Goal: Task Accomplishment & Management: Manage account settings

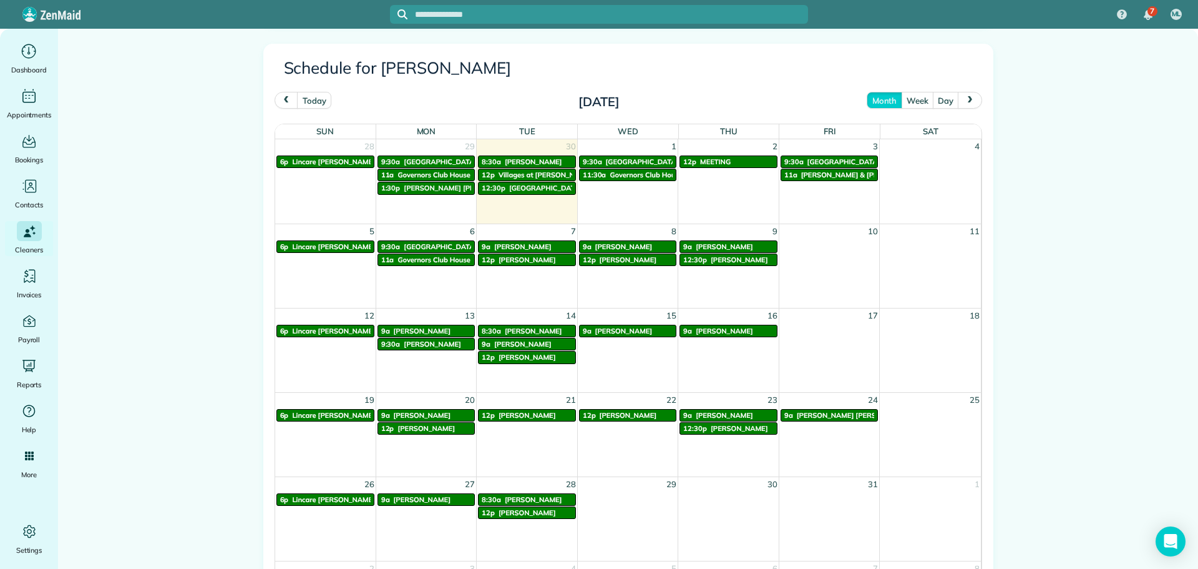
scroll to position [750, 0]
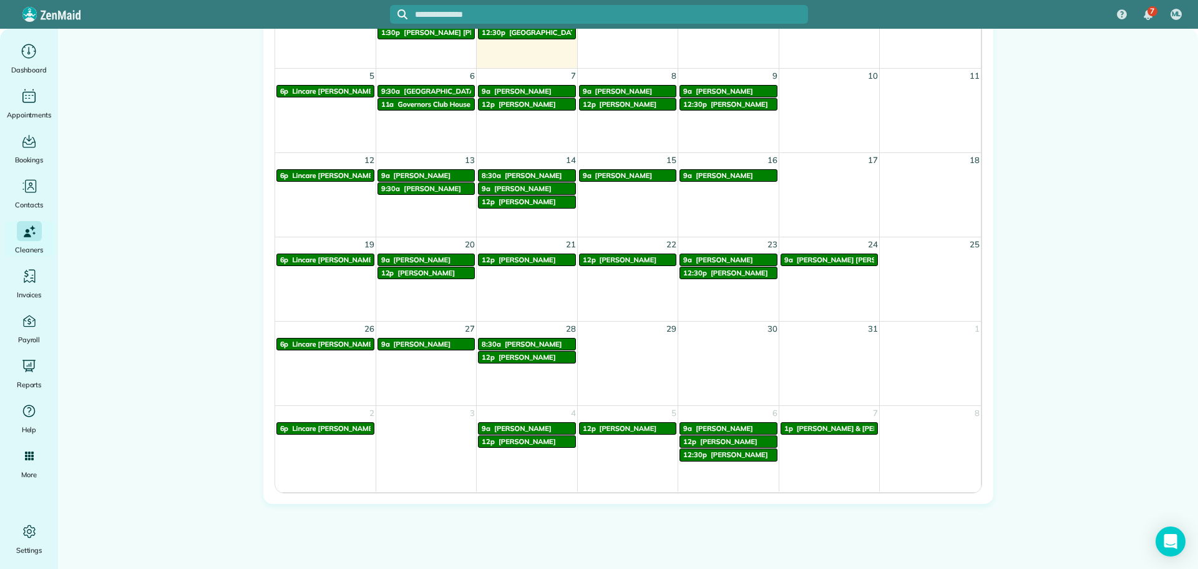
click at [626, 258] on span "Carol Lehmann" at bounding box center [628, 259] width 57 height 9
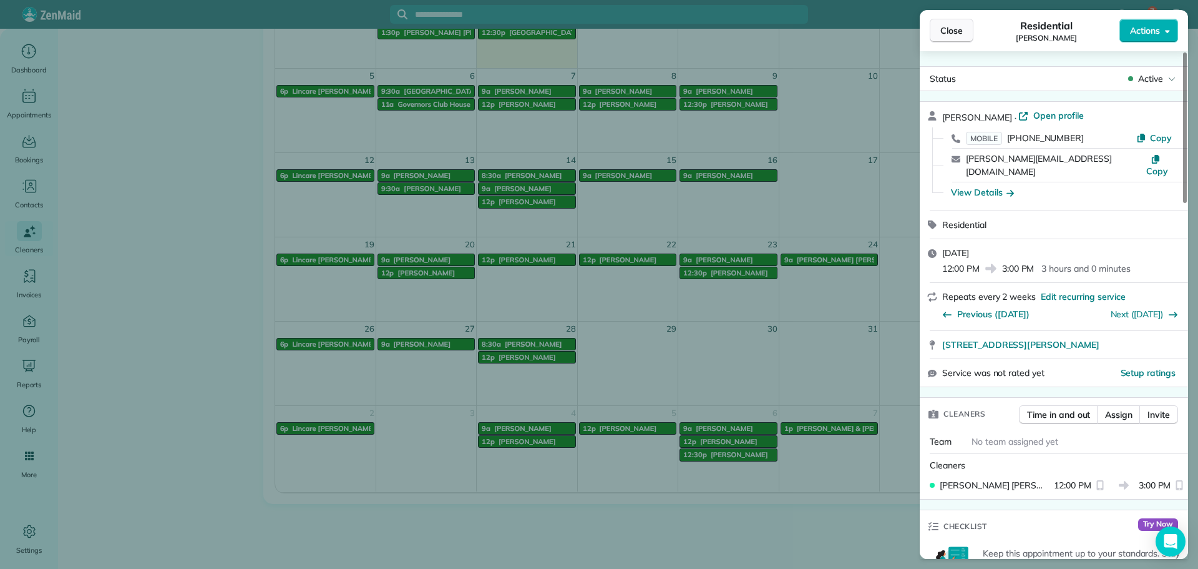
click at [957, 34] on span "Close" at bounding box center [952, 30] width 22 height 12
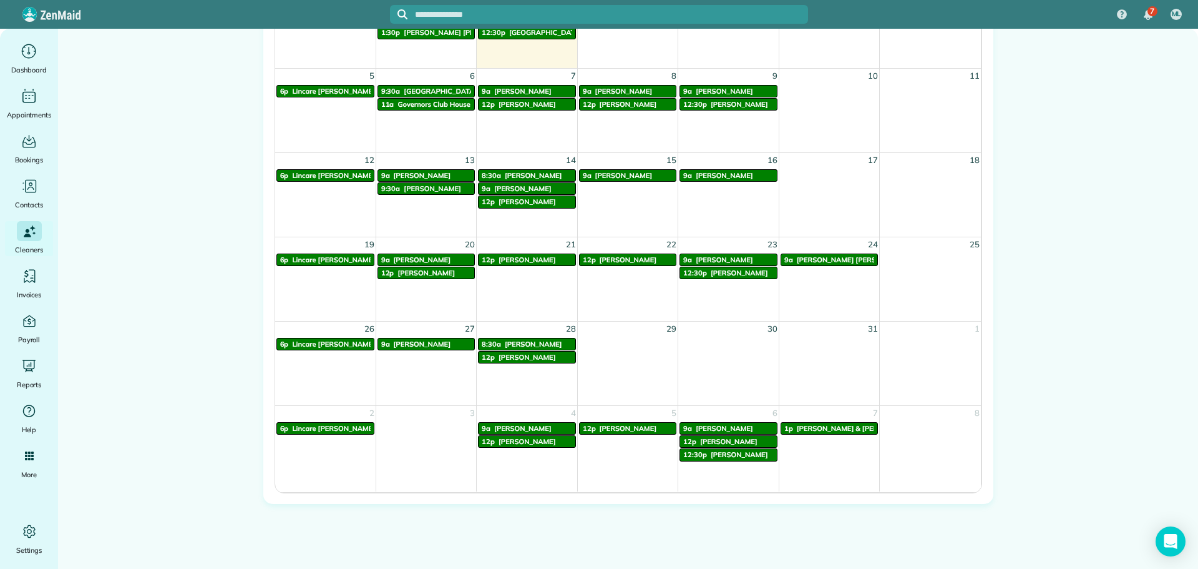
click at [509, 262] on span "Jane Griffith" at bounding box center [527, 259] width 57 height 9
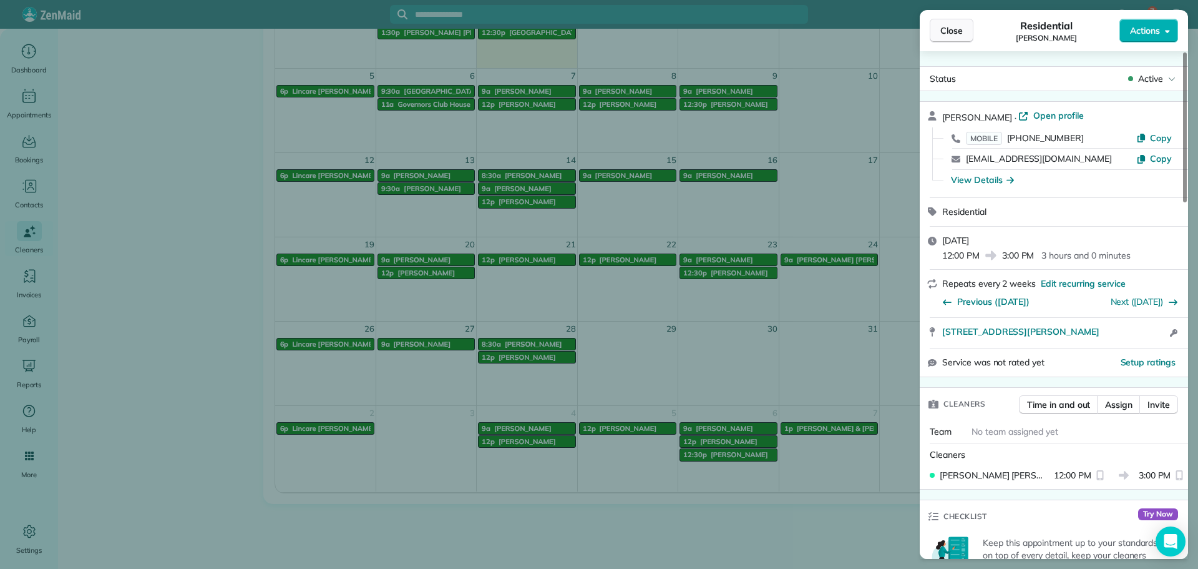
click at [948, 31] on span "Close" at bounding box center [952, 30] width 22 height 12
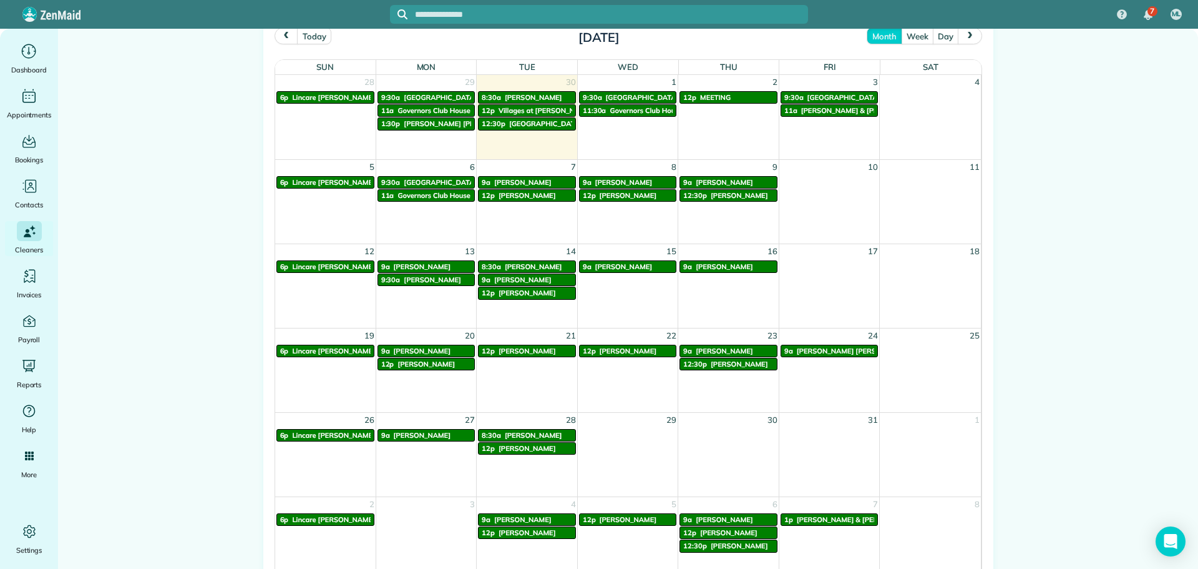
scroll to position [687, 0]
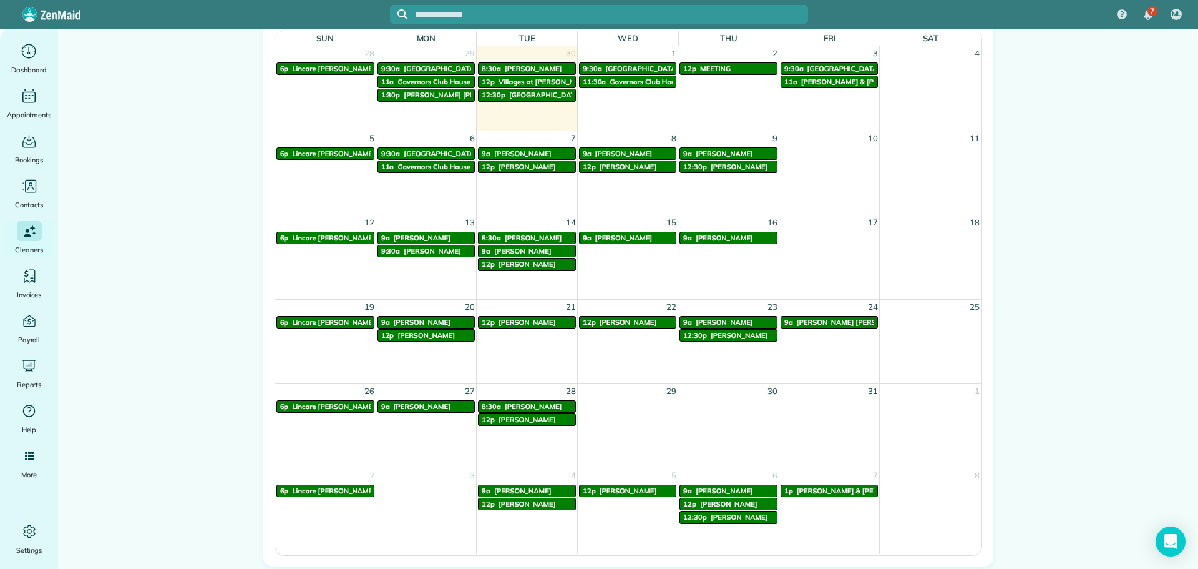
click at [514, 321] on span "Jane Griffith" at bounding box center [527, 322] width 57 height 9
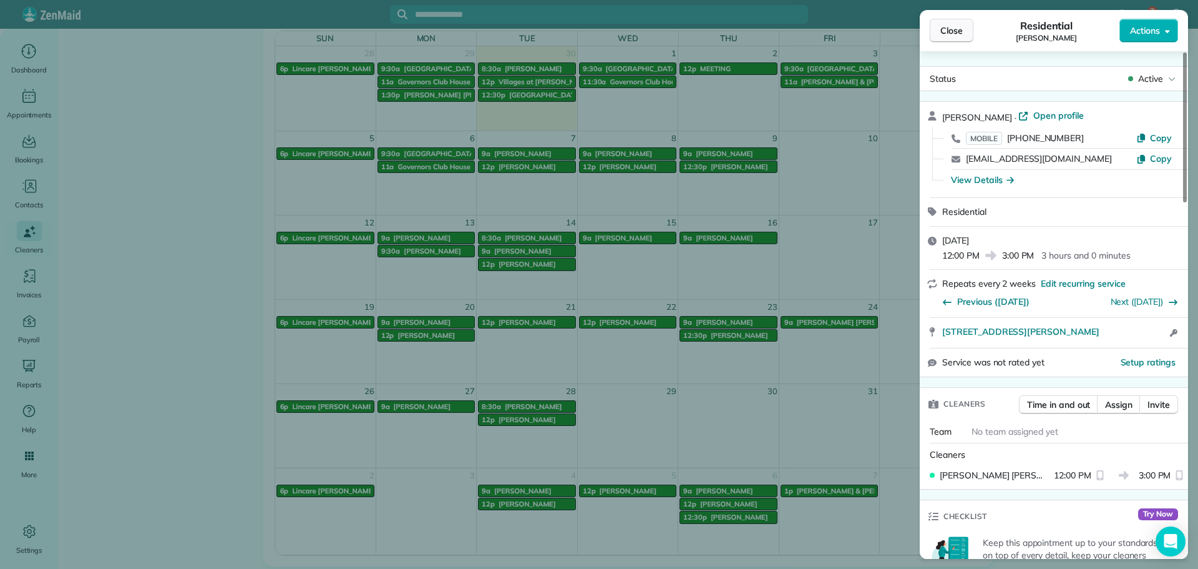
click at [947, 33] on span "Close" at bounding box center [952, 30] width 22 height 12
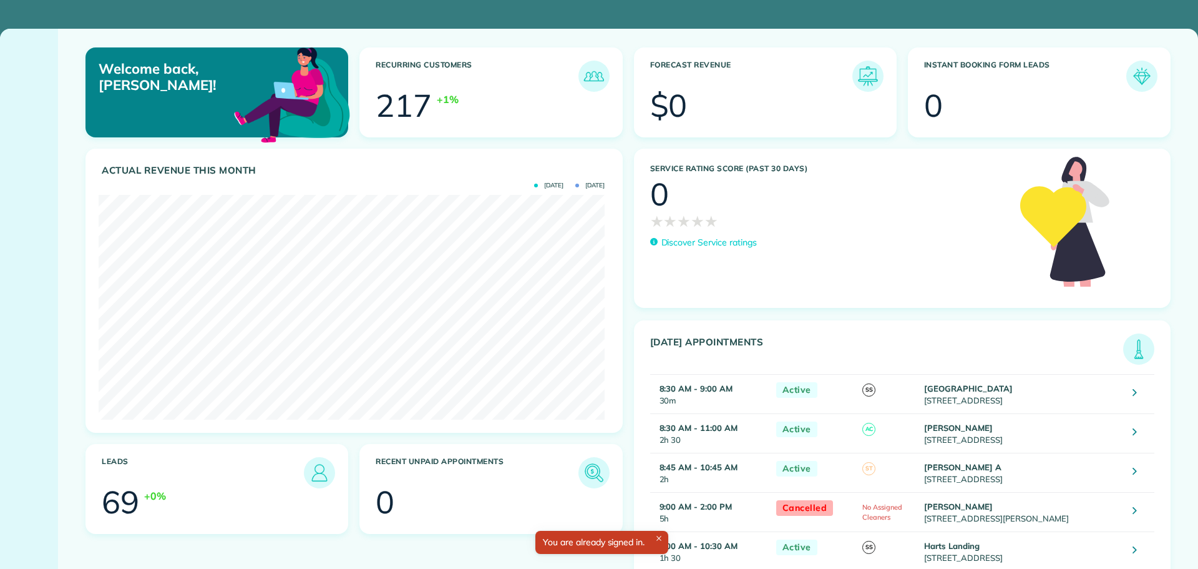
scroll to position [225, 506]
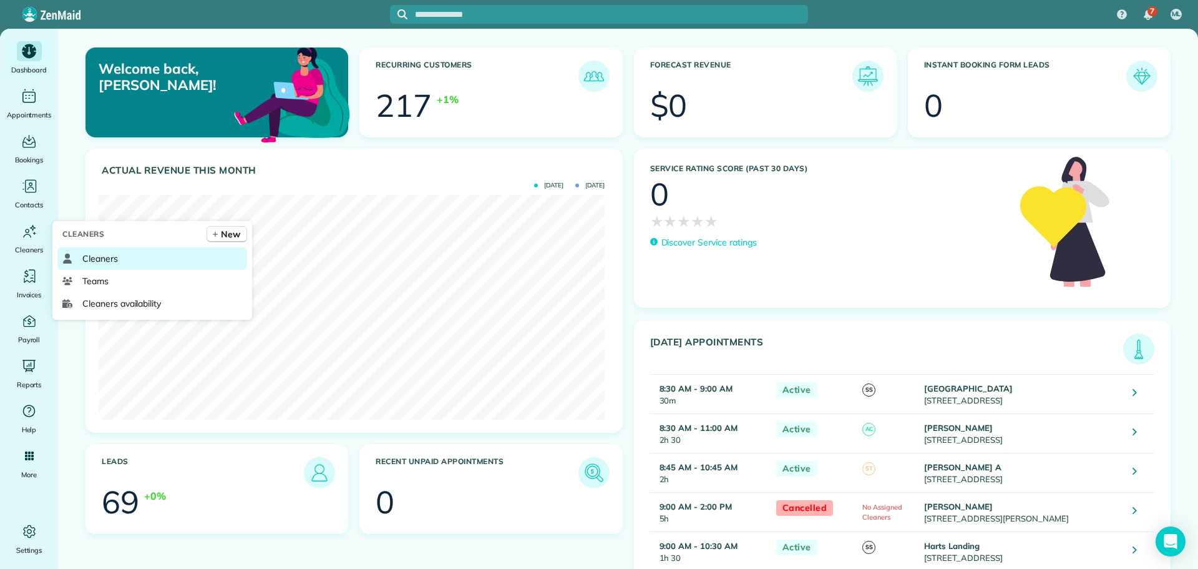
click at [95, 266] on link "Cleaners" at bounding box center [152, 258] width 190 height 22
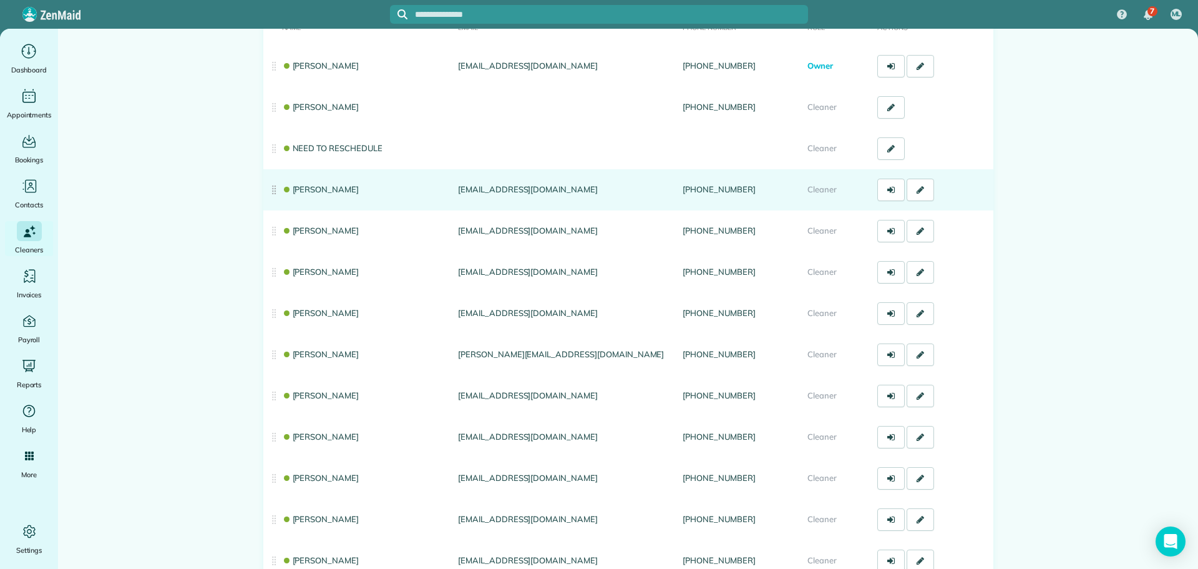
scroll to position [125, 0]
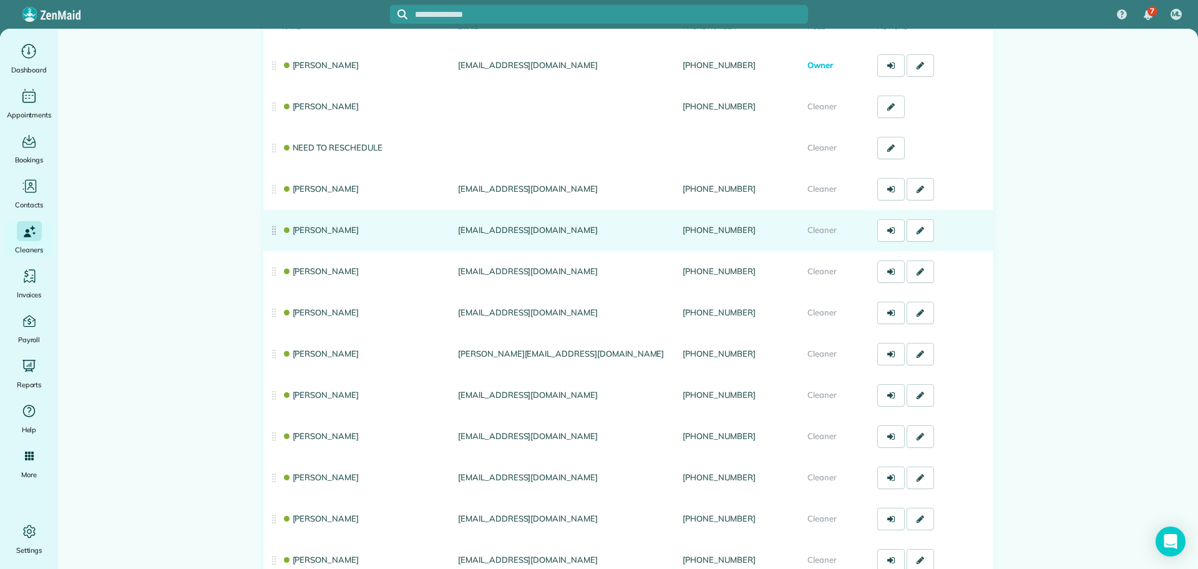
click at [310, 235] on td "[PERSON_NAME]" at bounding box center [358, 230] width 190 height 41
click at [309, 233] on link "[PERSON_NAME]" at bounding box center [320, 230] width 77 height 10
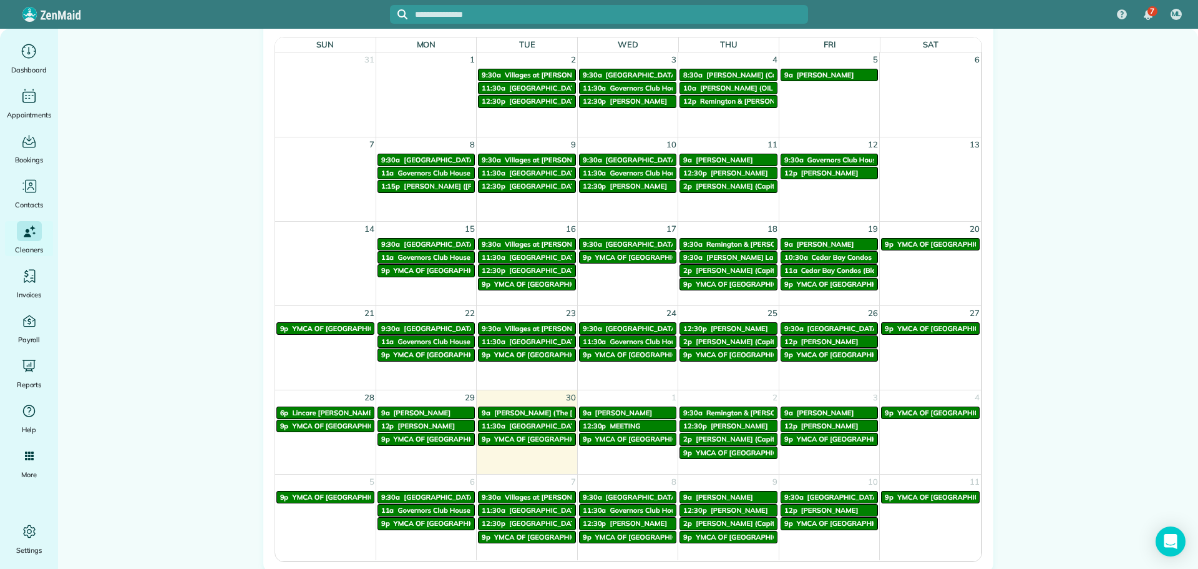
scroll to position [687, 0]
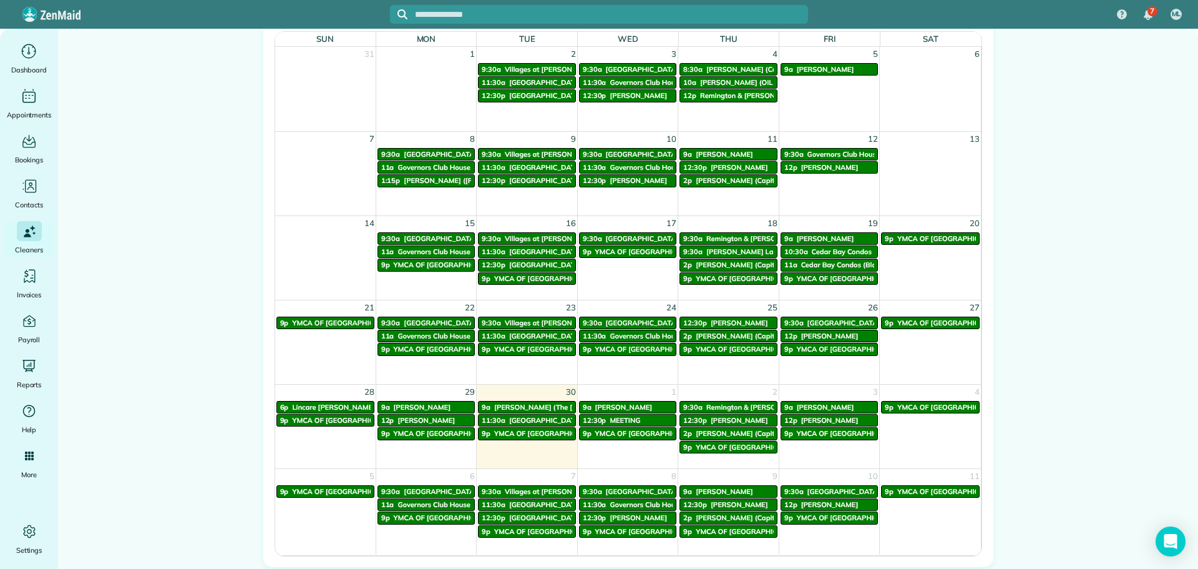
click at [613, 323] on span "Peninsula Lakes" at bounding box center [641, 322] width 73 height 9
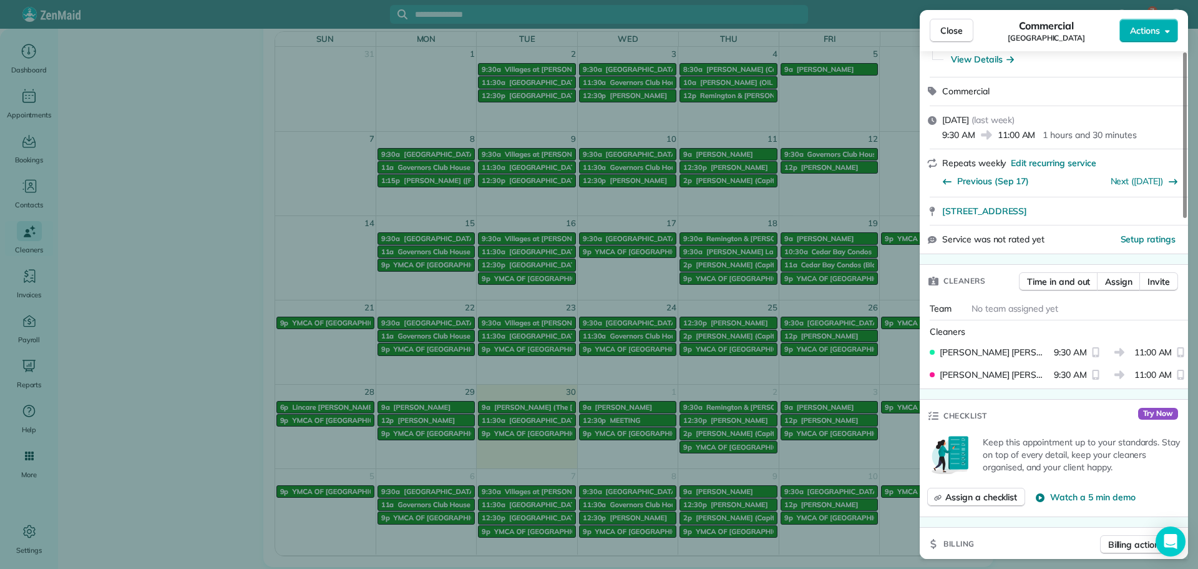
scroll to position [125, 0]
click at [939, 17] on div "Close Commercial Peninsula Lakes Actions" at bounding box center [1054, 30] width 268 height 41
click at [931, 34] on button "Close" at bounding box center [952, 31] width 44 height 24
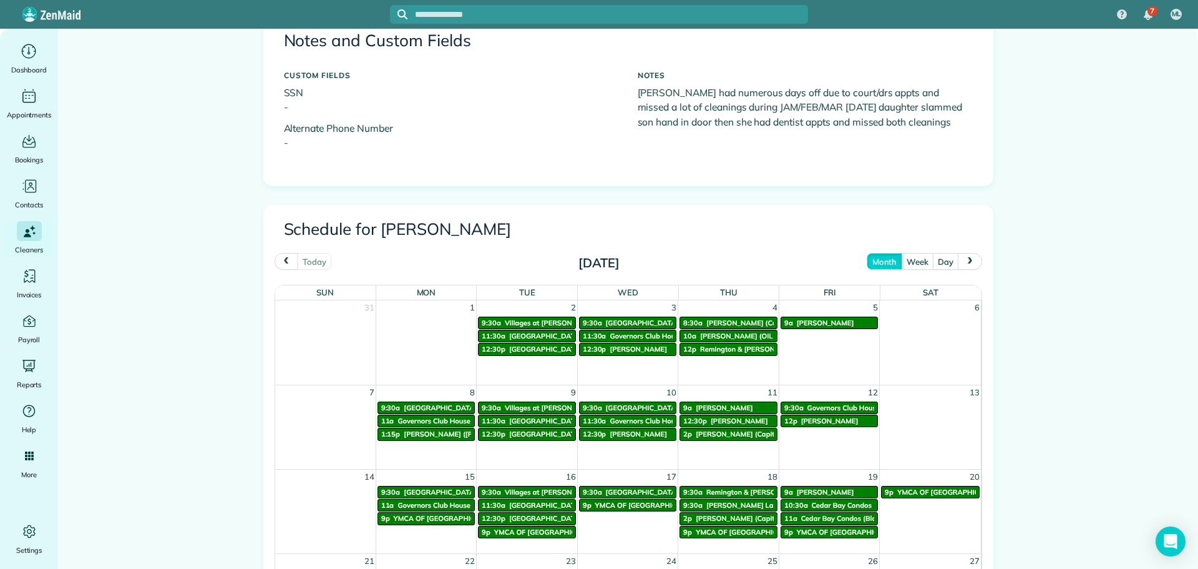
scroll to position [374, 0]
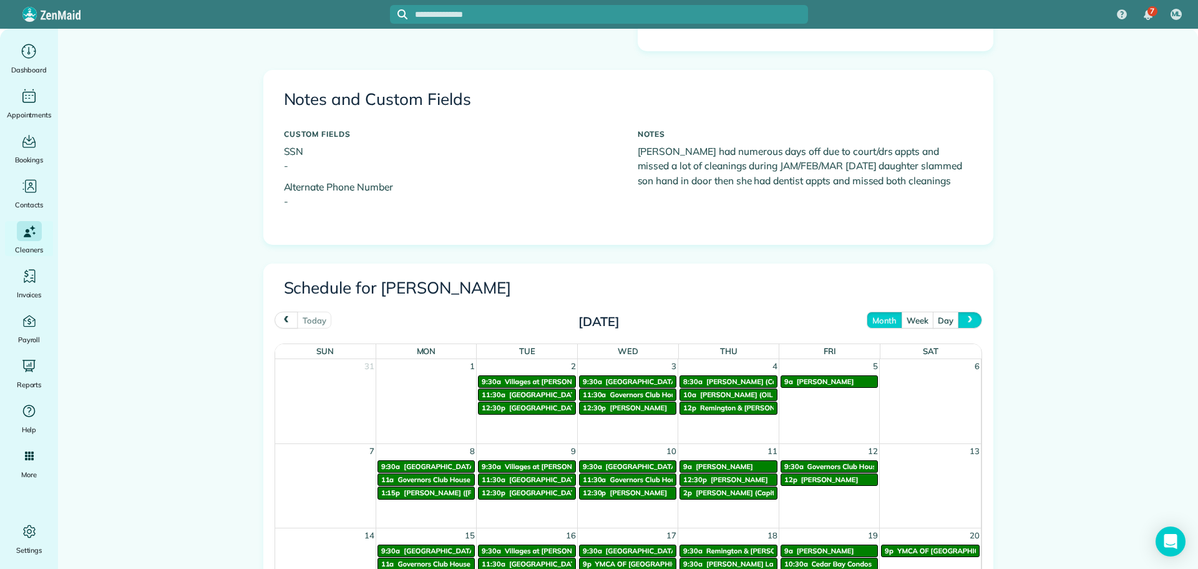
click at [971, 322] on button "next" at bounding box center [970, 319] width 24 height 17
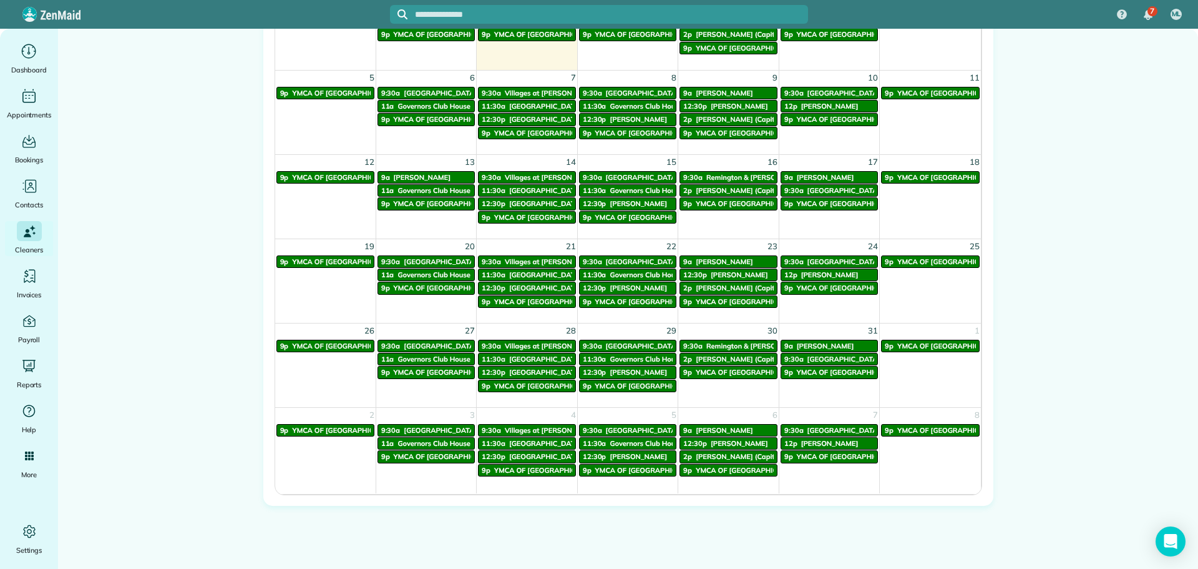
scroll to position [749, 0]
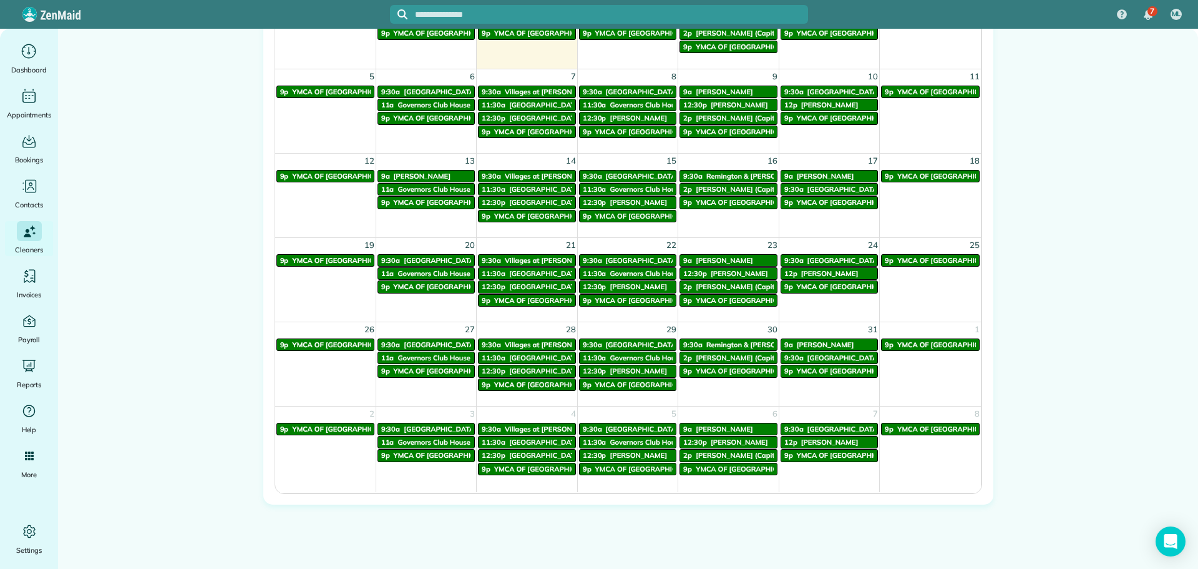
click at [809, 192] on span "[GEOGRAPHIC_DATA]" at bounding box center [844, 189] width 73 height 9
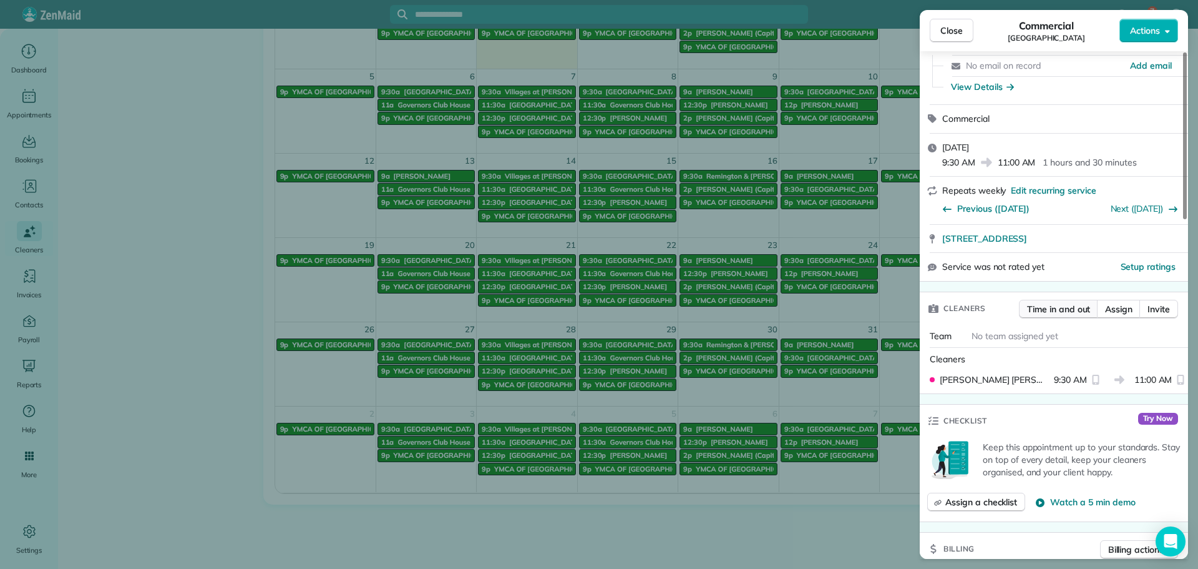
scroll to position [125, 0]
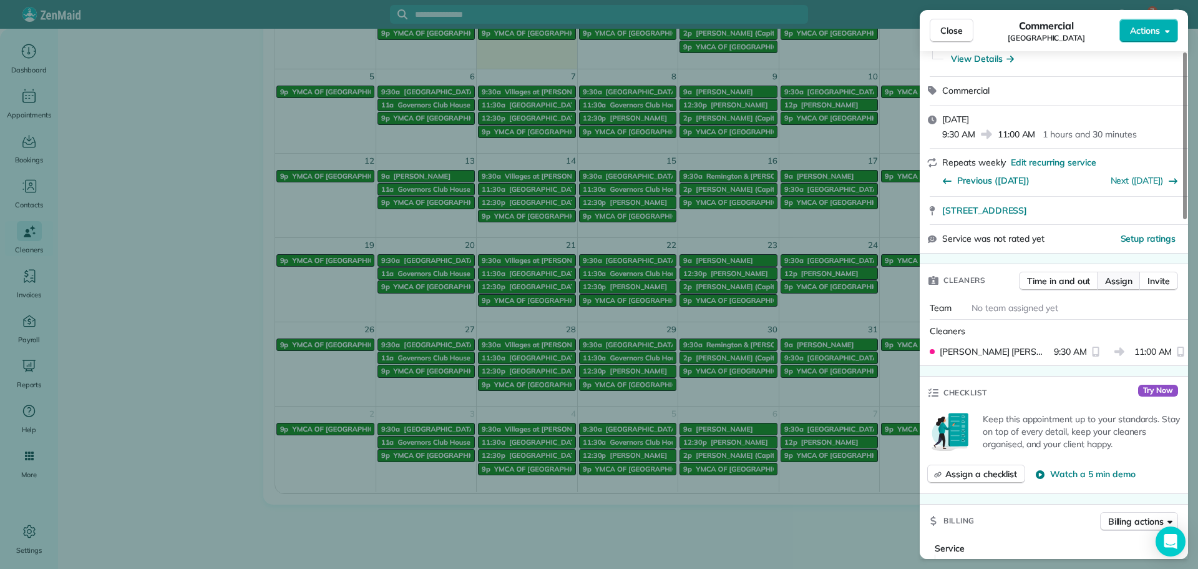
click at [1112, 284] on span "Assign" at bounding box center [1118, 281] width 27 height 12
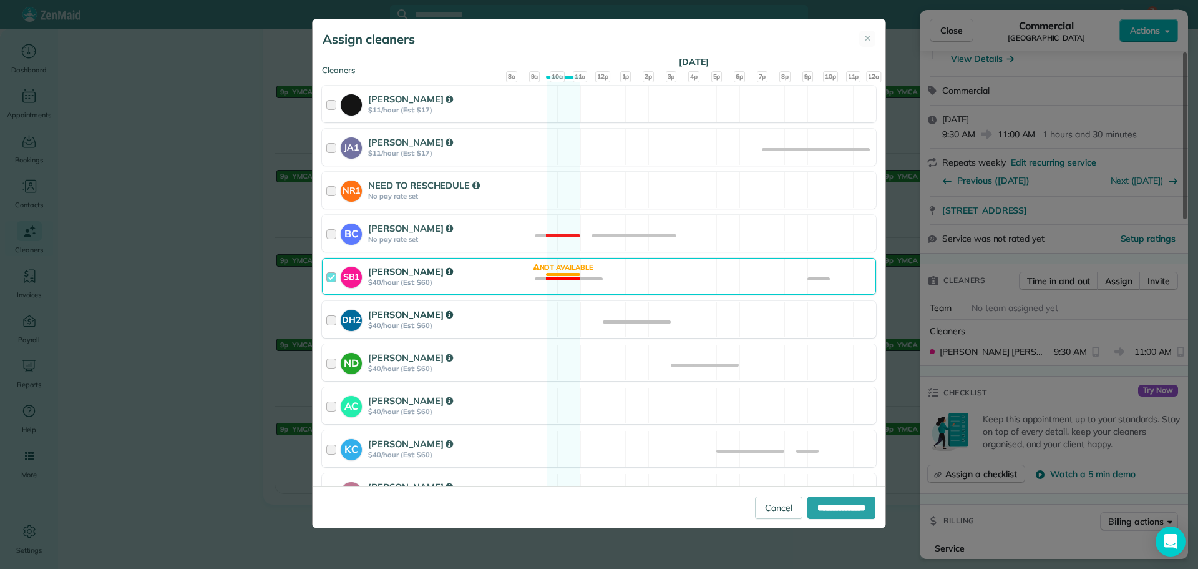
scroll to position [187, 0]
click at [494, 278] on strong "$40/hour (Est: $60)" at bounding box center [438, 280] width 140 height 9
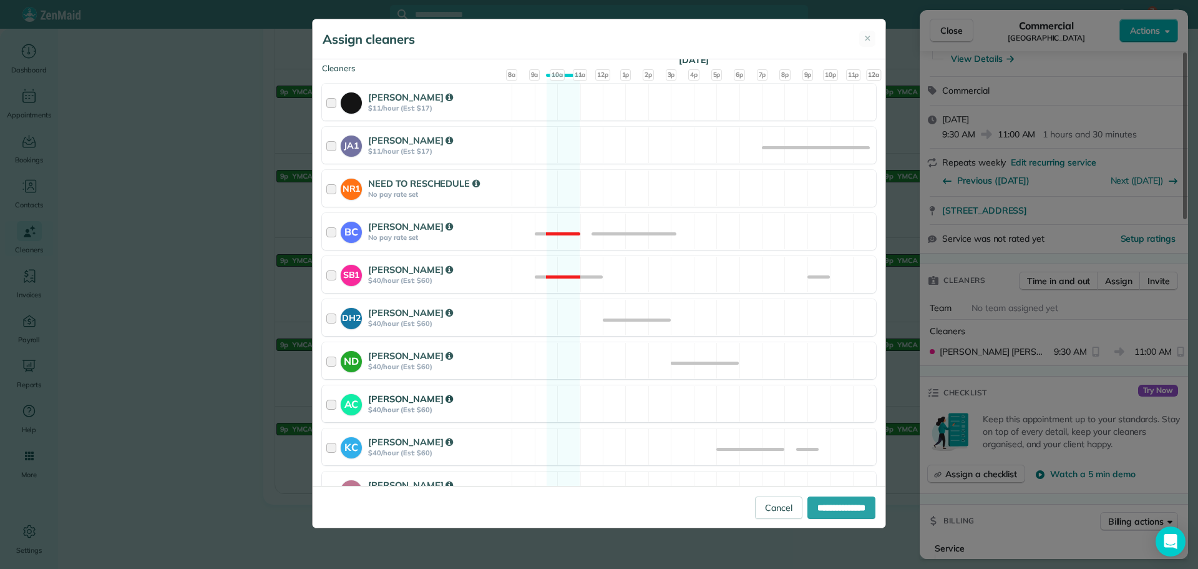
click at [489, 416] on div "AC Andrea Cole $40/hour (Est: $60)" at bounding box center [417, 404] width 189 height 36
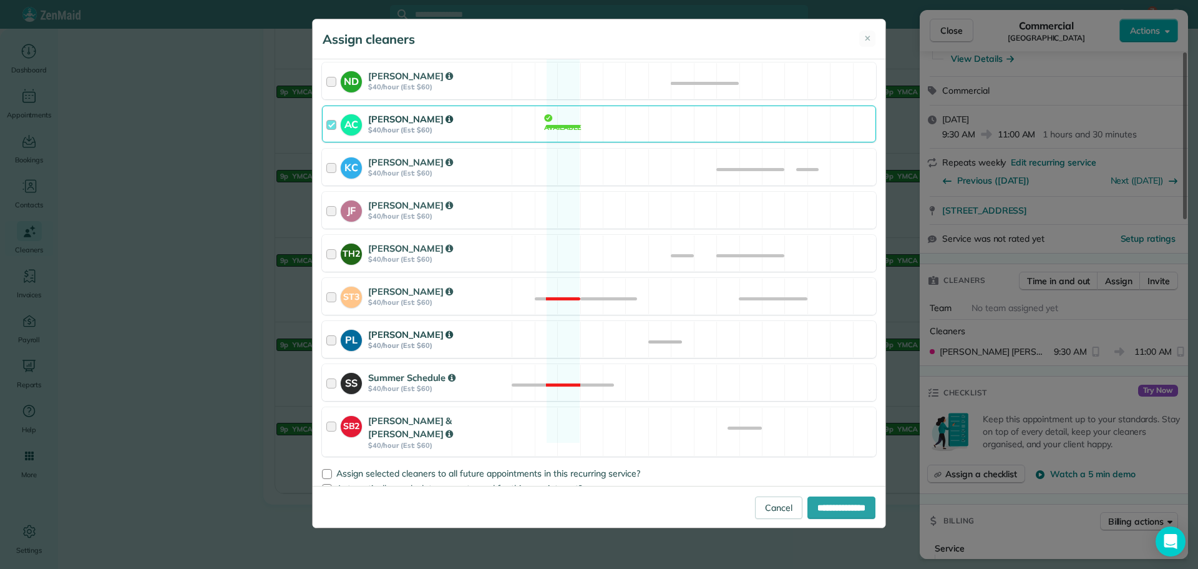
scroll to position [471, 0]
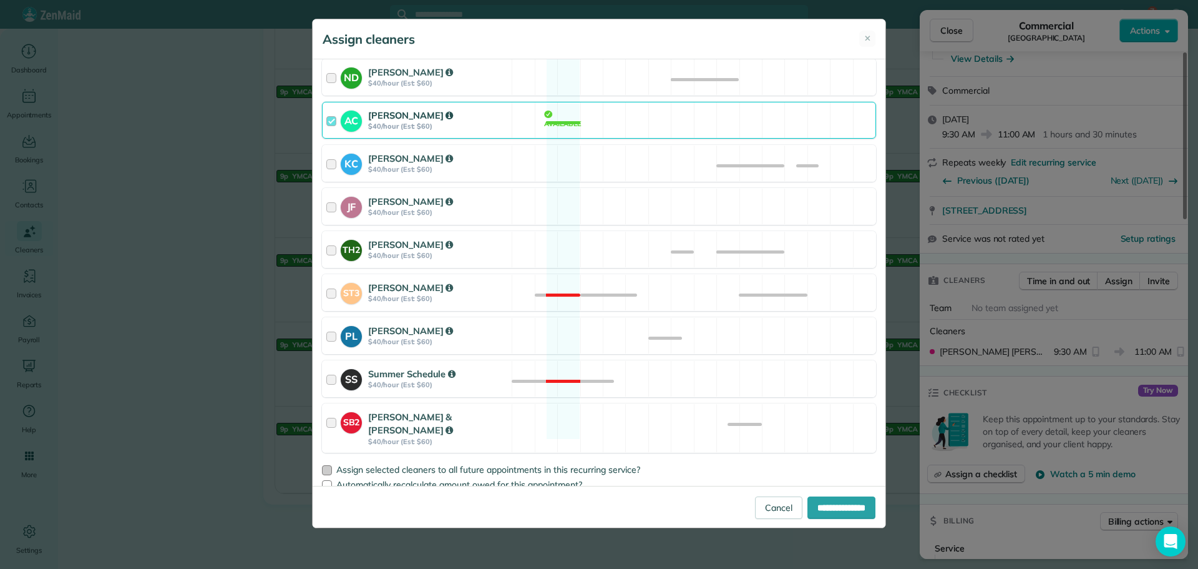
click at [330, 465] on div at bounding box center [327, 470] width 10 height 10
click at [835, 503] on input "**********" at bounding box center [842, 507] width 68 height 22
type input "**********"
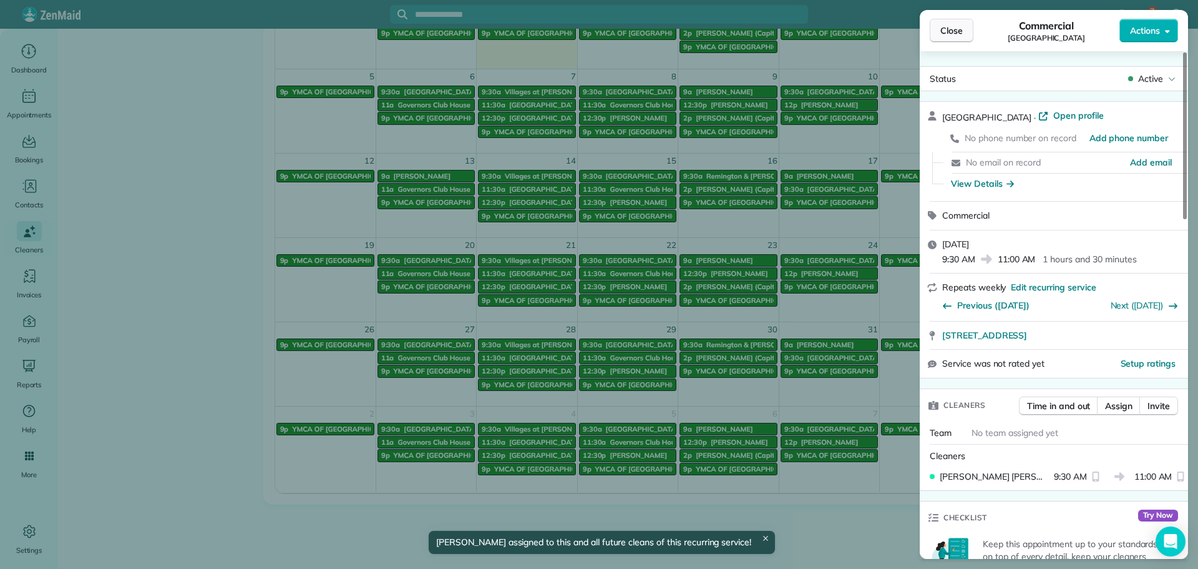
click at [942, 34] on span "Close" at bounding box center [952, 30] width 22 height 12
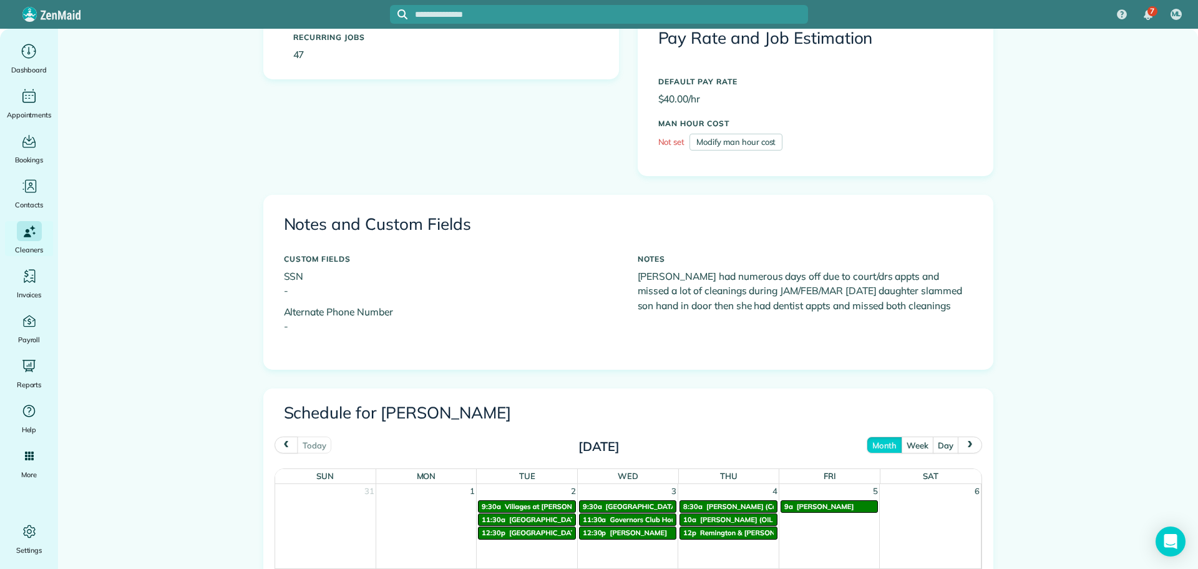
scroll to position [250, 0]
click at [966, 448] on span "next" at bounding box center [971, 445] width 10 height 8
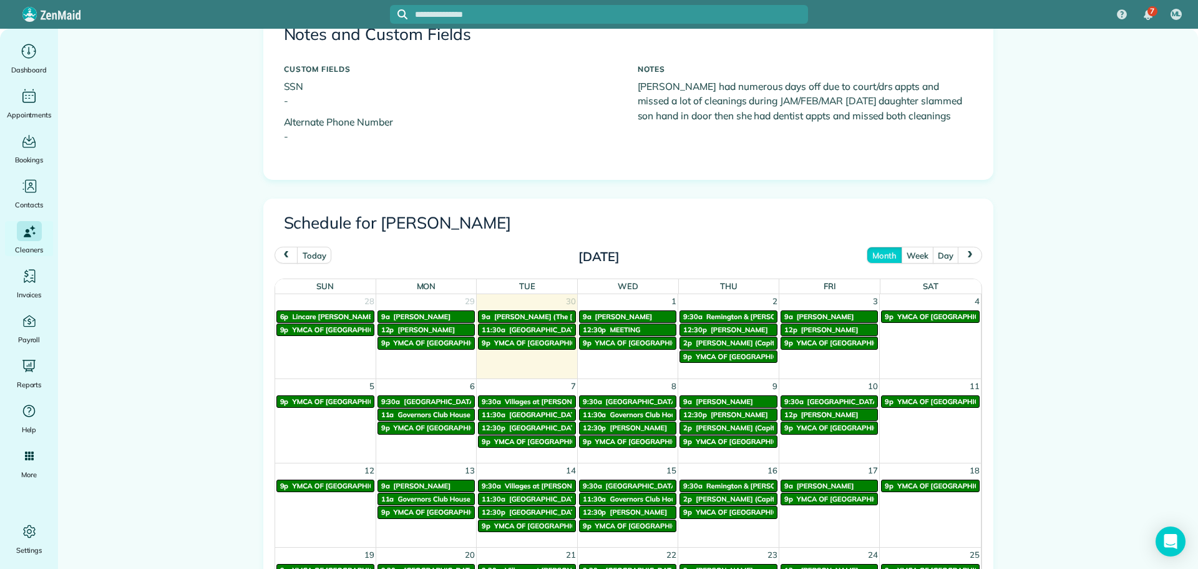
scroll to position [624, 0]
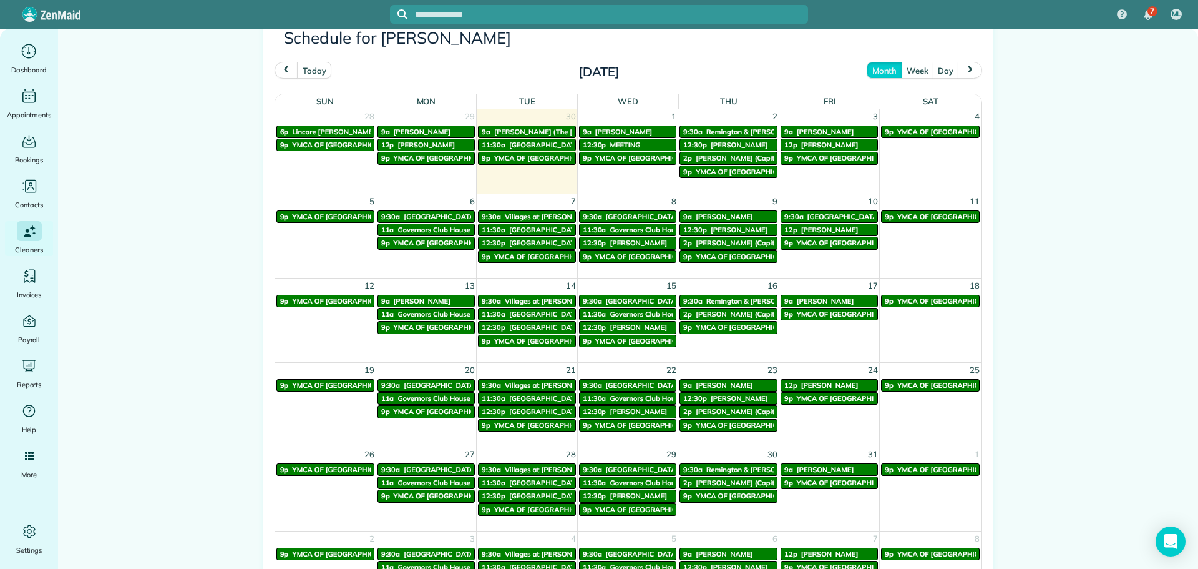
click at [729, 301] on span "Remington & [PERSON_NAME]" at bounding box center [757, 300] width 101 height 9
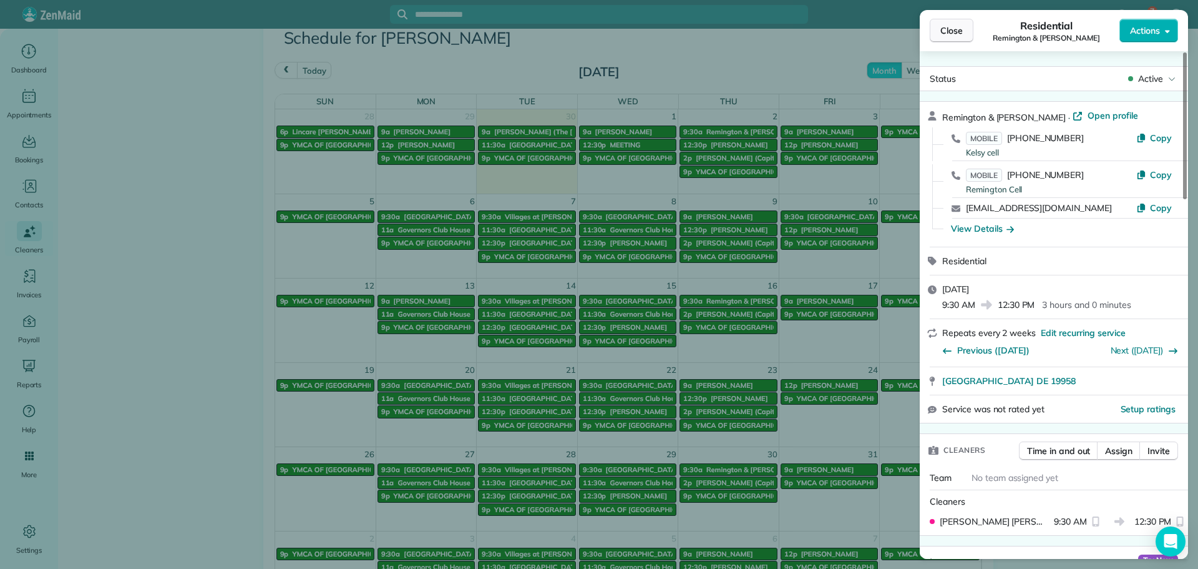
click at [952, 26] on span "Close" at bounding box center [952, 30] width 22 height 12
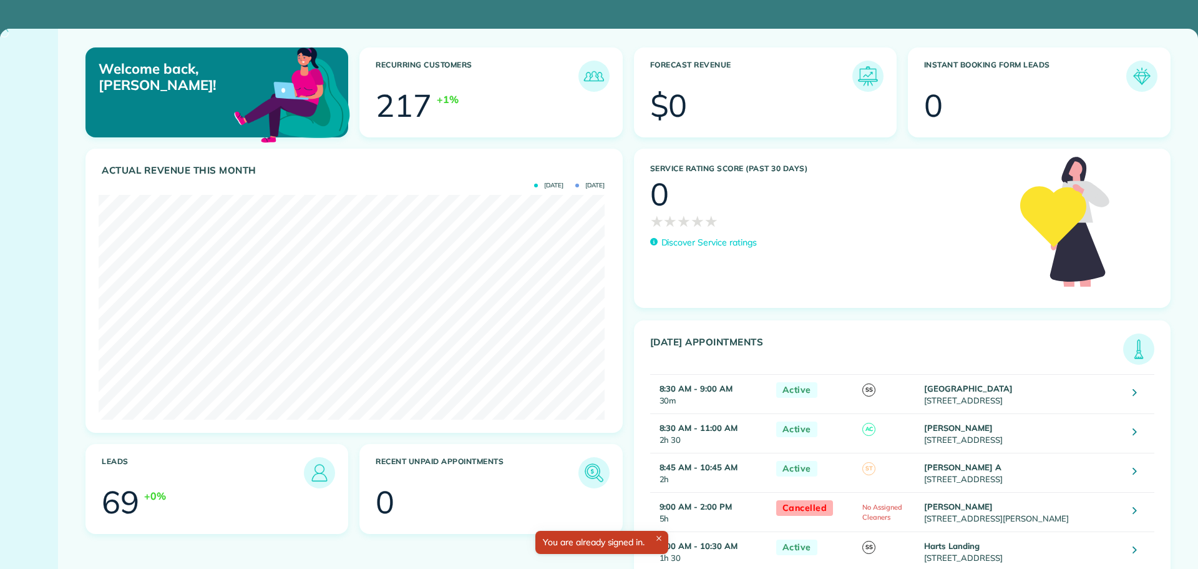
scroll to position [225, 506]
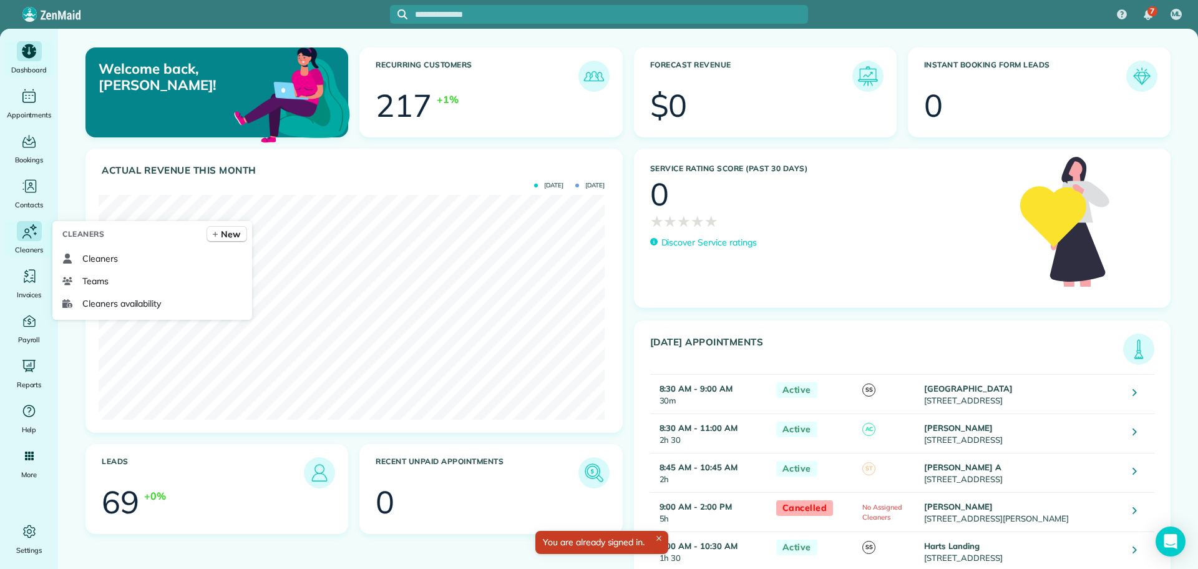
click at [17, 232] on div "Main" at bounding box center [29, 231] width 25 height 20
click at [94, 267] on link "Cleaners" at bounding box center [152, 258] width 190 height 22
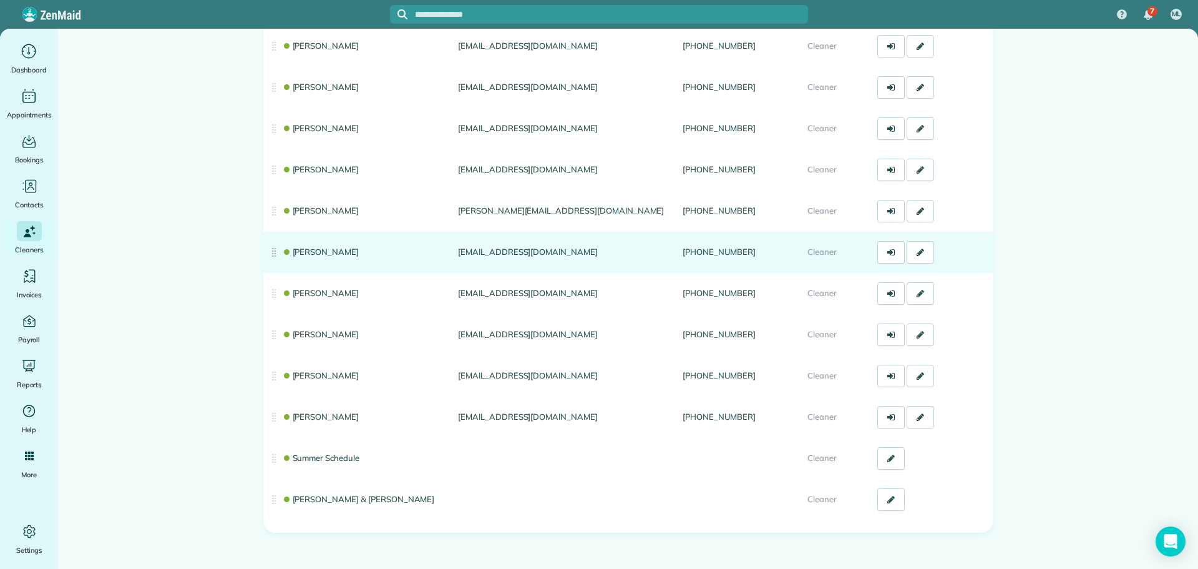
scroll to position [295, 0]
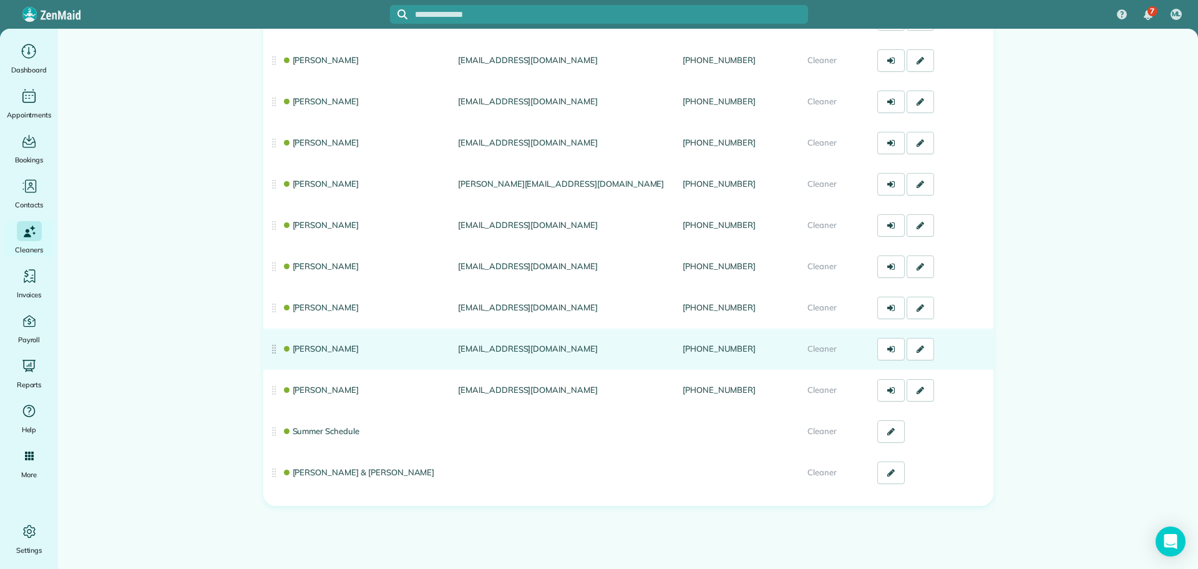
click at [304, 349] on link "[PERSON_NAME]" at bounding box center [320, 348] width 77 height 10
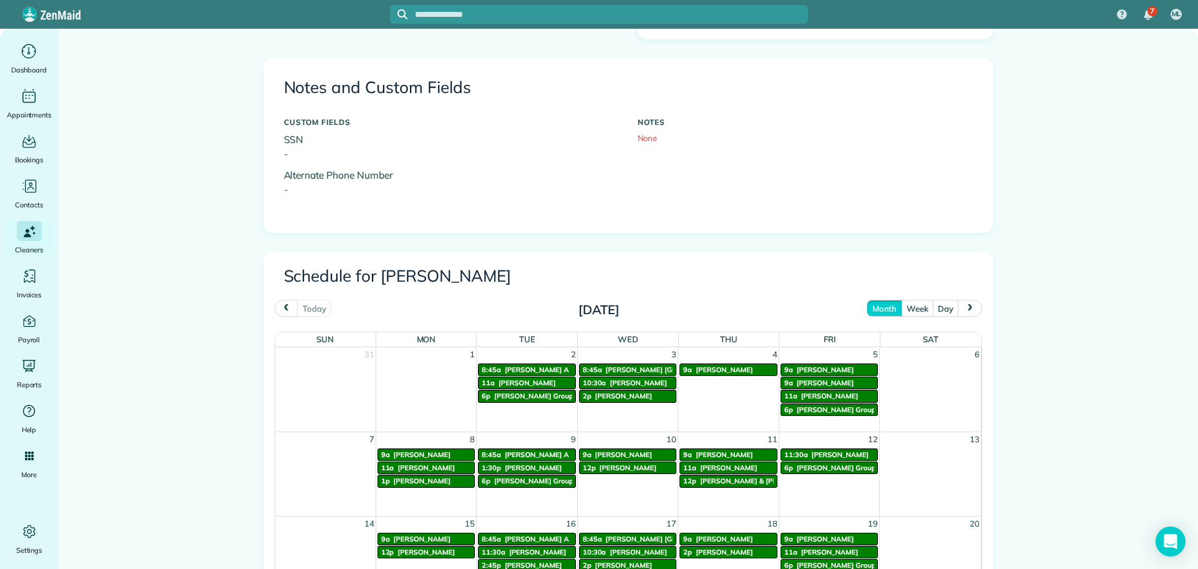
scroll to position [374, 0]
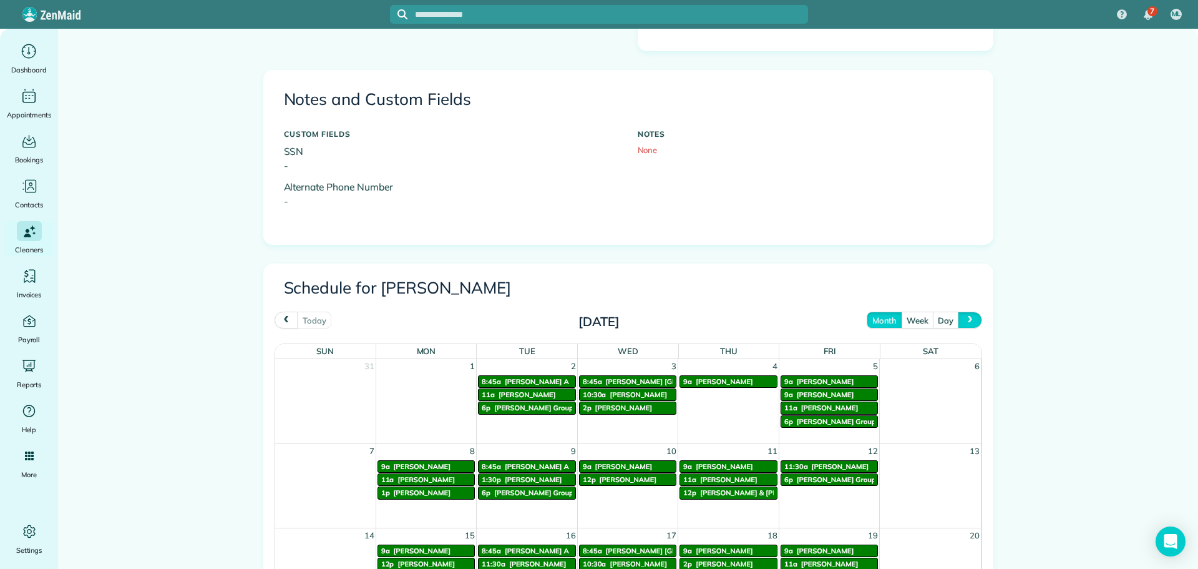
click at [966, 320] on span "next" at bounding box center [971, 320] width 10 height 8
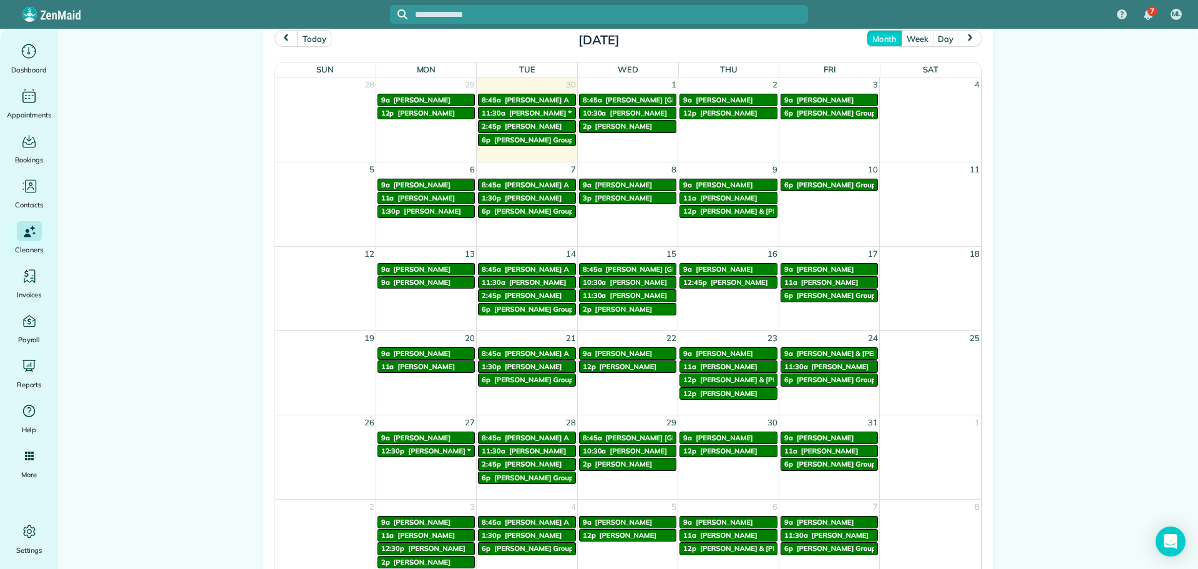
scroll to position [687, 0]
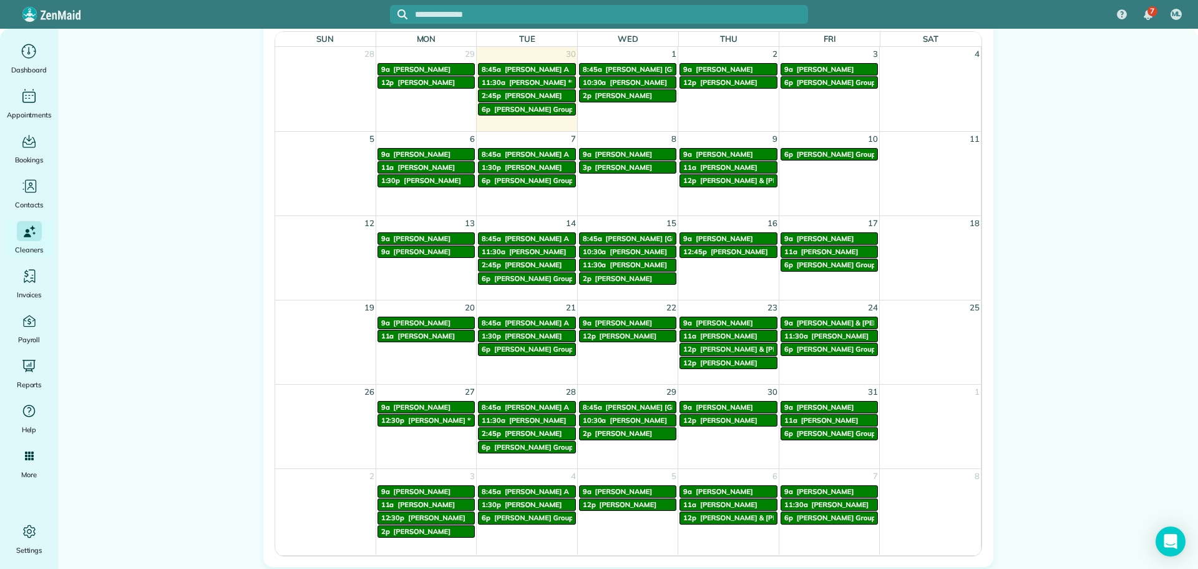
click at [411, 253] on span "Kathleen Wooster" at bounding box center [421, 251] width 57 height 9
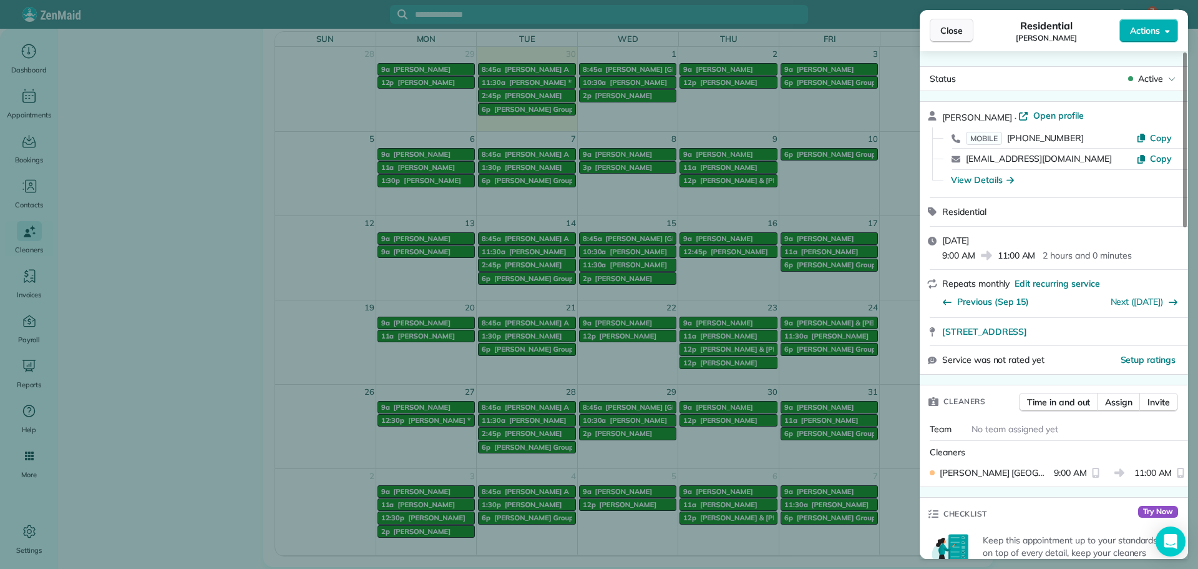
click at [941, 36] on span "Close" at bounding box center [952, 30] width 22 height 12
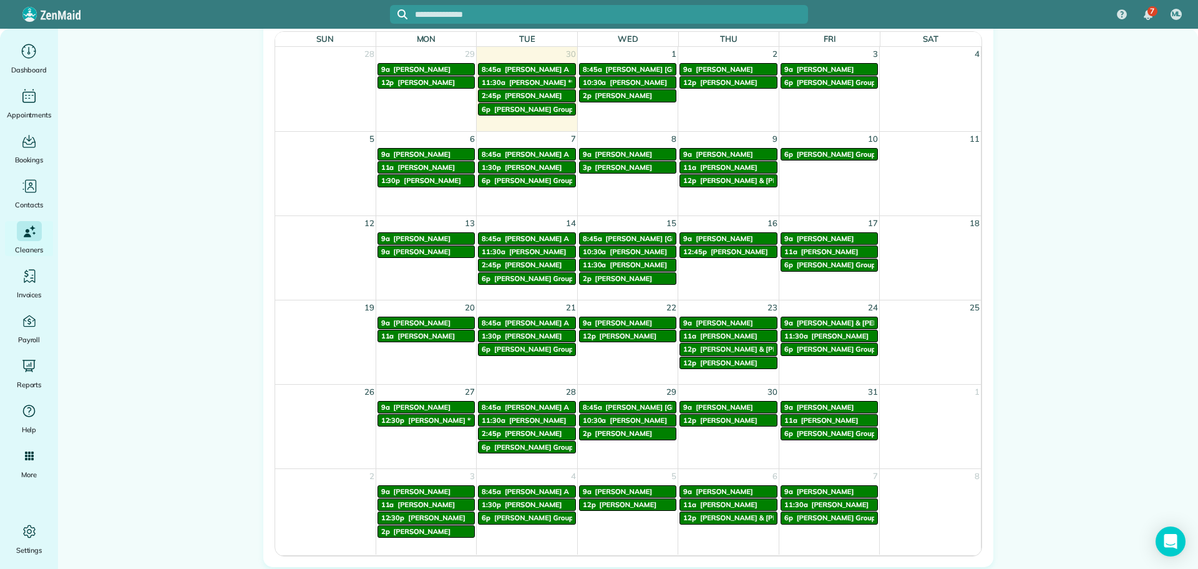
scroll to position [749, 0]
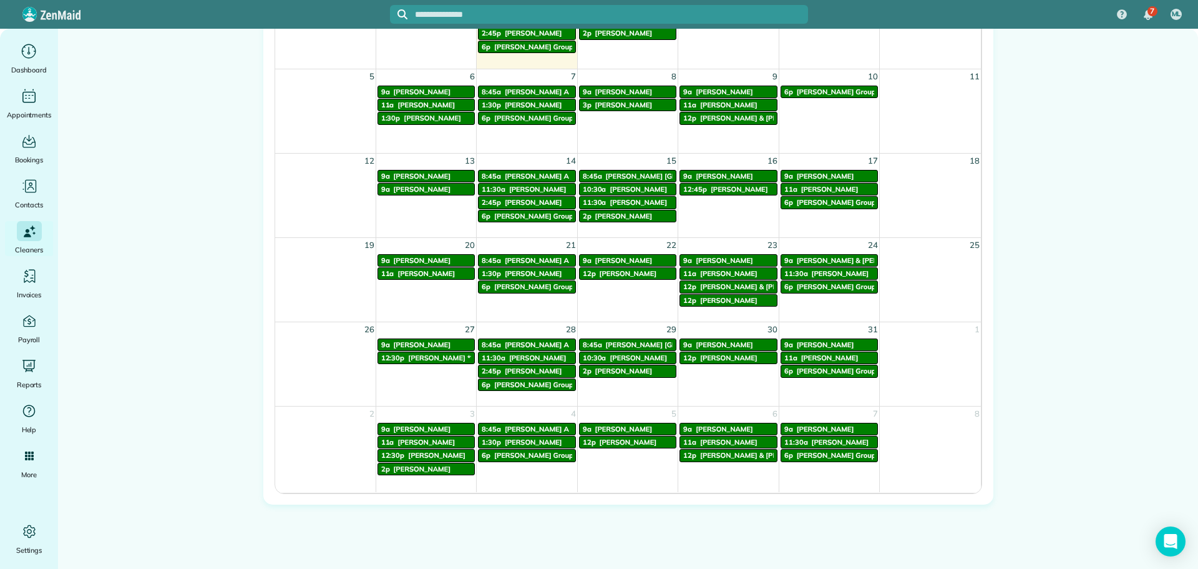
click at [618, 264] on span "Carol Degraves" at bounding box center [623, 260] width 57 height 9
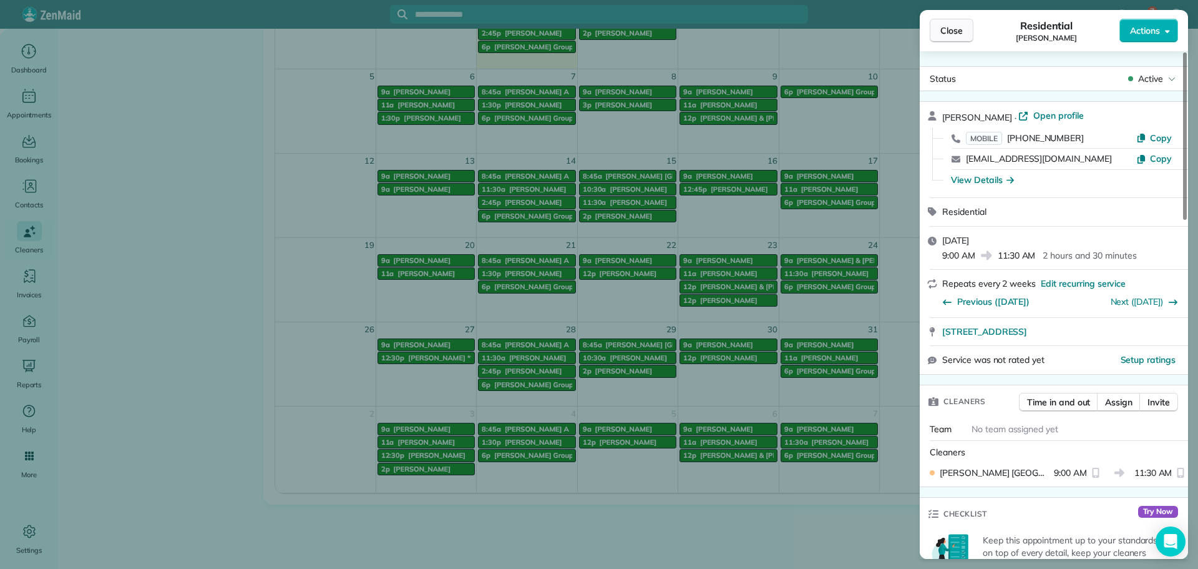
click at [957, 27] on span "Close" at bounding box center [952, 30] width 22 height 12
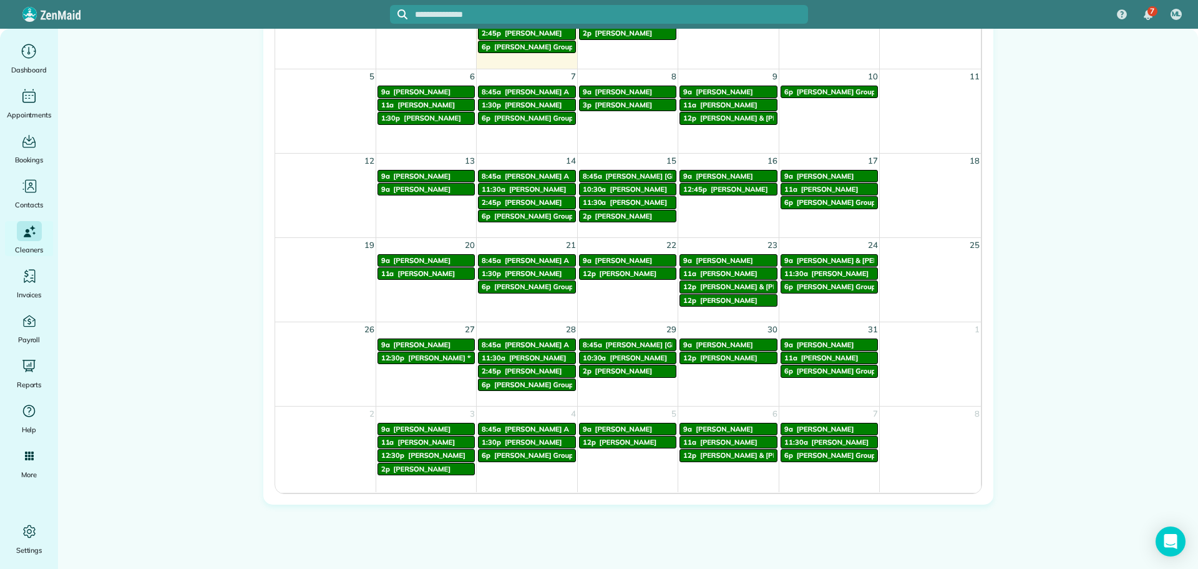
click at [521, 277] on span "Matt Babineau" at bounding box center [533, 273] width 57 height 9
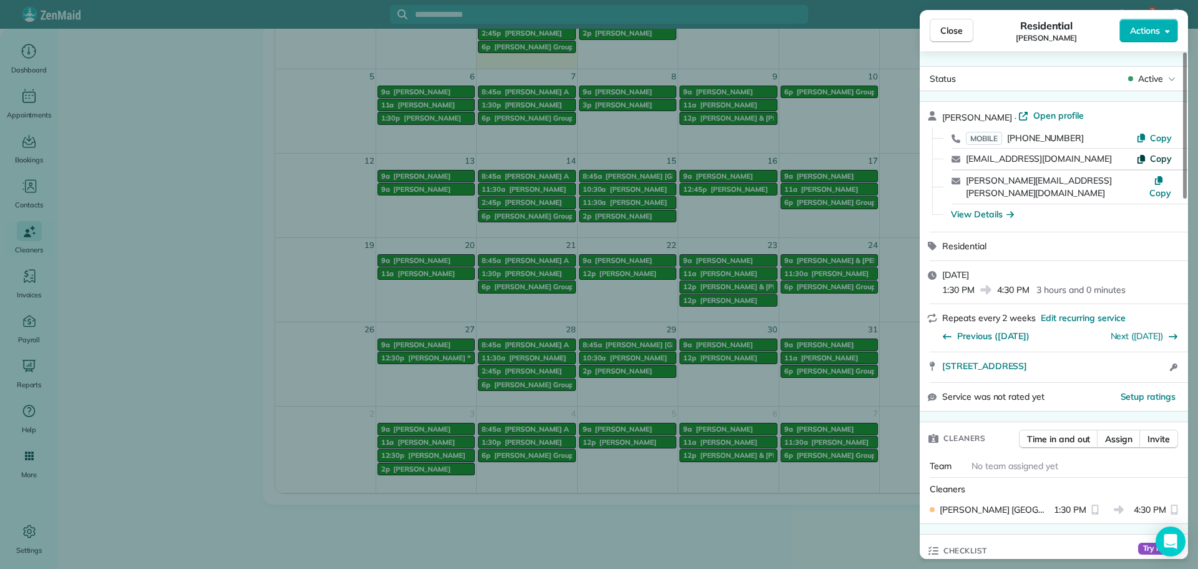
click at [1159, 164] on span "Copy" at bounding box center [1161, 158] width 22 height 11
click at [1158, 158] on span "Copy" at bounding box center [1161, 158] width 22 height 11
click at [948, 31] on span "Close" at bounding box center [952, 30] width 22 height 12
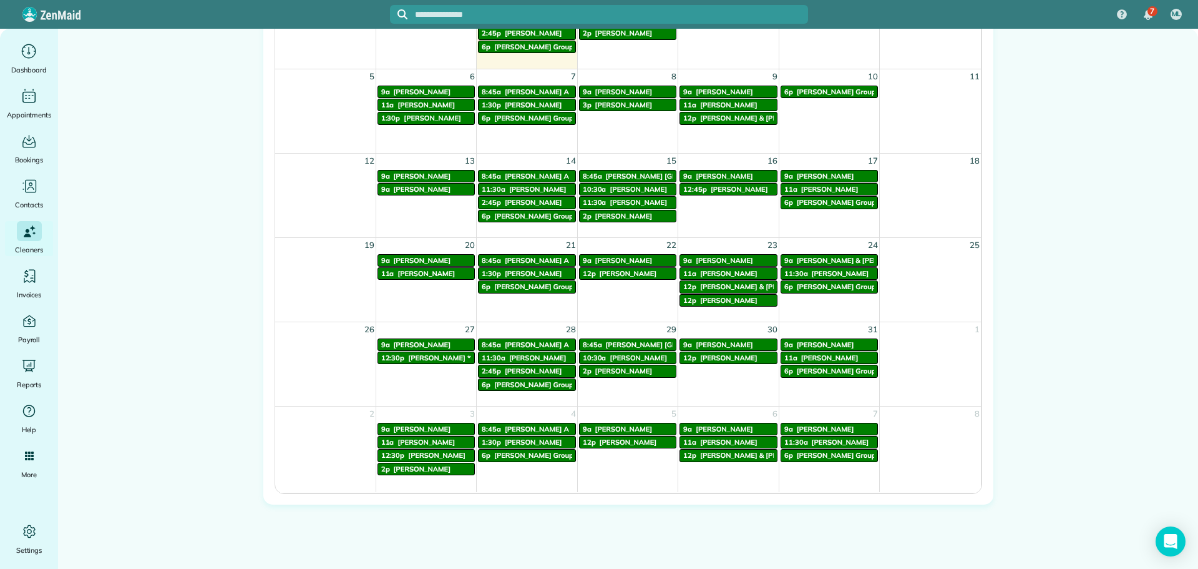
click at [505, 275] on span "[PERSON_NAME]" at bounding box center [533, 273] width 57 height 9
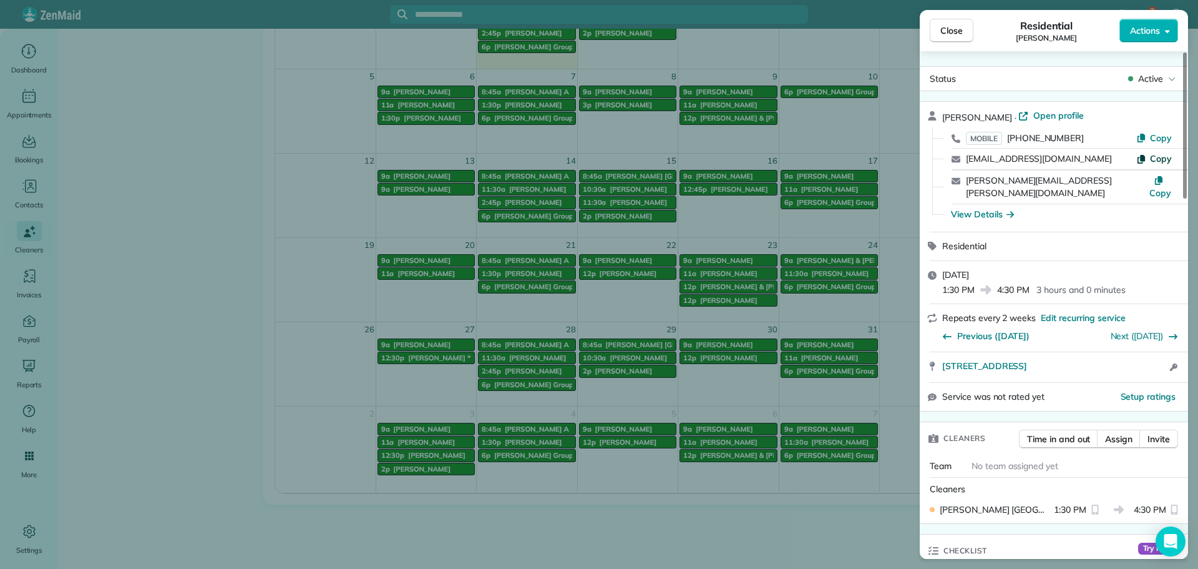
click at [1158, 158] on span "Copy" at bounding box center [1161, 158] width 22 height 11
click at [951, 34] on span "Close" at bounding box center [952, 30] width 22 height 12
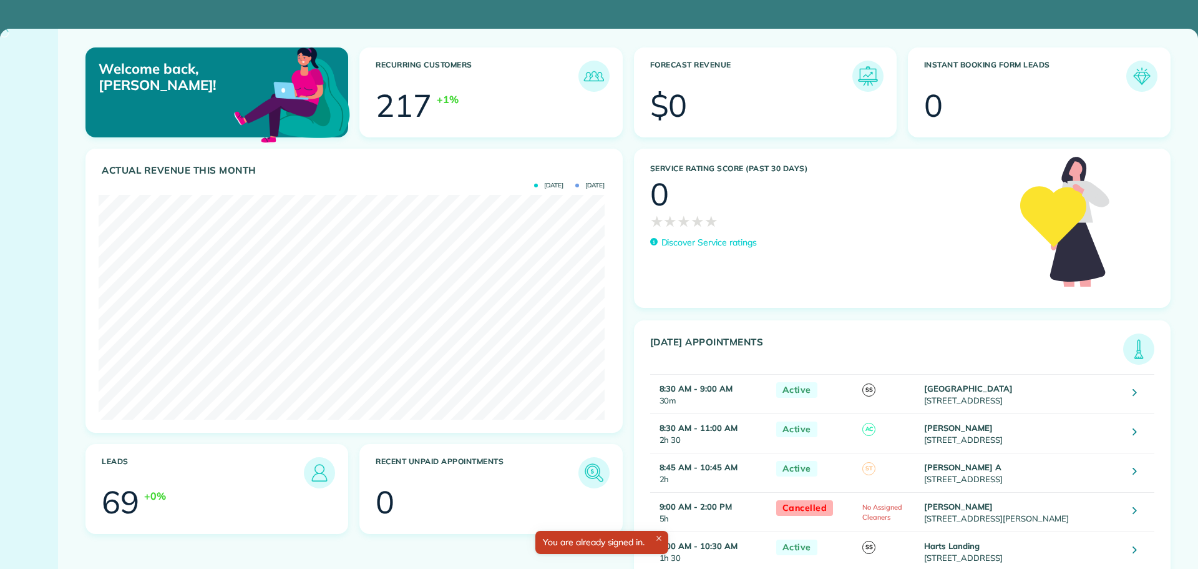
scroll to position [225, 506]
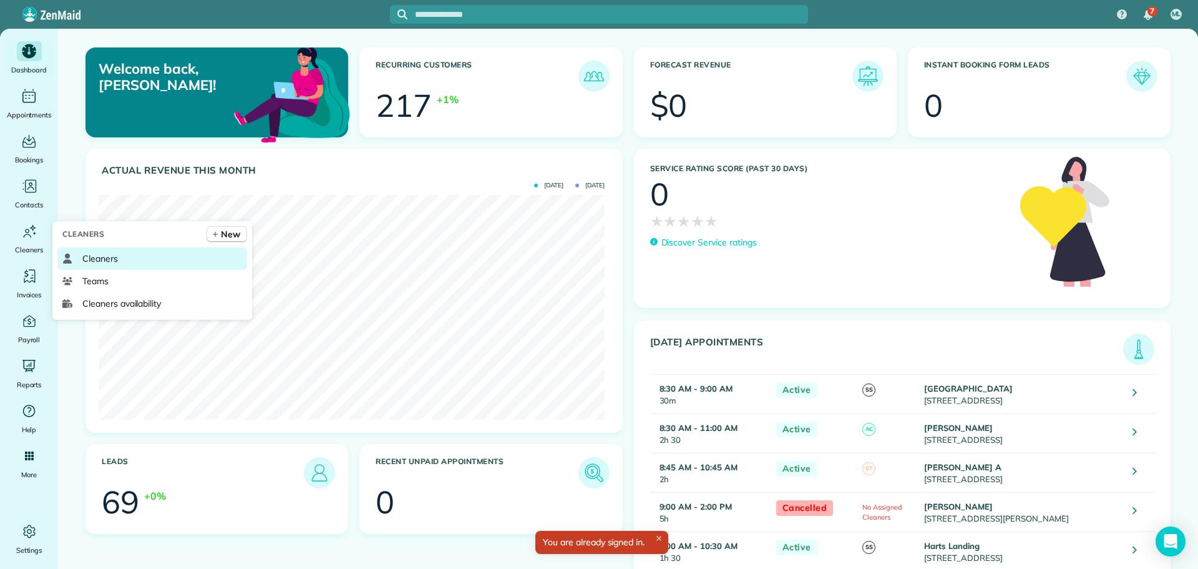
click at [83, 257] on span "Cleaners" at bounding box center [100, 258] width 36 height 12
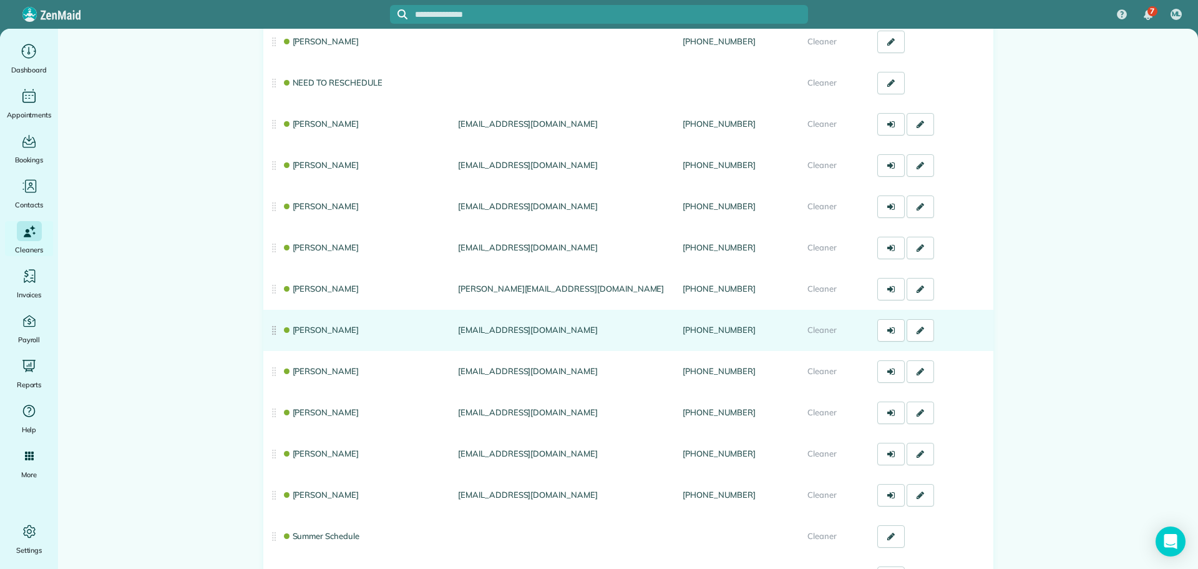
scroll to position [232, 0]
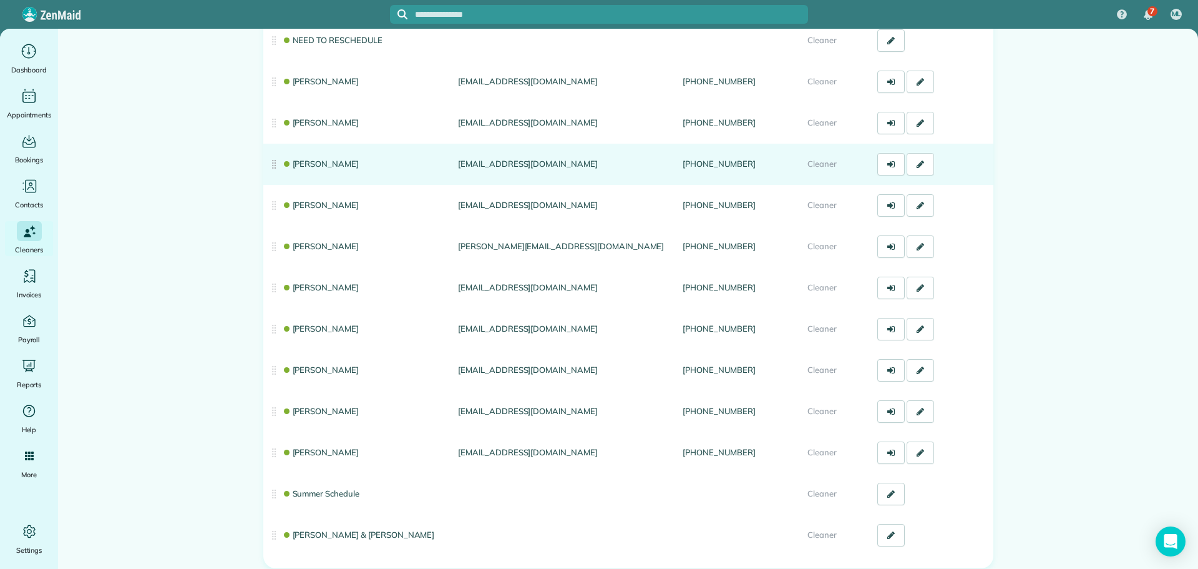
click at [316, 165] on link "[PERSON_NAME]" at bounding box center [320, 164] width 77 height 10
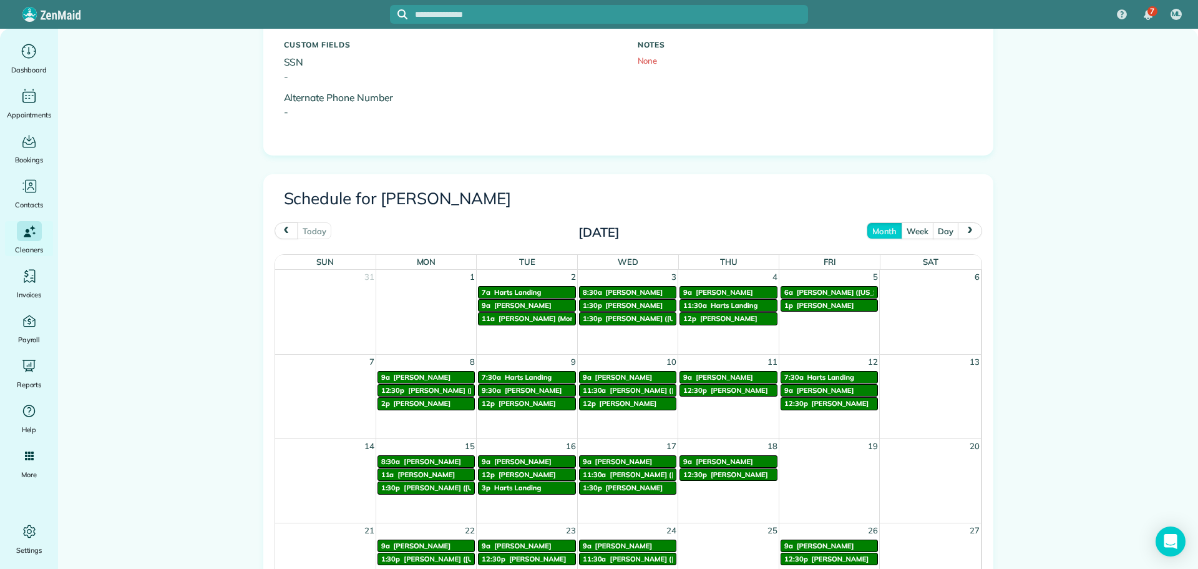
scroll to position [499, 0]
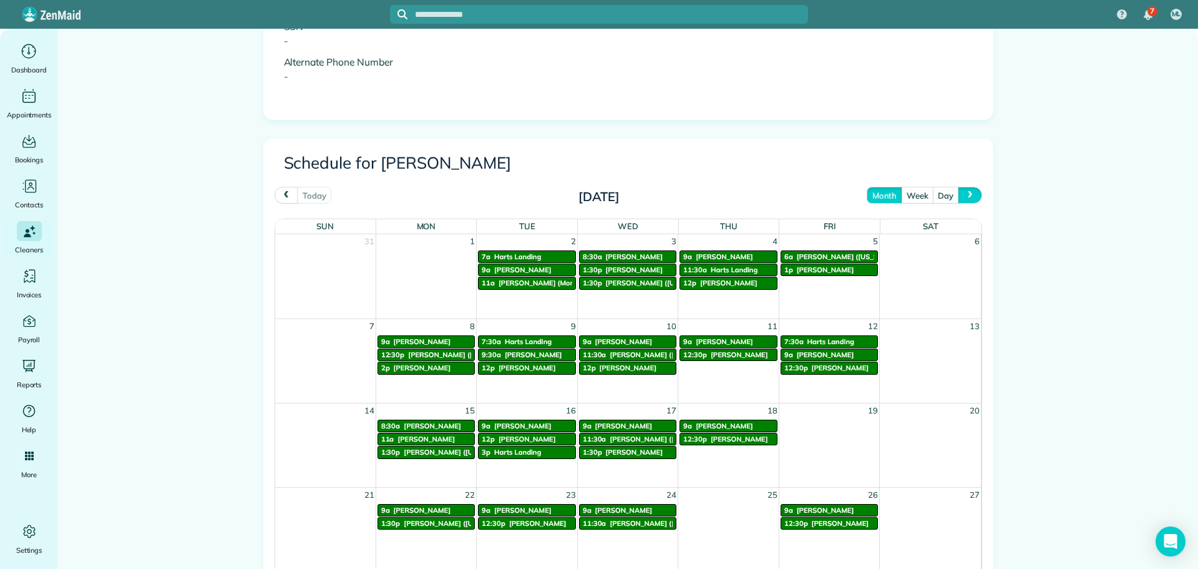
click at [973, 201] on button "next" at bounding box center [970, 195] width 24 height 17
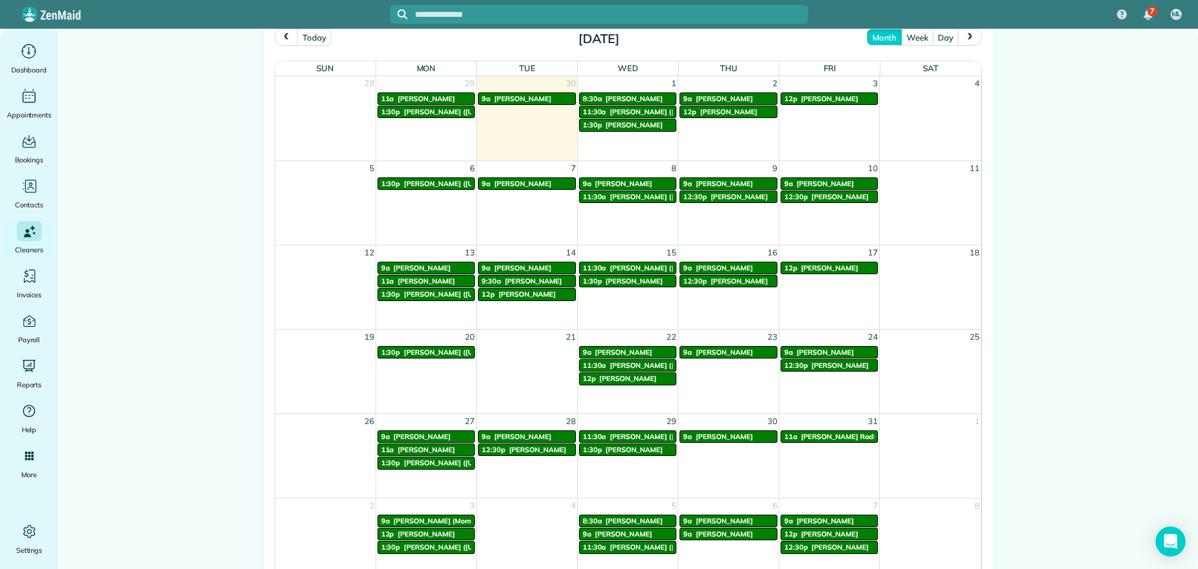
scroll to position [687, 0]
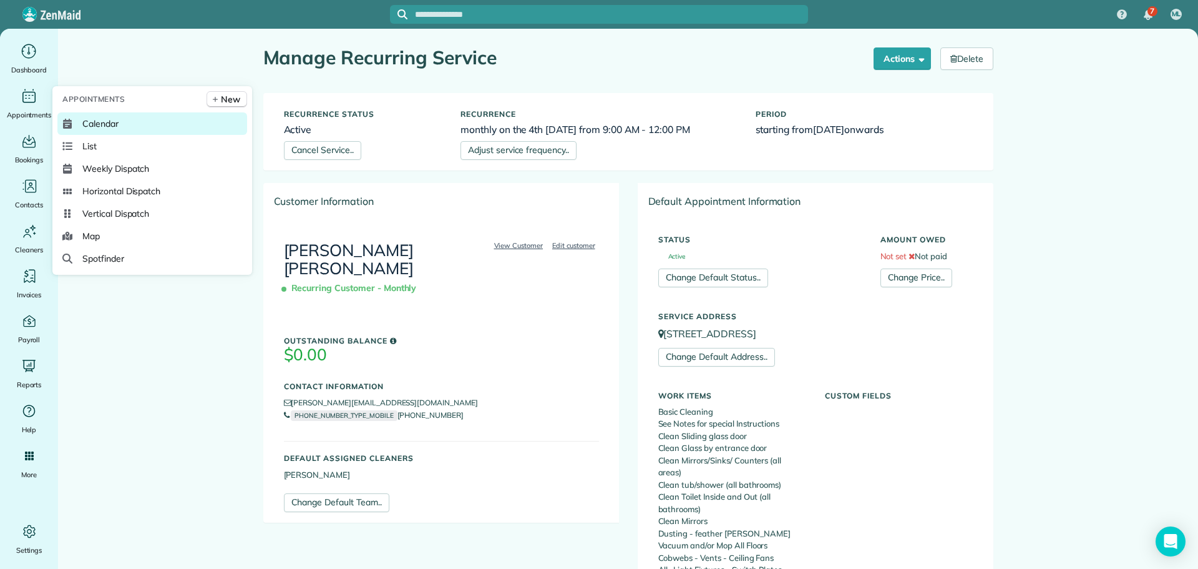
click at [86, 120] on span "Calendar" at bounding box center [100, 123] width 36 height 12
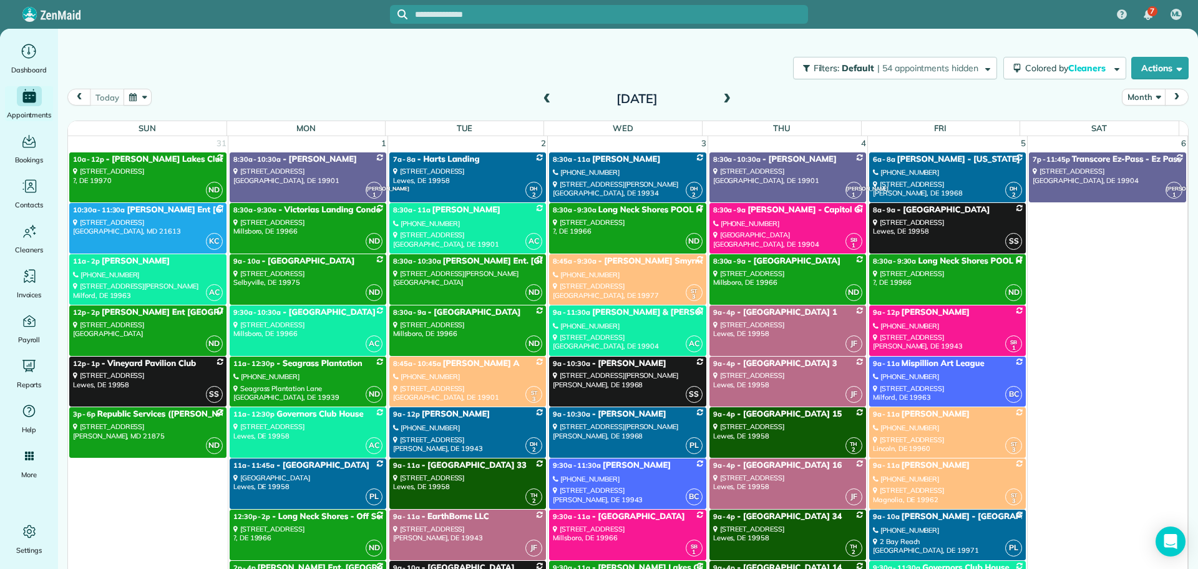
click at [724, 96] on span at bounding box center [727, 99] width 14 height 11
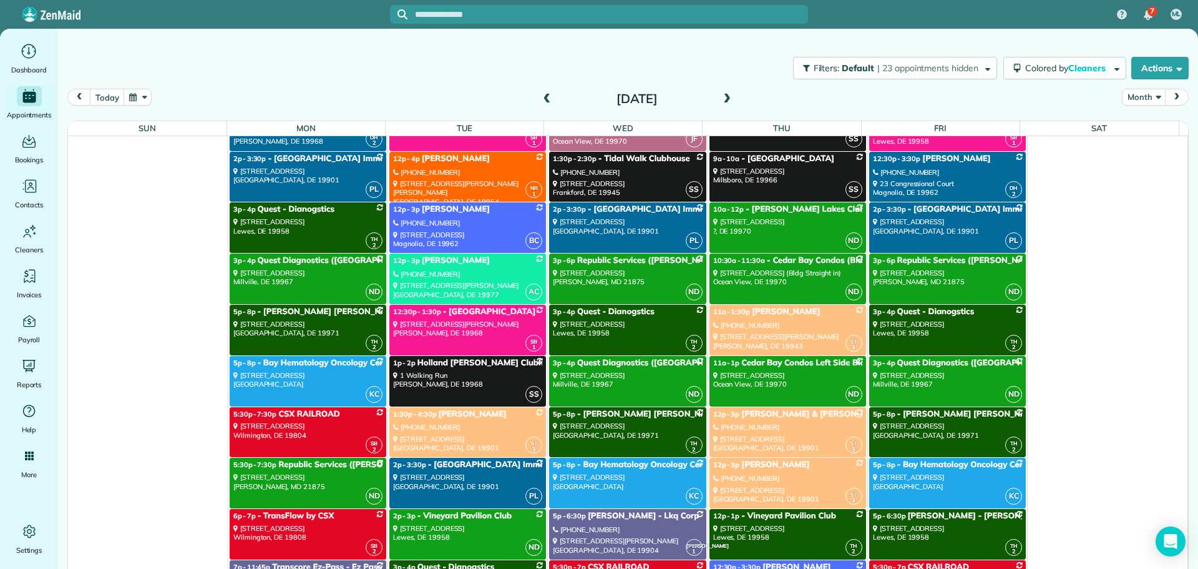
scroll to position [7302, 0]
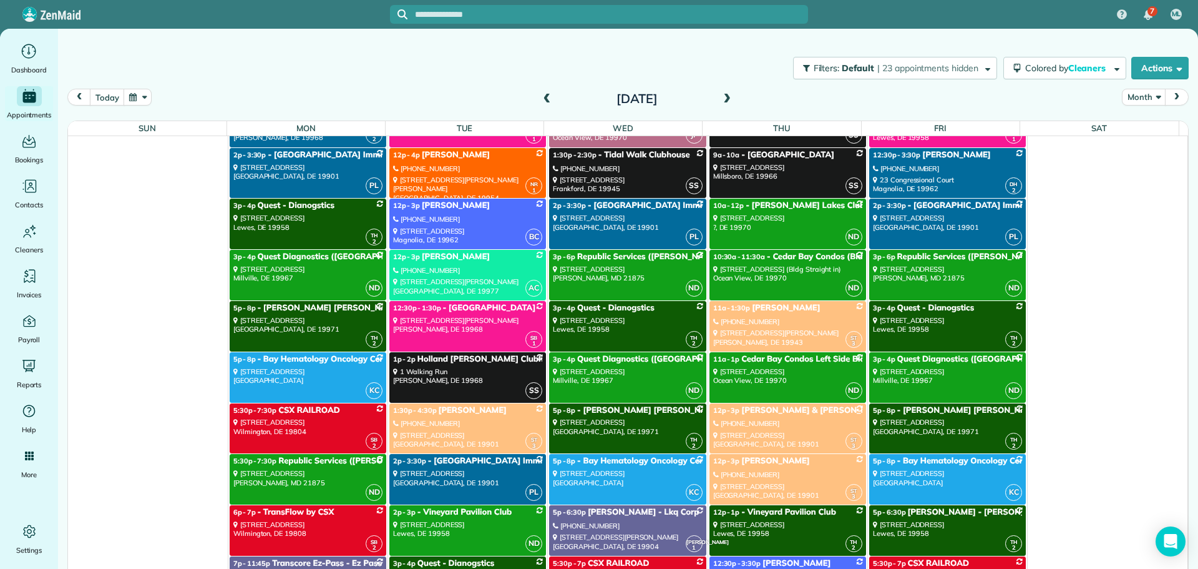
click at [497, 408] on div "1:30p - 4:30p Matt Babineau" at bounding box center [467, 410] width 149 height 11
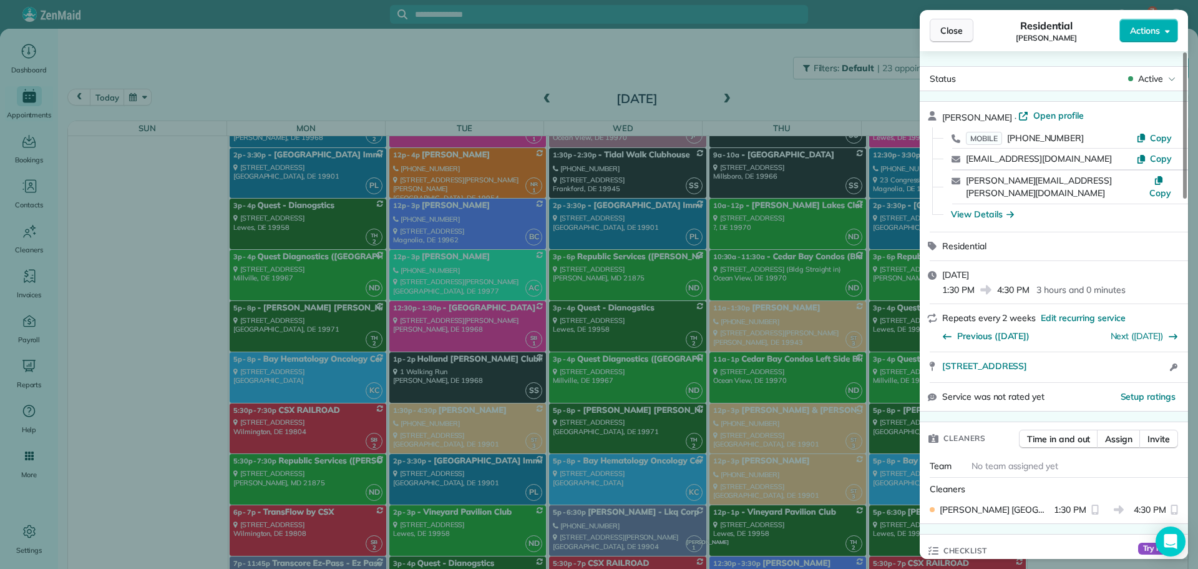
click at [951, 32] on span "Close" at bounding box center [952, 30] width 22 height 12
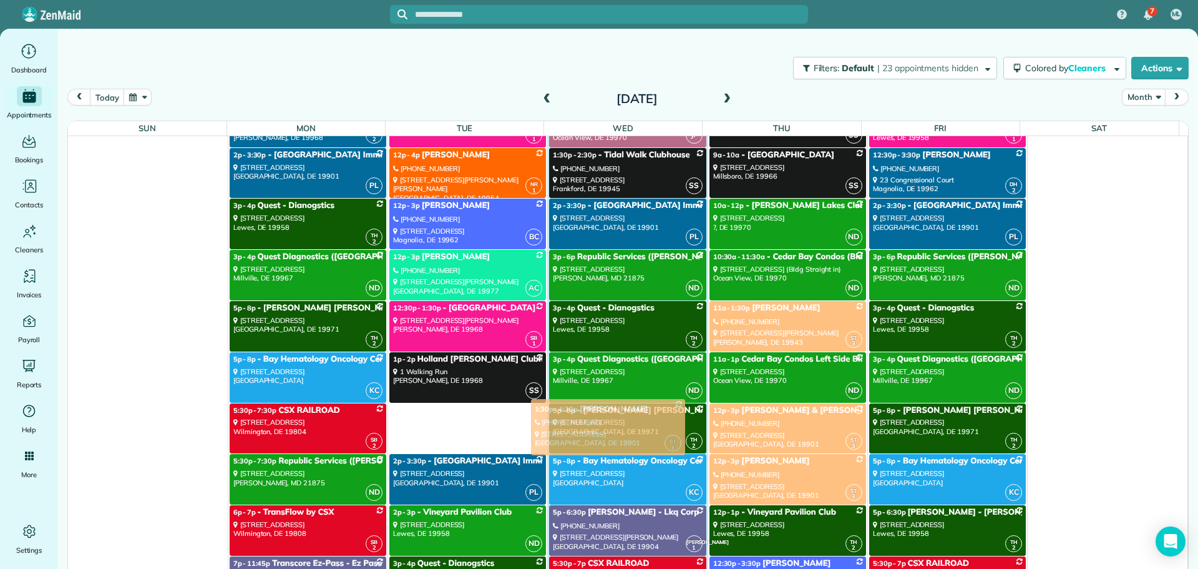
drag, startPoint x: 472, startPoint y: 416, endPoint x: 619, endPoint y: 412, distance: 146.7
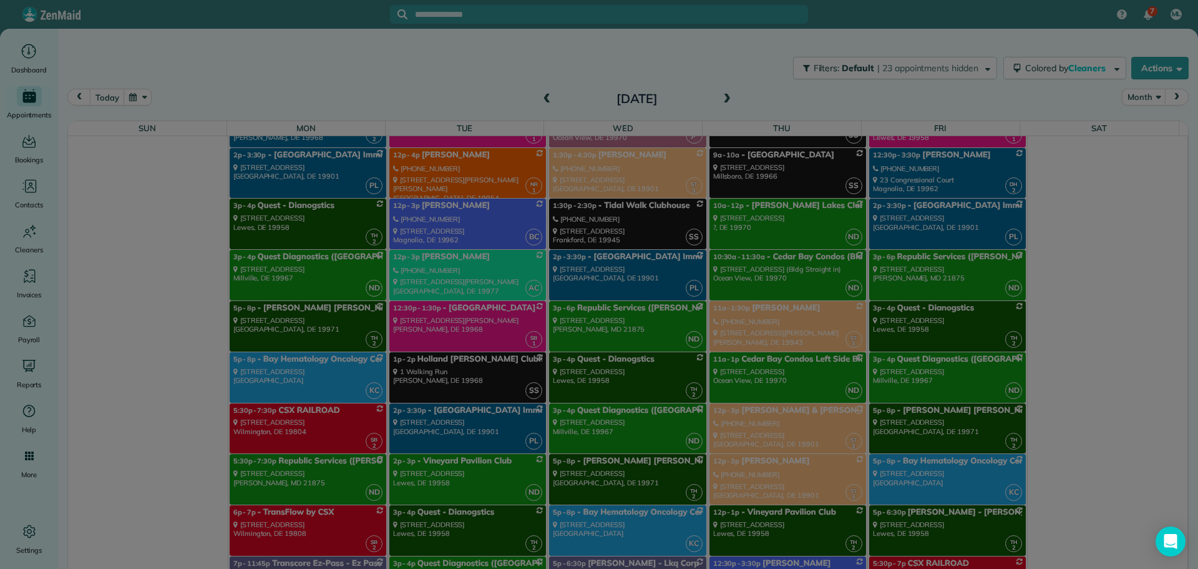
scroll to position [8214, 0]
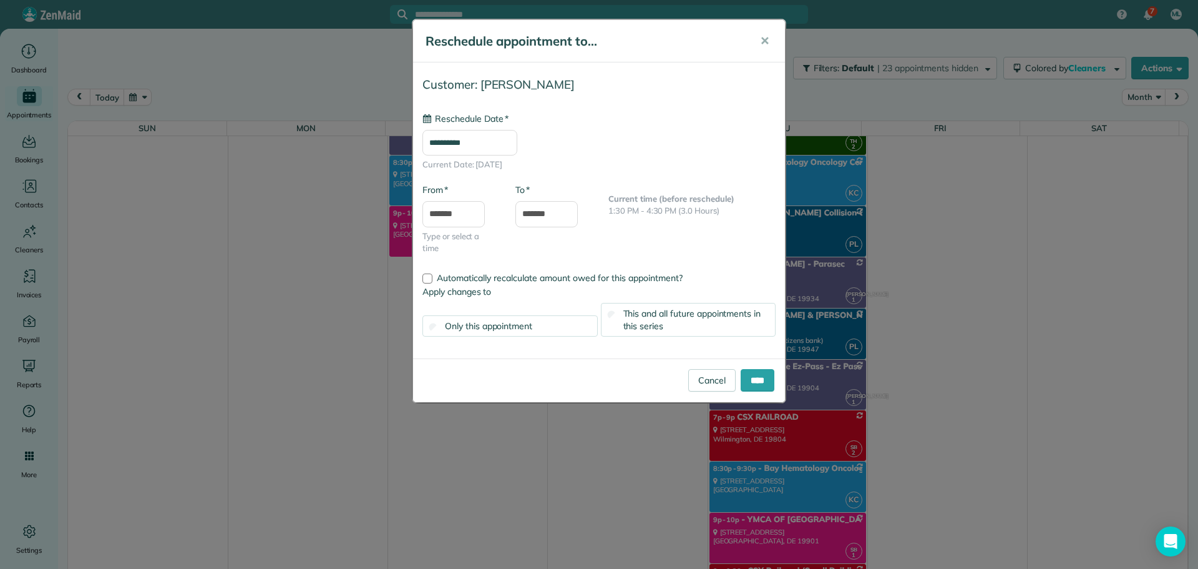
click at [486, 147] on input "**********" at bounding box center [470, 143] width 95 height 26
click at [480, 264] on link "21" at bounding box center [481, 268] width 20 height 20
type input "**********"
click at [457, 213] on input "*******" at bounding box center [454, 214] width 62 height 26
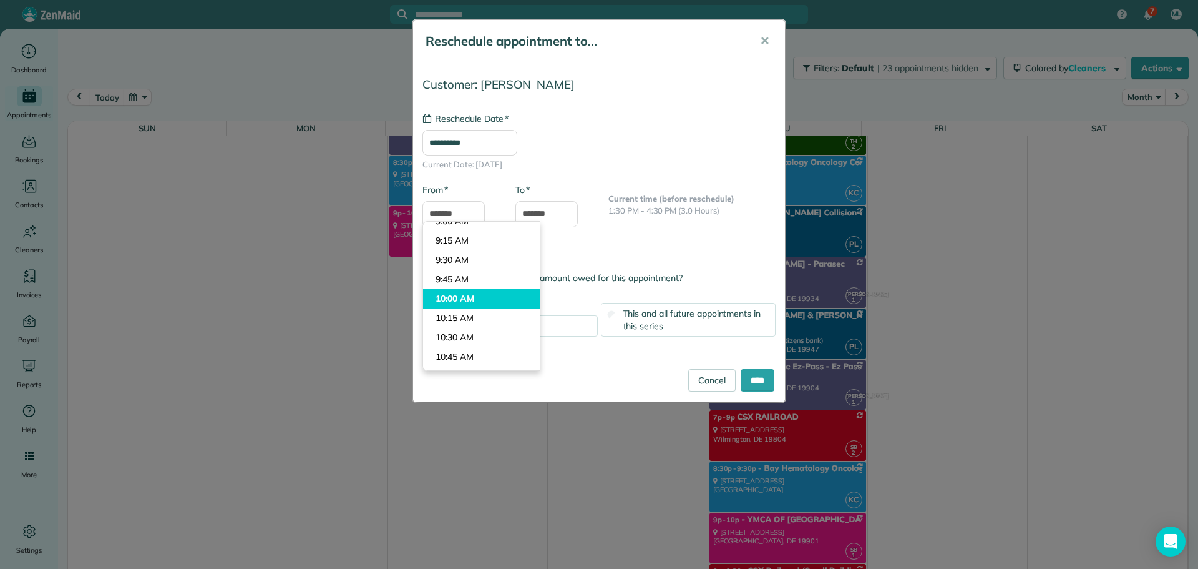
scroll to position [665, 0]
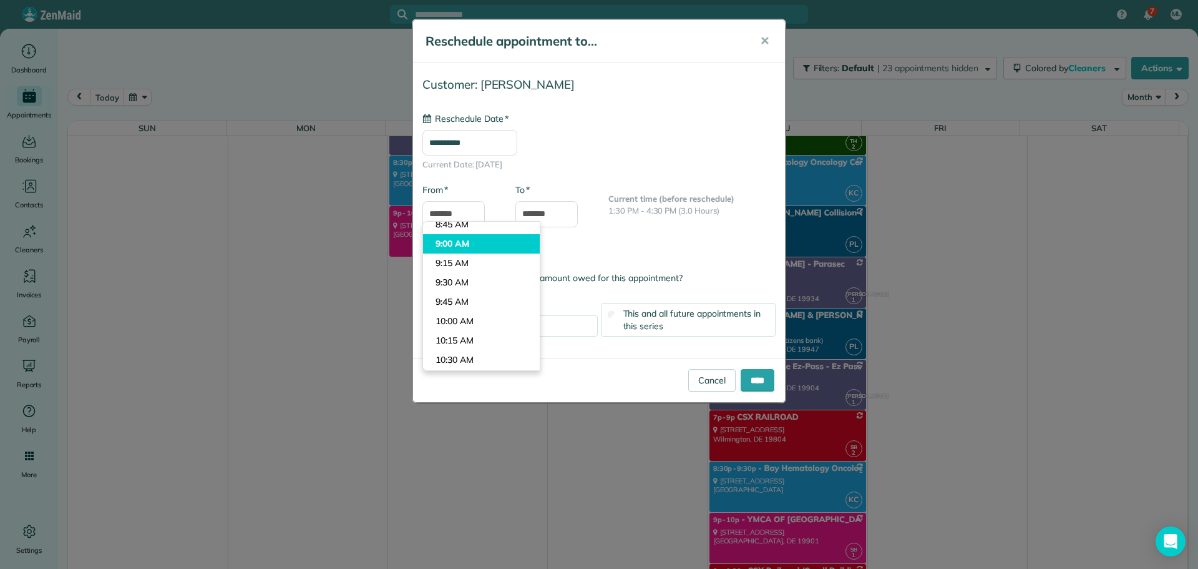
type input "*******"
click at [477, 247] on body "7 ML Dashboard Appointments Bookings Contacts Cleaners Invoices Payroll Reports…" at bounding box center [599, 284] width 1198 height 569
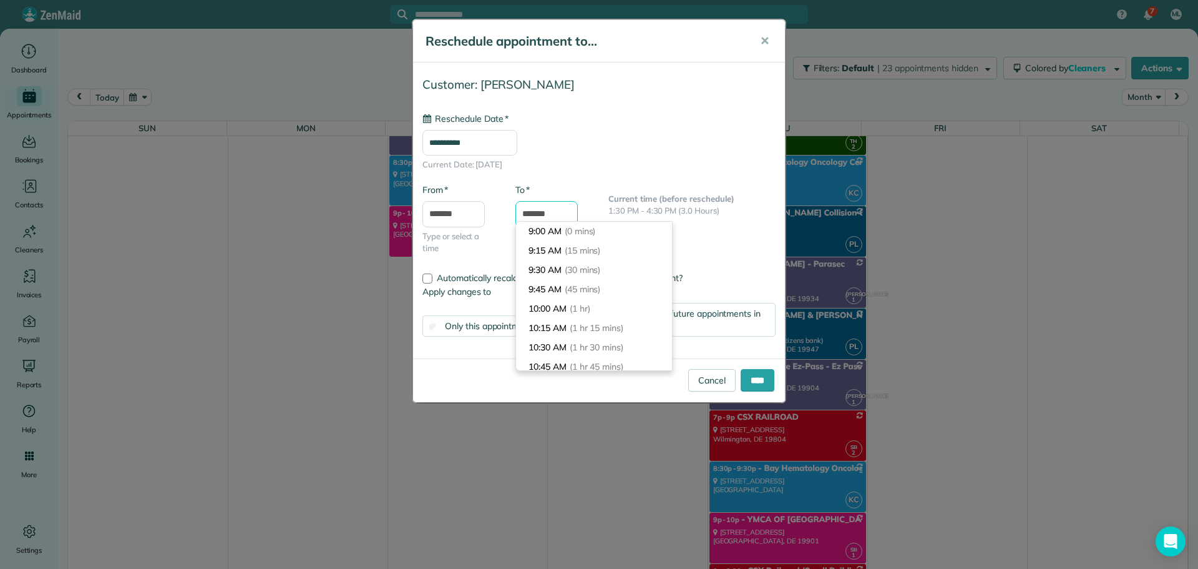
click at [529, 221] on body "7 ML Dashboard Appointments Bookings Contacts Cleaners Invoices Payroll Reports…" at bounding box center [599, 284] width 1198 height 569
click at [521, 212] on input "*******" at bounding box center [547, 214] width 62 height 26
type input "********"
click at [664, 151] on div "**********" at bounding box center [599, 141] width 353 height 59
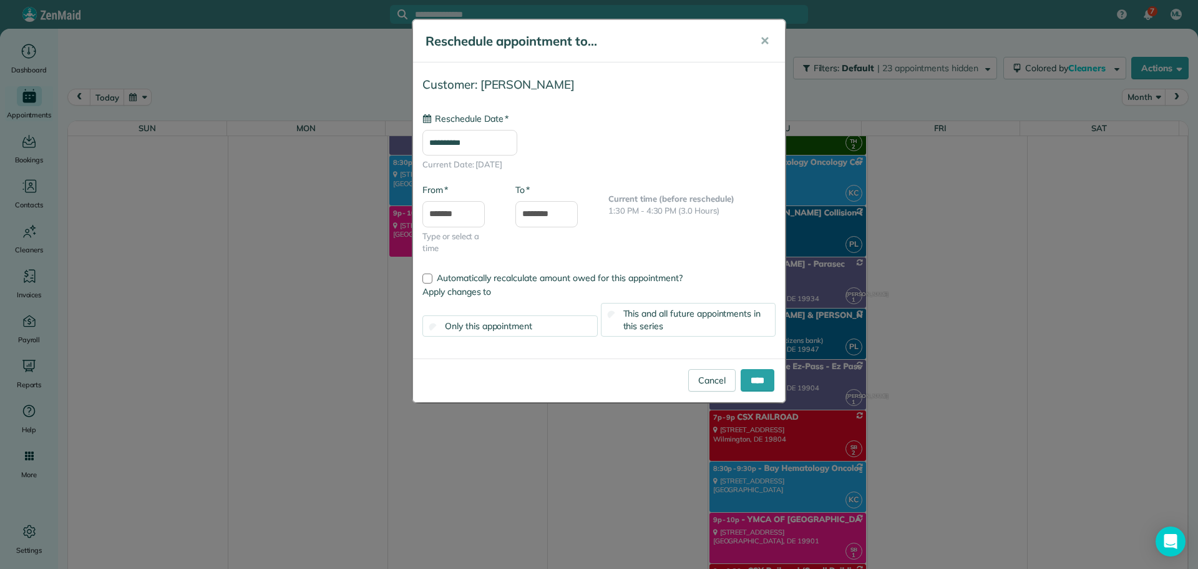
click at [649, 309] on span "This and all future appointments in this series" at bounding box center [693, 320] width 138 height 24
click at [752, 376] on input "****" at bounding box center [758, 380] width 34 height 22
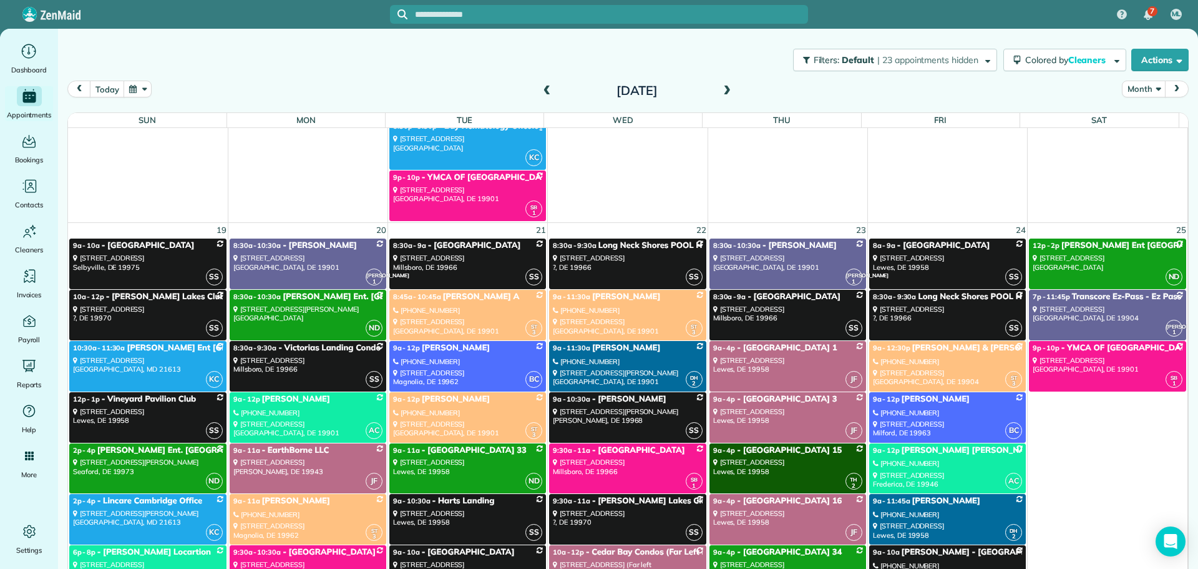
scroll to position [6449, 0]
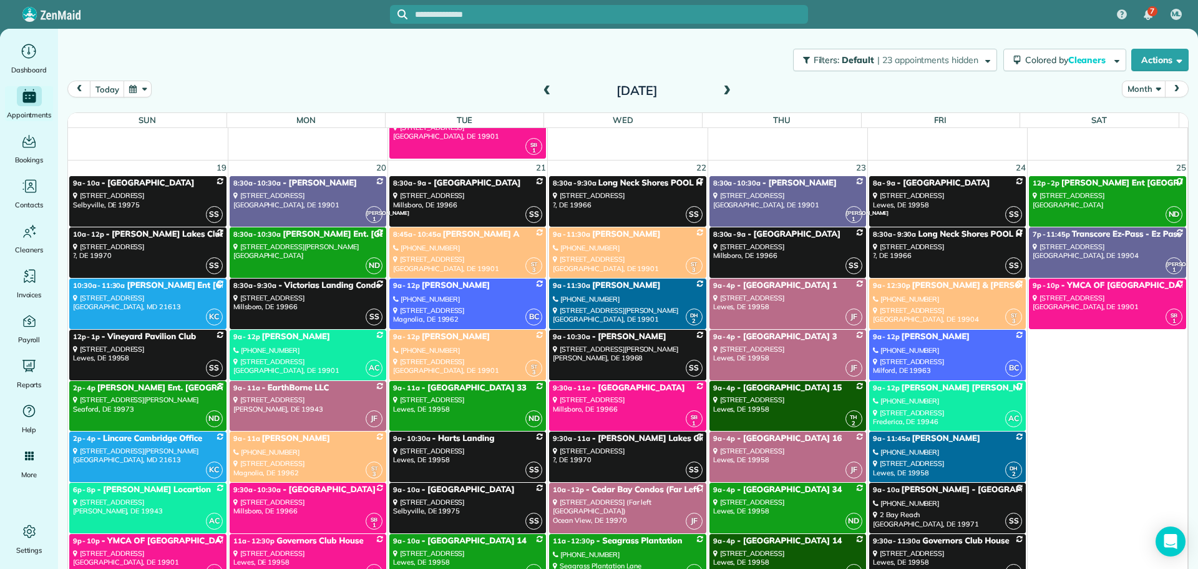
click at [454, 354] on div "(540) 273-2268" at bounding box center [467, 350] width 149 height 9
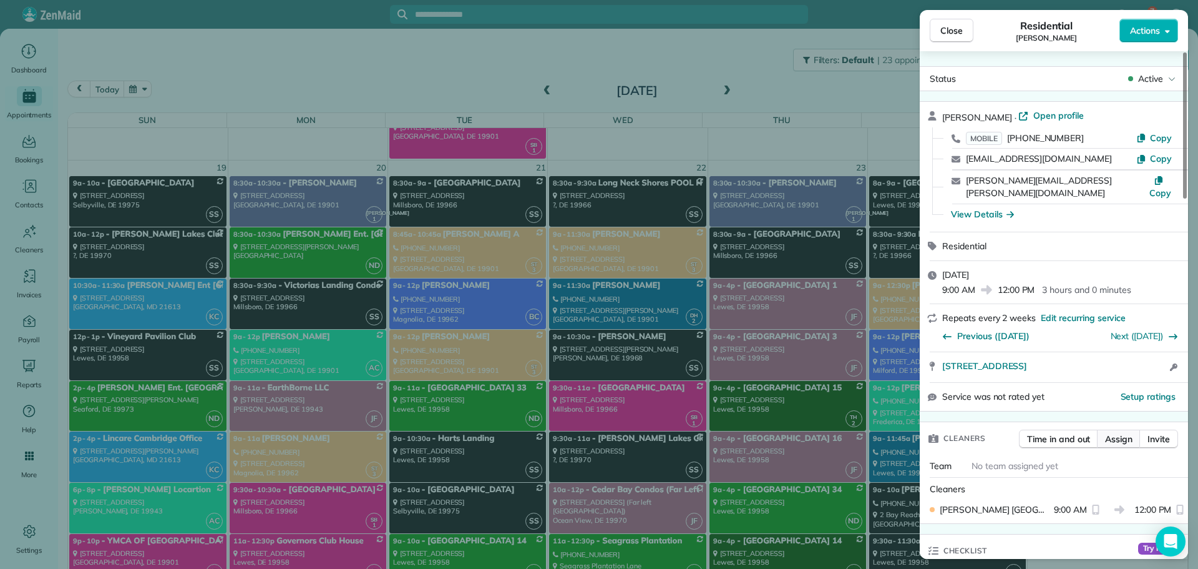
click at [1110, 433] on span "Assign" at bounding box center [1118, 439] width 27 height 12
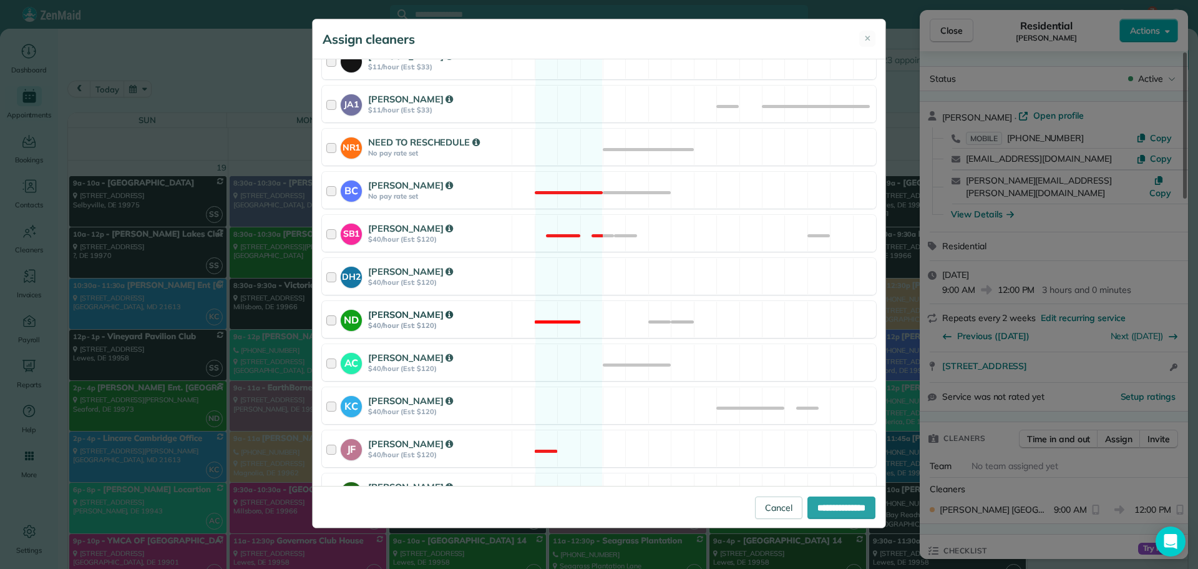
scroll to position [250, 0]
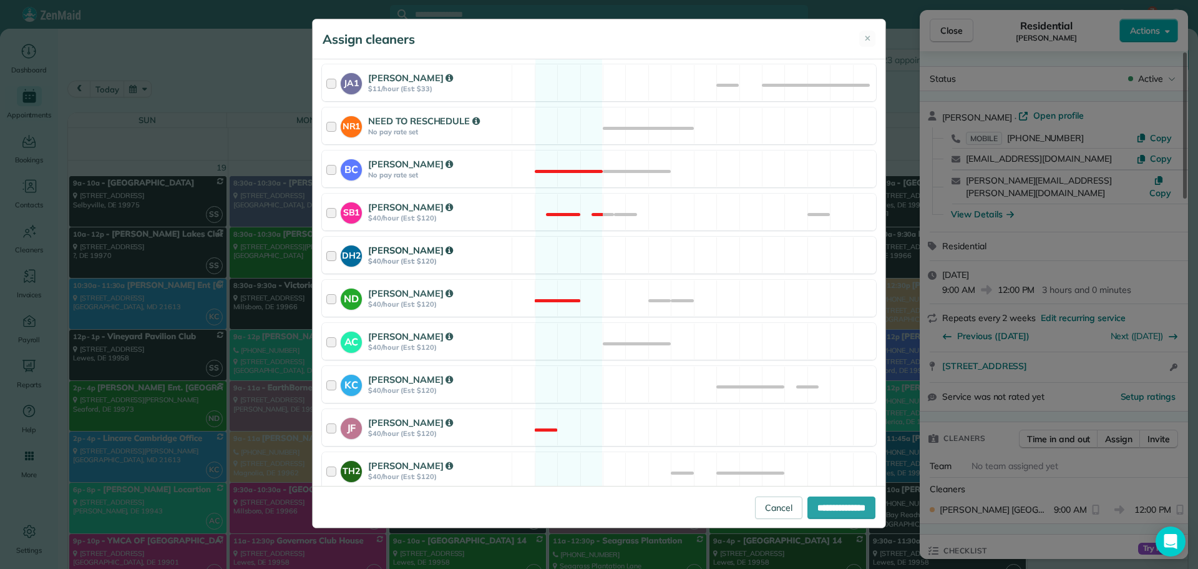
click at [489, 248] on div "Donna Humphreys" at bounding box center [438, 250] width 140 height 14
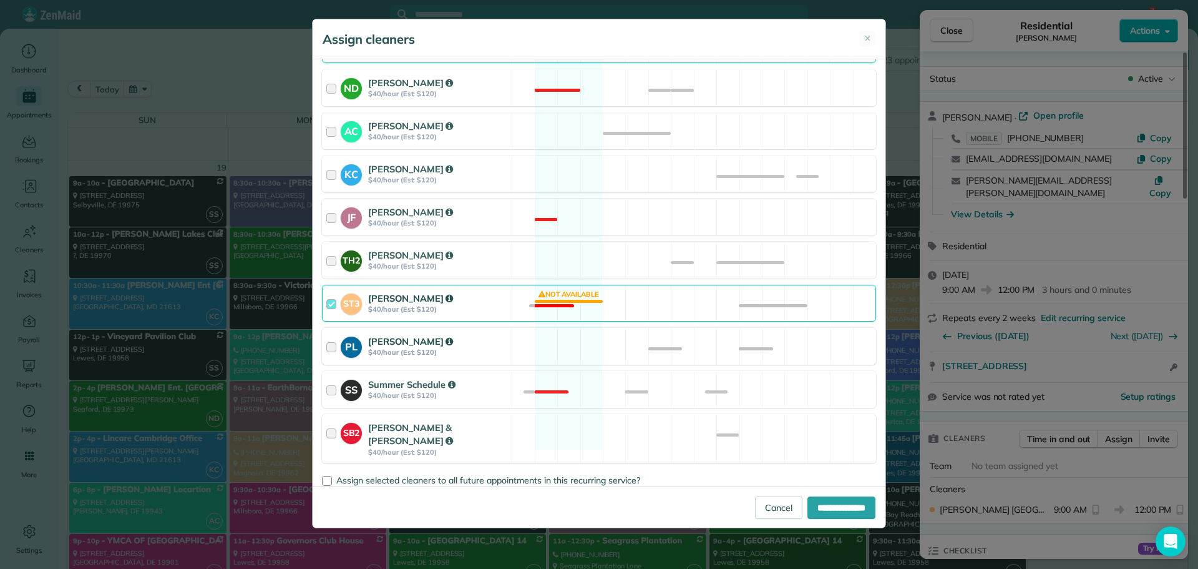
scroll to position [471, 0]
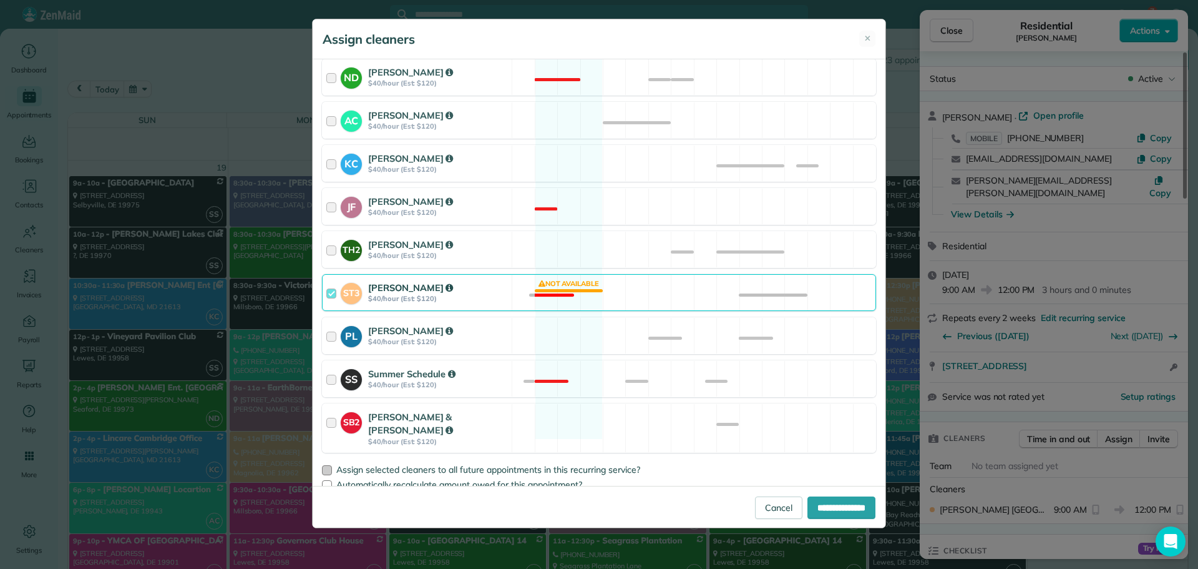
click at [331, 465] on div at bounding box center [327, 470] width 10 height 10
click at [828, 507] on input "**********" at bounding box center [842, 507] width 68 height 22
type input "**********"
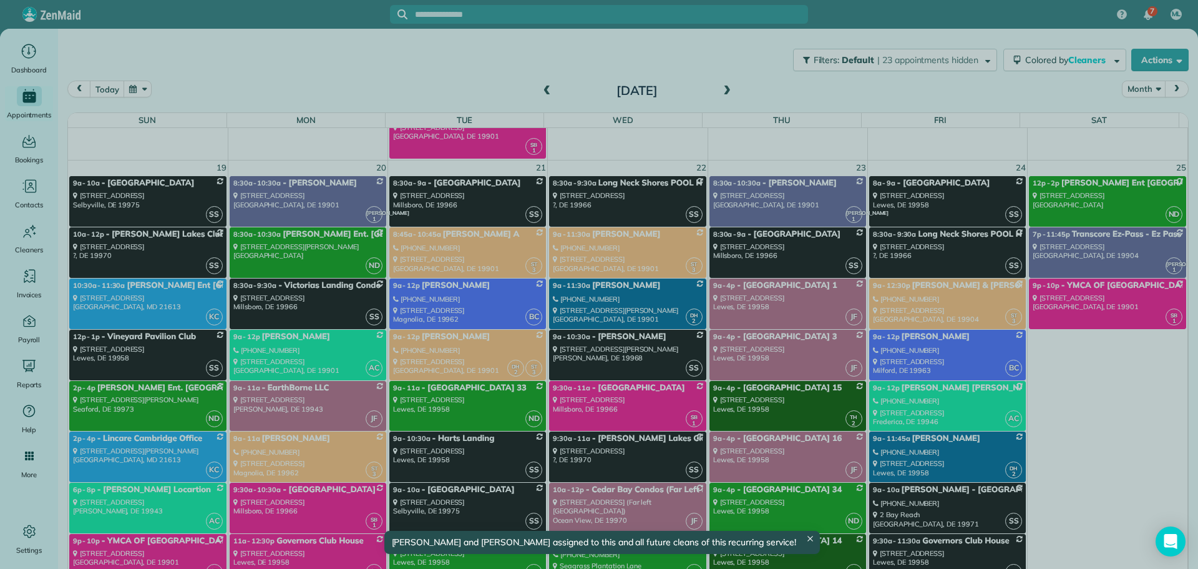
scroll to position [6449, 0]
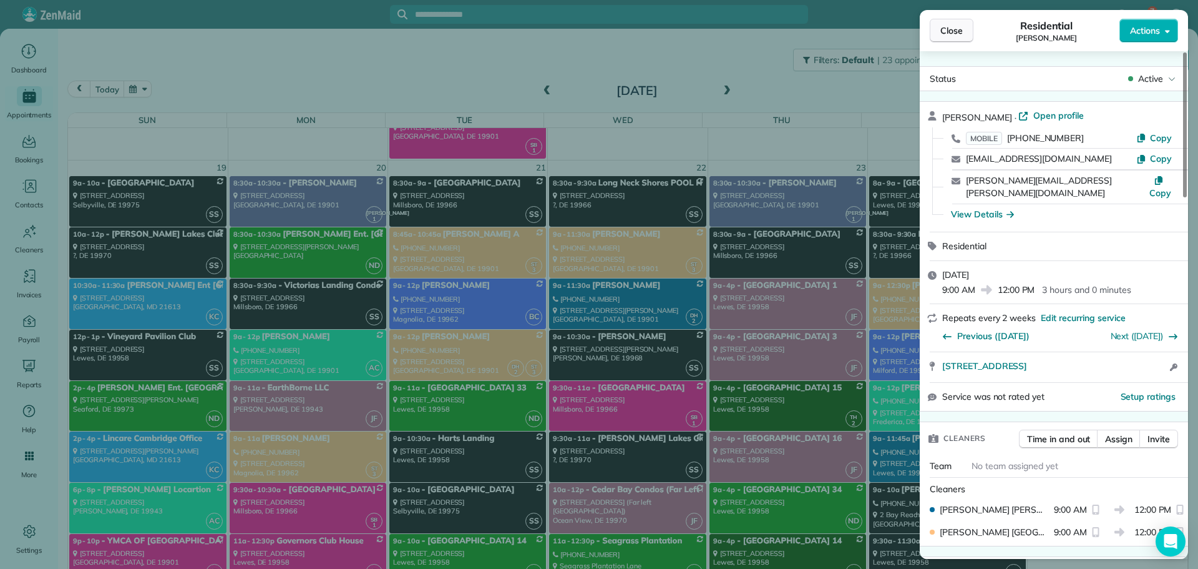
click at [951, 29] on span "Close" at bounding box center [952, 30] width 22 height 12
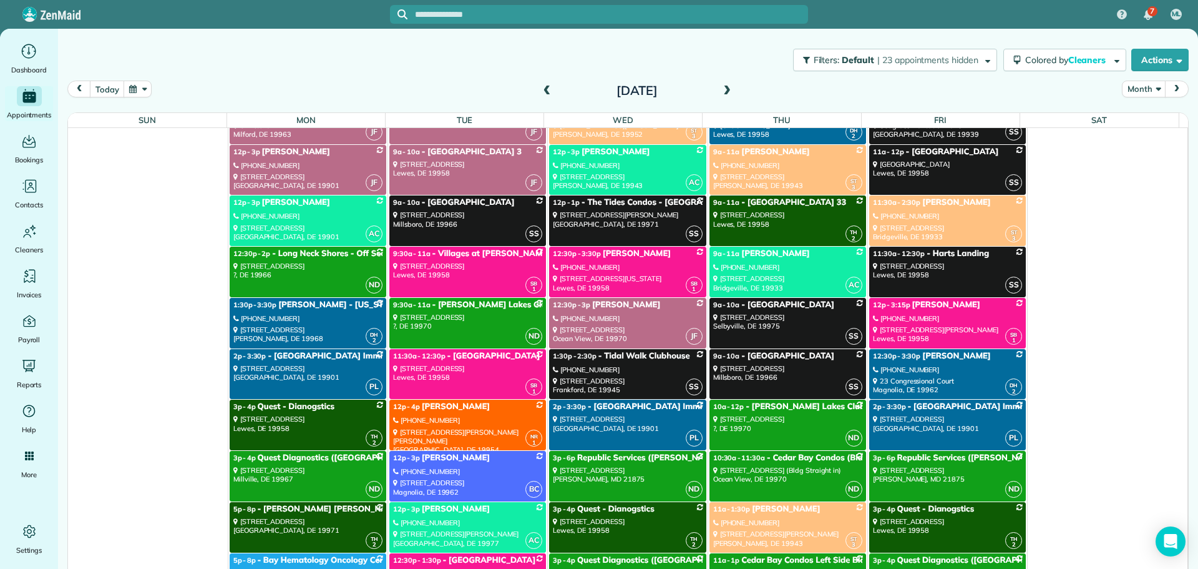
scroll to position [7136, 0]
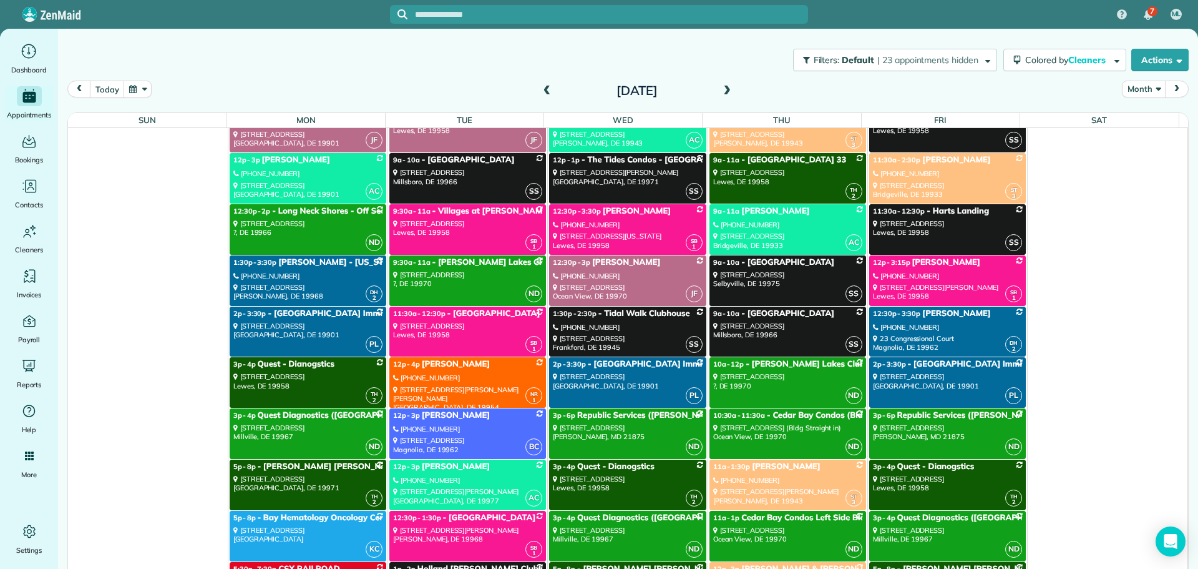
click at [439, 491] on div "44 Volpe Way Smyrna, DE 19977" at bounding box center [467, 496] width 149 height 18
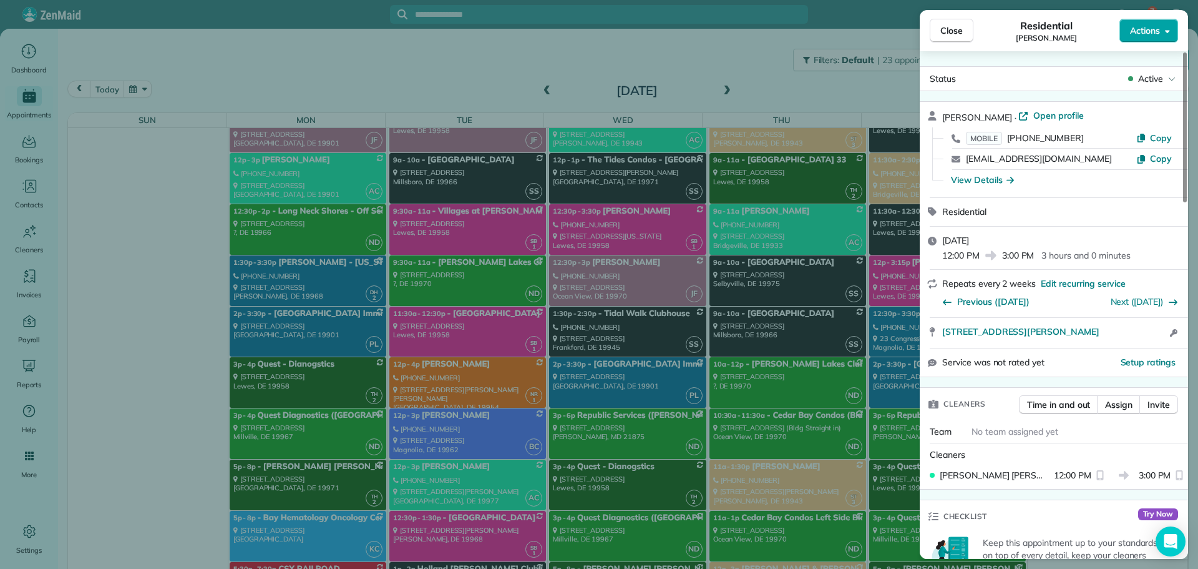
click at [1138, 32] on span "Actions" at bounding box center [1145, 30] width 30 height 12
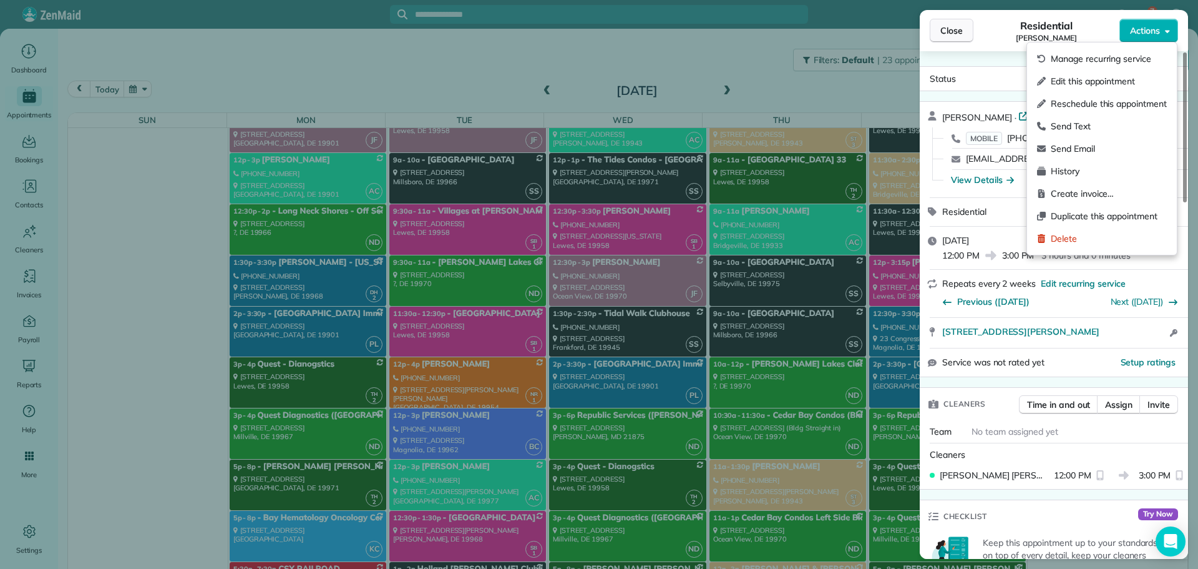
click at [959, 35] on span "Close" at bounding box center [952, 30] width 22 height 12
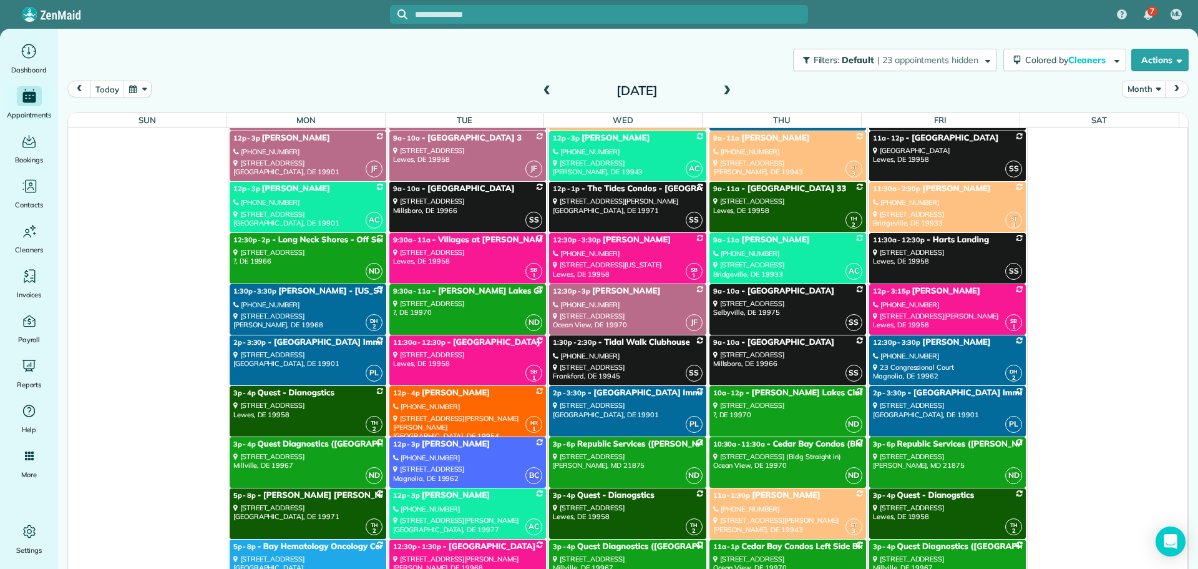
scroll to position [7198, 0]
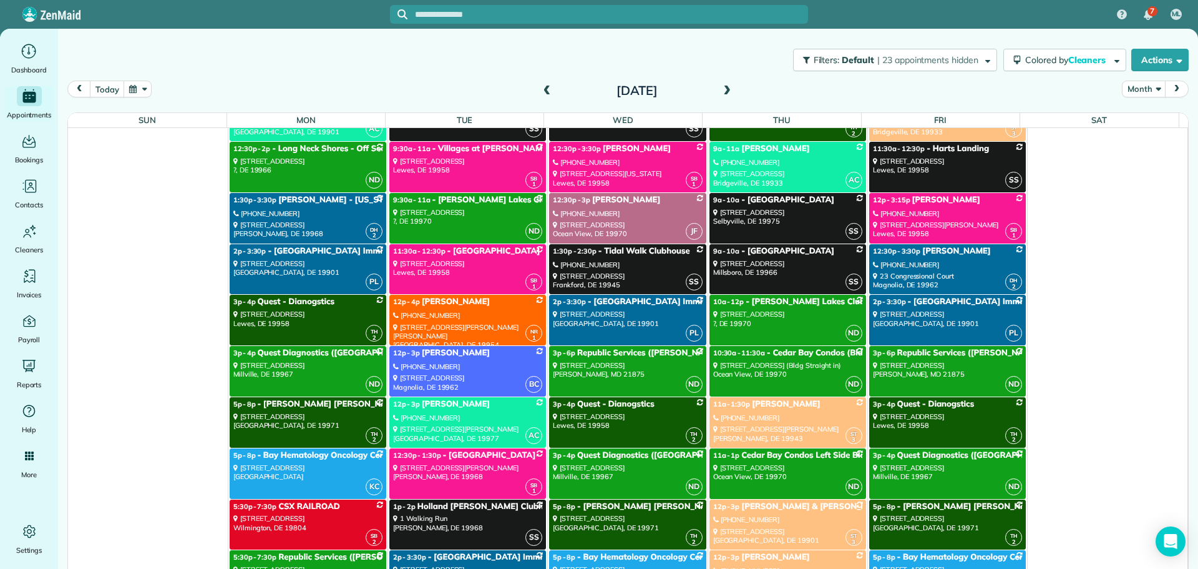
click at [448, 422] on div "(978) 771-3046" at bounding box center [467, 417] width 149 height 9
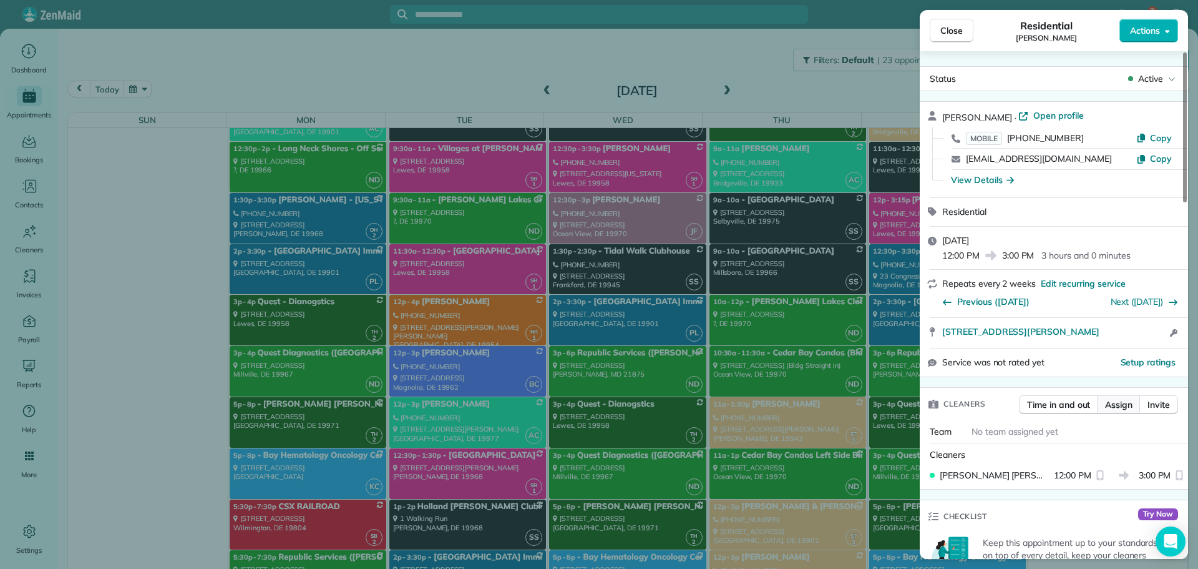
click at [1116, 408] on span "Assign" at bounding box center [1118, 404] width 27 height 12
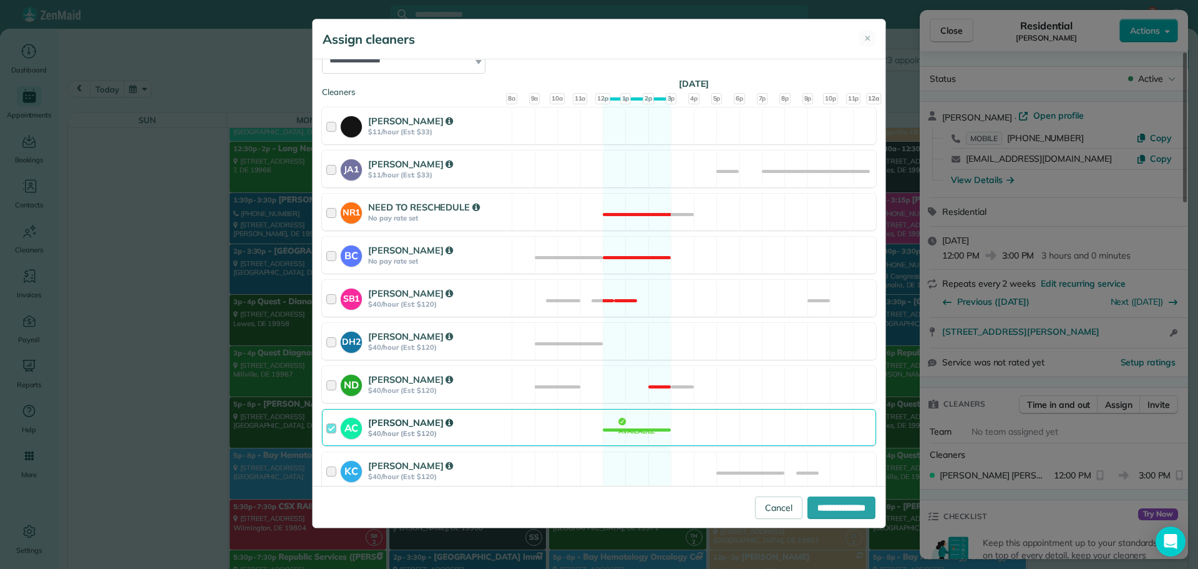
scroll to position [250, 0]
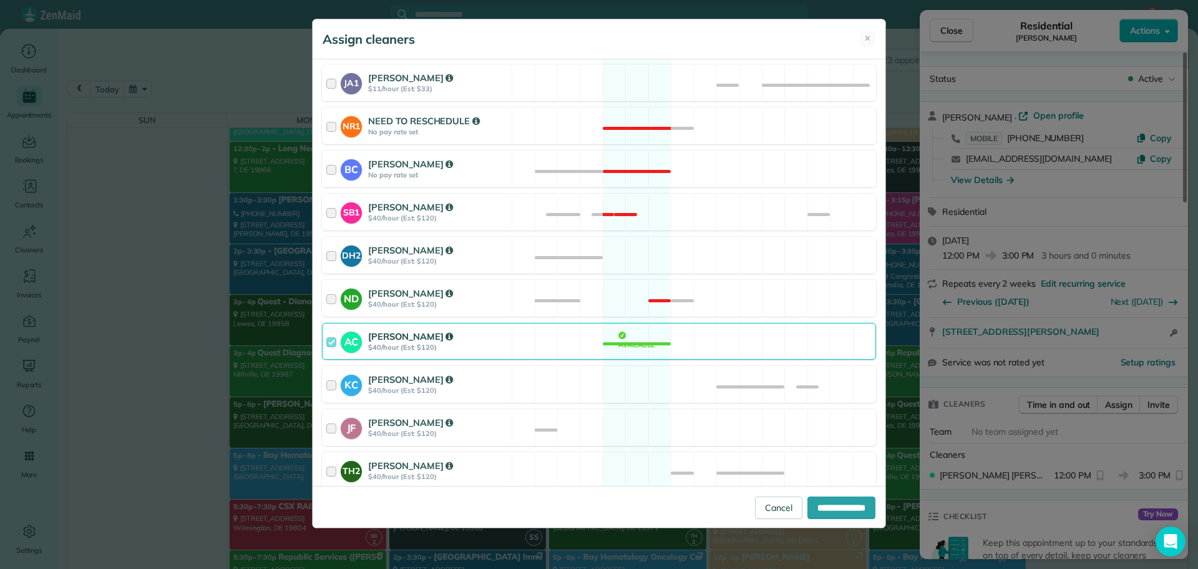
click at [484, 355] on div "AC Andrea Cole $40/hour (Est: $120)" at bounding box center [417, 341] width 189 height 36
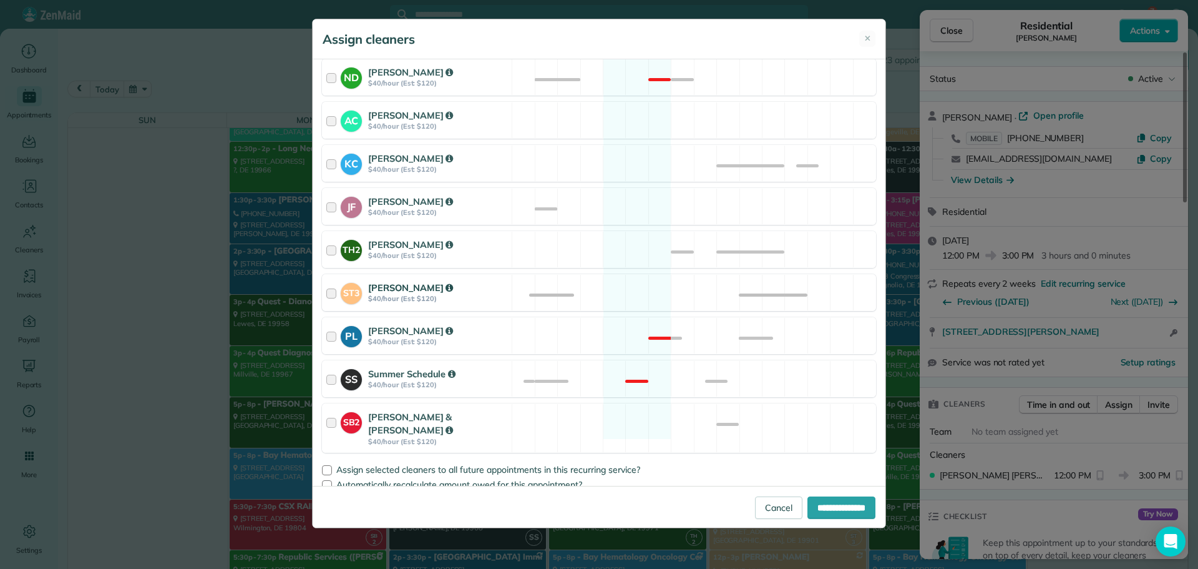
click at [330, 295] on div at bounding box center [333, 292] width 14 height 23
click at [329, 465] on div at bounding box center [327, 470] width 10 height 10
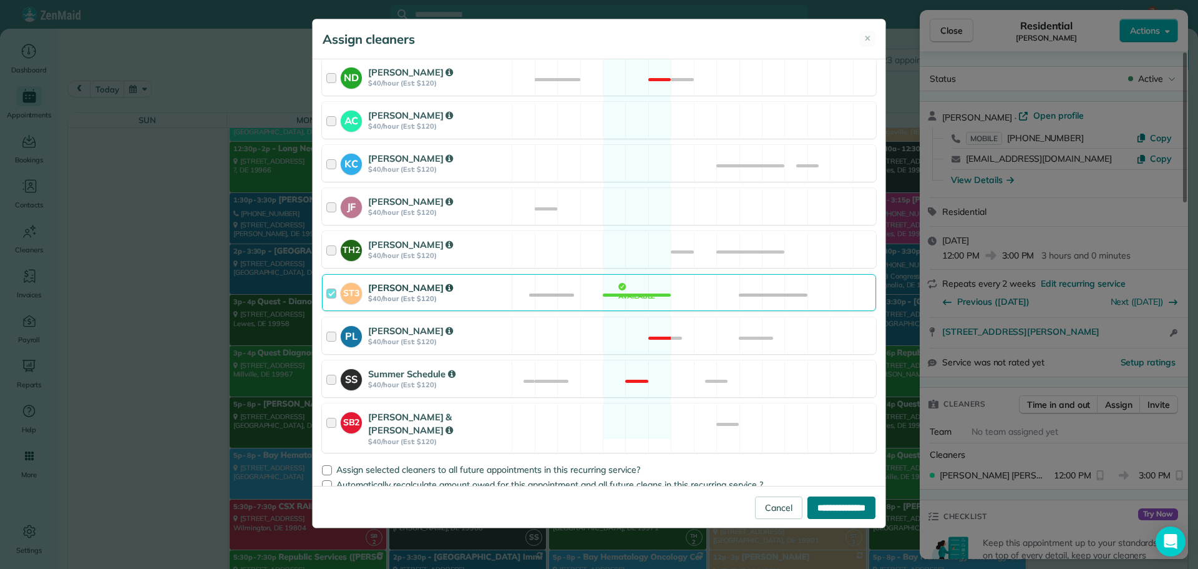
click at [819, 511] on input "**********" at bounding box center [842, 507] width 68 height 22
type input "**********"
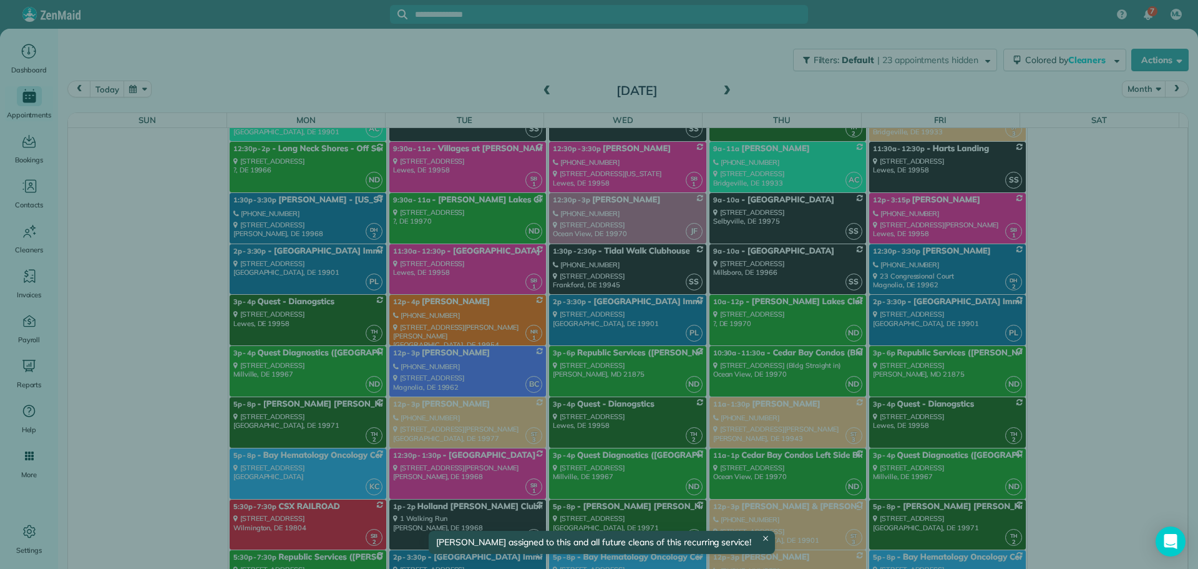
scroll to position [7198, 0]
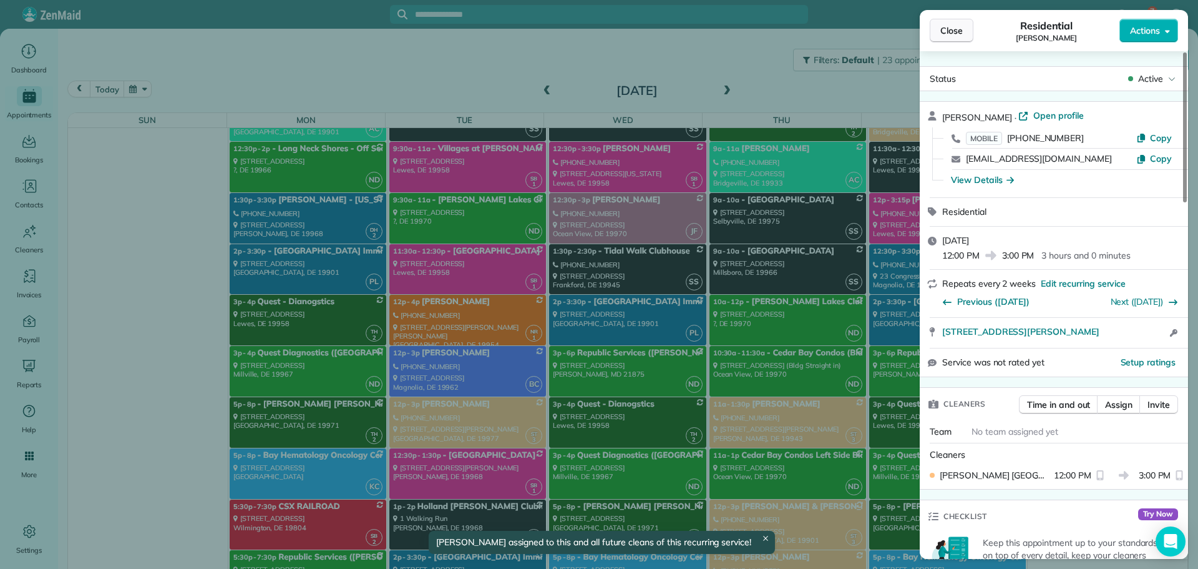
click at [944, 31] on span "Close" at bounding box center [952, 30] width 22 height 12
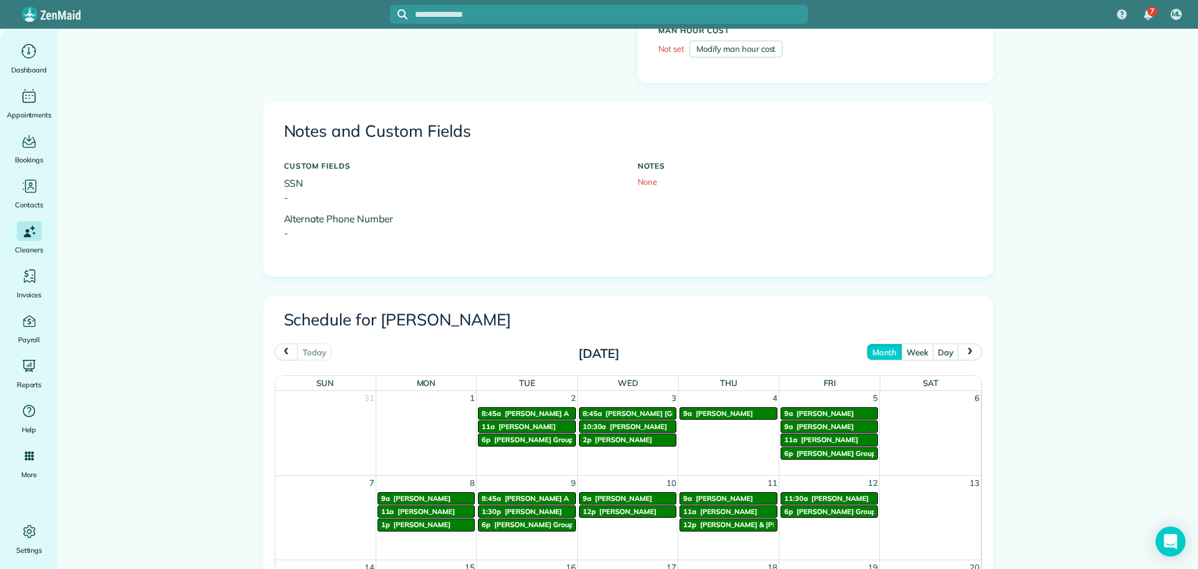
scroll to position [374, 0]
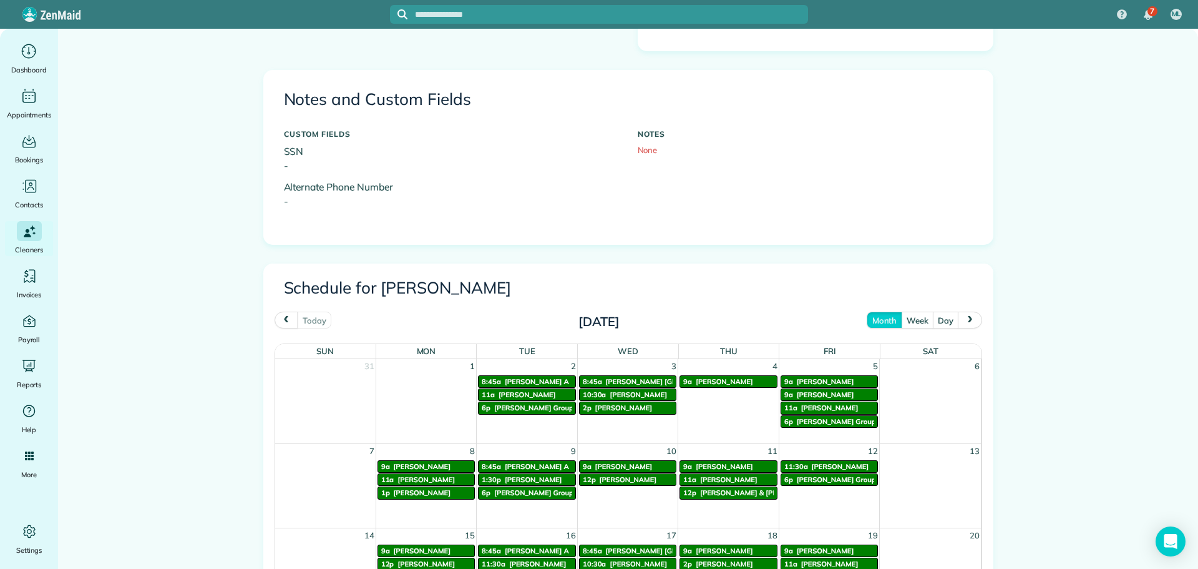
click at [964, 328] on button "next" at bounding box center [970, 319] width 24 height 17
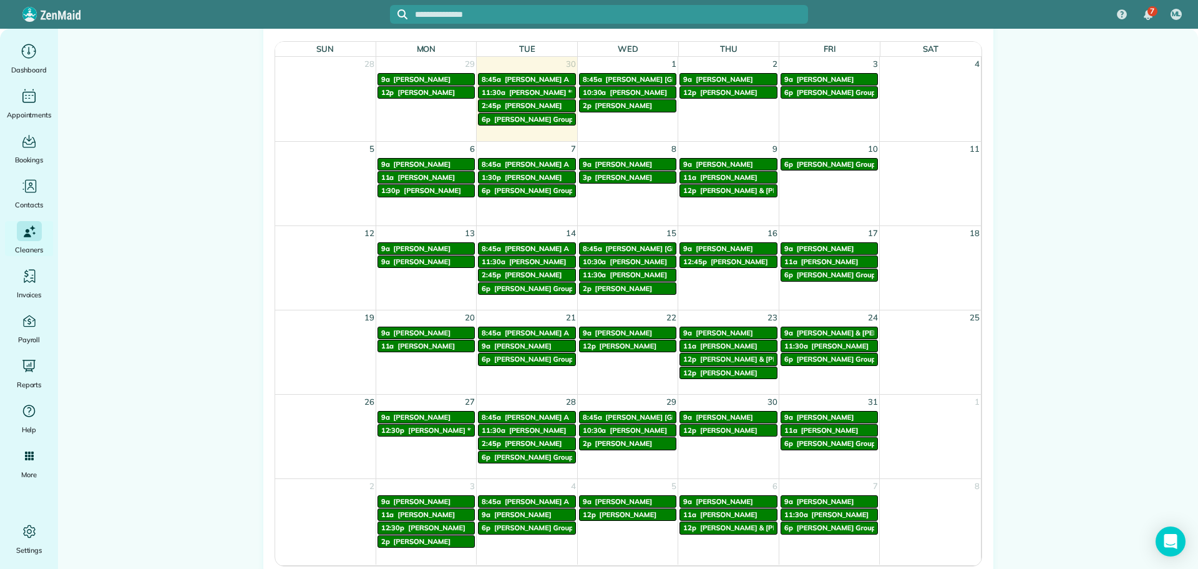
scroll to position [749, 0]
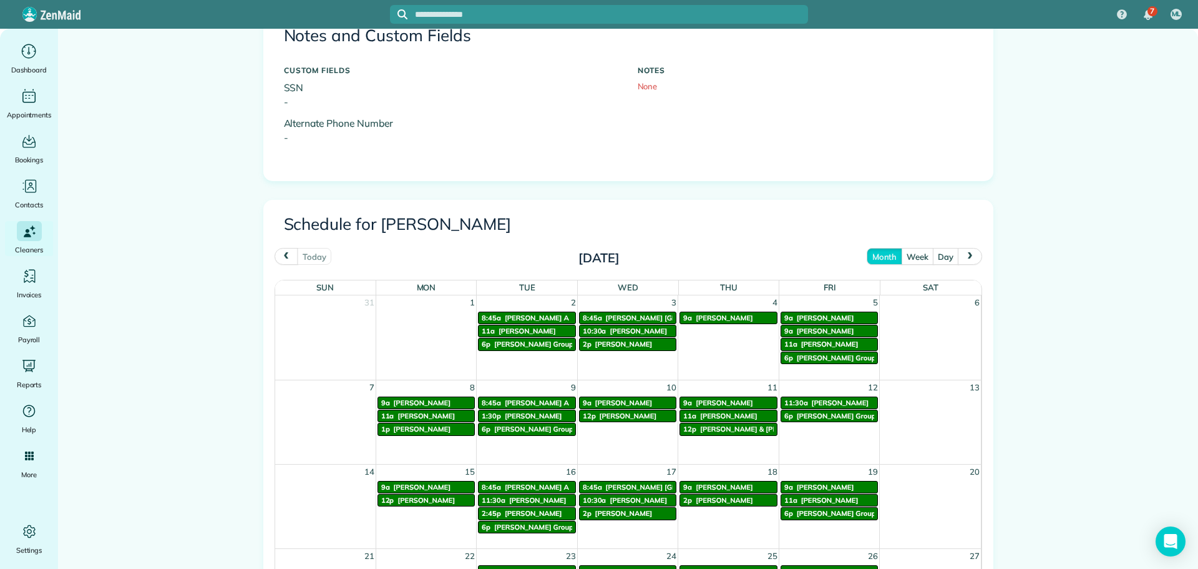
scroll to position [437, 0]
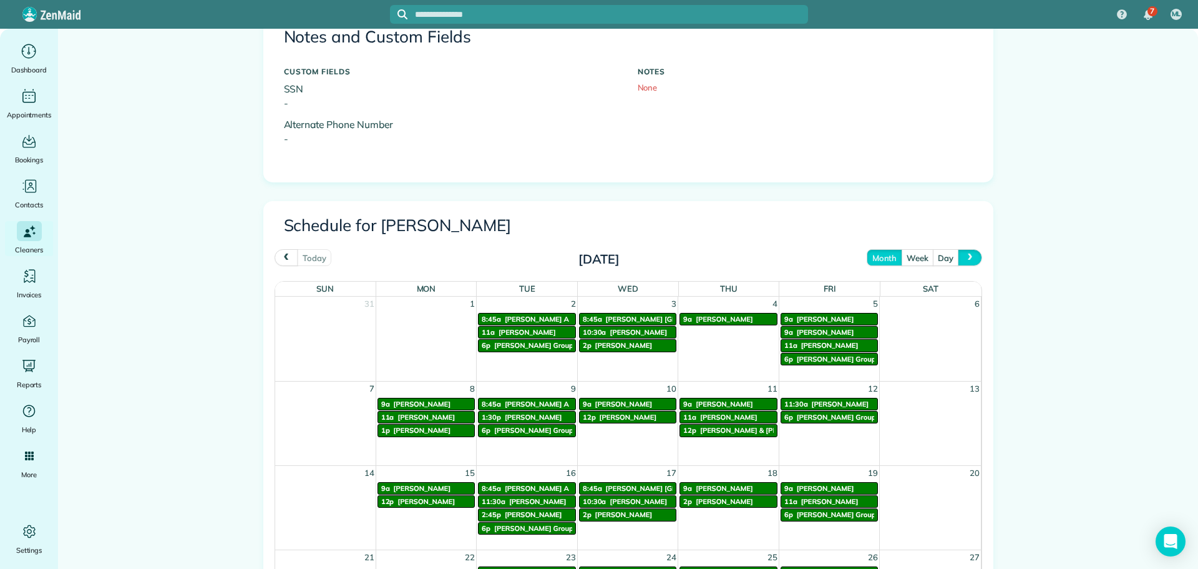
click at [966, 256] on span "next" at bounding box center [971, 257] width 10 height 8
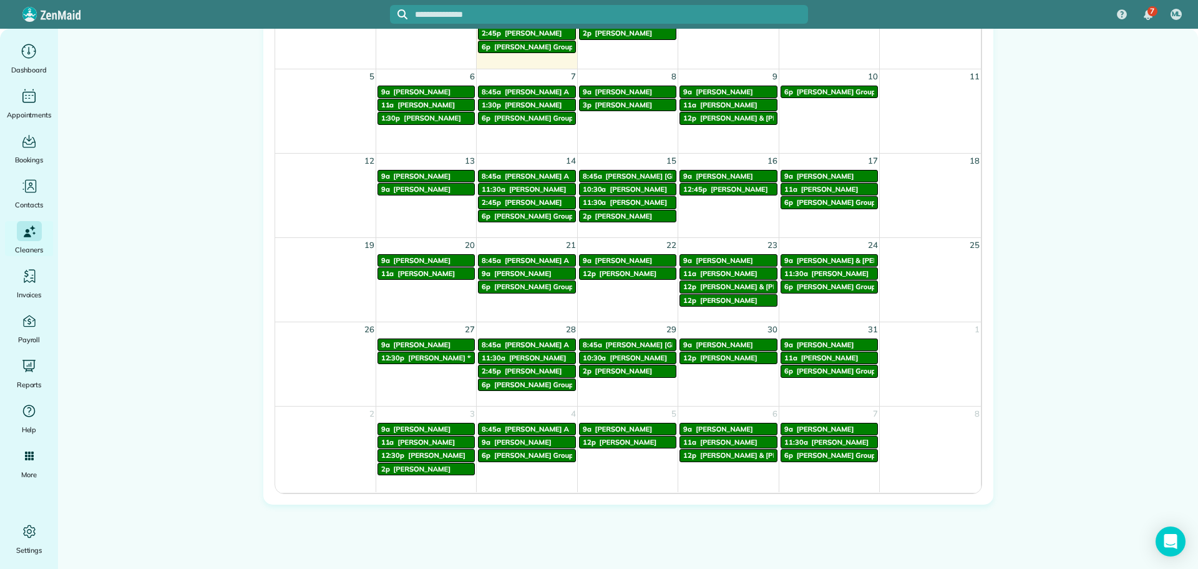
scroll to position [748, 0]
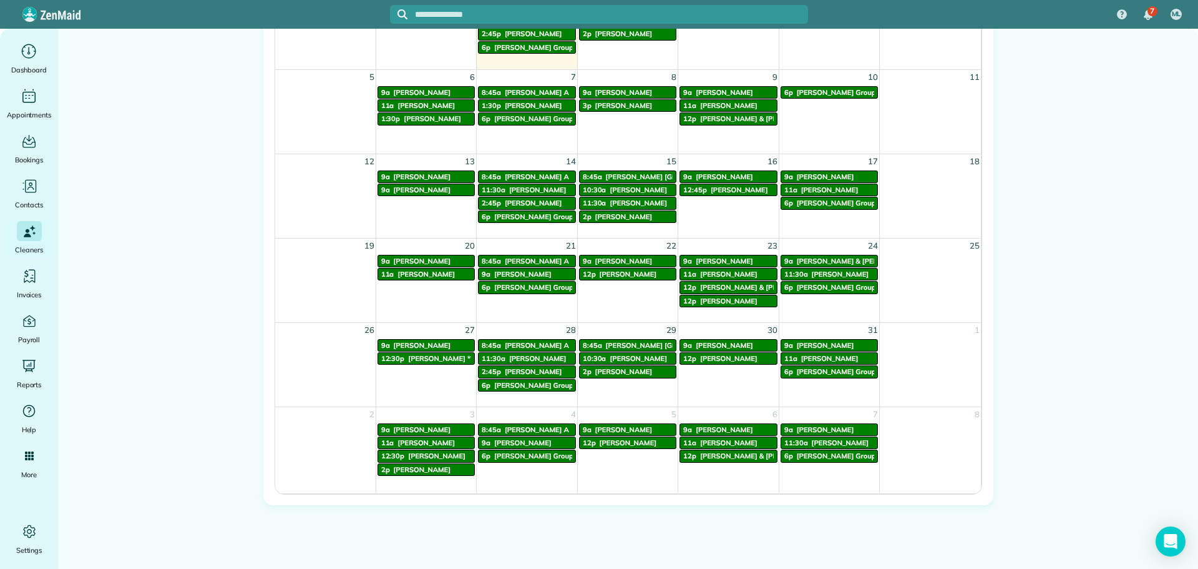
click at [499, 276] on span "[PERSON_NAME]" at bounding box center [522, 274] width 57 height 9
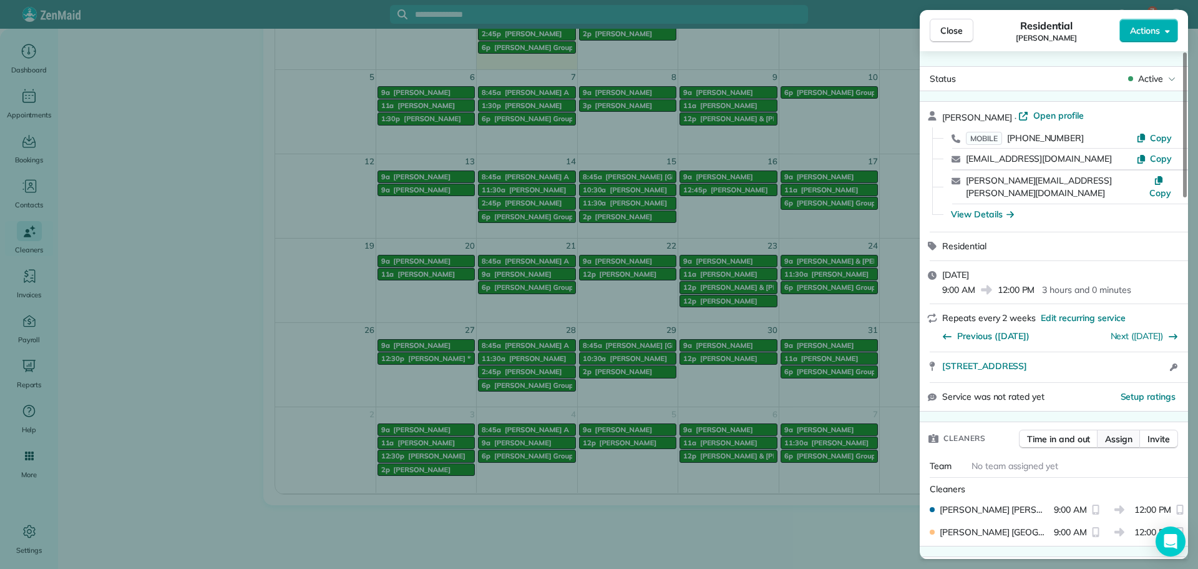
click at [1125, 433] on span "Assign" at bounding box center [1118, 439] width 27 height 12
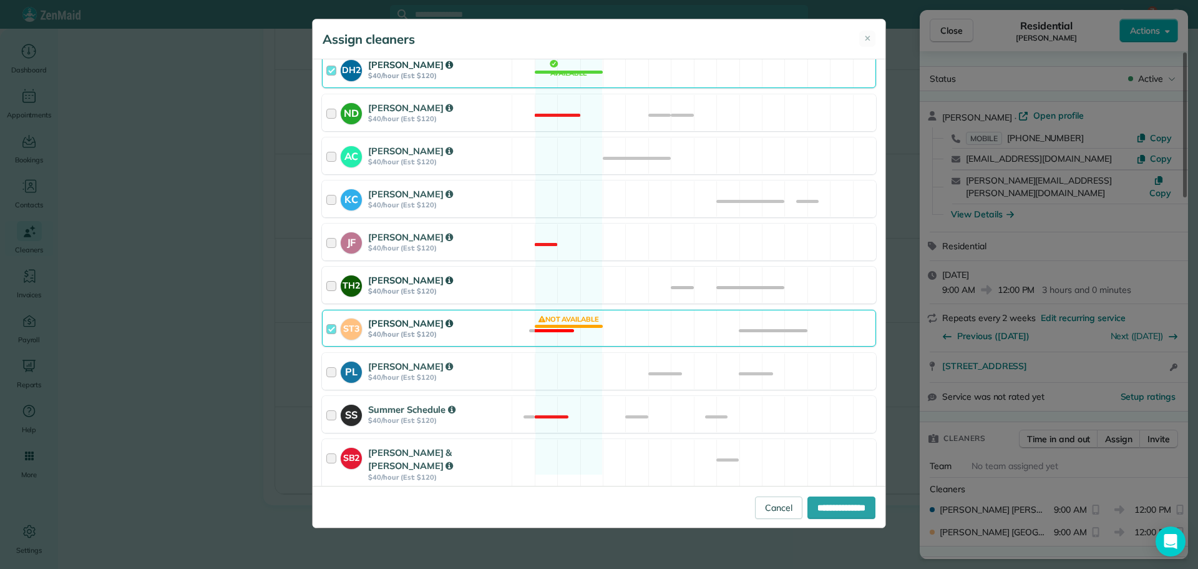
scroll to position [471, 0]
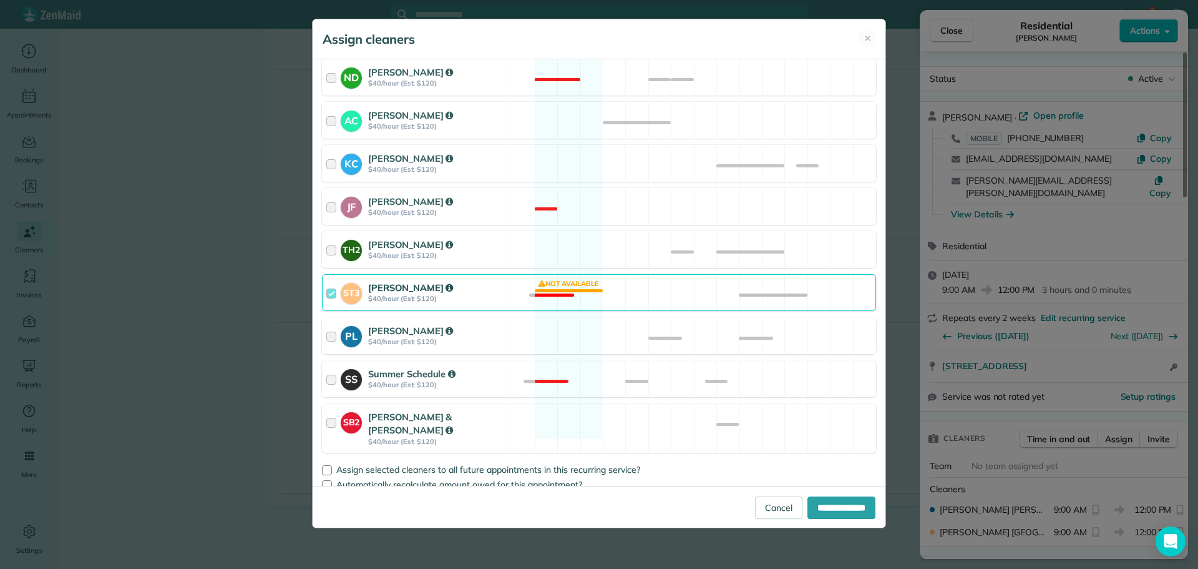
click at [475, 289] on div "[PERSON_NAME]" at bounding box center [438, 288] width 140 height 14
click at [321, 457] on div "**********" at bounding box center [599, 272] width 573 height 426
click at [329, 465] on div at bounding box center [327, 470] width 10 height 10
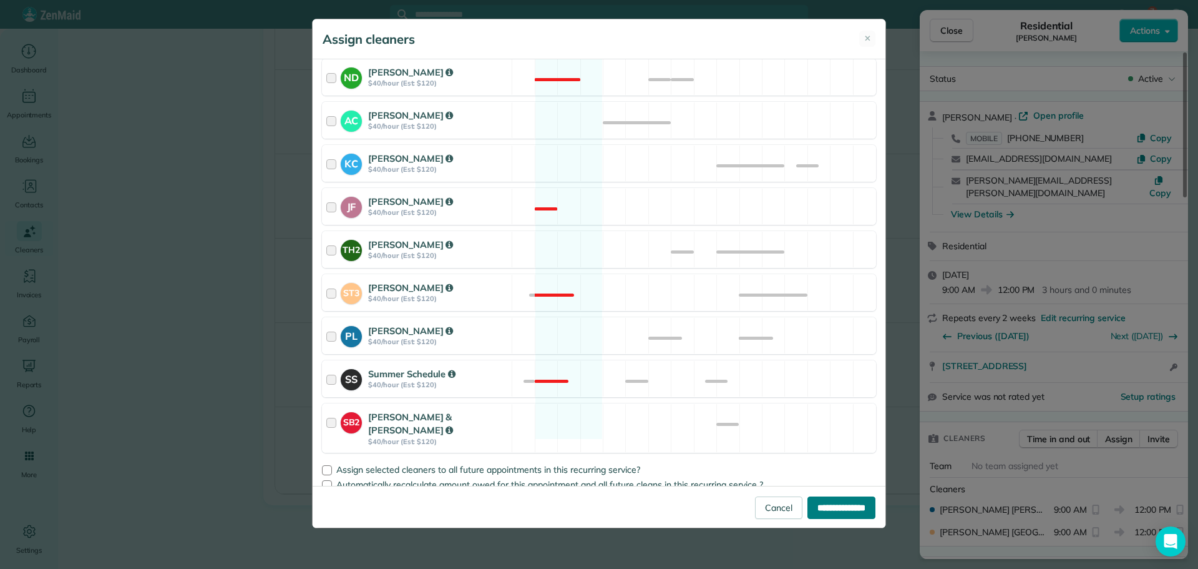
click at [825, 512] on input "**********" at bounding box center [842, 507] width 68 height 22
type input "**********"
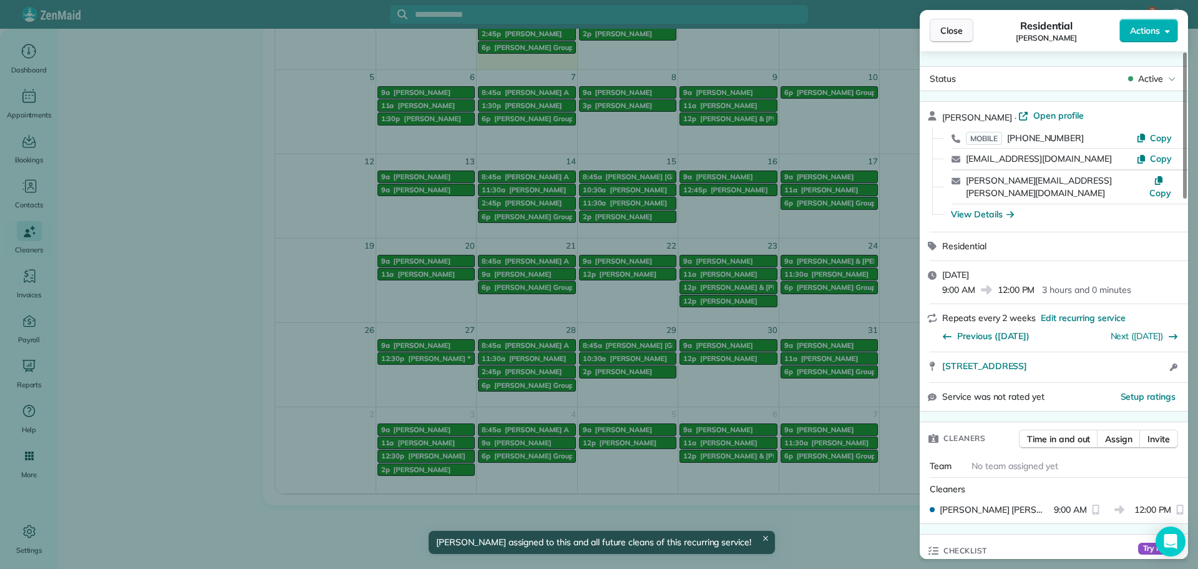
click at [951, 24] on span "Close" at bounding box center [952, 30] width 22 height 12
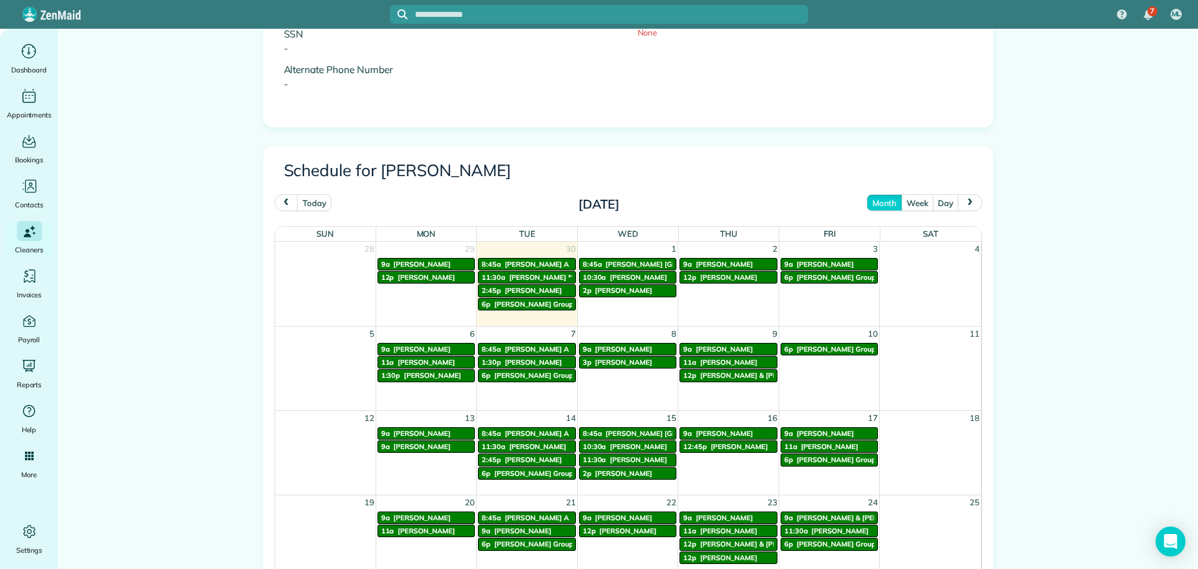
scroll to position [624, 0]
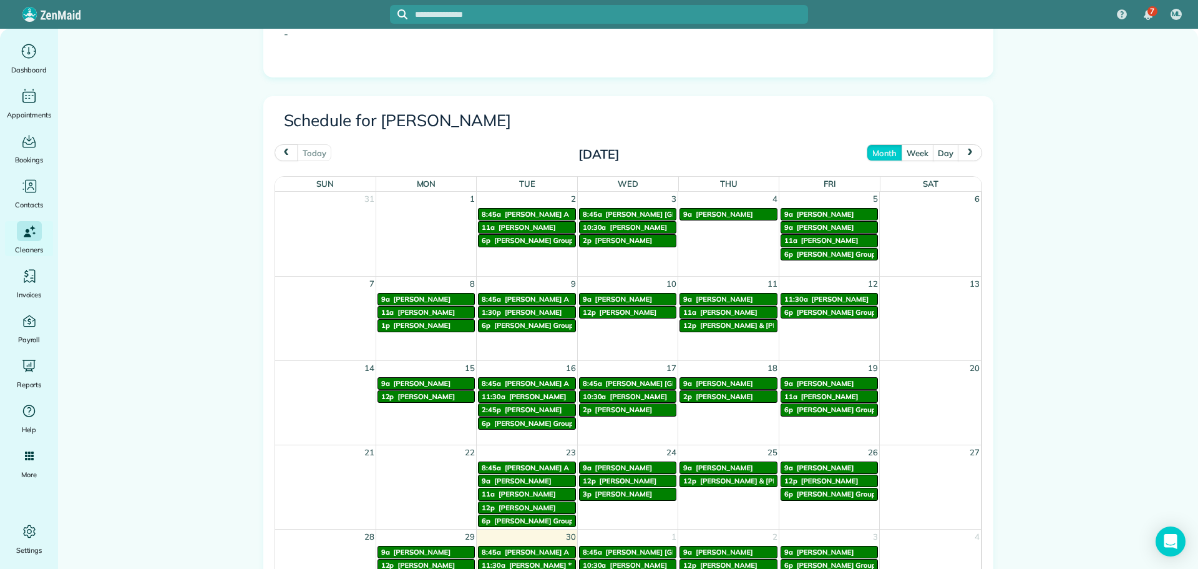
scroll to position [562, 0]
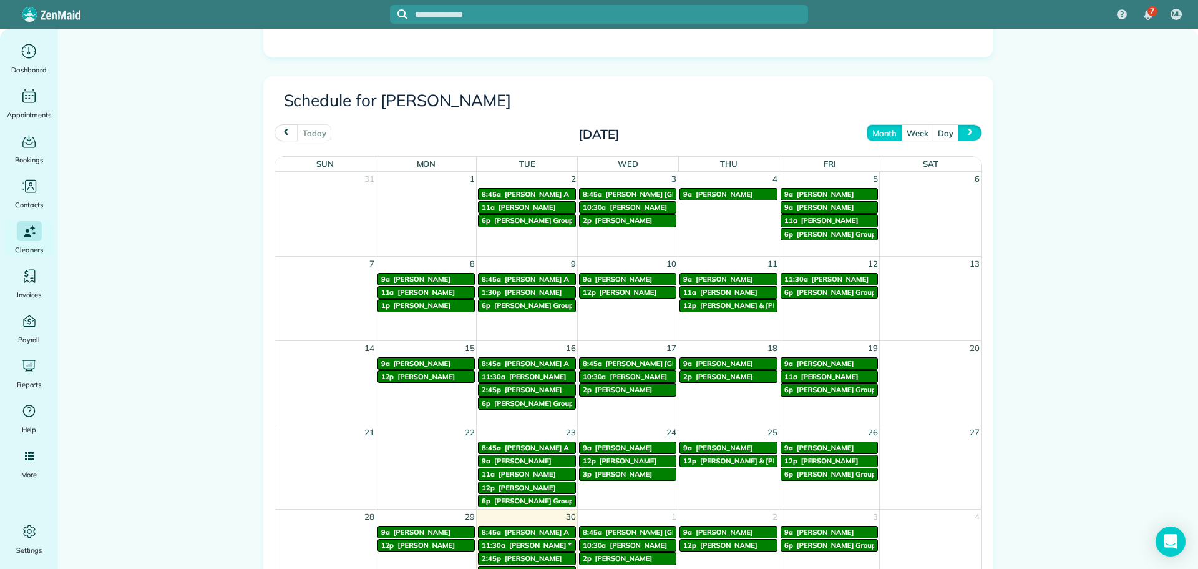
click at [962, 138] on button "next" at bounding box center [970, 132] width 24 height 17
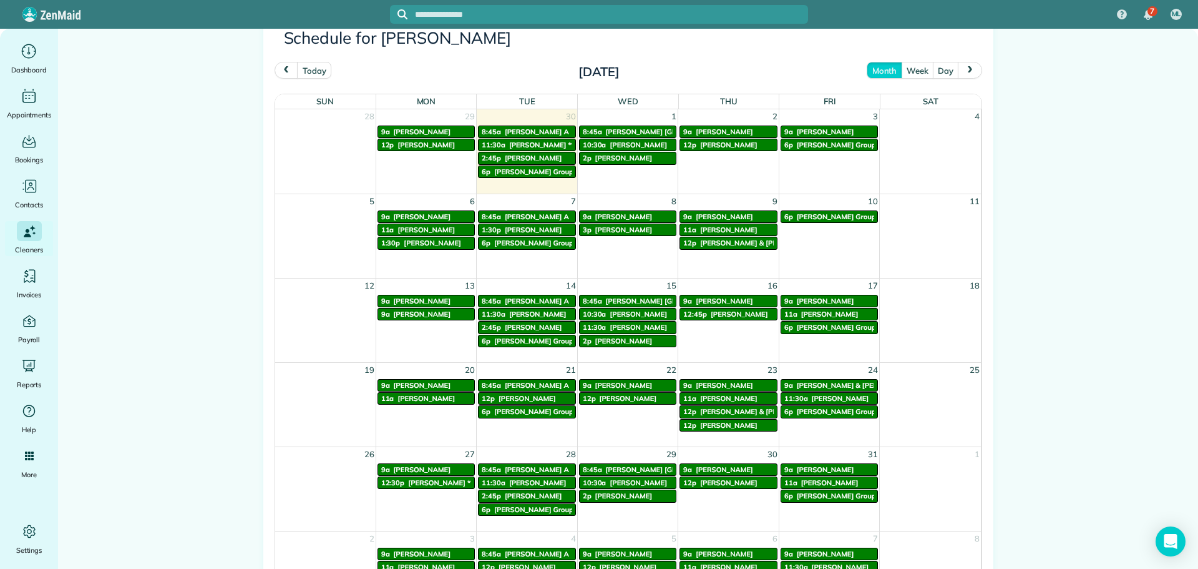
scroll to position [687, 0]
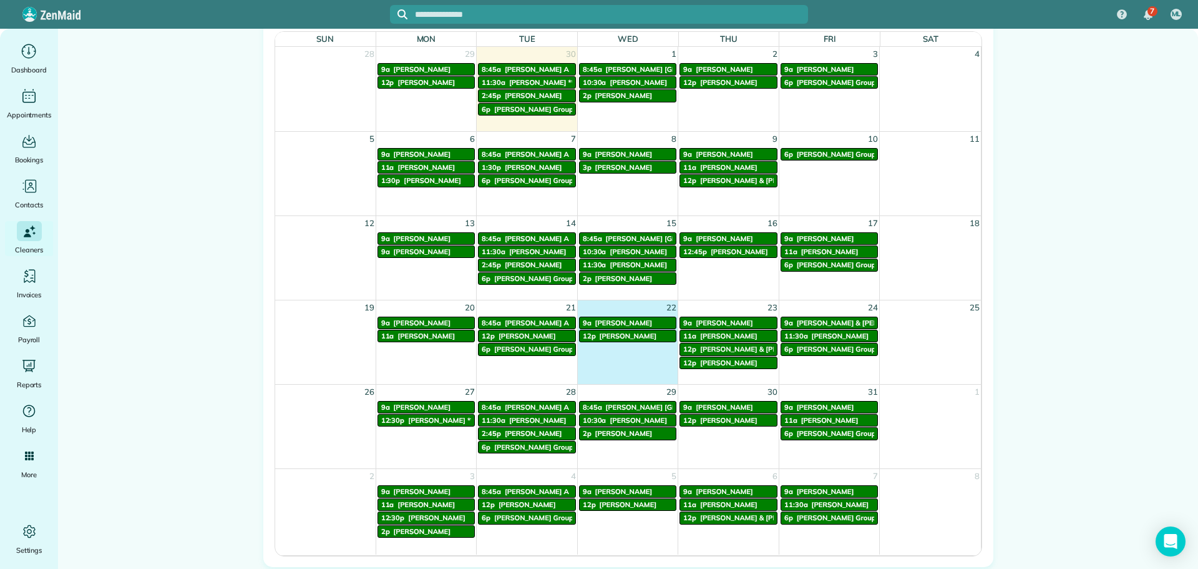
click at [607, 329] on td "12p [PERSON_NAME]" at bounding box center [627, 349] width 101 height 40
click at [604, 326] on span "[PERSON_NAME]" at bounding box center [623, 322] width 57 height 9
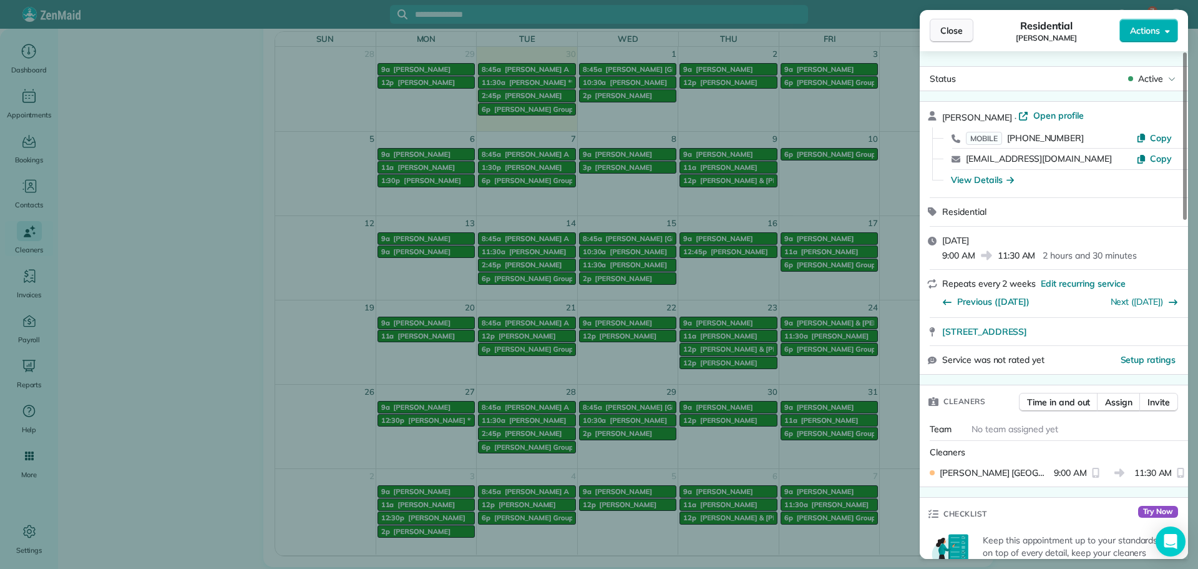
click at [939, 32] on button "Close" at bounding box center [952, 31] width 44 height 24
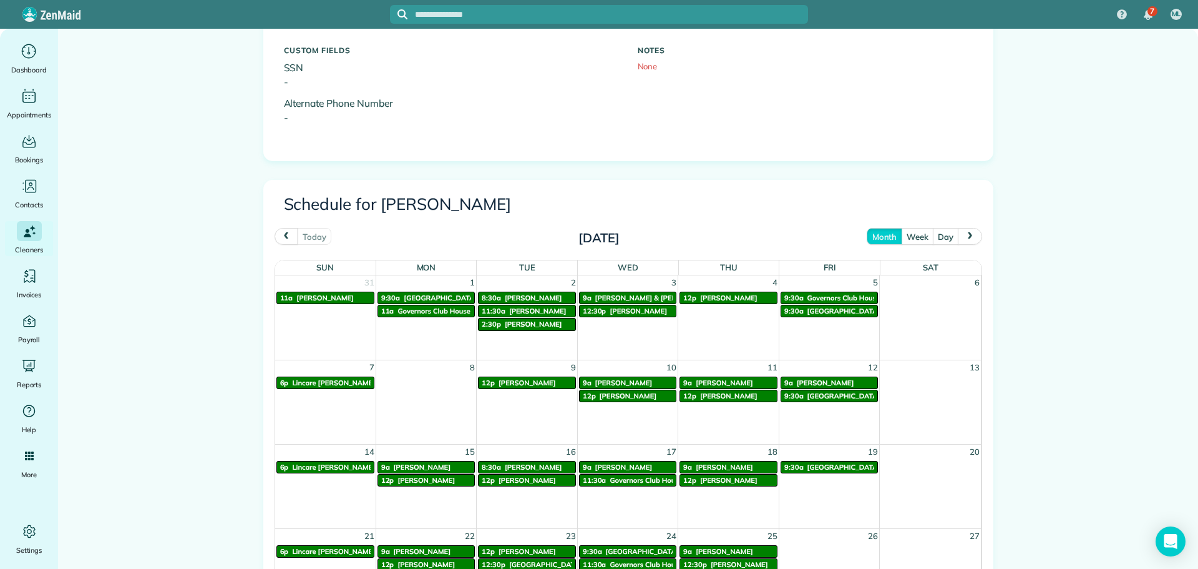
scroll to position [562, 0]
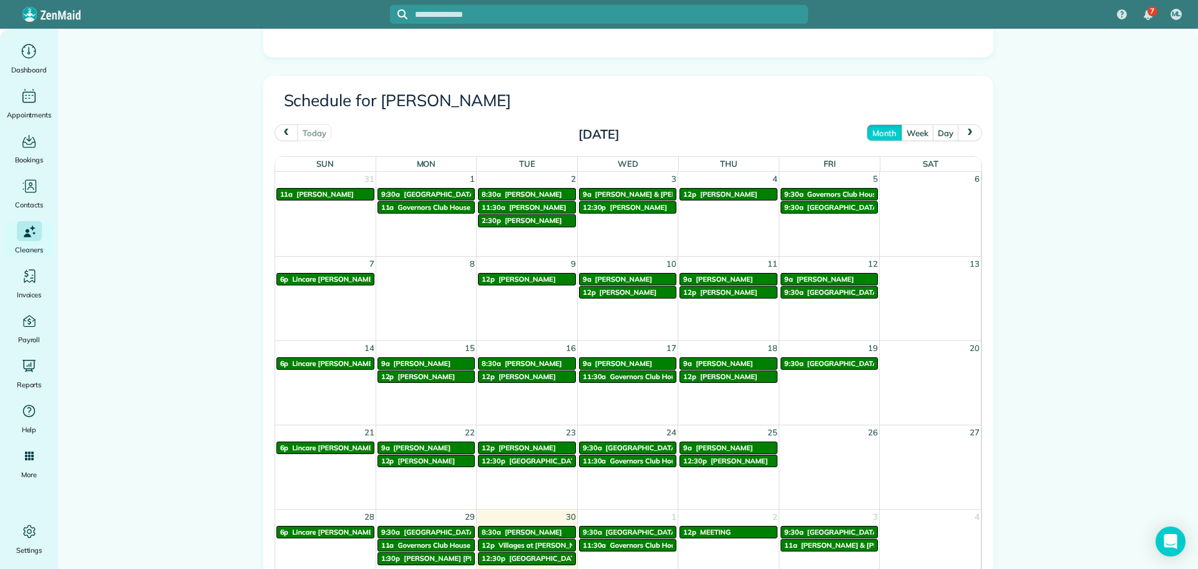
click at [967, 132] on span "next" at bounding box center [971, 133] width 10 height 8
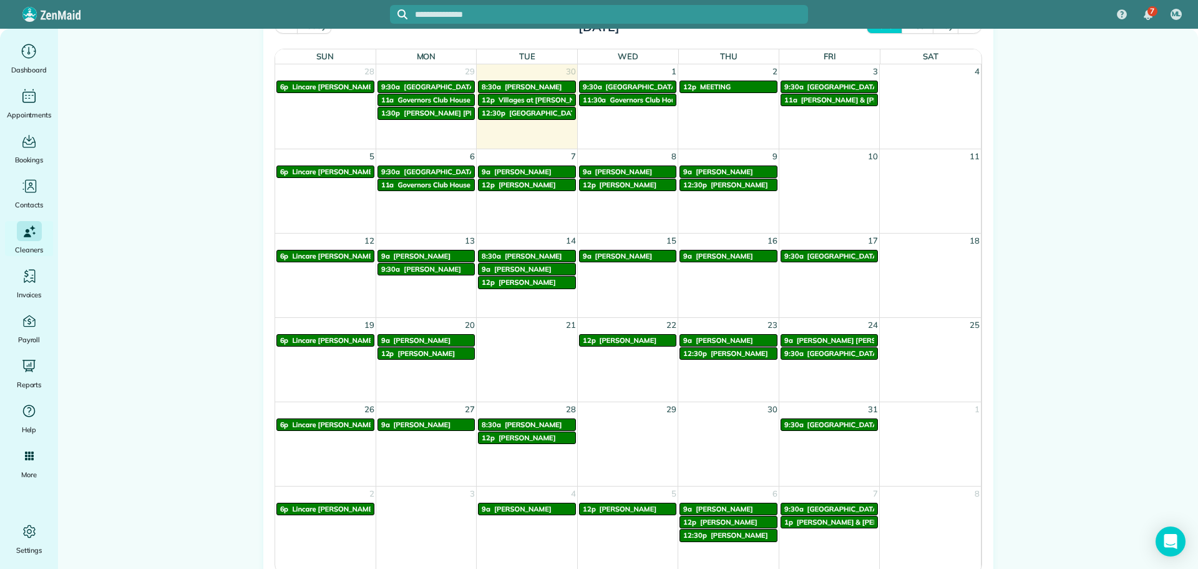
scroll to position [687, 0]
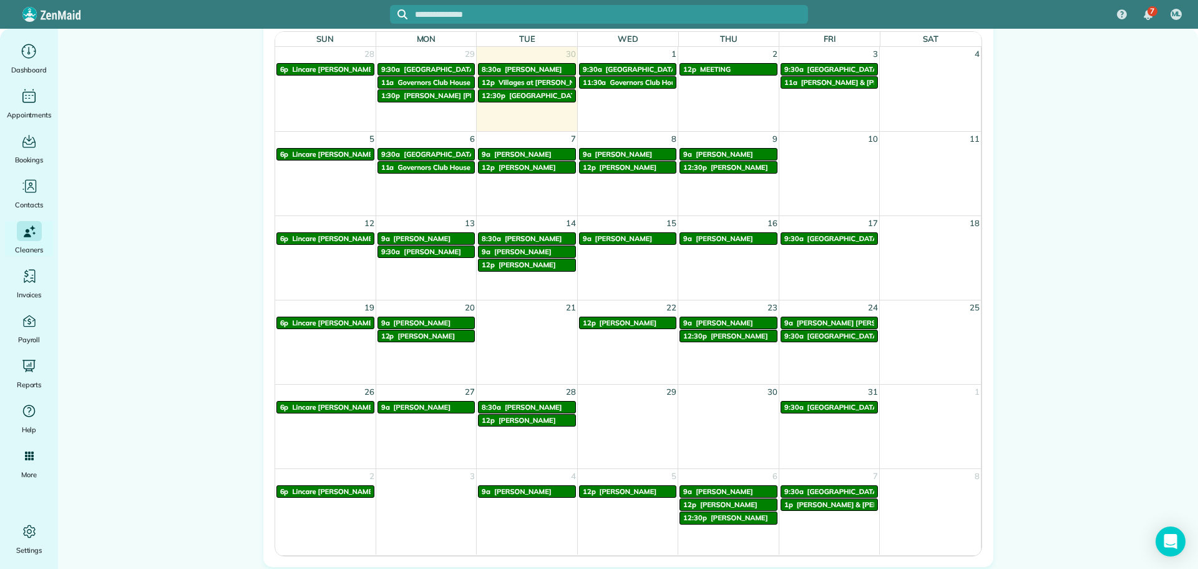
click at [399, 323] on span "[PERSON_NAME]" at bounding box center [421, 322] width 57 height 9
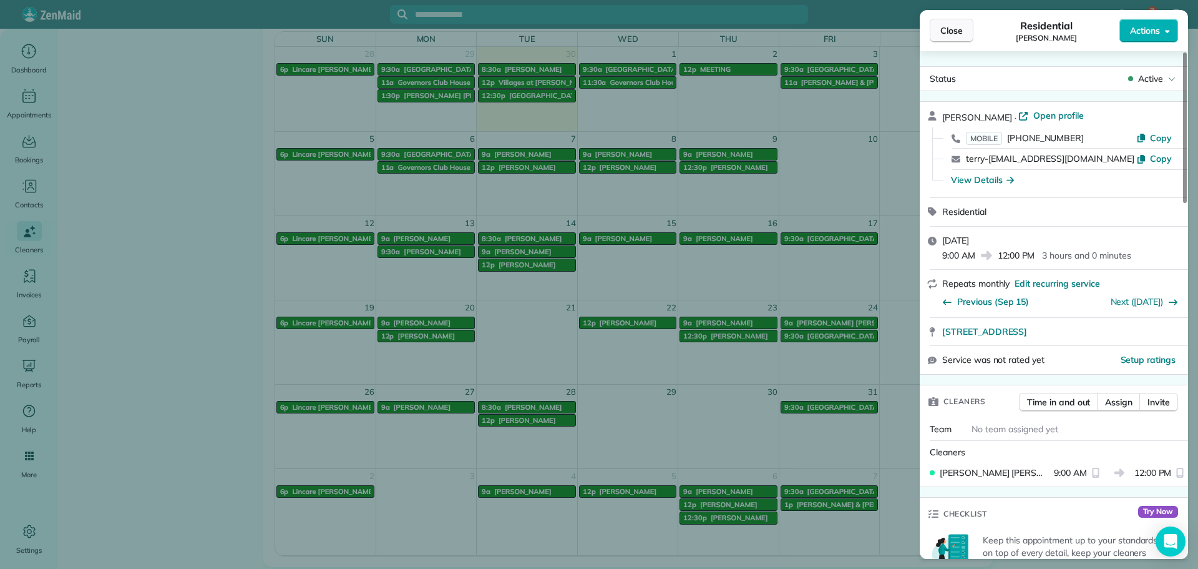
click at [937, 34] on button "Close" at bounding box center [952, 31] width 44 height 24
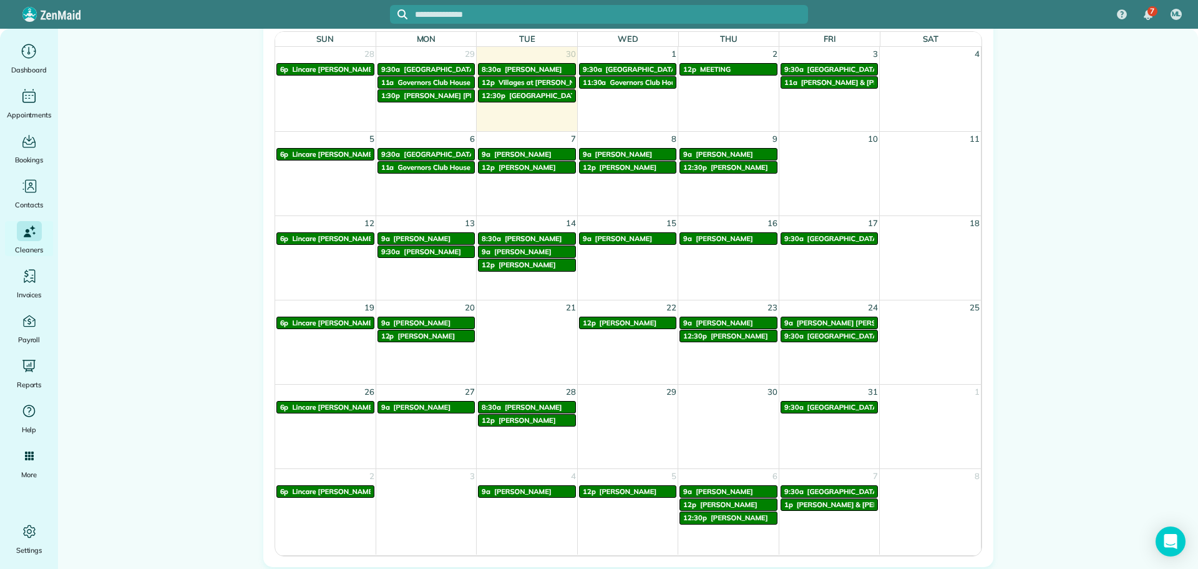
click at [605, 239] on span "BJ Van Kavelaar" at bounding box center [623, 238] width 57 height 9
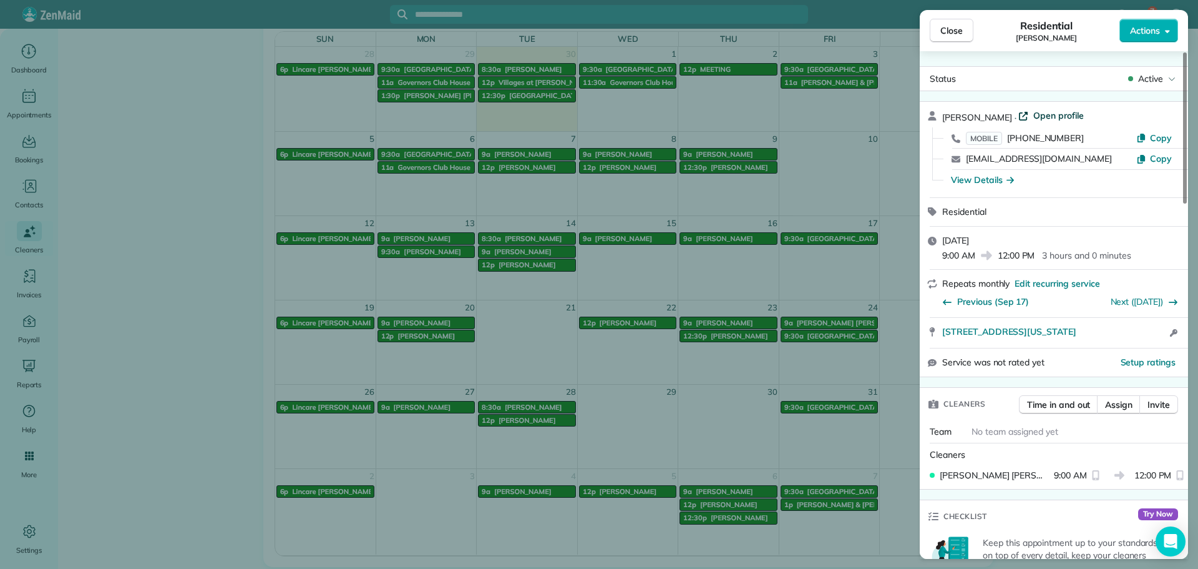
click at [1059, 114] on span "Open profile" at bounding box center [1059, 115] width 51 height 12
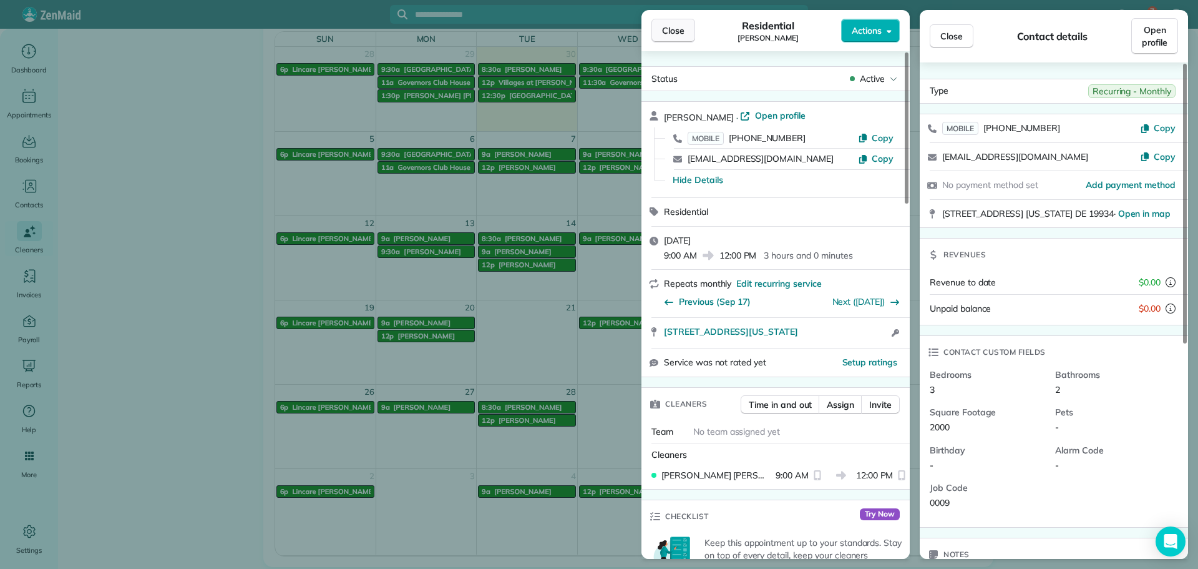
click at [673, 32] on span "Close" at bounding box center [673, 30] width 22 height 12
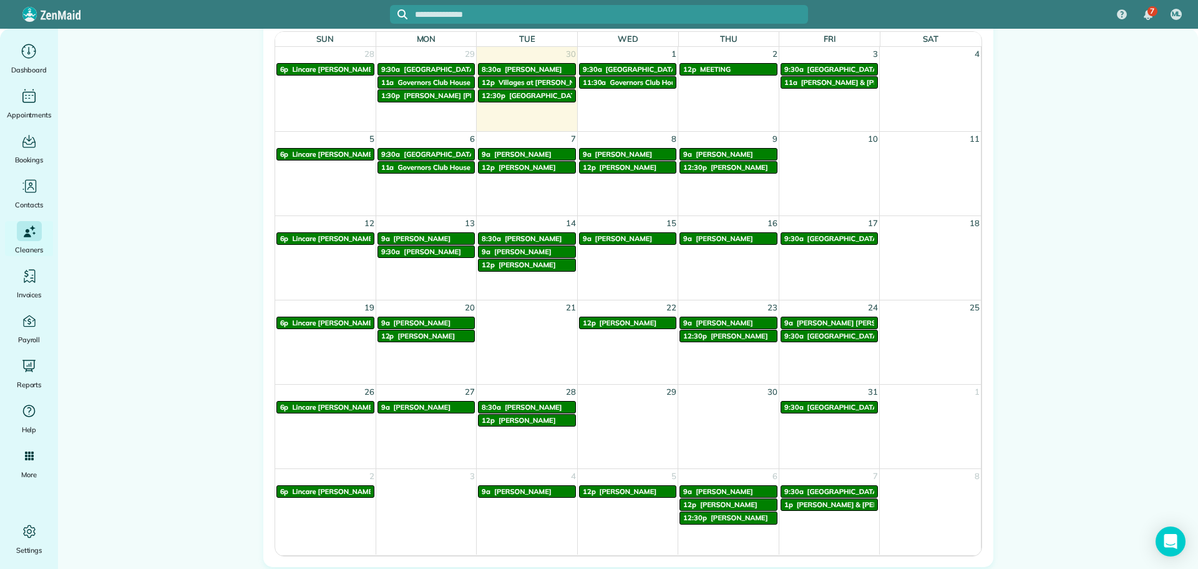
click at [619, 241] on span "BJ Van Kavelaar" at bounding box center [623, 238] width 57 height 9
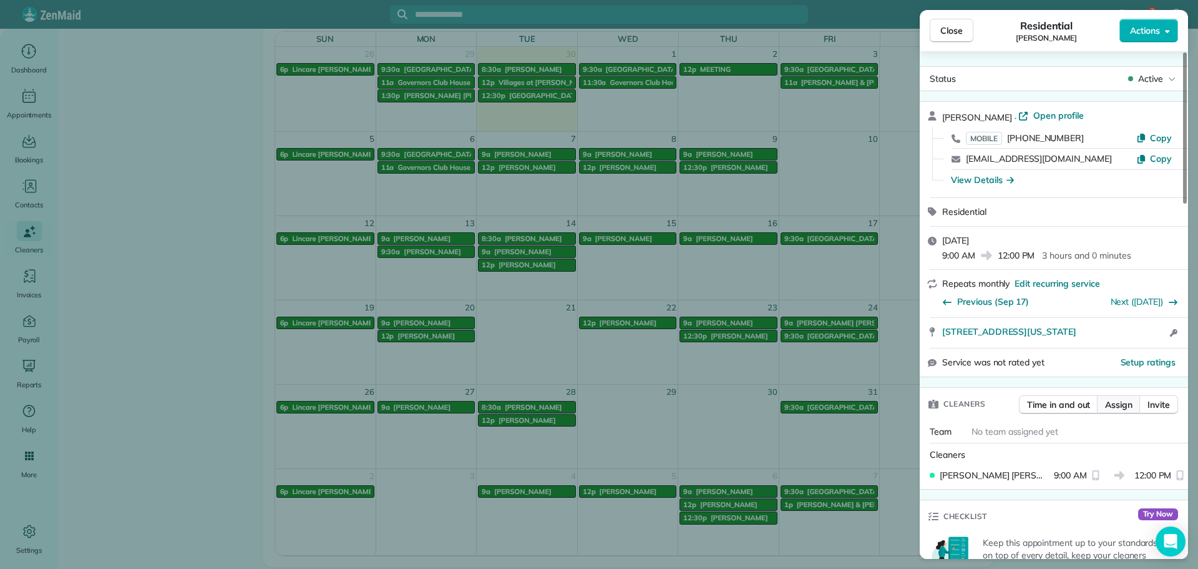
click at [1127, 398] on span "Assign" at bounding box center [1118, 404] width 27 height 12
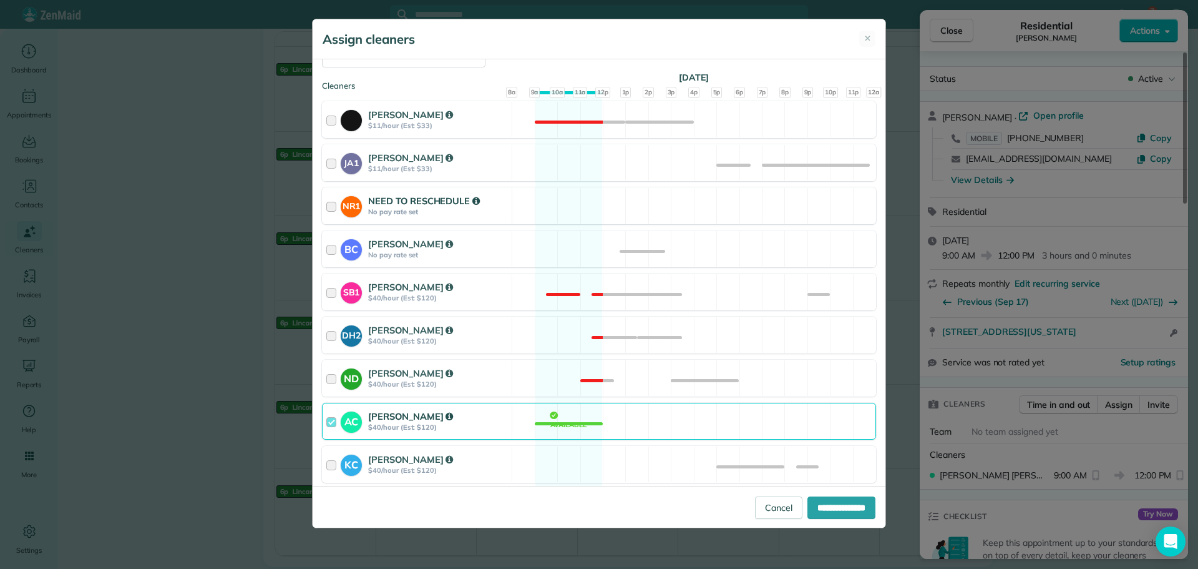
scroll to position [187, 0]
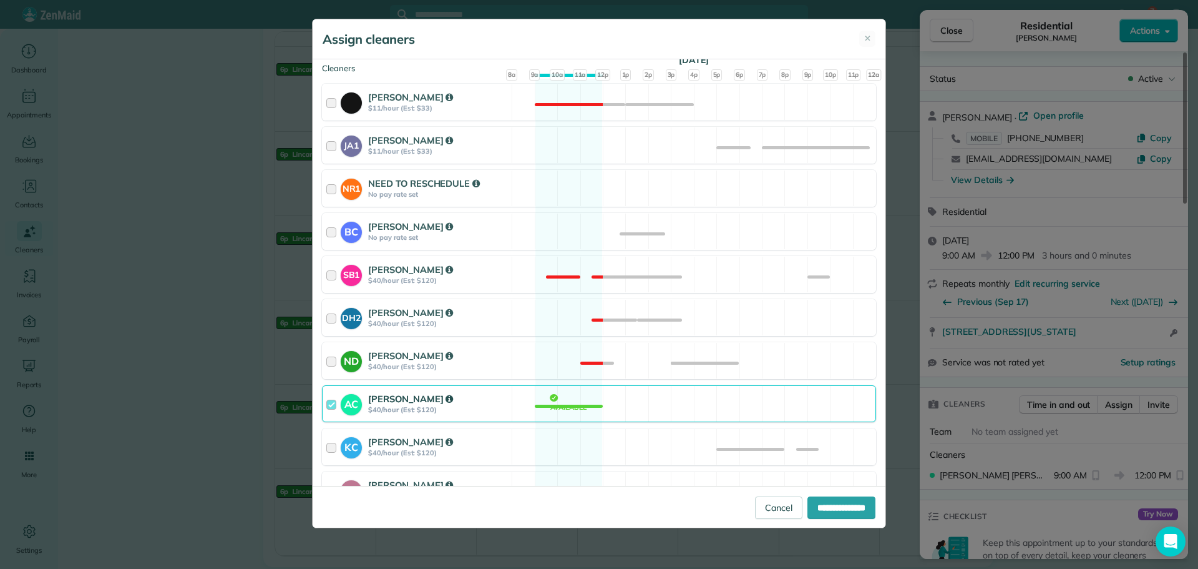
click at [472, 404] on div "Andrea Cole" at bounding box center [438, 399] width 140 height 14
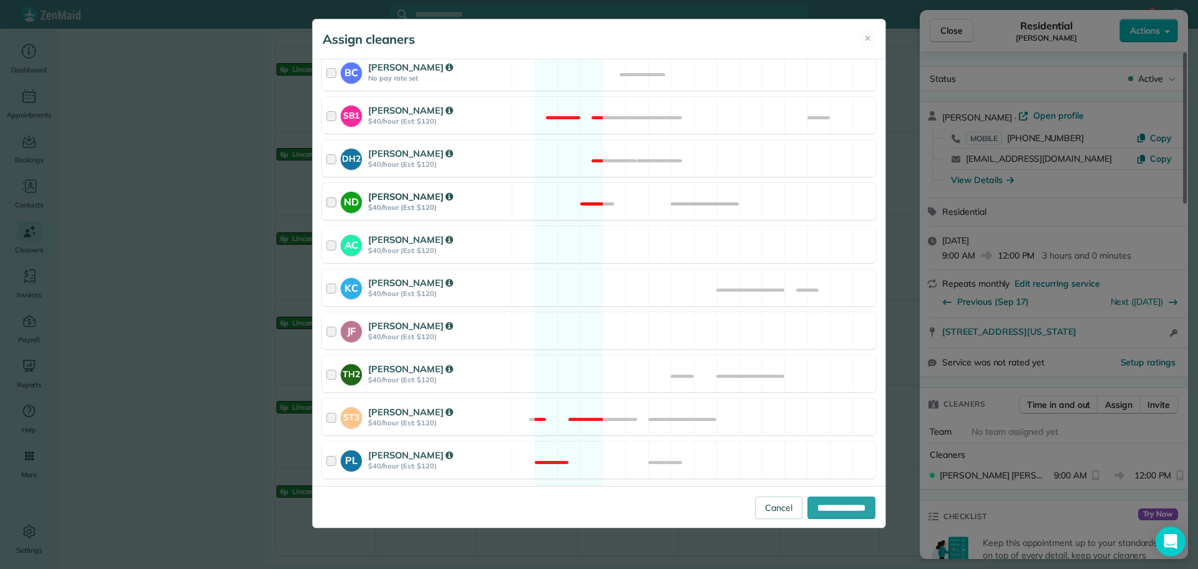
scroll to position [374, 0]
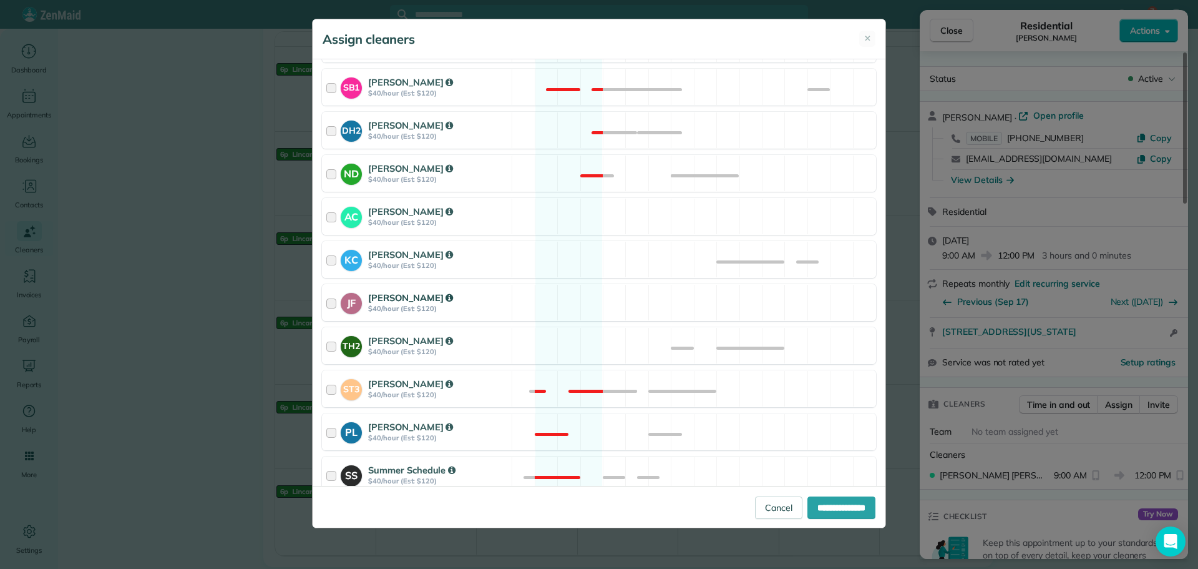
click at [497, 303] on div "Jackie Fiqueroa" at bounding box center [438, 298] width 140 height 14
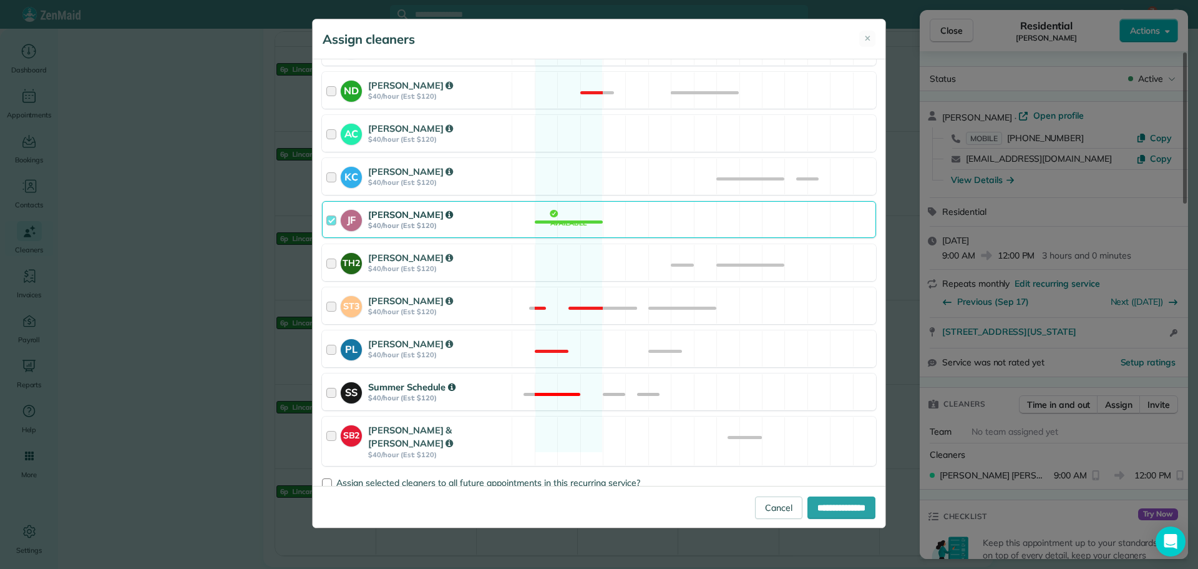
scroll to position [471, 0]
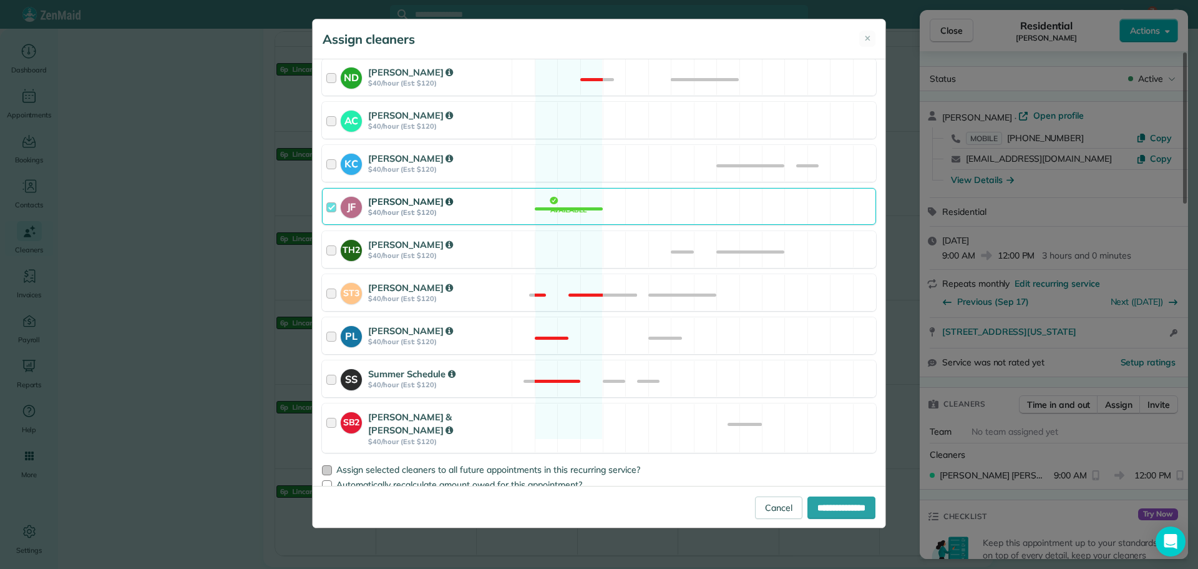
click at [330, 465] on div at bounding box center [327, 470] width 10 height 10
click at [829, 507] on input "**********" at bounding box center [842, 507] width 68 height 22
type input "**********"
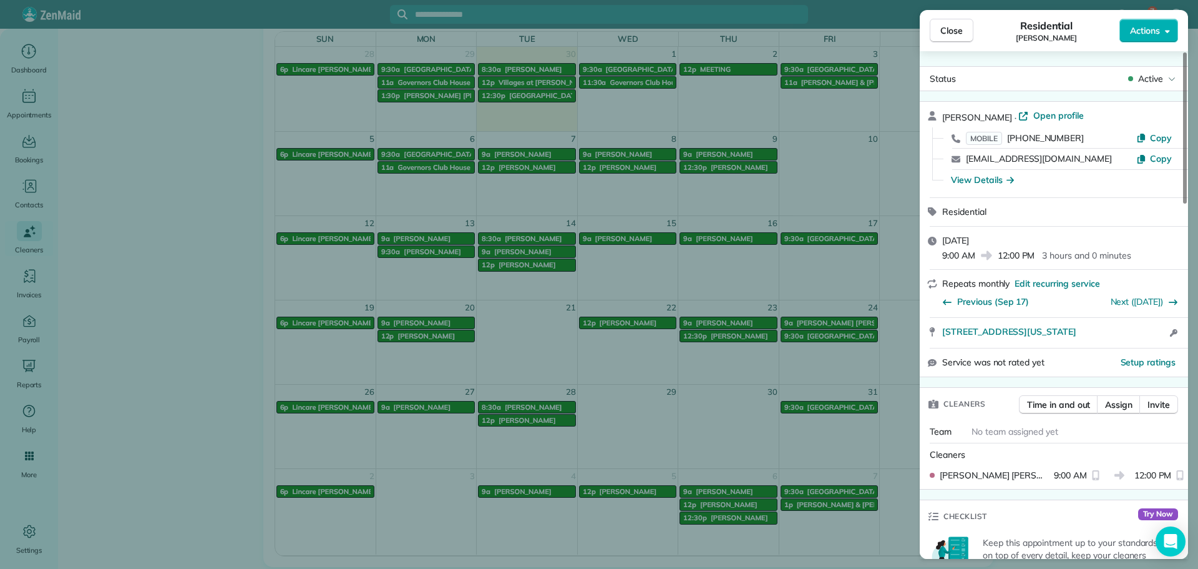
click at [939, 33] on button "Close" at bounding box center [952, 31] width 44 height 24
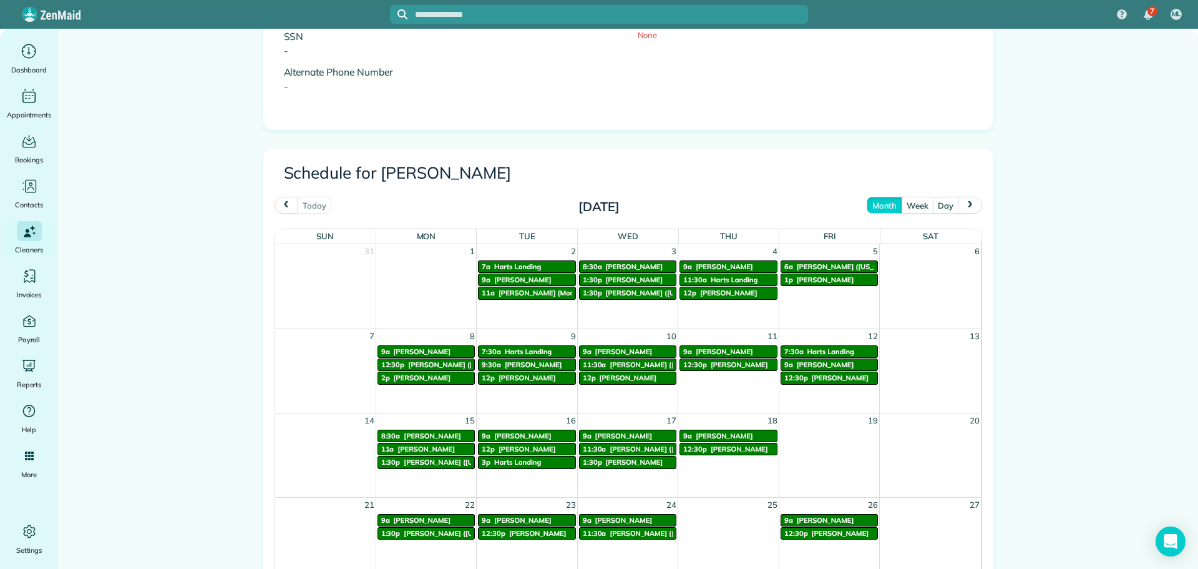
scroll to position [437, 0]
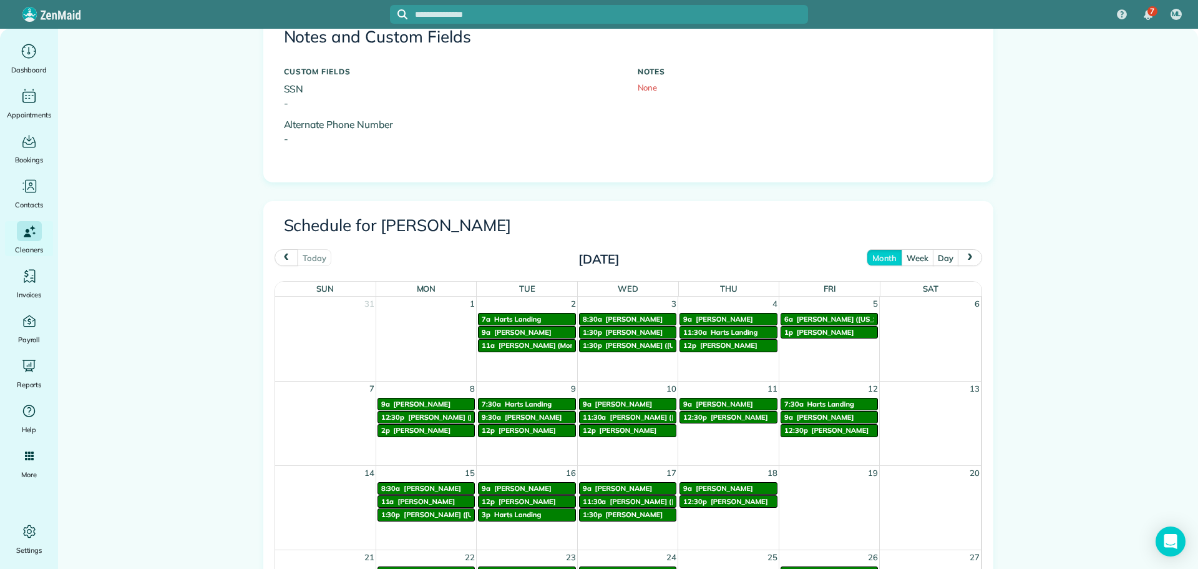
click at [963, 264] on button "next" at bounding box center [970, 257] width 24 height 17
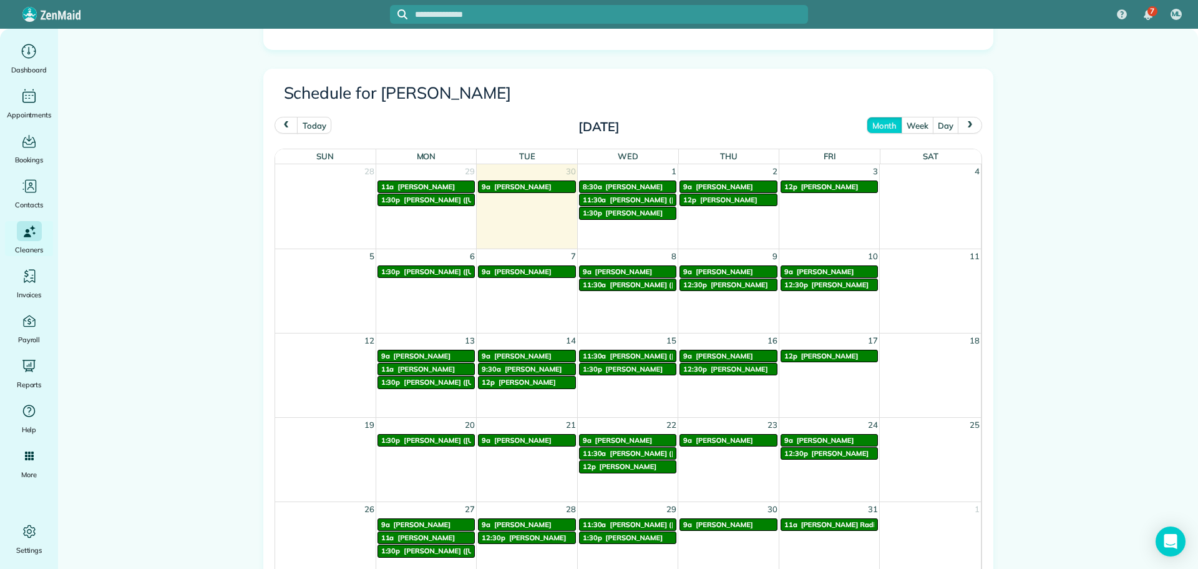
scroll to position [562, 0]
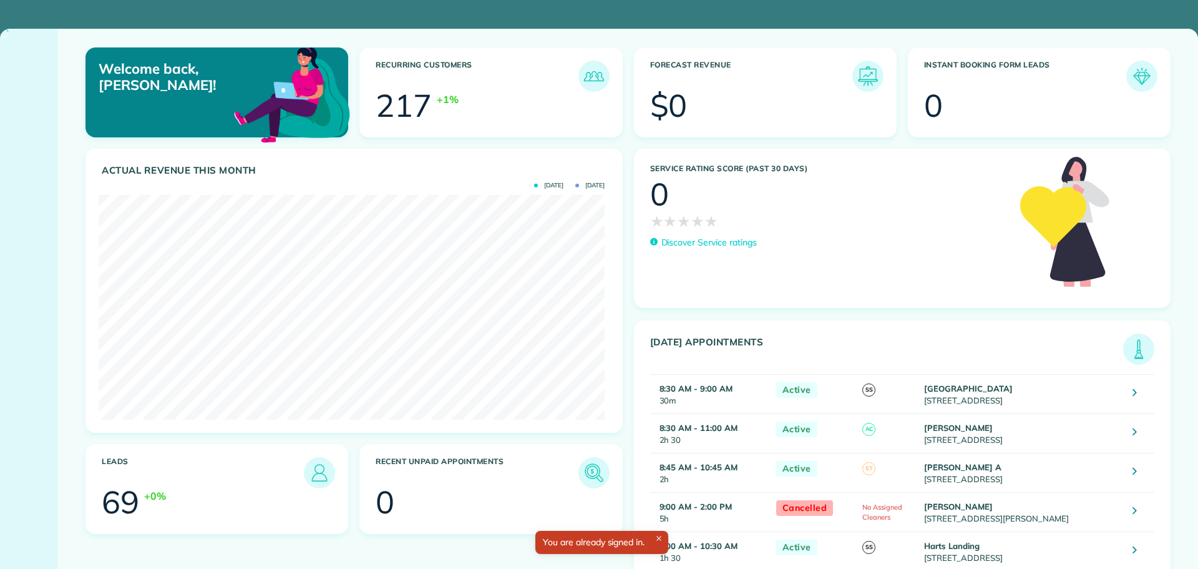
scroll to position [225, 506]
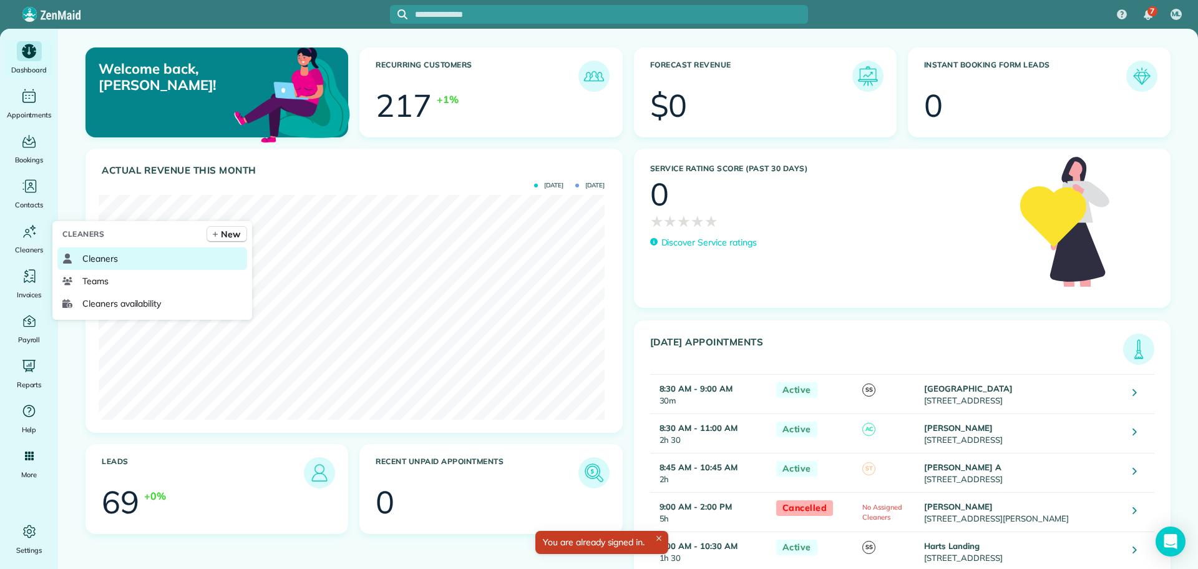
click at [81, 253] on link "Cleaners" at bounding box center [152, 258] width 190 height 22
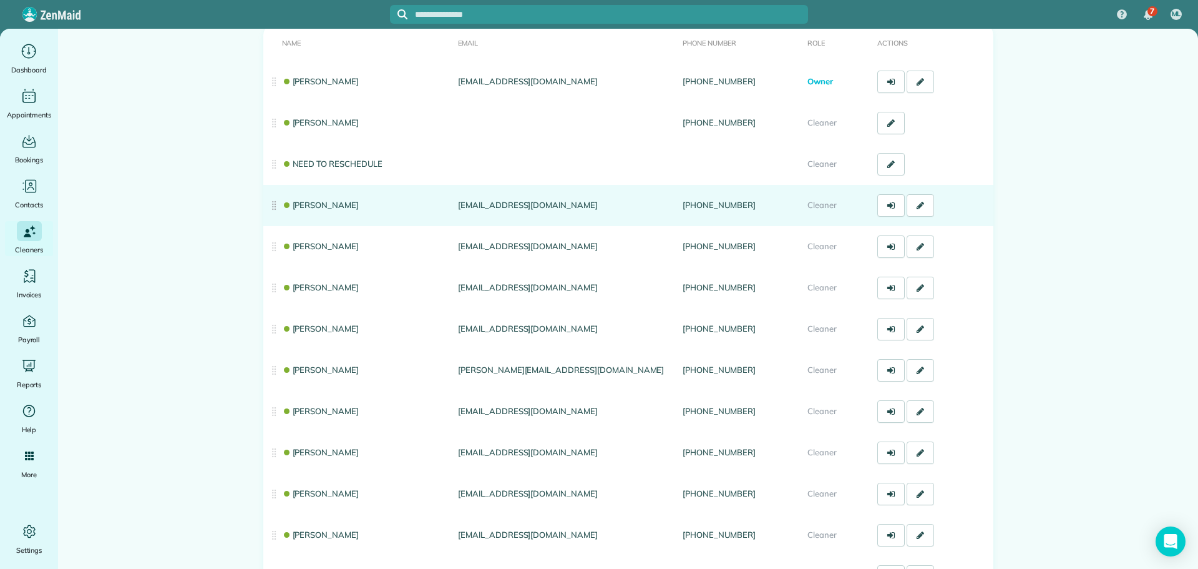
scroll to position [125, 0]
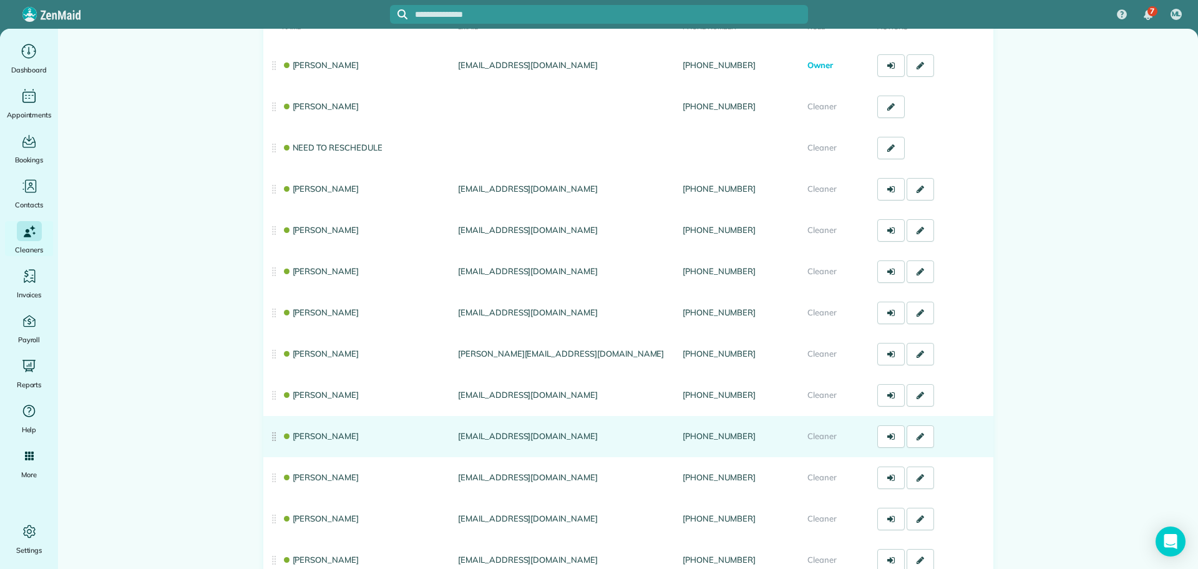
click at [325, 435] on link "[PERSON_NAME]" at bounding box center [320, 436] width 77 height 10
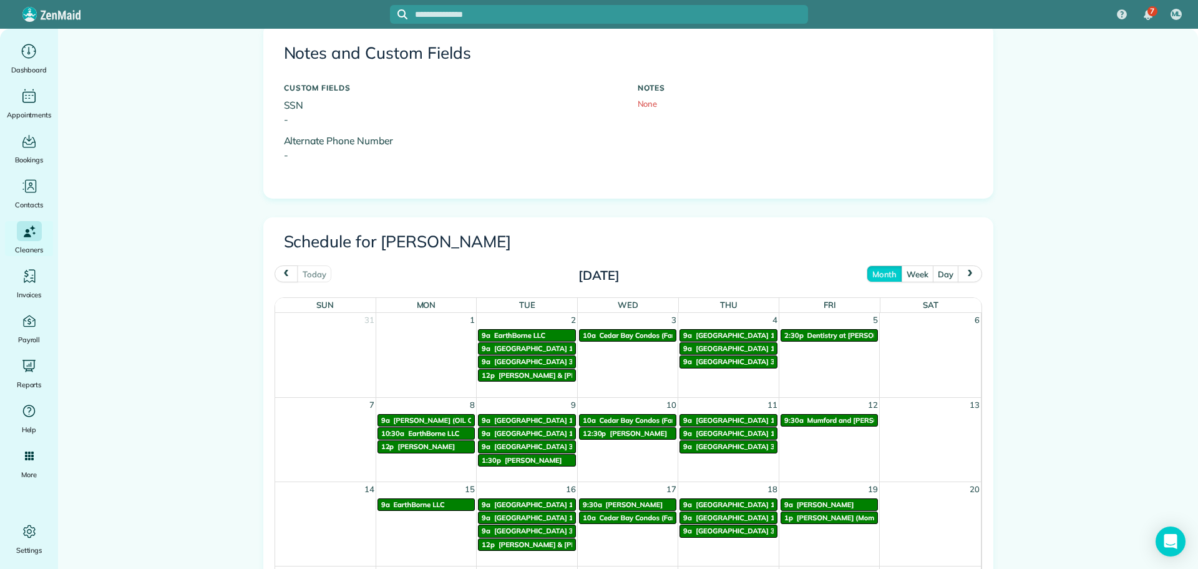
scroll to position [312, 0]
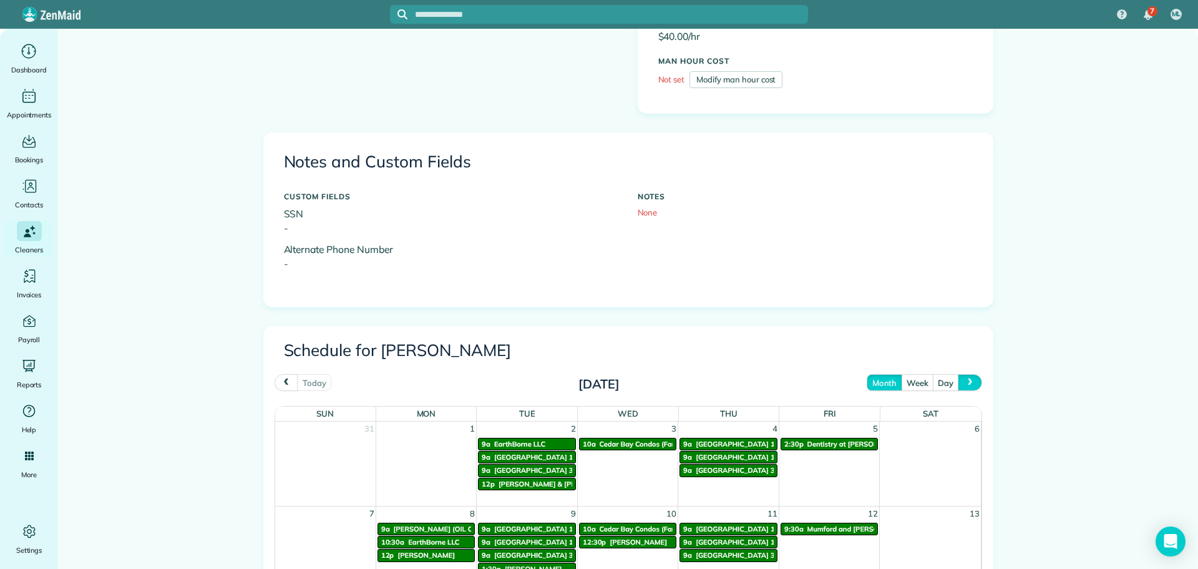
click at [959, 383] on button "next" at bounding box center [970, 382] width 24 height 17
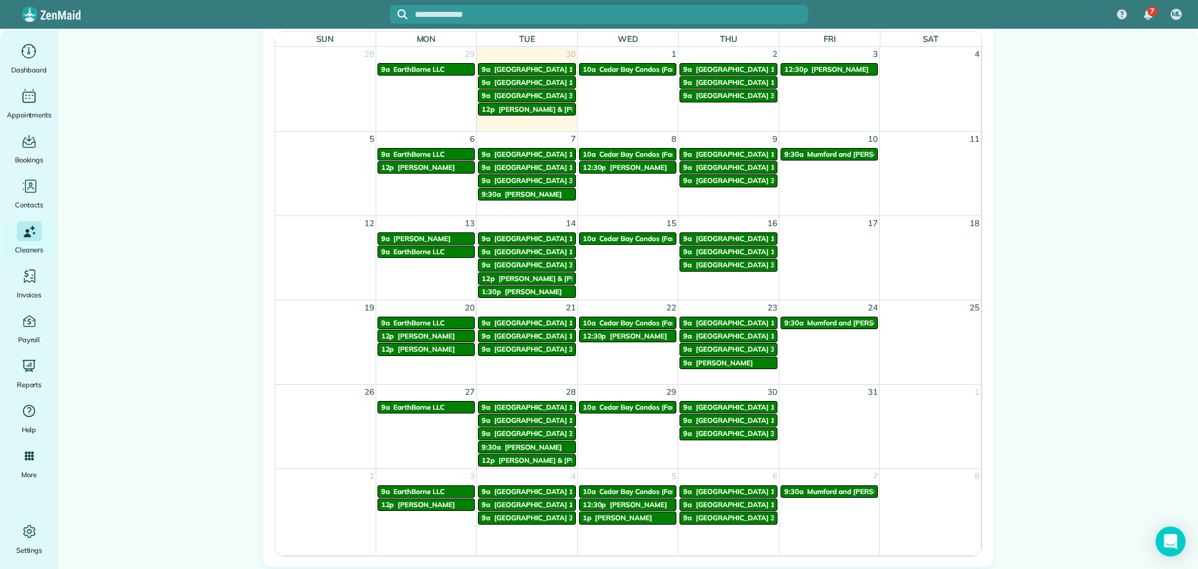
scroll to position [749, 0]
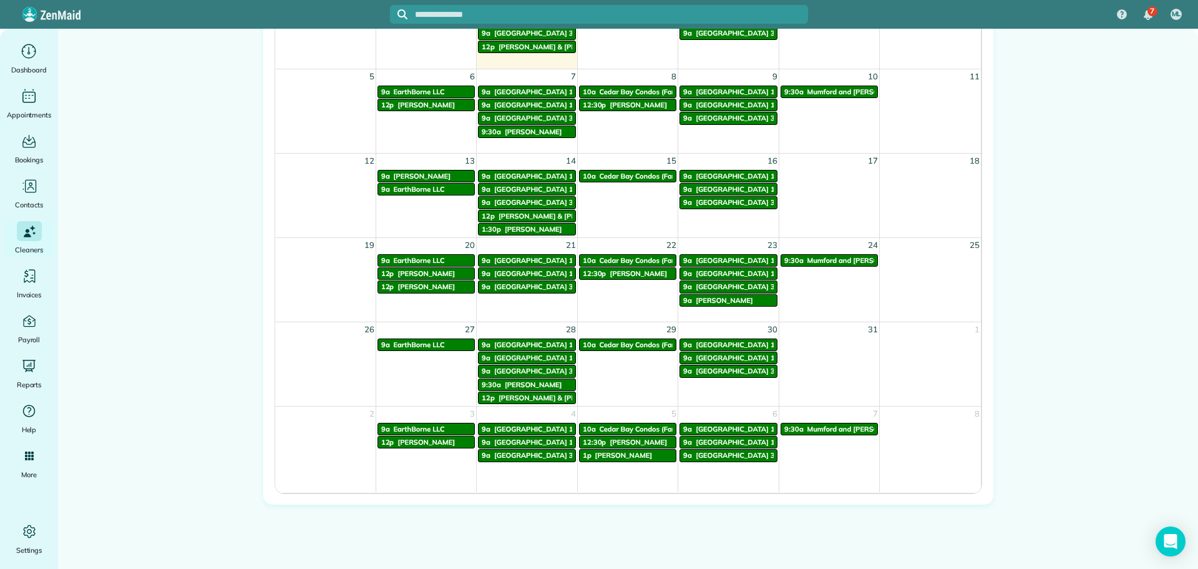
click at [635, 177] on span "Cedar Bay Condos (Far Left New Bld))" at bounding box center [662, 176] width 124 height 9
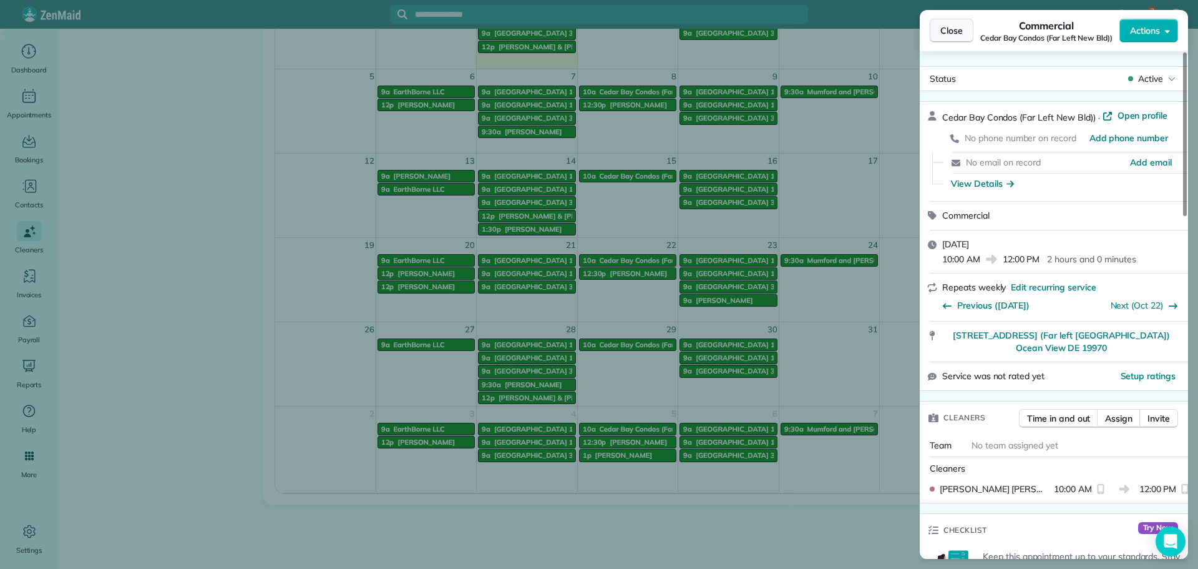
click at [946, 25] on span "Close" at bounding box center [952, 30] width 22 height 12
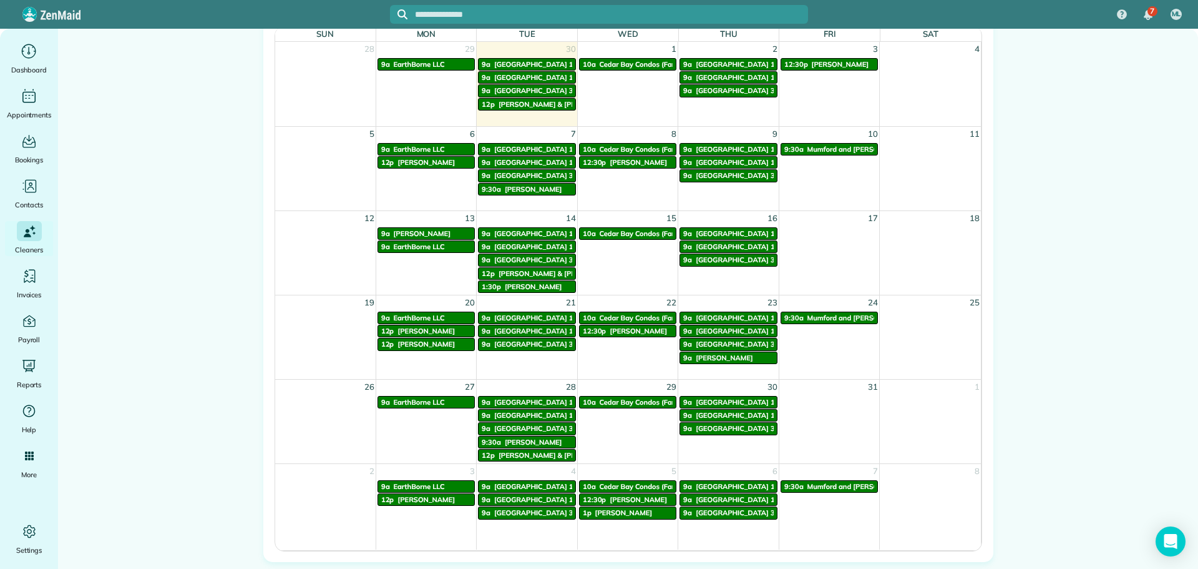
scroll to position [624, 0]
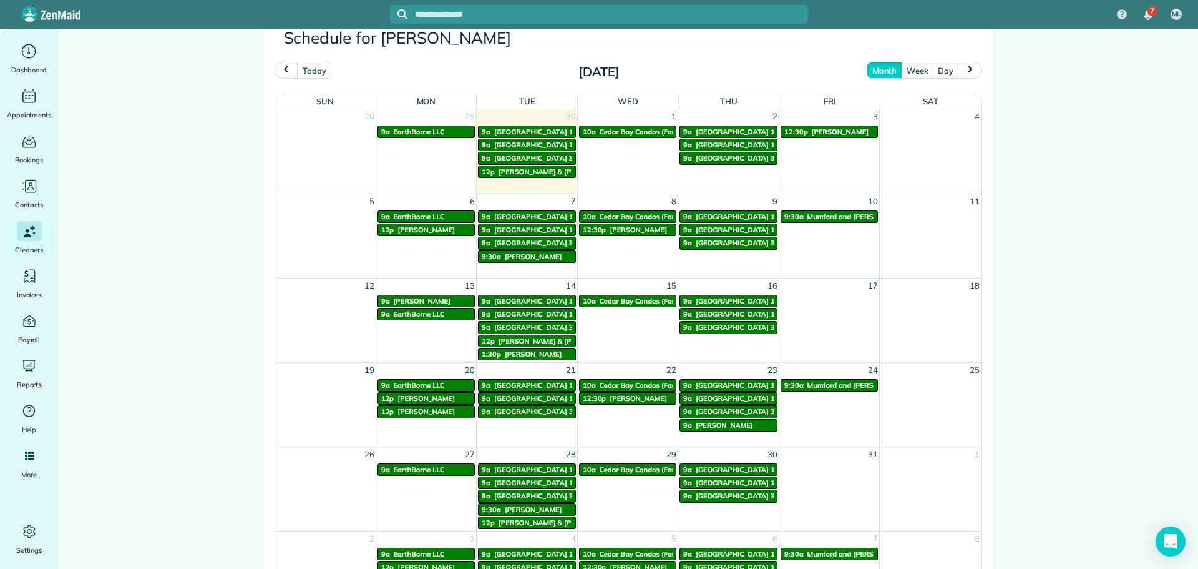
click at [630, 216] on span "Cedar Bay Condos (Far Left New Bld))" at bounding box center [662, 216] width 124 height 9
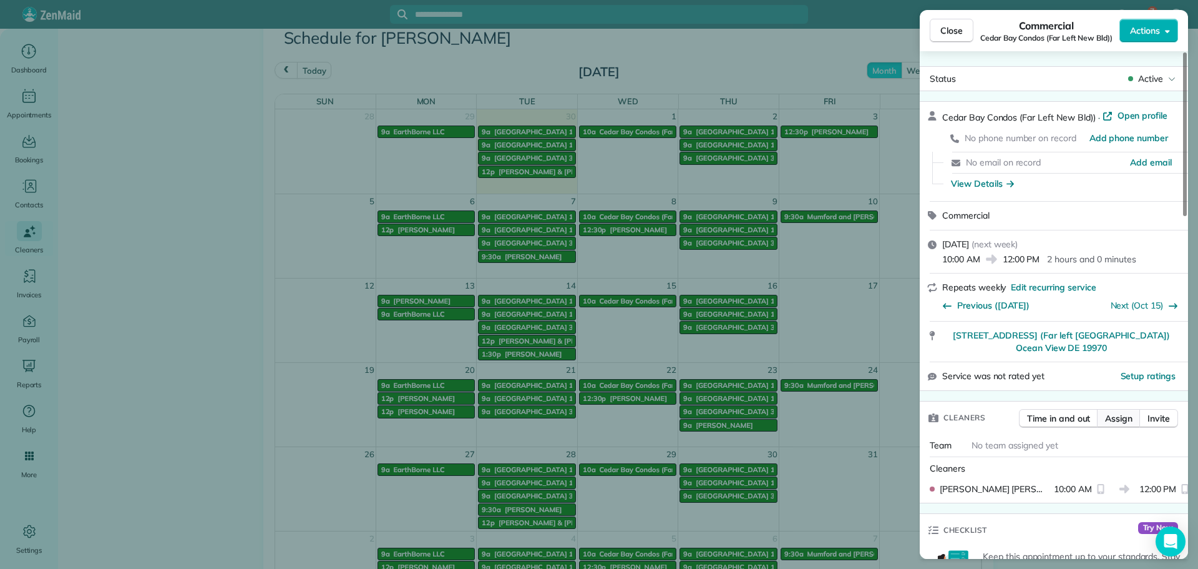
click at [1112, 412] on span "Assign" at bounding box center [1118, 418] width 27 height 12
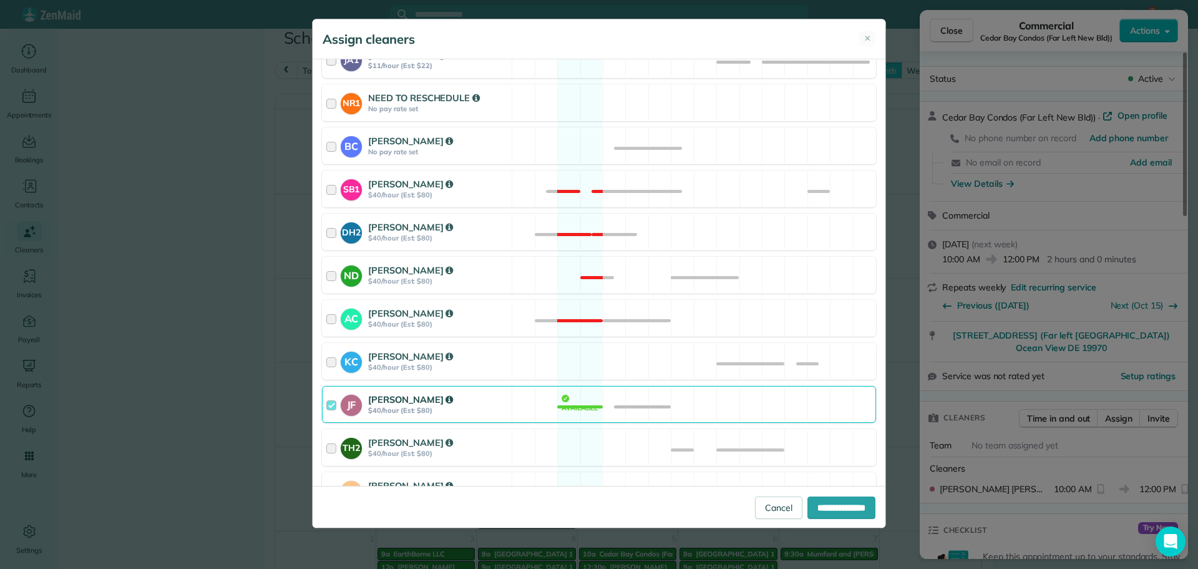
scroll to position [283, 0]
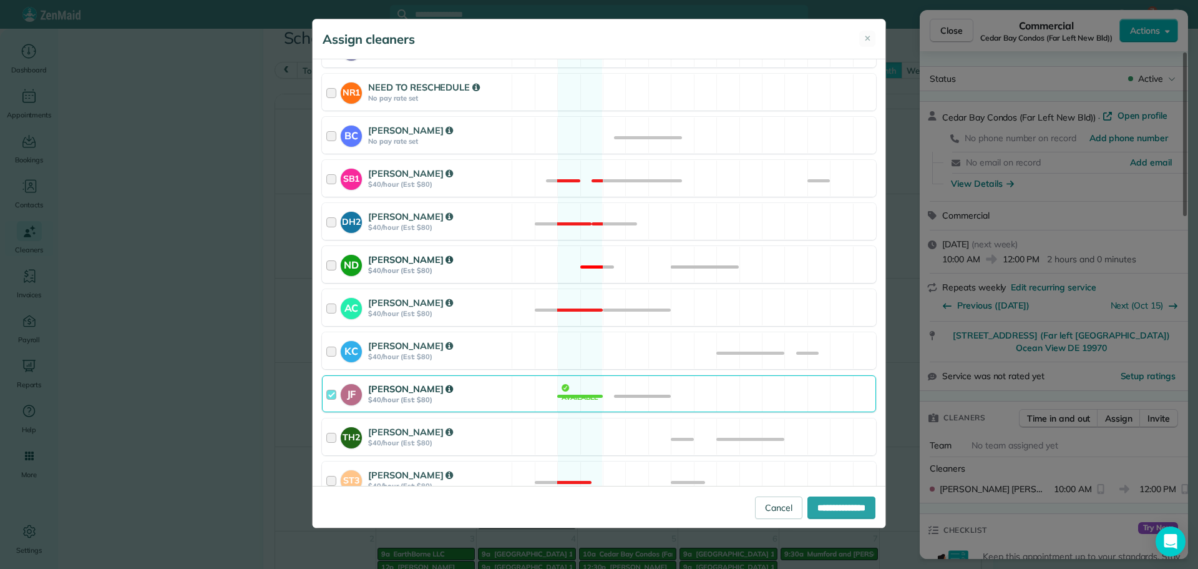
click at [485, 263] on div "Nicole Daley" at bounding box center [438, 260] width 140 height 14
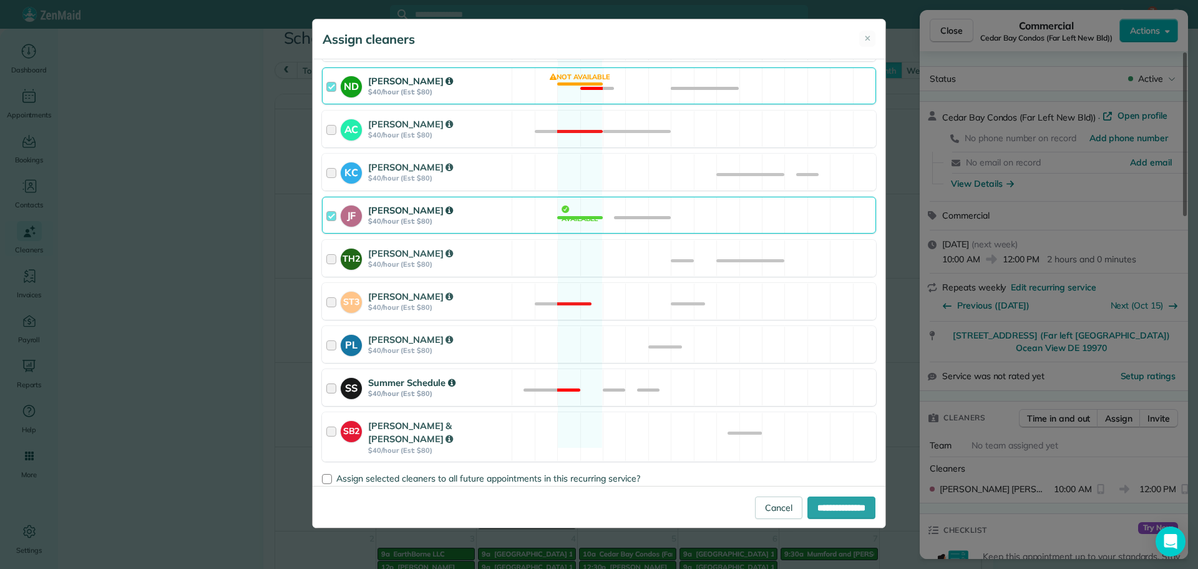
scroll to position [471, 0]
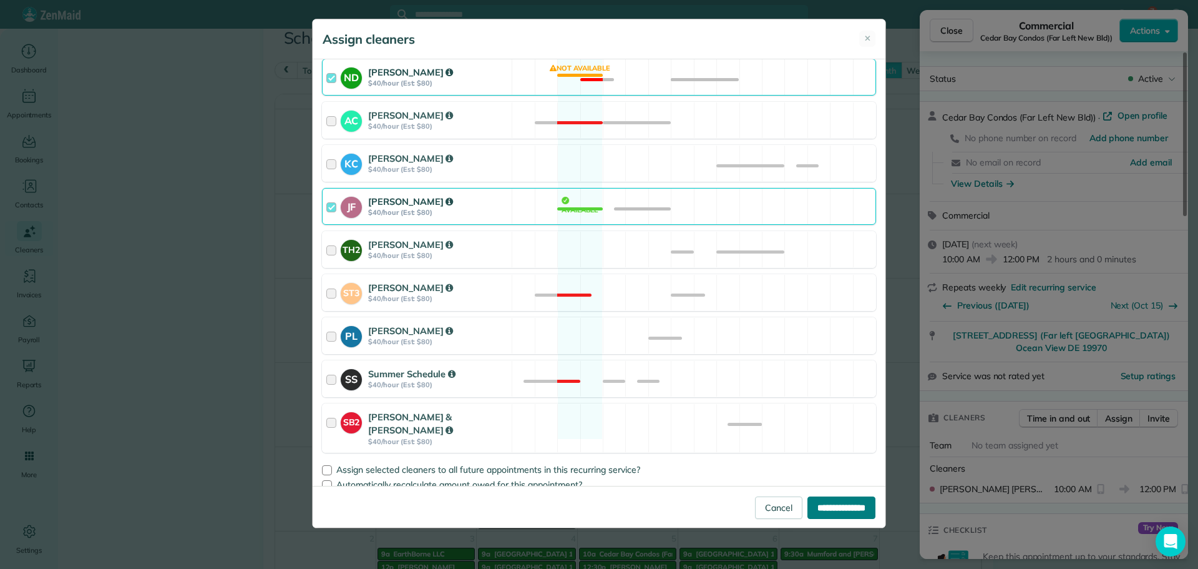
click at [819, 502] on input "**********" at bounding box center [842, 507] width 68 height 22
type input "**********"
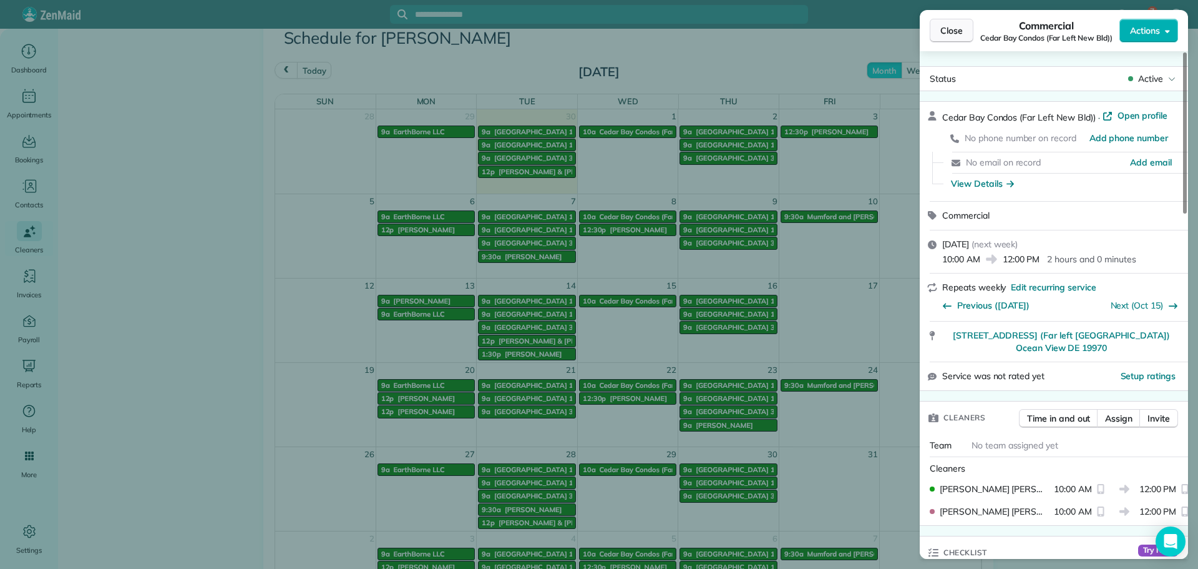
click at [939, 29] on button "Close" at bounding box center [952, 31] width 44 height 24
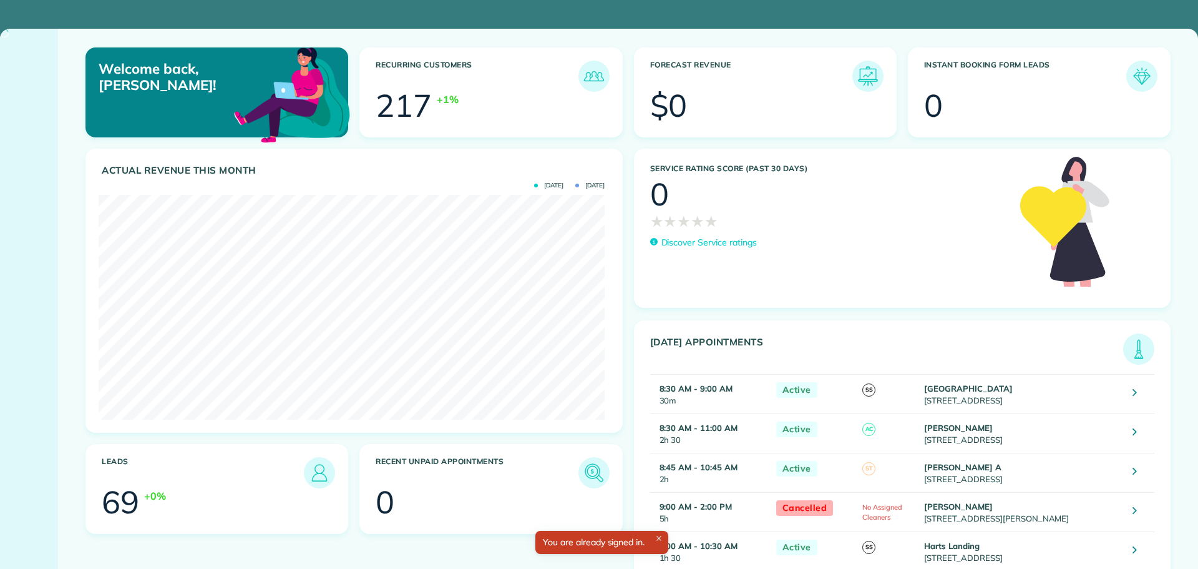
scroll to position [225, 506]
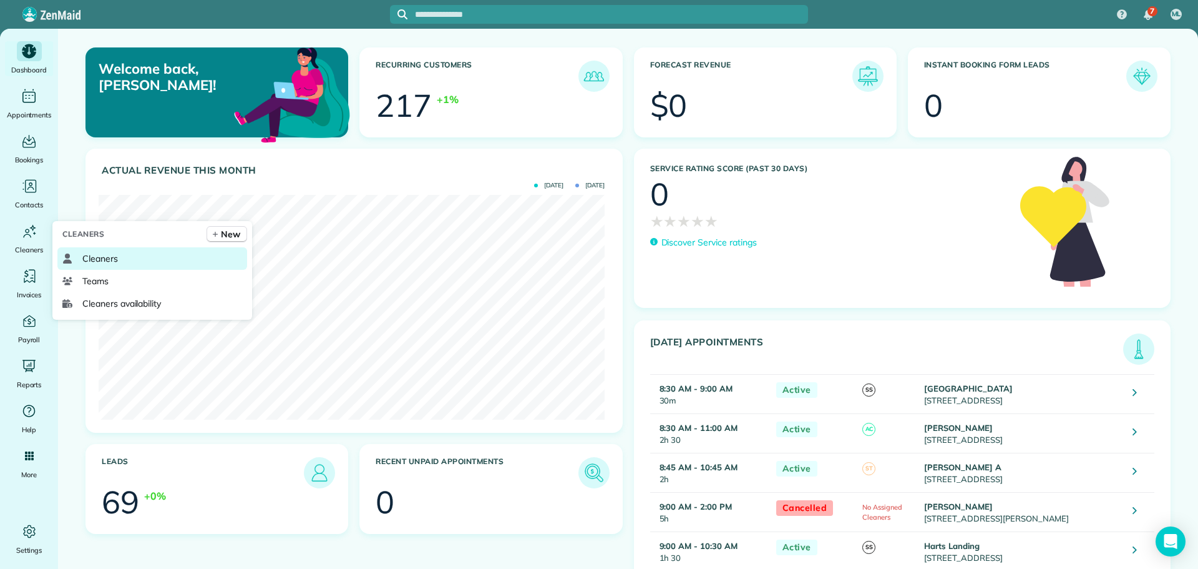
click at [81, 251] on link "Cleaners" at bounding box center [152, 258] width 190 height 22
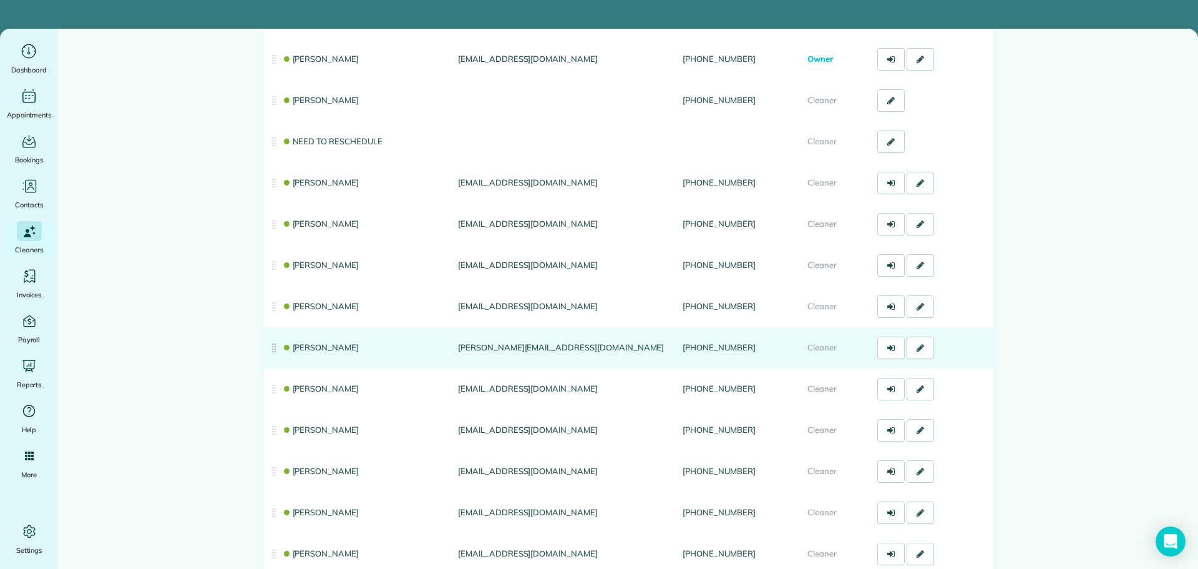
scroll to position [187, 0]
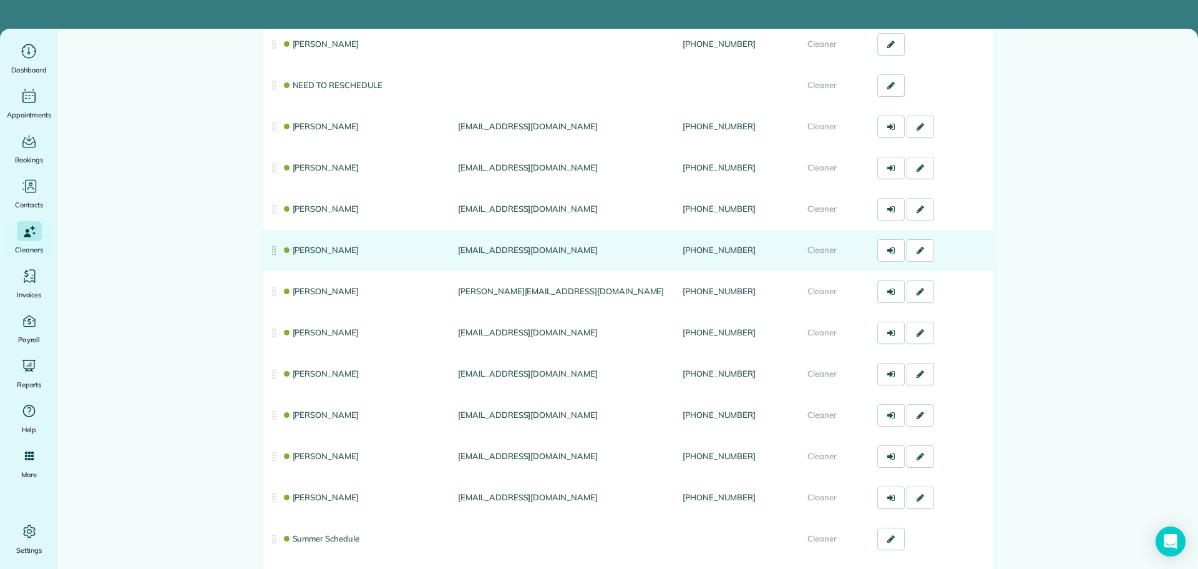
click at [310, 253] on link "[PERSON_NAME]" at bounding box center [320, 250] width 77 height 10
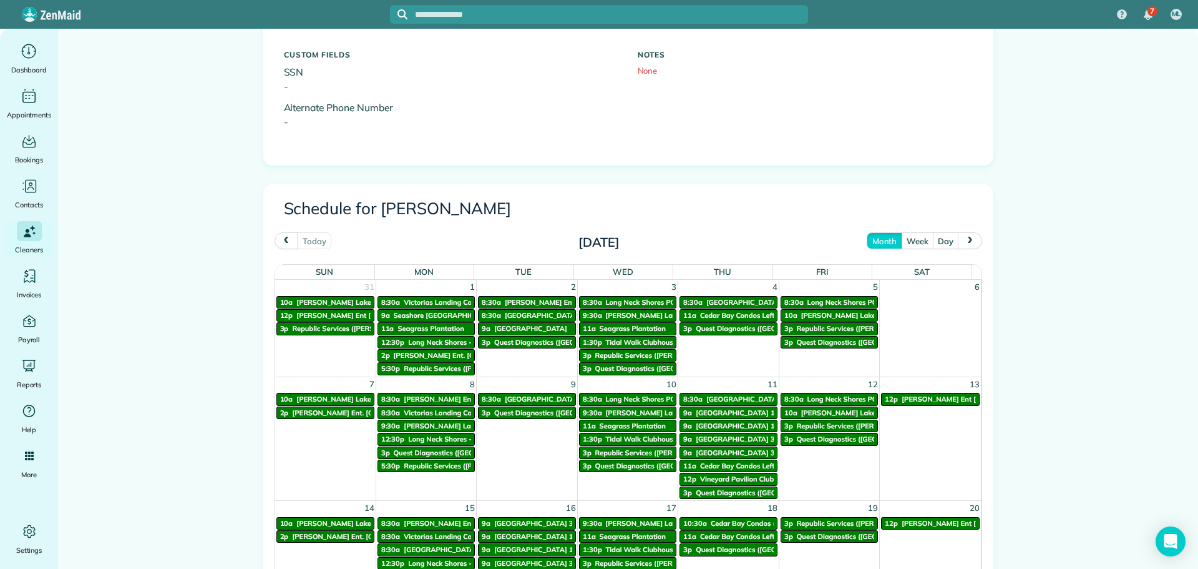
scroll to position [499, 0]
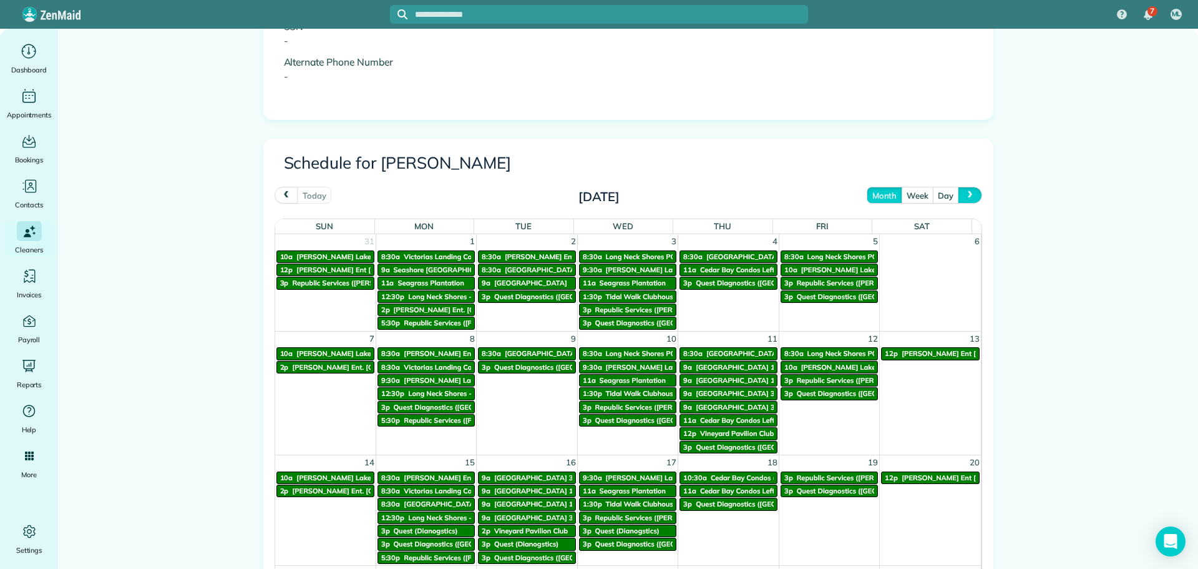
click at [969, 195] on span "next" at bounding box center [971, 195] width 10 height 8
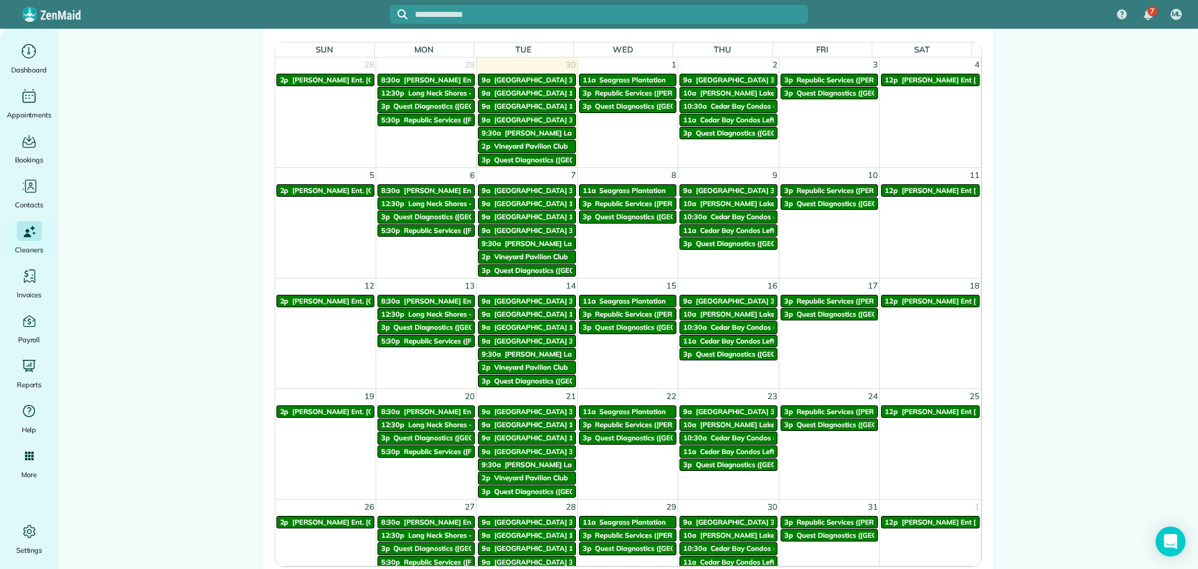
scroll to position [687, 0]
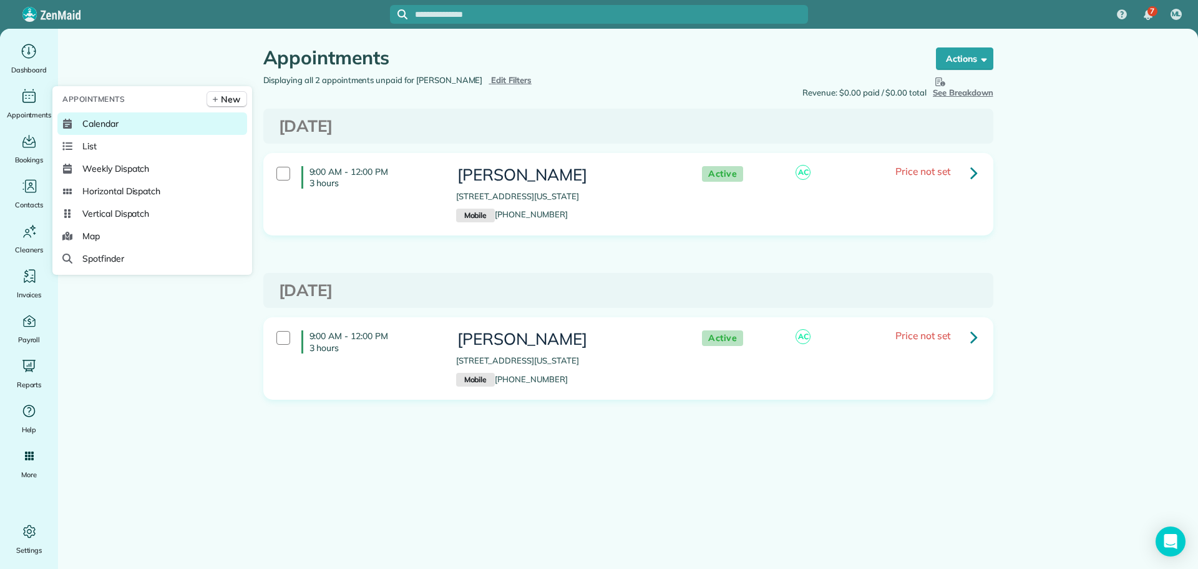
click at [89, 119] on span "Calendar" at bounding box center [100, 123] width 36 height 12
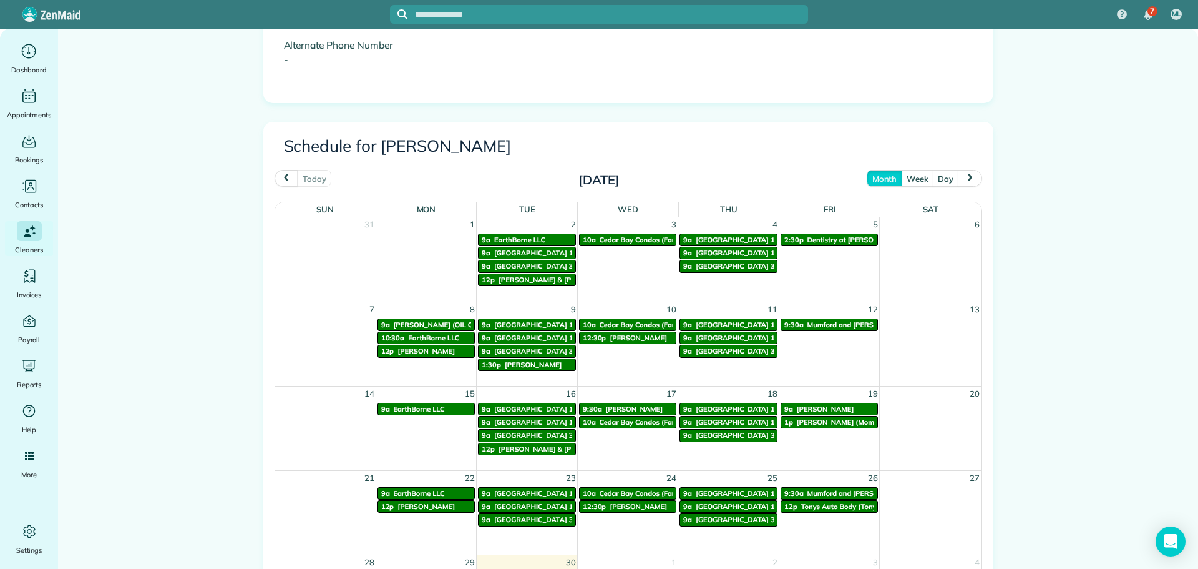
scroll to position [562, 0]
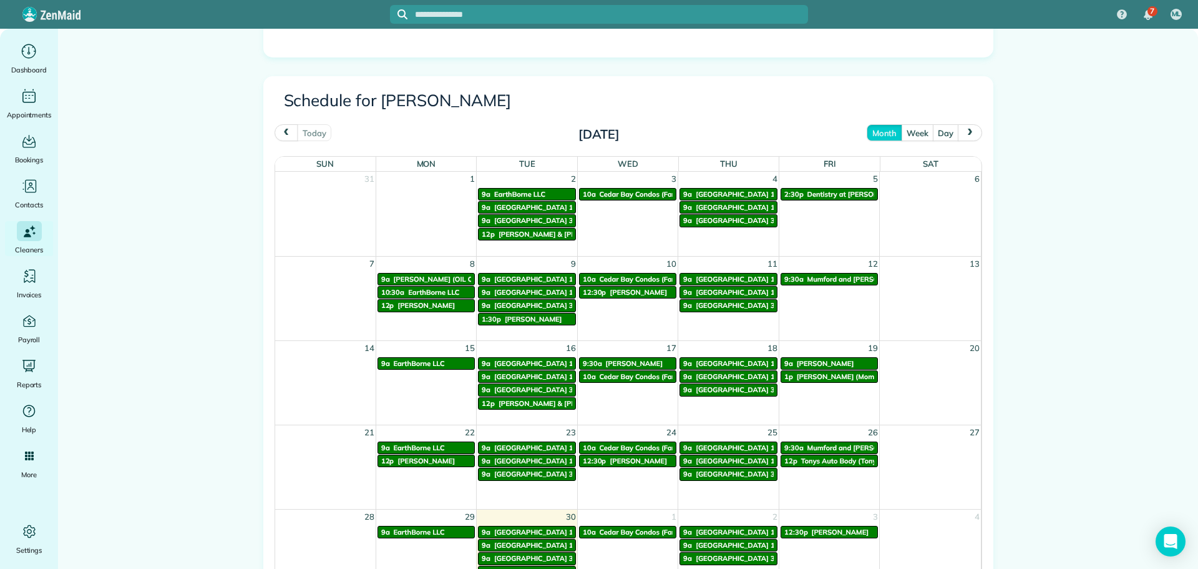
click at [613, 276] on span "Cedar Bay Condos (Far Left New Bld))" at bounding box center [662, 279] width 124 height 9
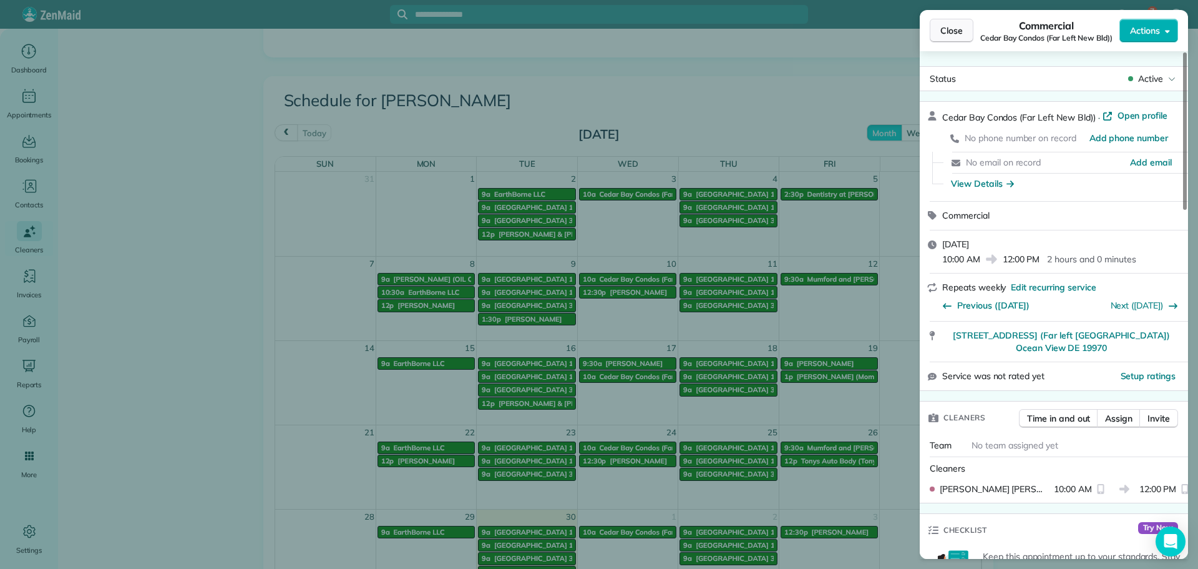
click at [938, 34] on button "Close" at bounding box center [952, 31] width 44 height 24
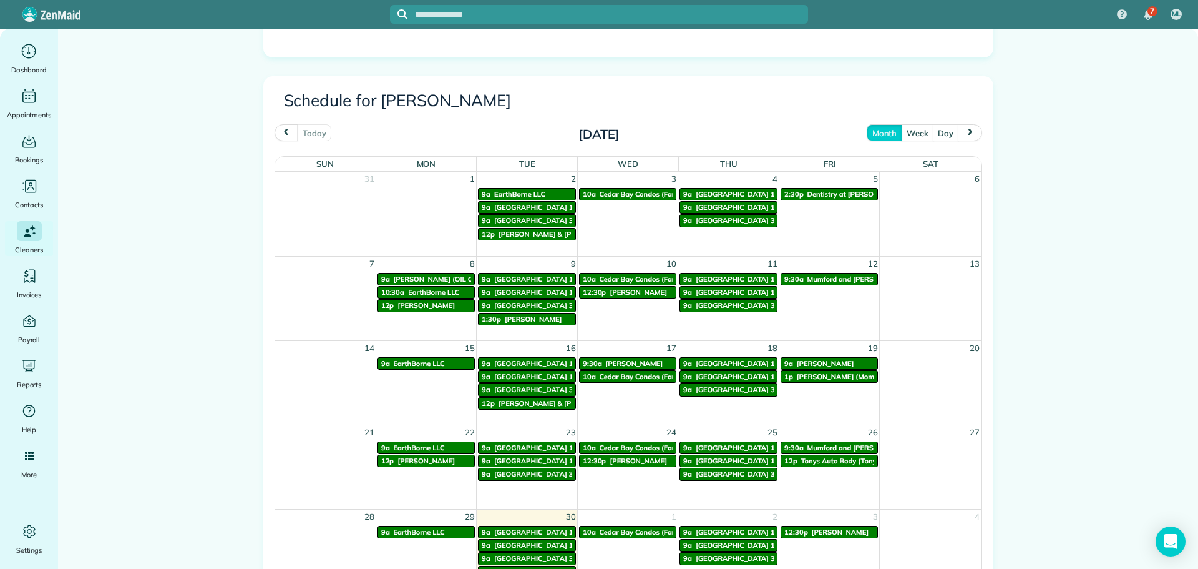
click at [625, 197] on span "Cedar Bay Condos (Far Left New Bld))" at bounding box center [662, 194] width 124 height 9
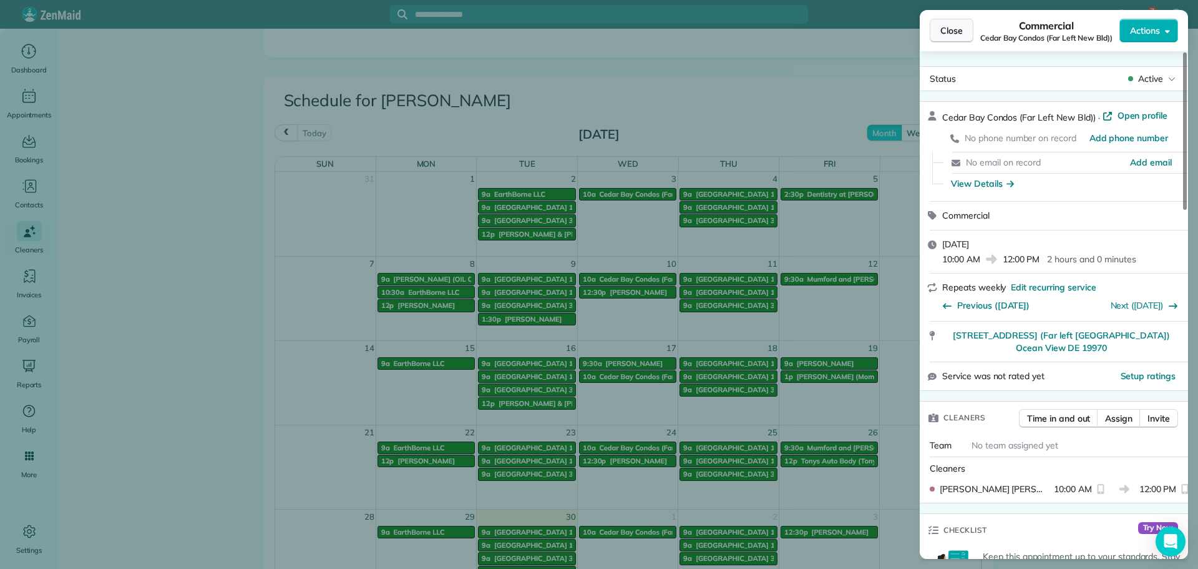
click at [935, 29] on button "Close" at bounding box center [952, 31] width 44 height 24
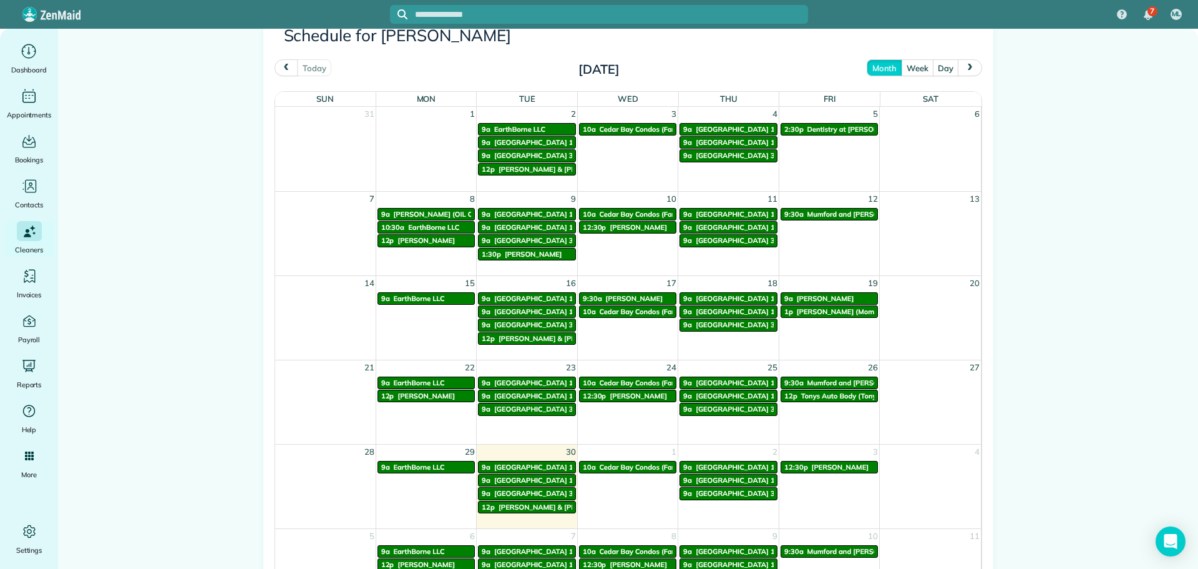
scroll to position [437, 0]
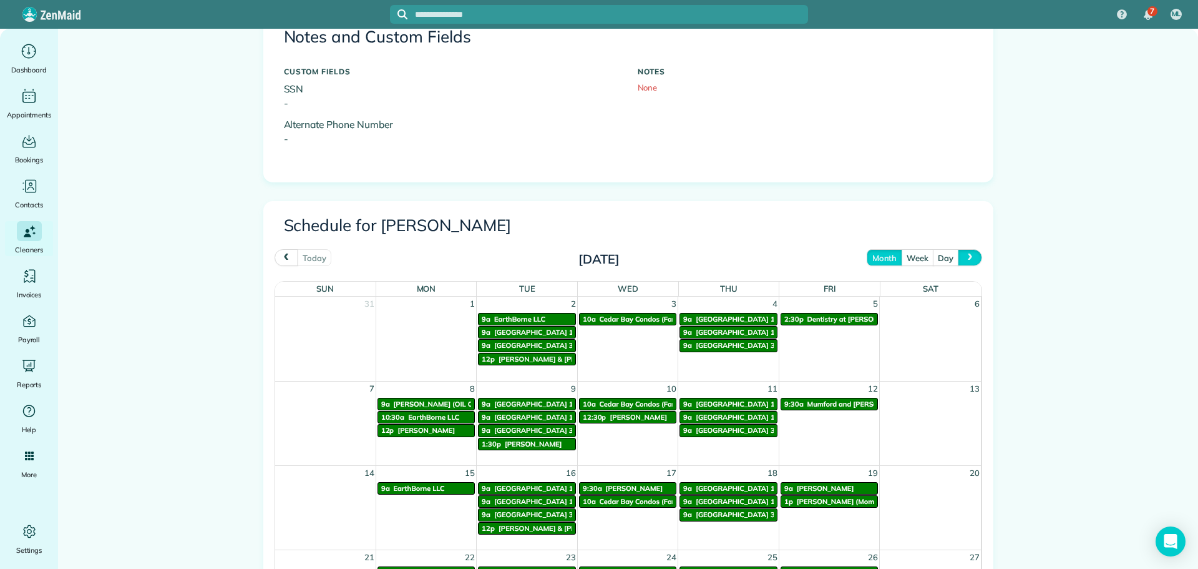
click at [971, 260] on button "next" at bounding box center [970, 257] width 24 height 17
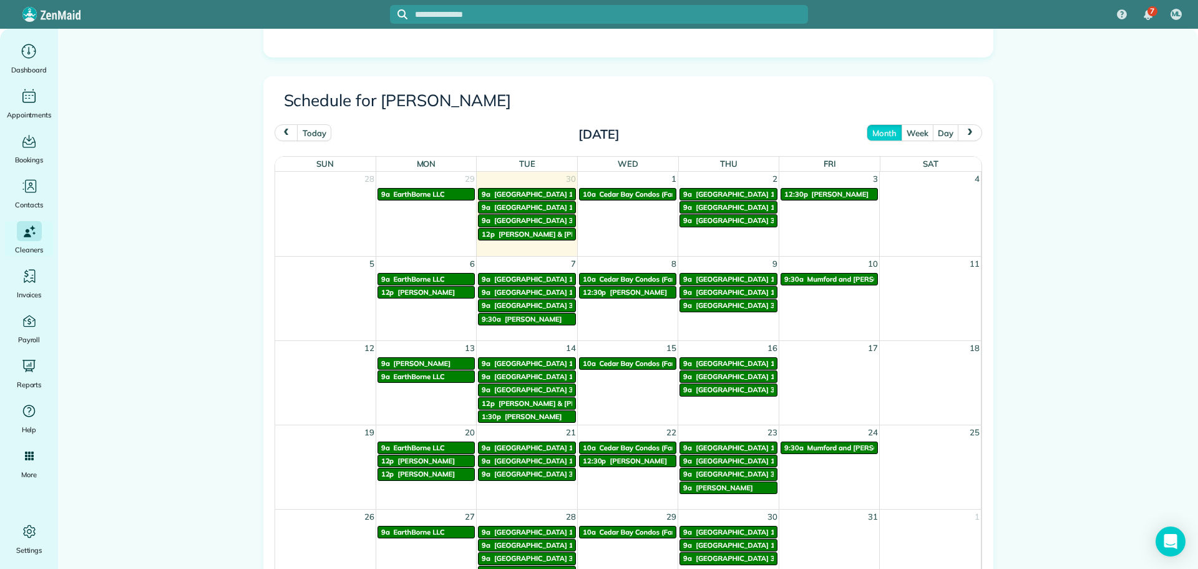
scroll to position [624, 0]
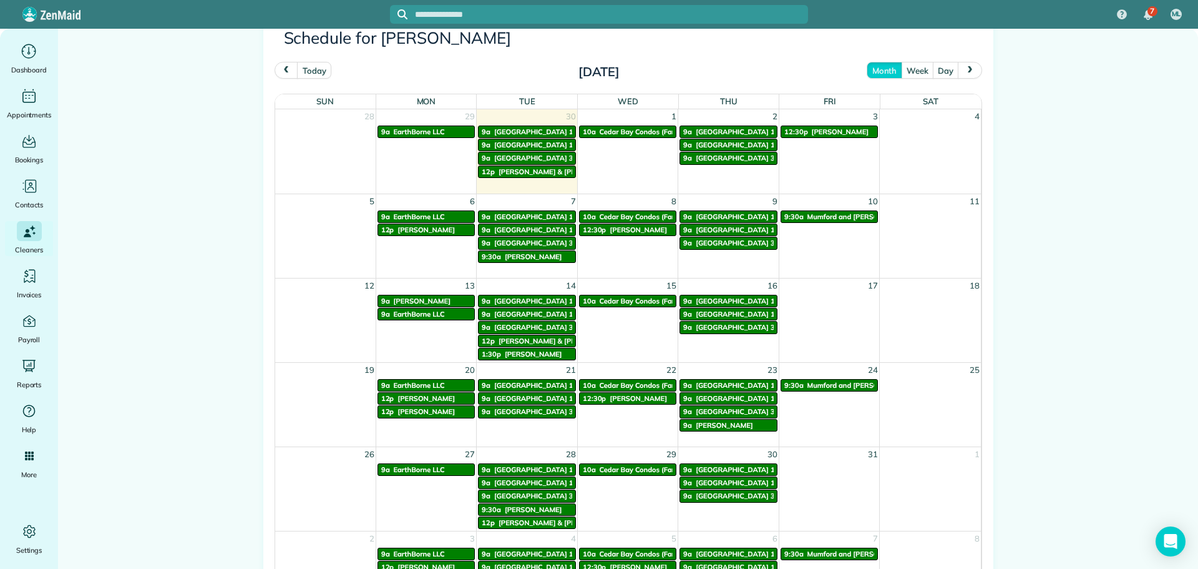
click at [623, 386] on span "Cedar Bay Condos (Far Left New Bld))" at bounding box center [662, 385] width 124 height 9
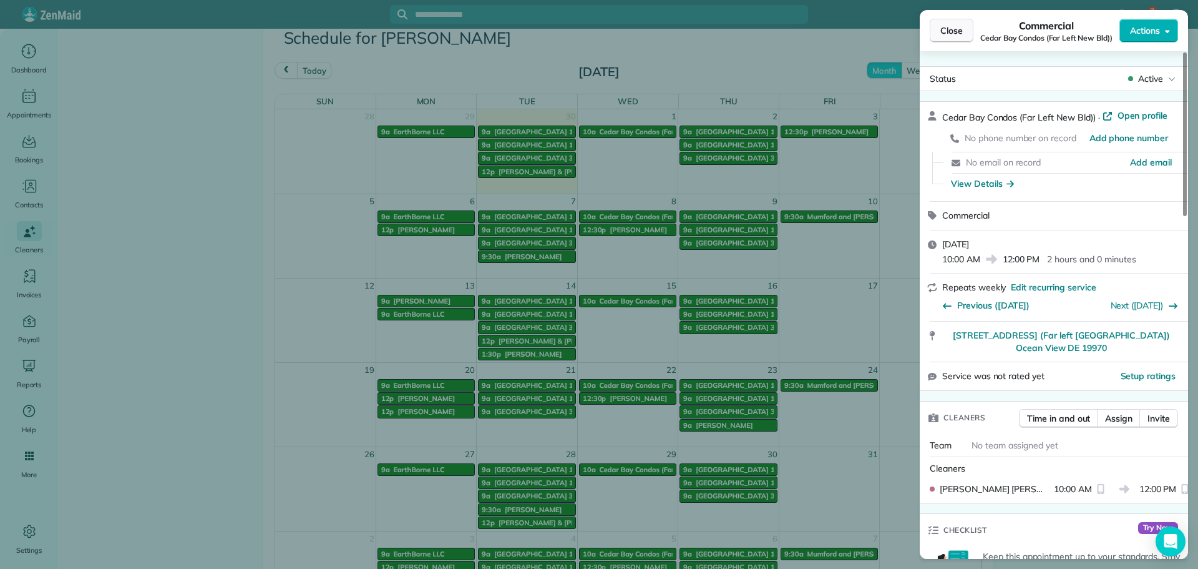
click at [937, 35] on button "Close" at bounding box center [952, 31] width 44 height 24
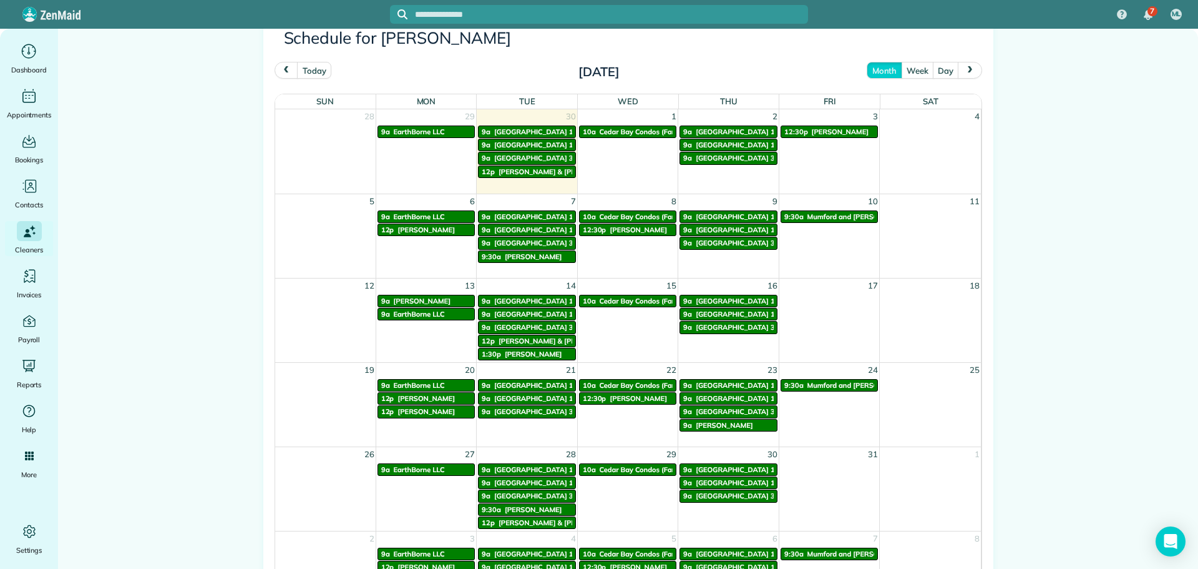
click at [645, 298] on span "Cedar Bay Condos (Far Left New Bld))" at bounding box center [662, 300] width 124 height 9
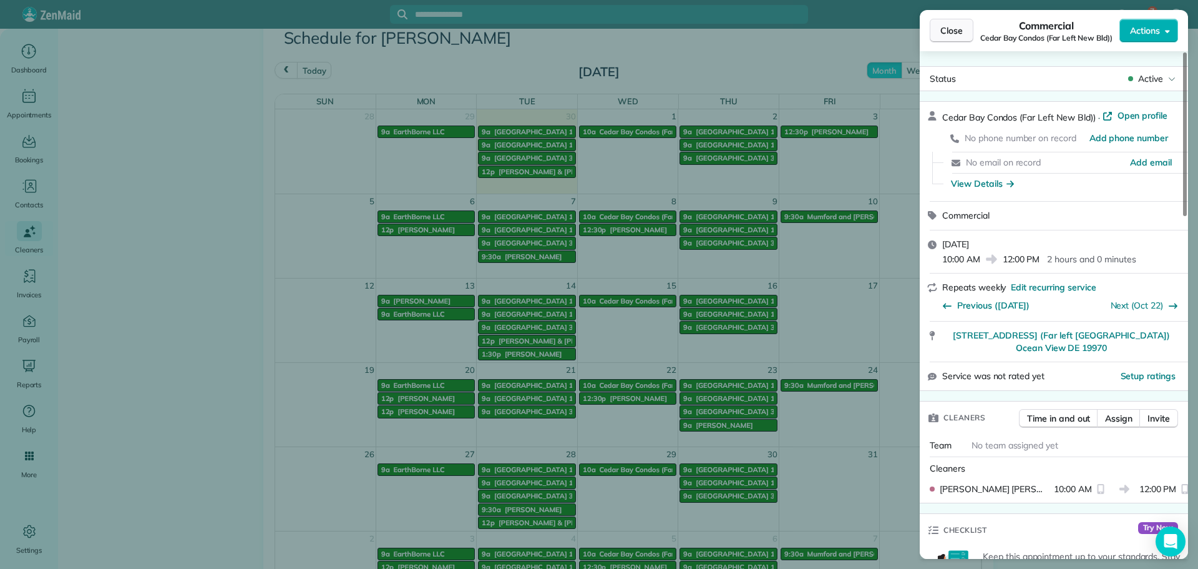
click at [941, 34] on span "Close" at bounding box center [952, 30] width 22 height 12
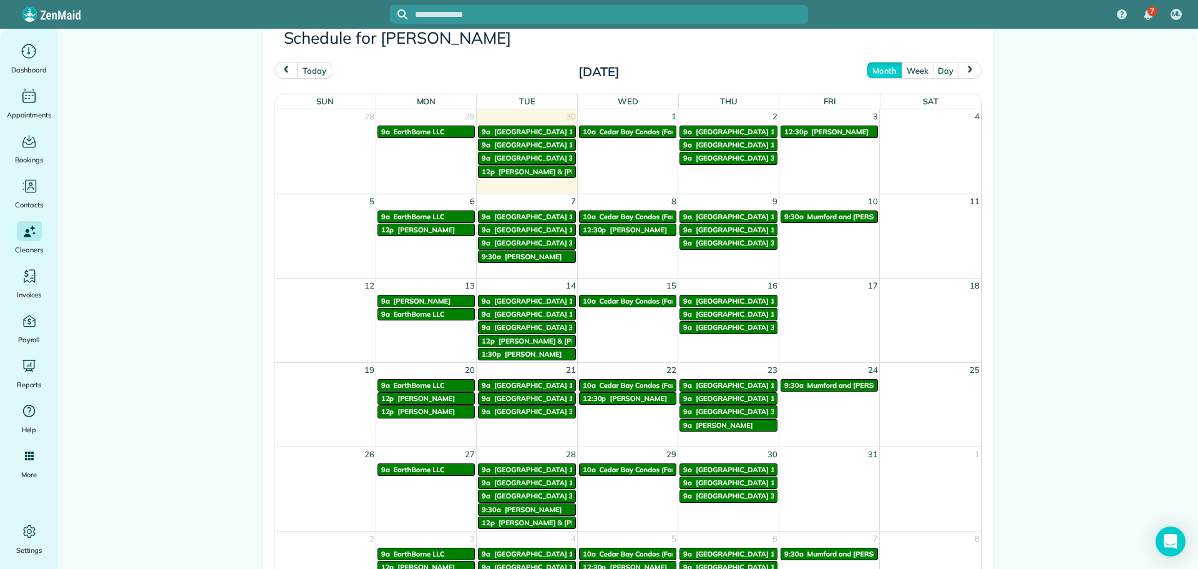
click at [635, 305] on span "Cedar Bay Condos (Far Left New Bld))" at bounding box center [662, 300] width 124 height 9
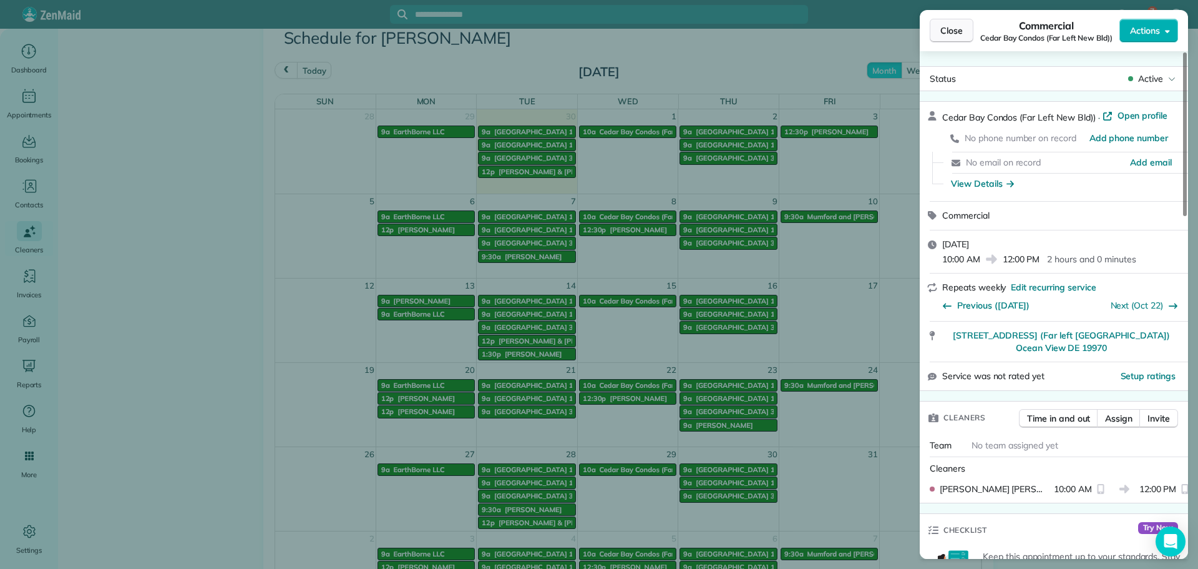
click at [949, 29] on span "Close" at bounding box center [952, 30] width 22 height 12
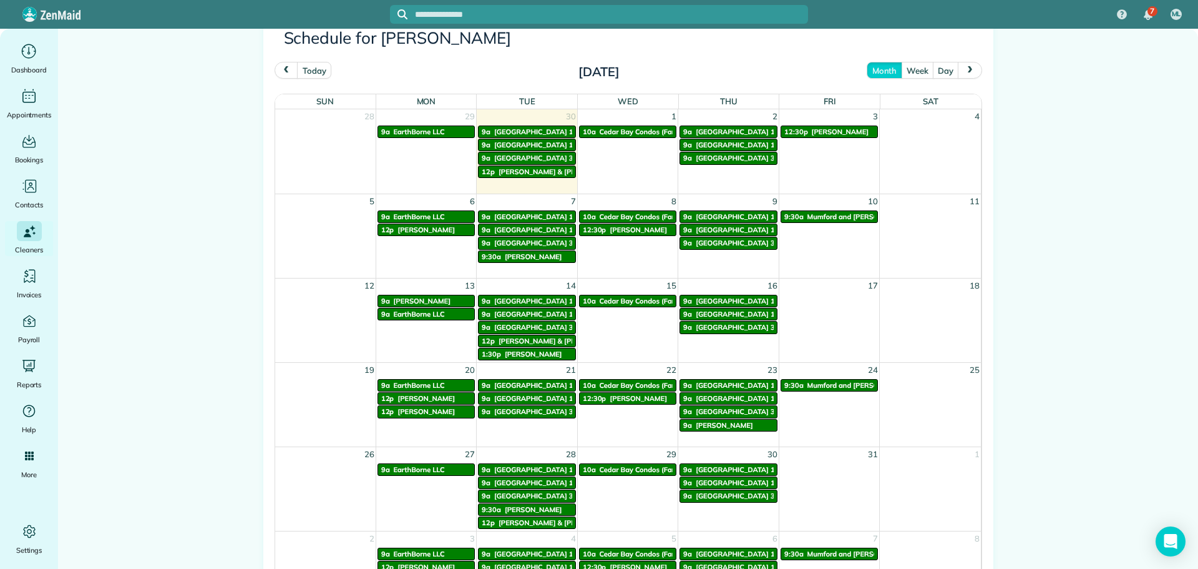
click at [622, 215] on span "Cedar Bay Condos (Far Left New Bld))" at bounding box center [662, 216] width 124 height 9
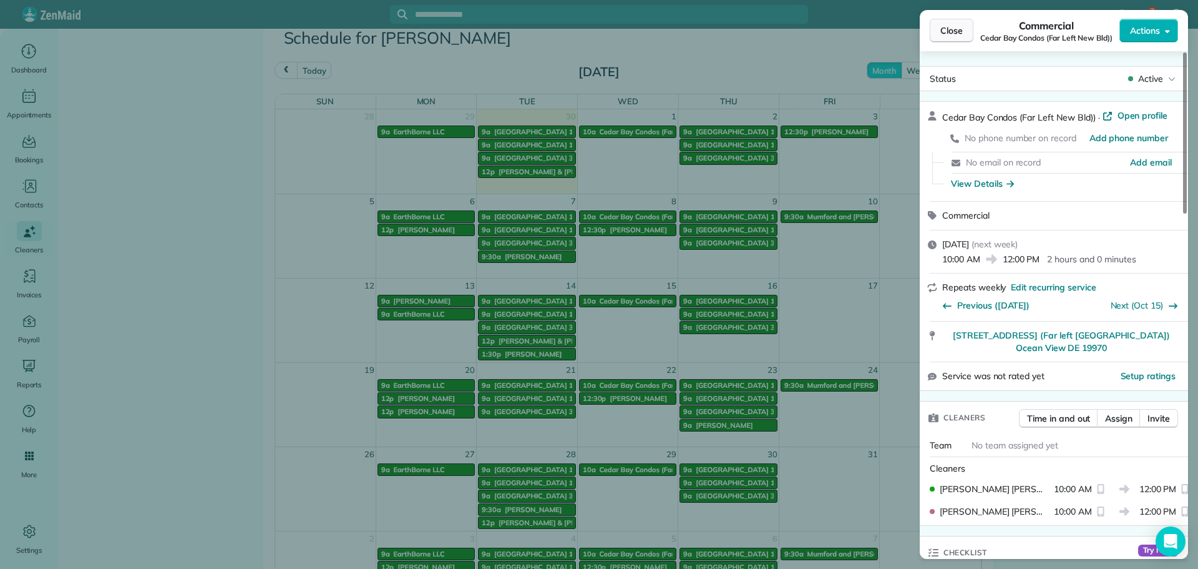
click at [944, 27] on span "Close" at bounding box center [952, 30] width 22 height 12
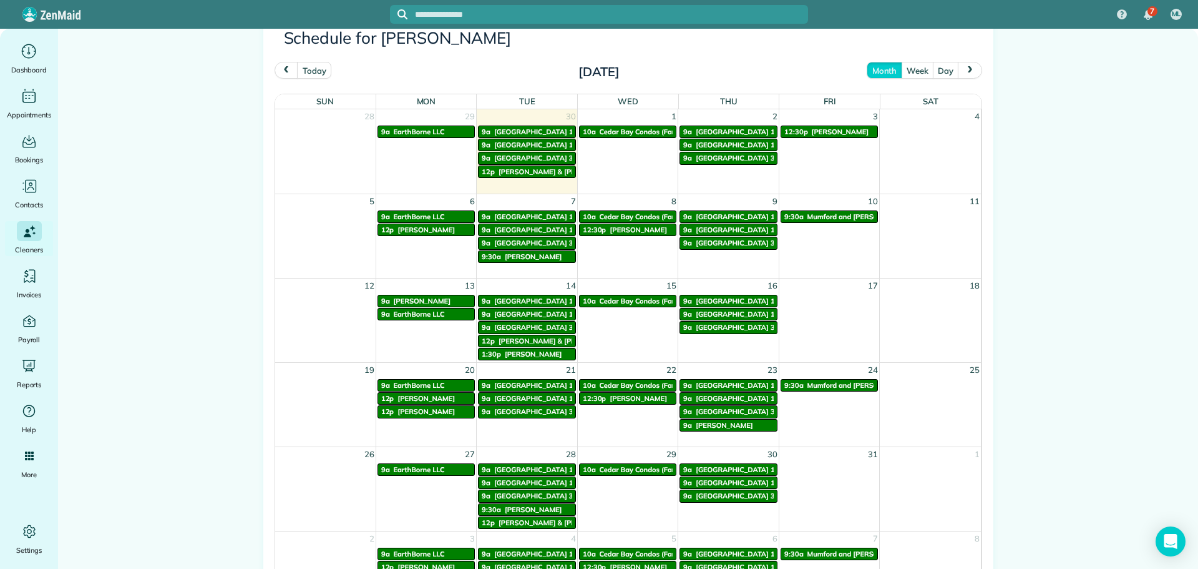
click at [621, 222] on link "10a Cedar Bay Condos (Far Left New Bld))" at bounding box center [628, 216] width 98 height 12
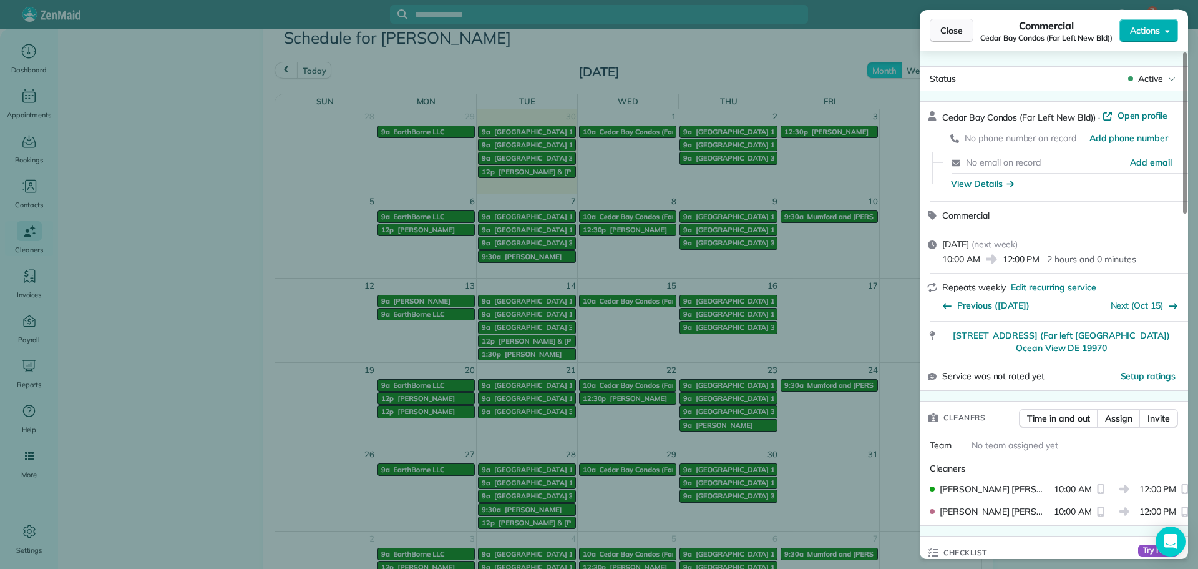
click at [944, 28] on span "Close" at bounding box center [952, 30] width 22 height 12
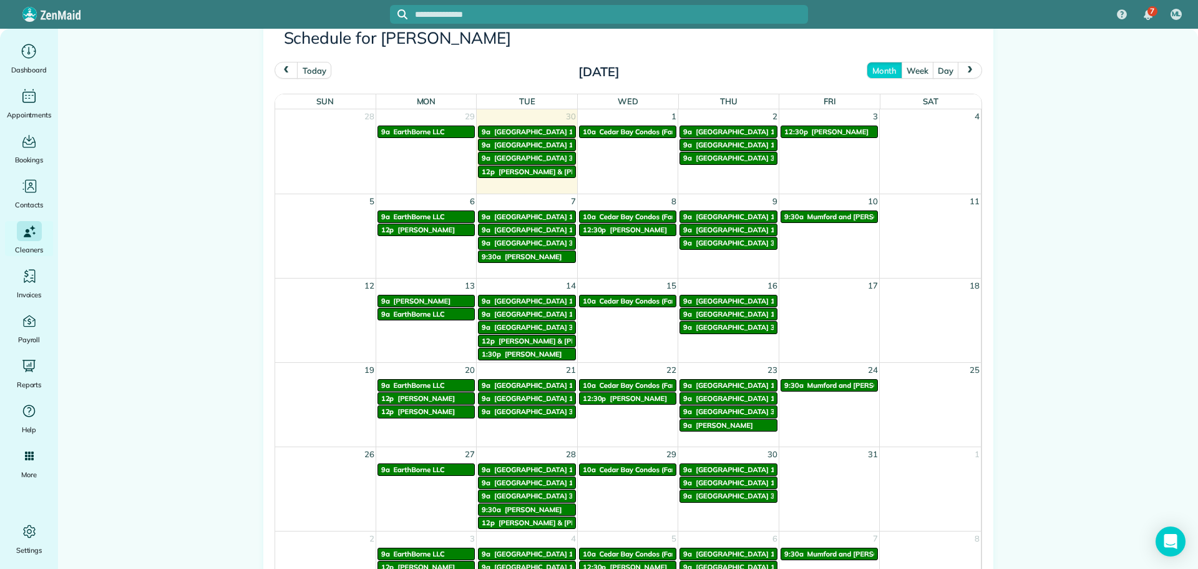
click at [625, 215] on span "Cedar Bay Condos (Far Left New Bld))" at bounding box center [662, 216] width 124 height 9
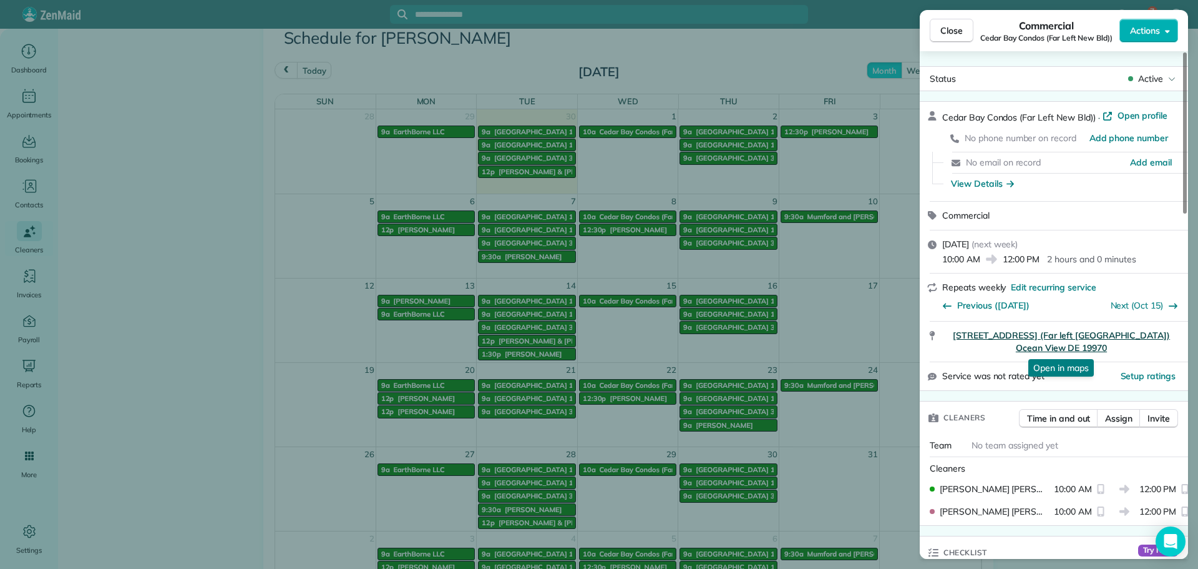
scroll to position [63, 0]
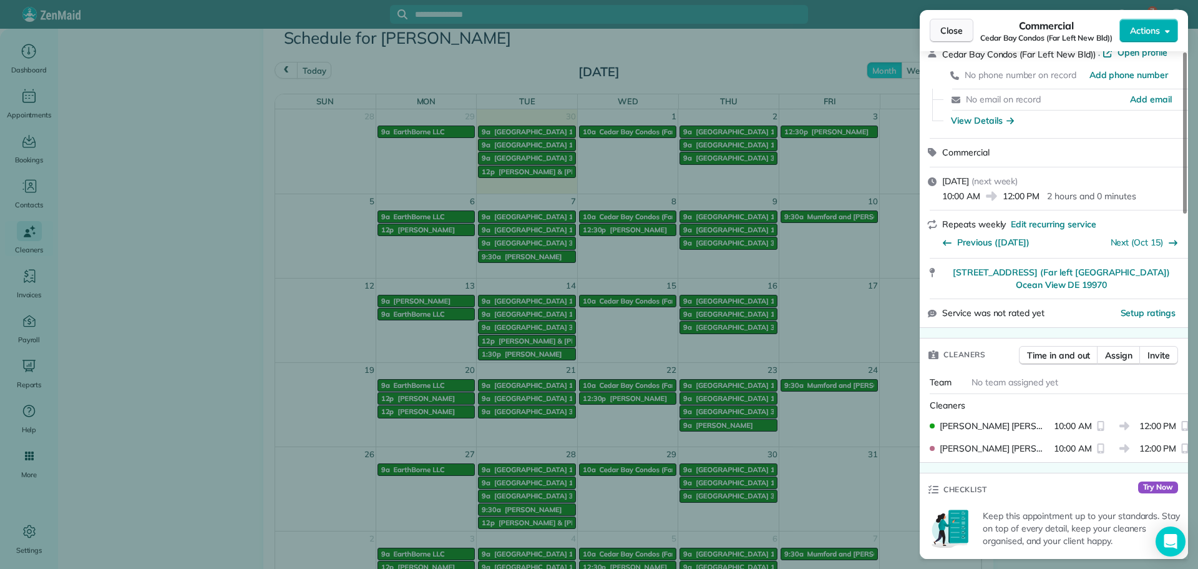
click at [949, 34] on span "Close" at bounding box center [952, 30] width 22 height 12
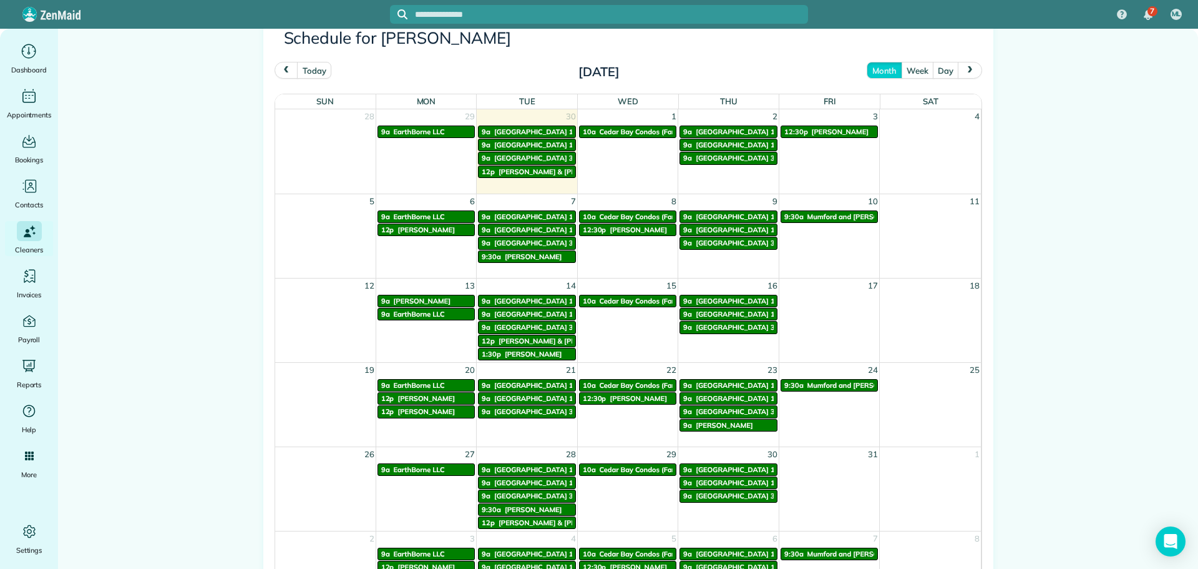
click at [608, 304] on span "Cedar Bay Condos (Far Left New Bld))" at bounding box center [662, 300] width 124 height 9
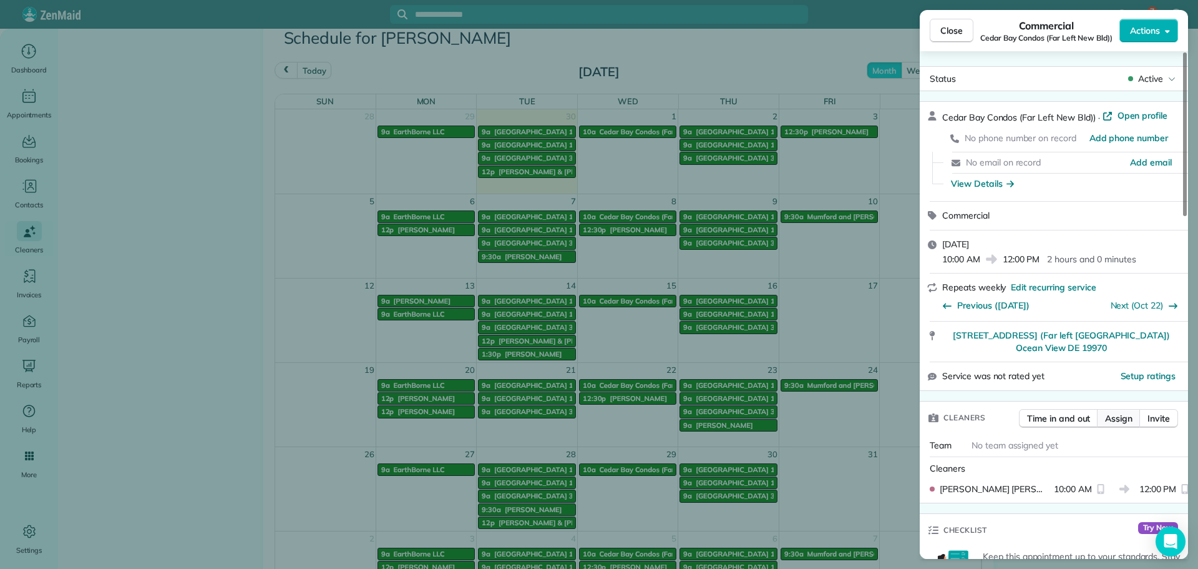
click at [1115, 423] on span "Assign" at bounding box center [1118, 418] width 27 height 12
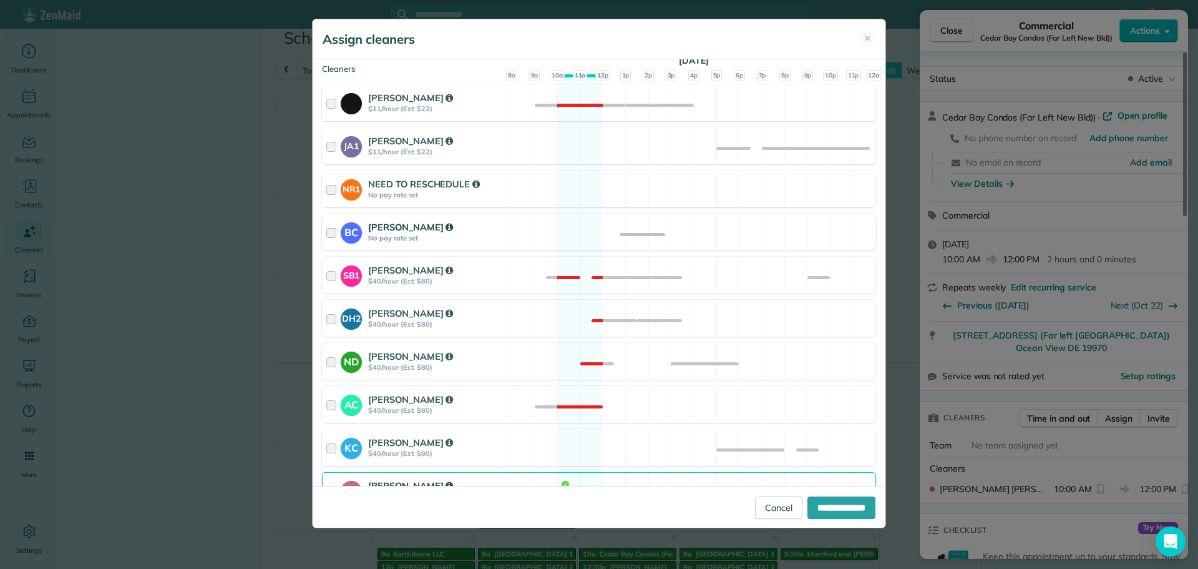
scroll to position [187, 0]
click at [511, 361] on div "ND Nicole Daley $40/hour (Est: $80) Not available" at bounding box center [599, 360] width 554 height 37
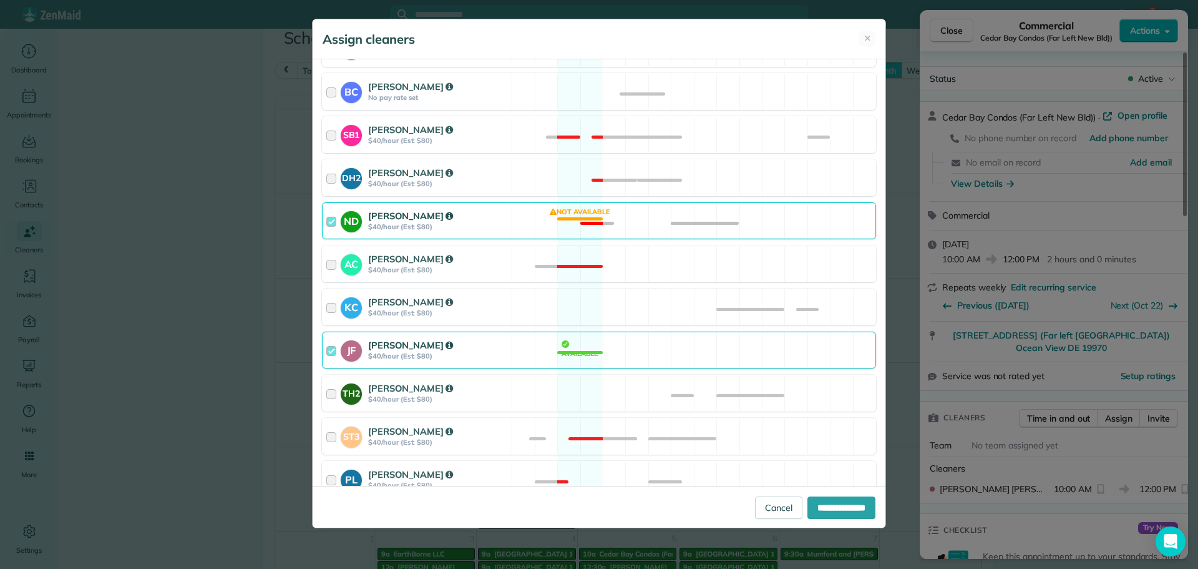
scroll to position [374, 0]
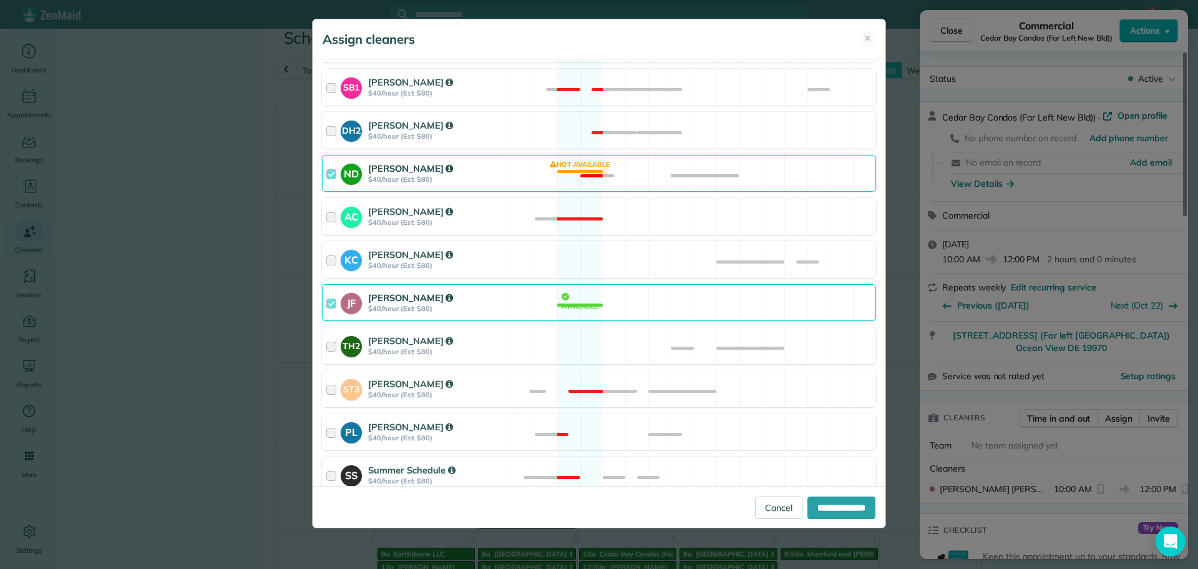
click at [513, 302] on div "JF Jackie Fiqueroa $40/hour (Est: $80) Available" at bounding box center [599, 302] width 554 height 37
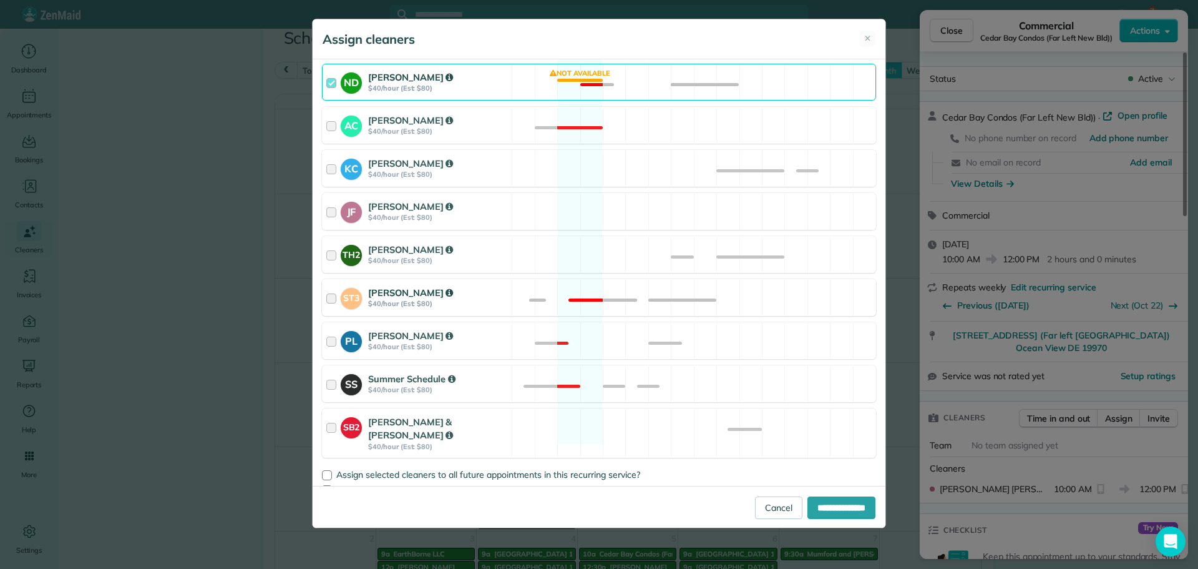
scroll to position [471, 0]
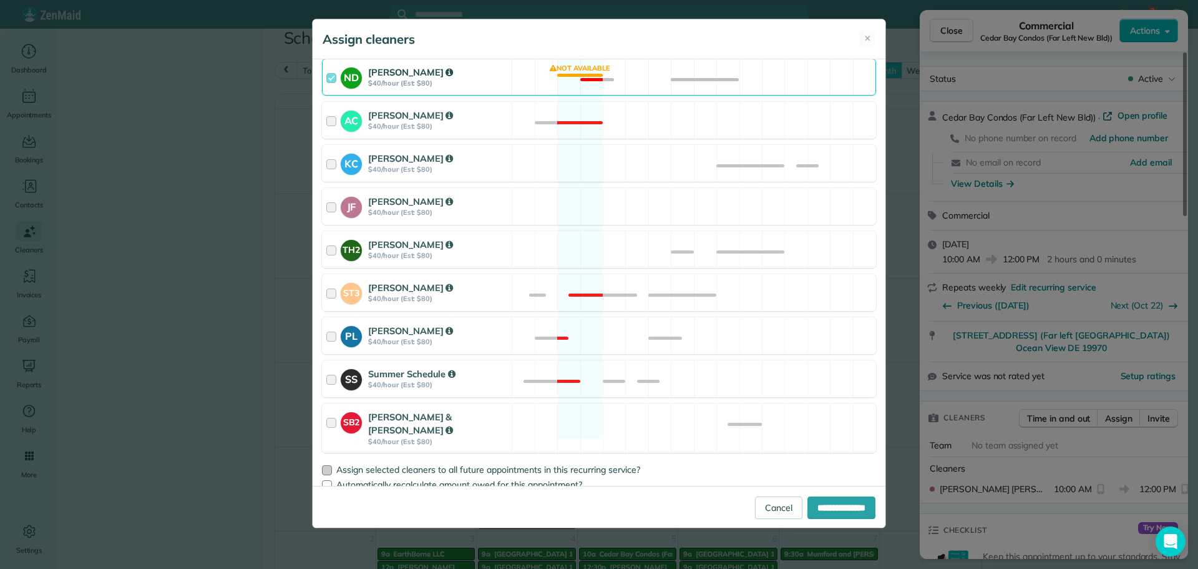
click at [331, 465] on div at bounding box center [327, 470] width 10 height 10
click at [811, 511] on input "**********" at bounding box center [842, 507] width 68 height 22
type input "**********"
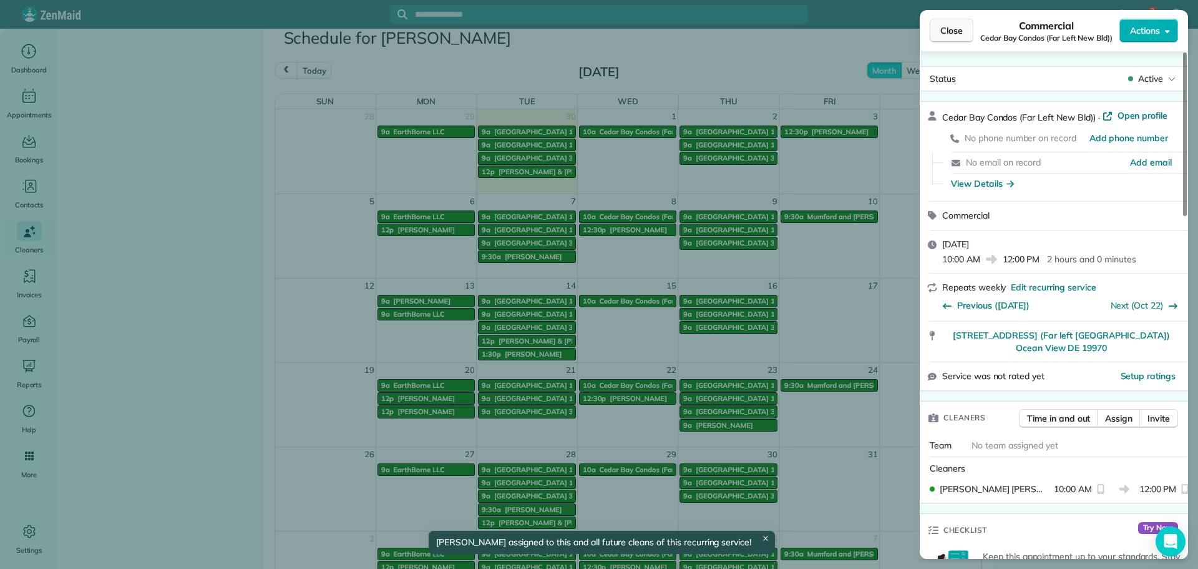
click at [954, 33] on span "Close" at bounding box center [952, 30] width 22 height 12
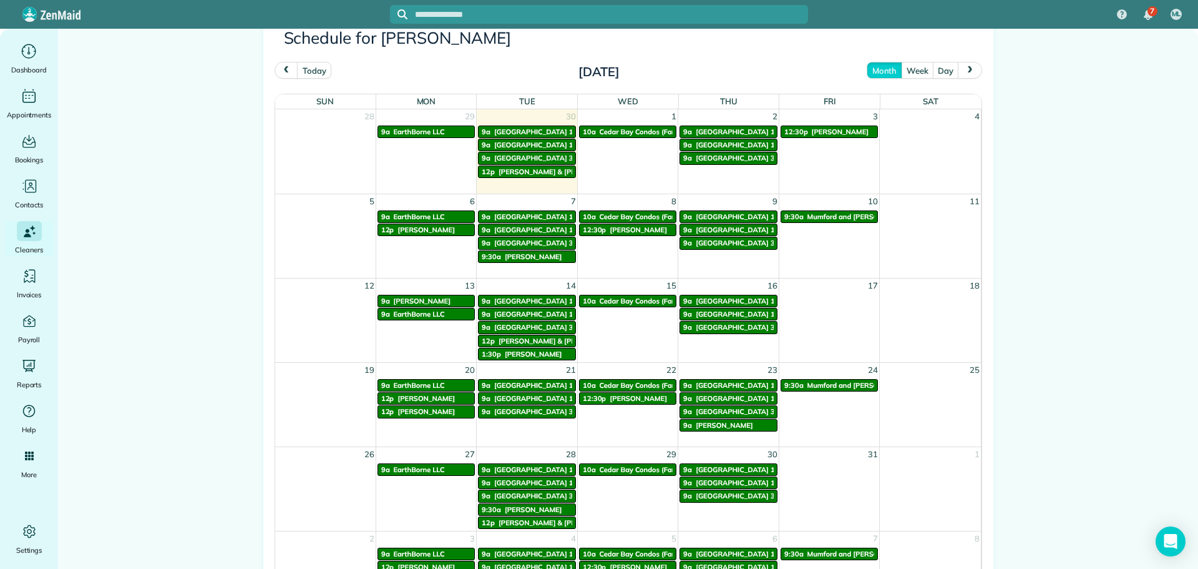
click at [621, 402] on span "[PERSON_NAME]" at bounding box center [638, 398] width 57 height 9
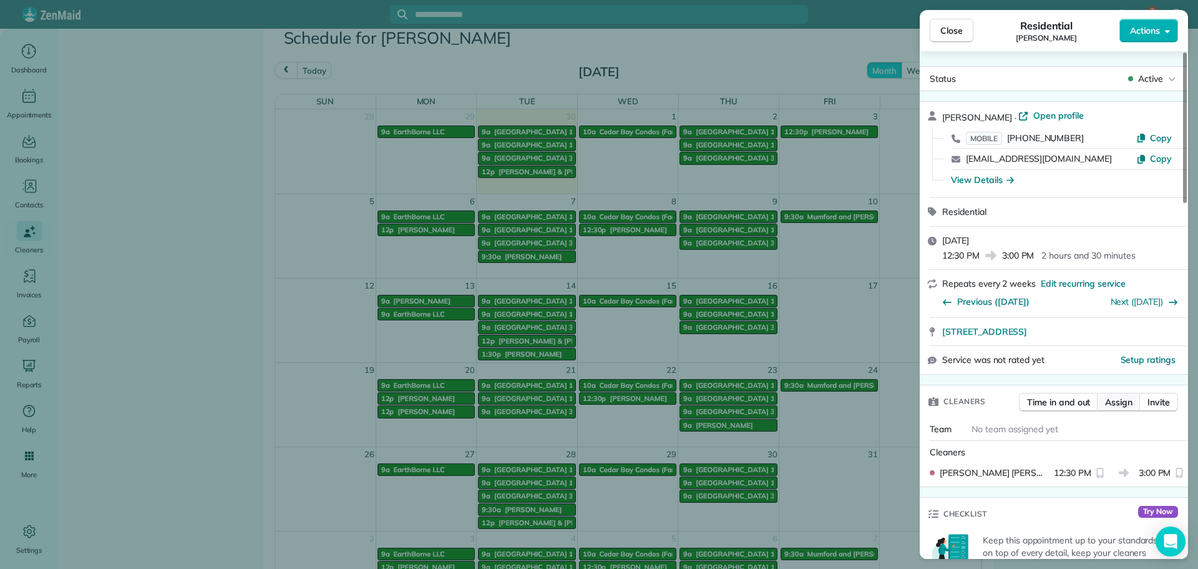
click at [1110, 410] on button "Assign" at bounding box center [1119, 402] width 44 height 19
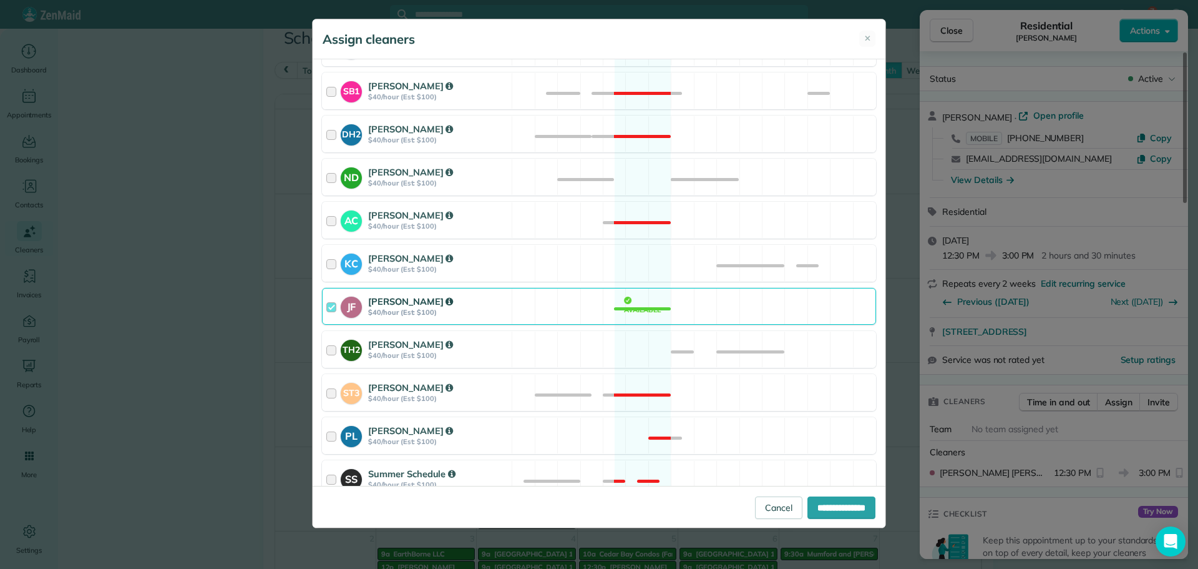
scroll to position [374, 0]
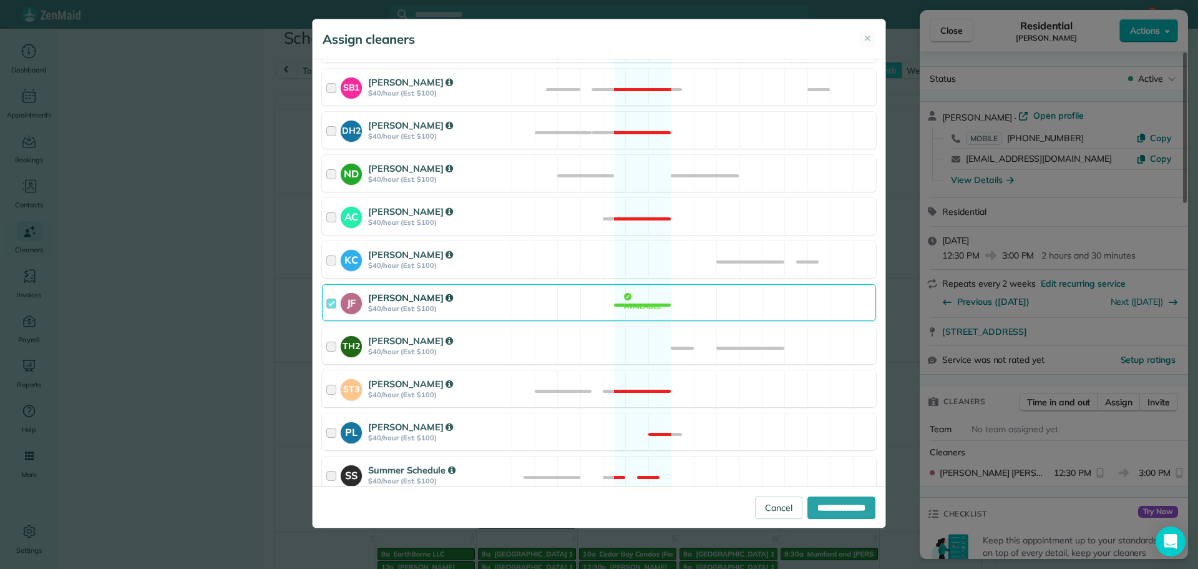
click at [535, 305] on div "JF Jackie Fiqueroa $40/hour (Est: $100) Available" at bounding box center [599, 302] width 554 height 37
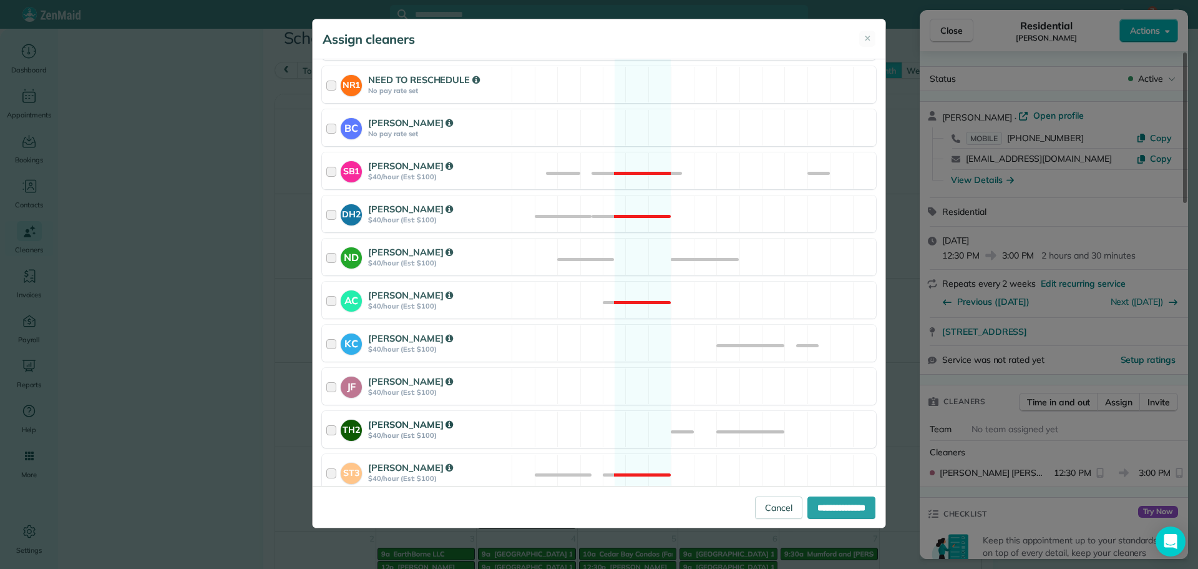
scroll to position [250, 0]
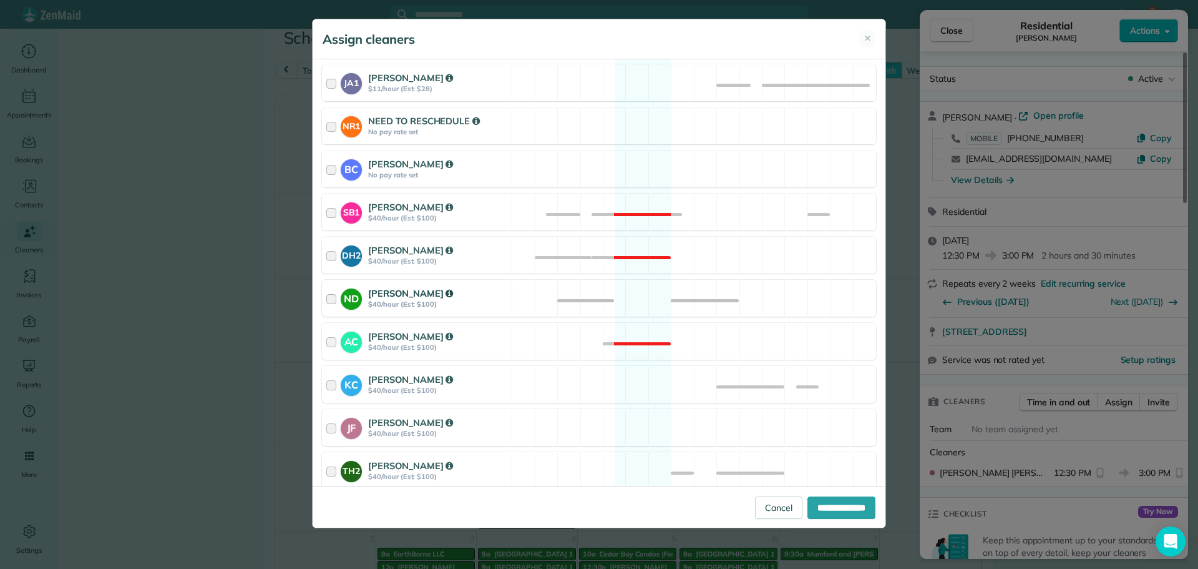
click at [537, 295] on div "ND Nicole Daley $40/hour (Est: $100) Available" at bounding box center [599, 298] width 554 height 37
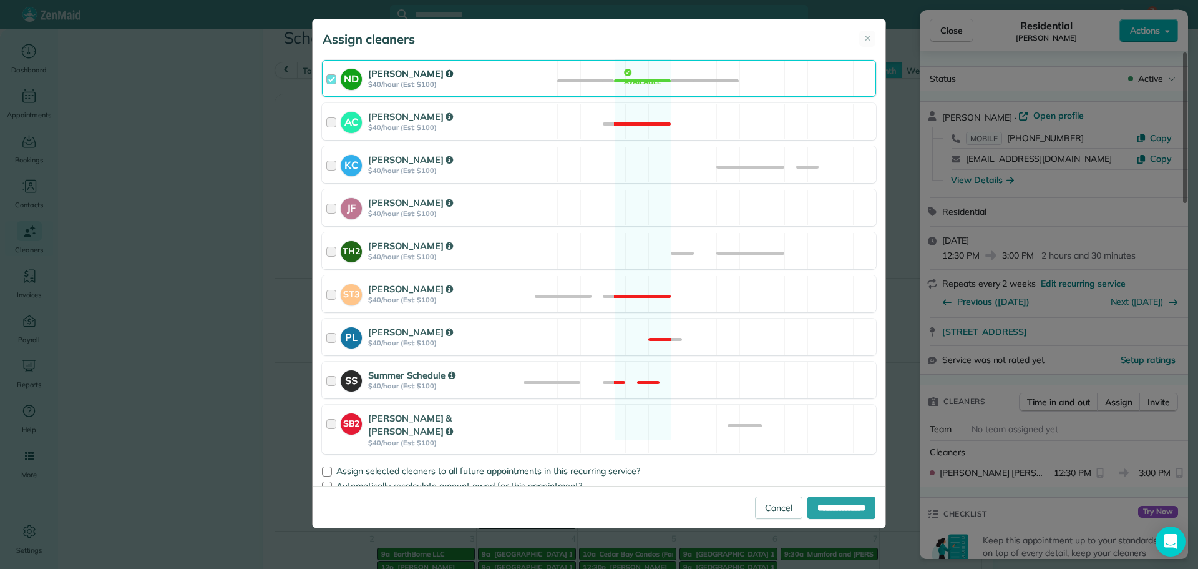
scroll to position [471, 0]
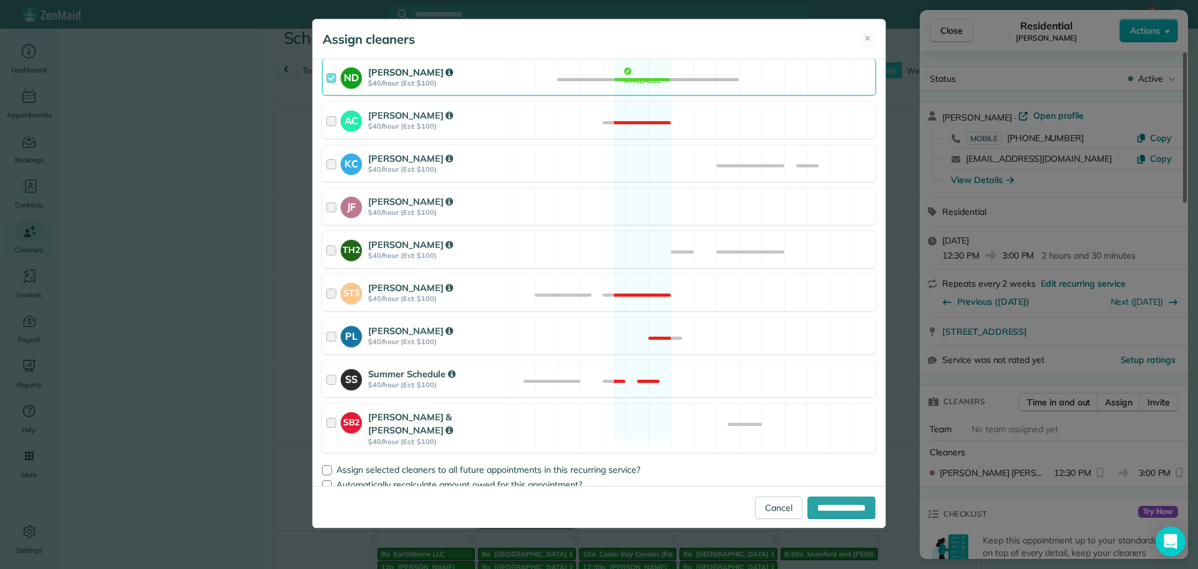
click at [321, 459] on div "**********" at bounding box center [599, 272] width 573 height 426
click at [323, 465] on div at bounding box center [327, 470] width 10 height 10
click at [808, 512] on input "**********" at bounding box center [842, 507] width 68 height 22
type input "**********"
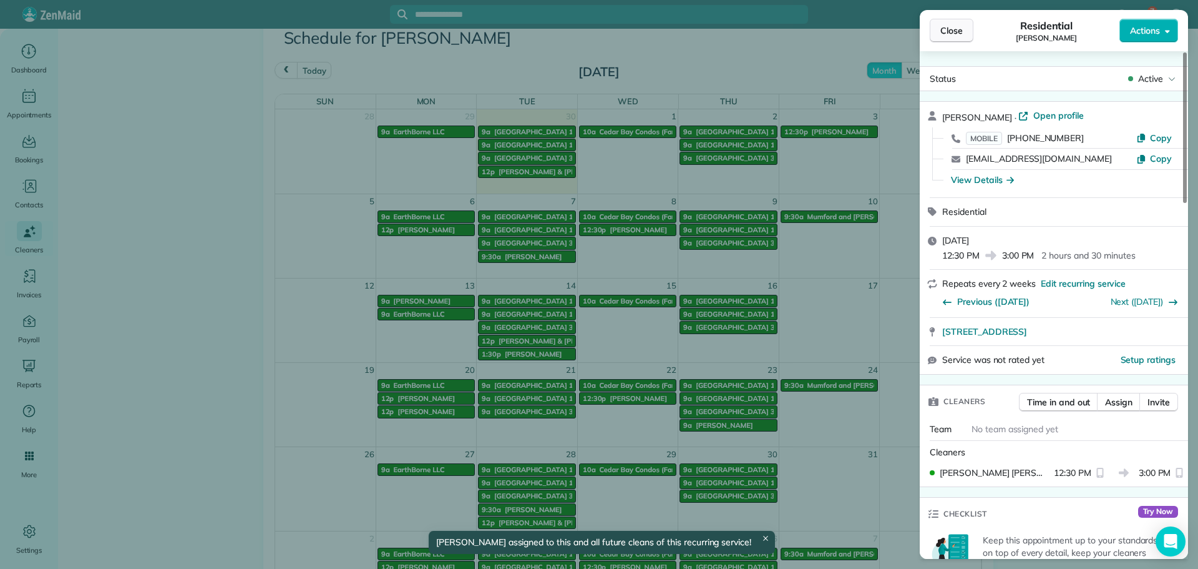
click at [963, 22] on button "Close" at bounding box center [952, 31] width 44 height 24
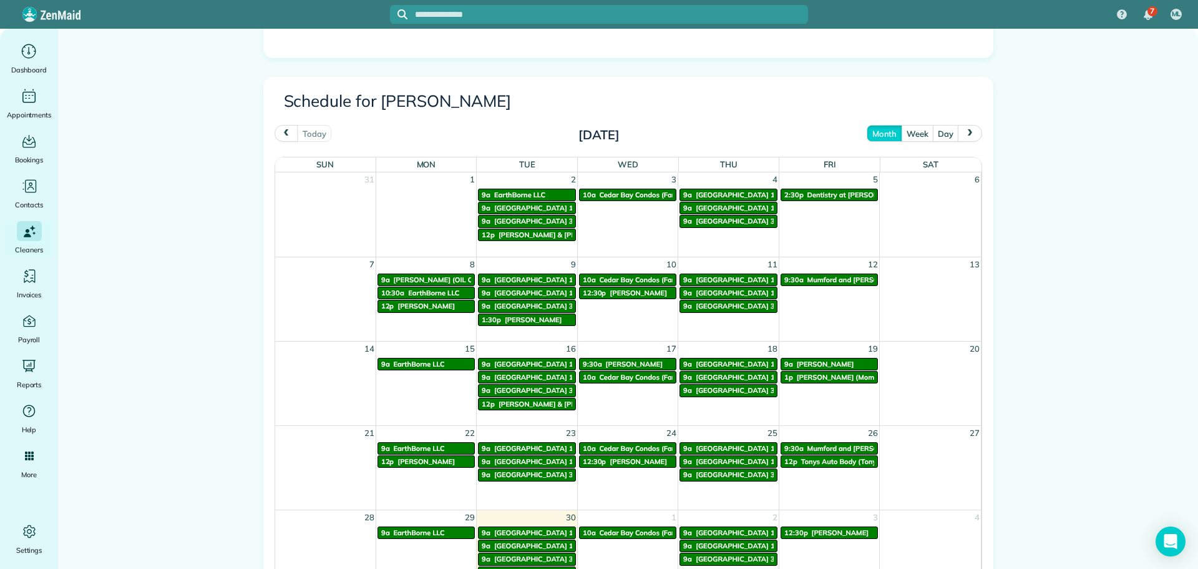
scroll to position [562, 0]
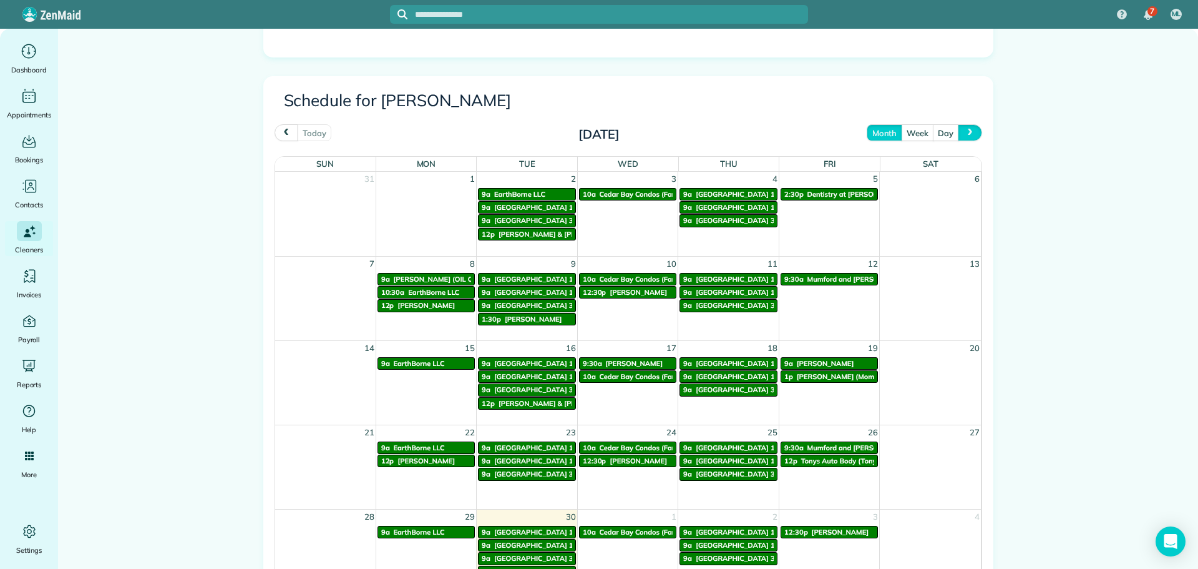
click at [969, 135] on span "next" at bounding box center [971, 133] width 10 height 8
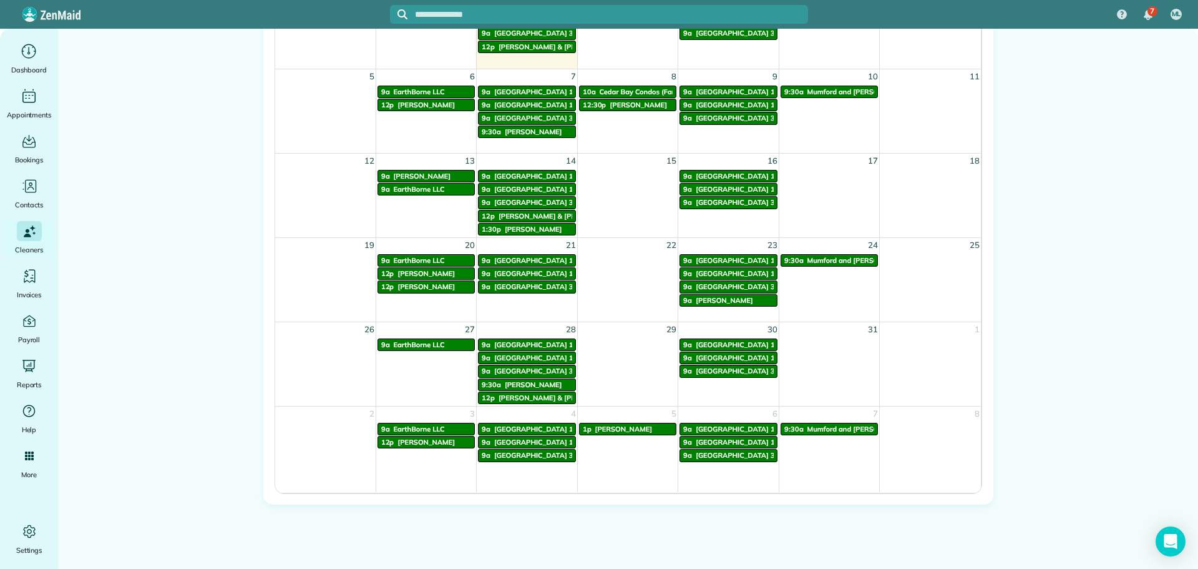
scroll to position [657, 0]
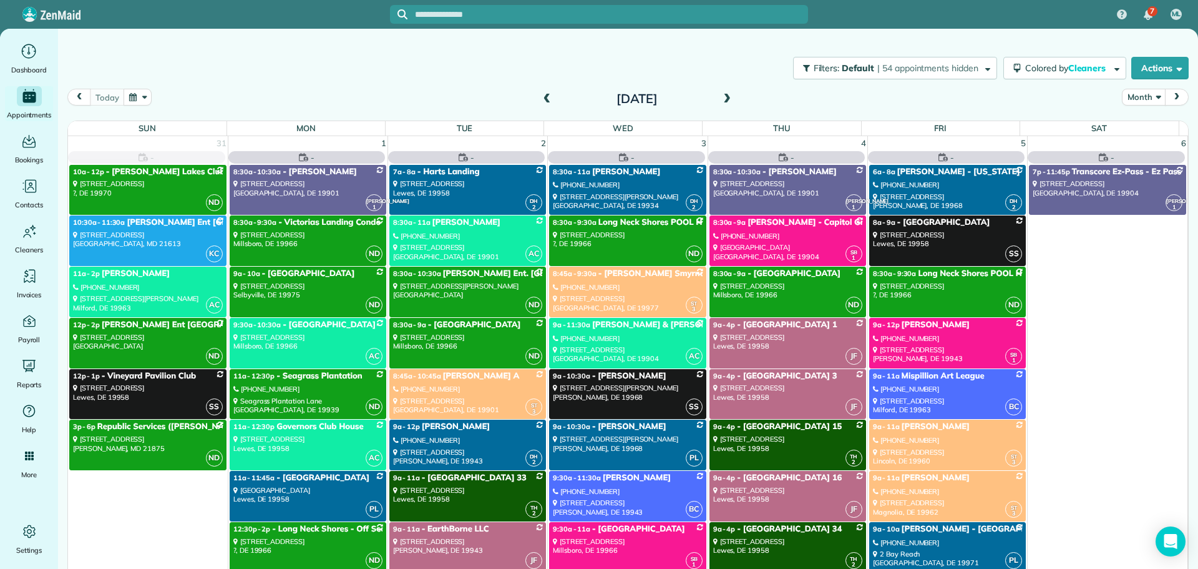
click at [720, 102] on span at bounding box center [727, 99] width 14 height 11
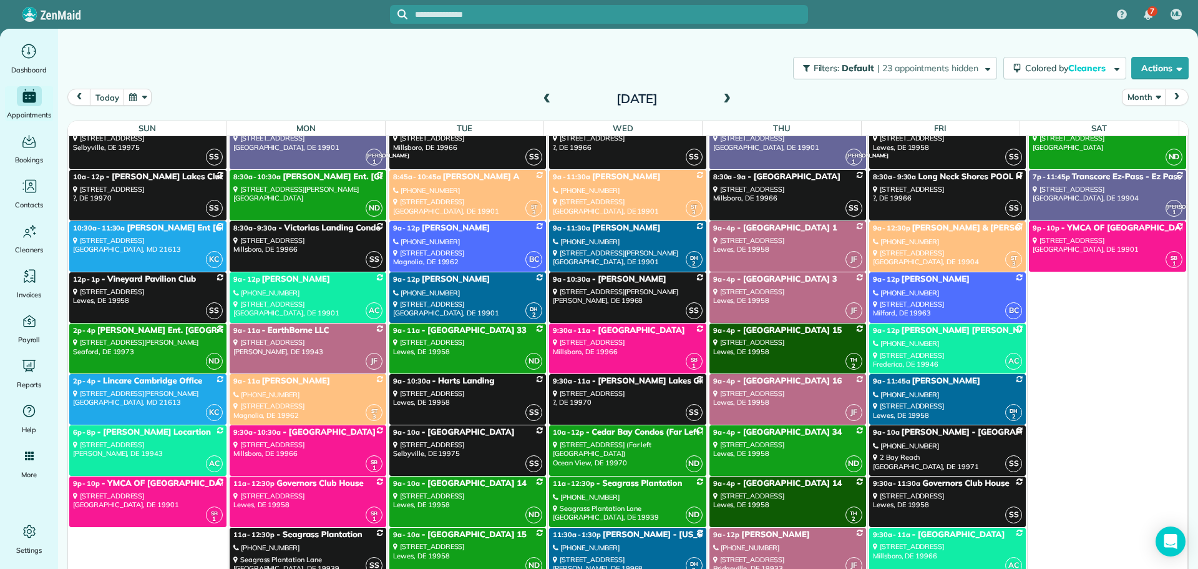
scroll to position [6553, 0]
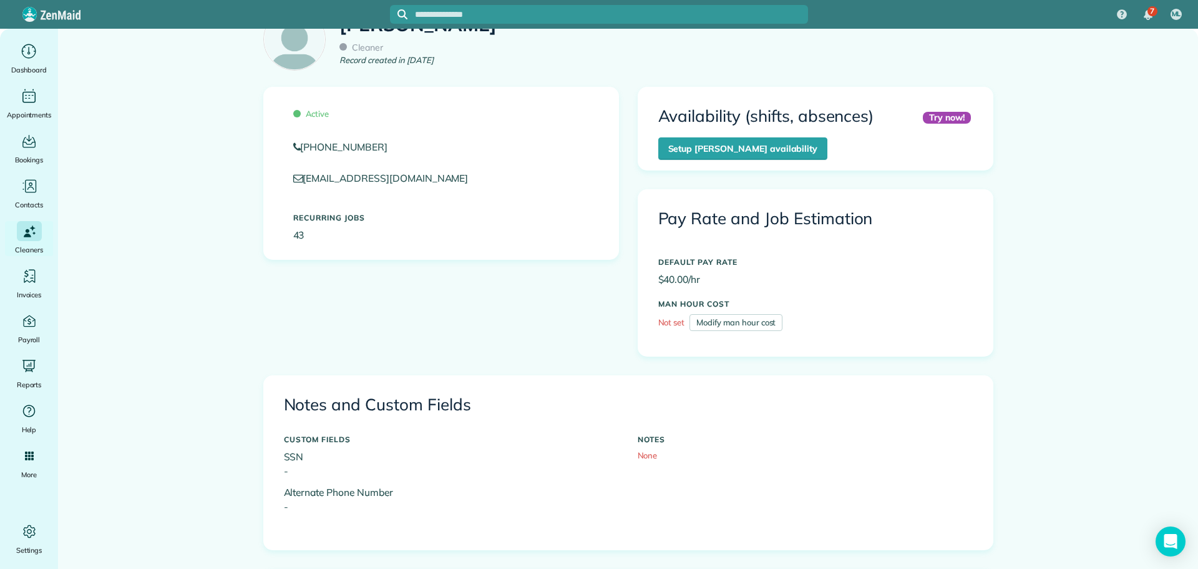
scroll to position [187, 0]
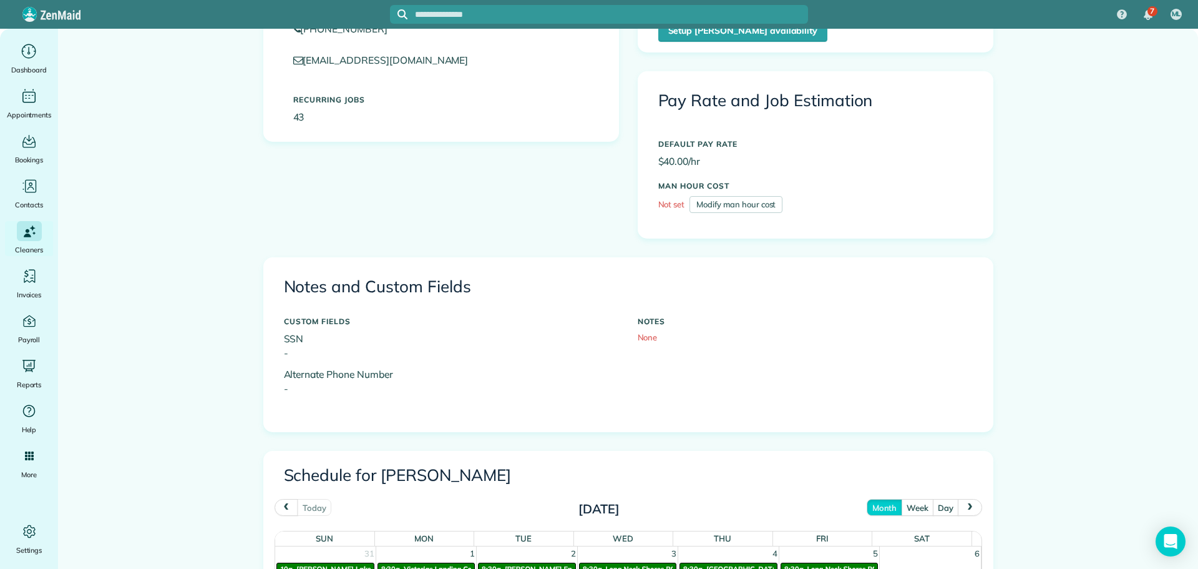
click at [967, 504] on span "next" at bounding box center [971, 507] width 10 height 8
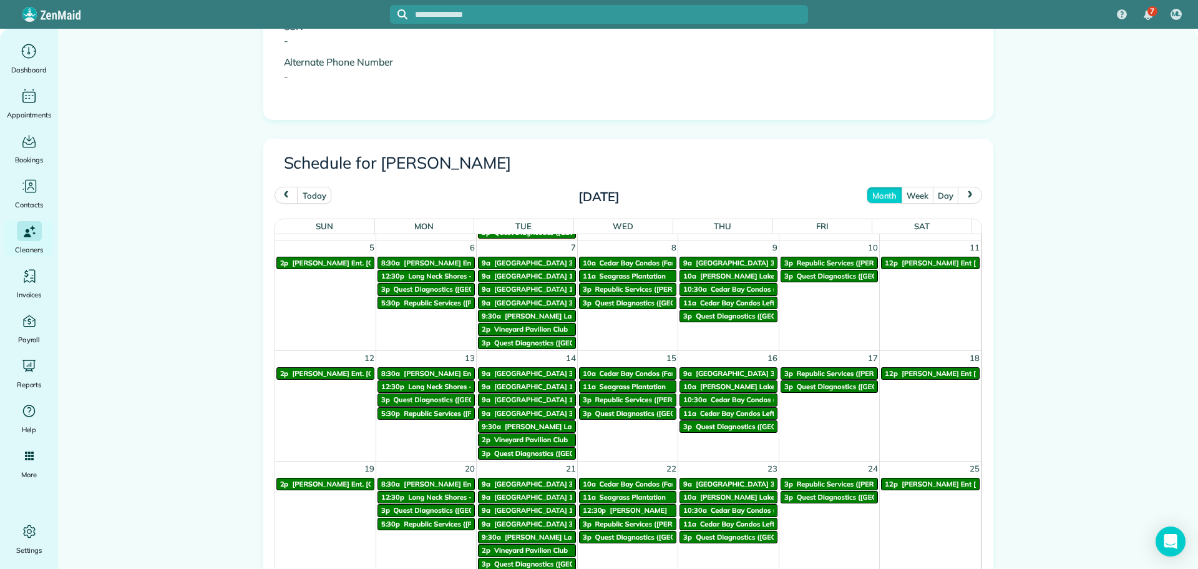
scroll to position [125, 0]
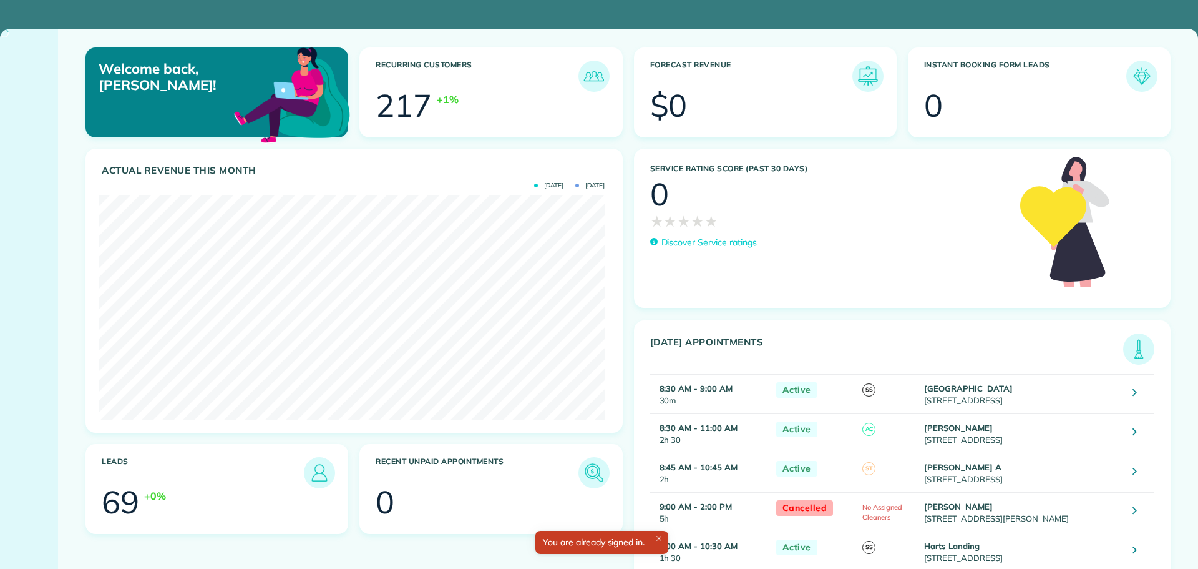
scroll to position [225, 506]
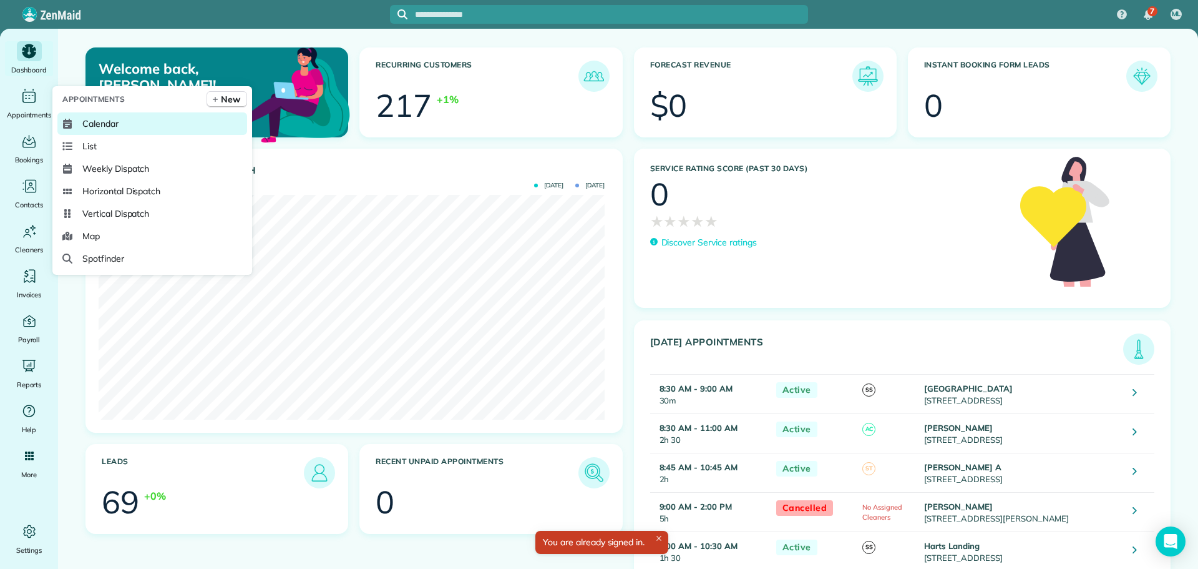
click at [82, 121] on link "Calendar" at bounding box center [152, 123] width 190 height 22
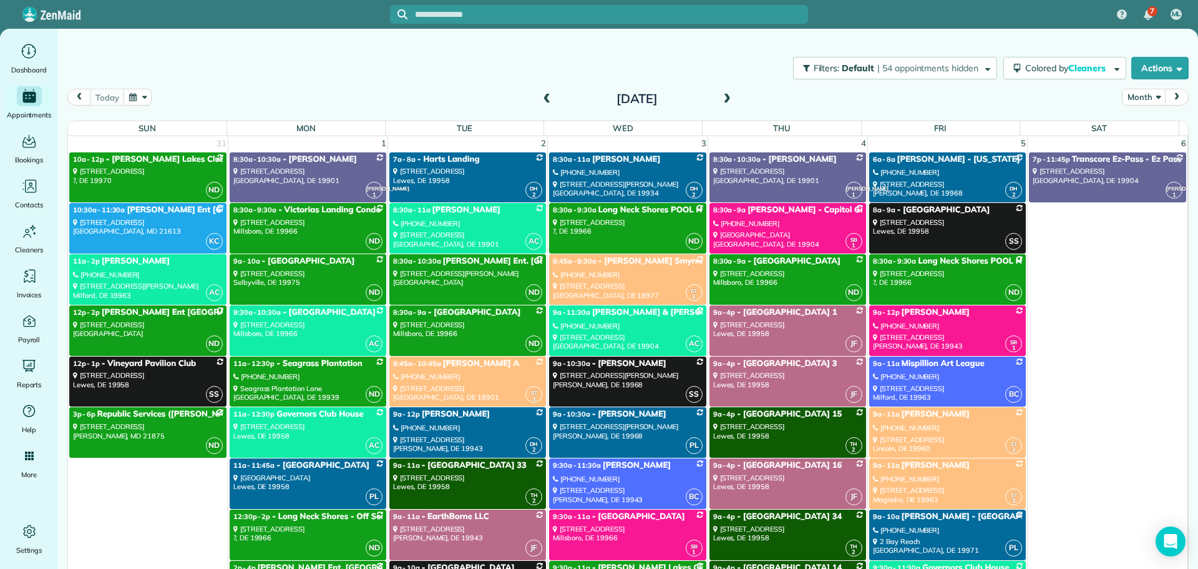
click at [1172, 100] on span "next" at bounding box center [1177, 97] width 10 height 8
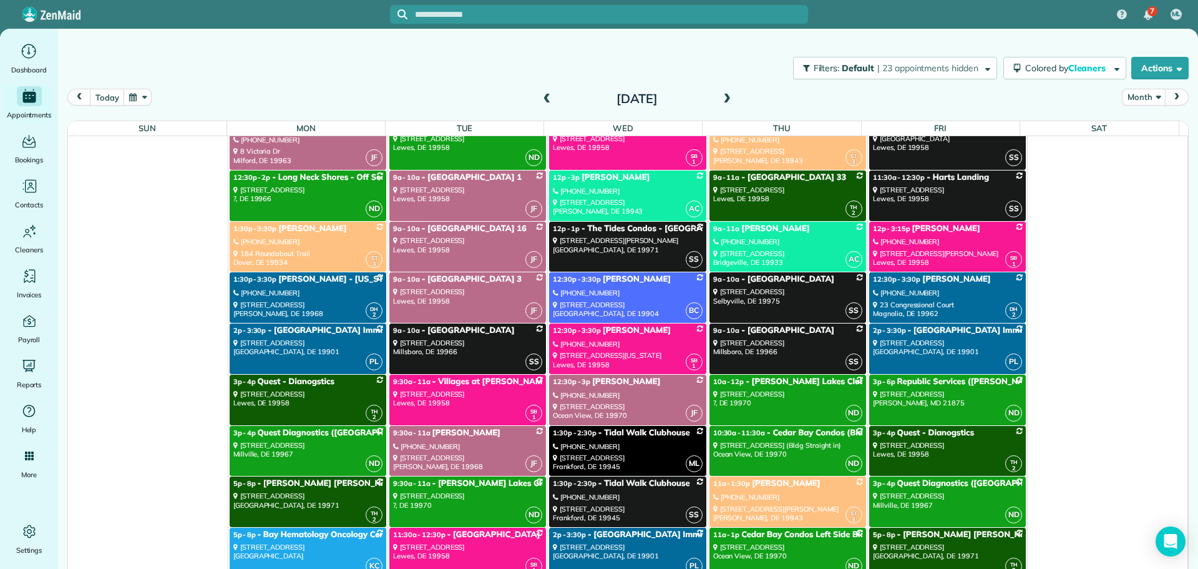
scroll to position [2684, 0]
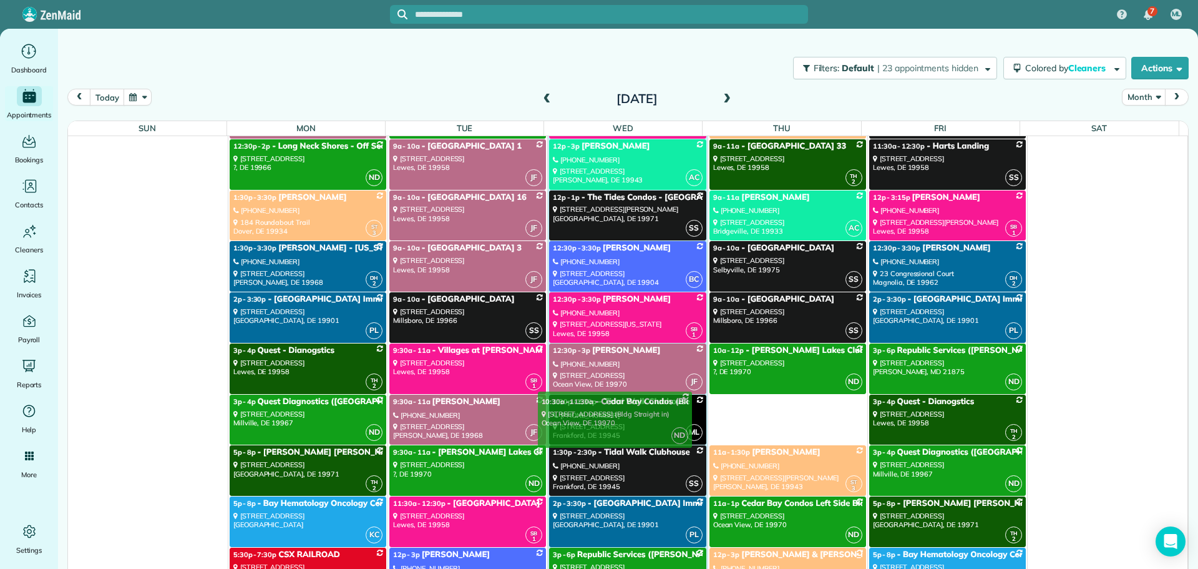
drag, startPoint x: 754, startPoint y: 413, endPoint x: 591, endPoint y: 409, distance: 162.9
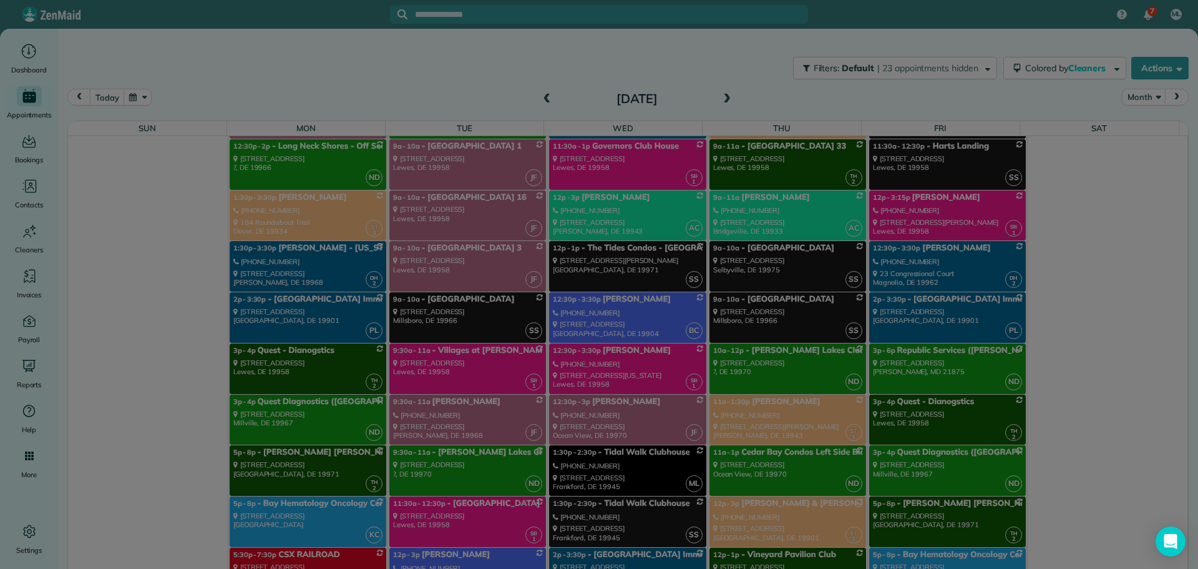
scroll to position [2988, 0]
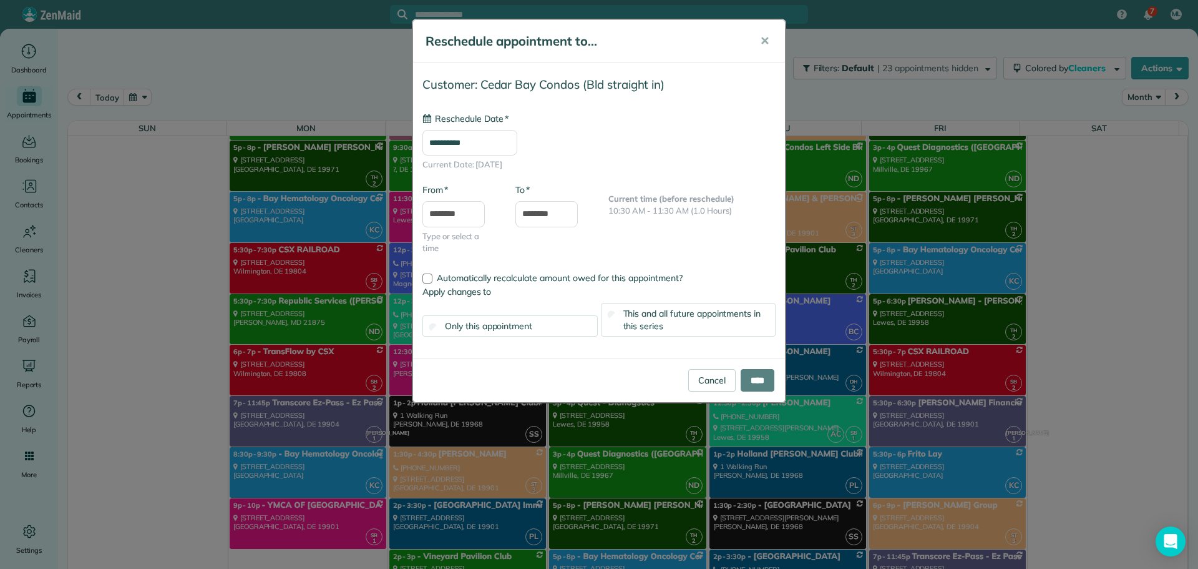
type input "**********"
click at [630, 311] on span "This and all future appointments in this series" at bounding box center [693, 320] width 138 height 24
click at [755, 377] on input "****" at bounding box center [758, 380] width 34 height 22
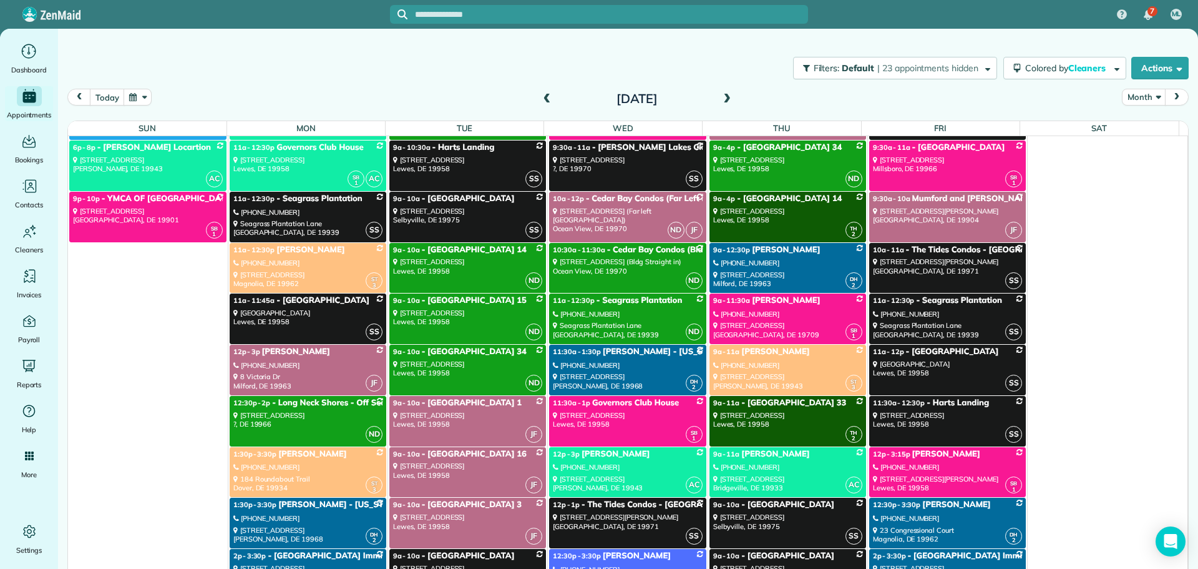
scroll to position [2427, 0]
click at [614, 267] on div "30637 Cedar Neck Road (Bldg Straight in) Ocean View, DE 19970" at bounding box center [627, 267] width 149 height 18
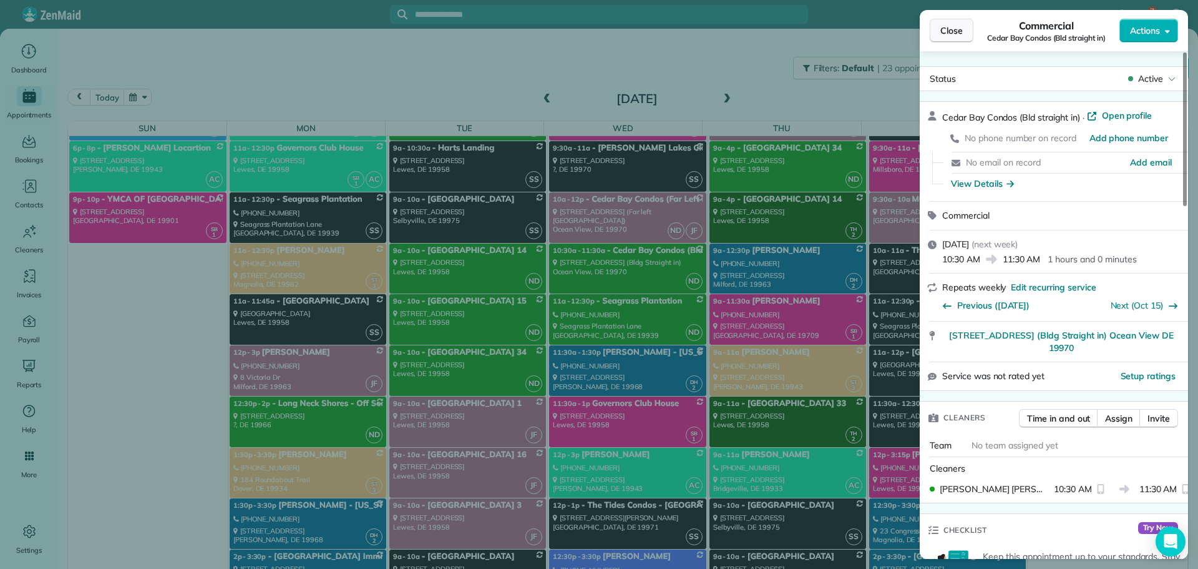
click at [963, 34] on button "Close" at bounding box center [952, 31] width 44 height 24
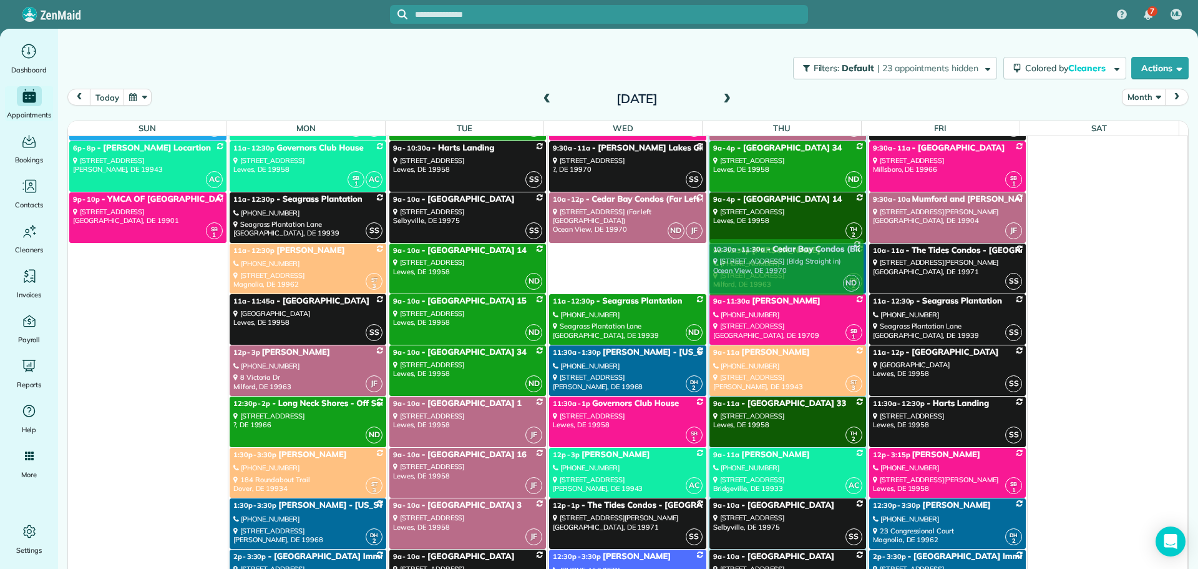
drag, startPoint x: 579, startPoint y: 276, endPoint x: 744, endPoint y: 271, distance: 165.5
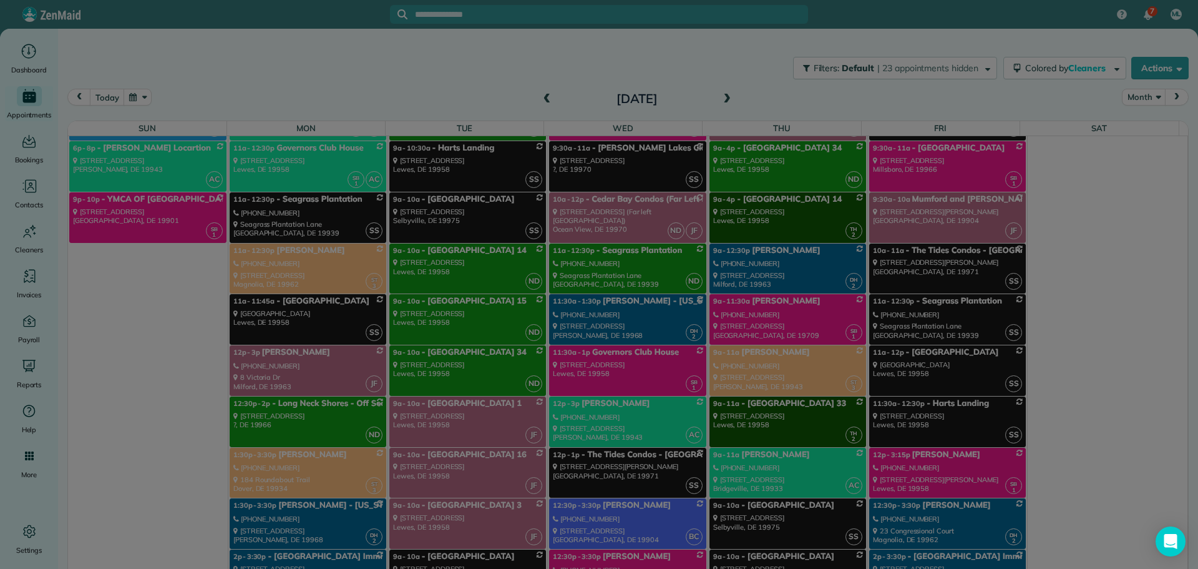
scroll to position [2731, 0]
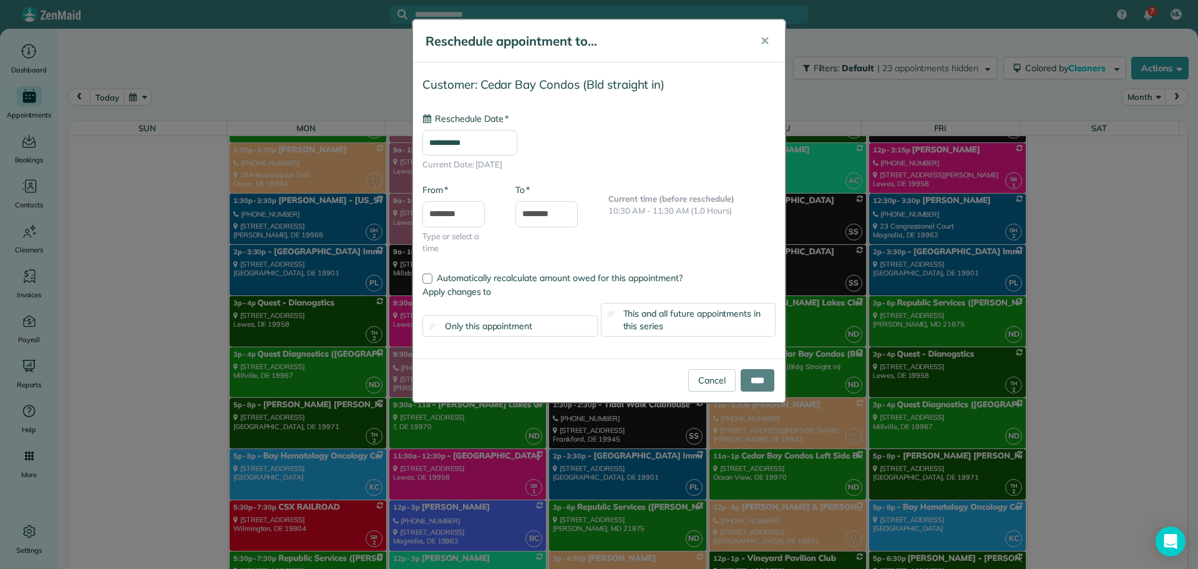
type input "**********"
click at [691, 326] on div "This and all future appointments in this series" at bounding box center [688, 320] width 175 height 34
click at [741, 383] on input "****" at bounding box center [758, 380] width 34 height 22
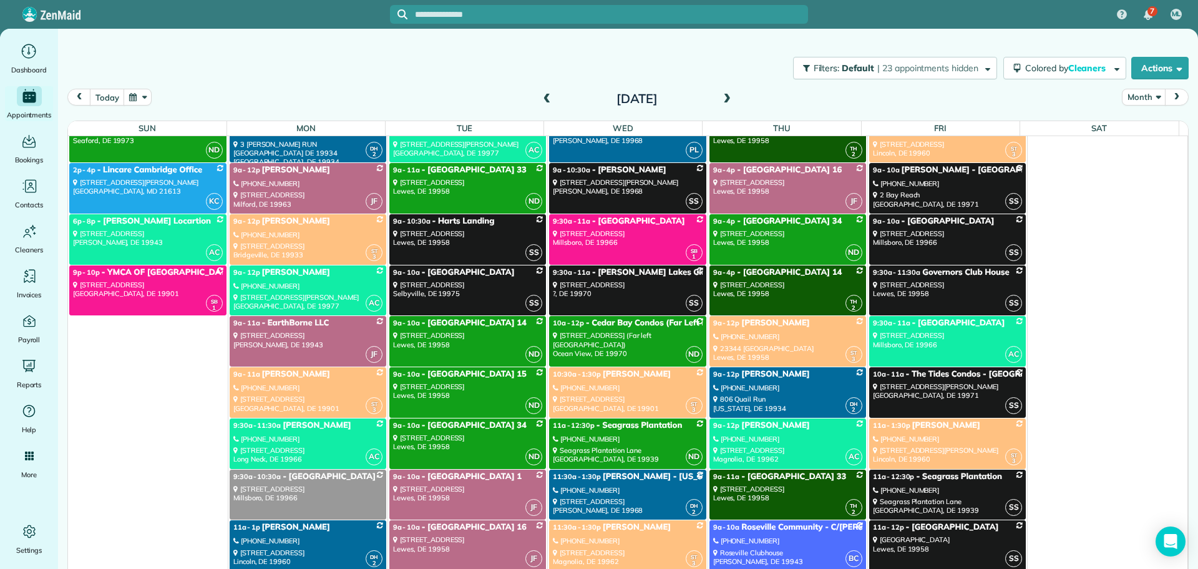
scroll to position [4479, 0]
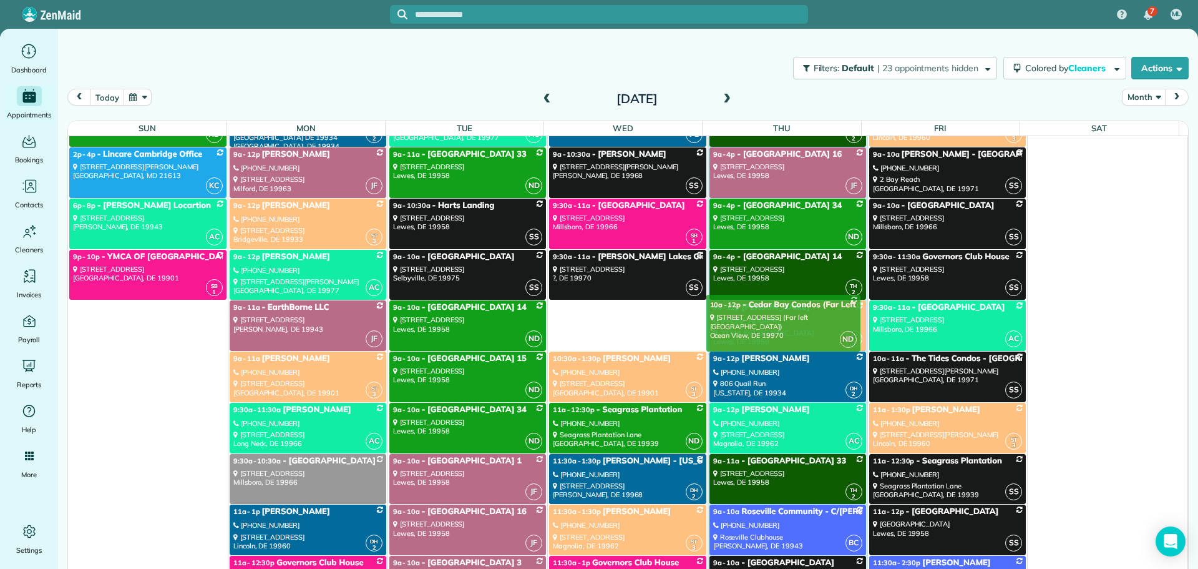
drag, startPoint x: 615, startPoint y: 321, endPoint x: 780, endPoint y: 316, distance: 164.9
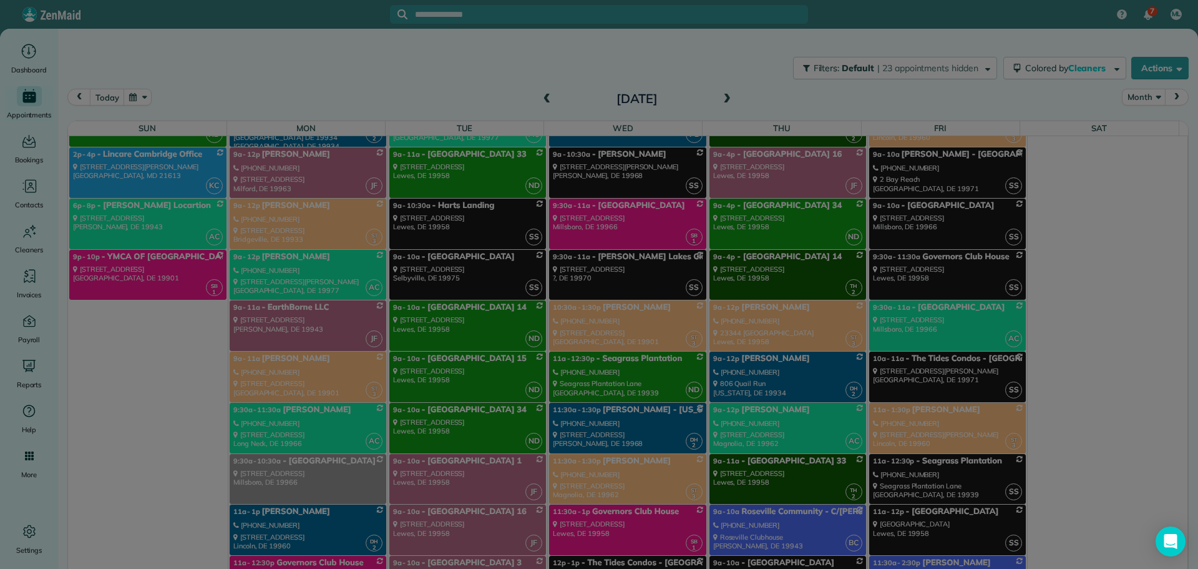
scroll to position [5101, 0]
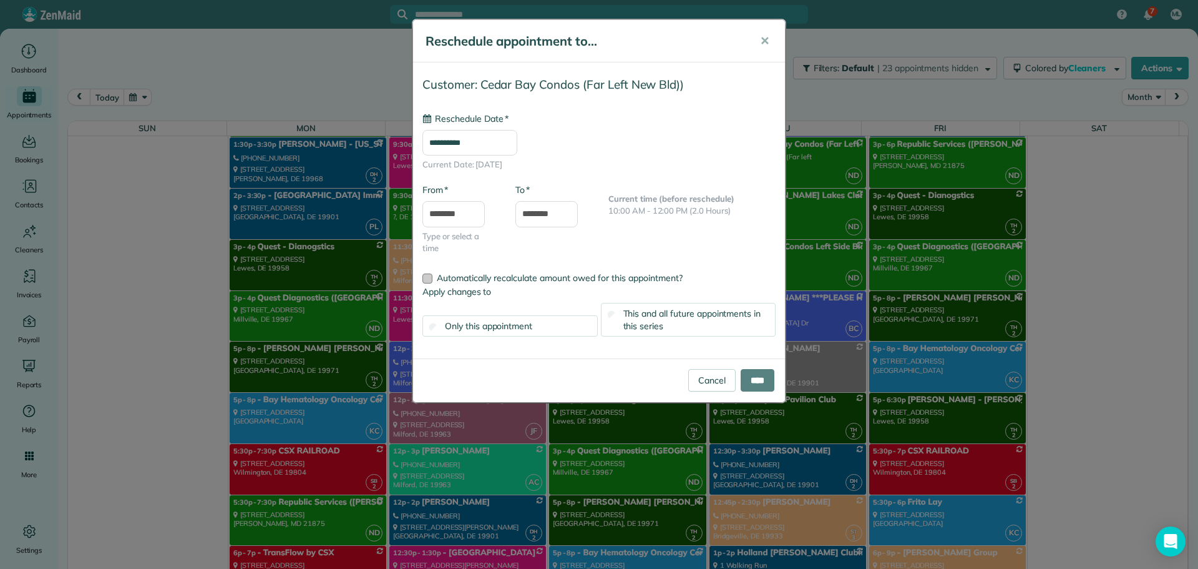
type input "**********"
click at [746, 376] on input "****" at bounding box center [758, 380] width 34 height 22
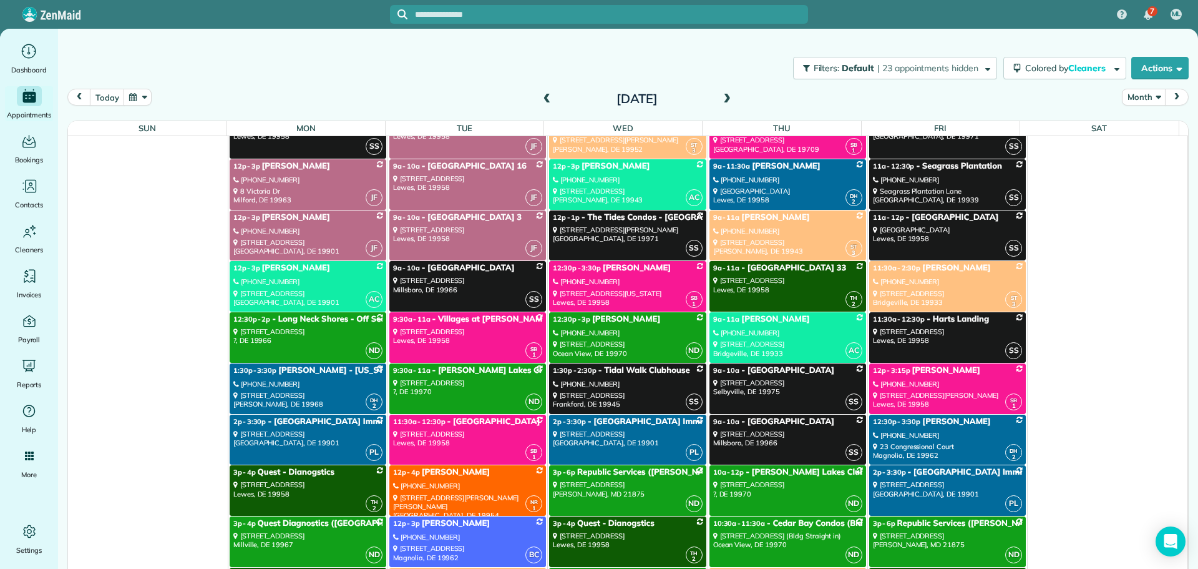
scroll to position [6911, 0]
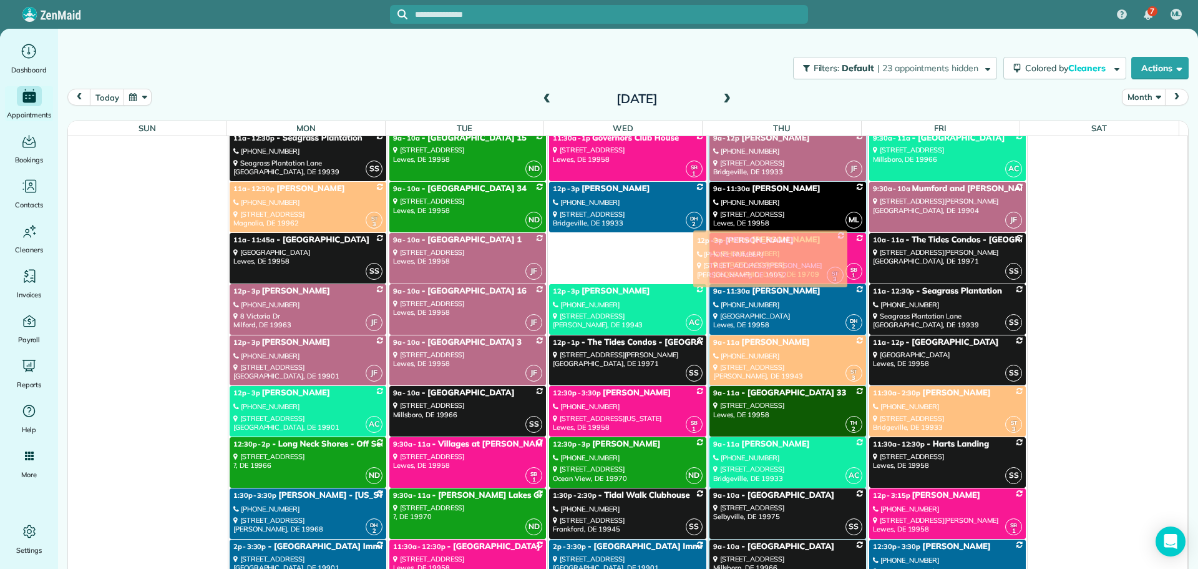
drag, startPoint x: 625, startPoint y: 245, endPoint x: 776, endPoint y: 242, distance: 151.7
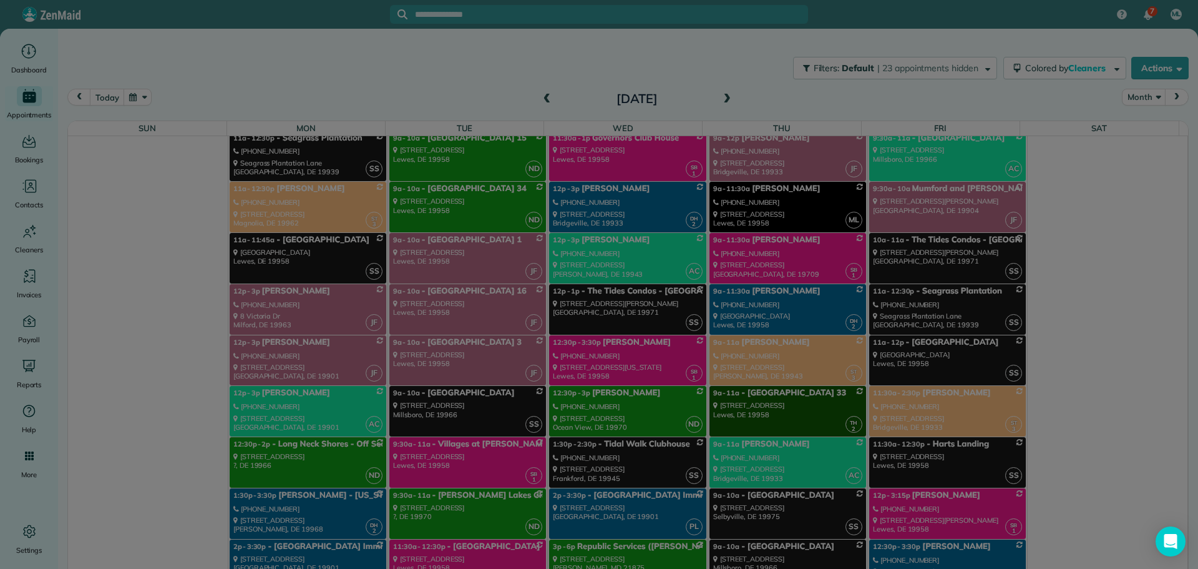
scroll to position [7809, 0]
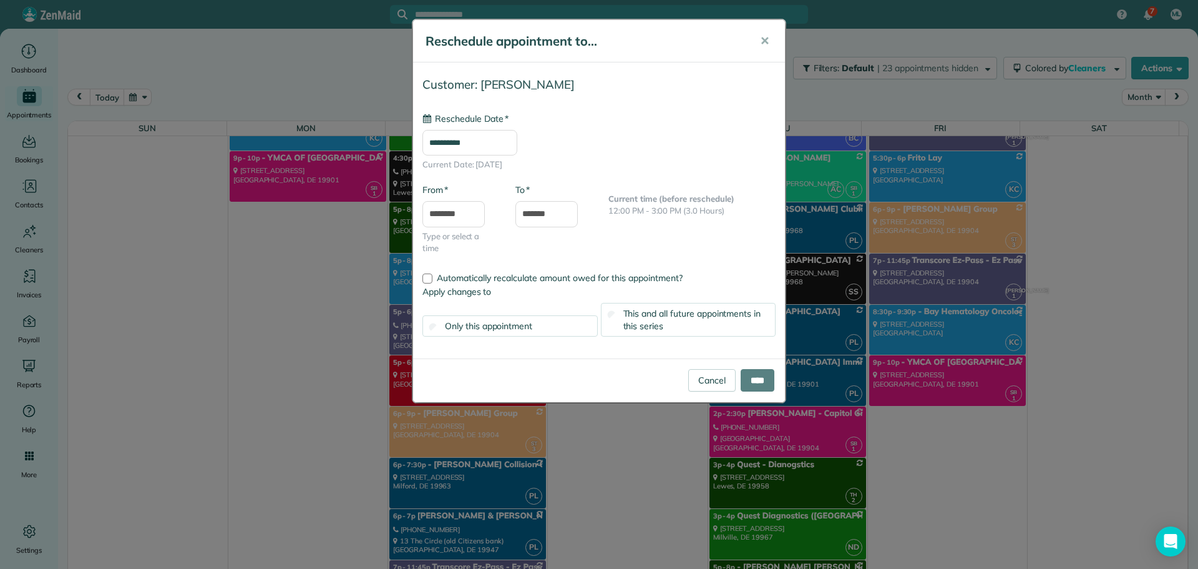
type input "**********"
click at [462, 221] on body "7 ML Dashboard Appointments Bookings Contacts Cleaners Invoices Payroll Reports…" at bounding box center [599, 284] width 1198 height 569
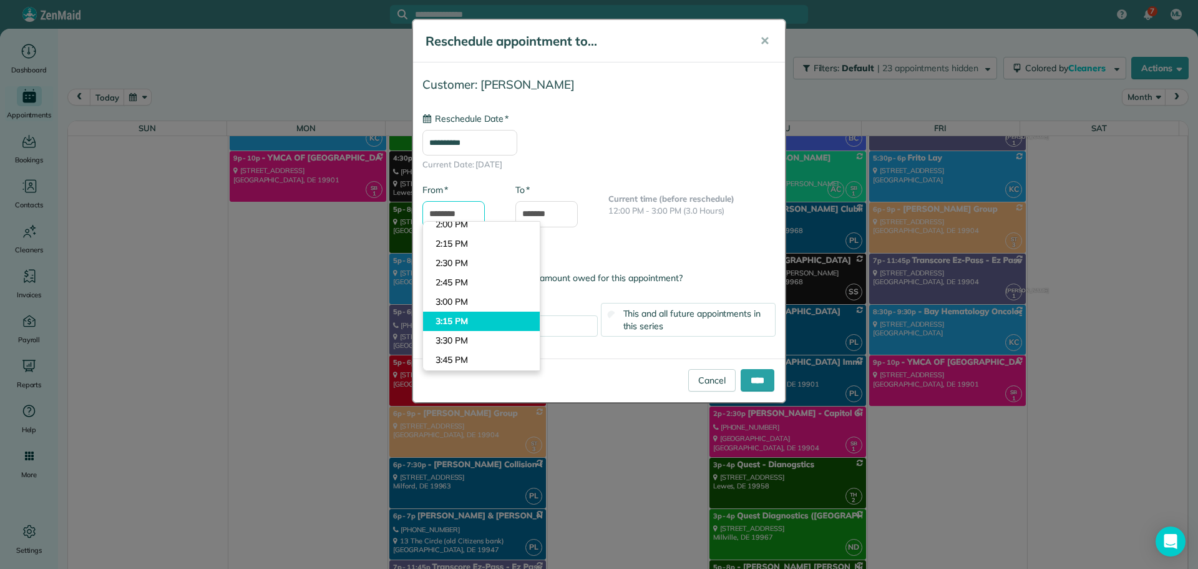
scroll to position [1140, 0]
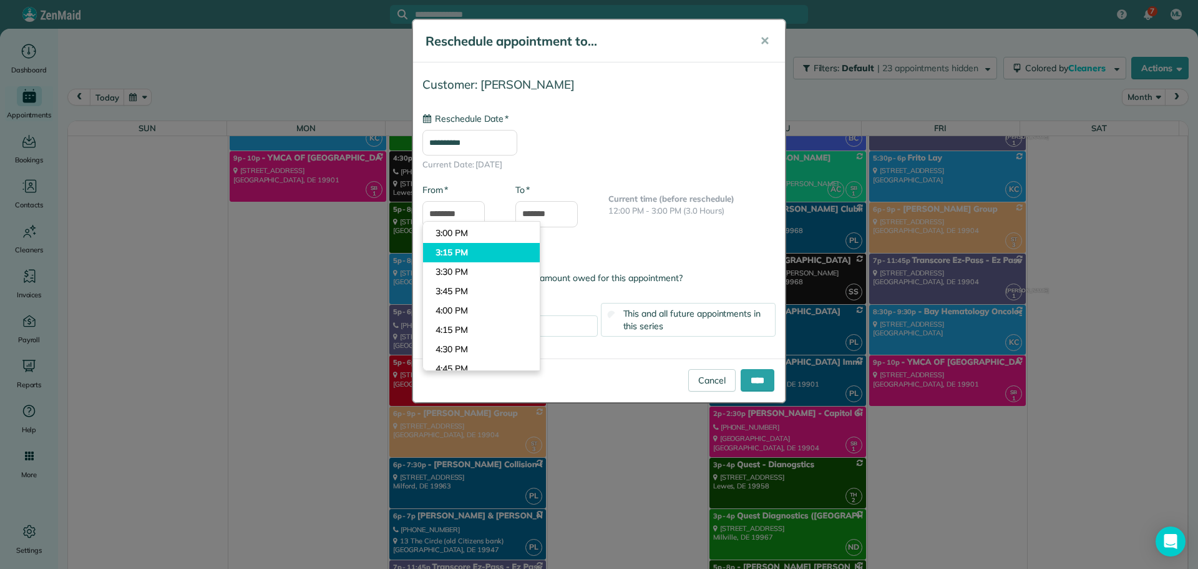
type input "*******"
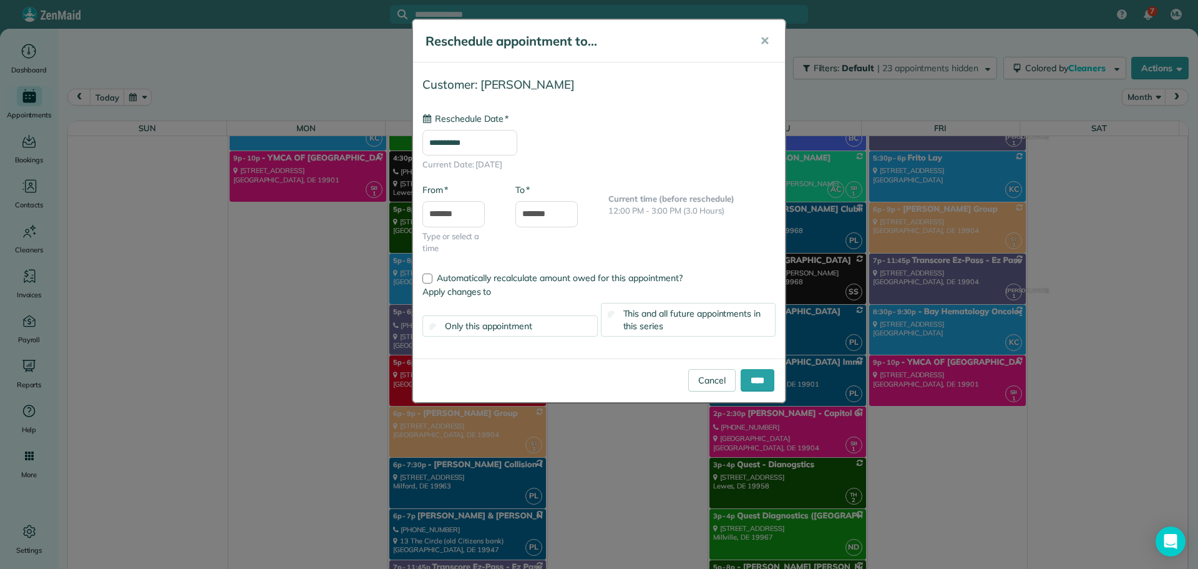
click at [462, 255] on body "7 ML Dashboard Appointments Bookings Contacts Cleaners Invoices Payroll Reports…" at bounding box center [599, 284] width 1198 height 569
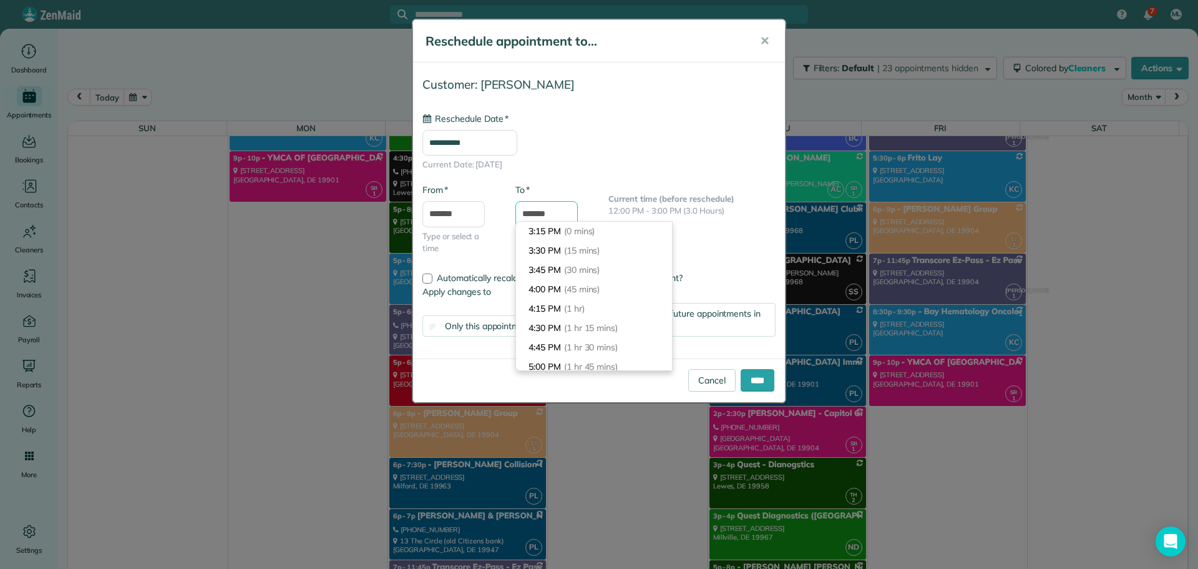
click at [532, 202] on input "*******" at bounding box center [547, 214] width 62 height 26
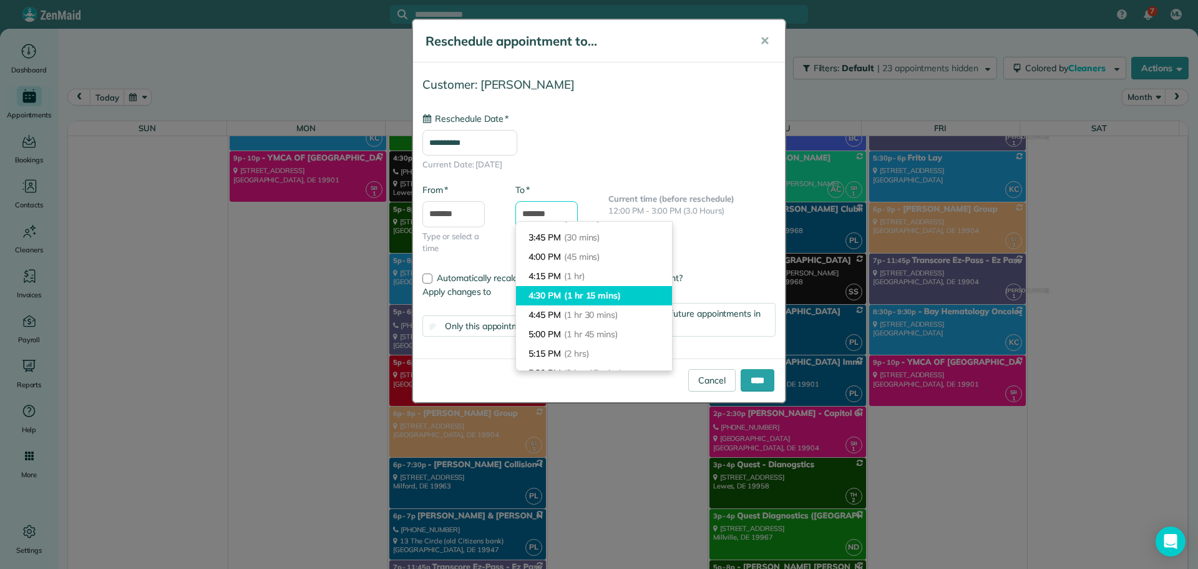
scroll to position [62, 0]
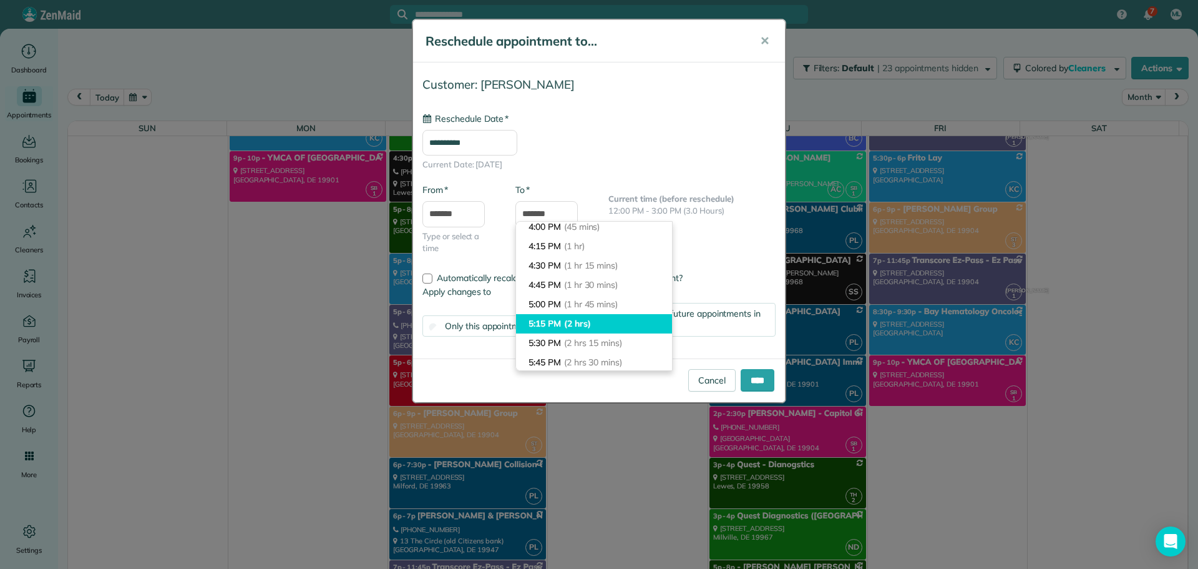
type input "*******"
click at [564, 320] on li "5:15 PM (2 hrs)" at bounding box center [594, 323] width 156 height 19
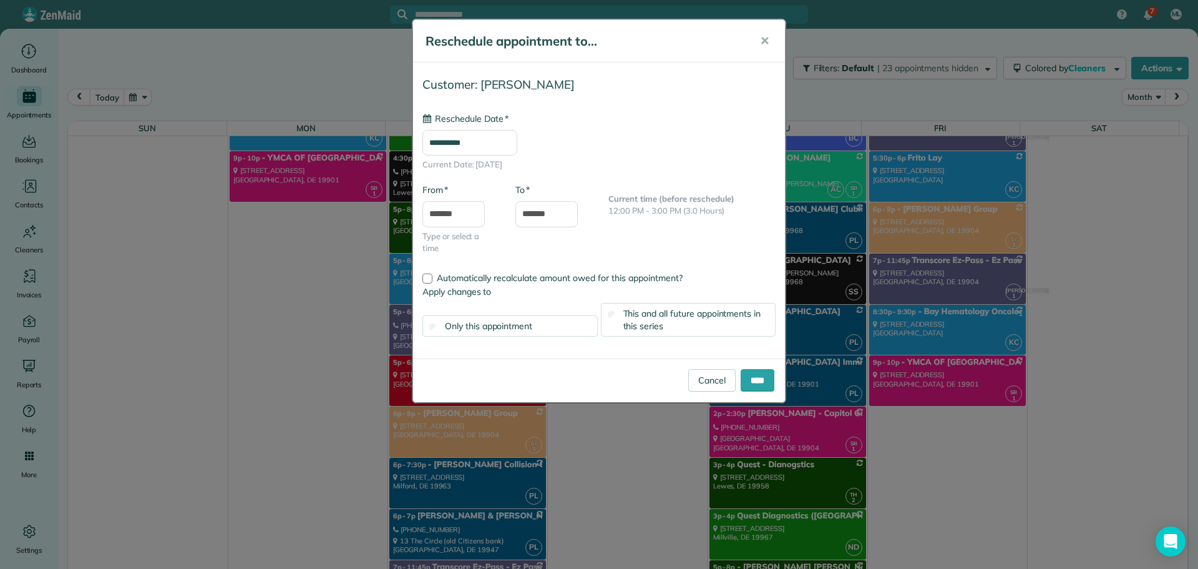
click at [643, 321] on span "This and all future appointments in this series" at bounding box center [693, 320] width 138 height 24
click at [748, 379] on input "****" at bounding box center [758, 380] width 34 height 22
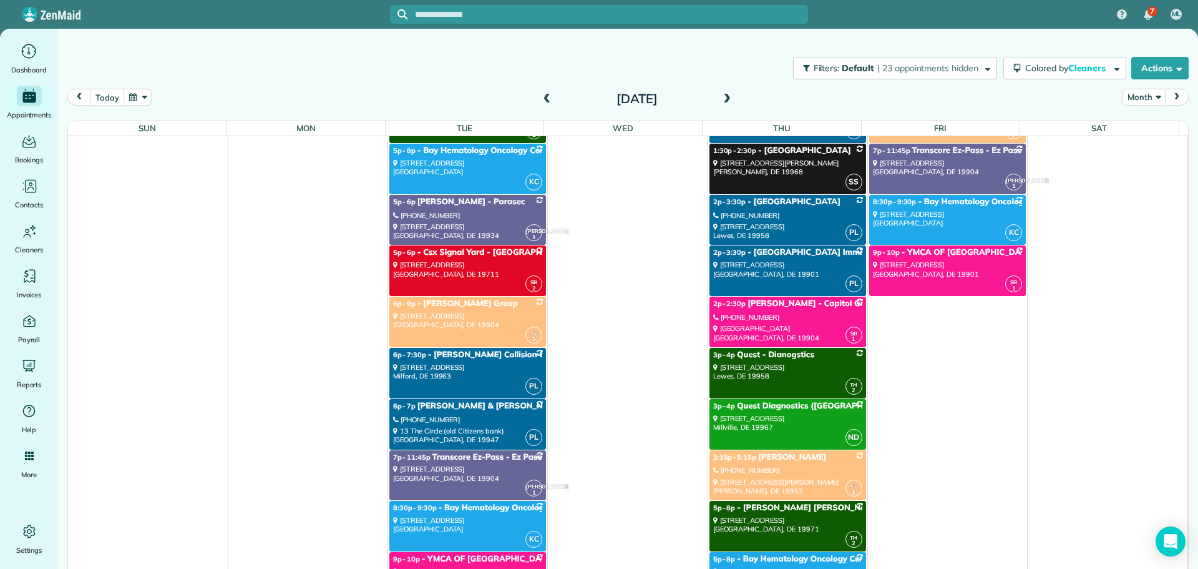
scroll to position [7934, 0]
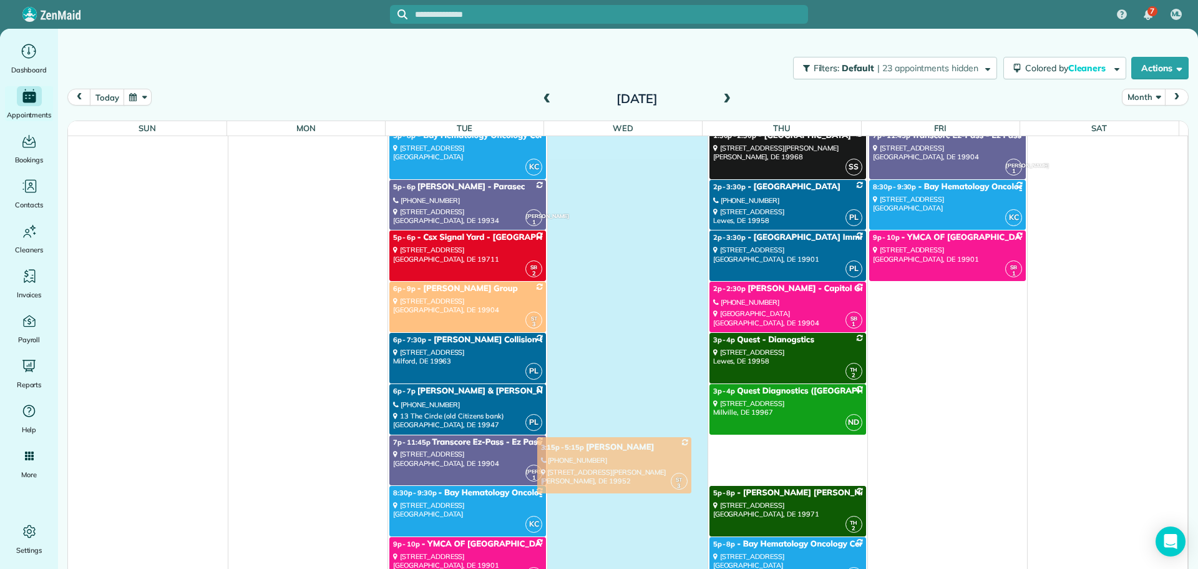
drag, startPoint x: 784, startPoint y: 459, endPoint x: 624, endPoint y: 461, distance: 160.4
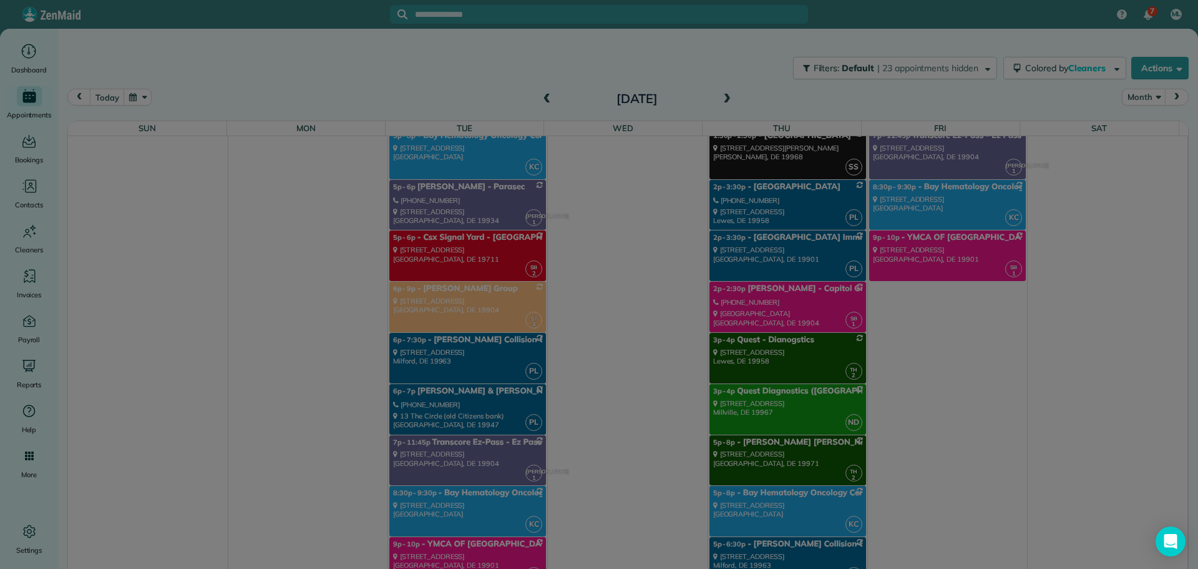
scroll to position [9160, 0]
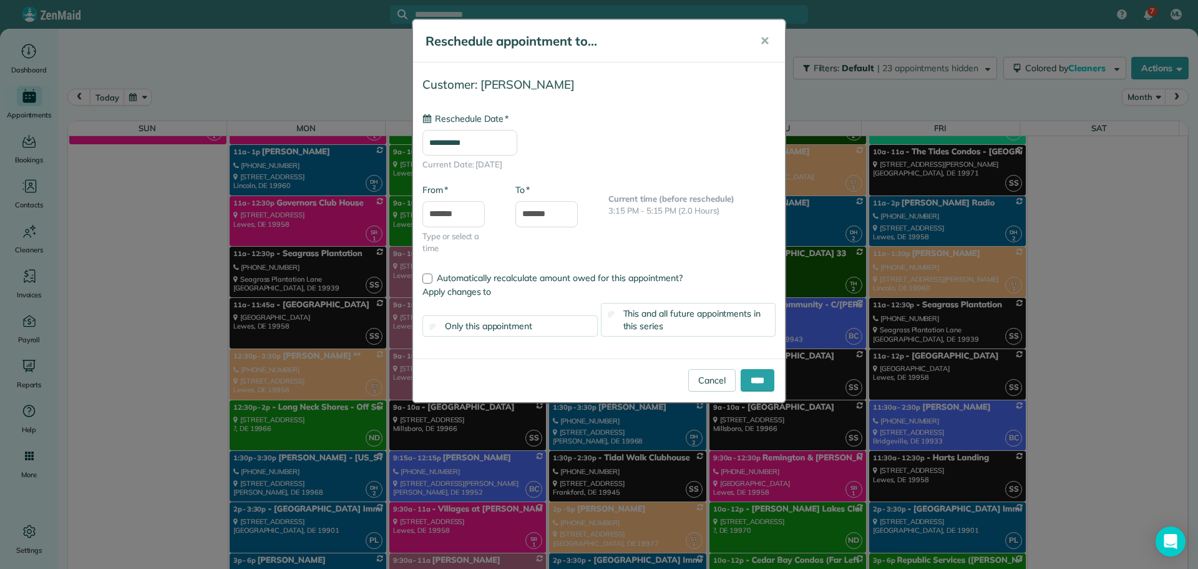
type input "**********"
click at [665, 322] on div "This and all future appointments in this series" at bounding box center [688, 320] width 175 height 34
click at [747, 383] on input "****" at bounding box center [758, 380] width 34 height 22
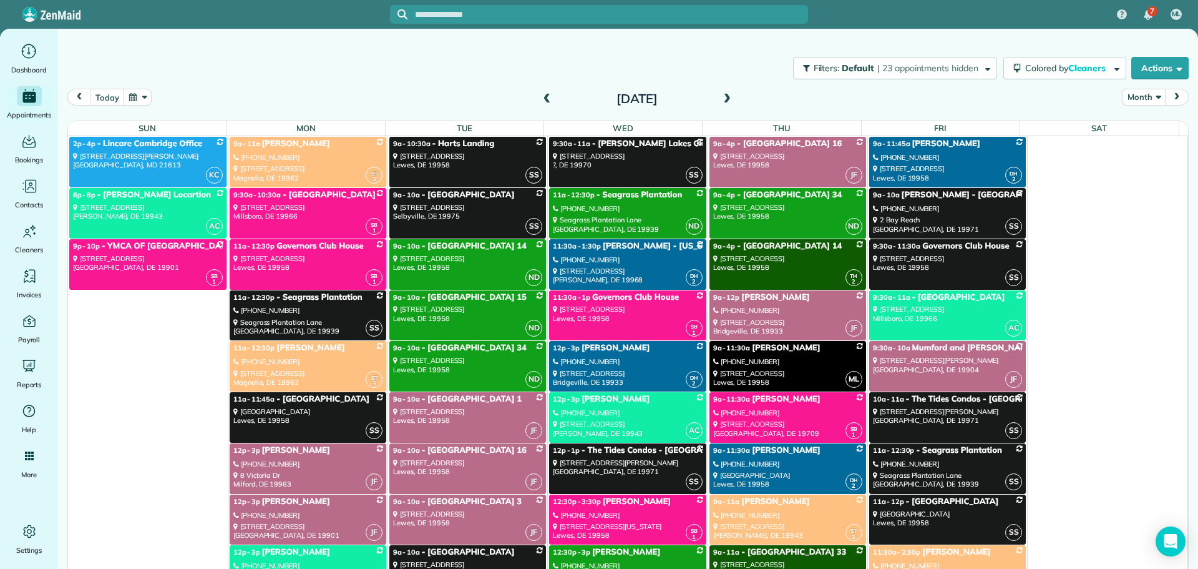
scroll to position [6788, 0]
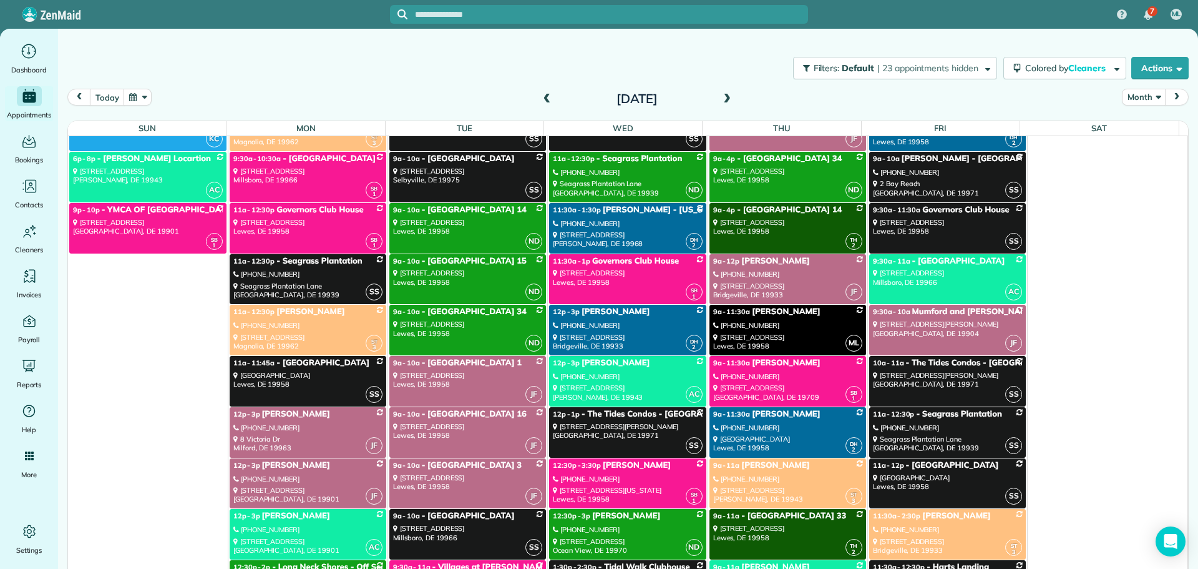
click at [614, 373] on div "(302) 335-8890" at bounding box center [627, 376] width 149 height 9
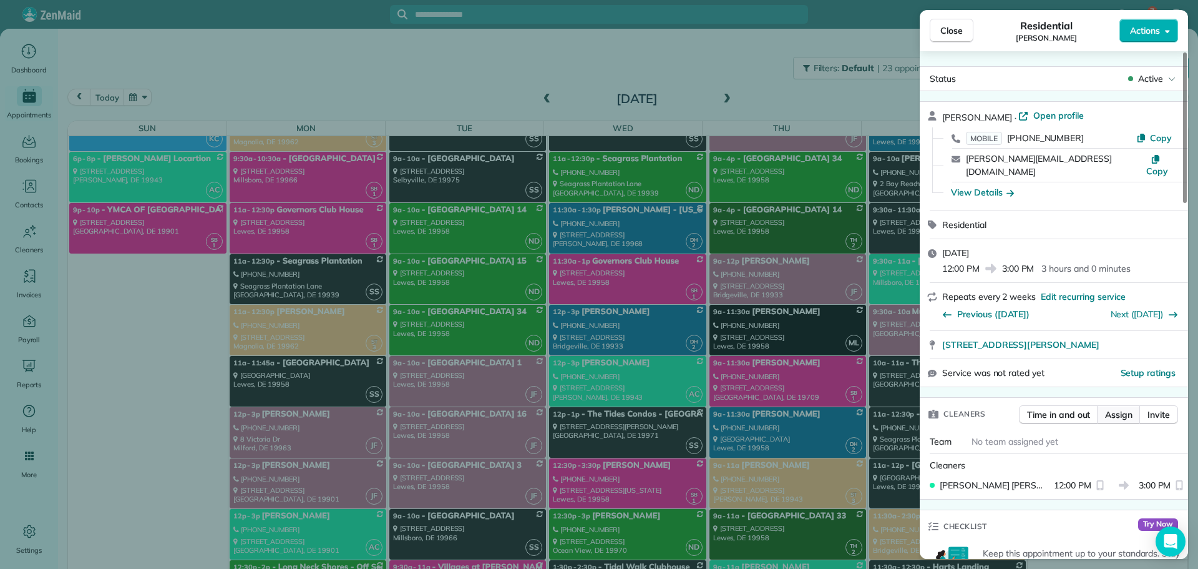
click at [1117, 408] on span "Assign" at bounding box center [1118, 414] width 27 height 12
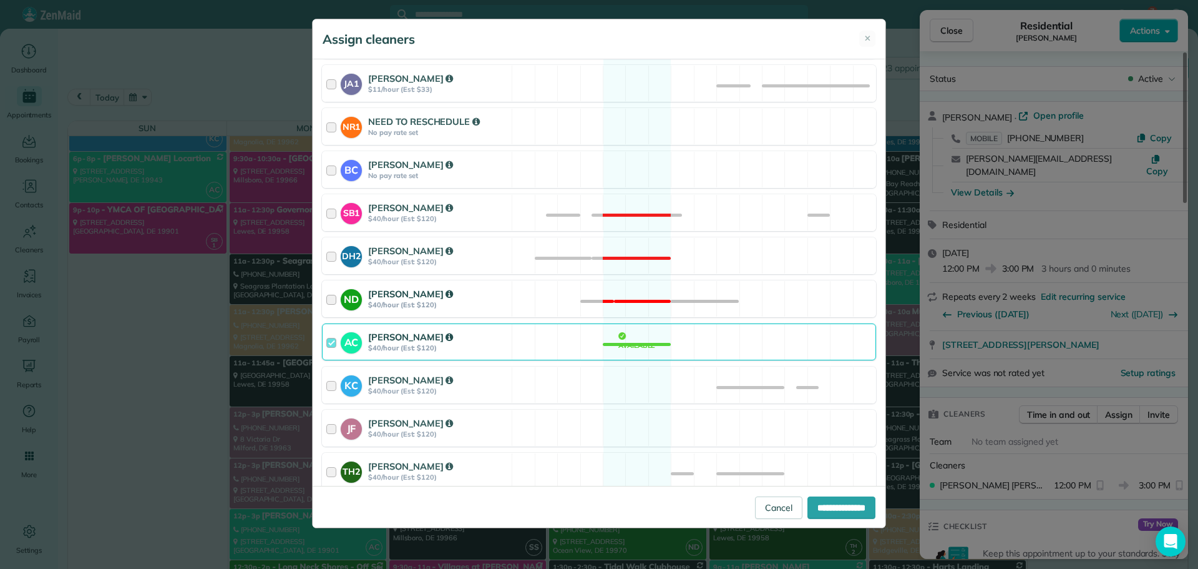
scroll to position [250, 0]
click at [533, 334] on div "AC Andrea Cole $40/hour (Est: $120) Available" at bounding box center [599, 341] width 554 height 37
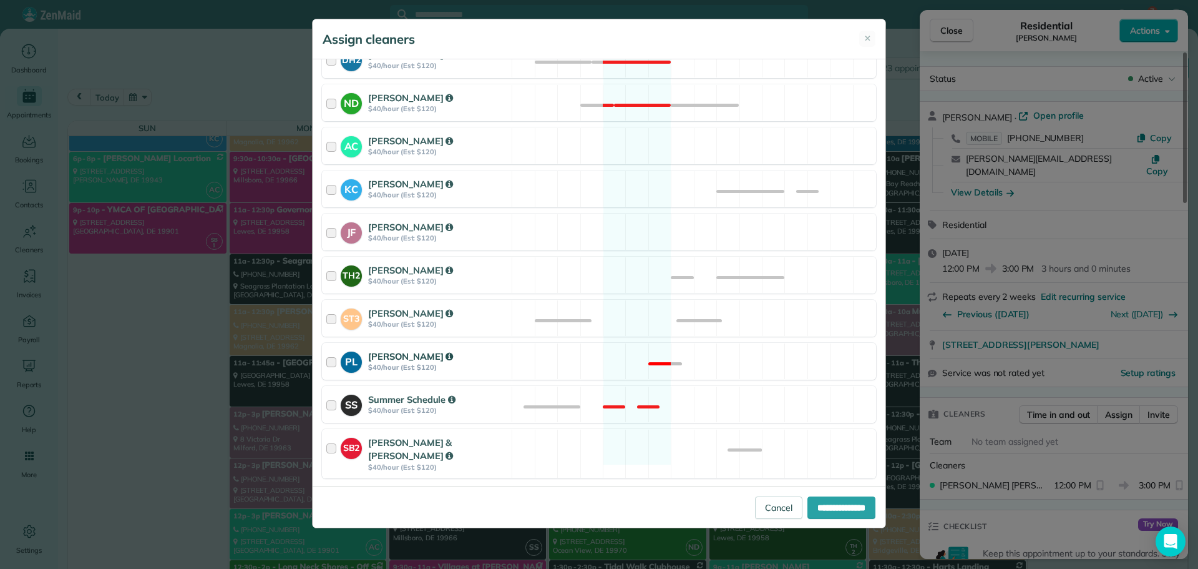
scroll to position [471, 0]
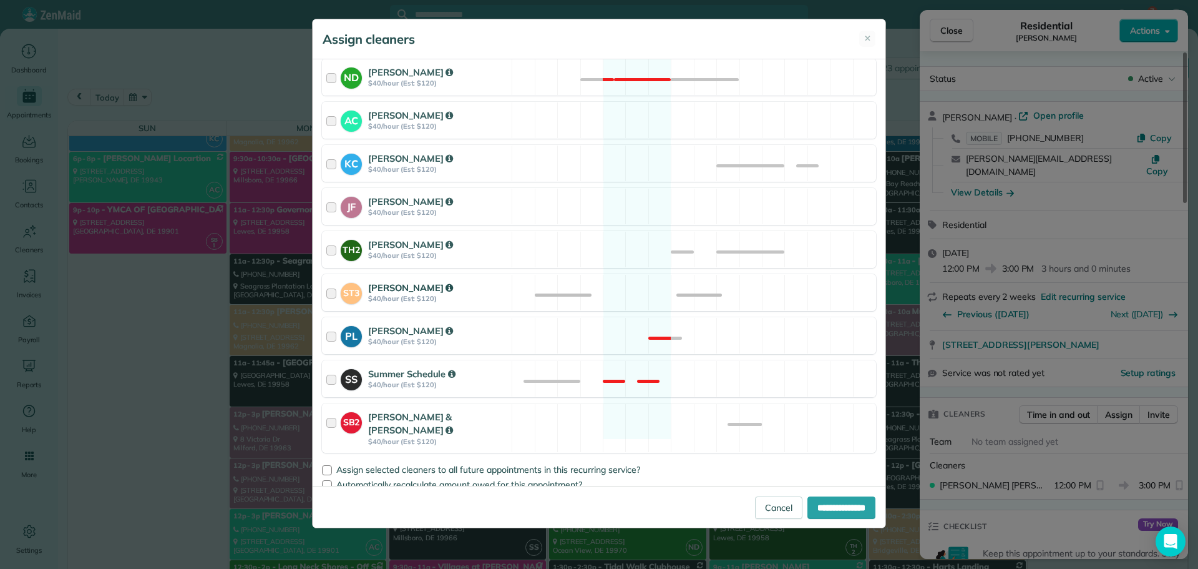
click at [534, 303] on div "ST3 Sandi Trowbridge $40/hour (Est: $120) Available" at bounding box center [599, 292] width 554 height 37
click at [326, 462] on div "Assign selected cleaners to all future appointments in this recurring service? …" at bounding box center [599, 474] width 554 height 30
click at [330, 465] on div at bounding box center [327, 470] width 10 height 10
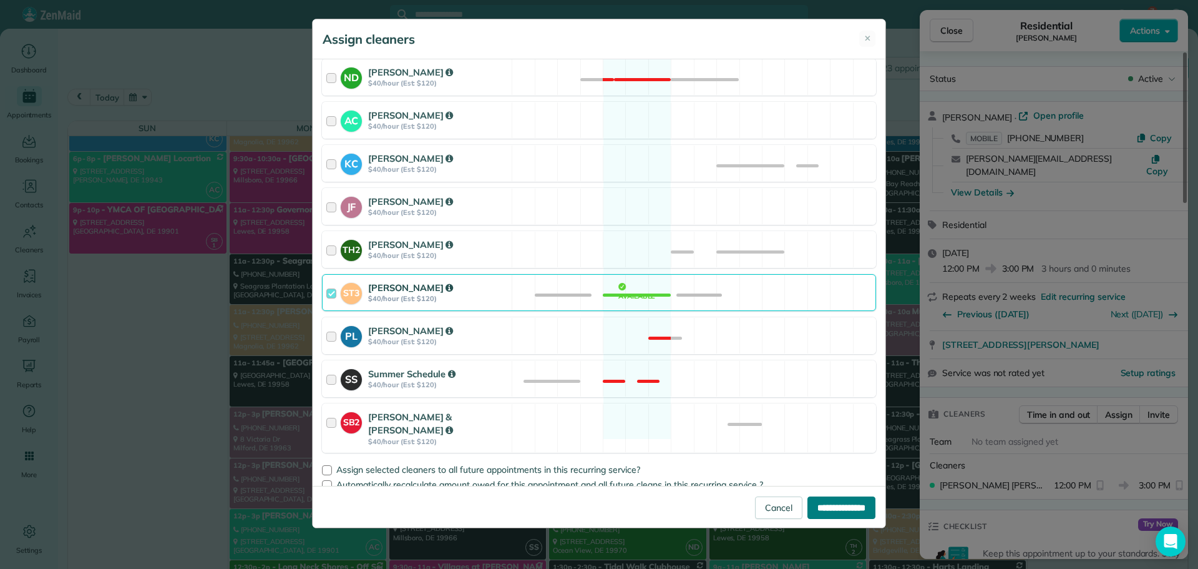
click at [815, 501] on input "**********" at bounding box center [842, 507] width 68 height 22
type input "**********"
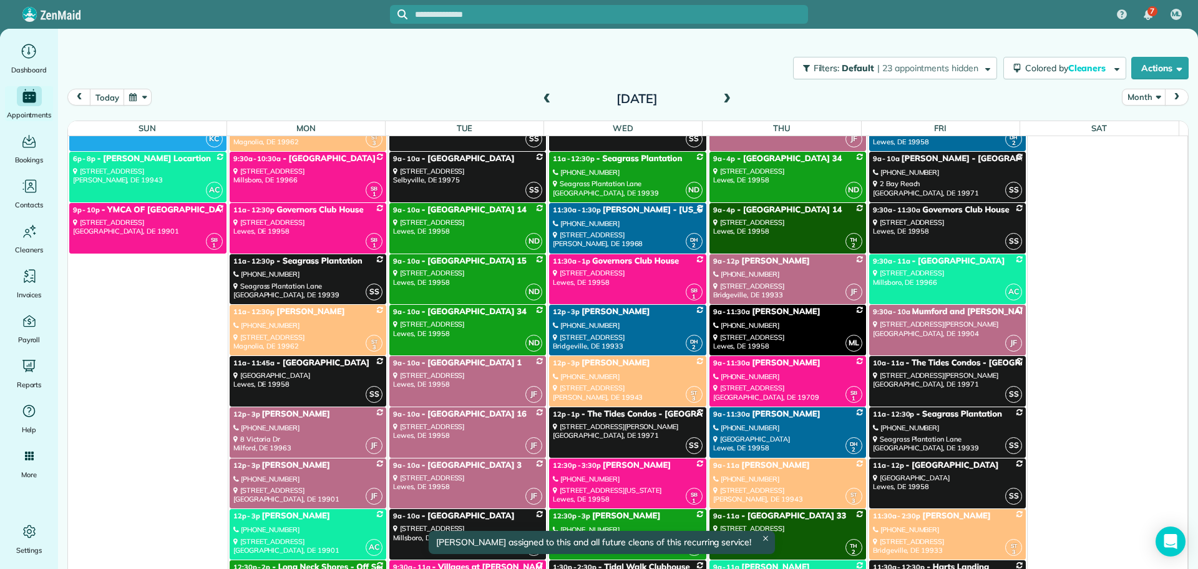
scroll to position [6788, 0]
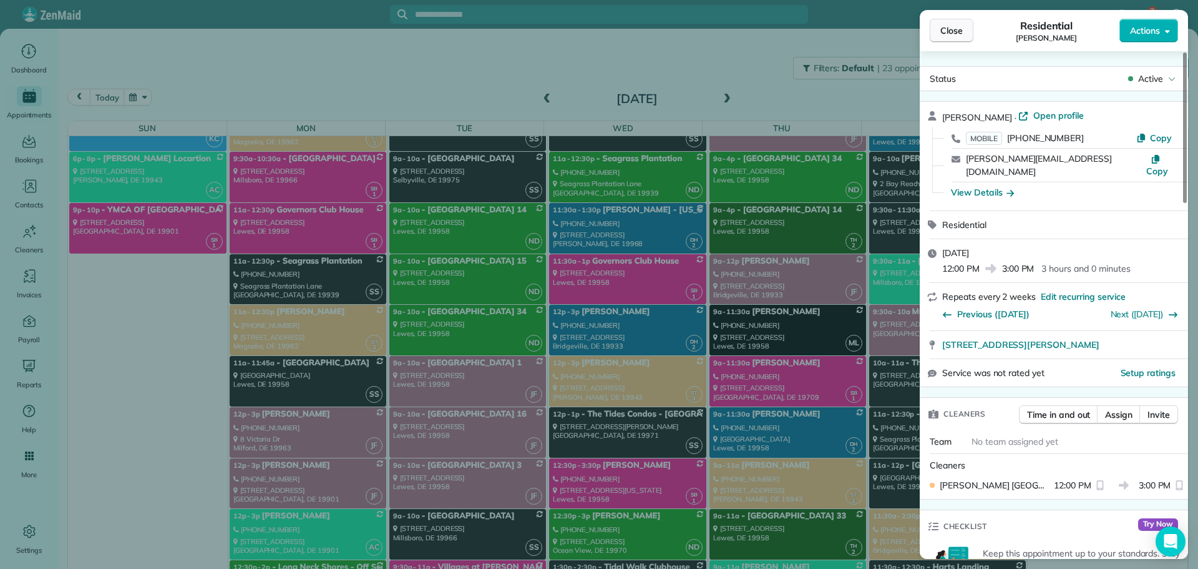
click at [941, 39] on button "Close" at bounding box center [952, 31] width 44 height 24
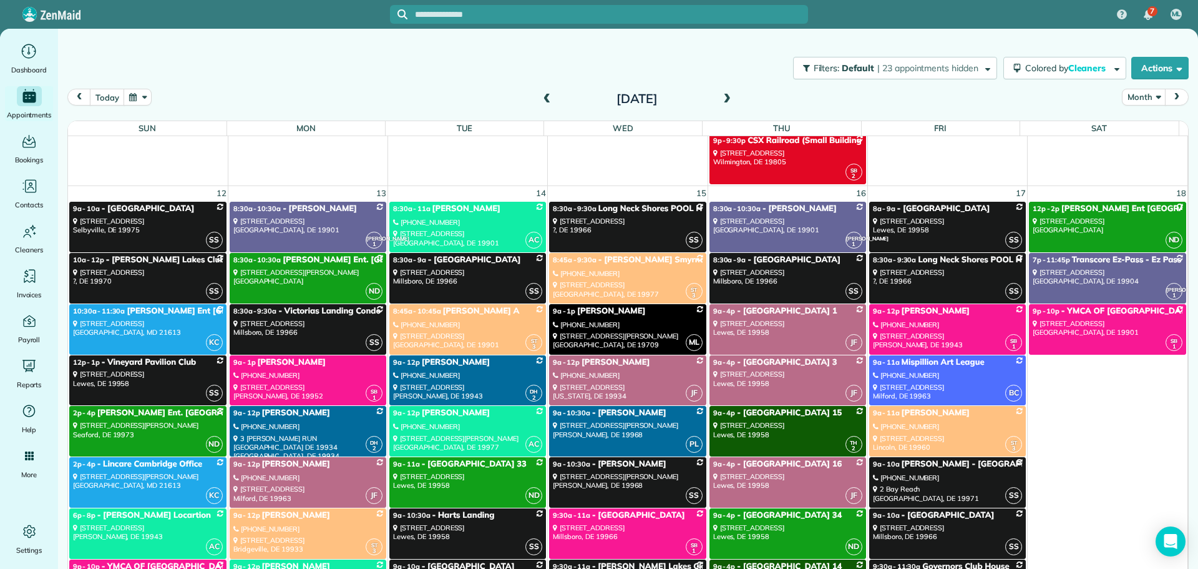
scroll to position [4167, 0]
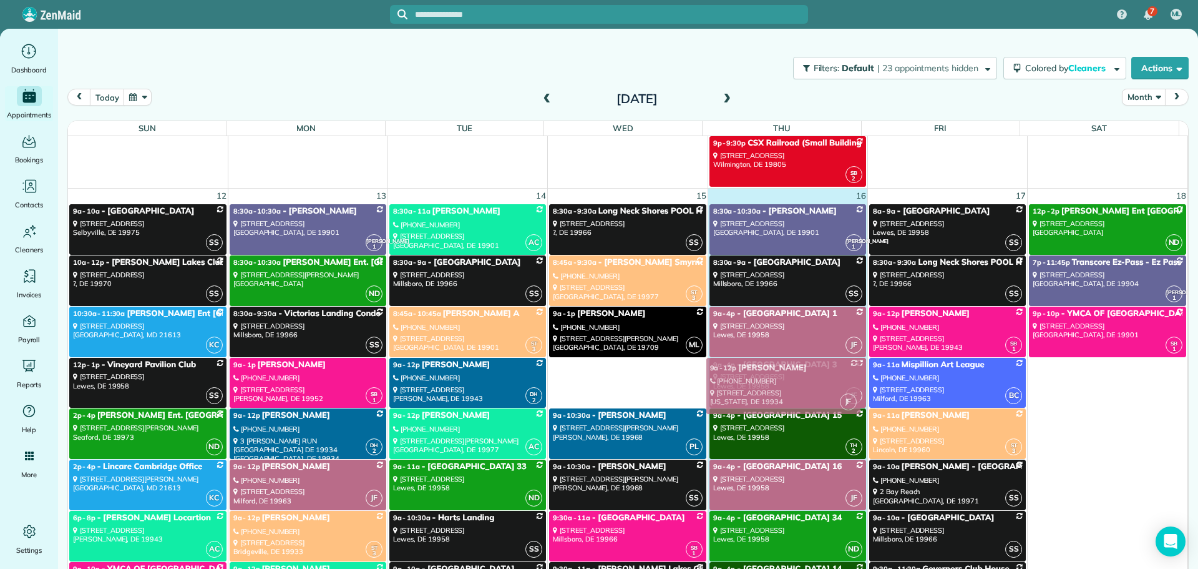
drag, startPoint x: 621, startPoint y: 382, endPoint x: 790, endPoint y: 381, distance: 168.5
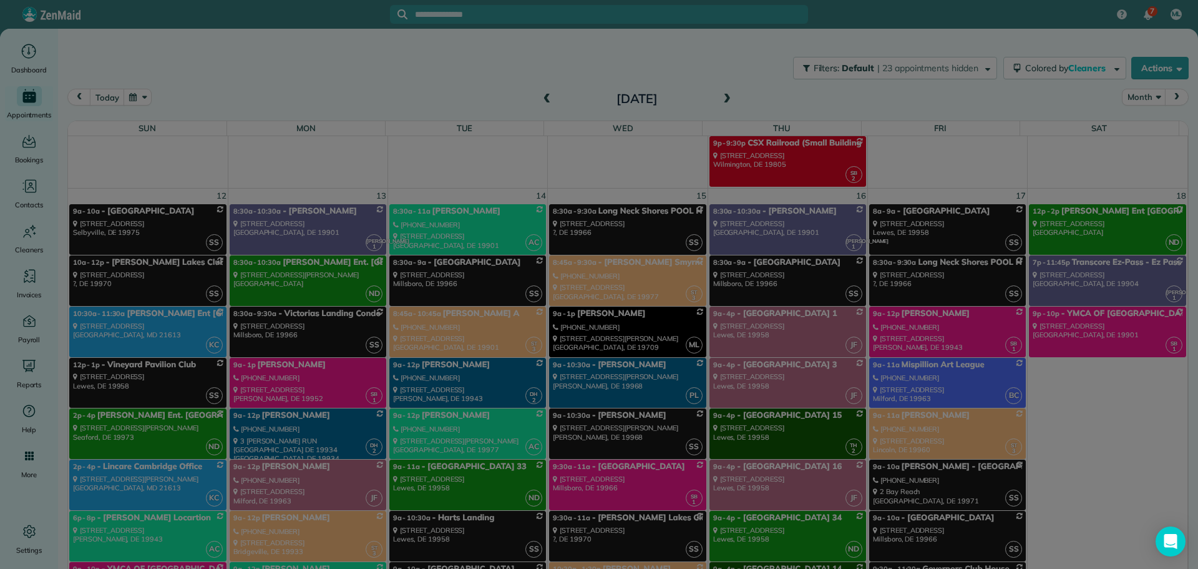
scroll to position [4789, 0]
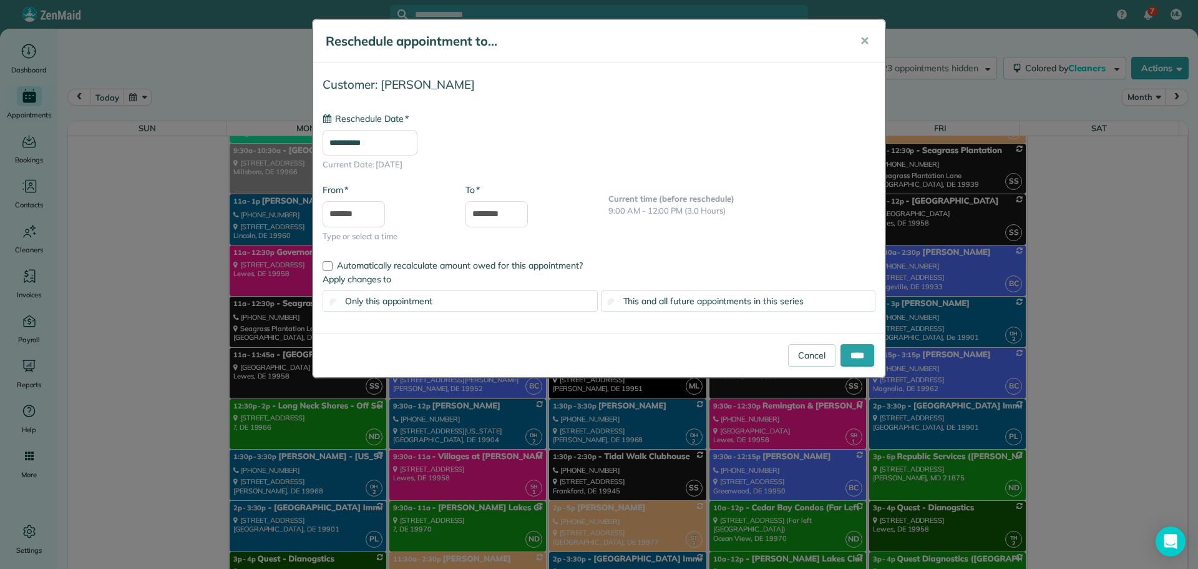
click at [401, 146] on input "**********" at bounding box center [370, 143] width 95 height 26
click at [397, 245] on link "15" at bounding box center [401, 248] width 20 height 20
type input "**********"
click at [370, 223] on body "7 ML Dashboard Appointments Bookings Contacts Cleaners Invoices Payroll Reports…" at bounding box center [599, 284] width 1198 height 569
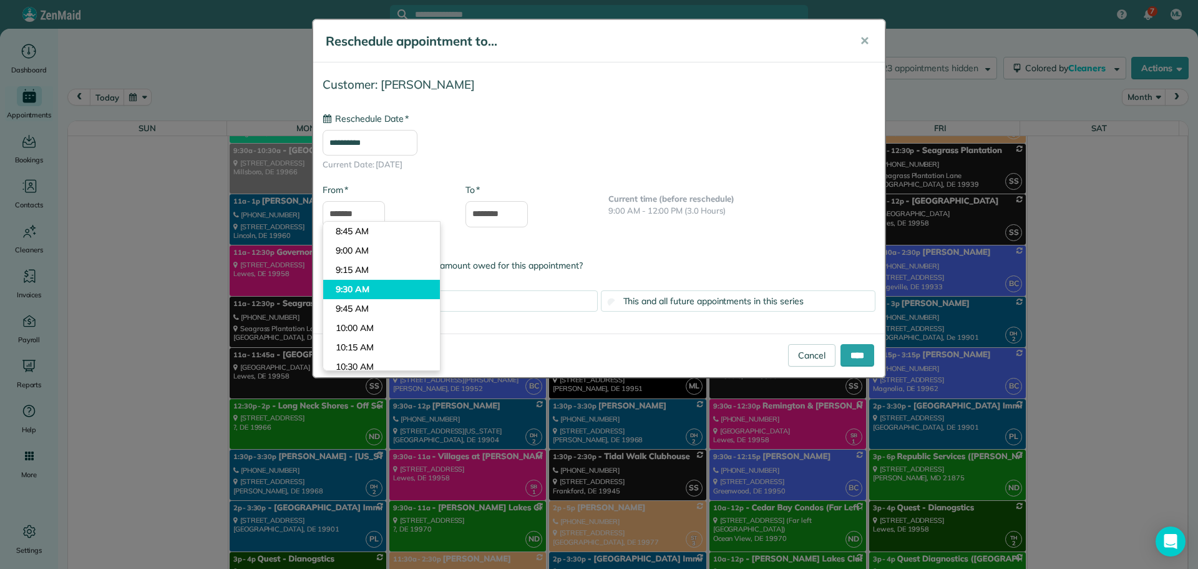
type input "*******"
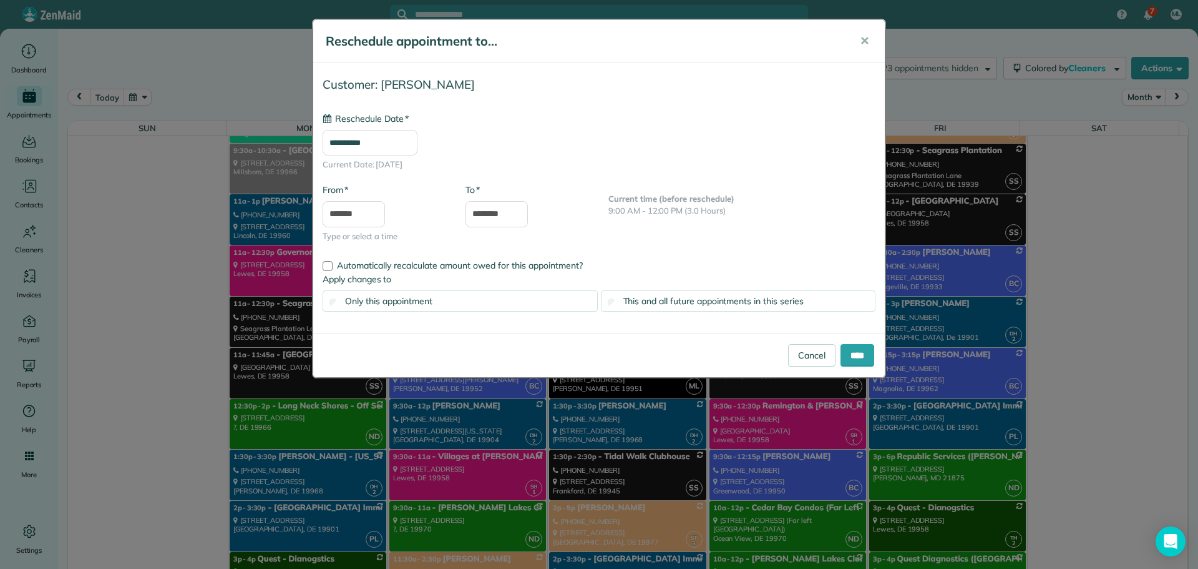
click at [359, 285] on body "7 ML Dashboard Appointments Bookings Contacts Cleaners Invoices Payroll Reports…" at bounding box center [599, 284] width 1198 height 569
click at [472, 222] on body "7 ML Dashboard Appointments Bookings Contacts Cleaners Invoices Payroll Reports…" at bounding box center [599, 284] width 1198 height 569
click at [690, 295] on div "This and all future appointments in this series" at bounding box center [738, 300] width 275 height 21
click at [847, 363] on input "****" at bounding box center [858, 355] width 34 height 22
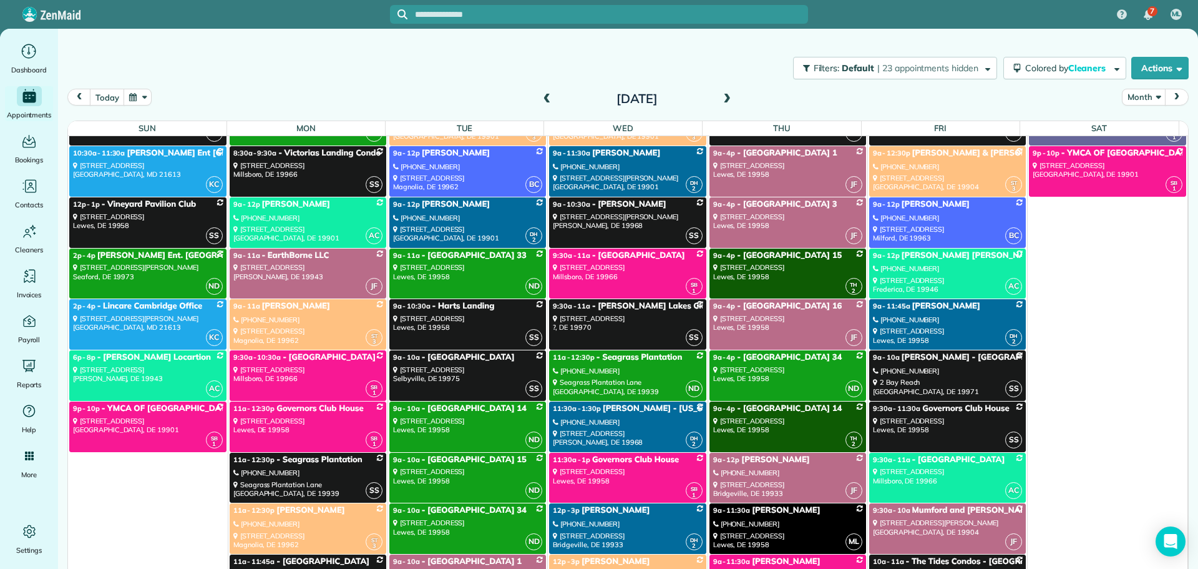
scroll to position [6599, 0]
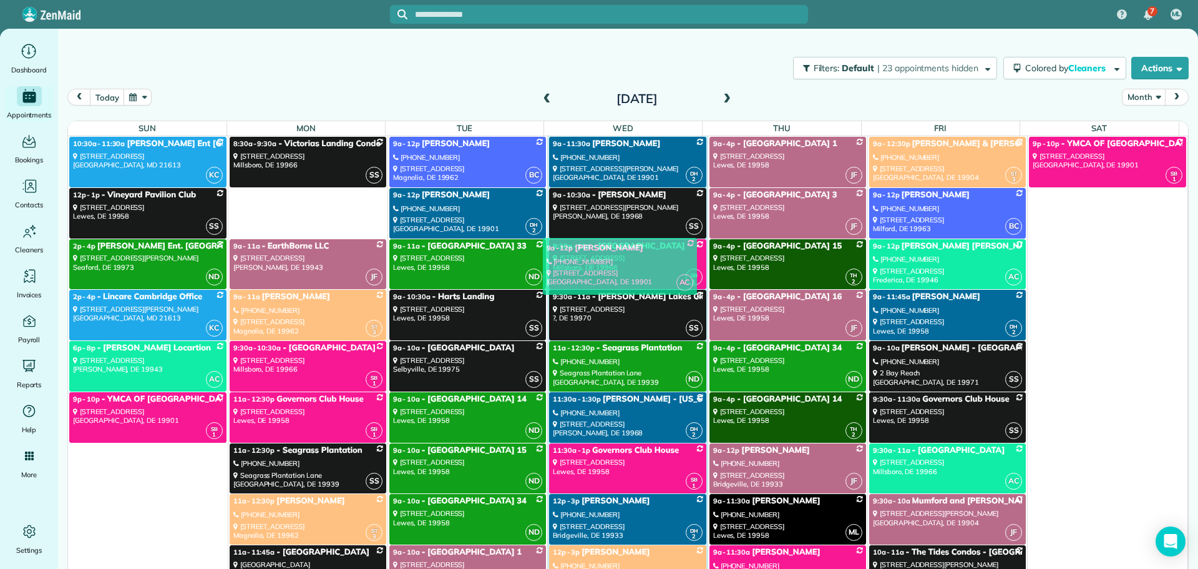
drag, startPoint x: 351, startPoint y: 205, endPoint x: 667, endPoint y: 255, distance: 319.7
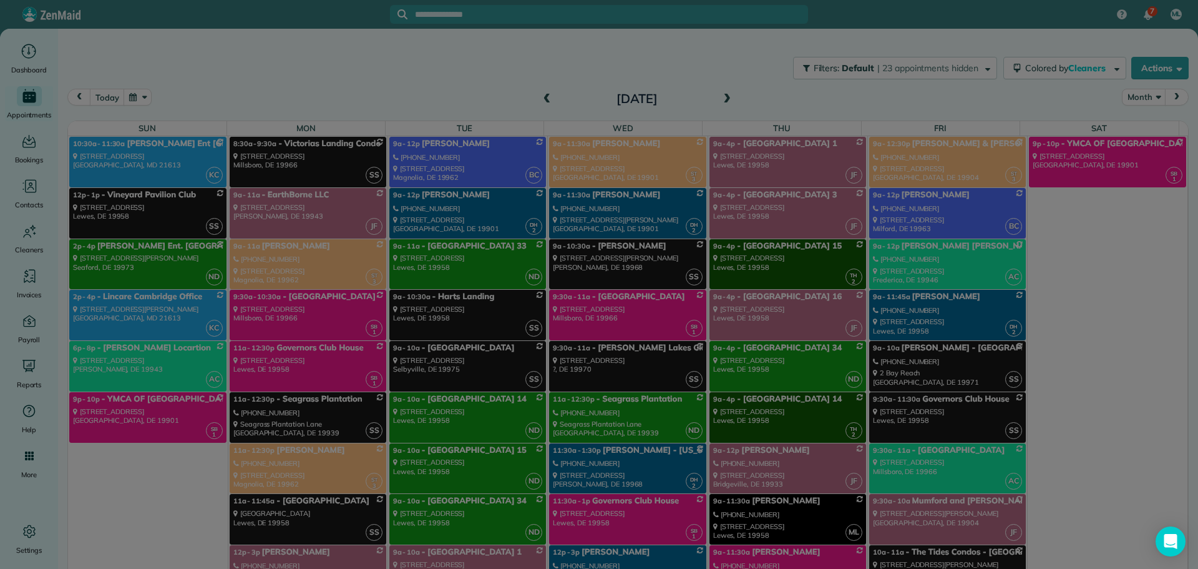
scroll to position [7497, 0]
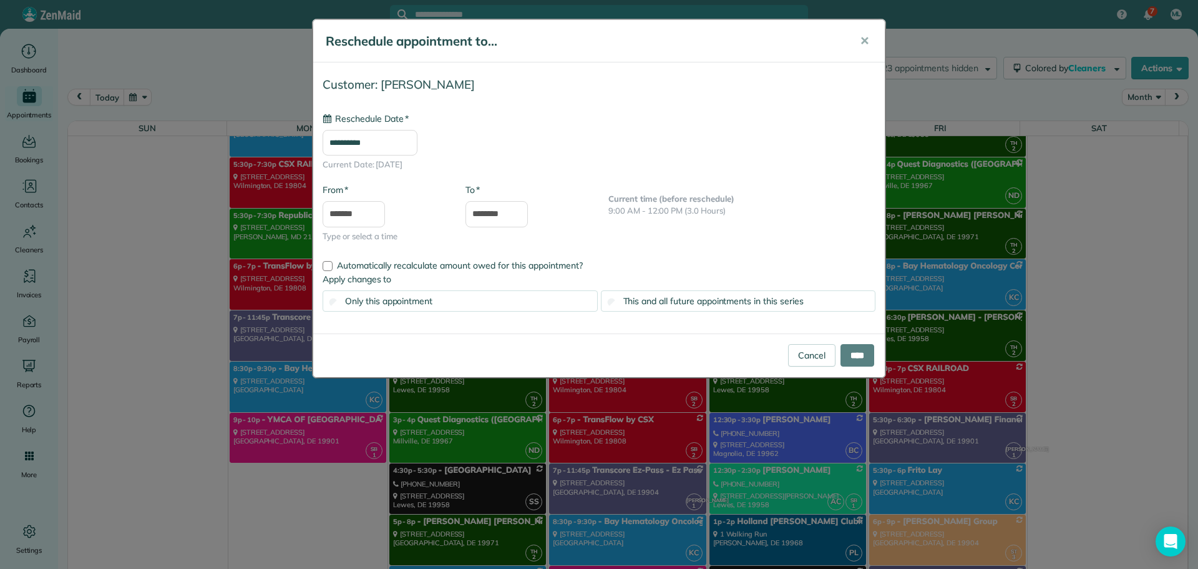
type input "**********"
click at [636, 300] on span "This and all future appointments in this series" at bounding box center [714, 300] width 180 height 11
click at [848, 359] on input "****" at bounding box center [858, 355] width 34 height 22
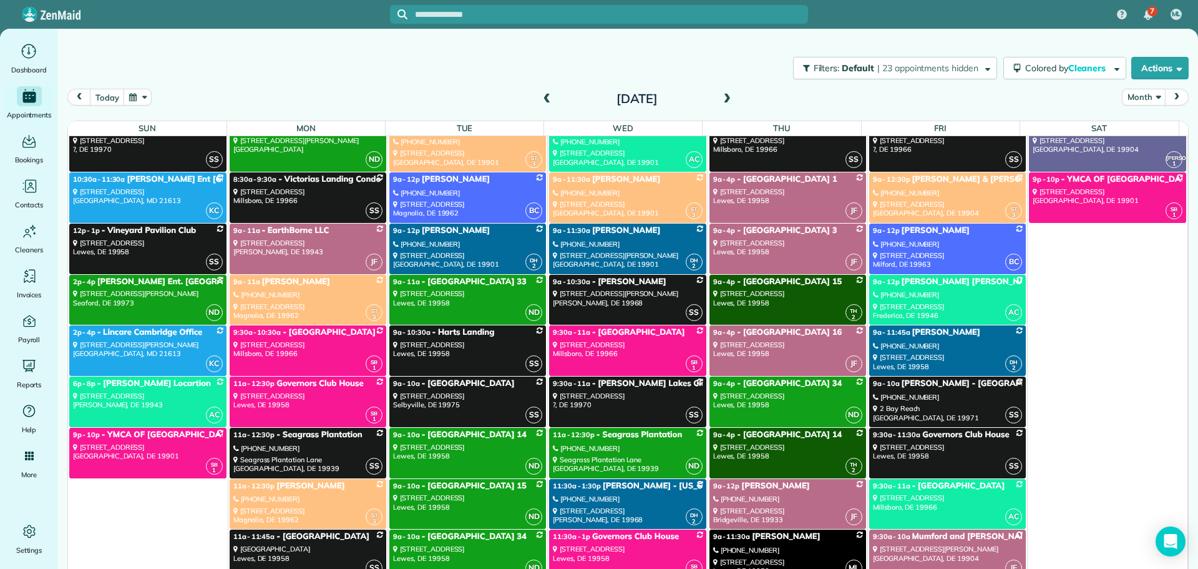
scroll to position [6498, 0]
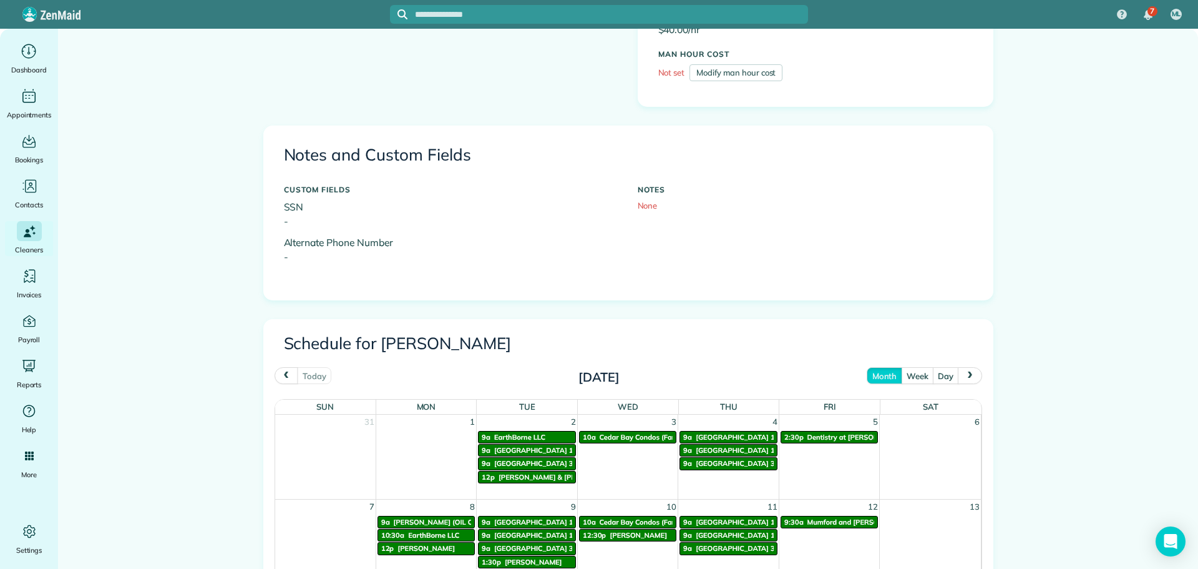
scroll to position [437, 0]
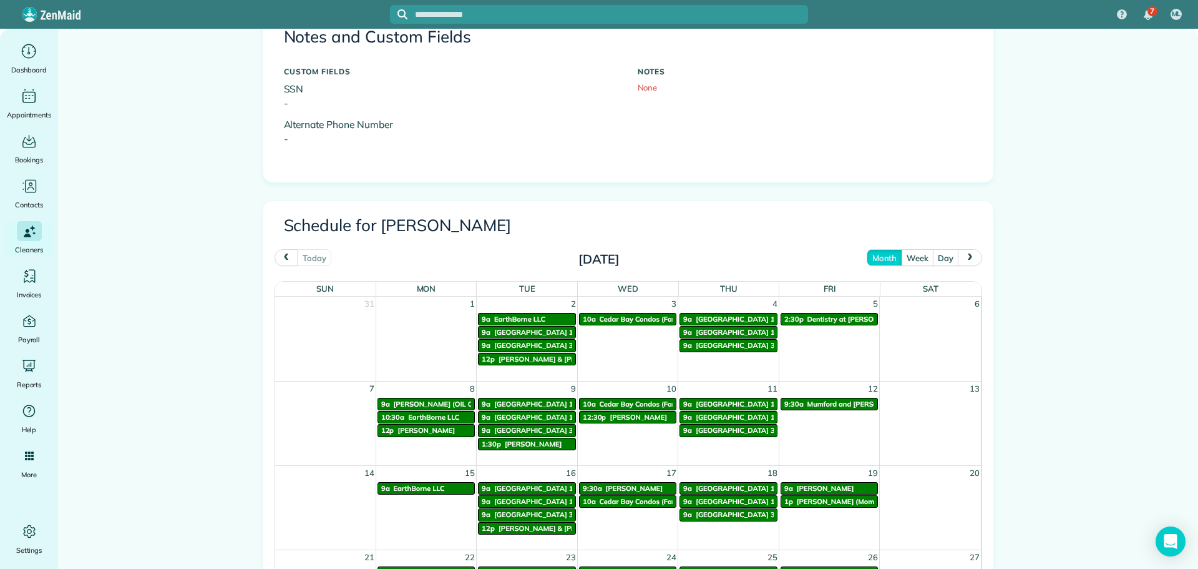
click at [971, 260] on button "next" at bounding box center [970, 257] width 24 height 17
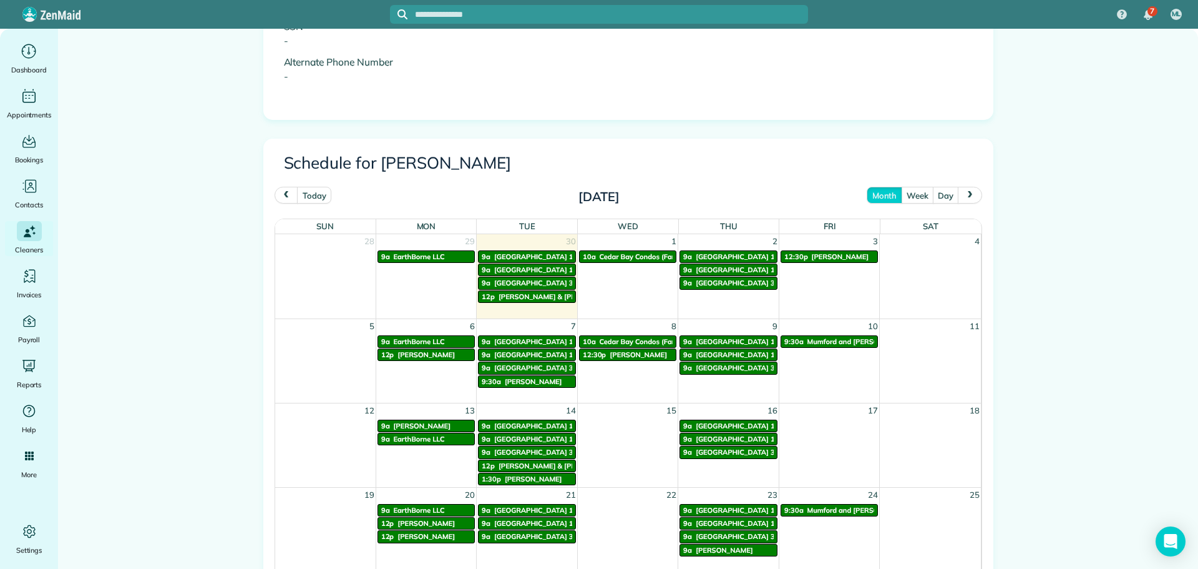
scroll to position [562, 0]
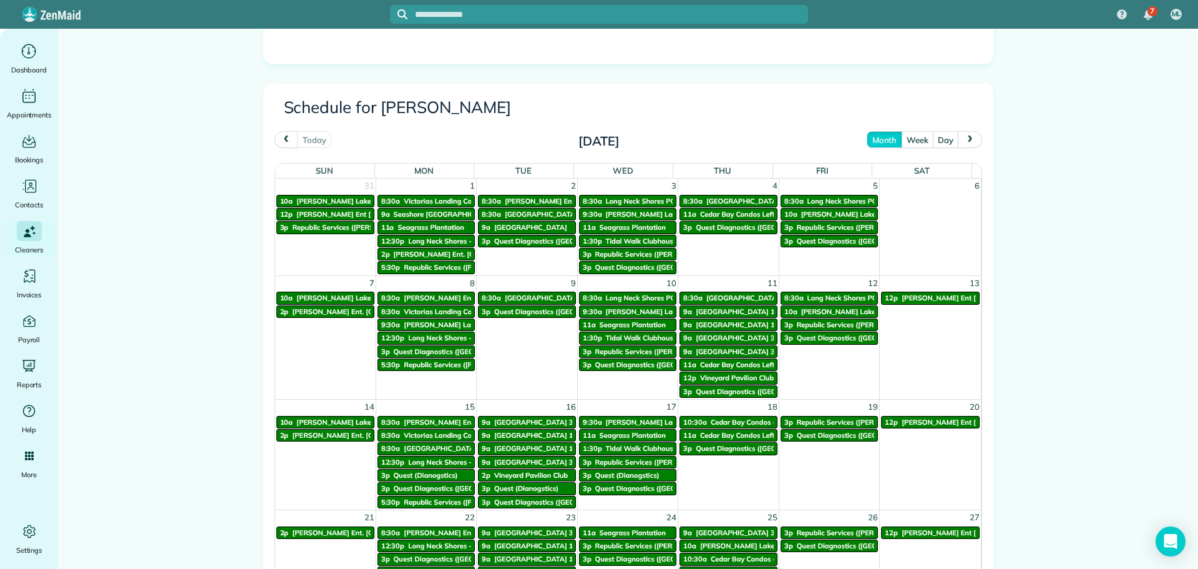
scroll to position [562, 0]
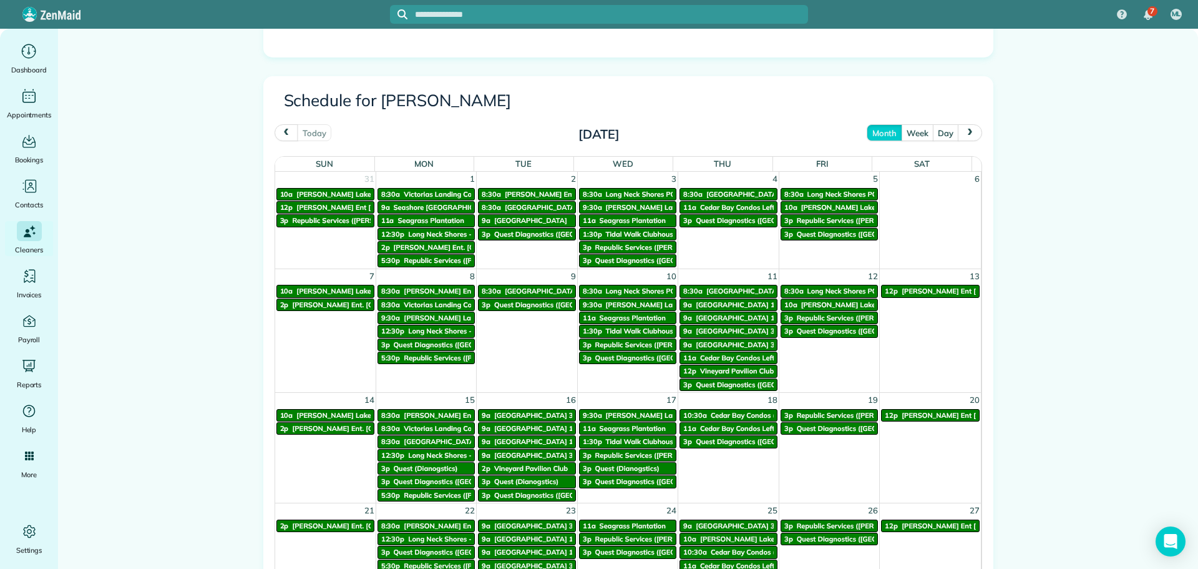
click at [964, 137] on button "next" at bounding box center [970, 132] width 24 height 17
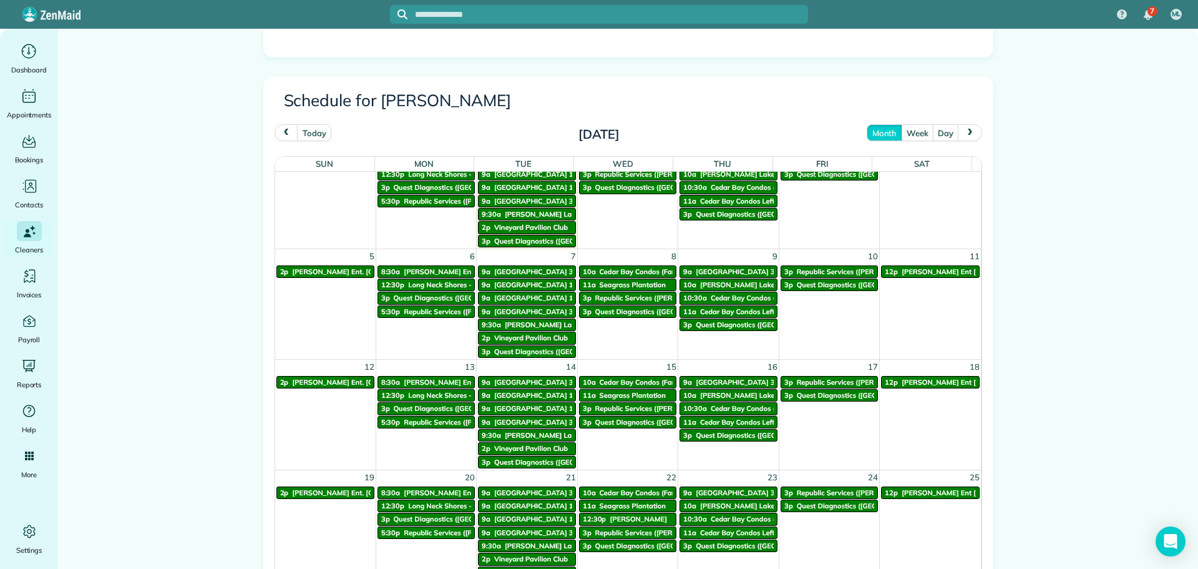
scroll to position [62, 0]
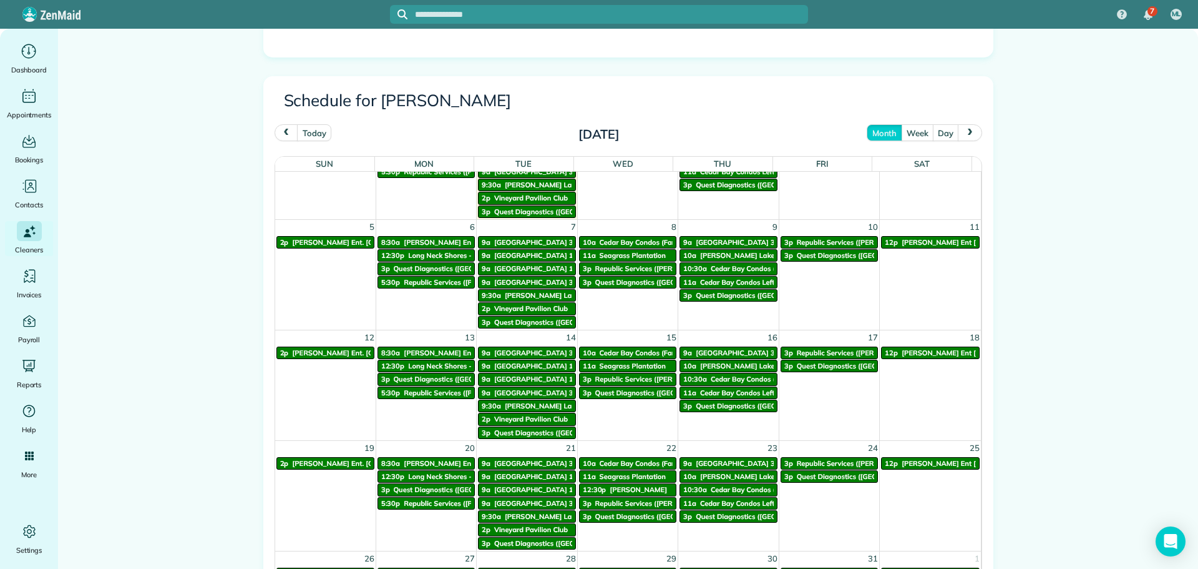
click at [613, 349] on span "Cedar Bay Condos (Far Left New Bld))" at bounding box center [662, 352] width 124 height 9
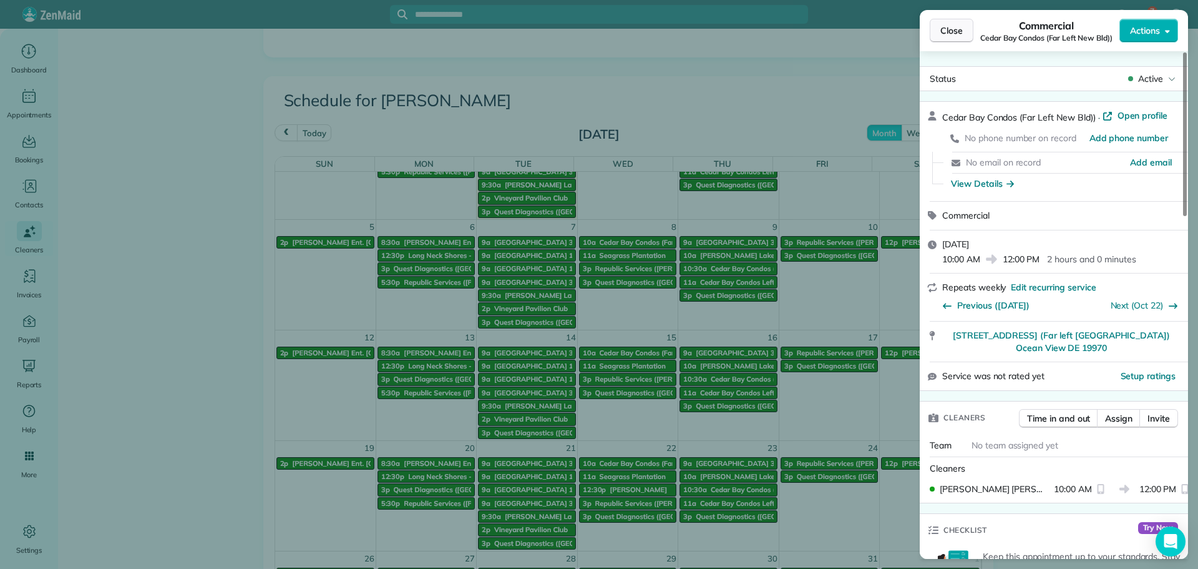
click at [951, 28] on span "Close" at bounding box center [952, 30] width 22 height 12
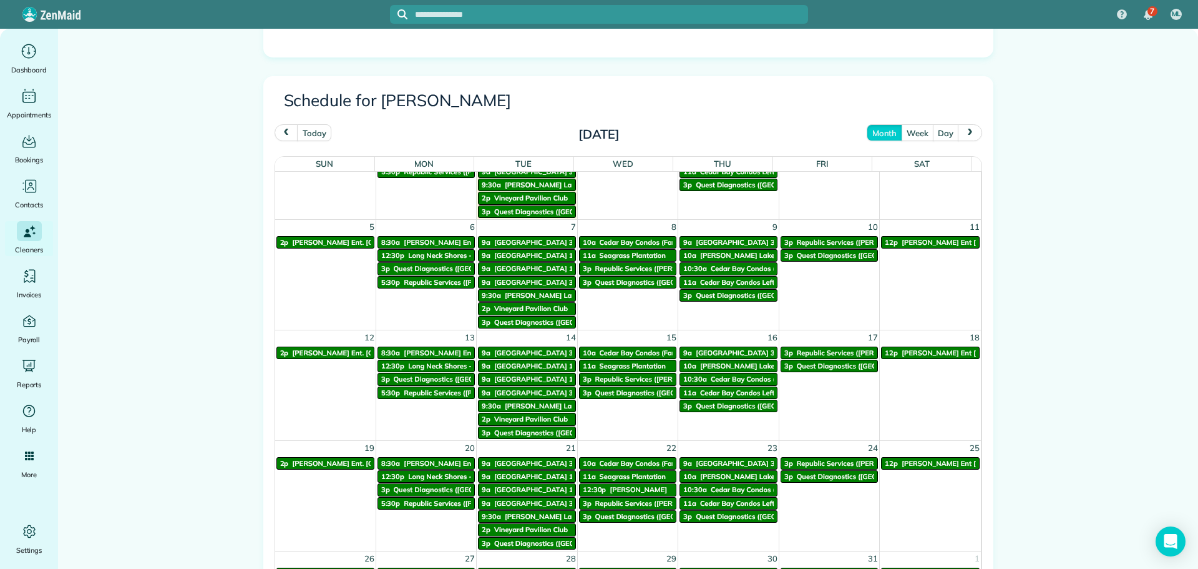
scroll to position [499, 0]
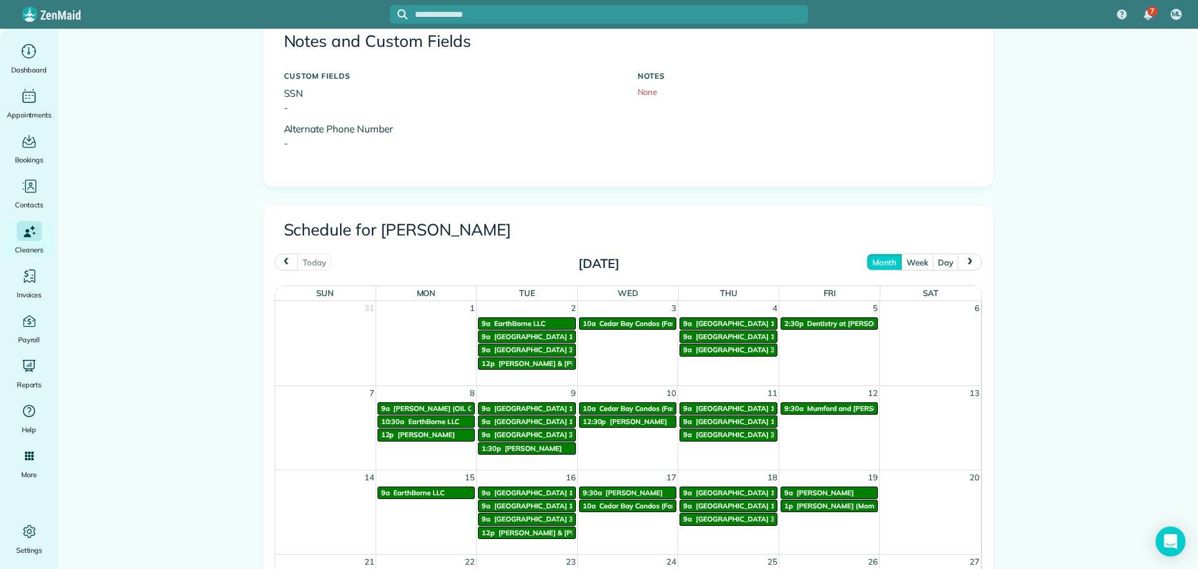
scroll to position [437, 0]
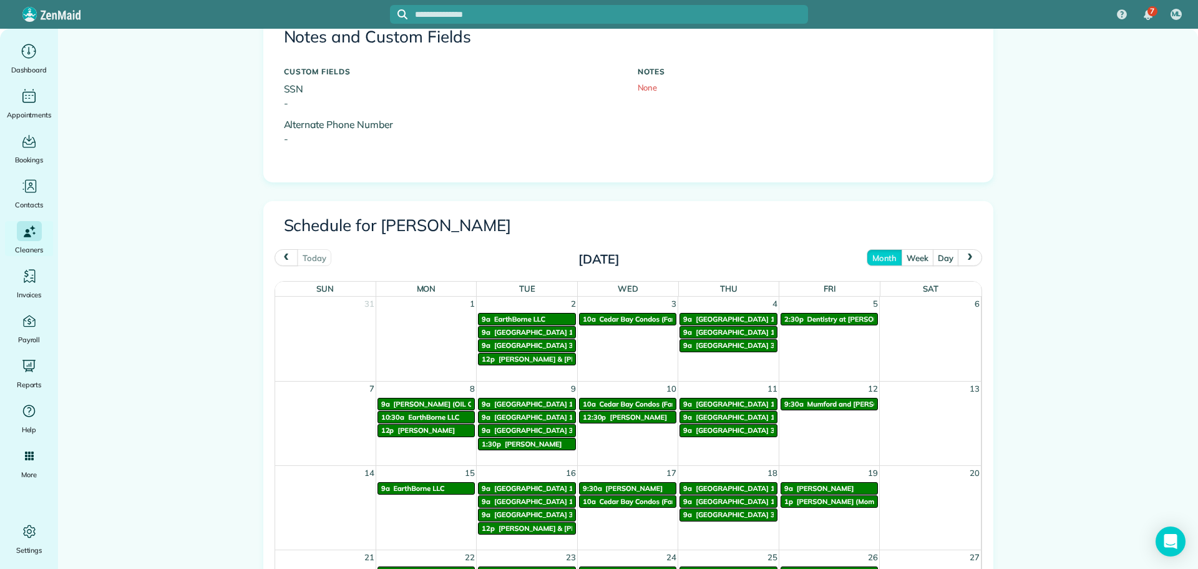
click at [971, 260] on button "next" at bounding box center [970, 257] width 24 height 17
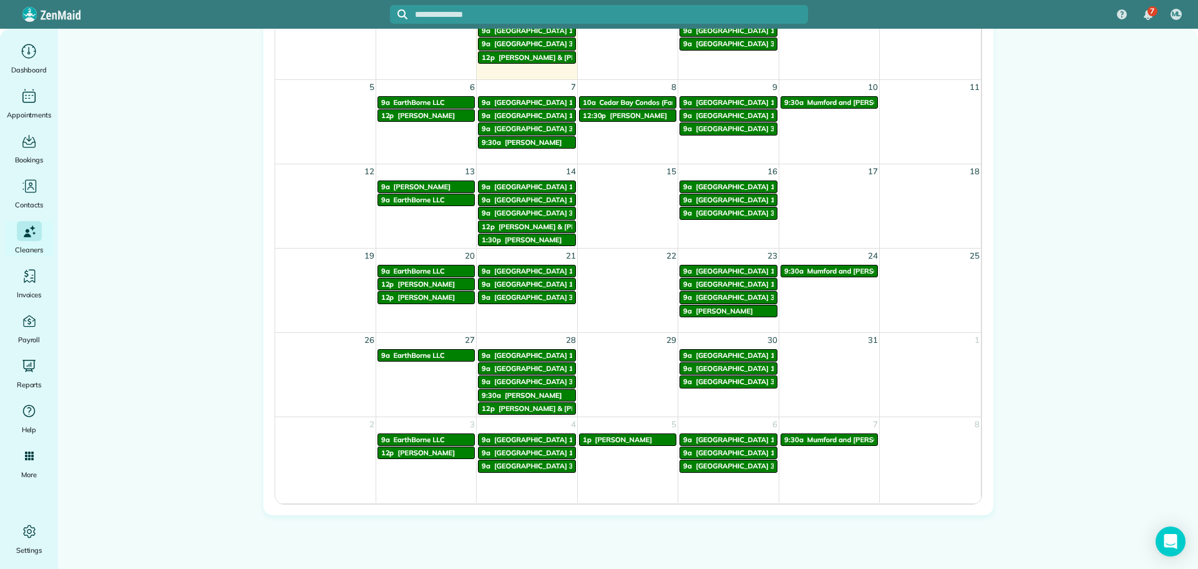
scroll to position [750, 0]
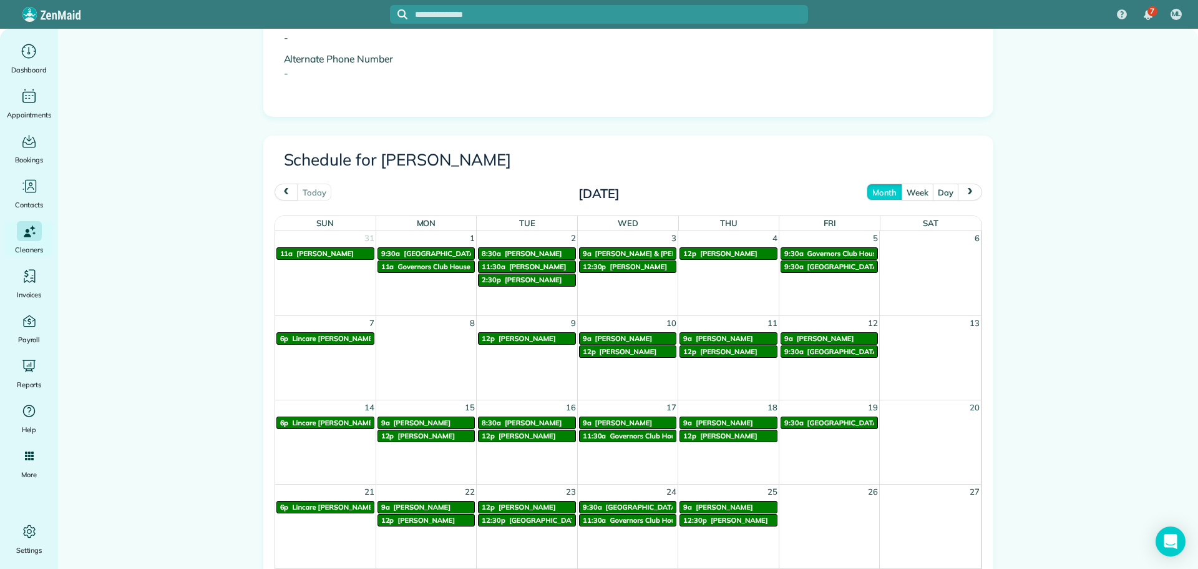
scroll to position [499, 0]
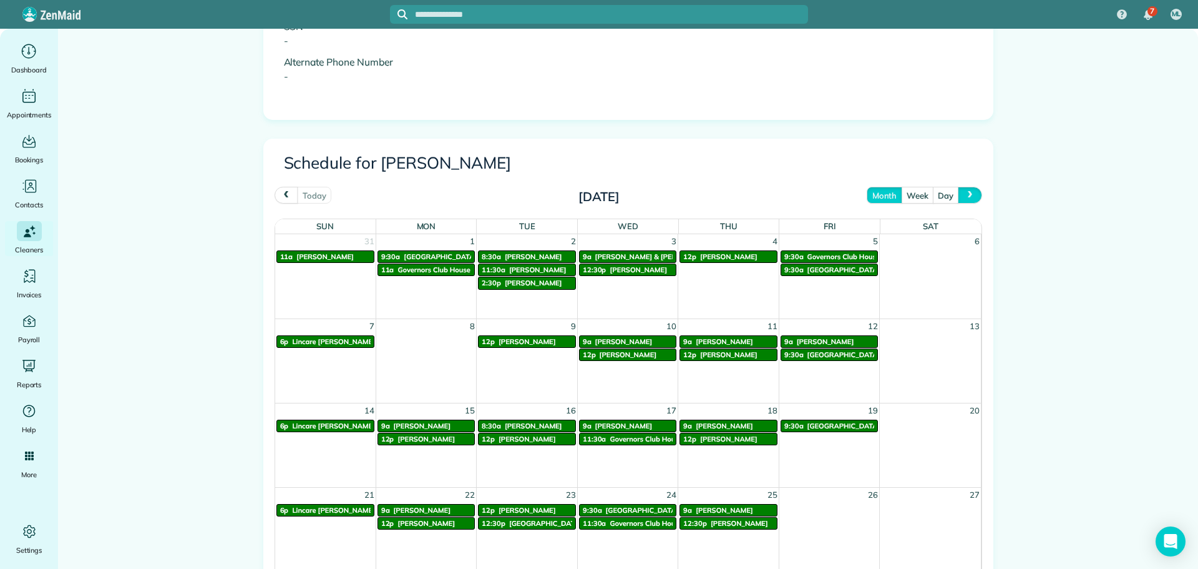
click at [959, 194] on button "next" at bounding box center [970, 195] width 24 height 17
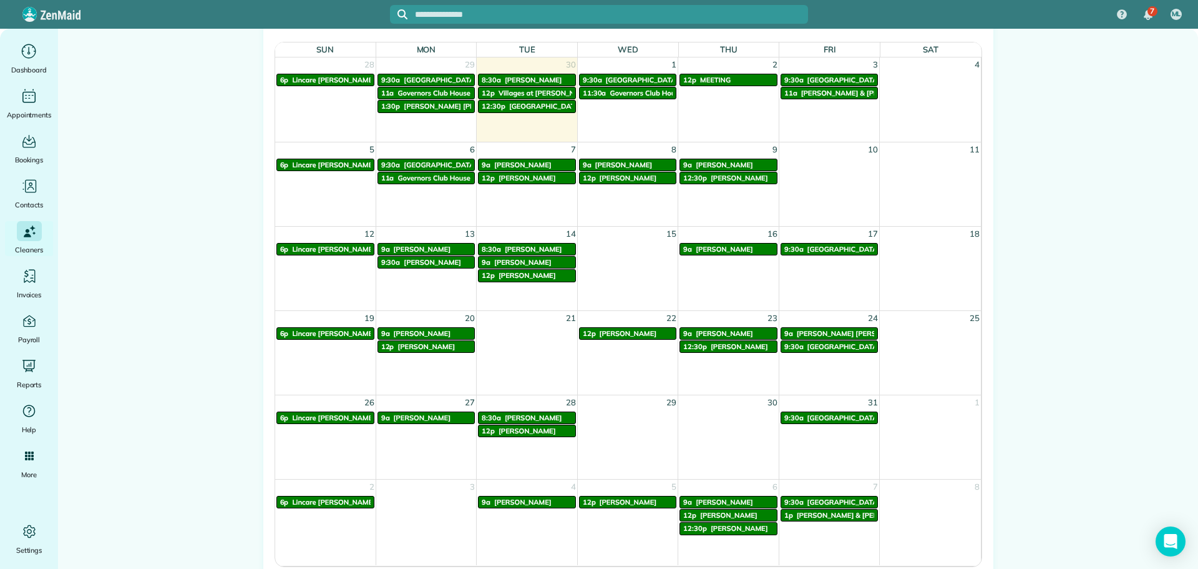
scroll to position [749, 0]
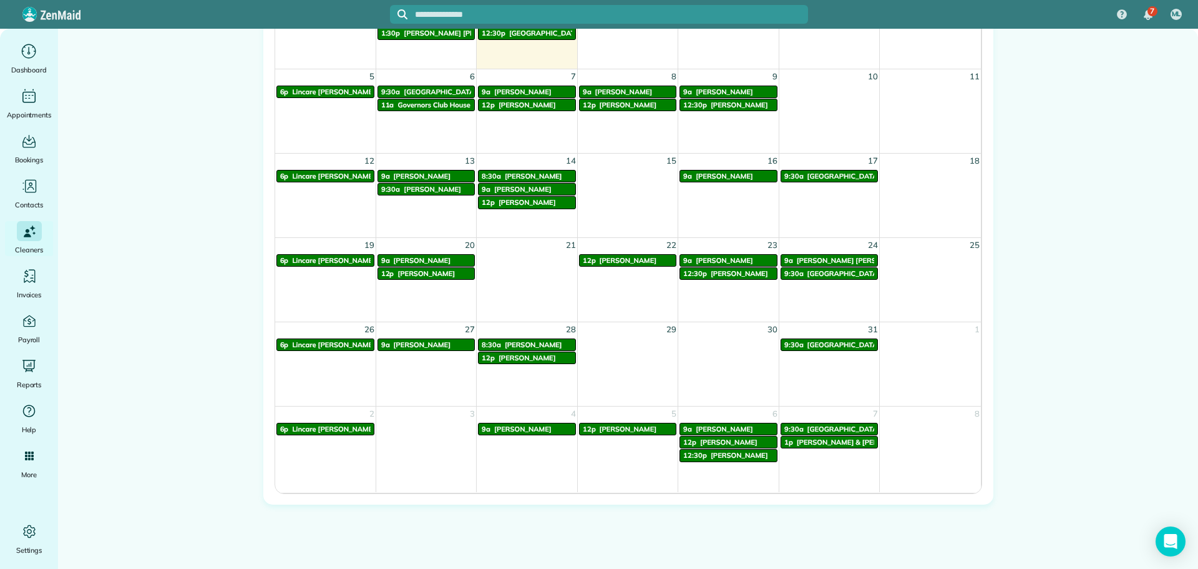
click at [619, 257] on span "[PERSON_NAME]" at bounding box center [628, 260] width 57 height 9
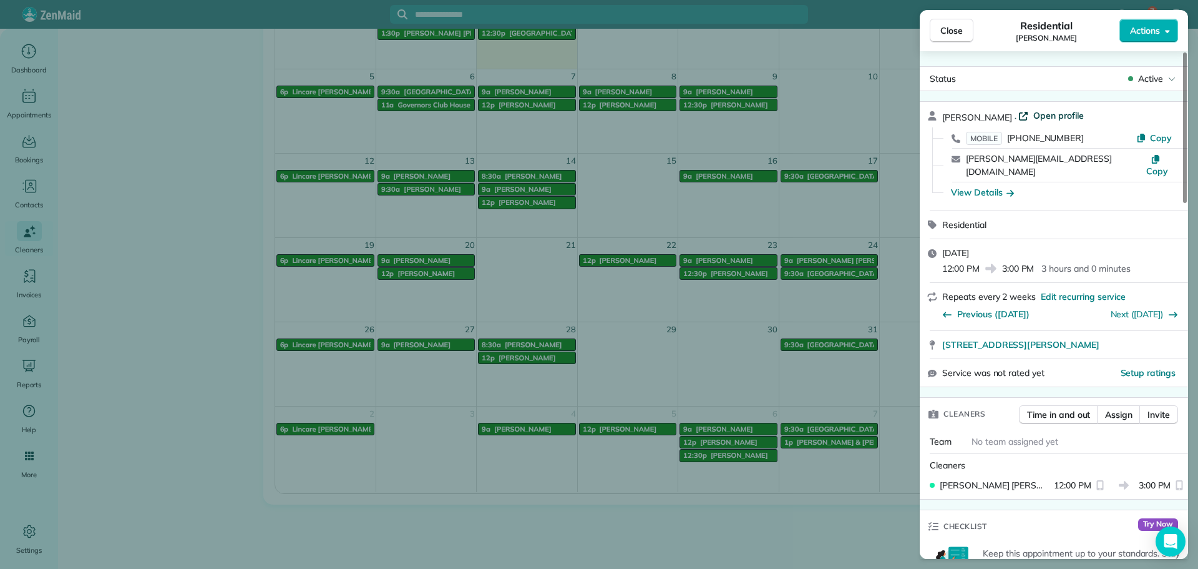
click at [1052, 116] on span "Open profile" at bounding box center [1059, 115] width 51 height 12
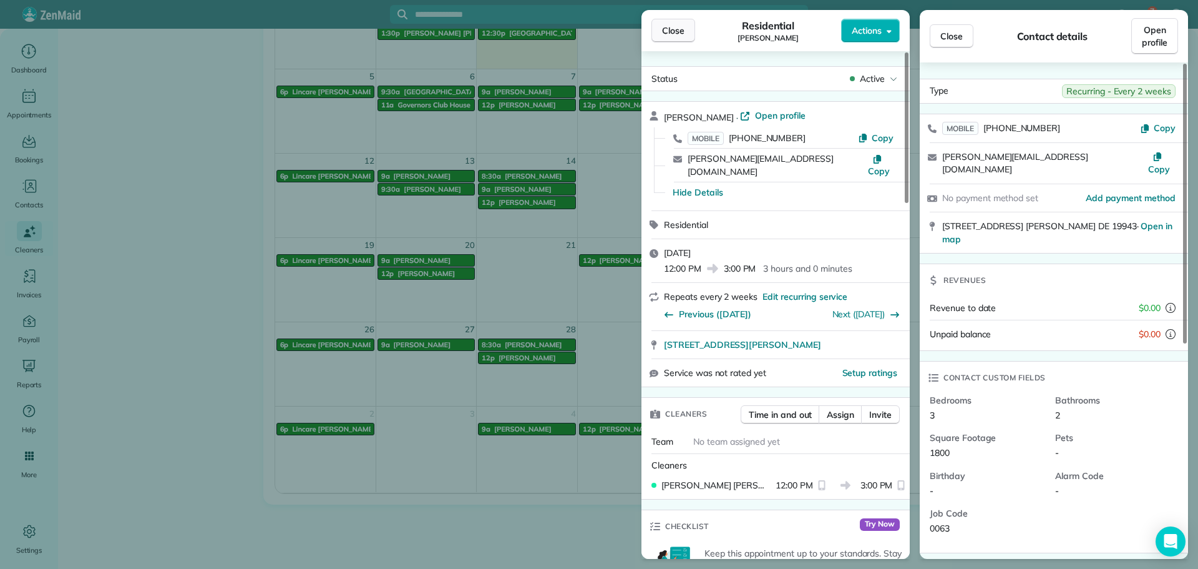
click at [682, 41] on button "Close" at bounding box center [674, 31] width 44 height 24
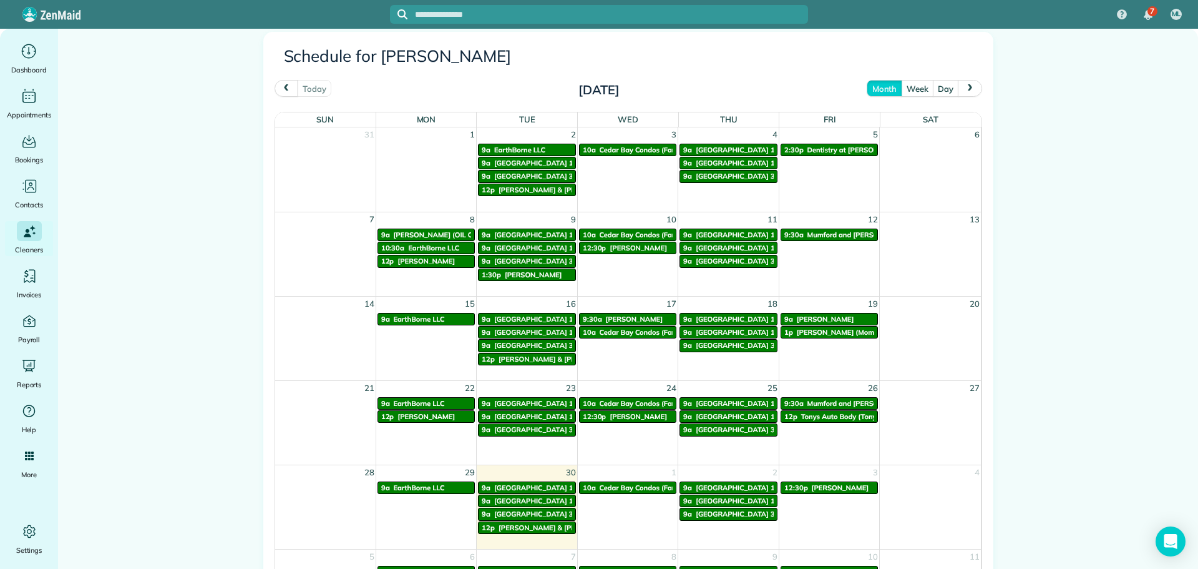
scroll to position [624, 0]
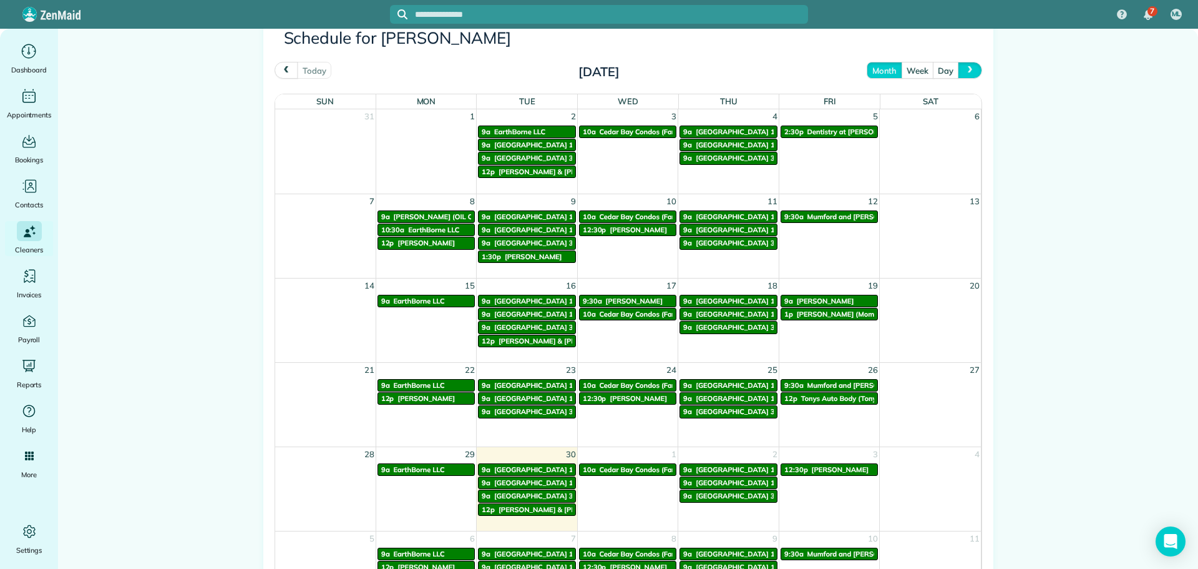
click at [959, 67] on button "next" at bounding box center [970, 70] width 24 height 17
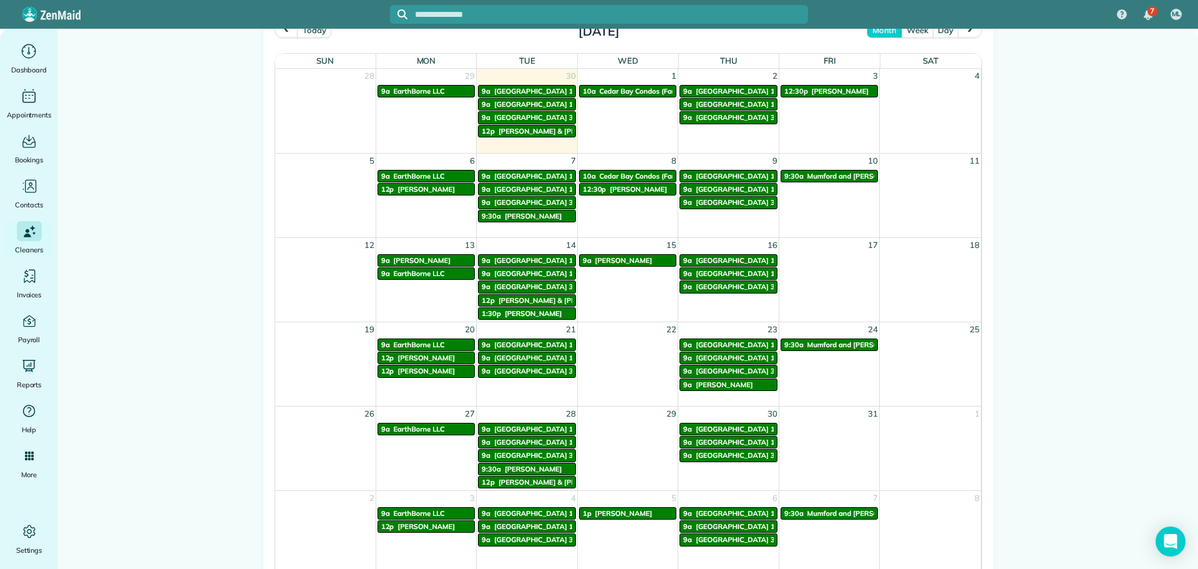
scroll to position [687, 0]
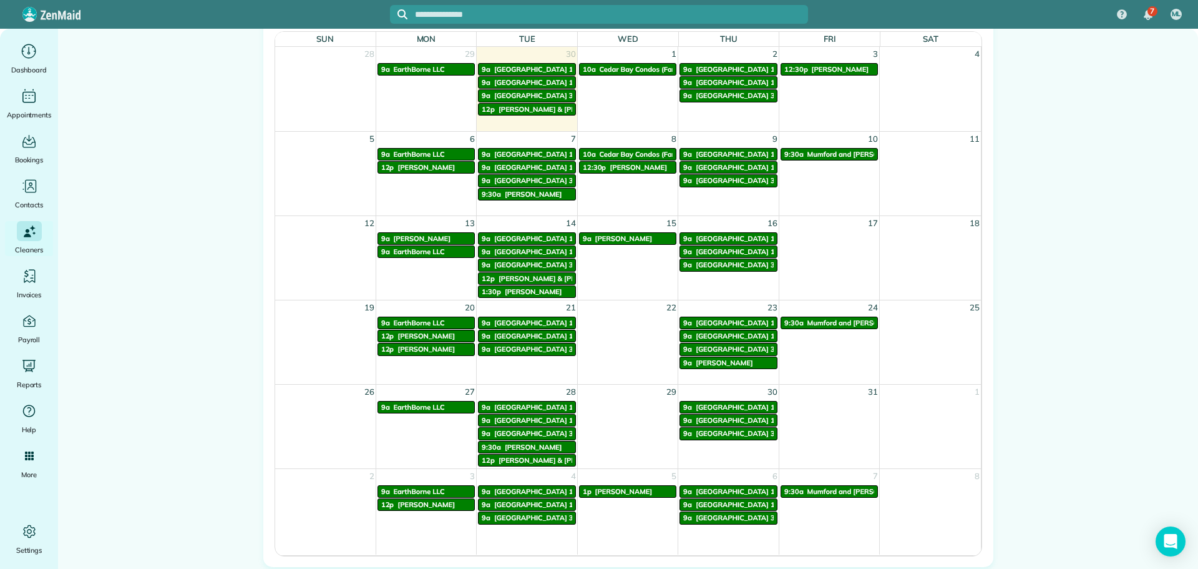
click at [434, 341] on link "12p [PERSON_NAME]" at bounding box center [427, 336] width 98 height 12
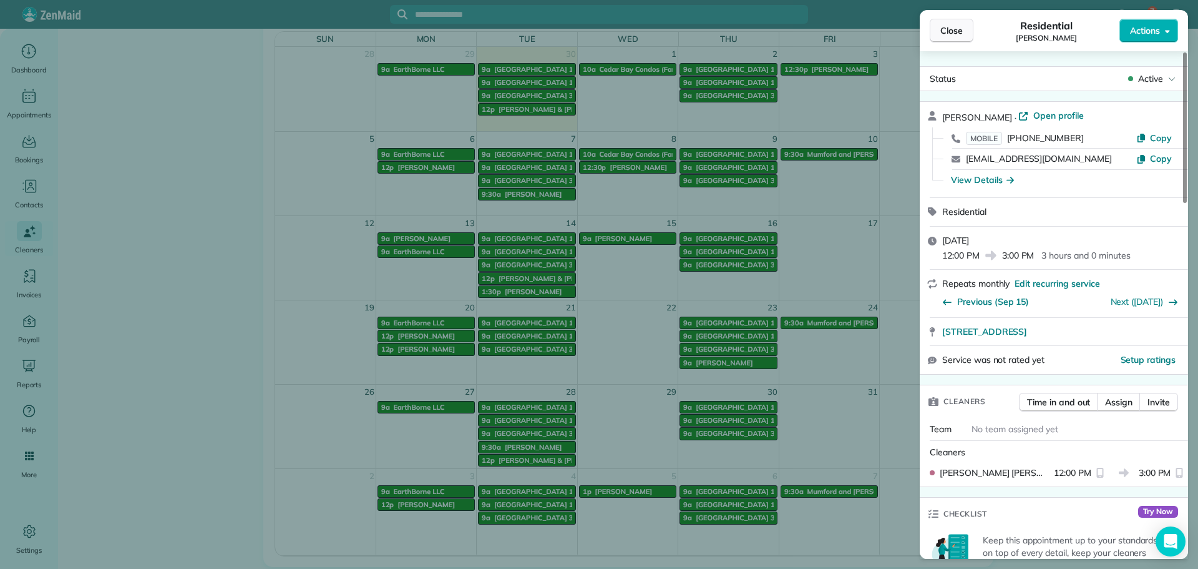
click at [939, 34] on button "Close" at bounding box center [952, 31] width 44 height 24
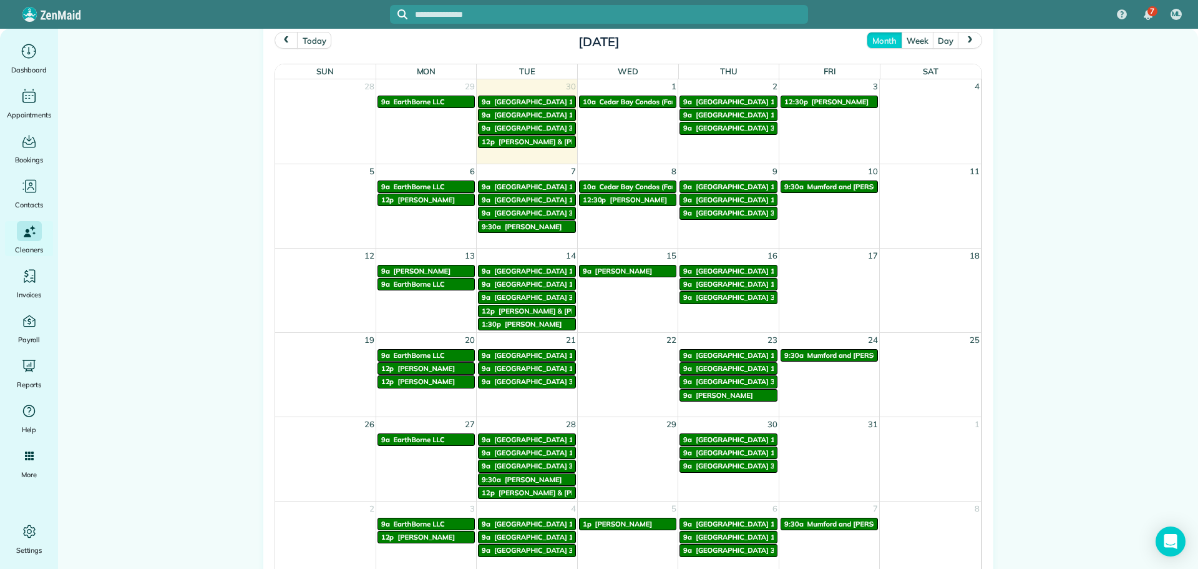
scroll to position [624, 0]
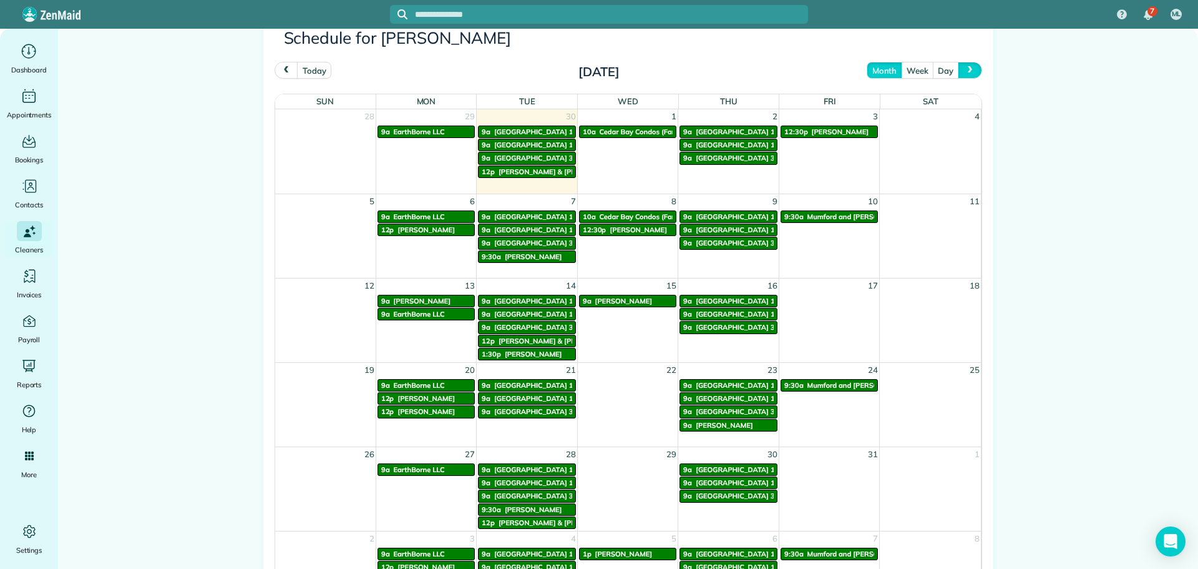
click at [966, 68] on span "next" at bounding box center [971, 70] width 10 height 8
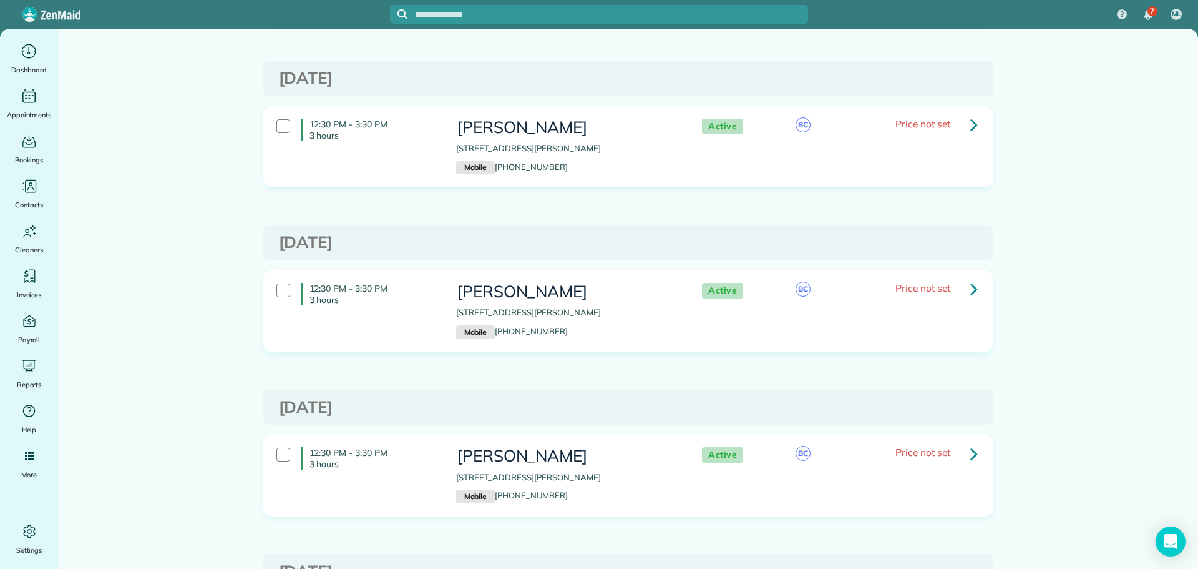
scroll to position [2623, 0]
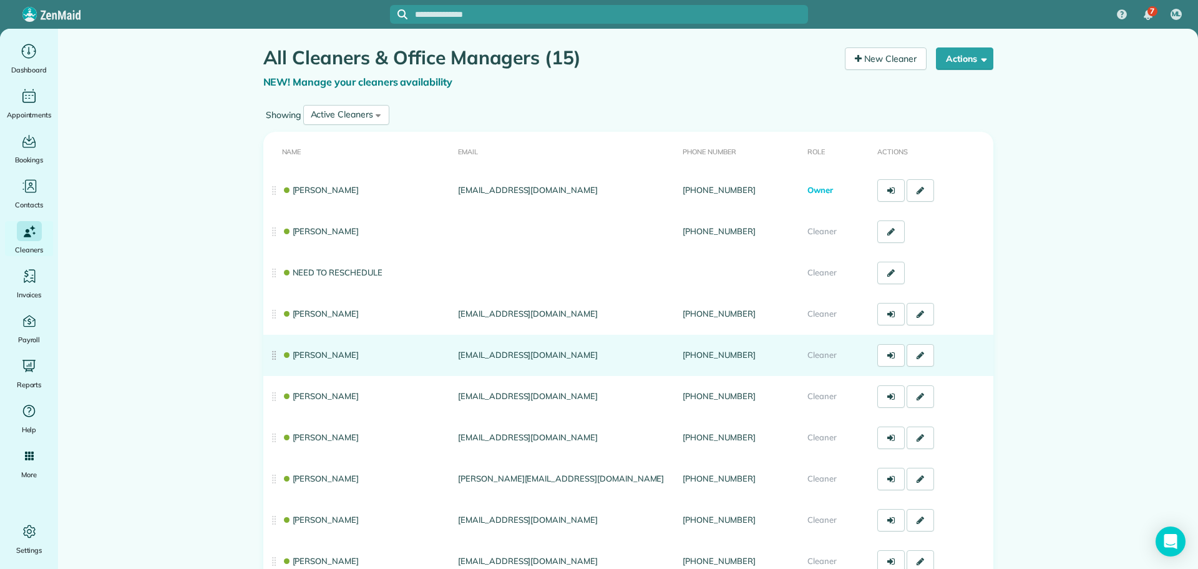
scroll to position [62, 0]
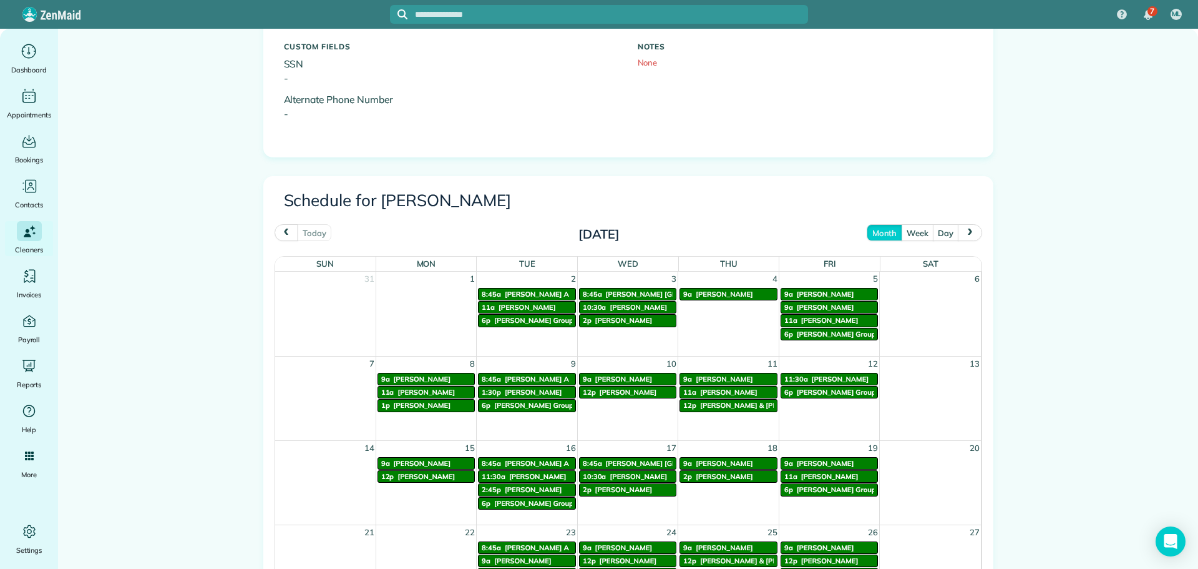
scroll to position [499, 0]
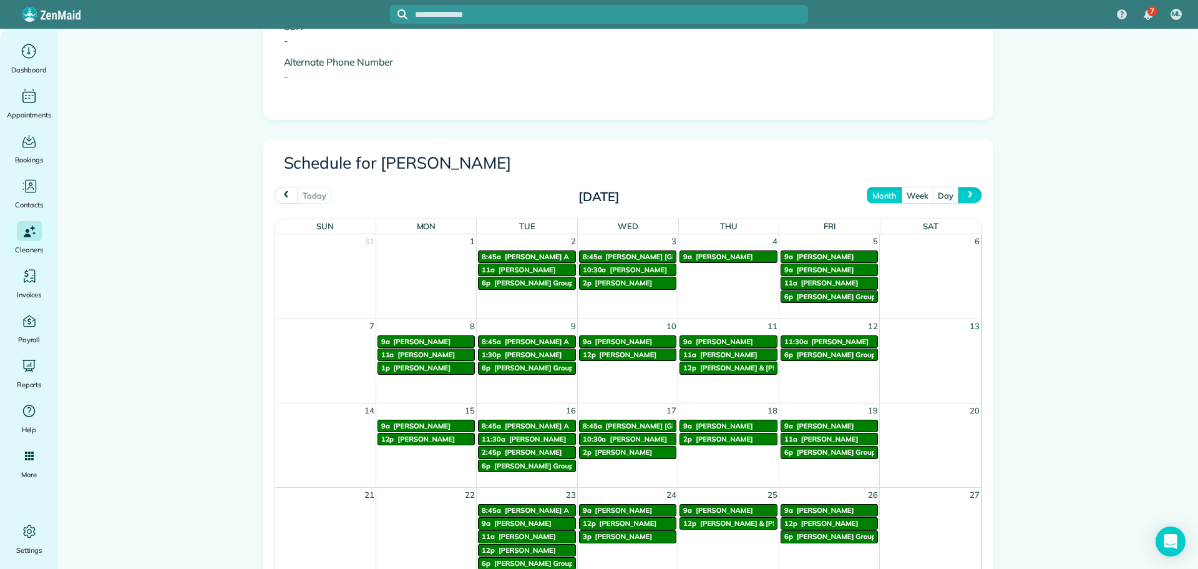
drag, startPoint x: 962, startPoint y: 197, endPoint x: 954, endPoint y: 207, distance: 12.4
click at [962, 200] on button "next" at bounding box center [970, 195] width 24 height 17
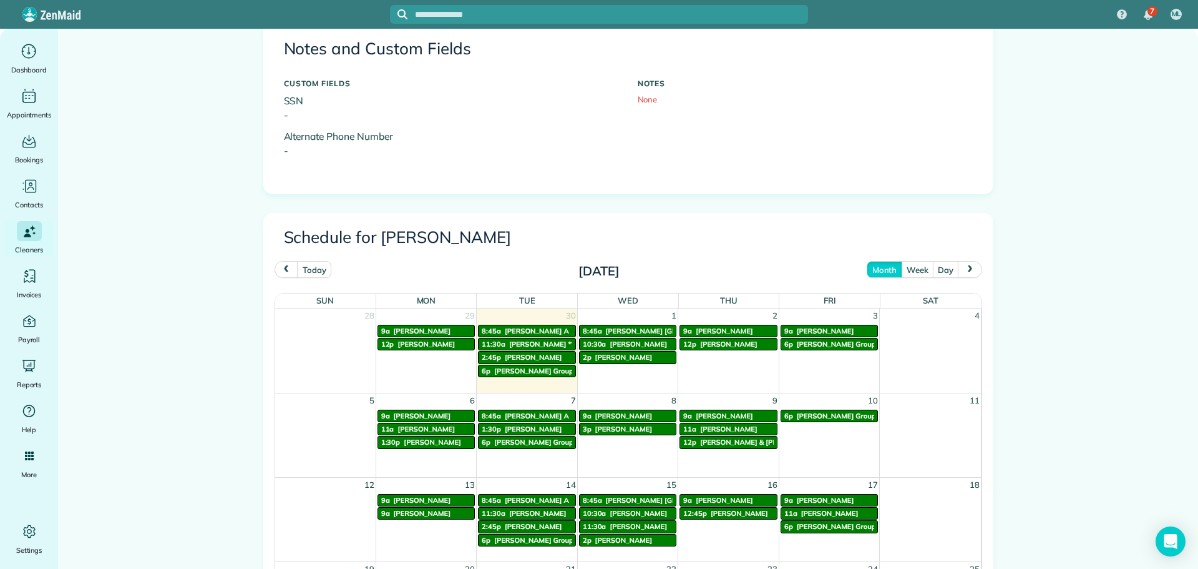
scroll to position [624, 0]
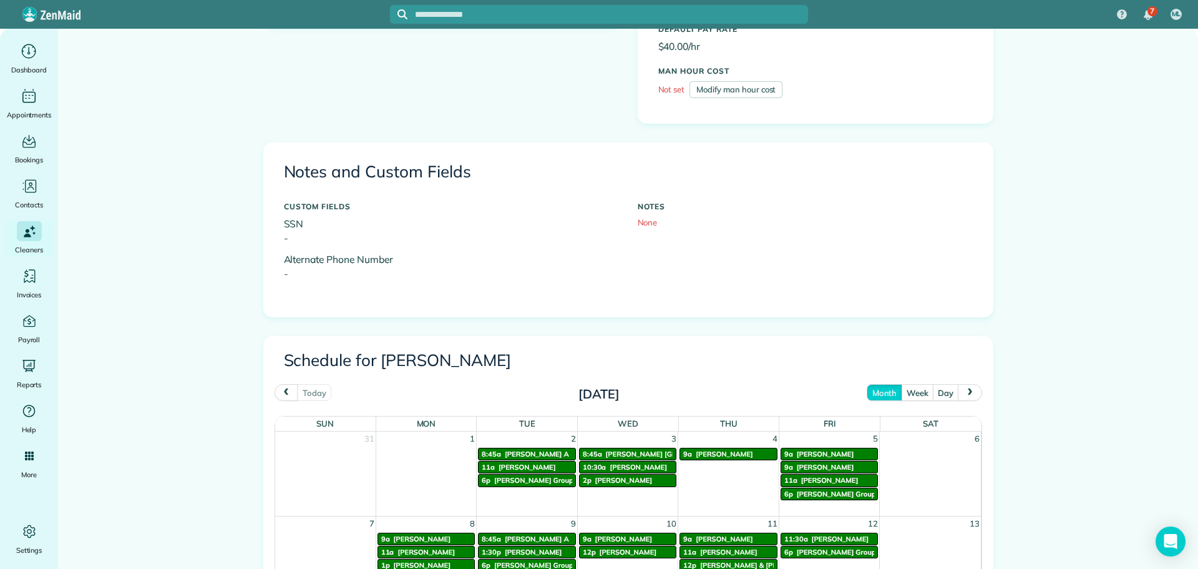
scroll to position [312, 0]
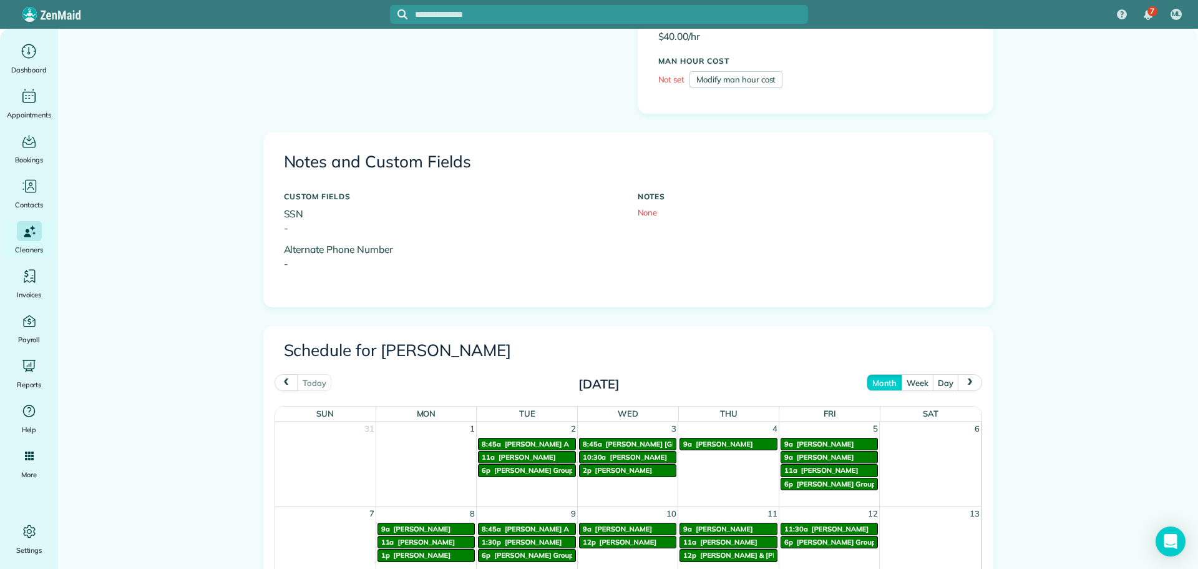
click at [966, 381] on span "next" at bounding box center [971, 382] width 10 height 8
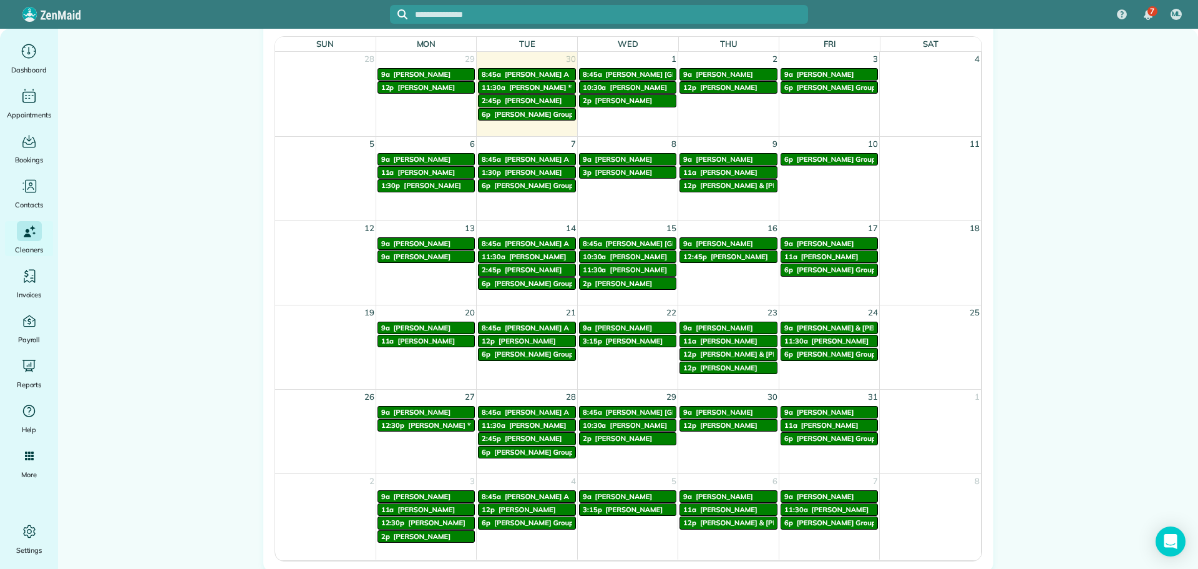
scroll to position [687, 0]
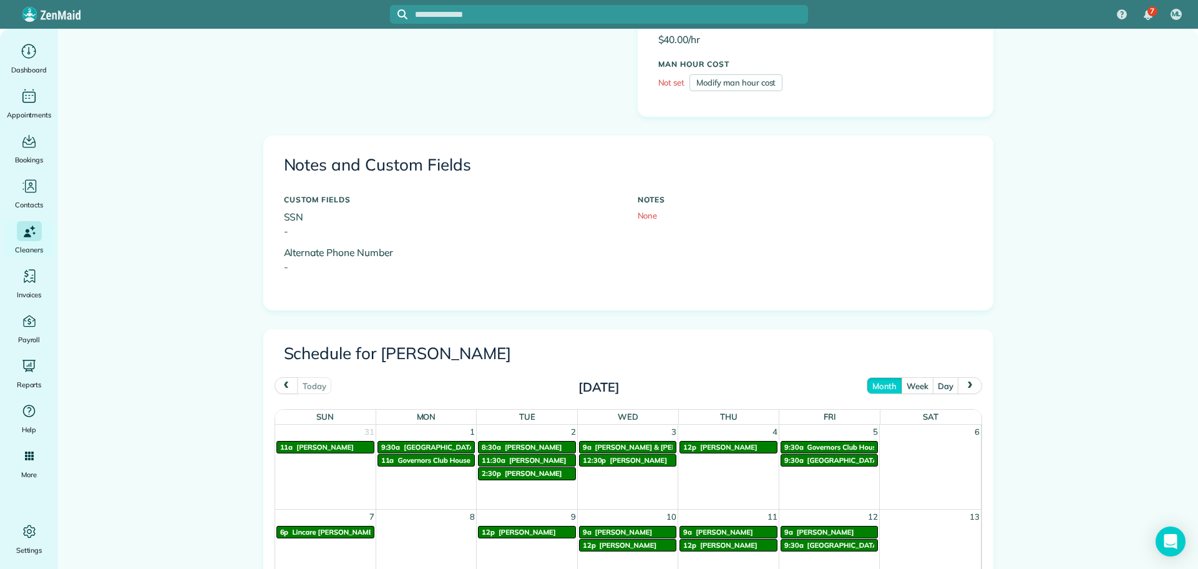
scroll to position [312, 0]
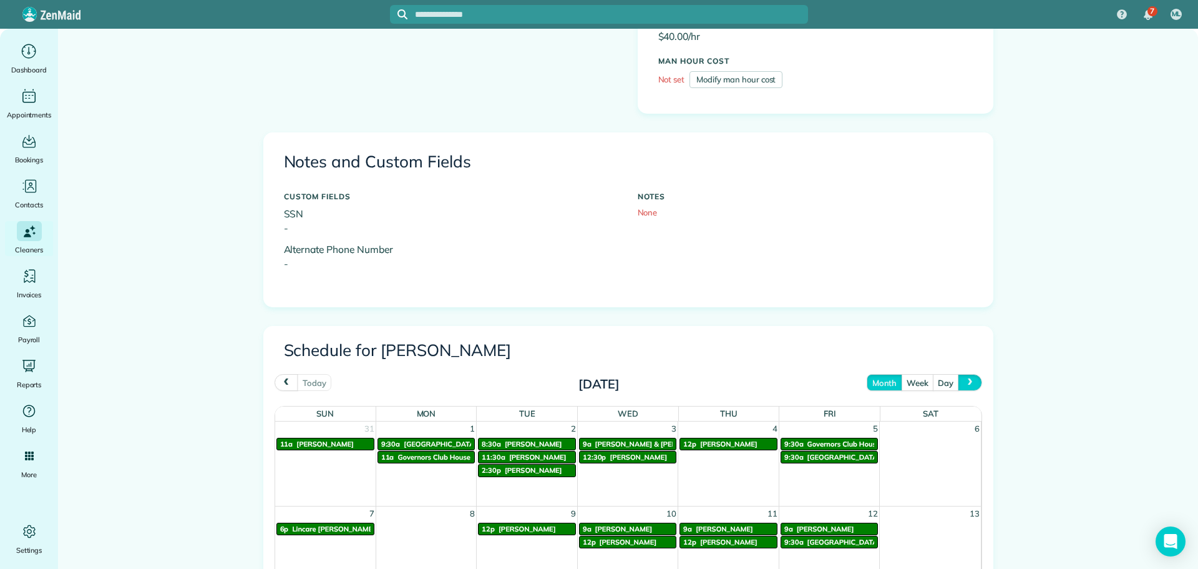
click at [959, 383] on button "next" at bounding box center [970, 382] width 24 height 17
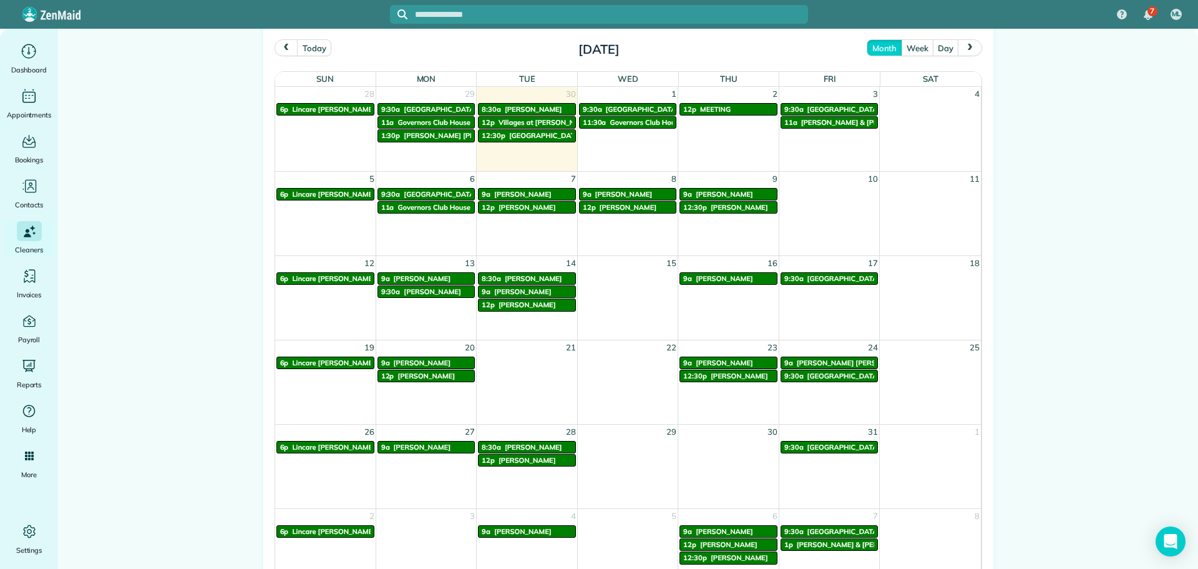
scroll to position [750, 0]
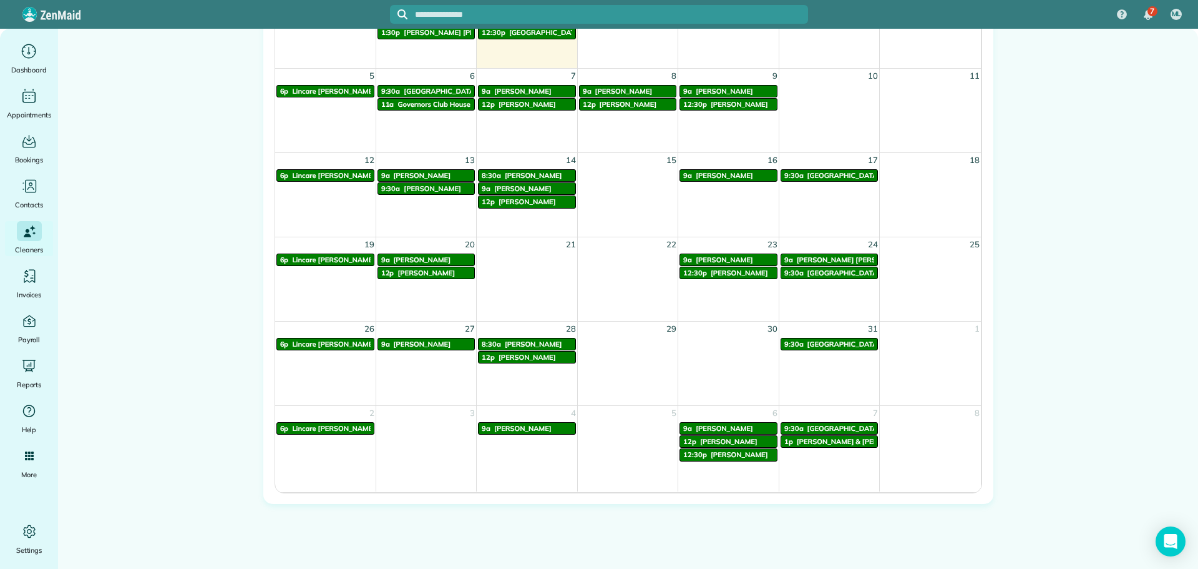
click at [418, 258] on span "[PERSON_NAME]" at bounding box center [421, 259] width 57 height 9
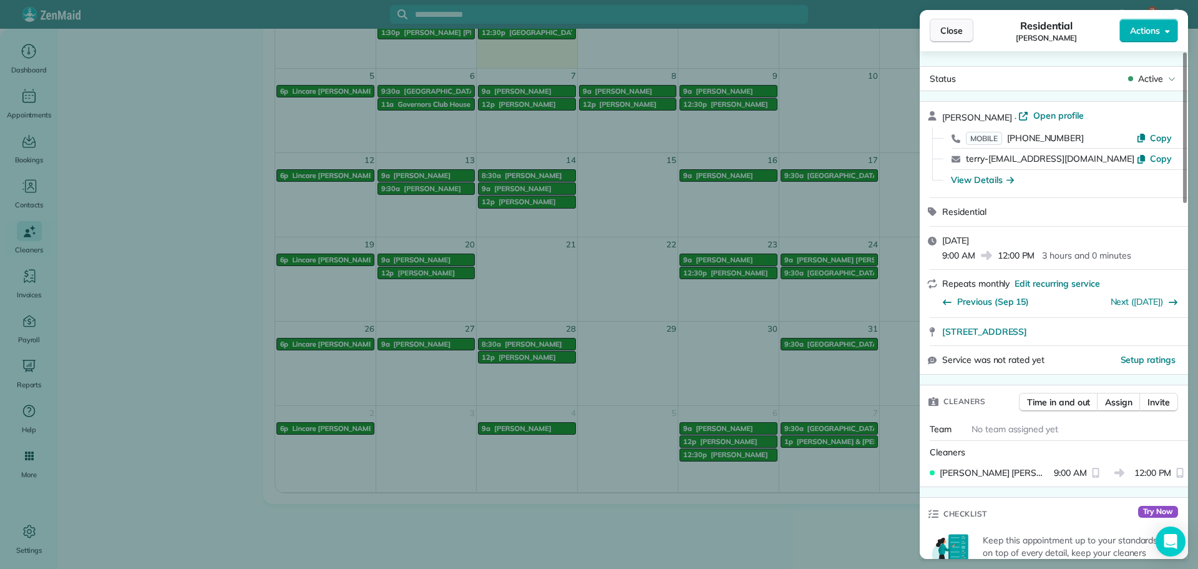
click at [937, 35] on button "Close" at bounding box center [952, 31] width 44 height 24
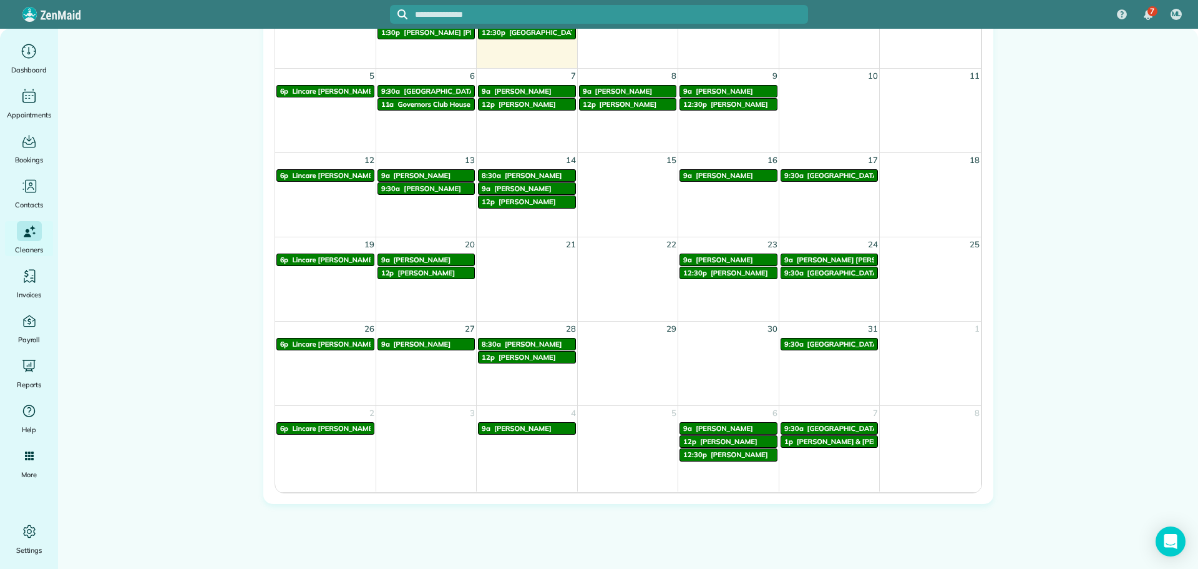
scroll to position [687, 0]
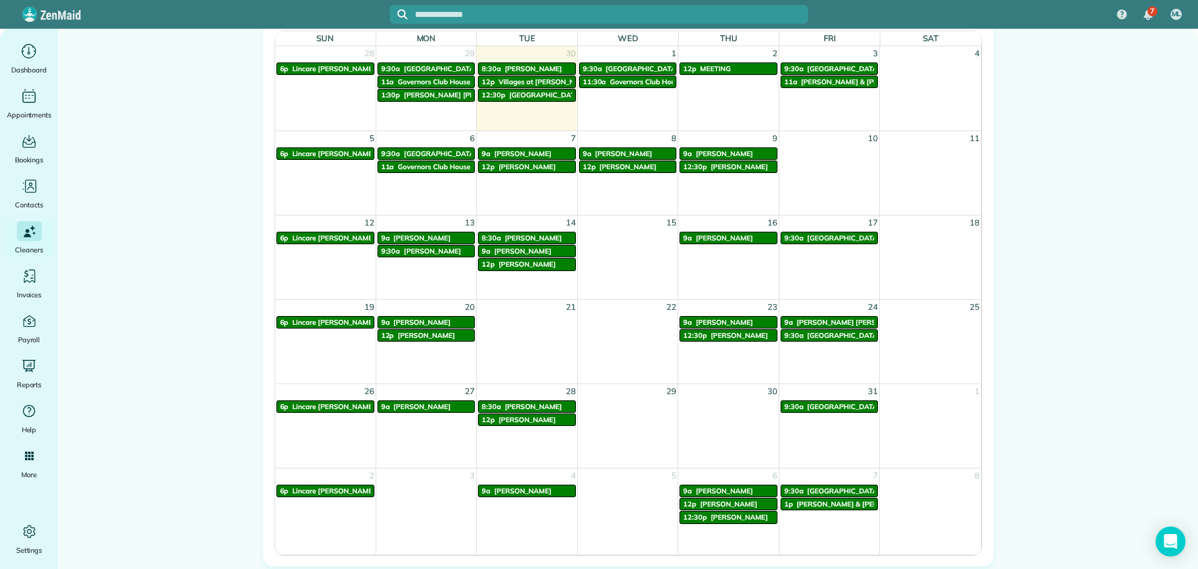
click at [413, 325] on span "[PERSON_NAME]" at bounding box center [421, 322] width 57 height 9
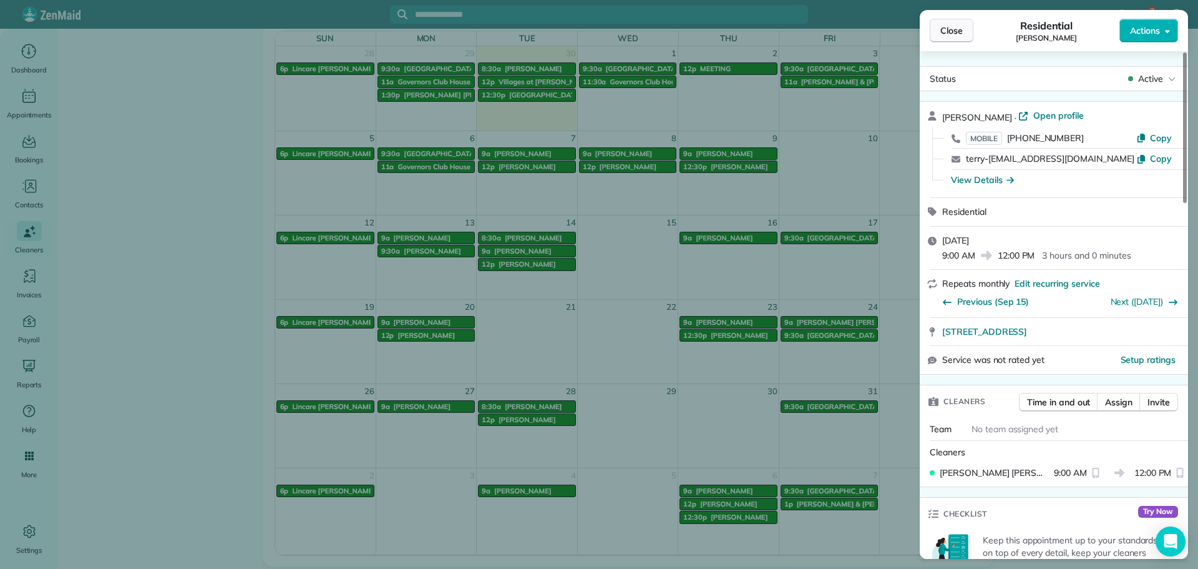
click at [966, 36] on button "Close" at bounding box center [952, 31] width 44 height 24
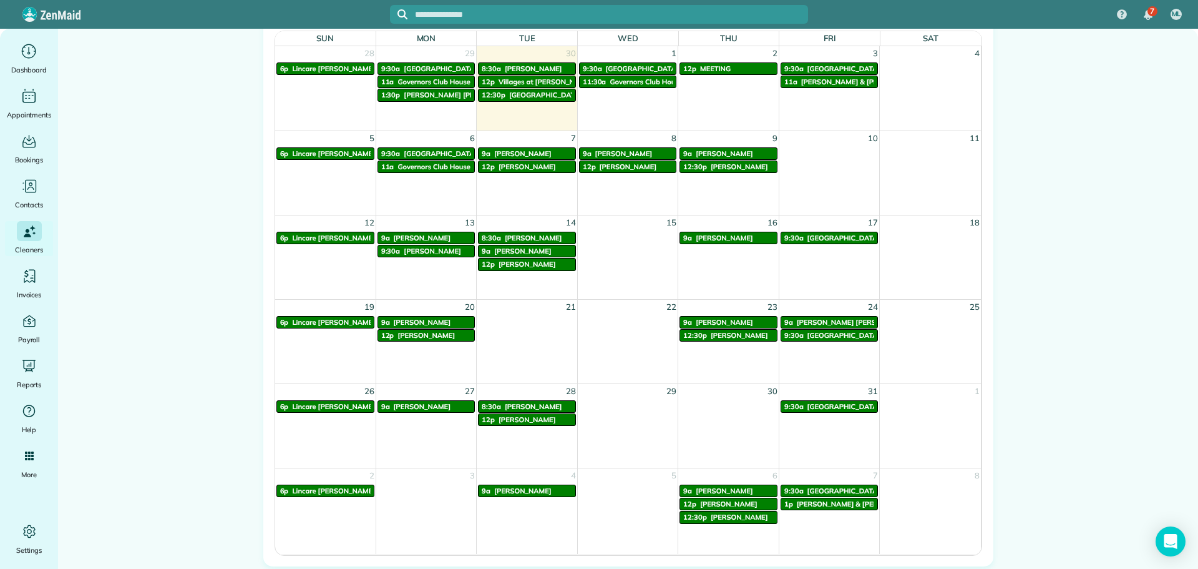
click at [418, 321] on span "[PERSON_NAME]" at bounding box center [421, 322] width 57 height 9
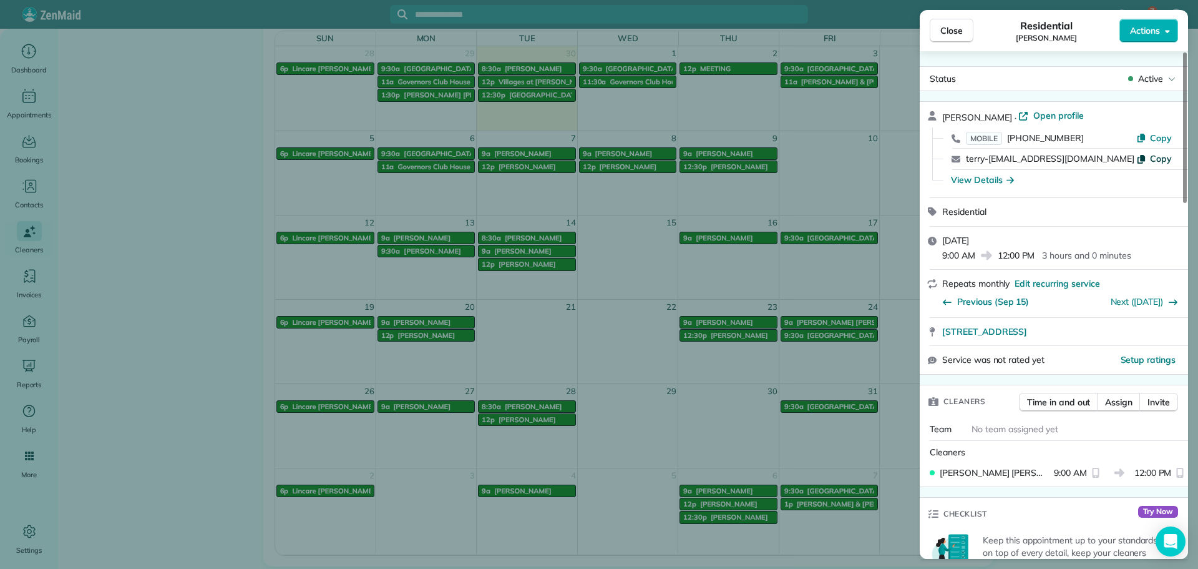
click at [1155, 159] on span "Copy" at bounding box center [1161, 158] width 22 height 11
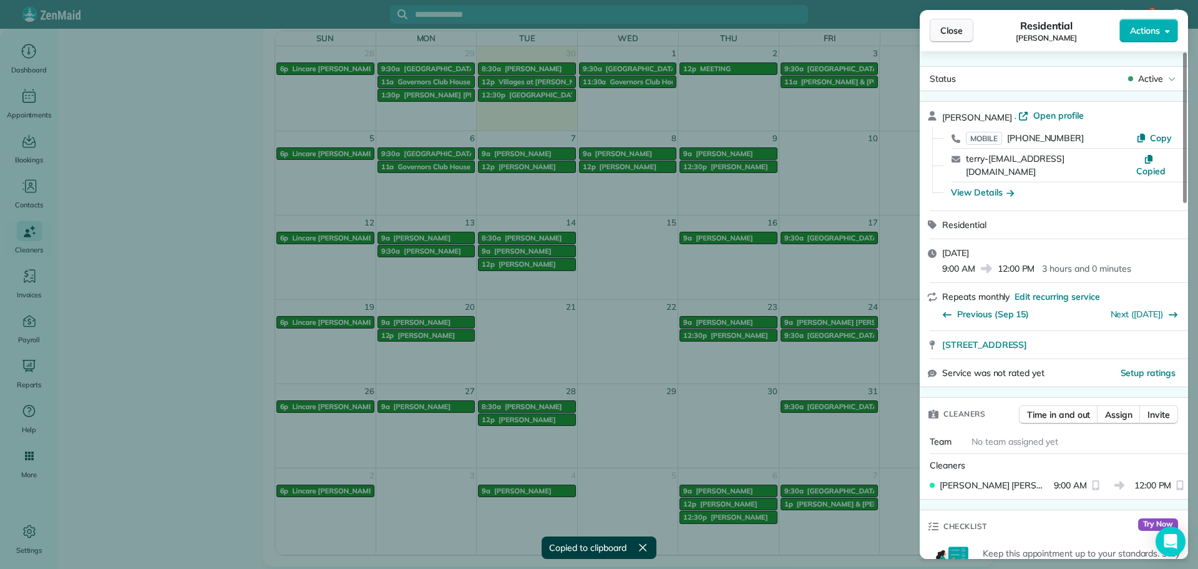
click at [961, 32] on span "Close" at bounding box center [952, 30] width 22 height 12
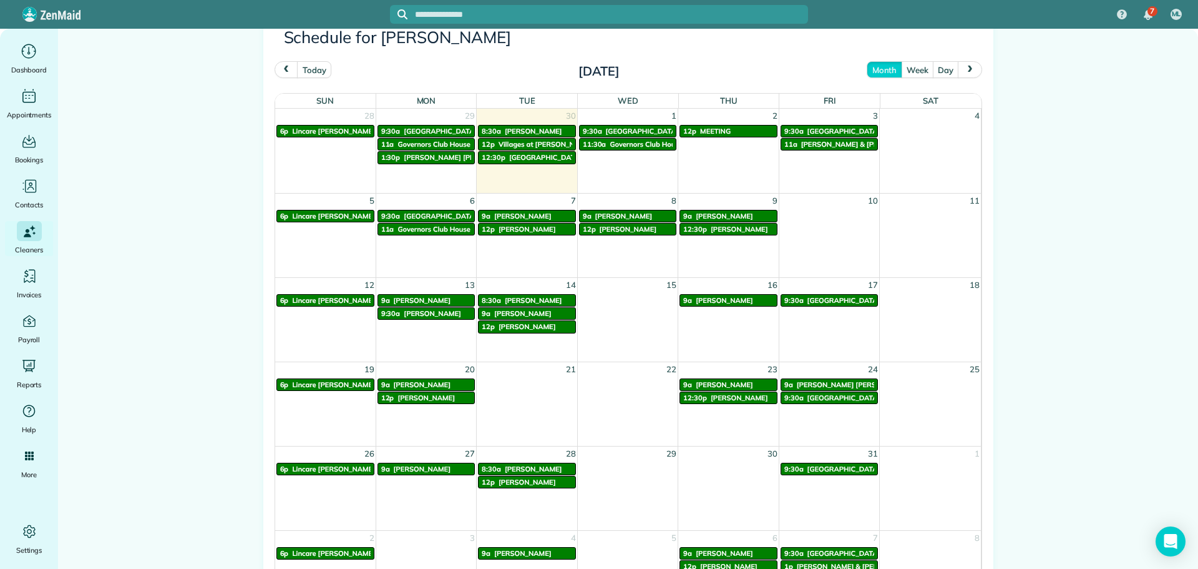
scroll to position [687, 0]
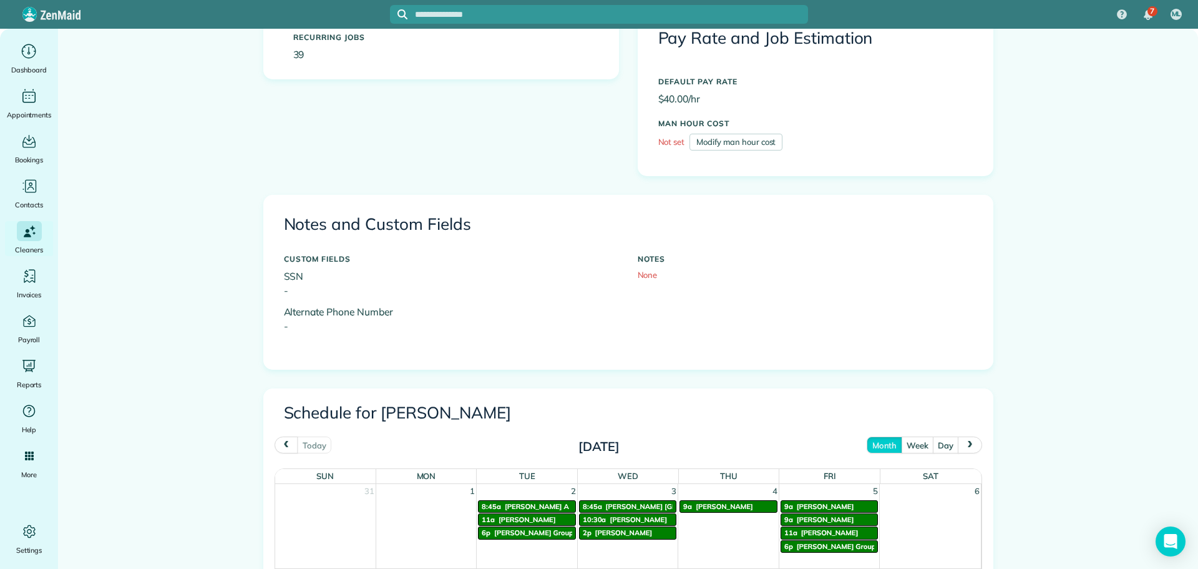
scroll to position [499, 0]
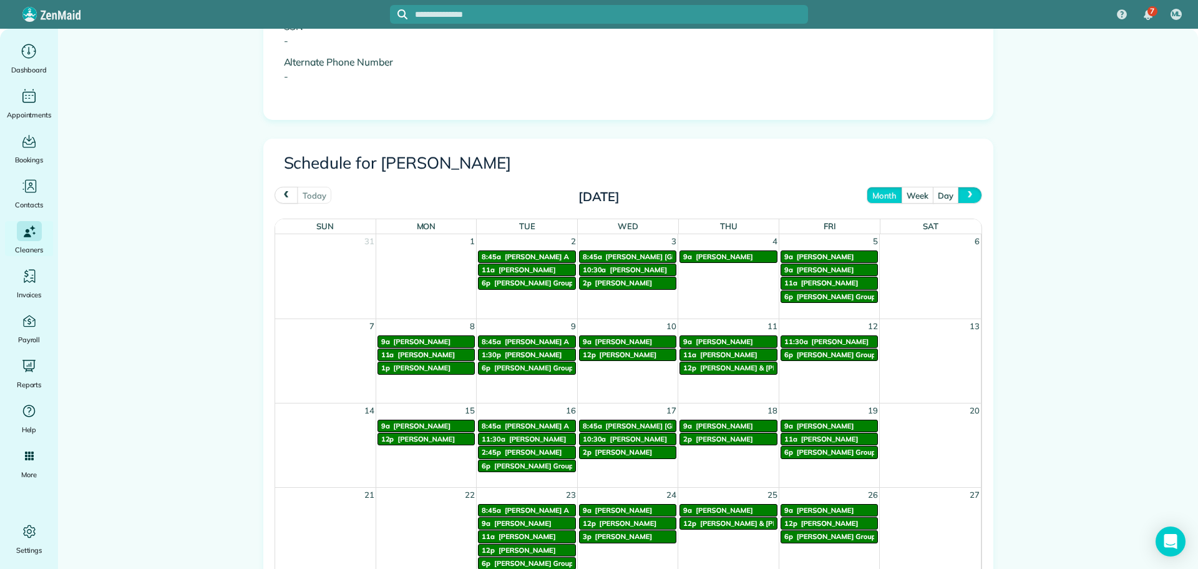
click at [977, 197] on button "next" at bounding box center [970, 195] width 24 height 17
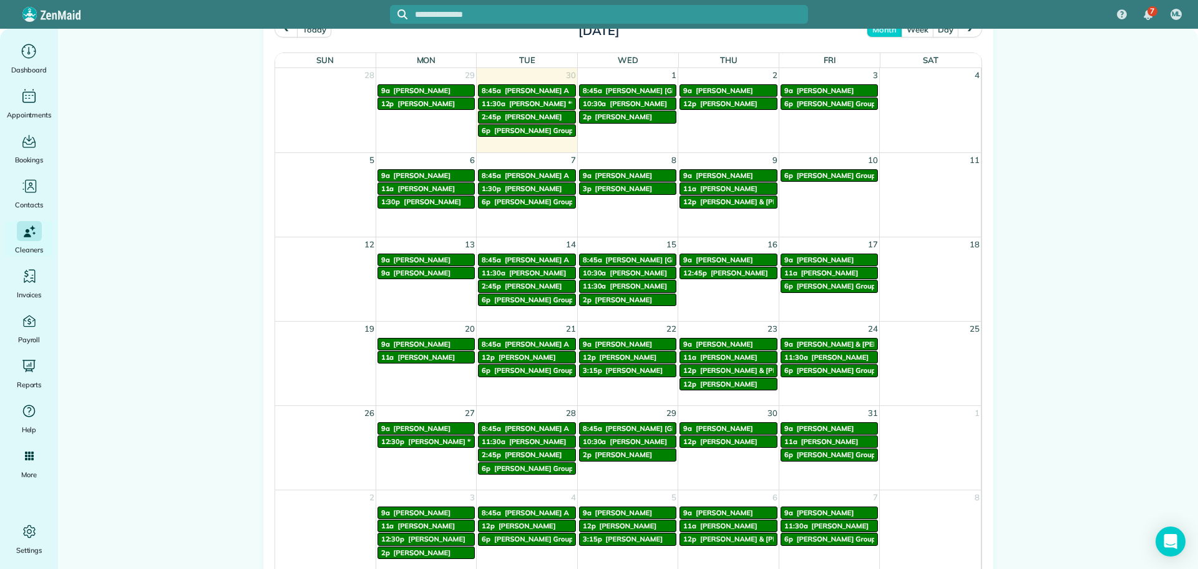
scroll to position [687, 0]
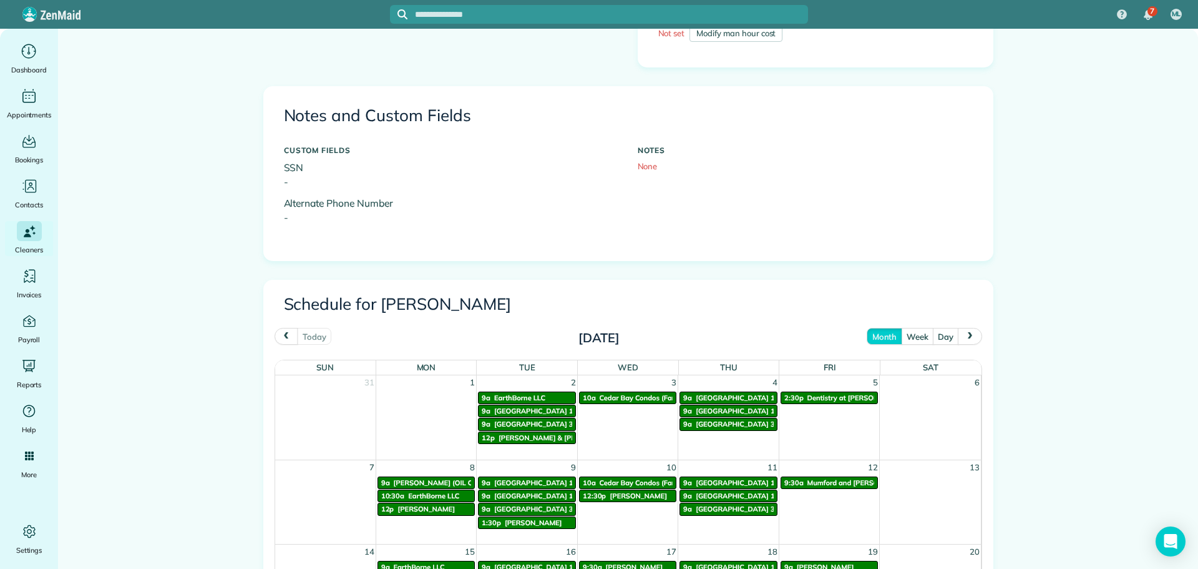
scroll to position [437, 0]
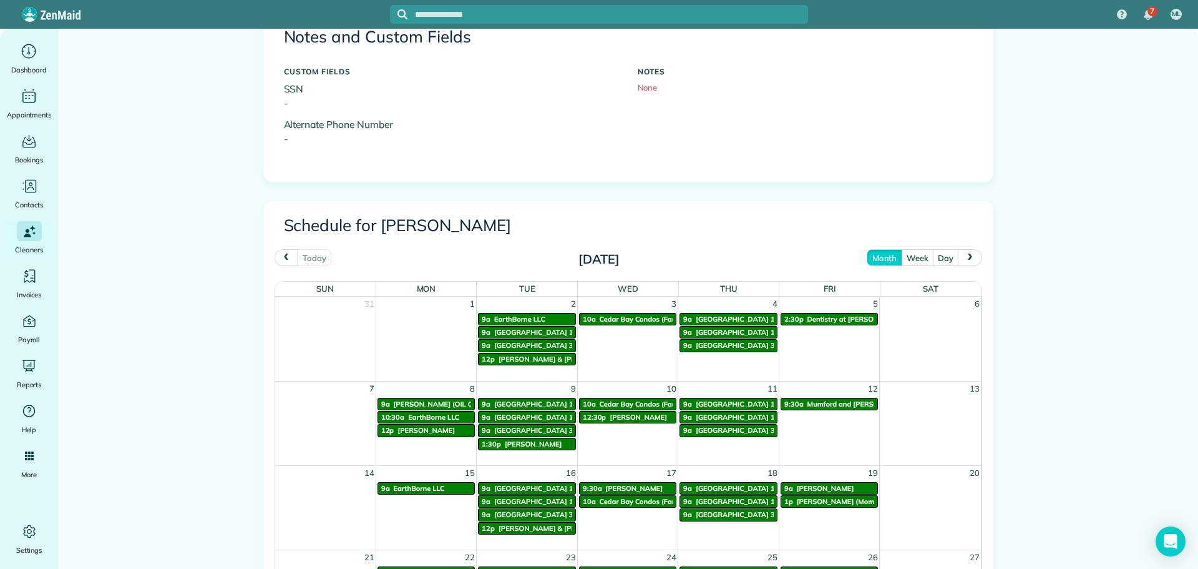
click at [966, 259] on span "next" at bounding box center [971, 257] width 10 height 8
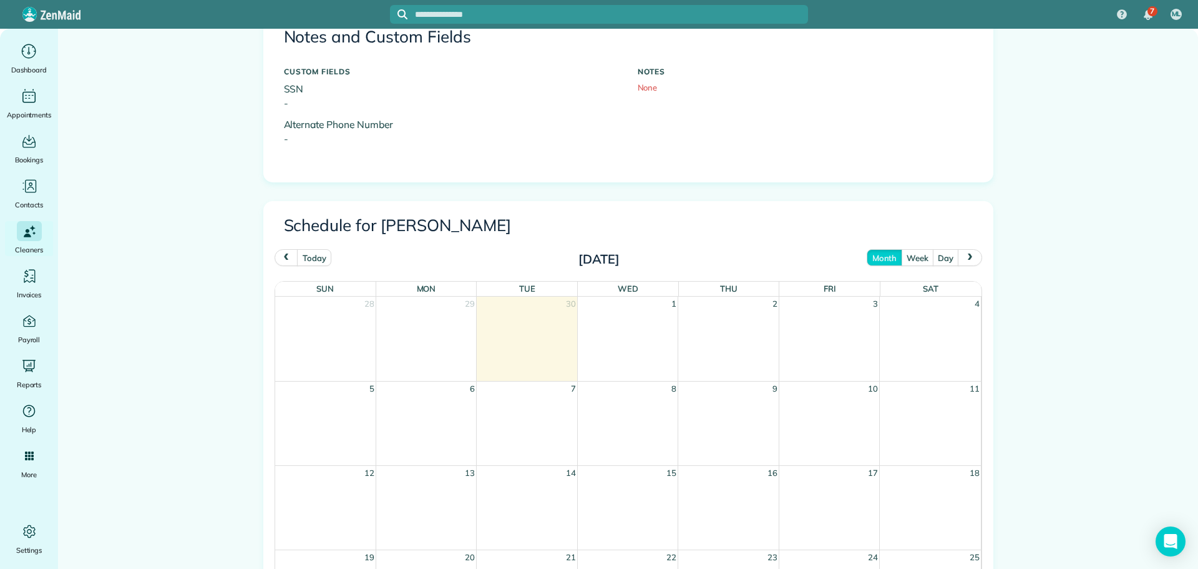
click at [966, 259] on span "next" at bounding box center [971, 257] width 10 height 8
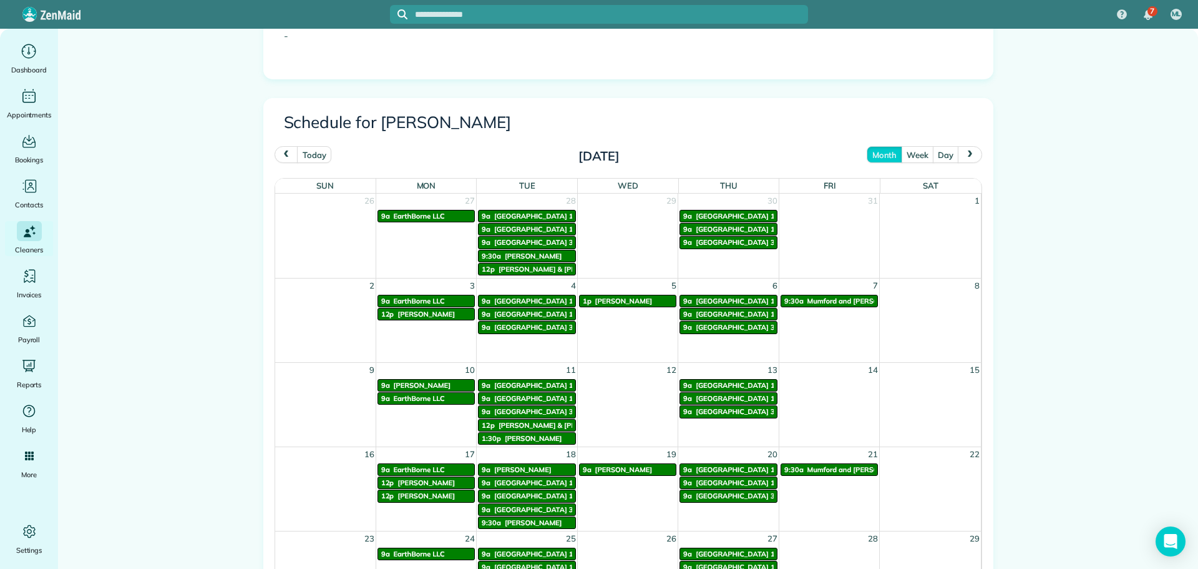
scroll to position [562, 0]
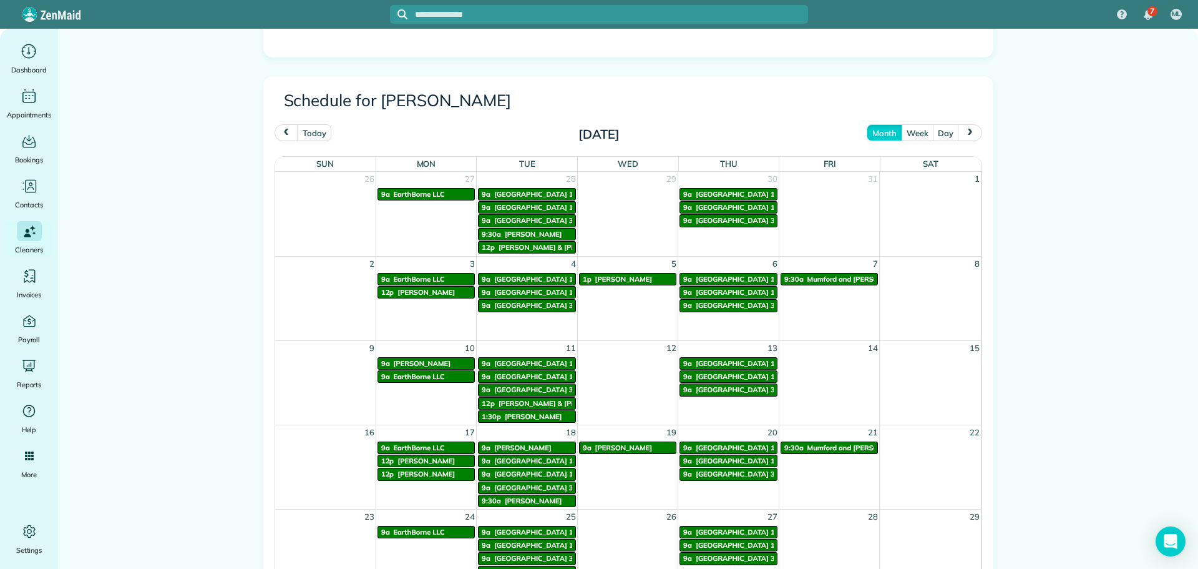
click at [614, 448] on span "[PERSON_NAME]" at bounding box center [623, 447] width 57 height 9
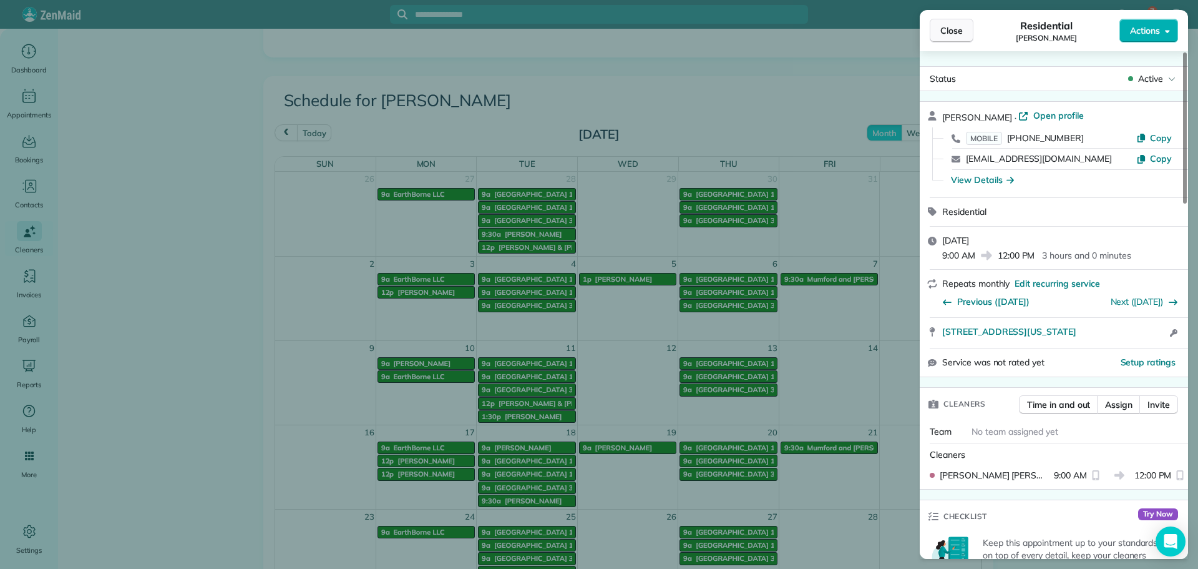
click at [946, 34] on span "Close" at bounding box center [952, 30] width 22 height 12
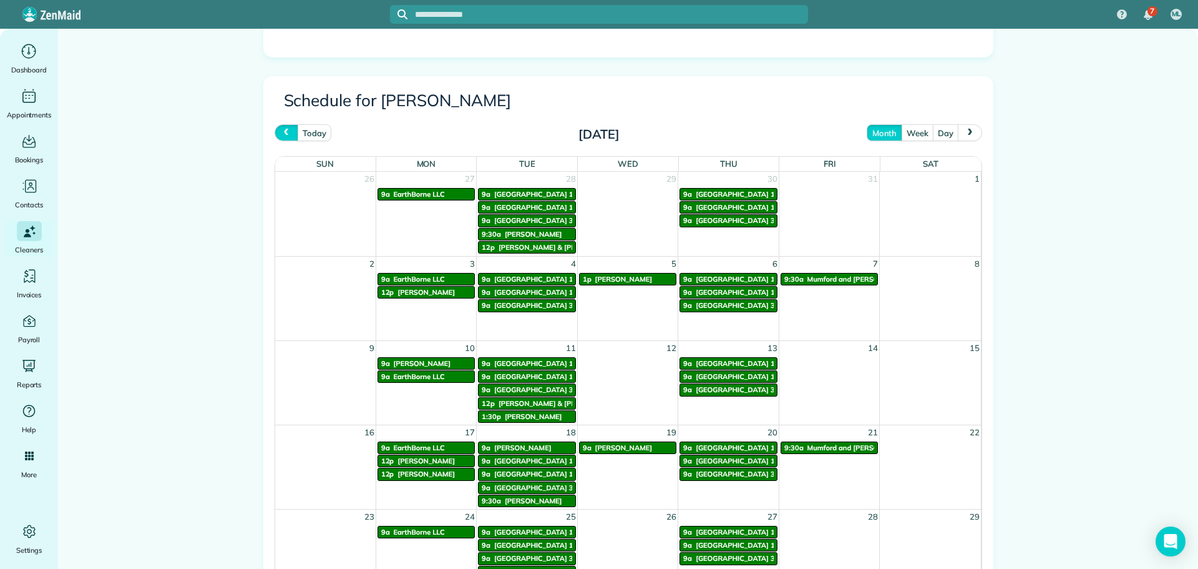
click at [281, 134] on span "prev" at bounding box center [286, 133] width 10 height 8
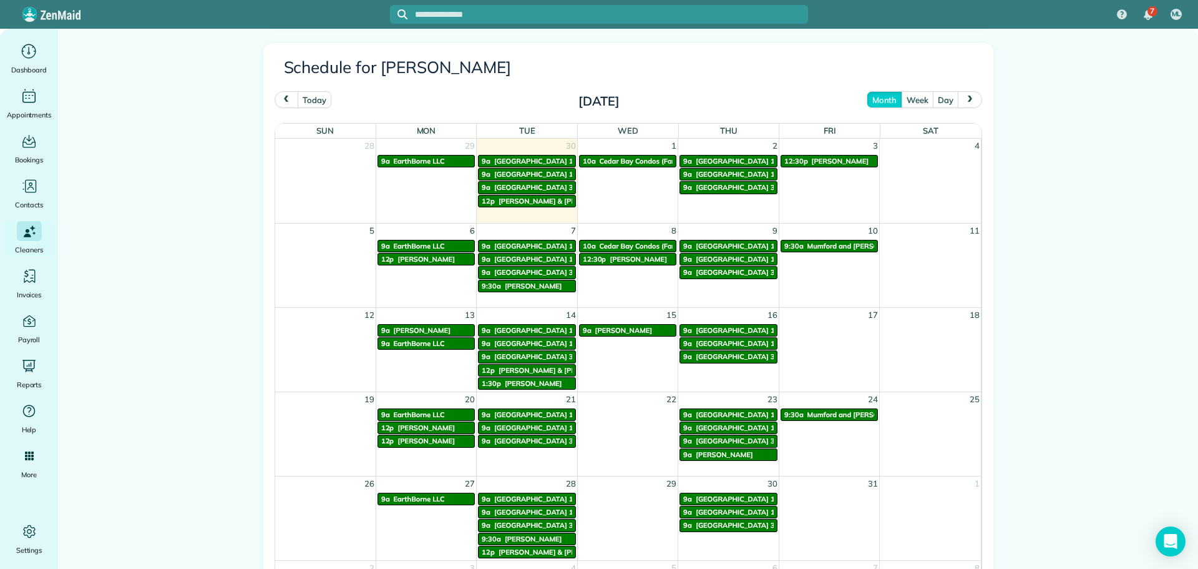
scroll to position [624, 0]
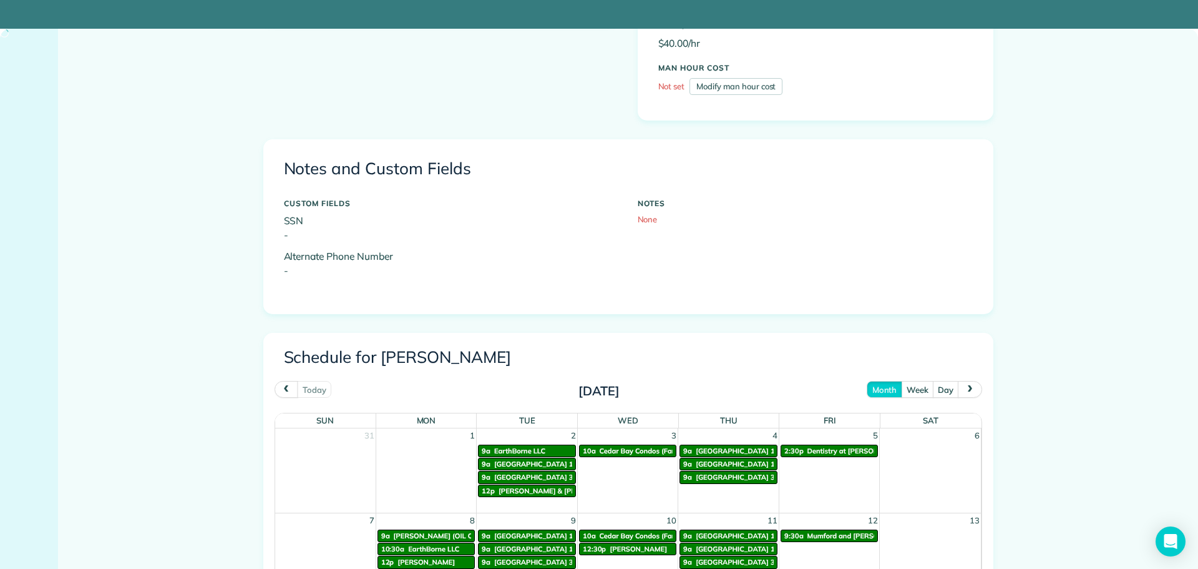
scroll to position [374, 0]
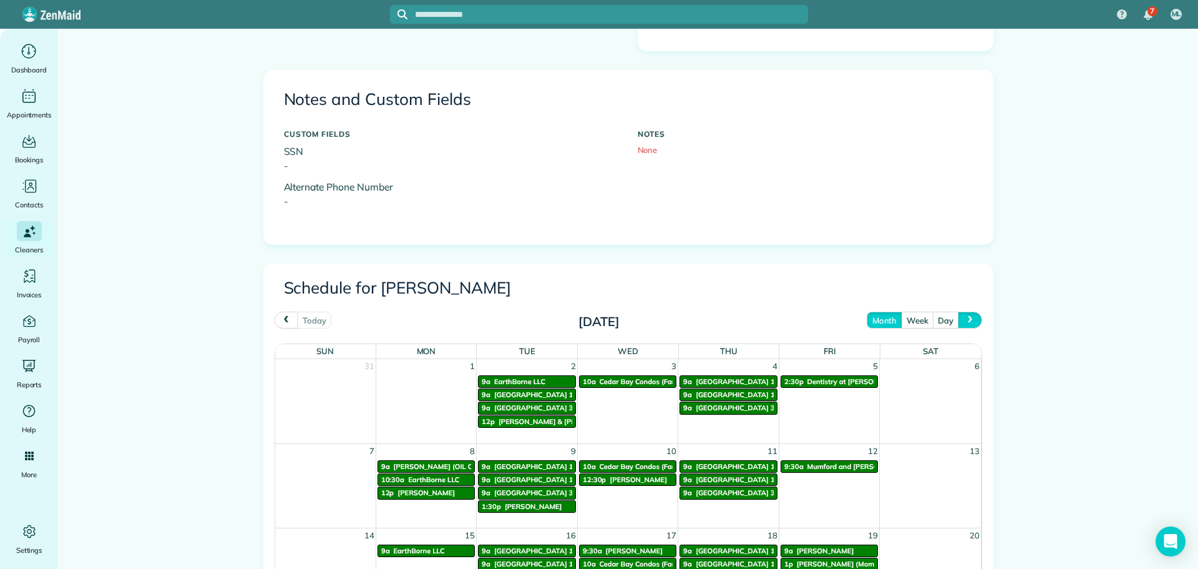
click at [966, 316] on span "next" at bounding box center [971, 320] width 10 height 8
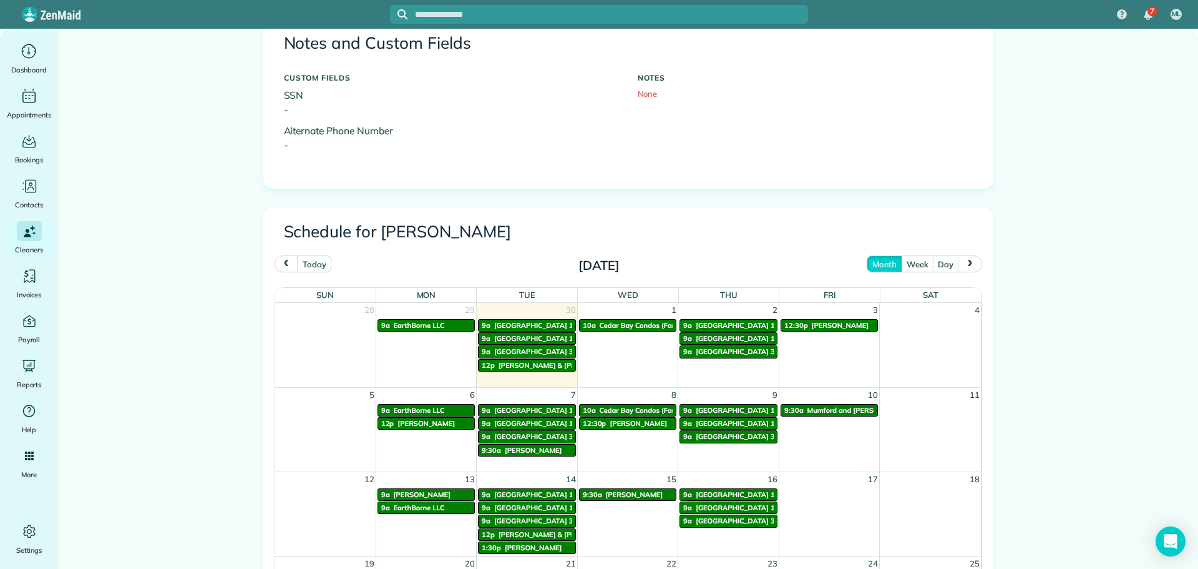
scroll to position [562, 0]
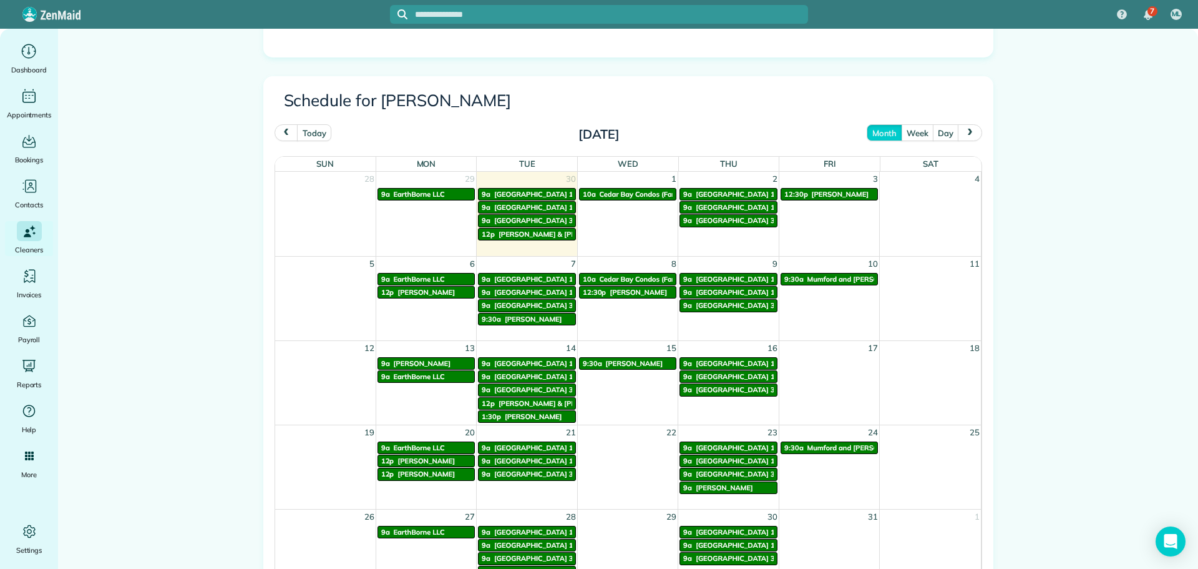
click at [605, 366] on span "[PERSON_NAME]" at bounding box center [633, 363] width 57 height 9
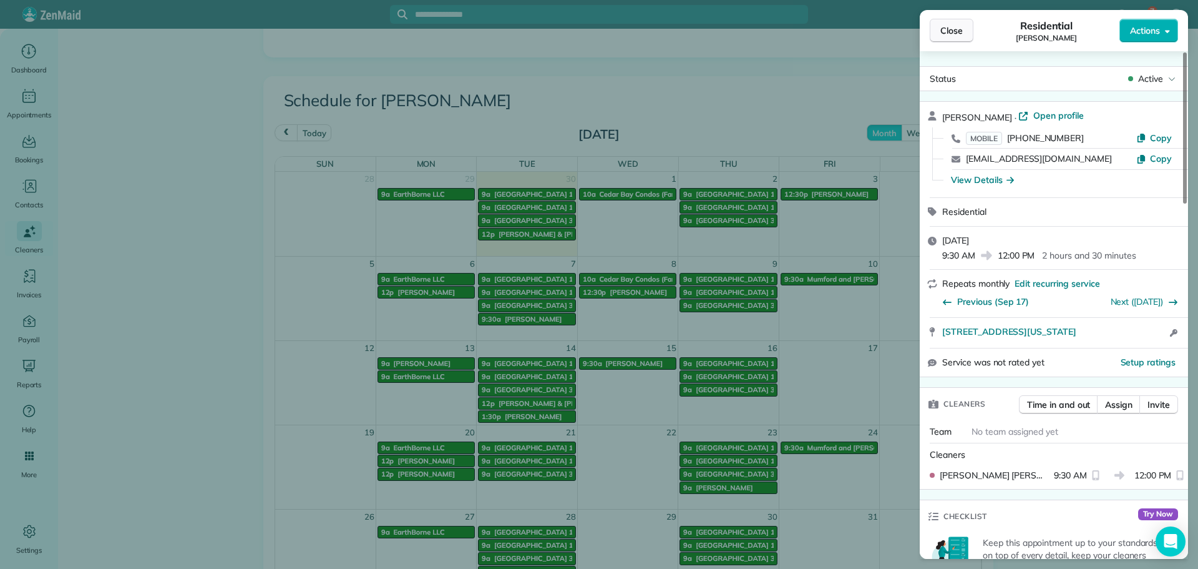
click at [944, 28] on span "Close" at bounding box center [952, 30] width 22 height 12
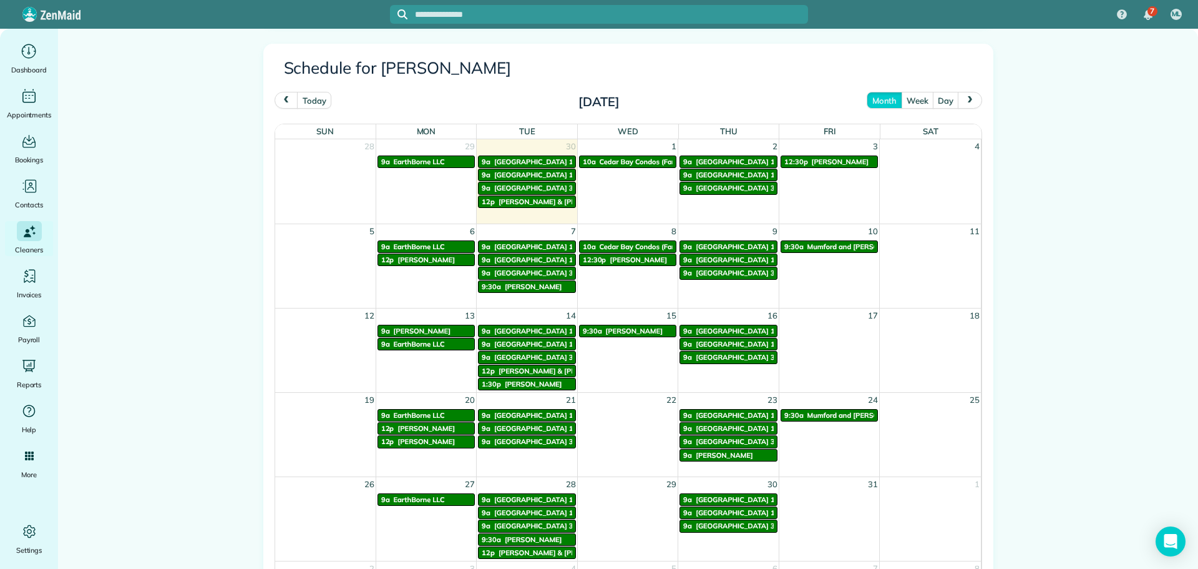
scroll to position [624, 0]
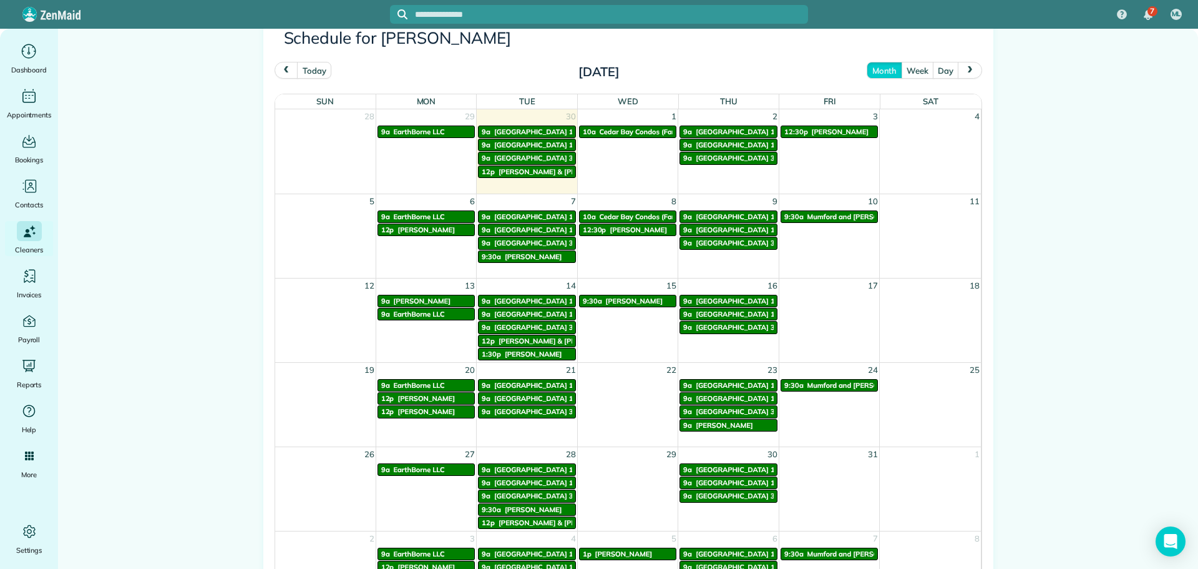
click at [436, 401] on span "[PERSON_NAME]" at bounding box center [426, 398] width 57 height 9
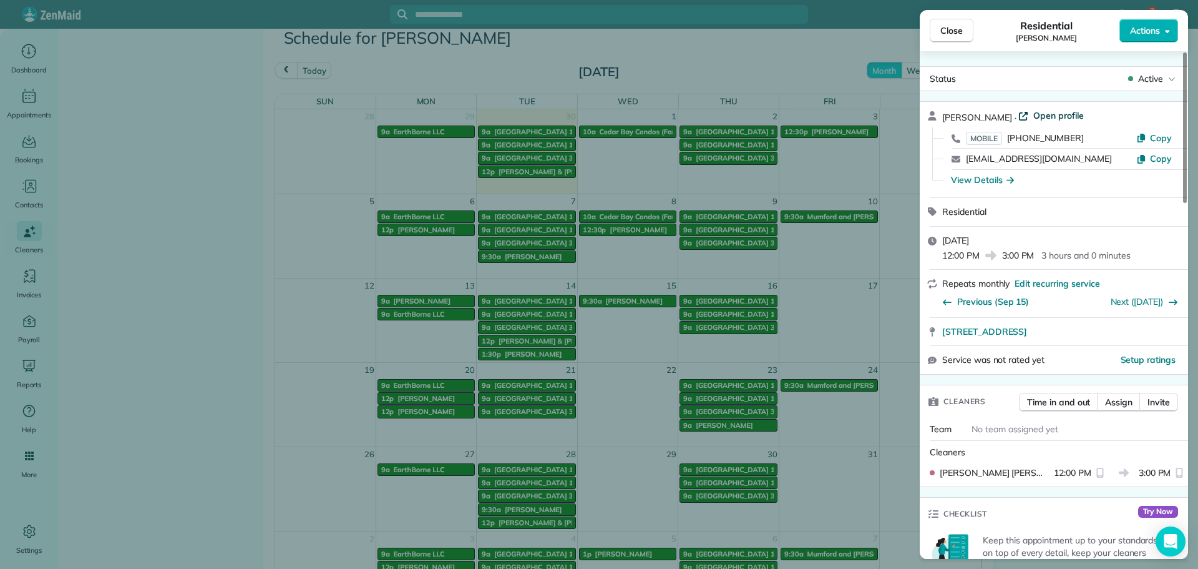
click at [1044, 117] on span "Open profile" at bounding box center [1059, 115] width 51 height 12
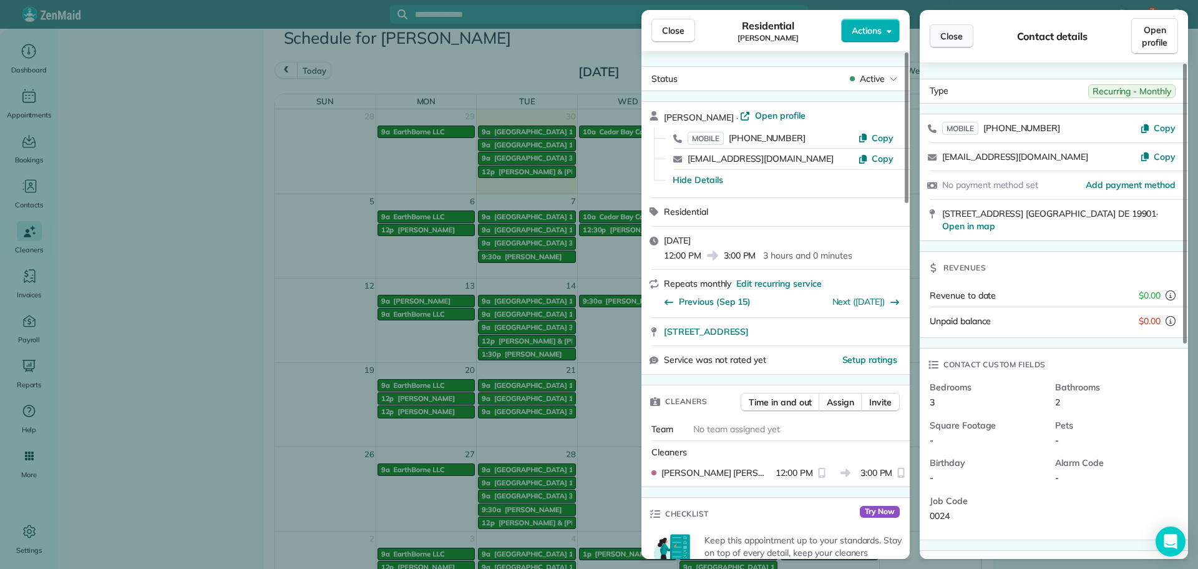
click at [940, 36] on button "Close" at bounding box center [952, 36] width 44 height 24
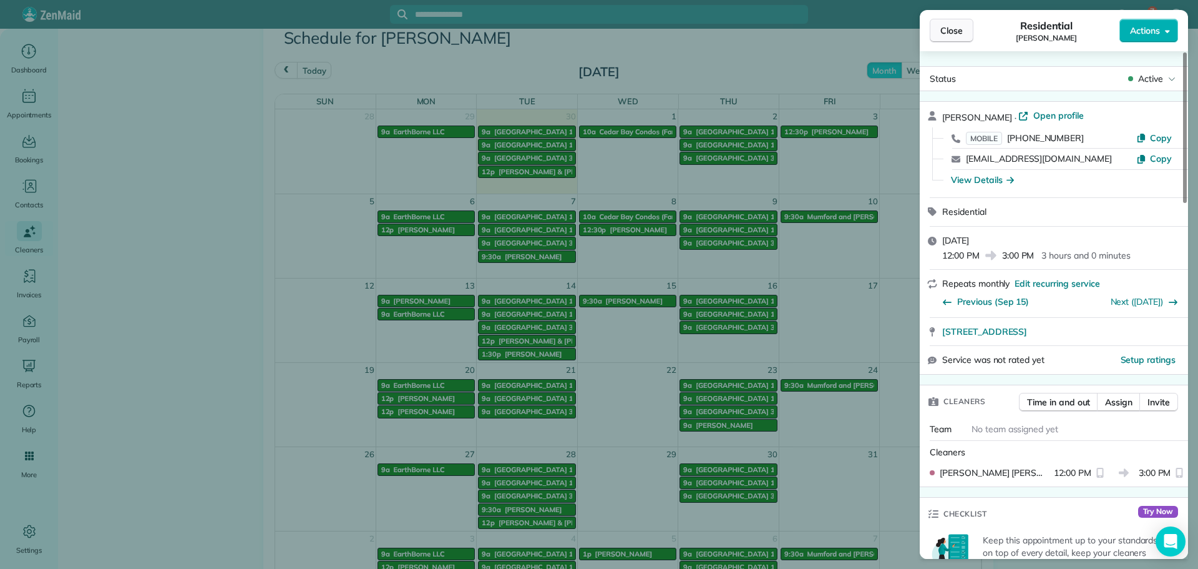
click at [932, 34] on button "Close" at bounding box center [952, 31] width 44 height 24
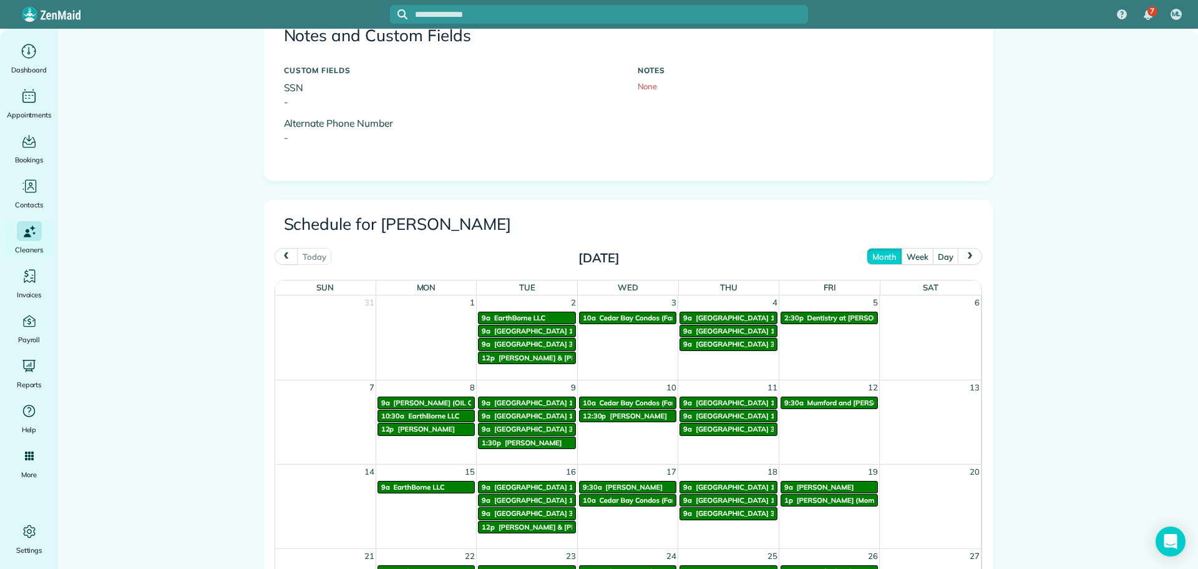
scroll to position [499, 0]
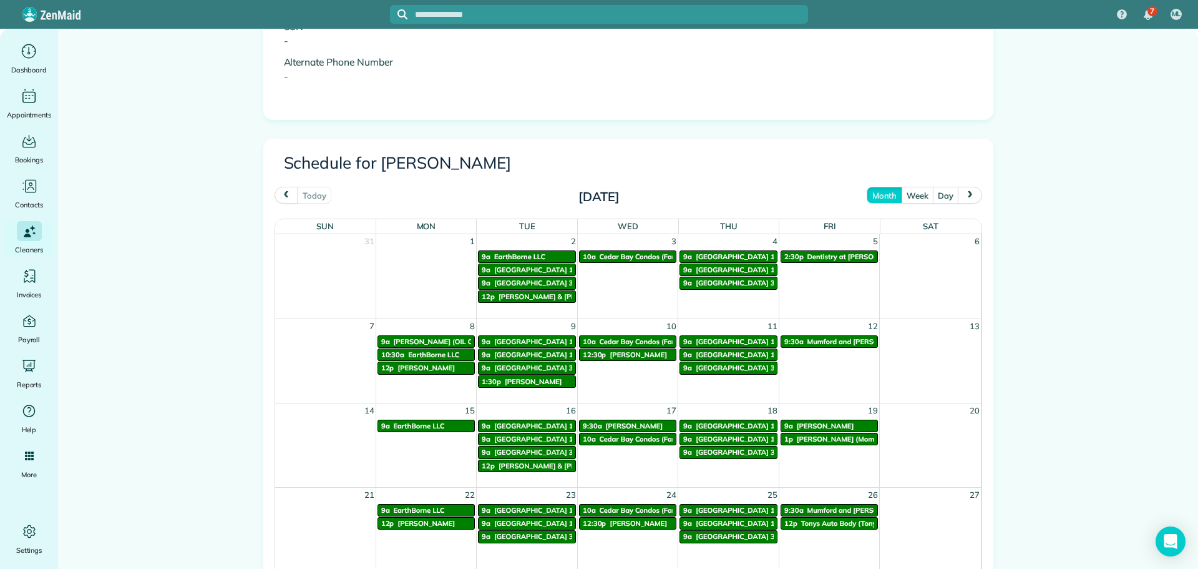
click at [966, 199] on button "next" at bounding box center [970, 195] width 24 height 17
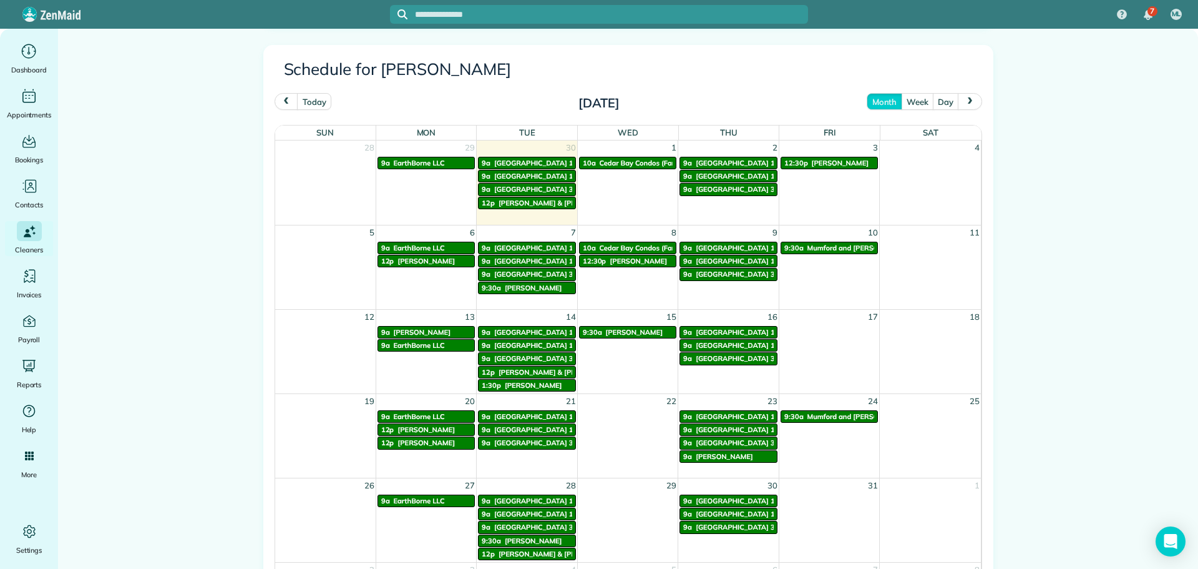
scroll to position [624, 0]
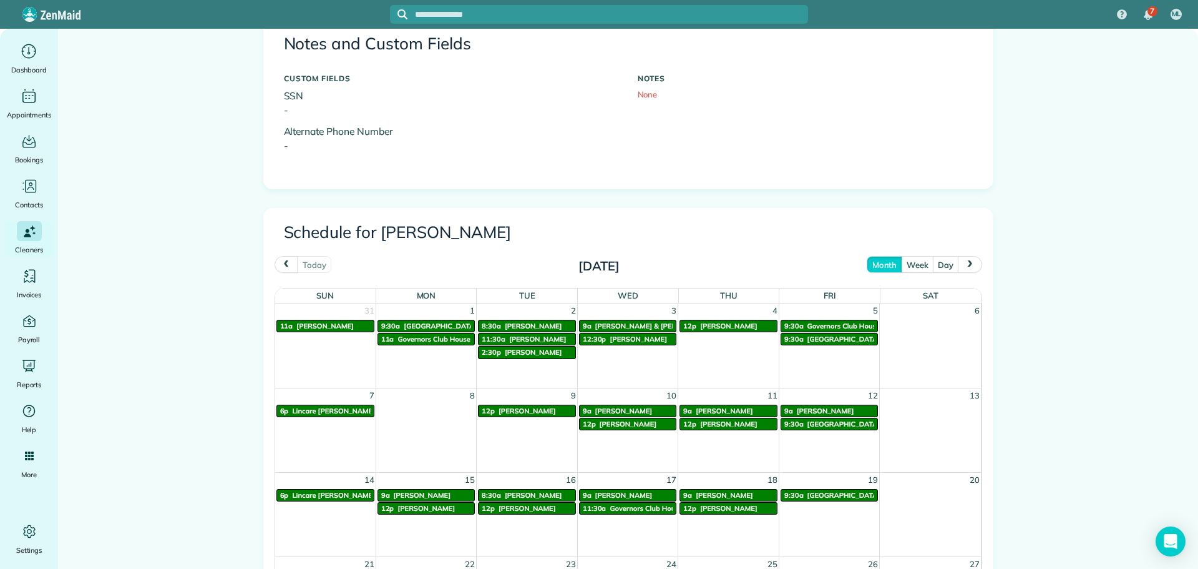
scroll to position [437, 0]
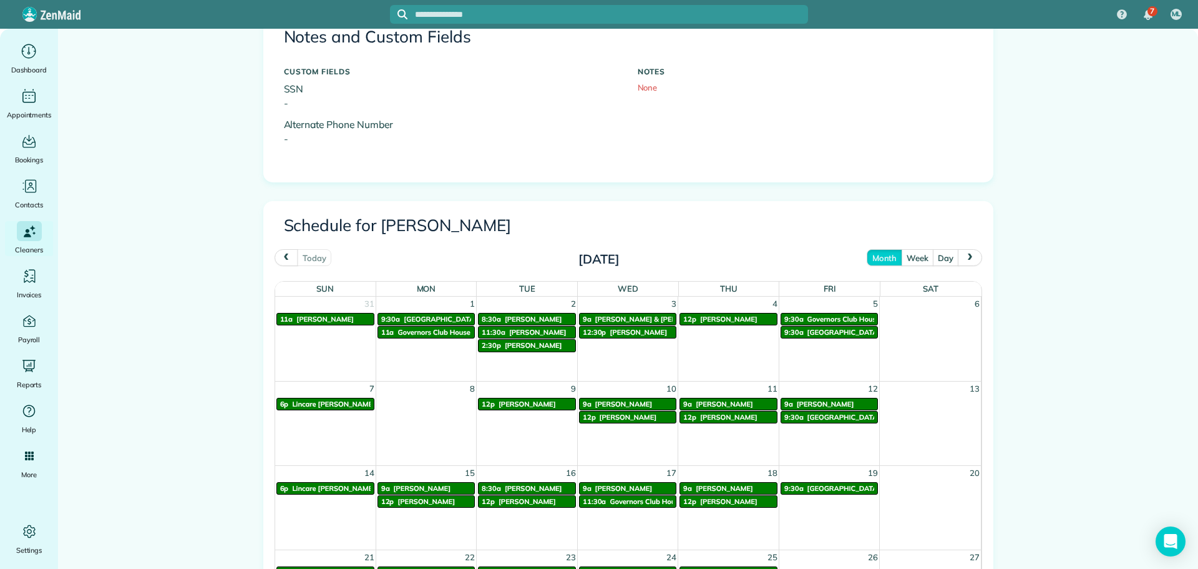
click at [967, 252] on button "next" at bounding box center [970, 257] width 24 height 17
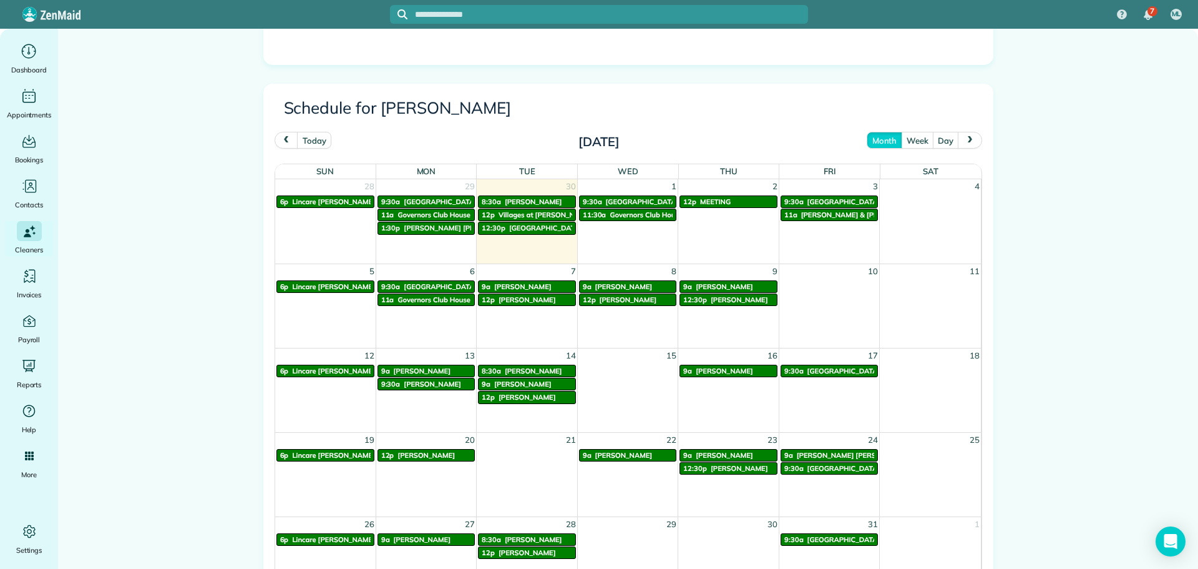
scroll to position [624, 0]
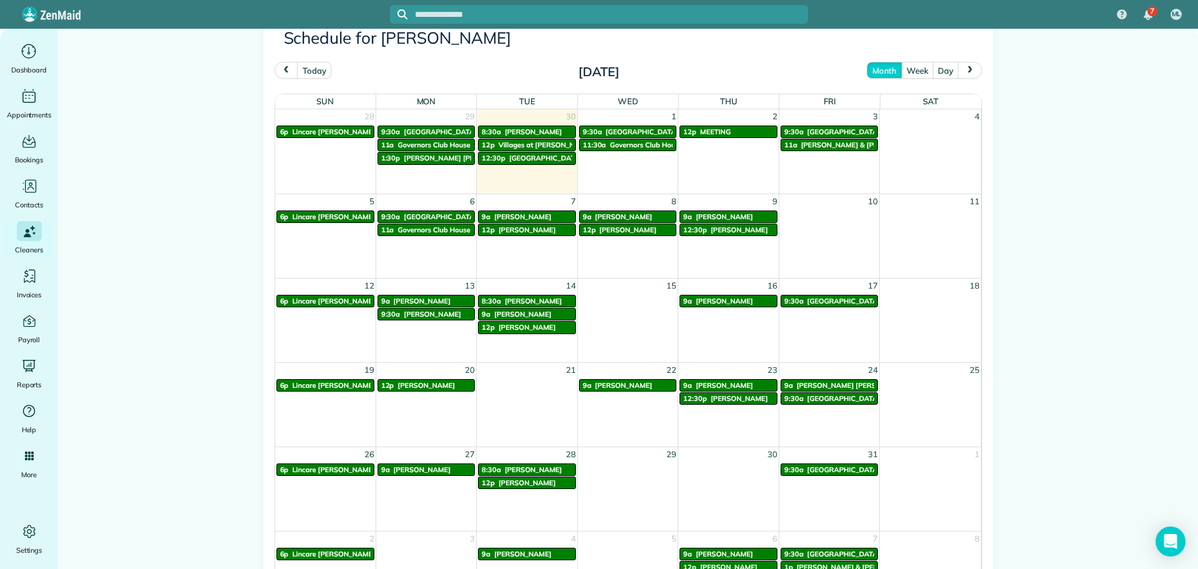
click at [625, 383] on span "[PERSON_NAME]" at bounding box center [623, 385] width 57 height 9
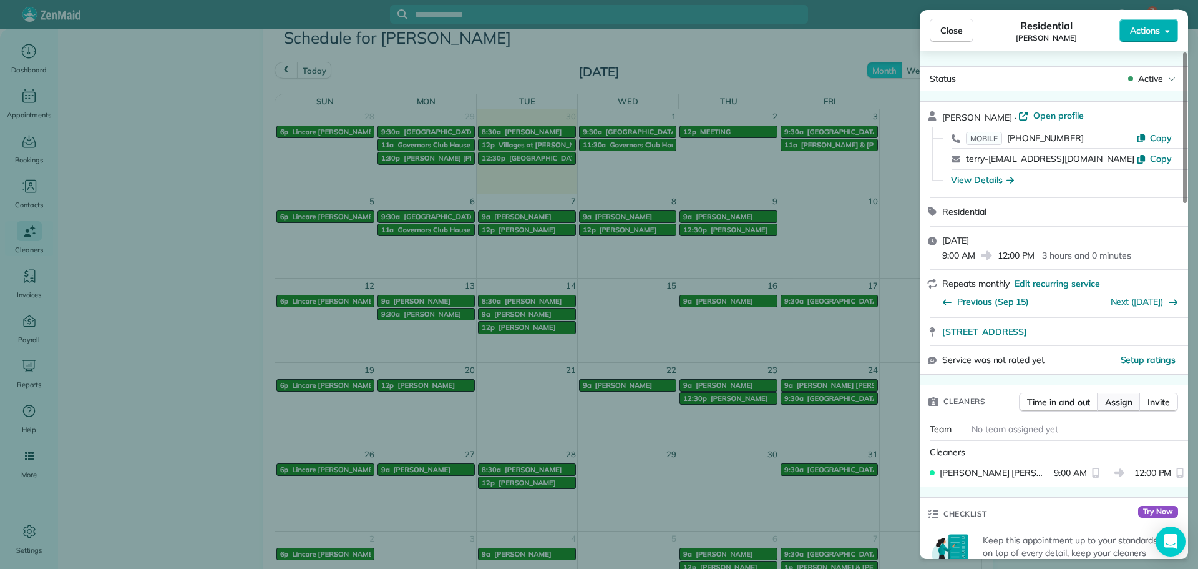
click at [1113, 398] on span "Assign" at bounding box center [1118, 402] width 27 height 12
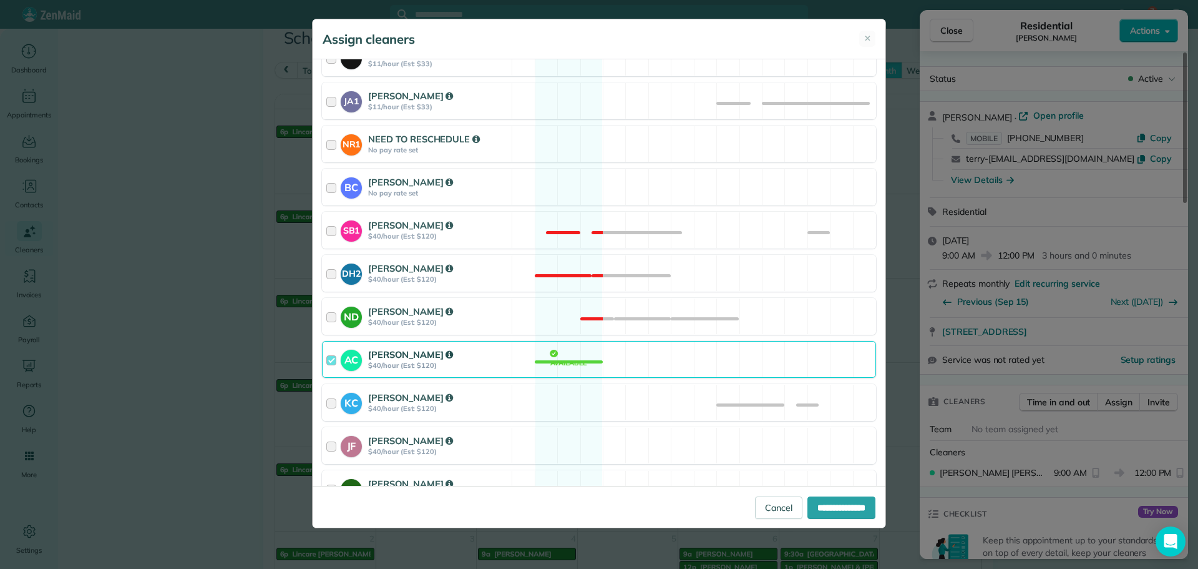
scroll to position [250, 0]
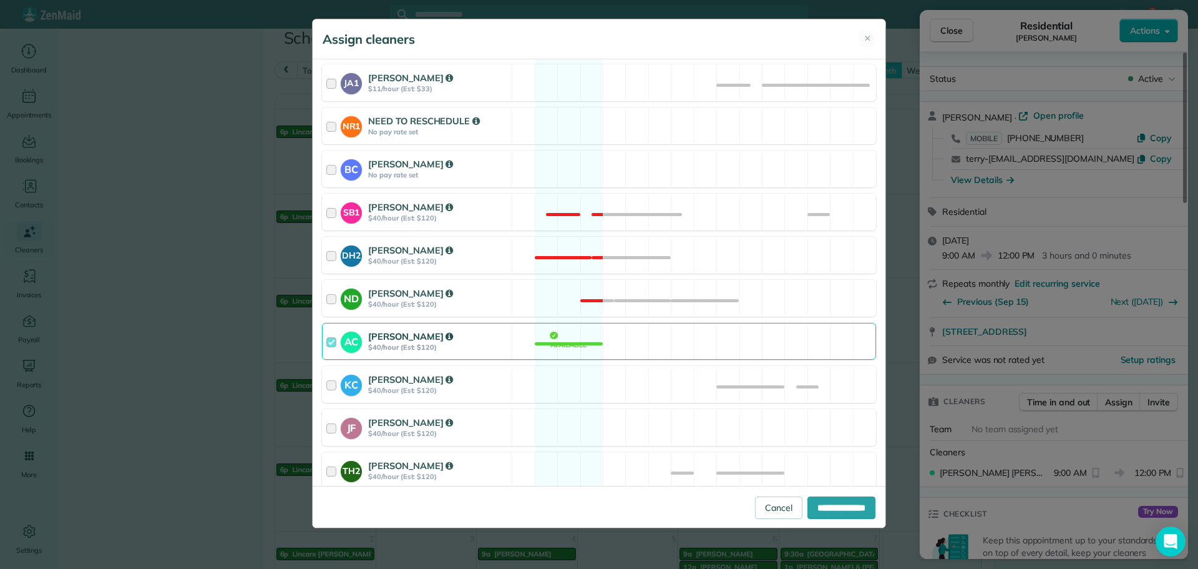
click at [462, 338] on div "[PERSON_NAME]" at bounding box center [438, 337] width 140 height 14
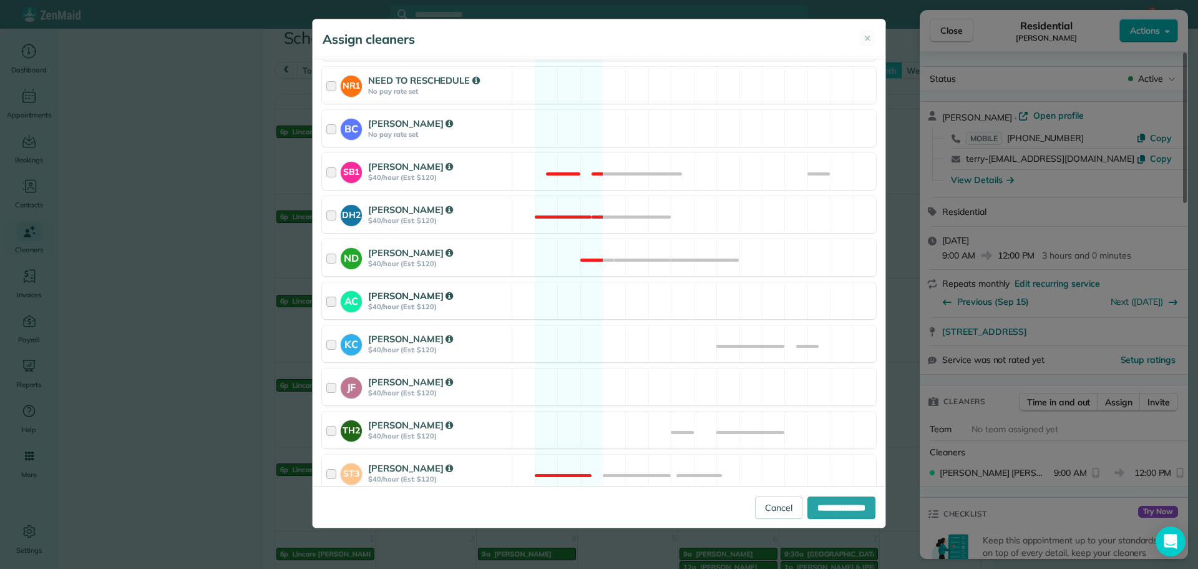
scroll to position [312, 0]
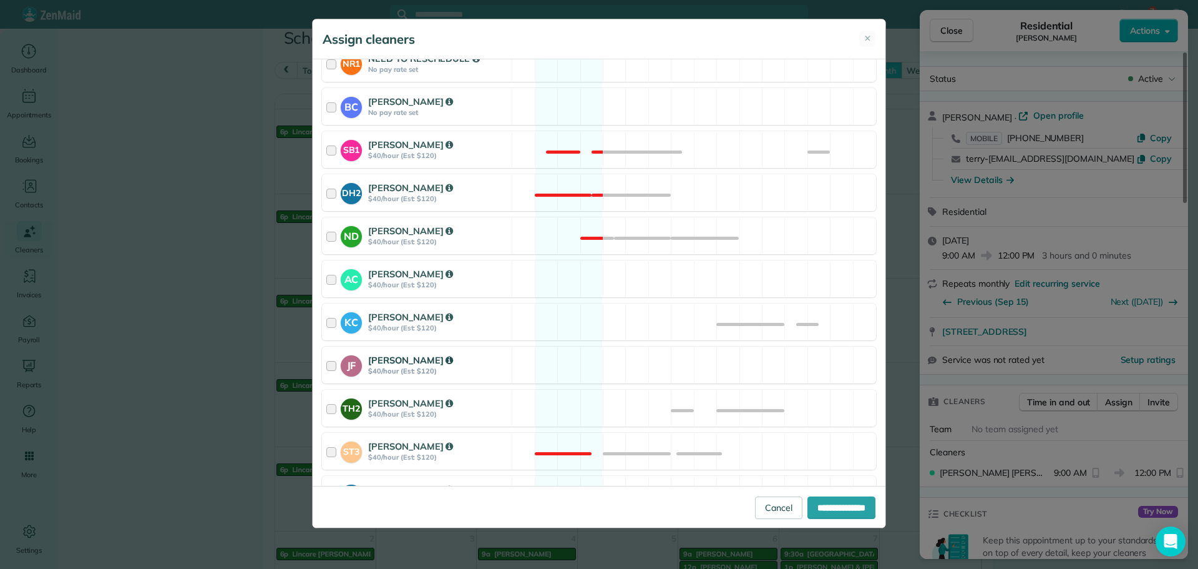
click at [482, 360] on div "[PERSON_NAME]" at bounding box center [438, 360] width 140 height 14
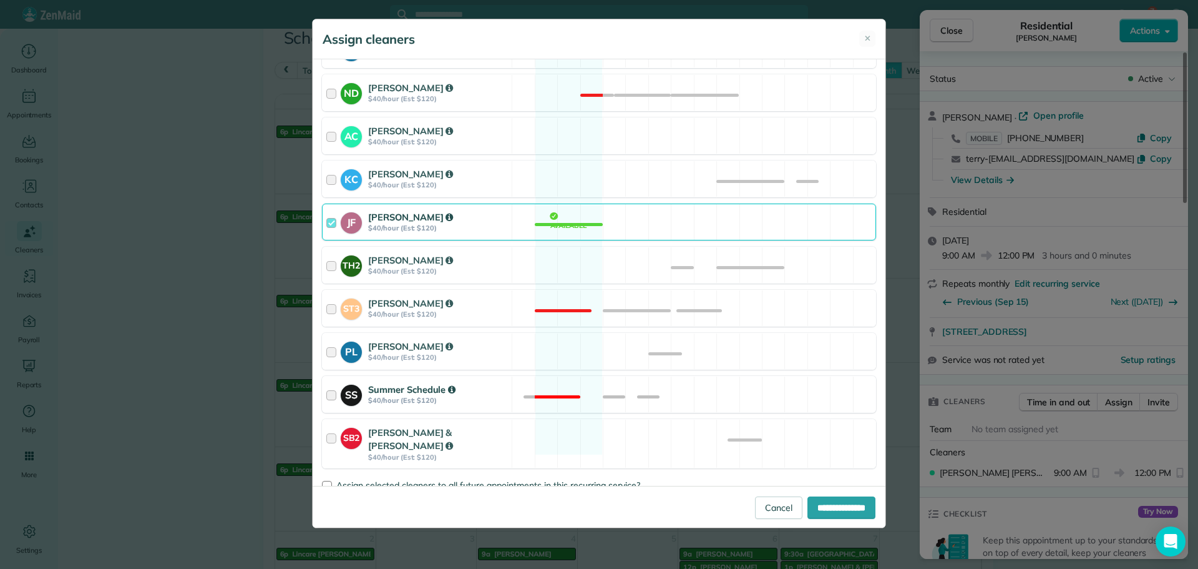
scroll to position [471, 0]
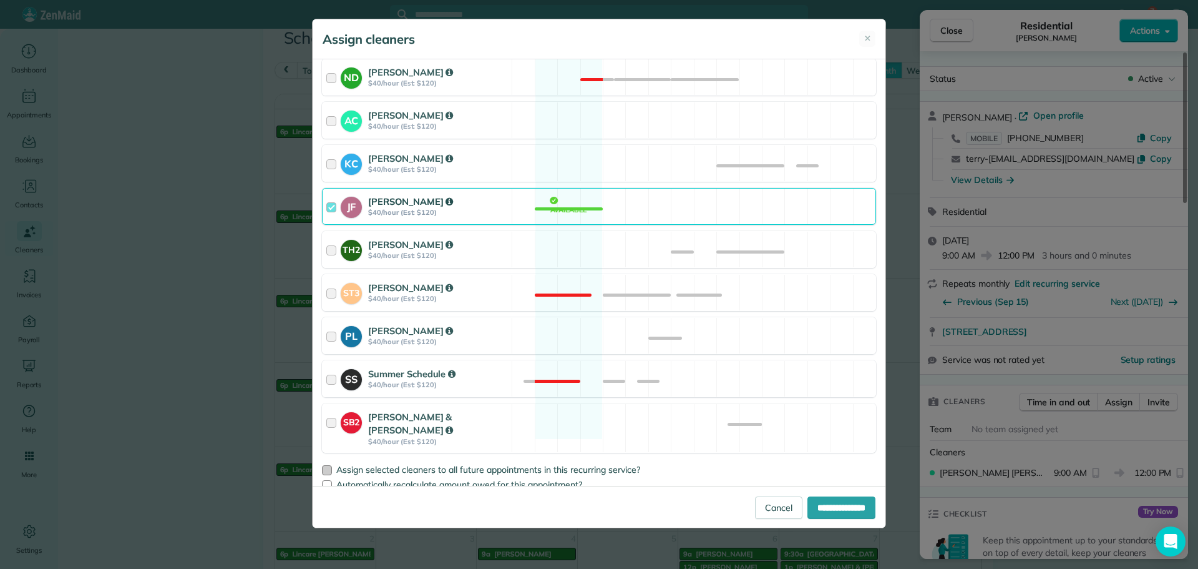
click at [329, 465] on div at bounding box center [327, 470] width 10 height 10
click at [816, 512] on input "**********" at bounding box center [842, 507] width 68 height 22
type input "**********"
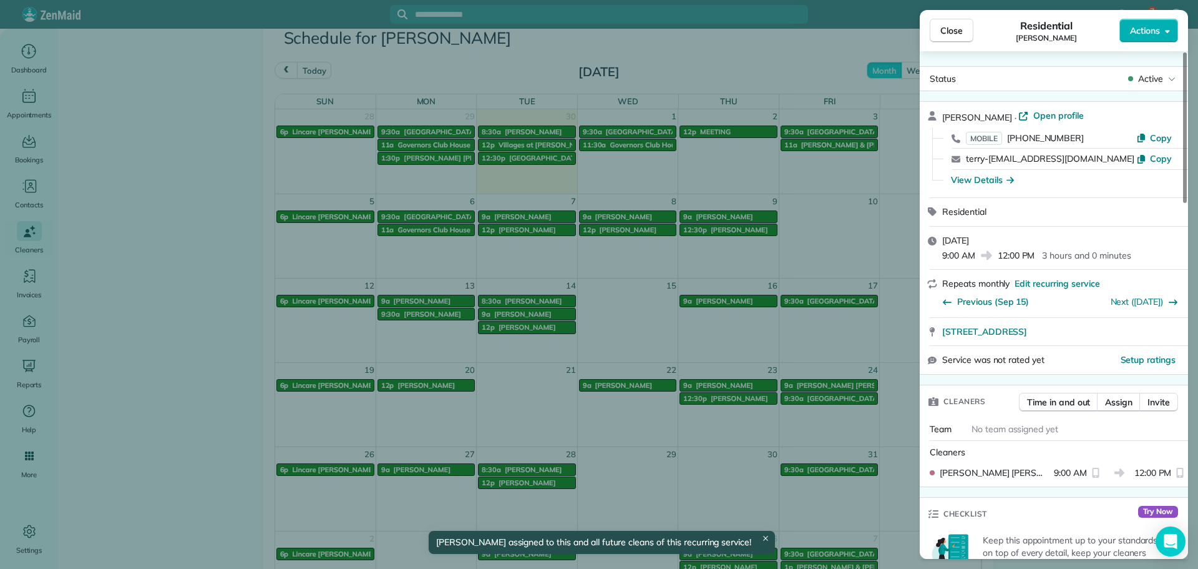
drag, startPoint x: 951, startPoint y: 26, endPoint x: 951, endPoint y: 35, distance: 8.7
click at [951, 30] on span "Close" at bounding box center [952, 30] width 22 height 12
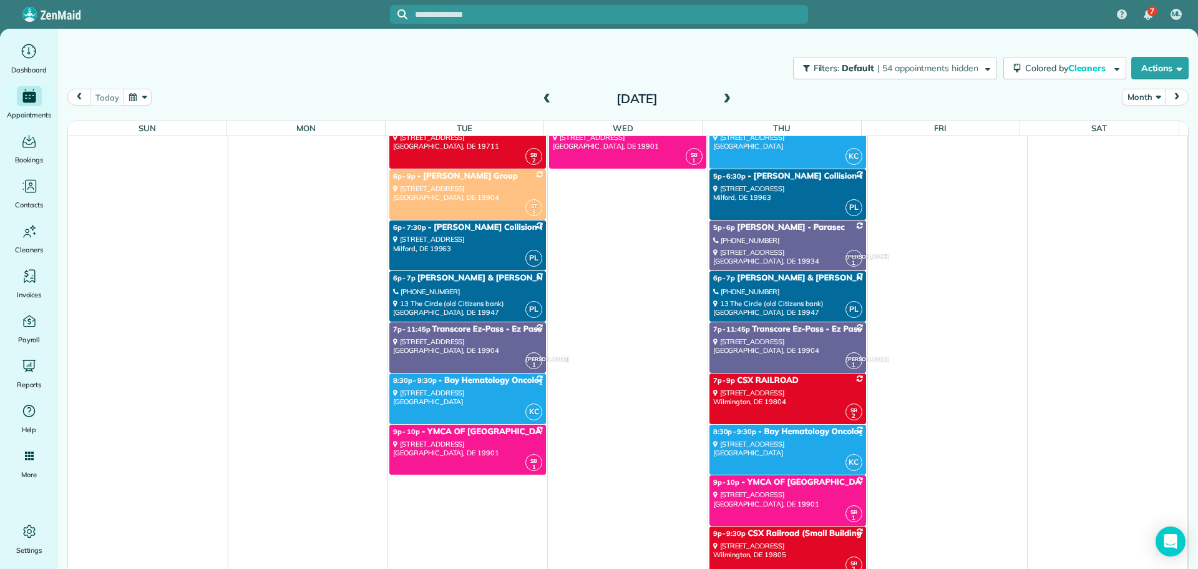
scroll to position [5804, 0]
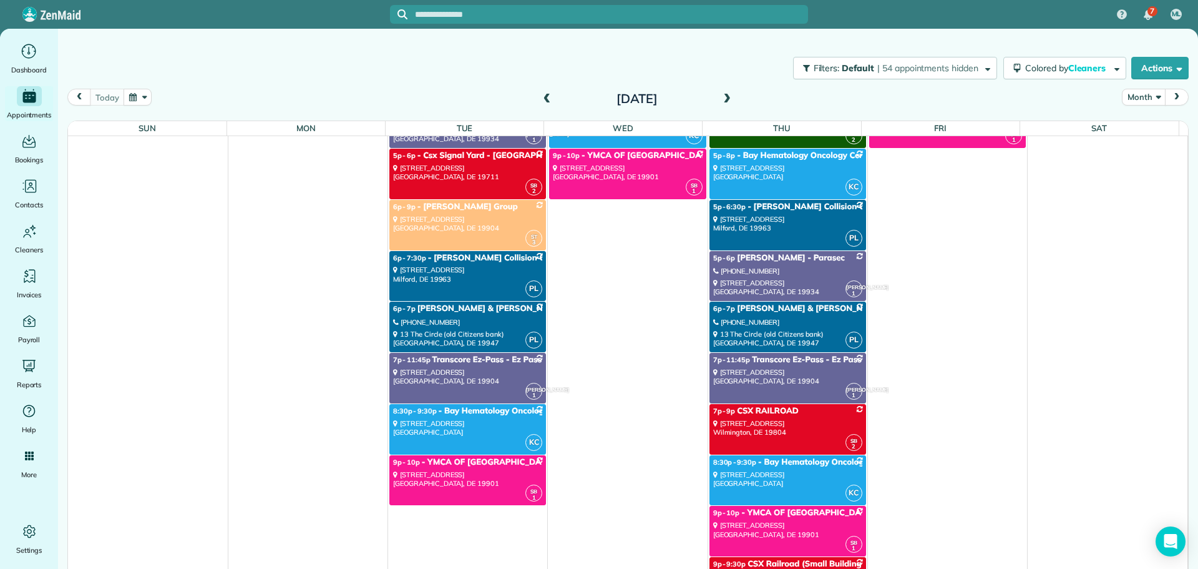
click at [1171, 92] on button "next" at bounding box center [1177, 97] width 24 height 17
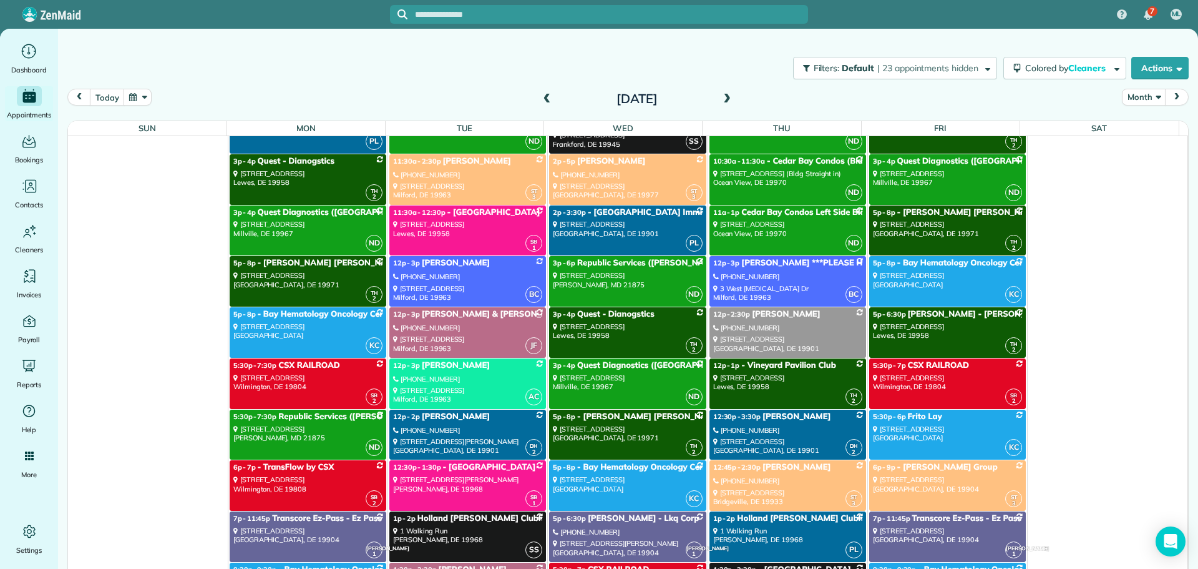
scroll to position [5180, 0]
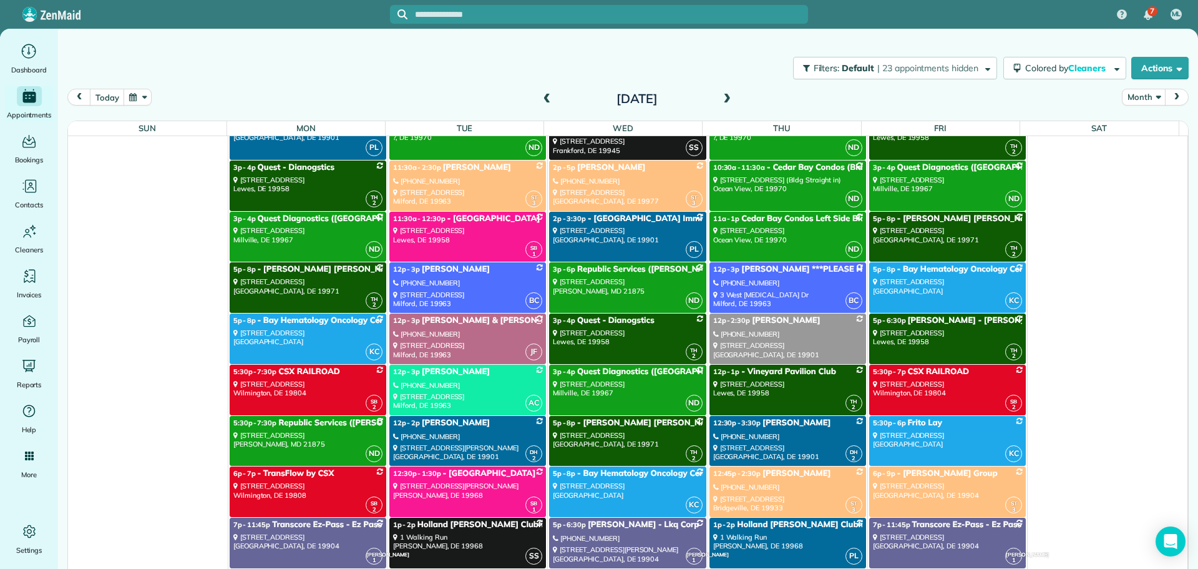
click at [789, 335] on div "(914) 329-9464" at bounding box center [787, 334] width 149 height 9
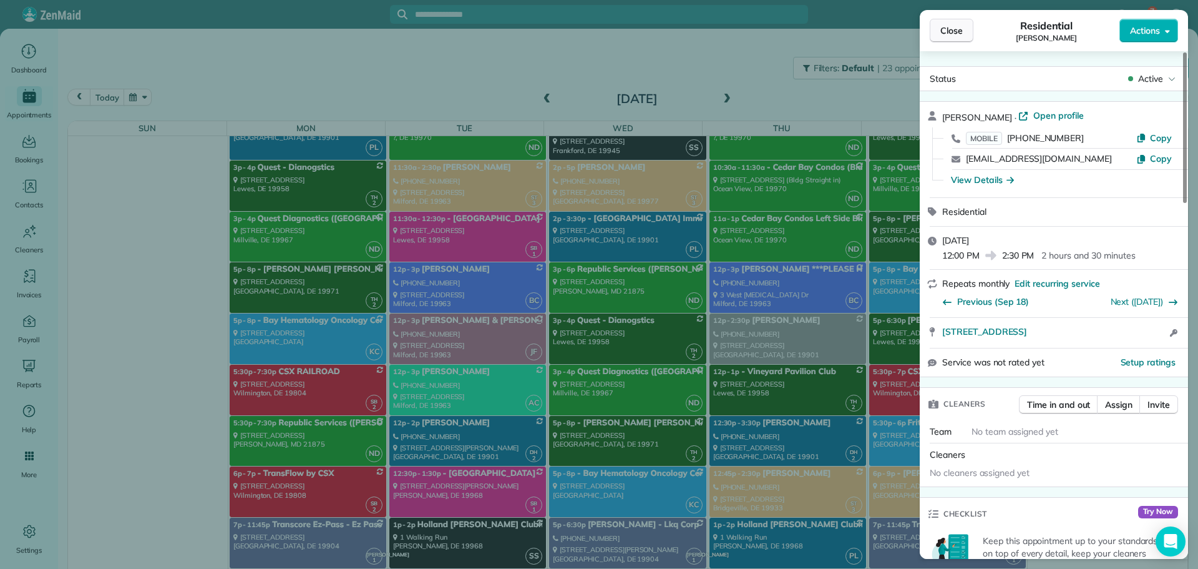
click at [941, 31] on span "Close" at bounding box center [952, 30] width 22 height 12
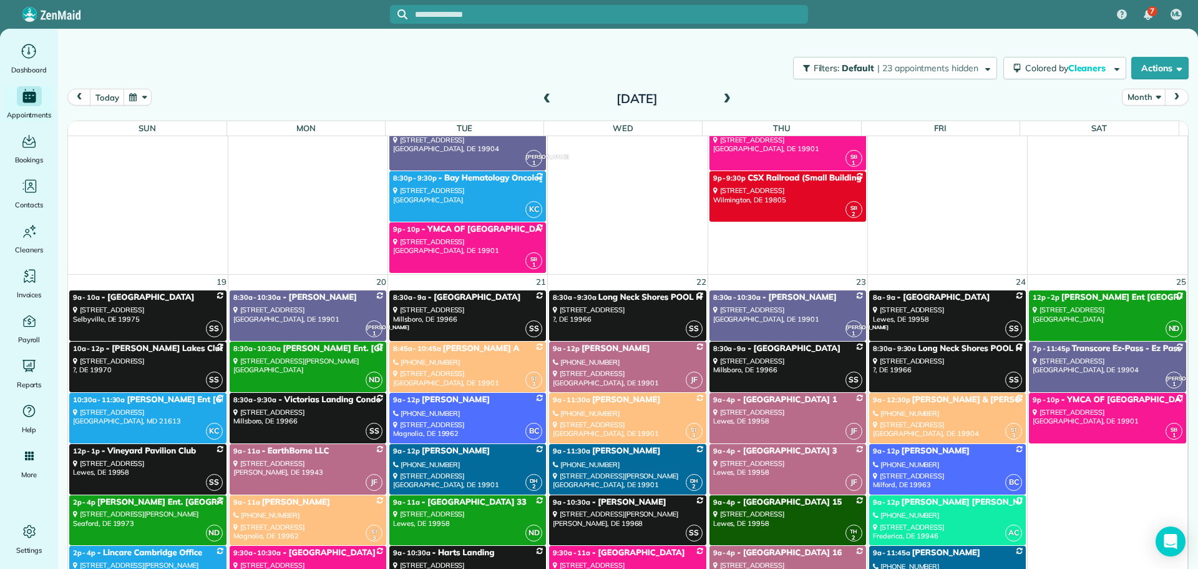
scroll to position [6304, 0]
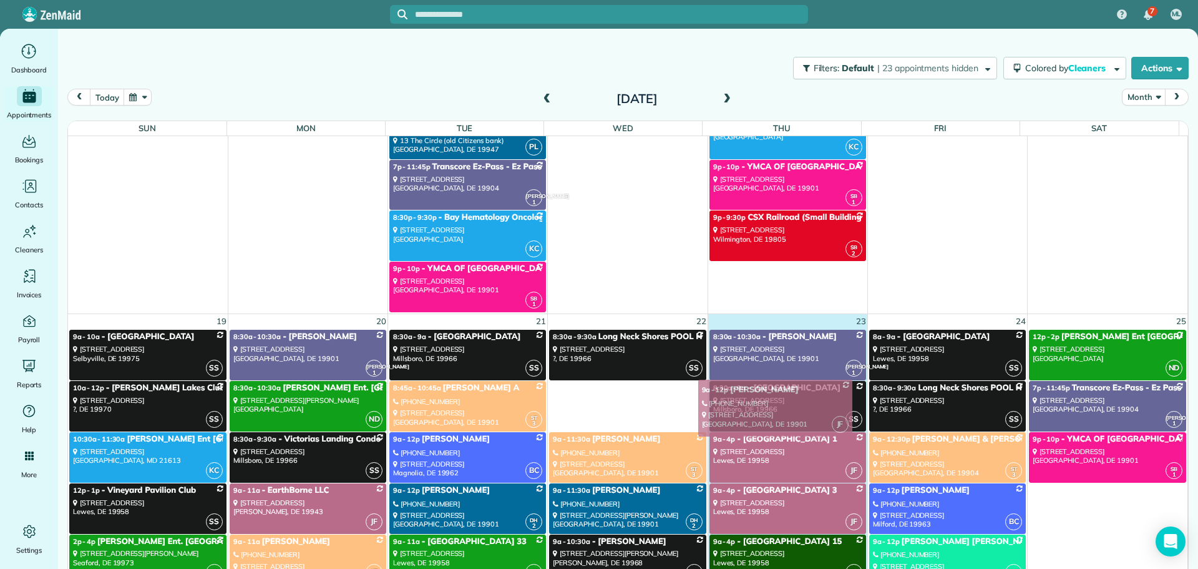
drag, startPoint x: 565, startPoint y: 409, endPoint x: 722, endPoint y: 408, distance: 156.7
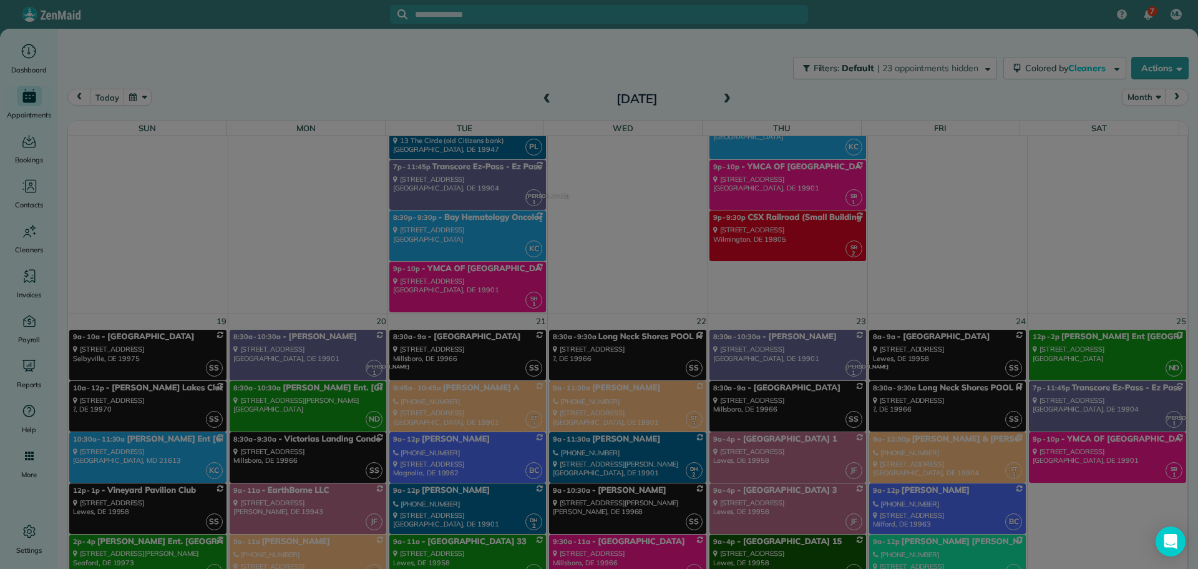
scroll to position [7202, 0]
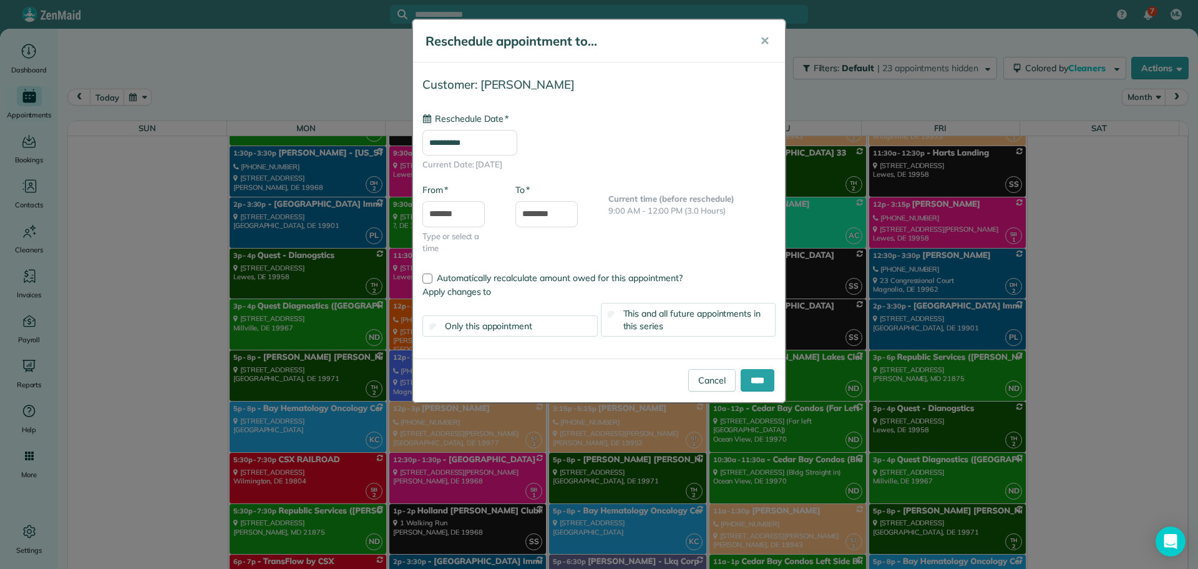
click at [468, 150] on input "**********" at bounding box center [470, 143] width 95 height 26
click at [504, 265] on link "22" at bounding box center [501, 268] width 20 height 20
type input "**********"
click at [464, 217] on input "*******" at bounding box center [454, 214] width 62 height 26
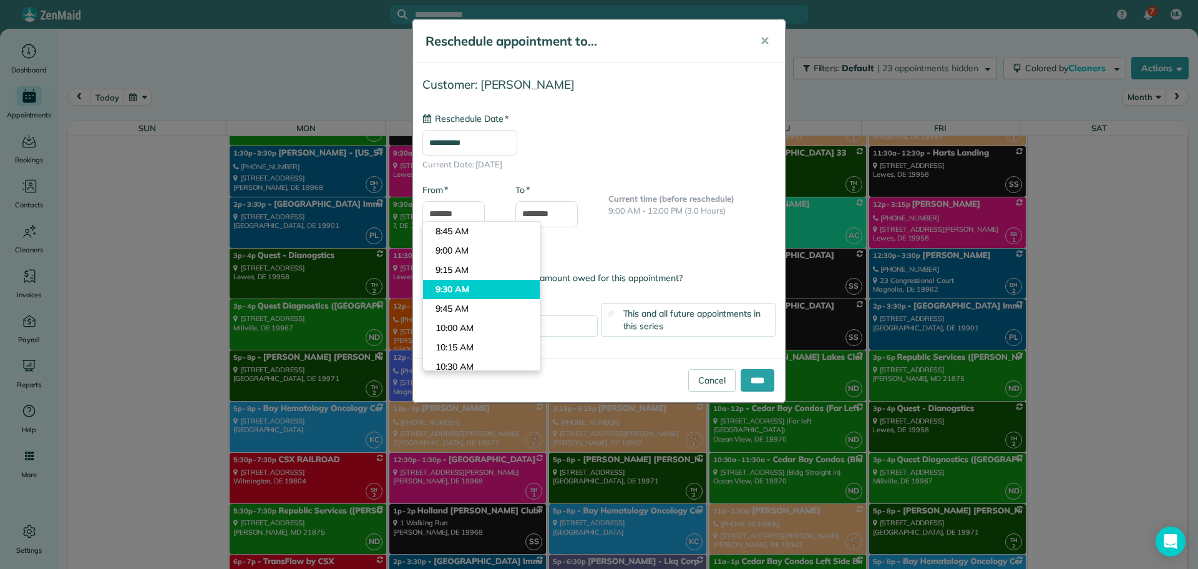
type input "*******"
click at [459, 291] on body "7 ML Dashboard Appointments Bookings Contacts Cleaners Invoices Payroll Reports…" at bounding box center [599, 284] width 1198 height 569
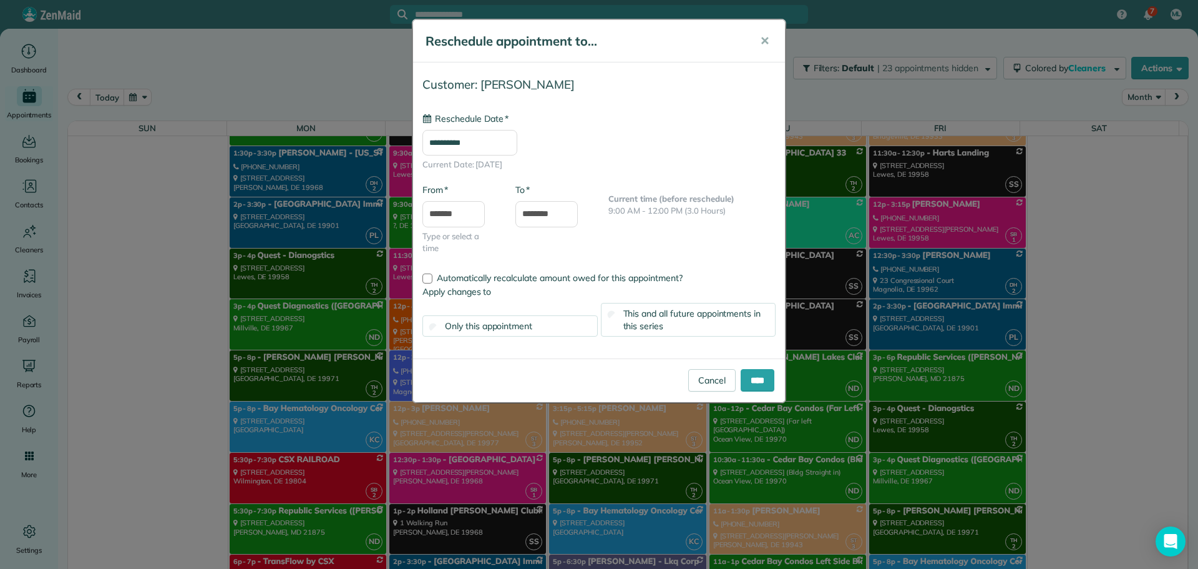
click at [683, 318] on span "This and all future appointments in this series" at bounding box center [693, 320] width 138 height 24
click at [750, 379] on input "****" at bounding box center [758, 380] width 34 height 22
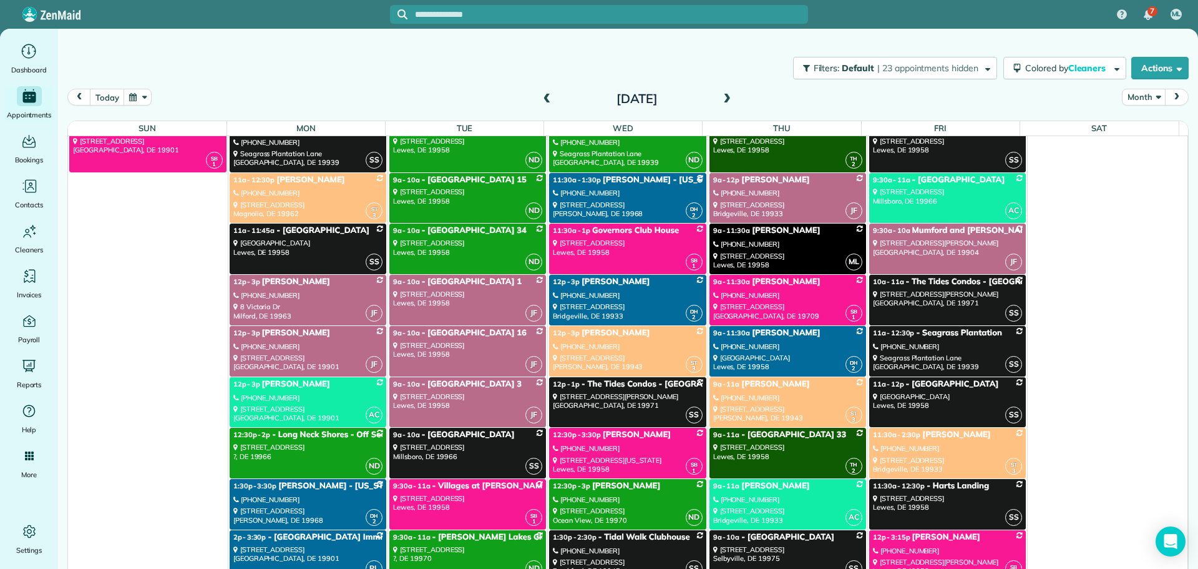
scroll to position [6890, 0]
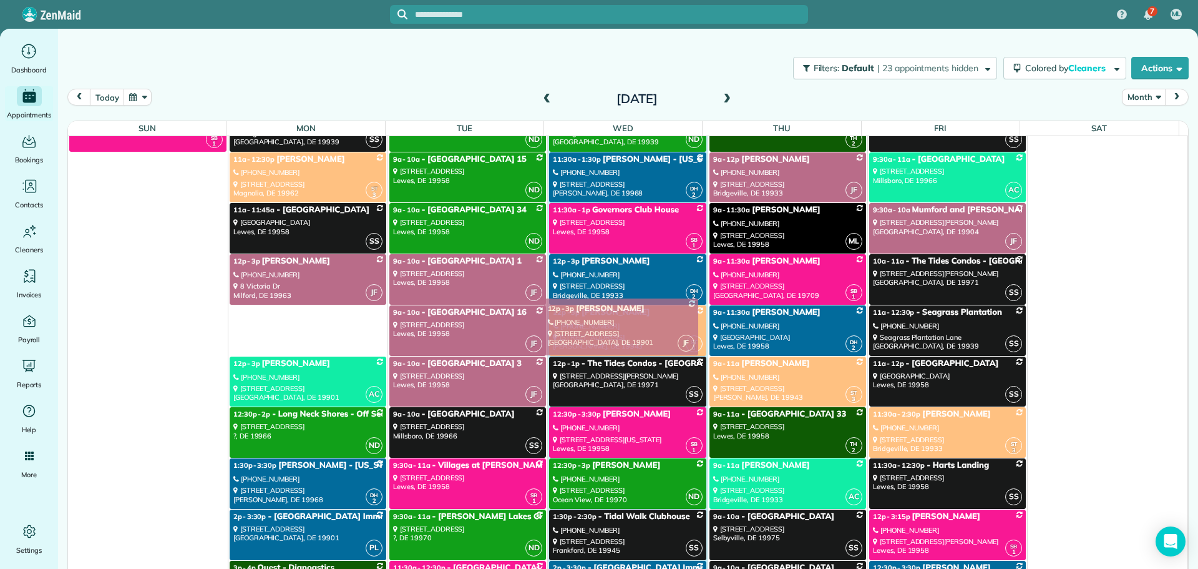
drag, startPoint x: 309, startPoint y: 325, endPoint x: 626, endPoint y: 318, distance: 317.1
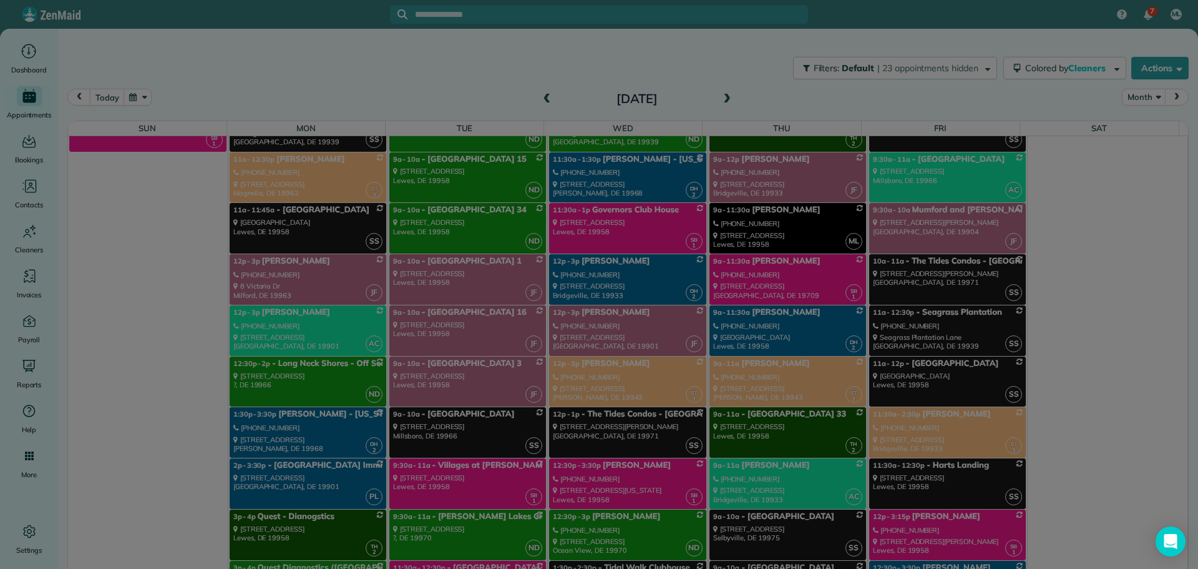
scroll to position [7788, 0]
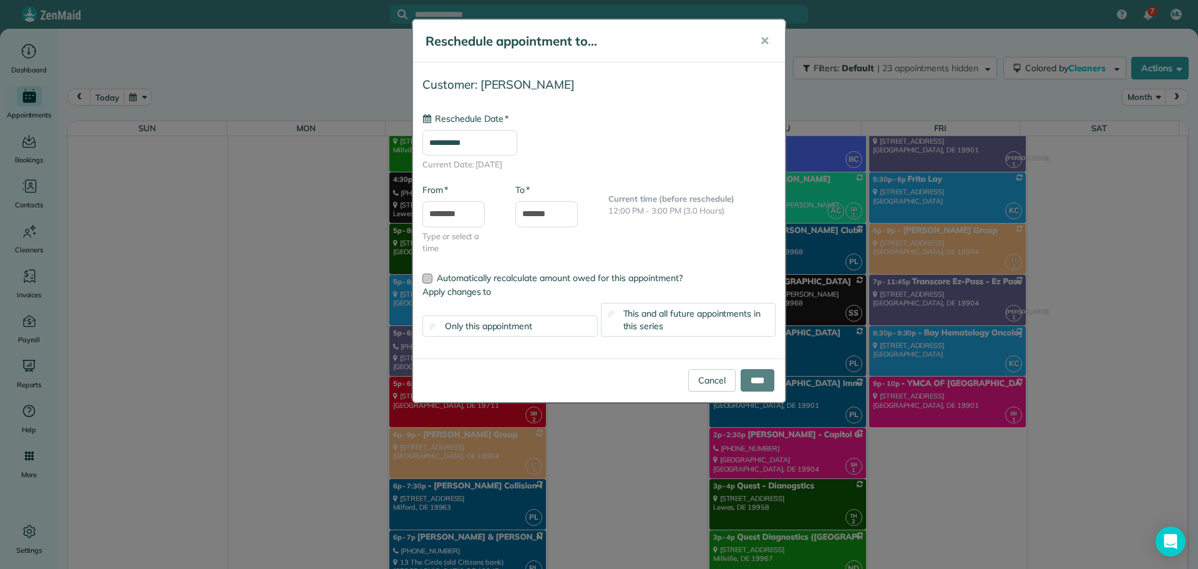
type input "**********"
click at [687, 330] on div "This and all future appointments in this series" at bounding box center [688, 320] width 175 height 34
click at [448, 205] on input "********" at bounding box center [454, 214] width 62 height 26
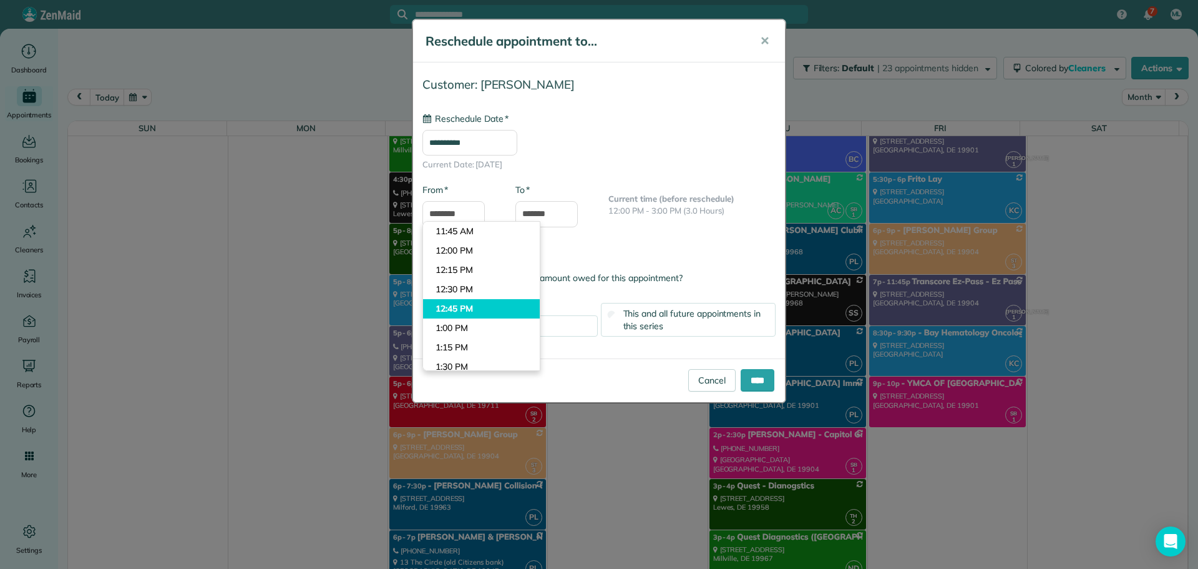
type input "********"
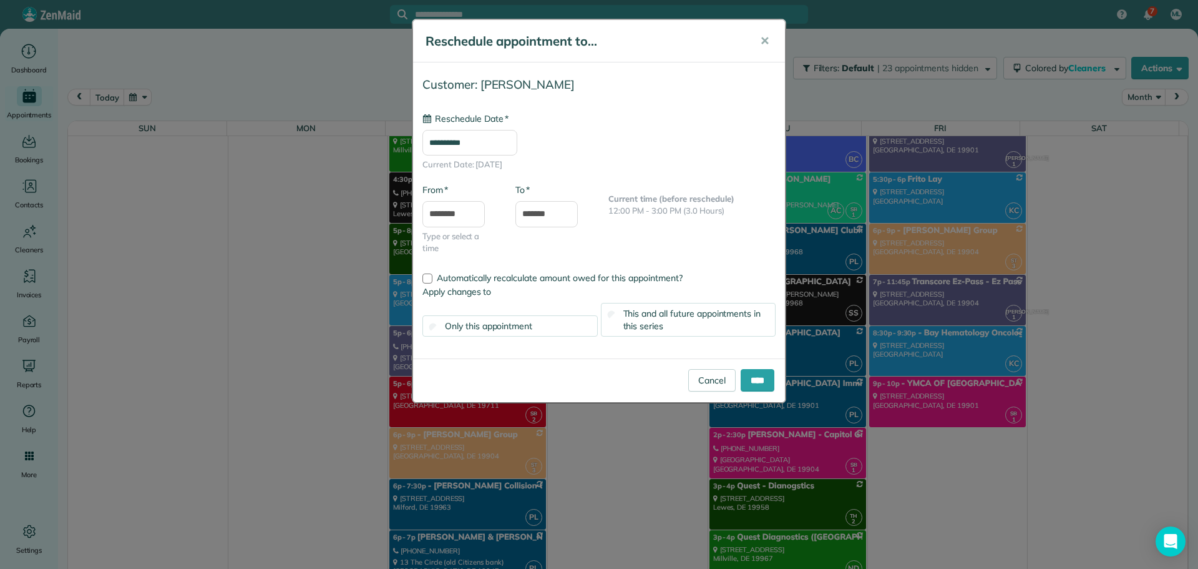
click at [451, 301] on body "7 ML Dashboard Appointments Bookings Contacts Cleaners Invoices Payroll Reports…" at bounding box center [599, 284] width 1198 height 569
click at [743, 380] on input "****" at bounding box center [758, 380] width 34 height 22
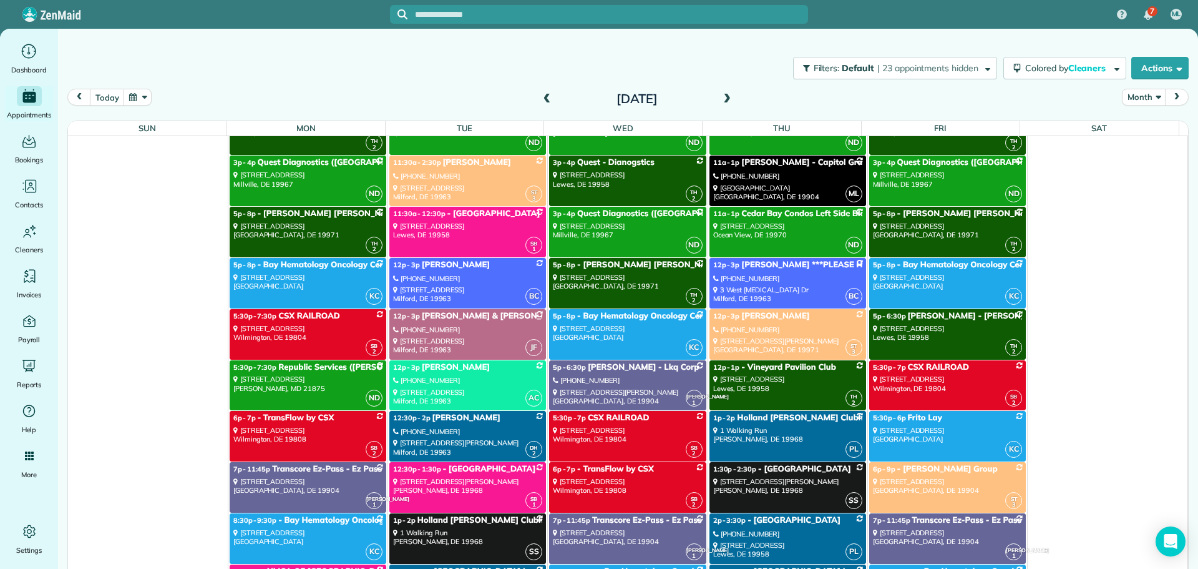
scroll to position [9660, 0]
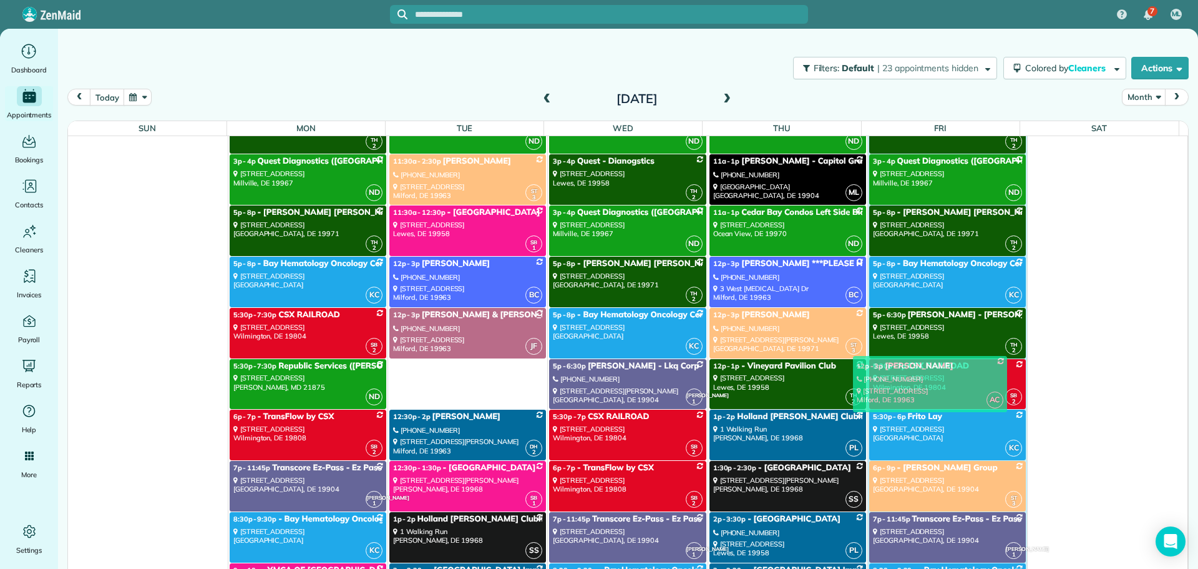
drag, startPoint x: 468, startPoint y: 376, endPoint x: 937, endPoint y: 373, distance: 468.7
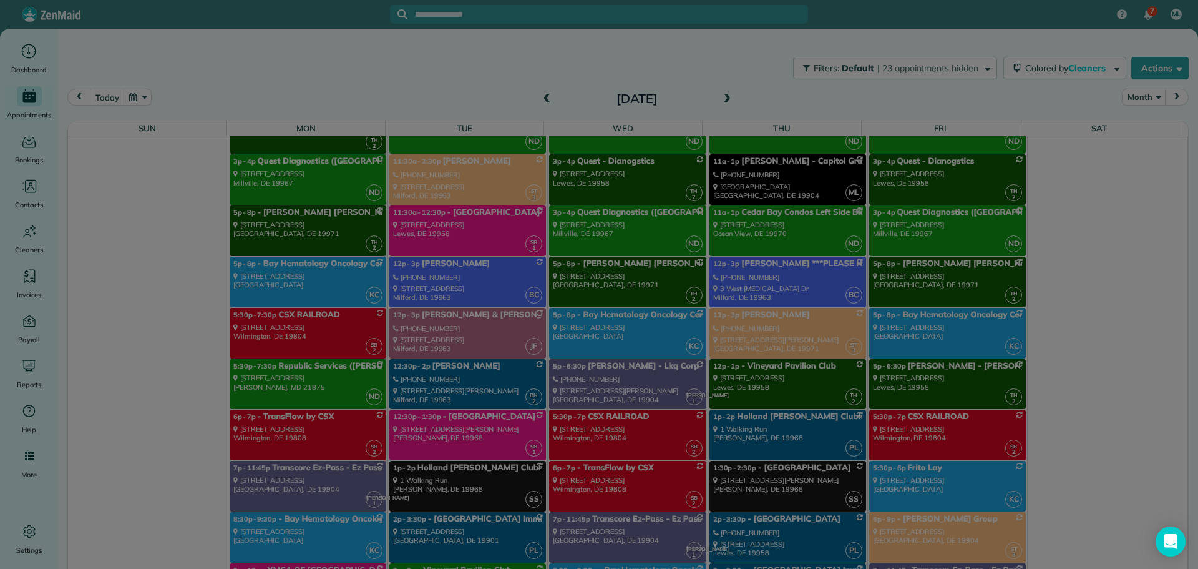
scroll to position [11178, 0]
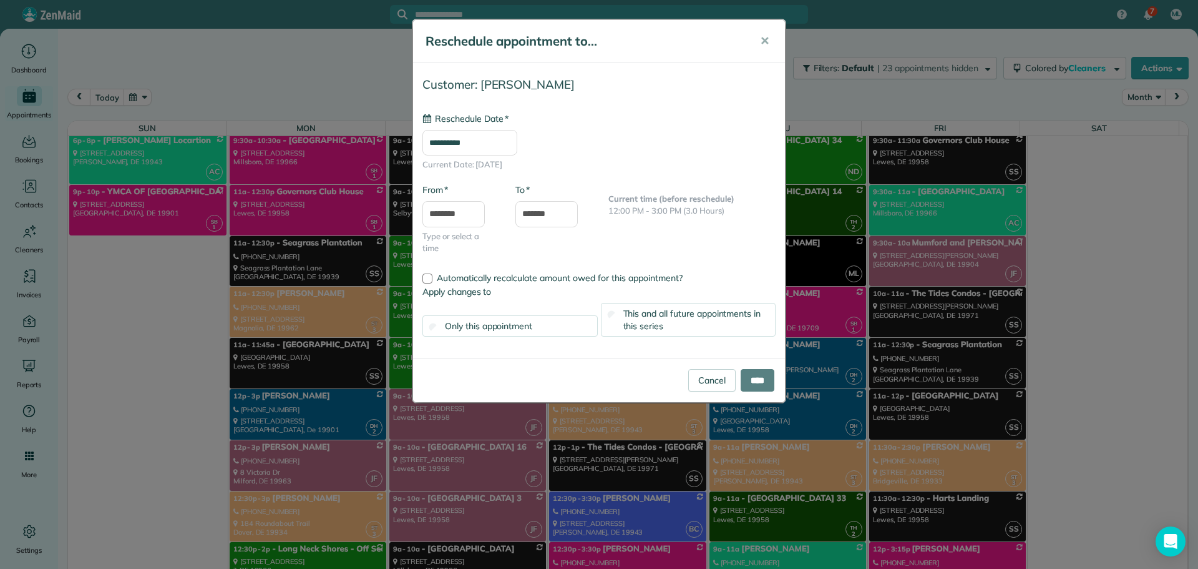
type input "**********"
click at [637, 330] on span "This and all future appointments in this series" at bounding box center [693, 320] width 138 height 24
click at [753, 378] on input "****" at bounding box center [758, 380] width 34 height 22
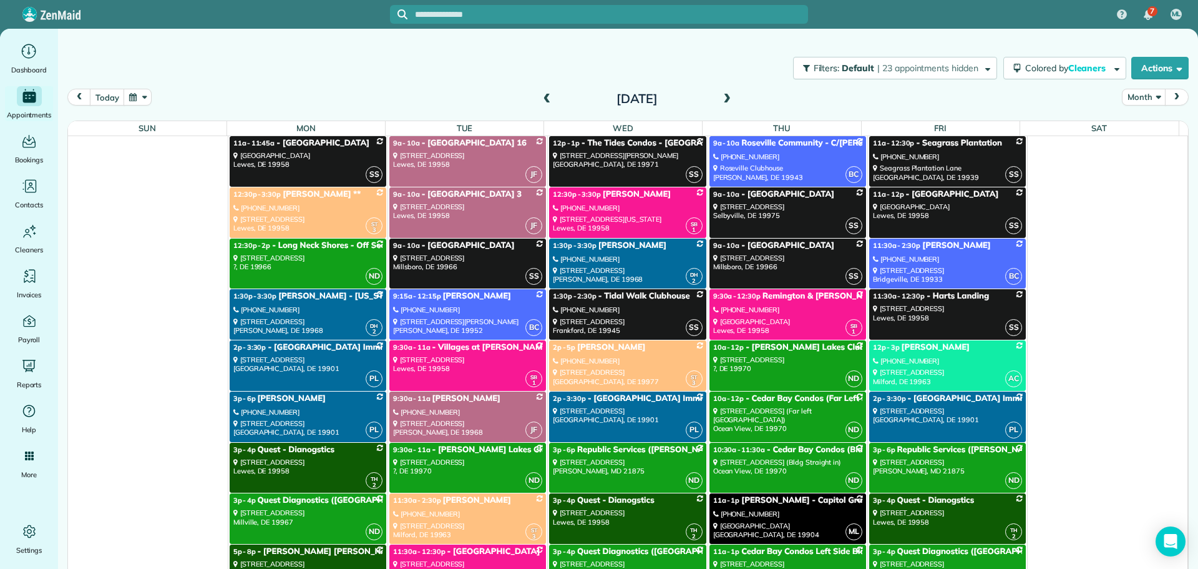
scroll to position [9368, 0]
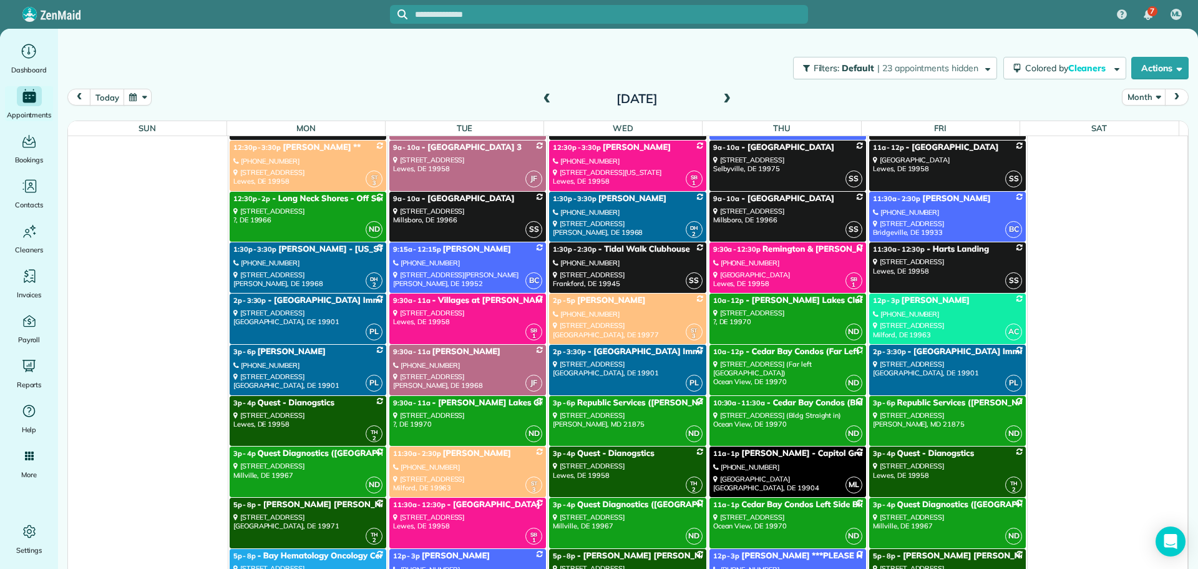
click at [909, 330] on div "9725 Shore Drive Milford, DE 19963" at bounding box center [947, 330] width 149 height 18
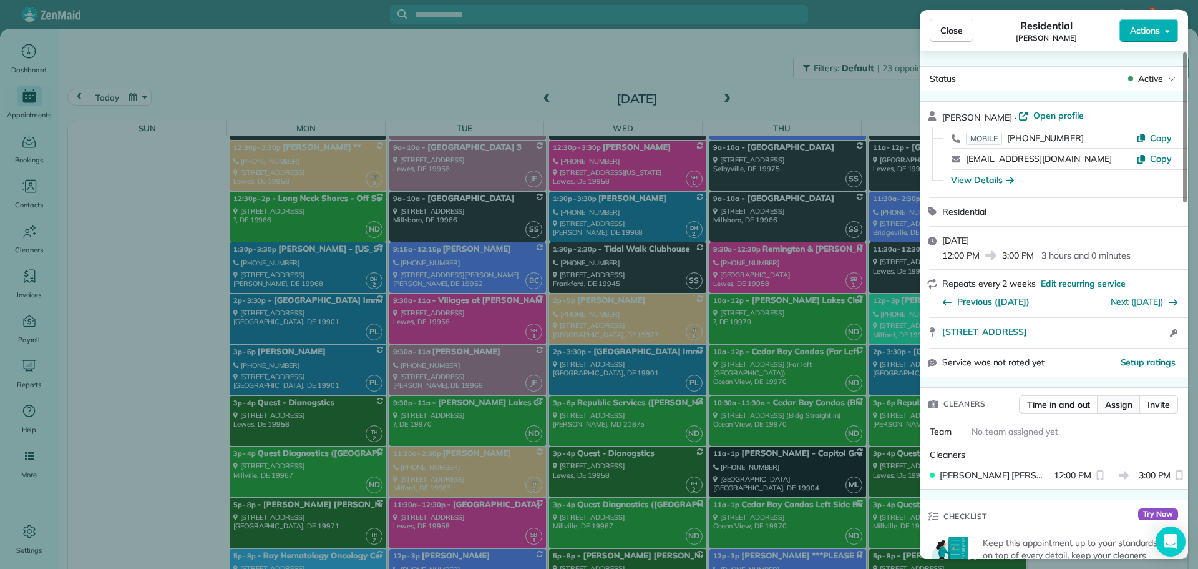
click at [1124, 407] on span "Assign" at bounding box center [1118, 404] width 27 height 12
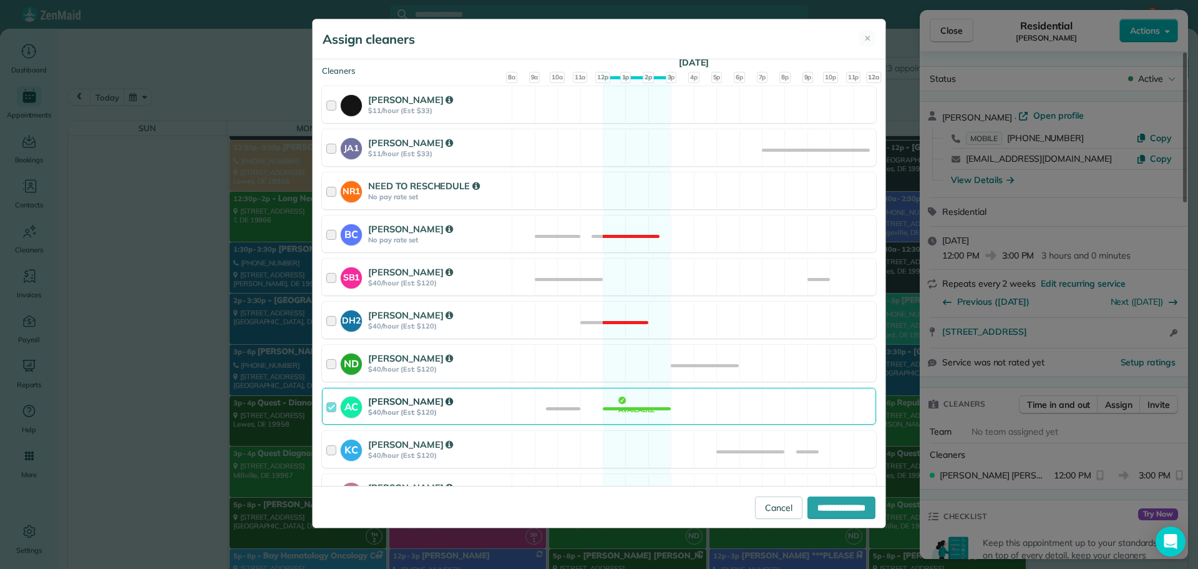
scroll to position [187, 0]
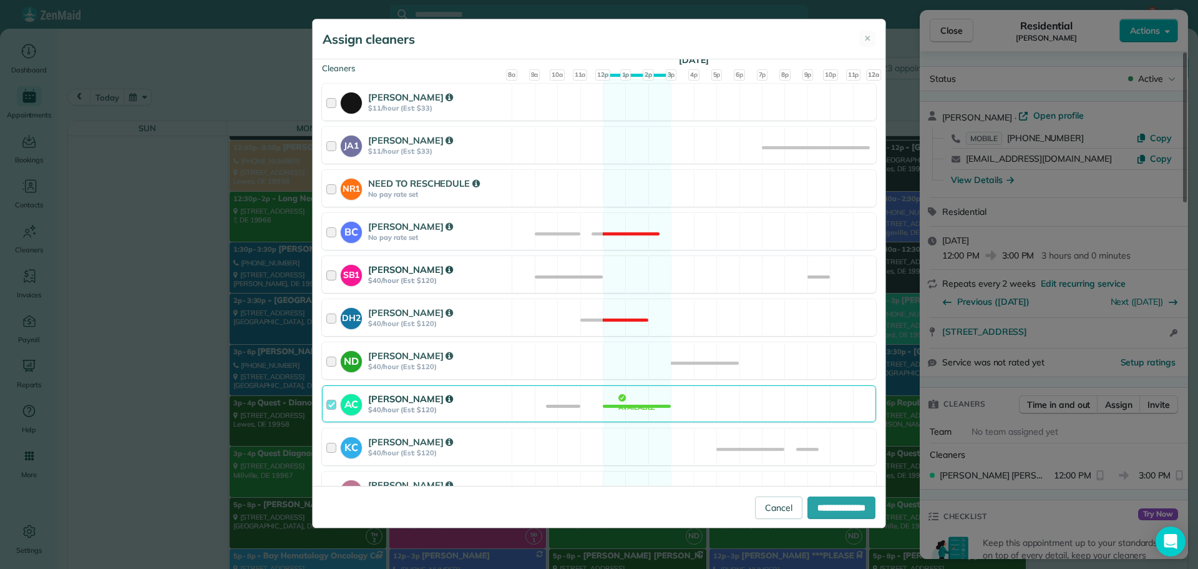
click at [515, 273] on div "SB1 Shelly Bates $40/hour (Est: $120) Available" at bounding box center [599, 274] width 554 height 37
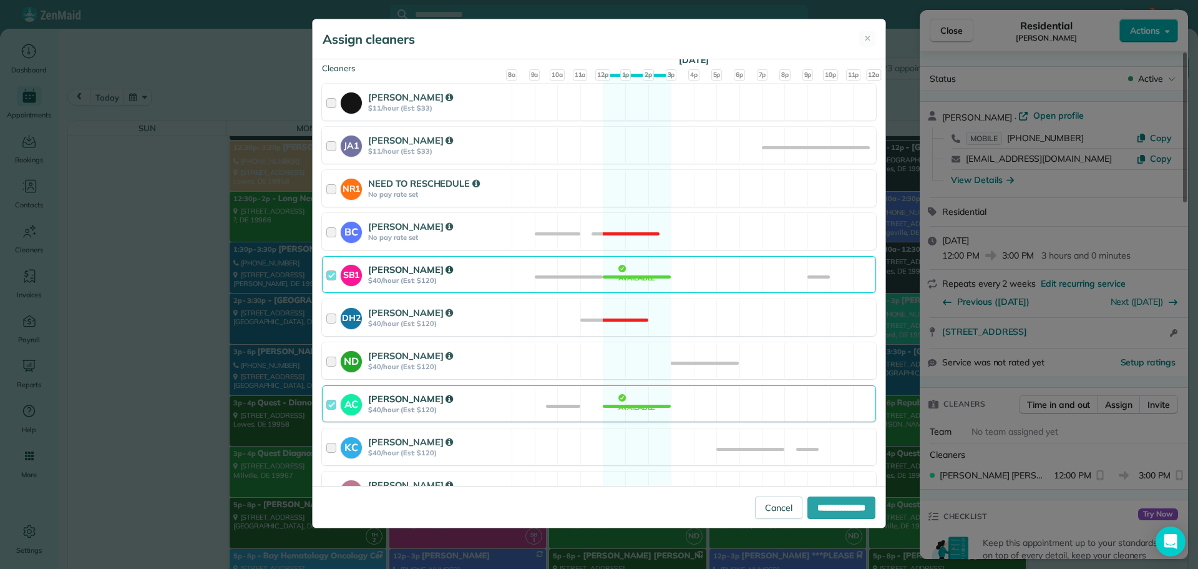
click at [486, 398] on div "[PERSON_NAME]" at bounding box center [438, 399] width 140 height 14
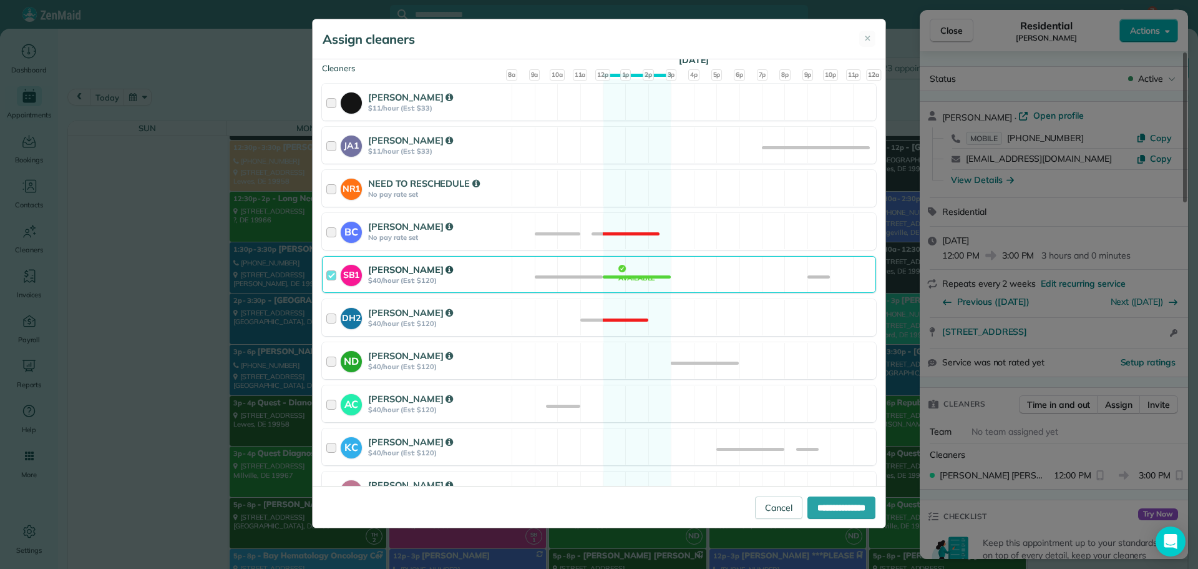
scroll to position [471, 0]
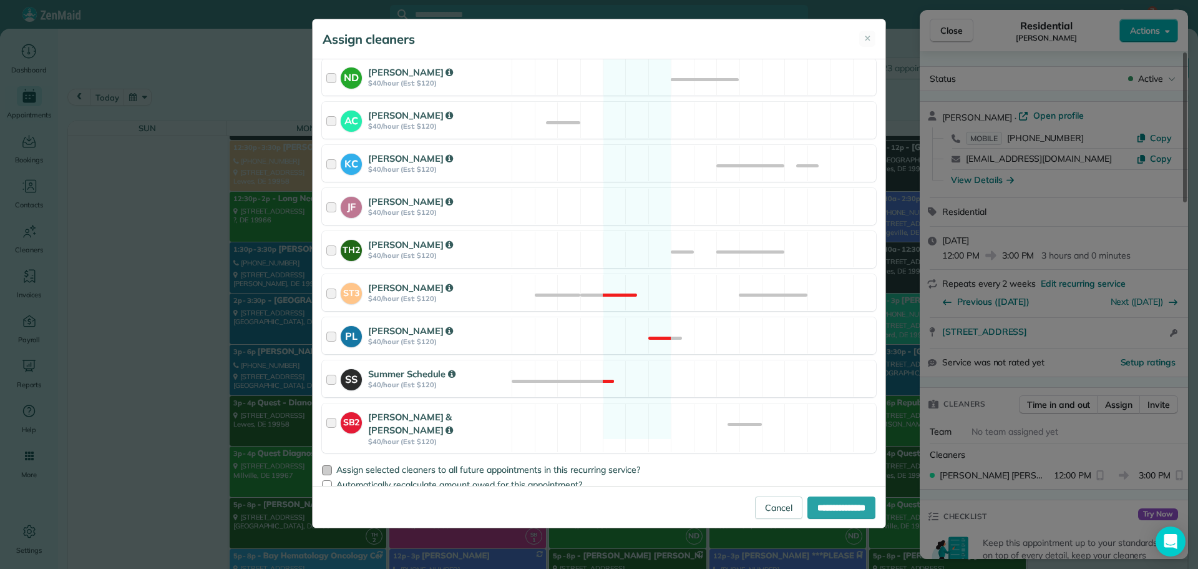
click at [326, 465] on div at bounding box center [327, 470] width 10 height 10
click at [808, 508] on input "**********" at bounding box center [842, 507] width 68 height 22
type input "**********"
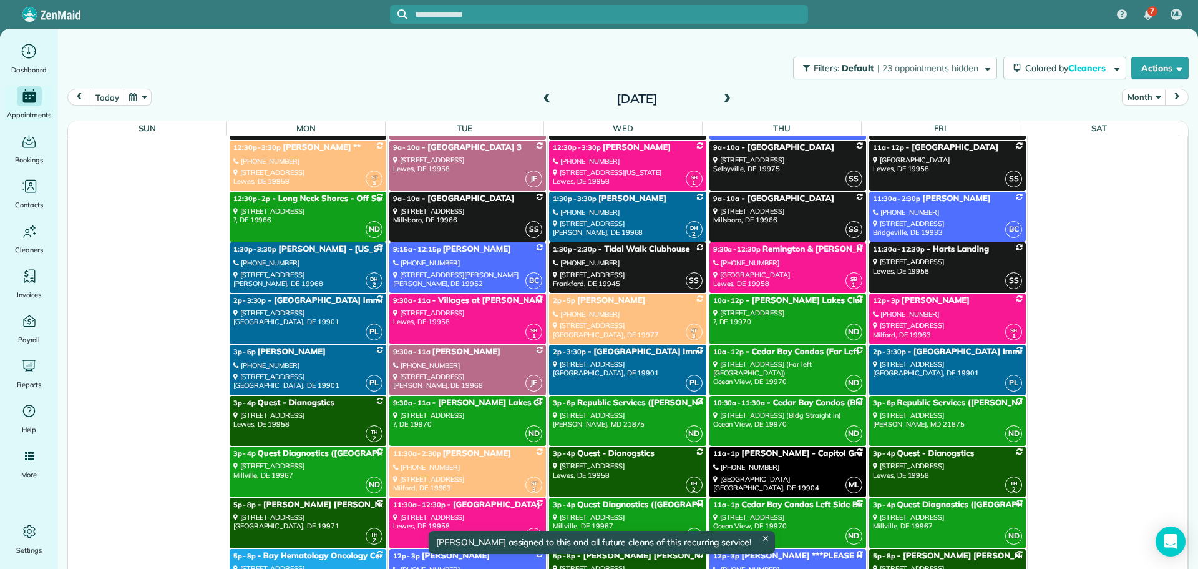
scroll to position [9368, 0]
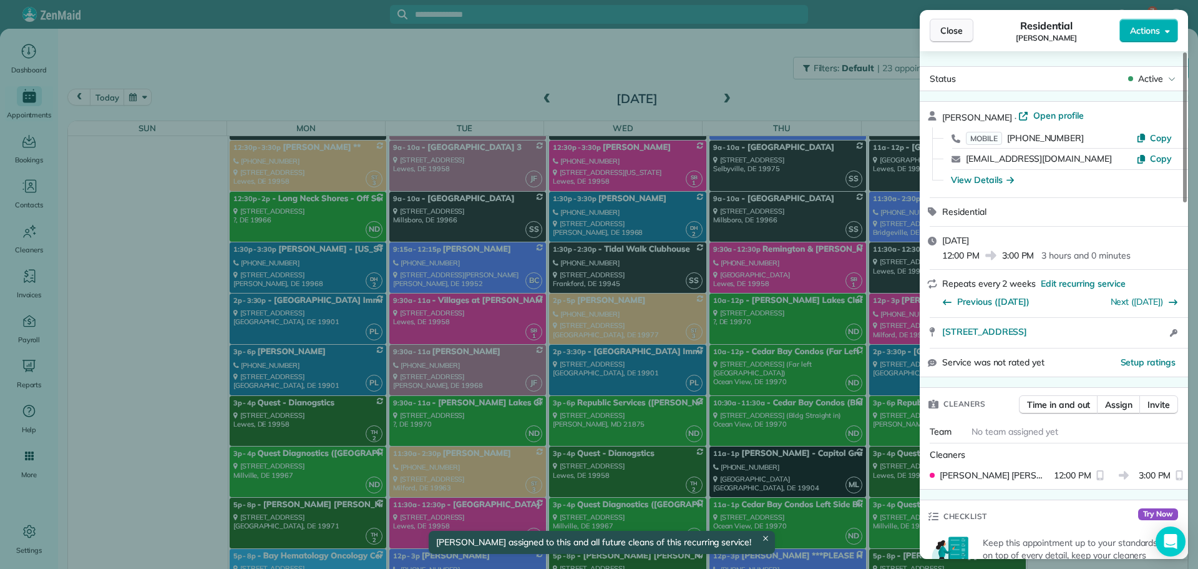
click at [950, 33] on span "Close" at bounding box center [952, 30] width 22 height 12
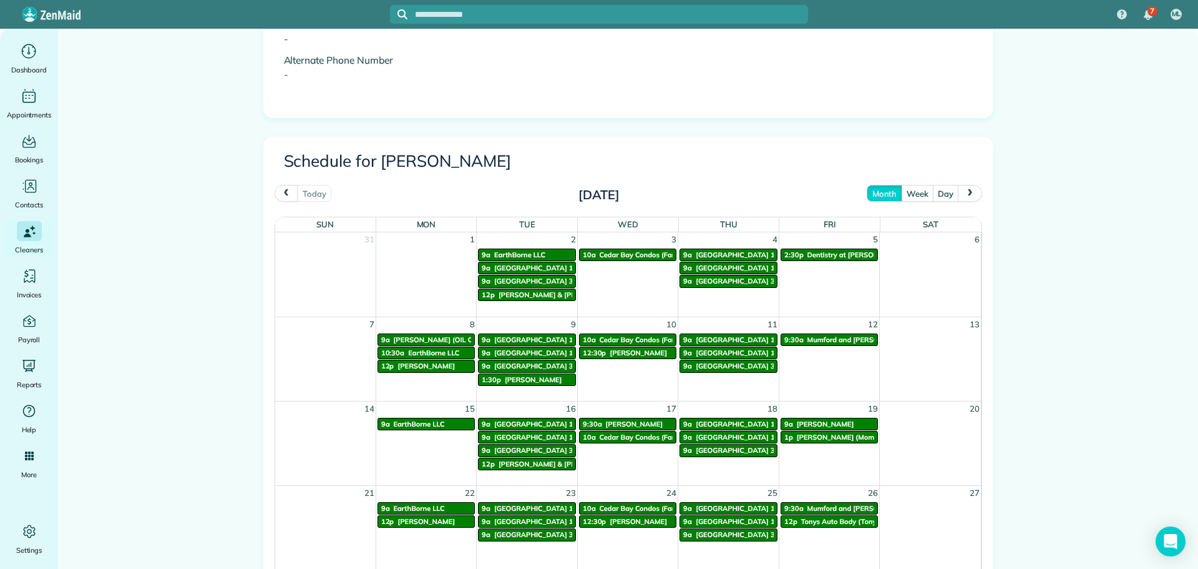
scroll to position [624, 0]
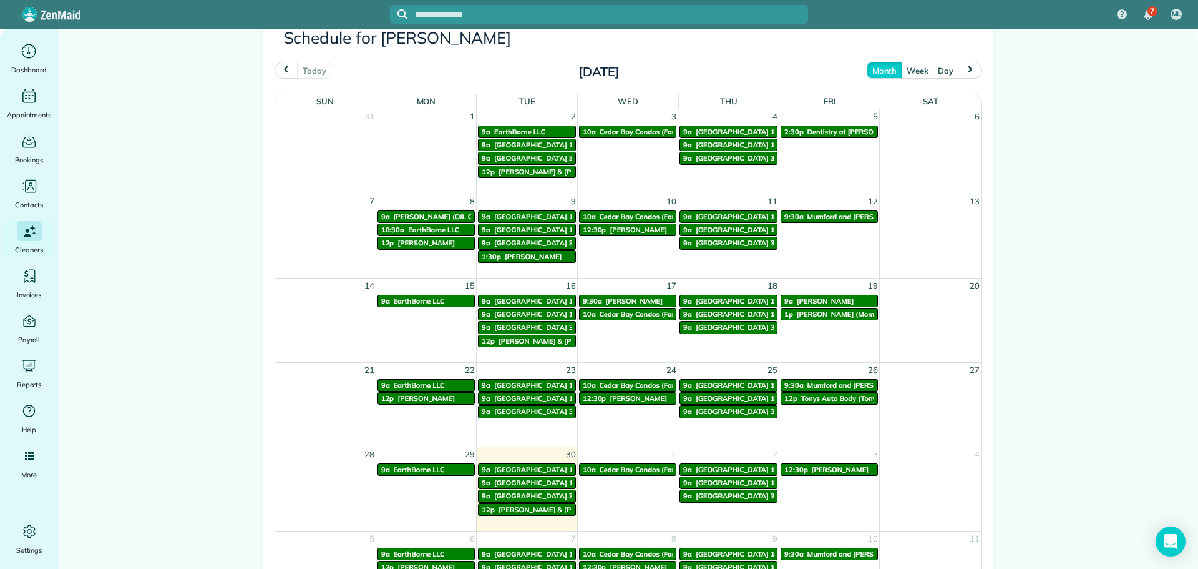
click at [968, 71] on span "next" at bounding box center [971, 70] width 10 height 8
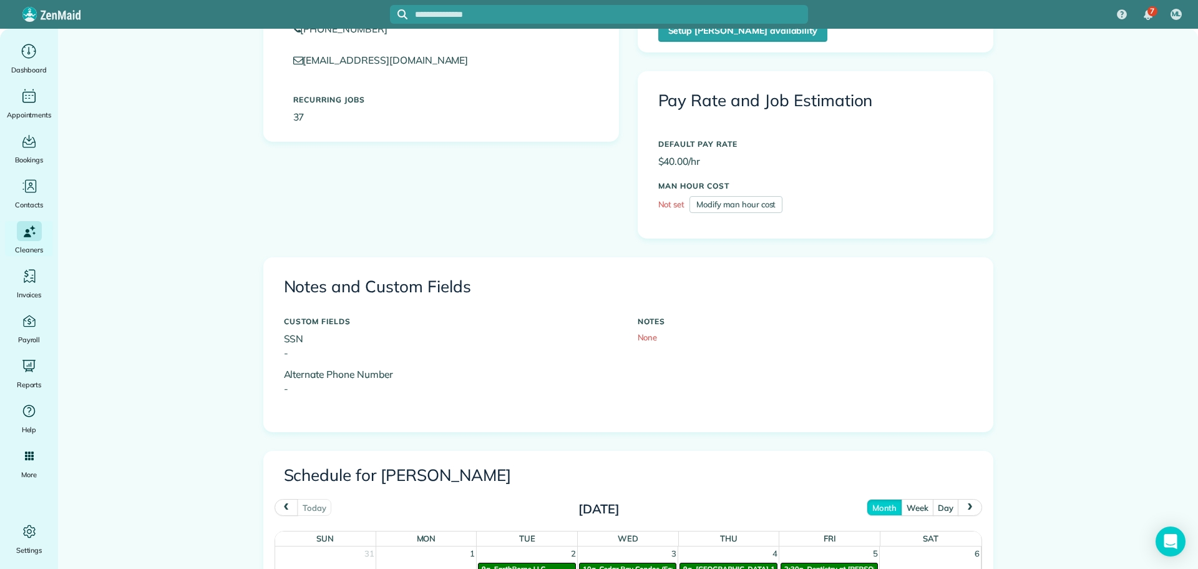
scroll to position [312, 0]
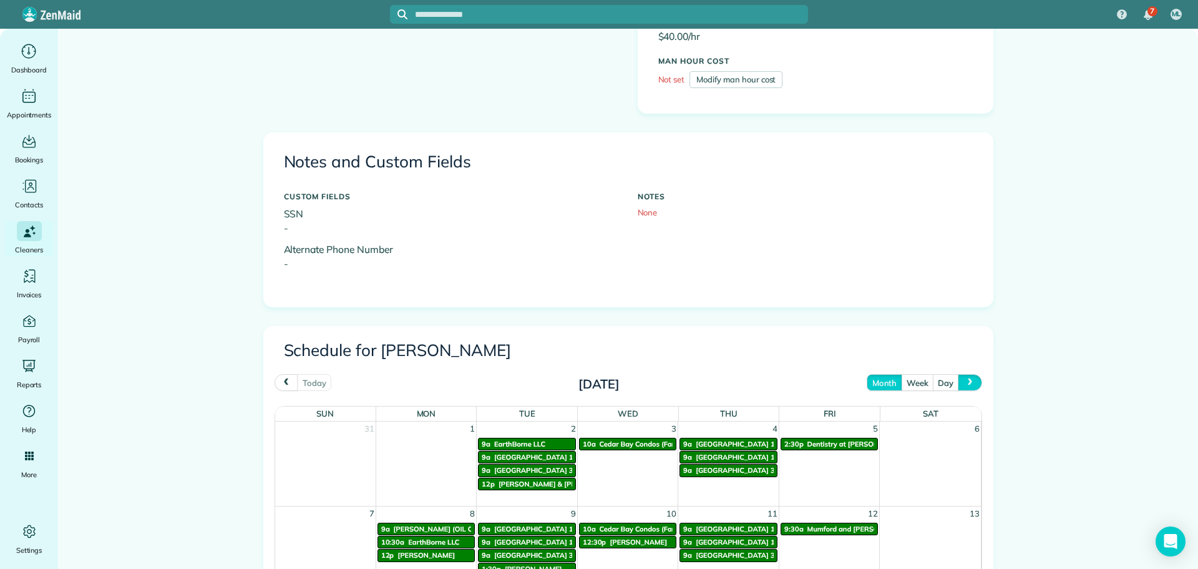
click at [974, 384] on button "next" at bounding box center [970, 382] width 24 height 17
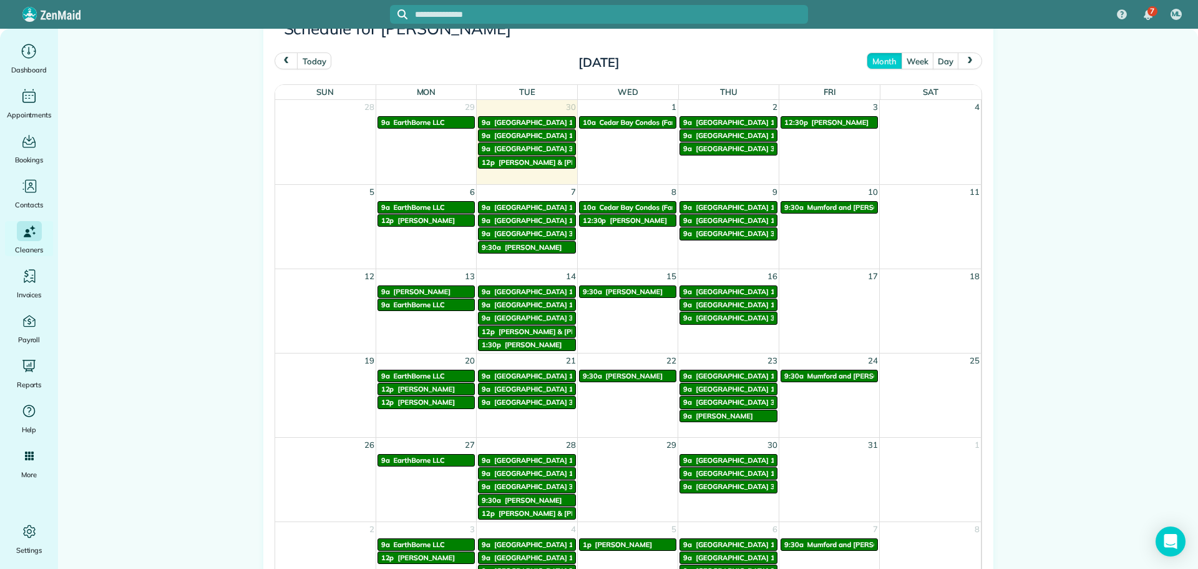
scroll to position [749, 0]
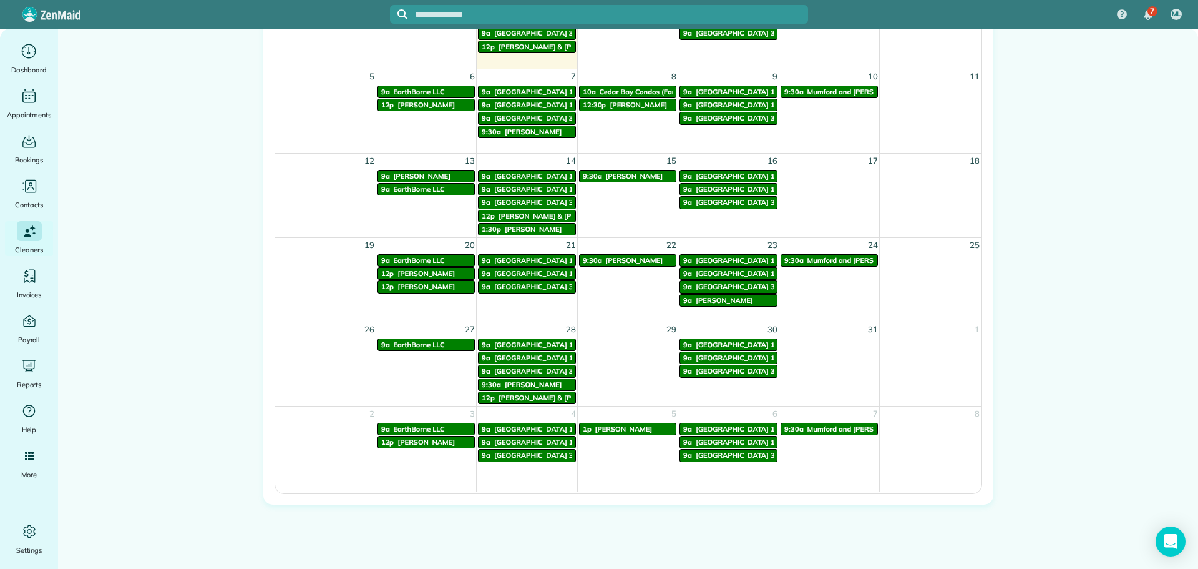
click at [625, 259] on span "[PERSON_NAME]" at bounding box center [633, 260] width 57 height 9
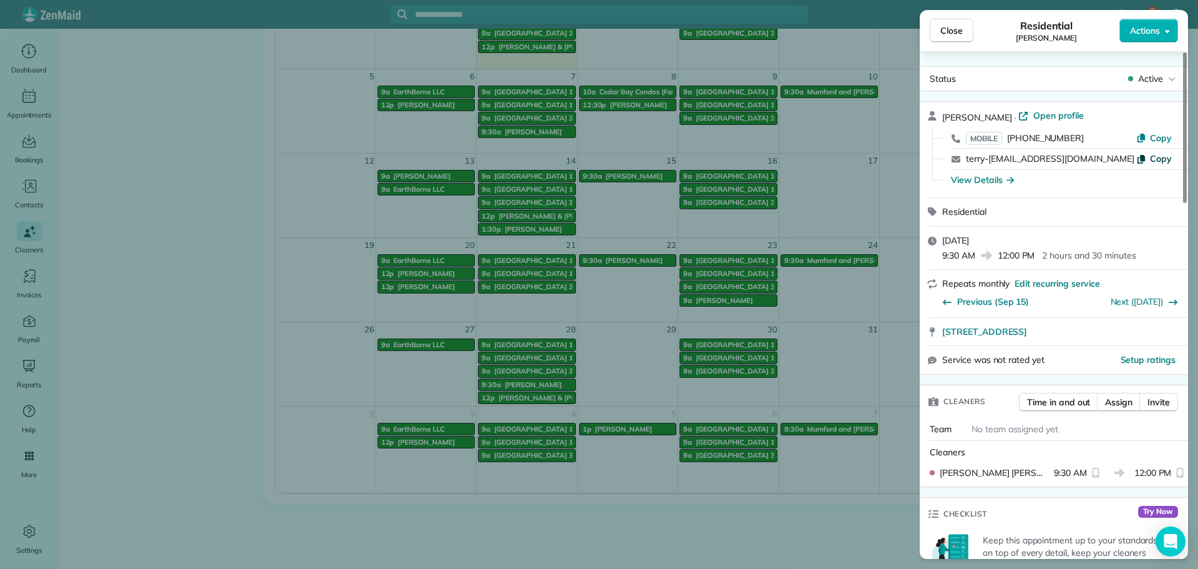
click at [1148, 160] on button "Copy" at bounding box center [1155, 158] width 36 height 12
click at [944, 28] on span "Close" at bounding box center [952, 30] width 22 height 12
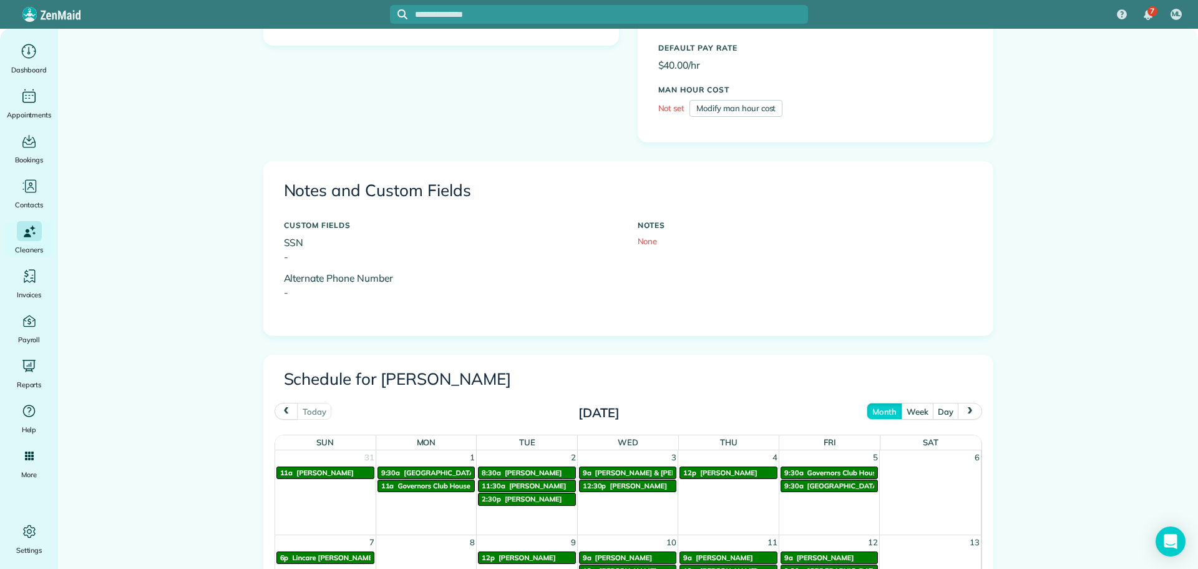
scroll to position [374, 0]
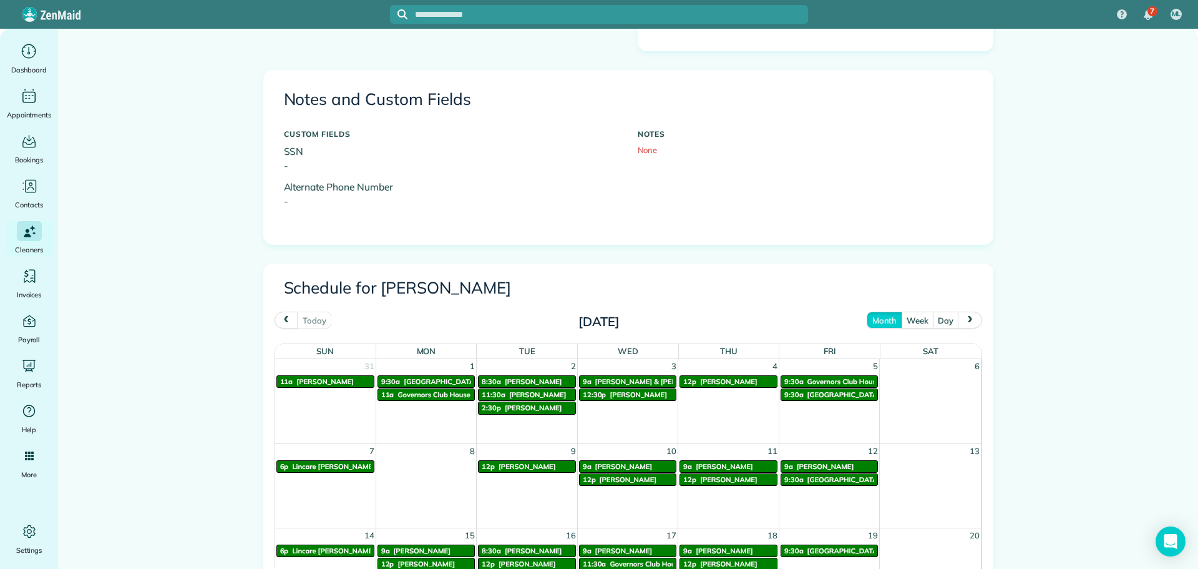
click at [961, 325] on button "next" at bounding box center [970, 319] width 24 height 17
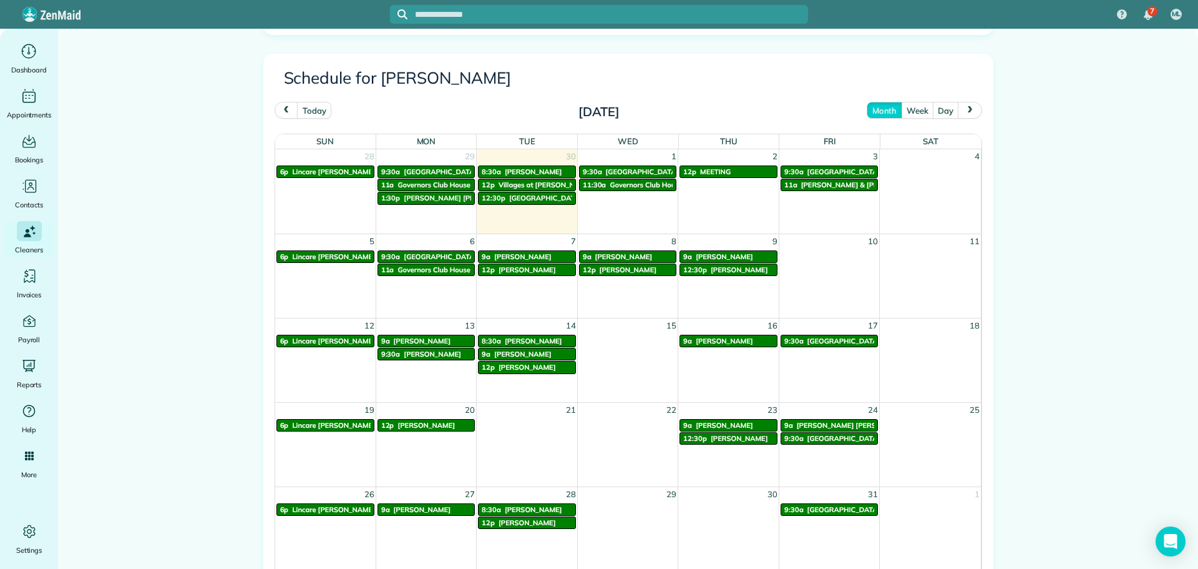
scroll to position [749, 0]
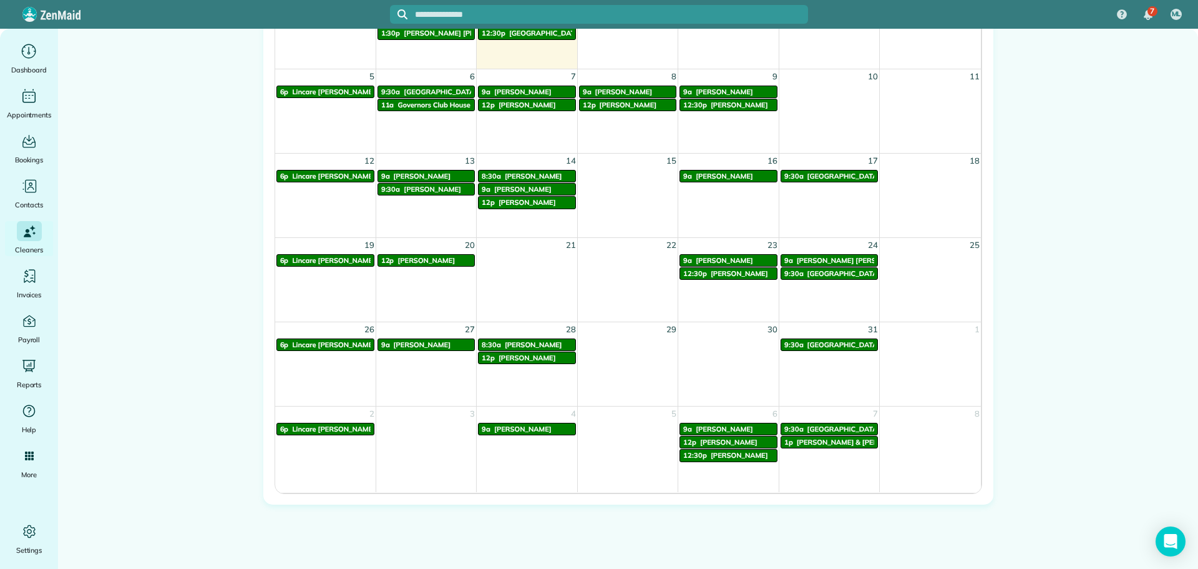
click at [438, 258] on span "[PERSON_NAME]" at bounding box center [426, 260] width 57 height 9
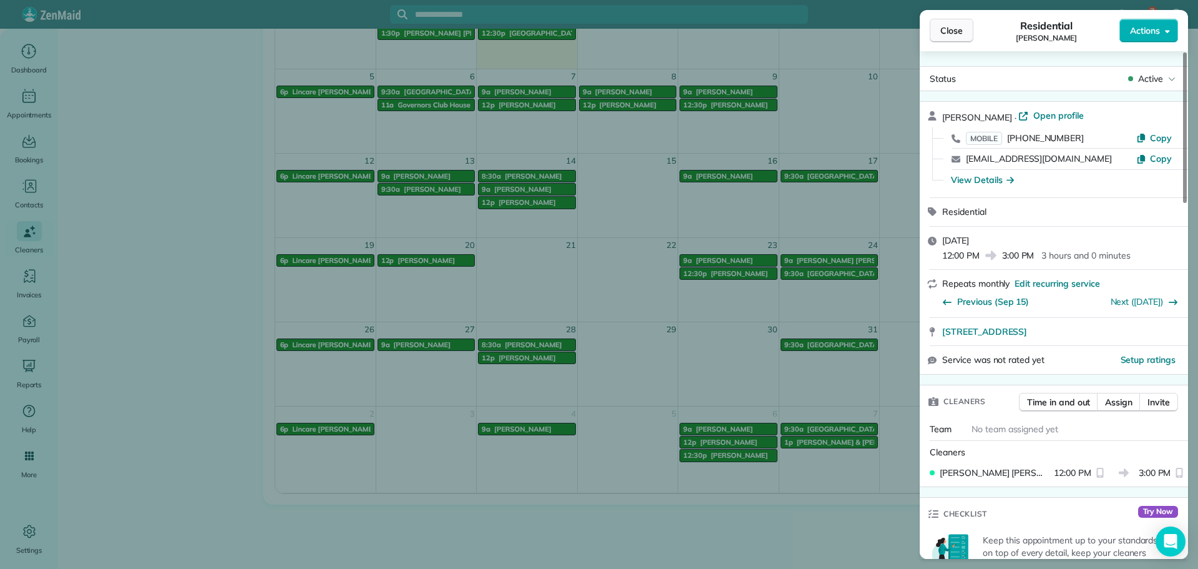
click at [964, 27] on button "Close" at bounding box center [952, 31] width 44 height 24
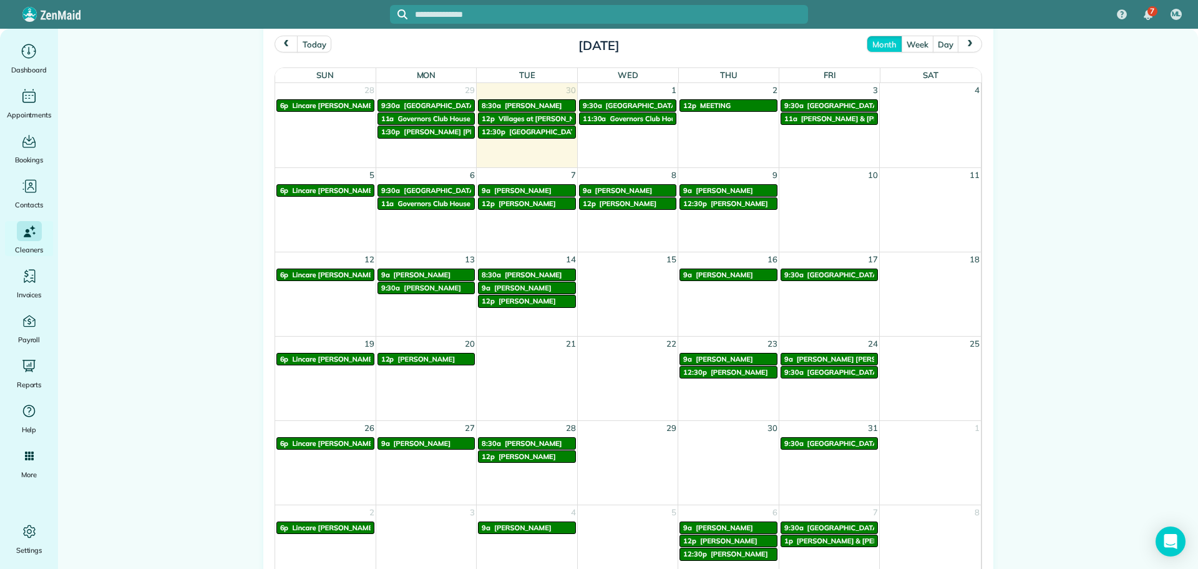
scroll to position [562, 0]
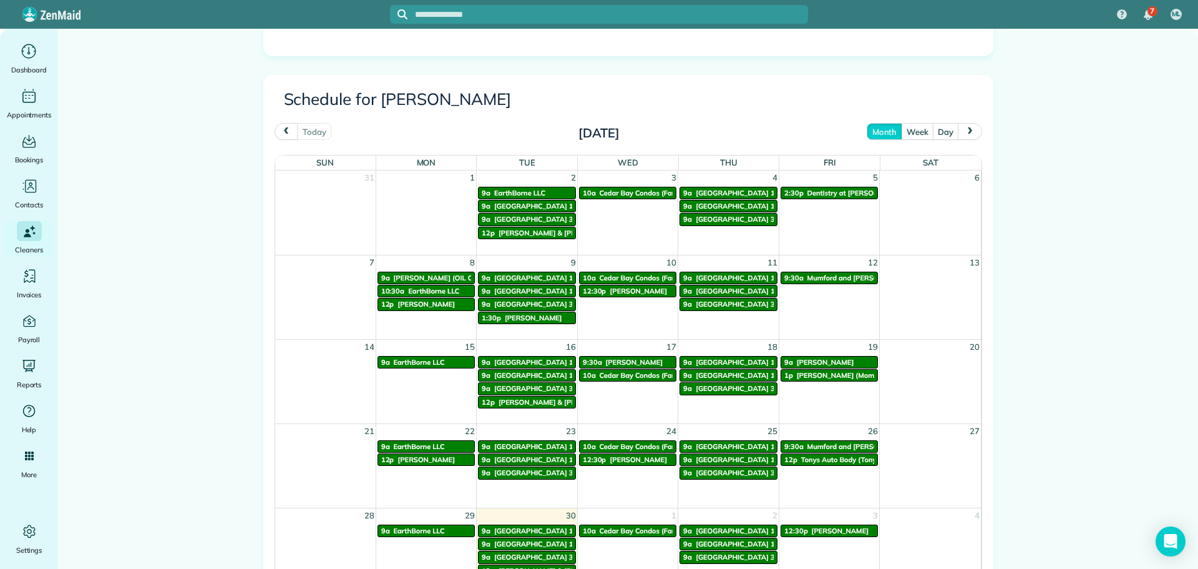
scroll to position [562, 0]
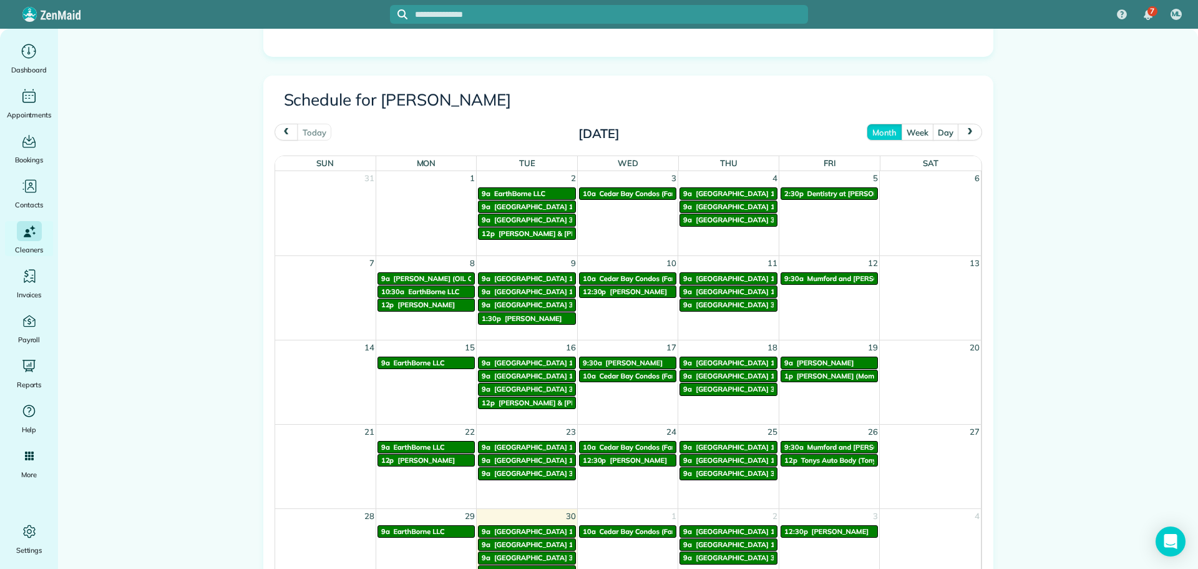
click at [966, 134] on span "next" at bounding box center [971, 132] width 10 height 8
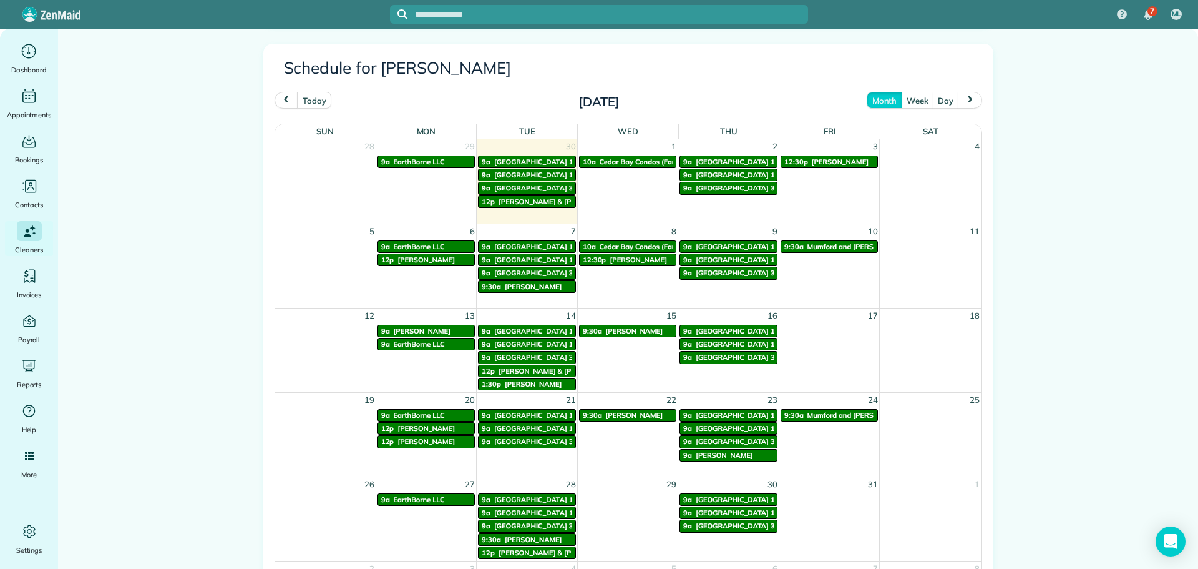
scroll to position [625, 0]
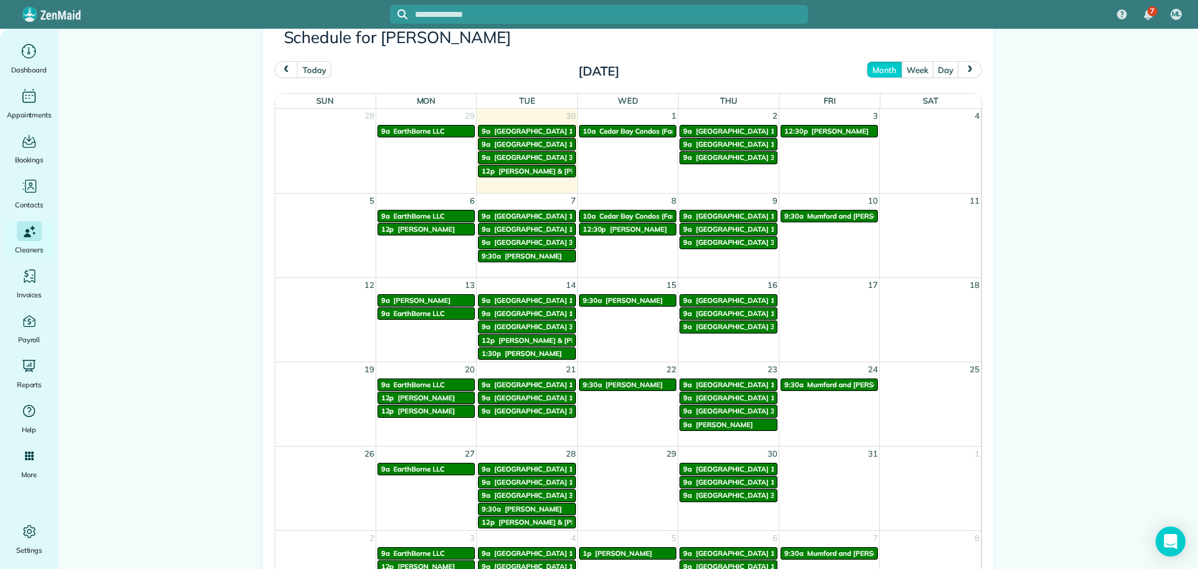
click at [417, 398] on span "[PERSON_NAME]" at bounding box center [426, 397] width 57 height 9
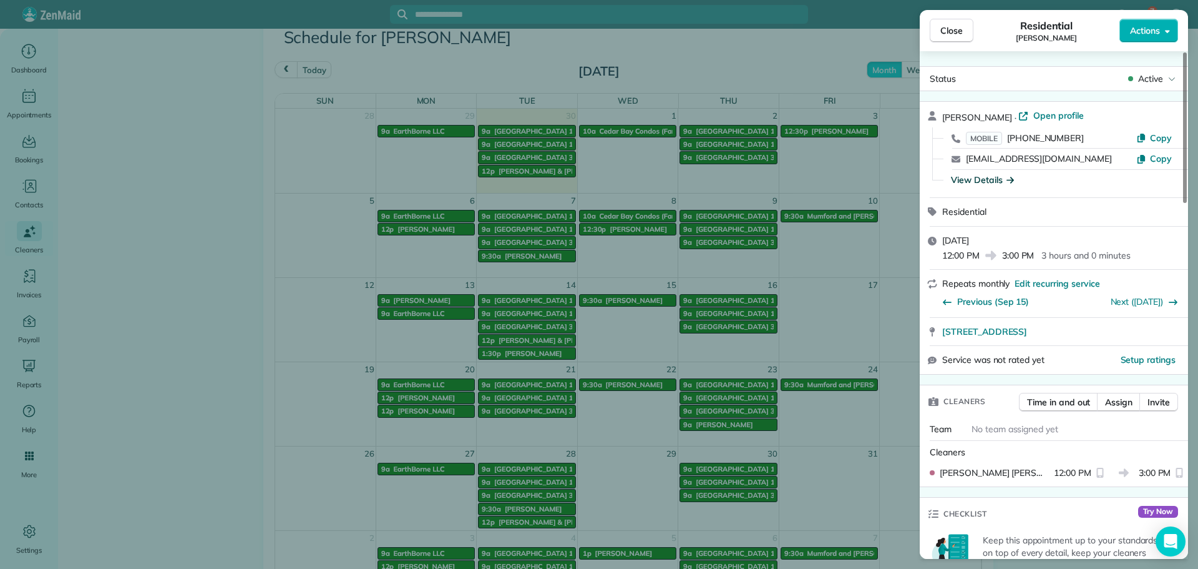
click at [985, 182] on div "View Details" at bounding box center [982, 180] width 63 height 12
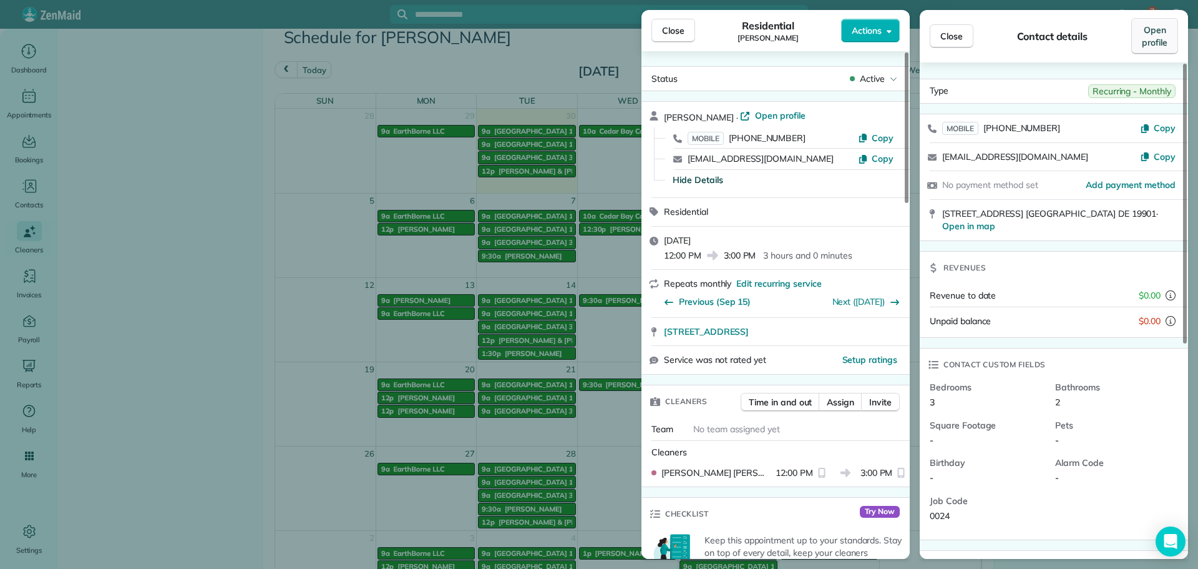
click at [1156, 36] on span "Open profile" at bounding box center [1155, 36] width 26 height 25
click at [659, 33] on button "Close" at bounding box center [674, 31] width 44 height 24
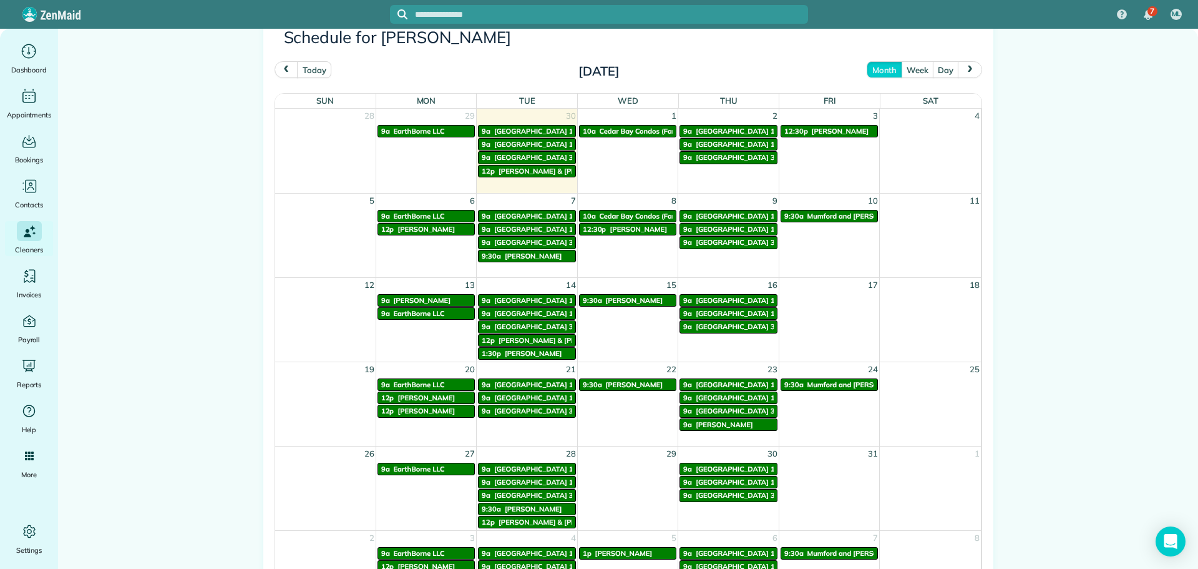
click at [413, 396] on span "[PERSON_NAME]" at bounding box center [426, 397] width 57 height 9
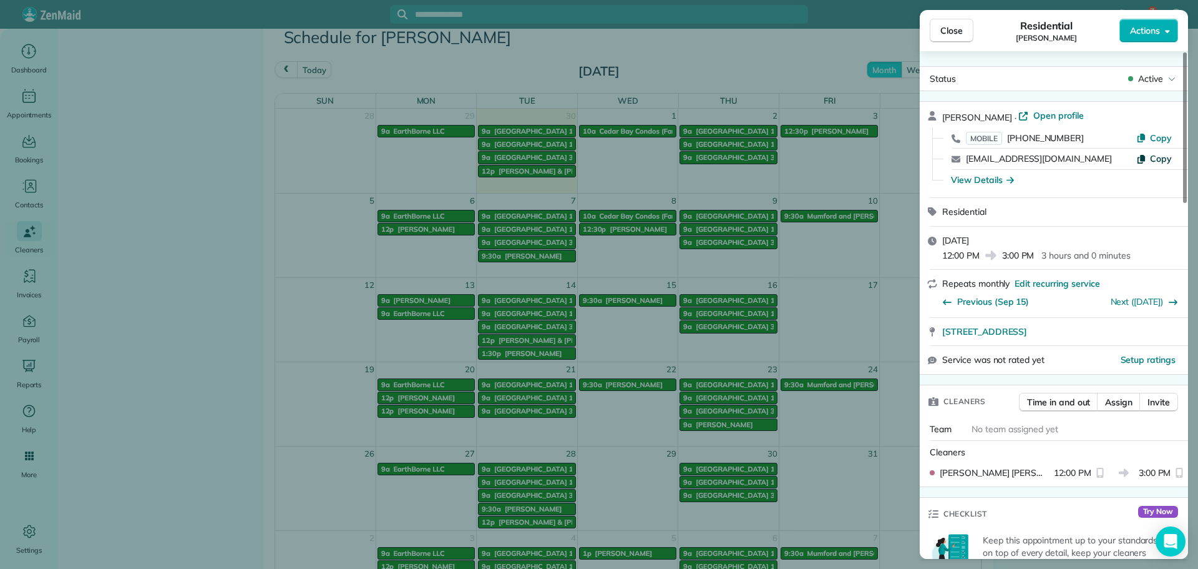
click at [1155, 161] on span "Copy" at bounding box center [1161, 158] width 22 height 11
click at [950, 29] on span "Close" at bounding box center [952, 30] width 22 height 12
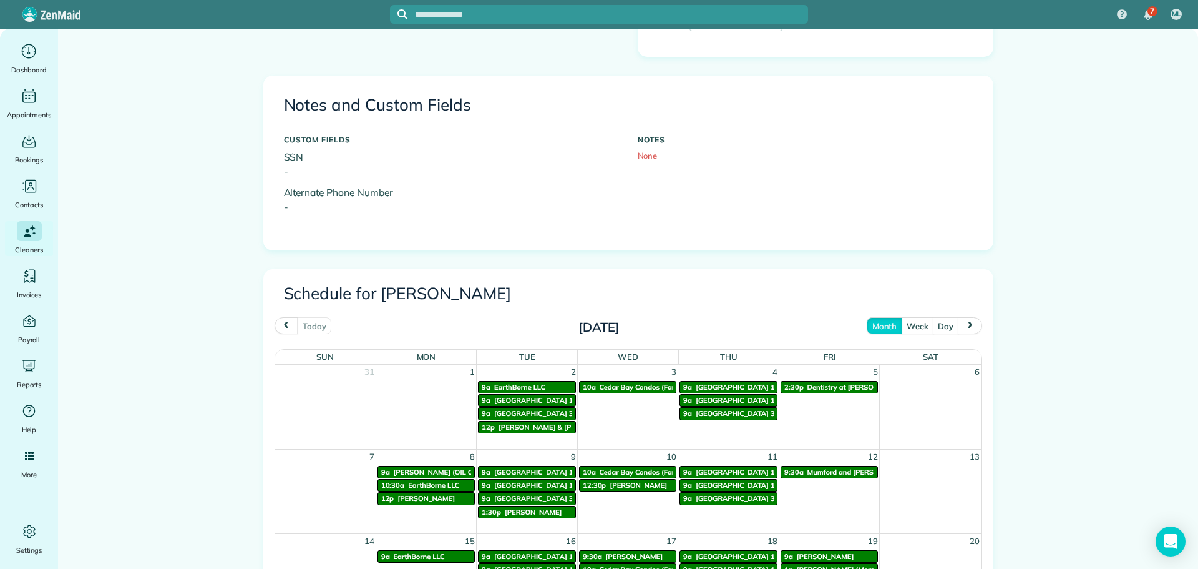
scroll to position [374, 0]
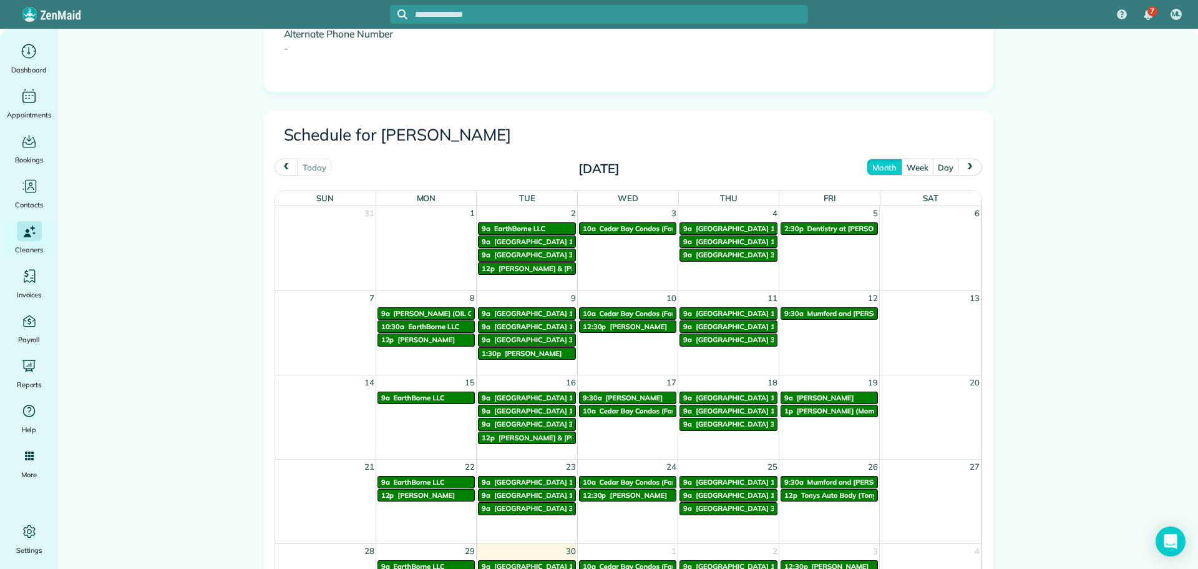
scroll to position [562, 0]
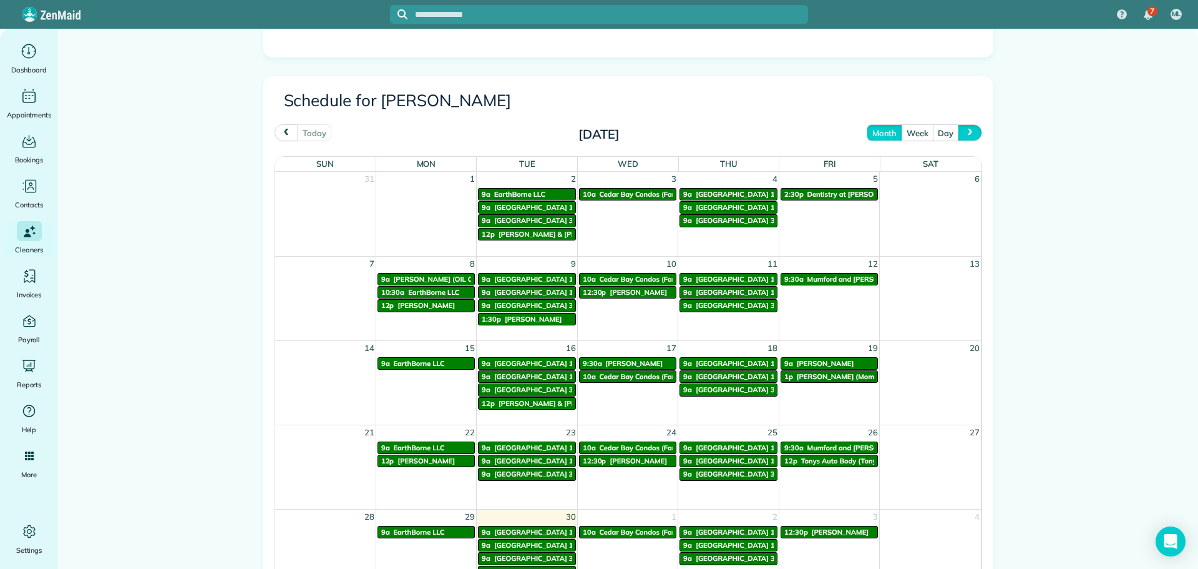
click at [969, 131] on span "next" at bounding box center [971, 133] width 10 height 8
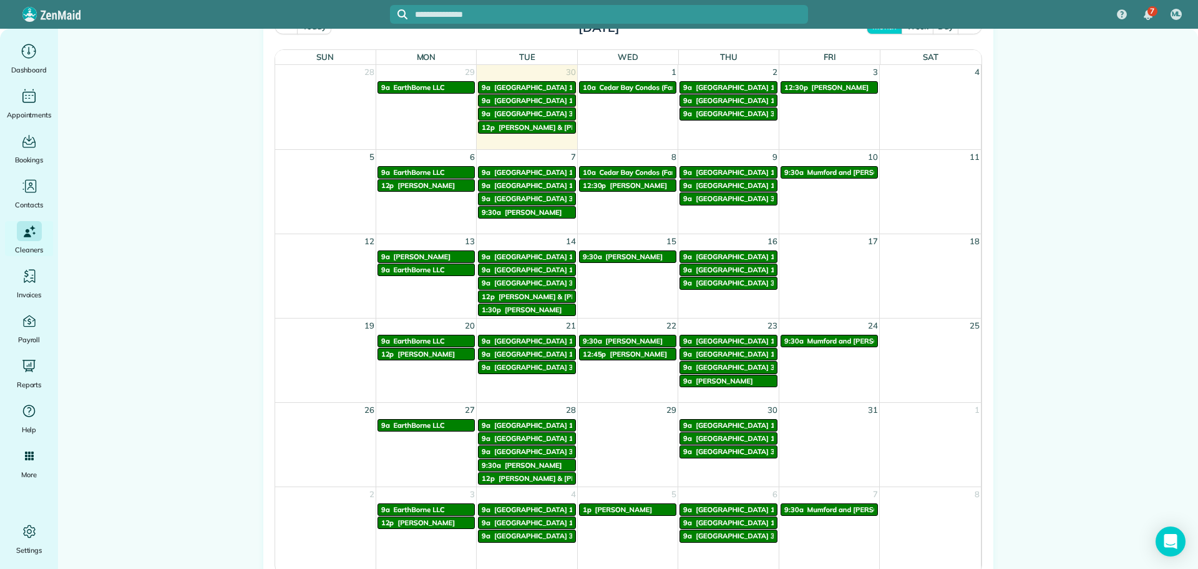
scroll to position [687, 0]
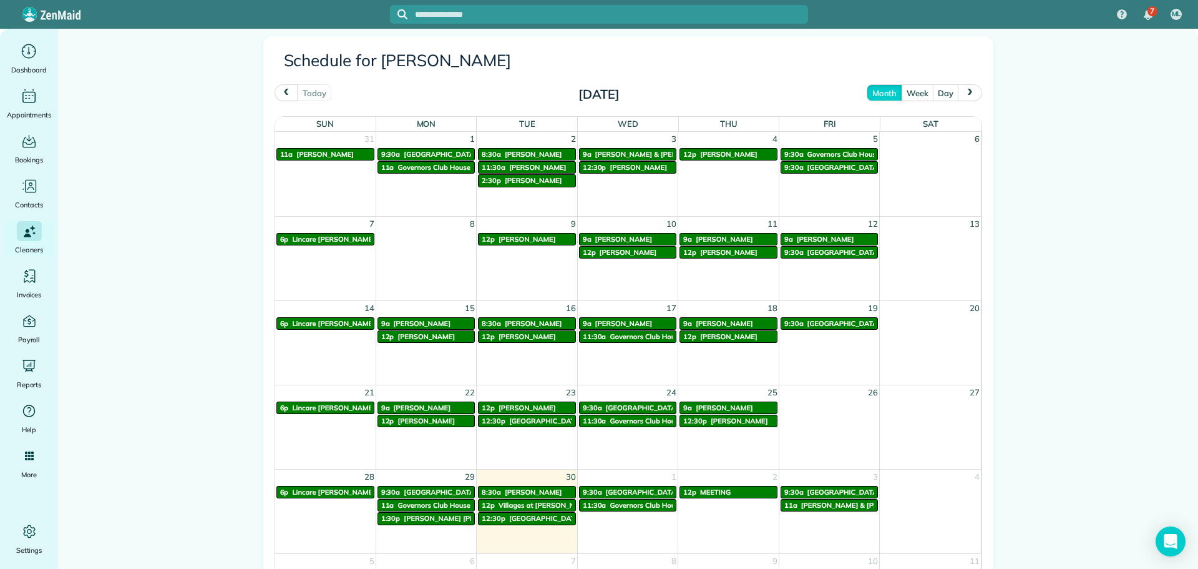
scroll to position [624, 0]
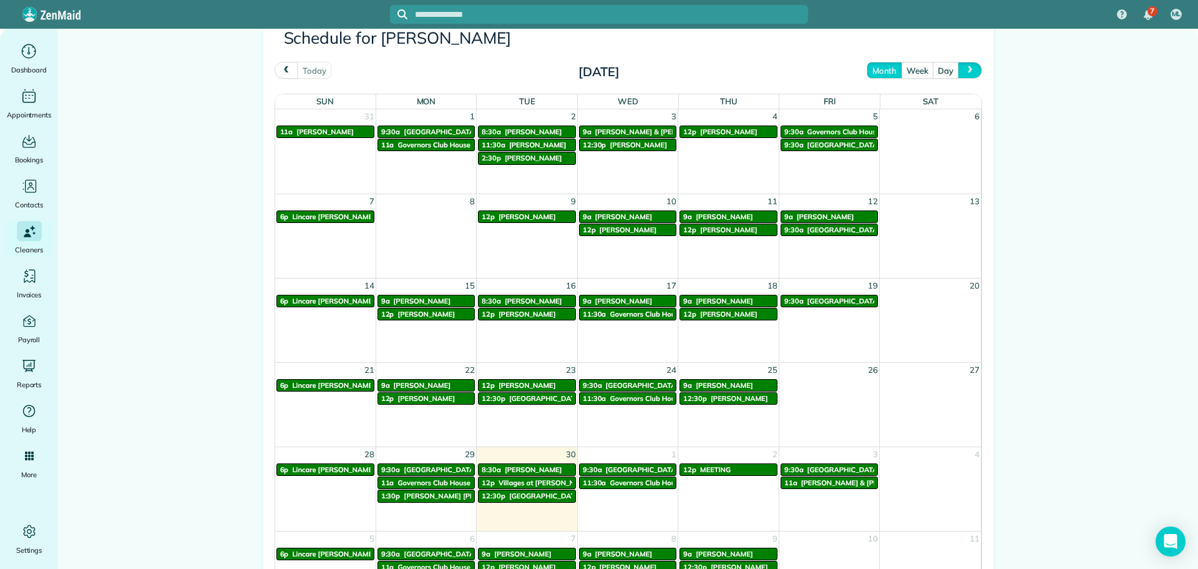
click at [959, 69] on button "next" at bounding box center [970, 70] width 24 height 17
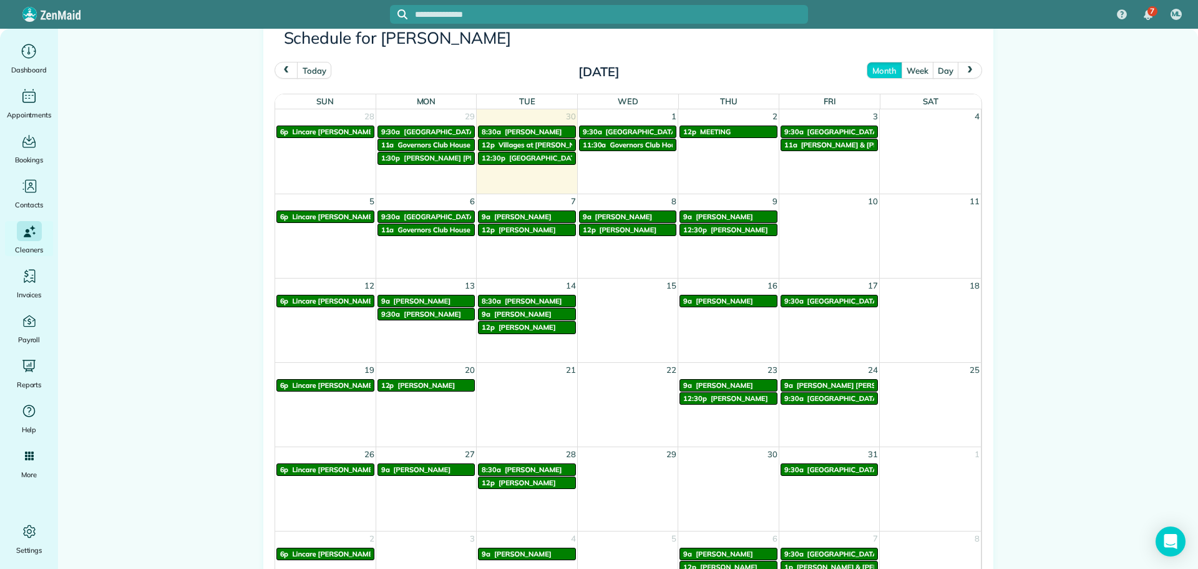
scroll to position [687, 0]
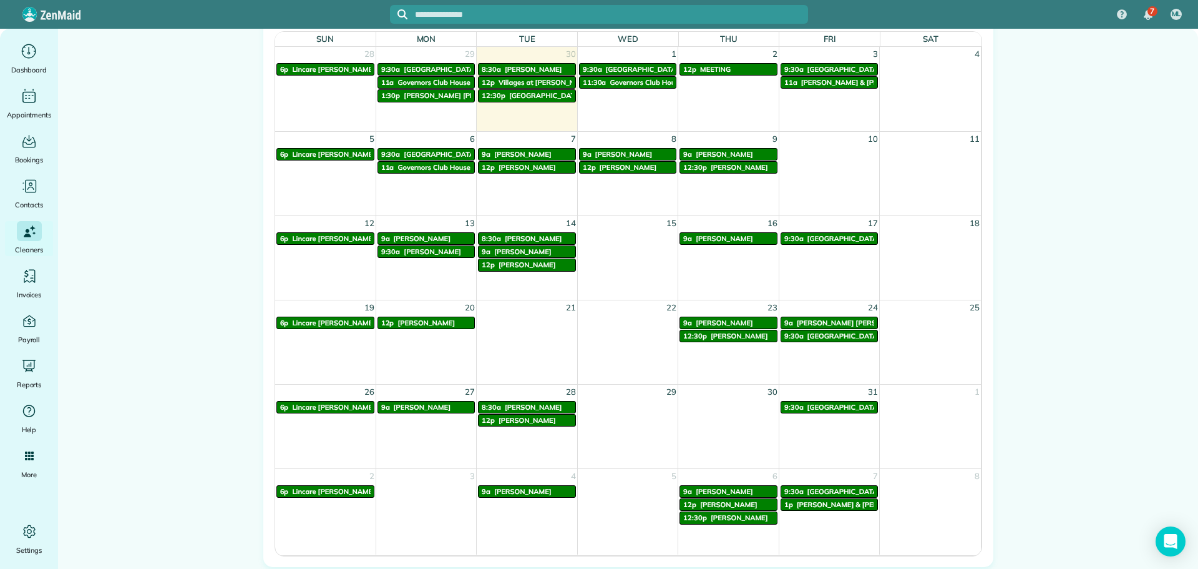
click at [827, 320] on span "[PERSON_NAME] [PERSON_NAME]" at bounding box center [855, 322] width 116 height 9
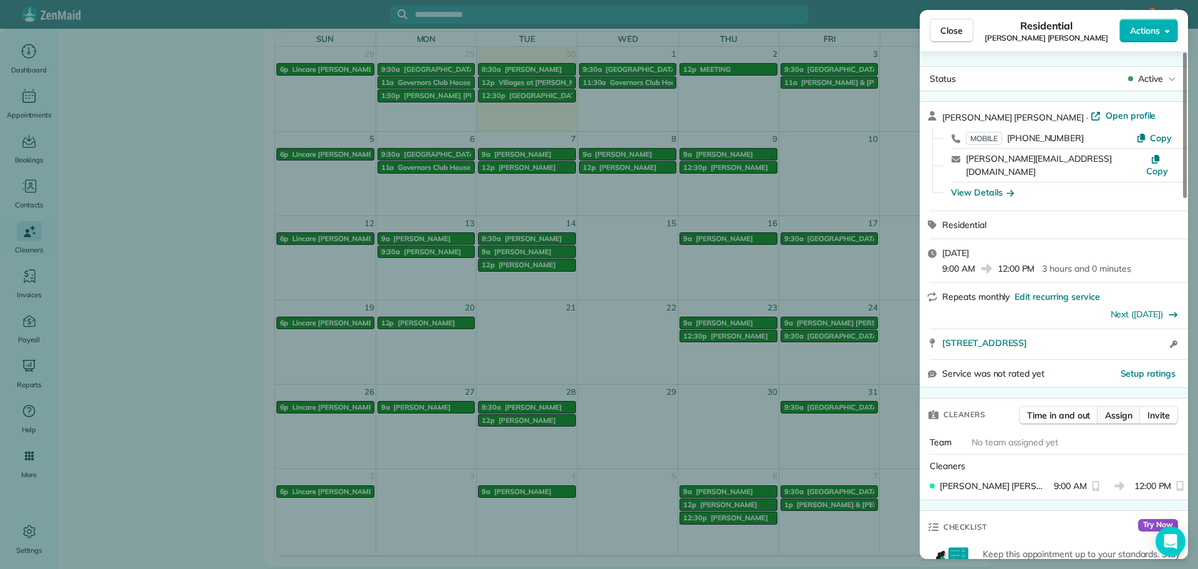
click at [1113, 409] on span "Assign" at bounding box center [1118, 415] width 27 height 12
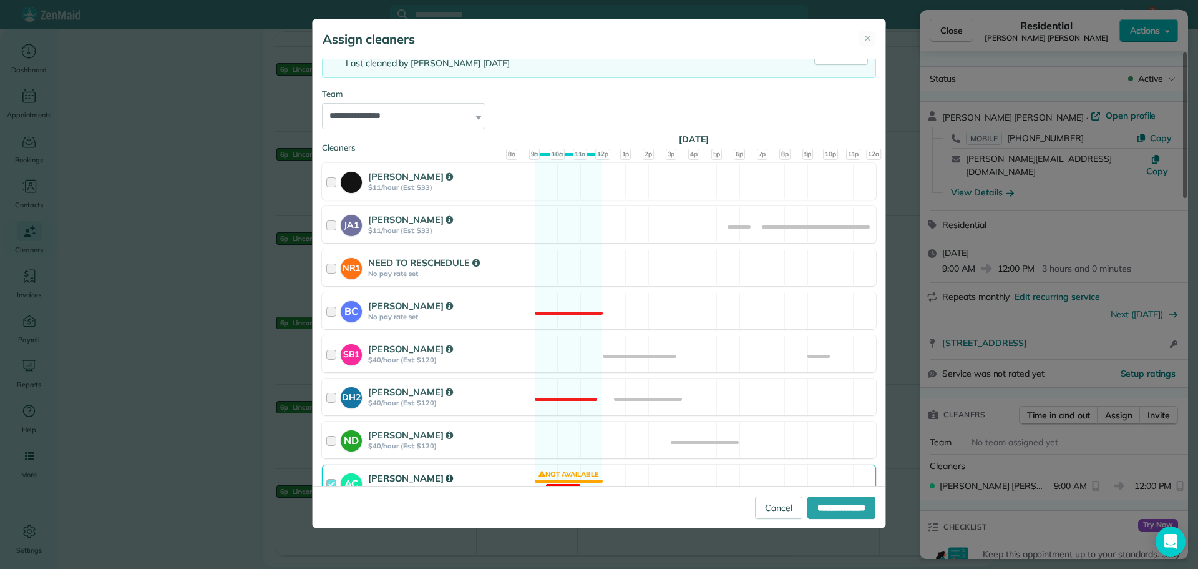
scroll to position [125, 0]
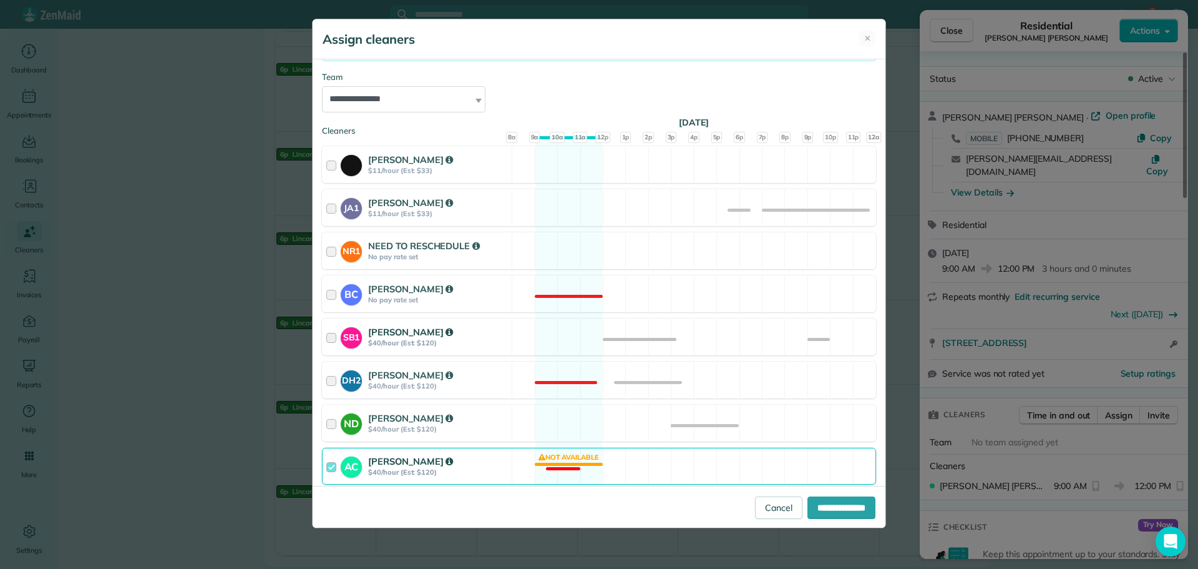
click at [486, 341] on strong "$40/hour (Est: $120)" at bounding box center [438, 342] width 140 height 9
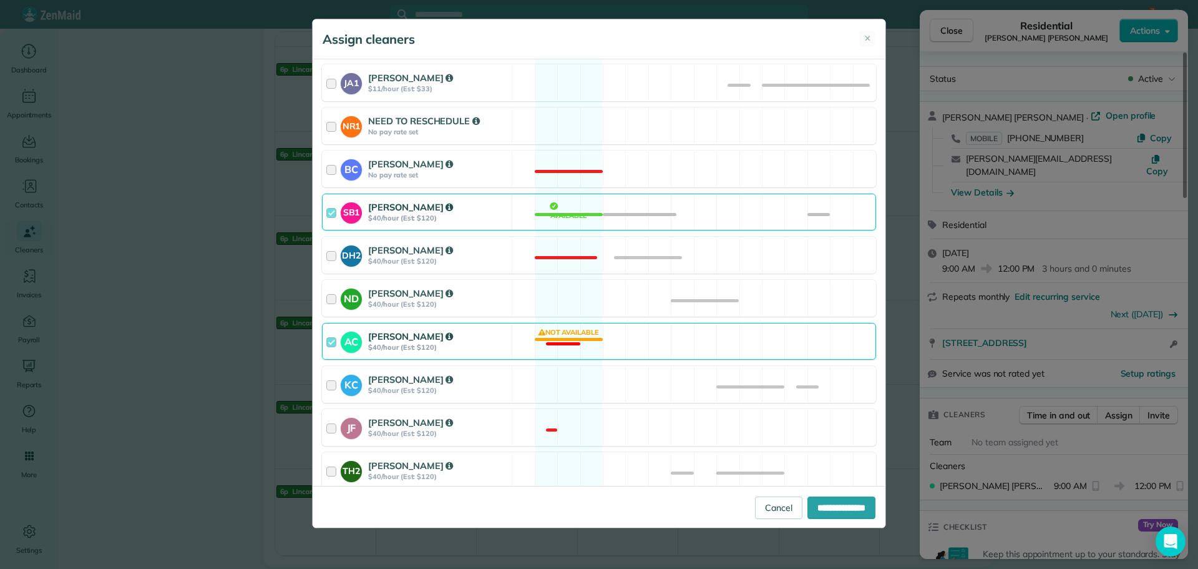
click at [483, 351] on strong "$40/hour (Est: $120)" at bounding box center [438, 347] width 140 height 9
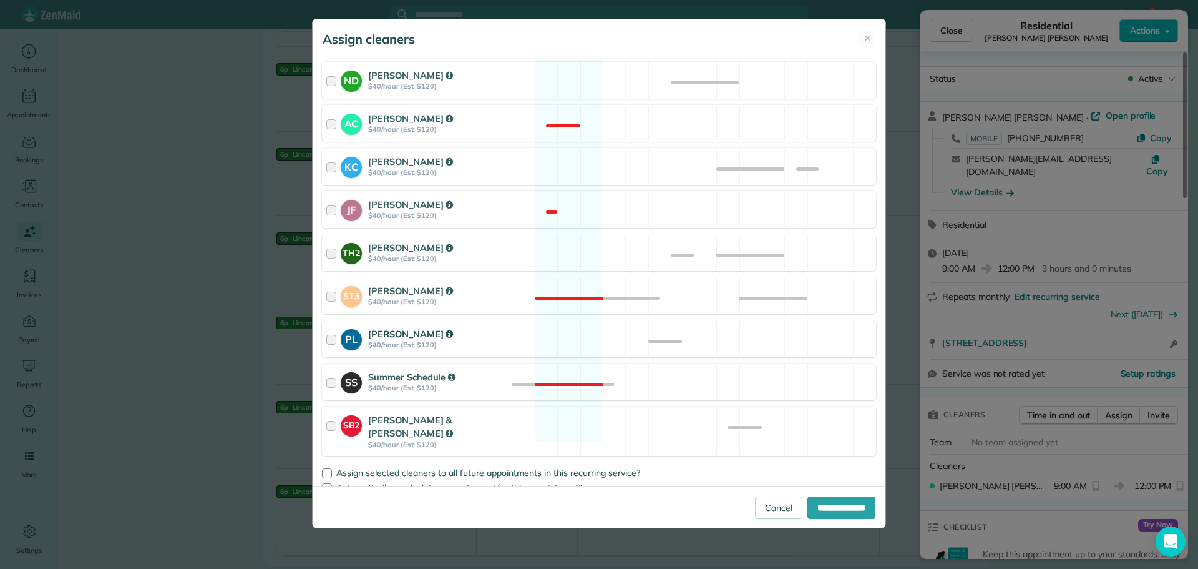
scroll to position [471, 0]
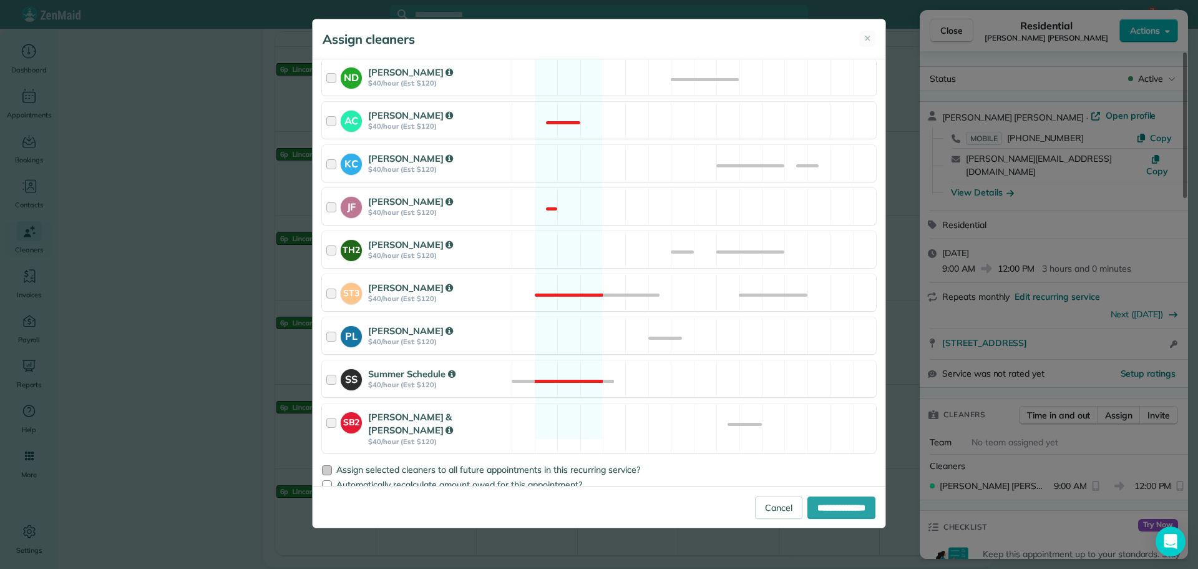
click at [325, 465] on div at bounding box center [327, 470] width 10 height 10
click at [811, 508] on input "**********" at bounding box center [842, 507] width 68 height 22
type input "**********"
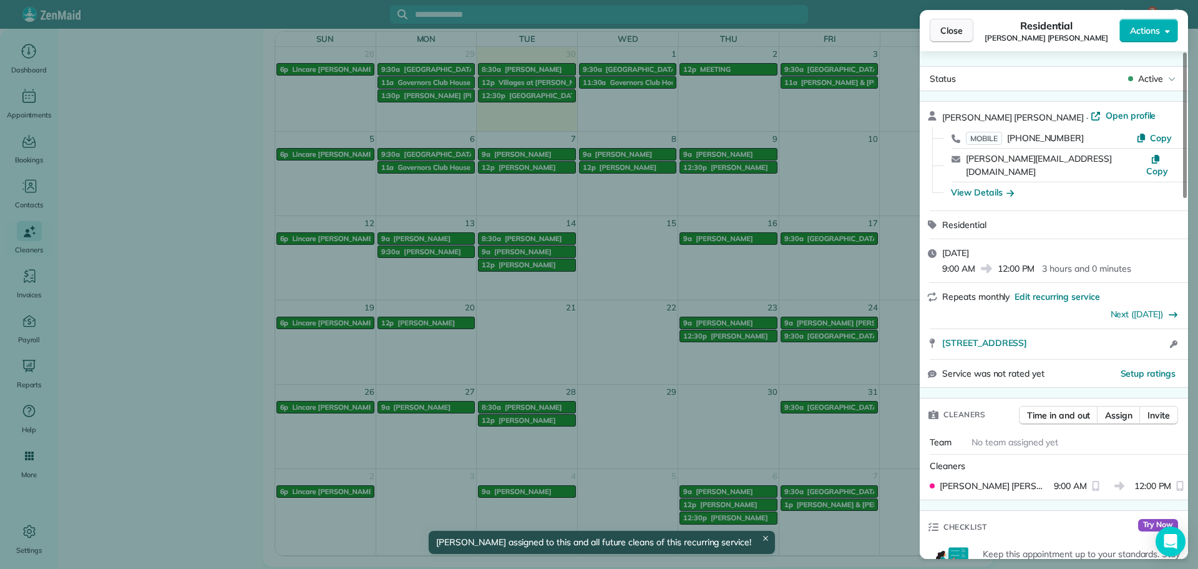
click at [952, 30] on span "Close" at bounding box center [952, 30] width 22 height 12
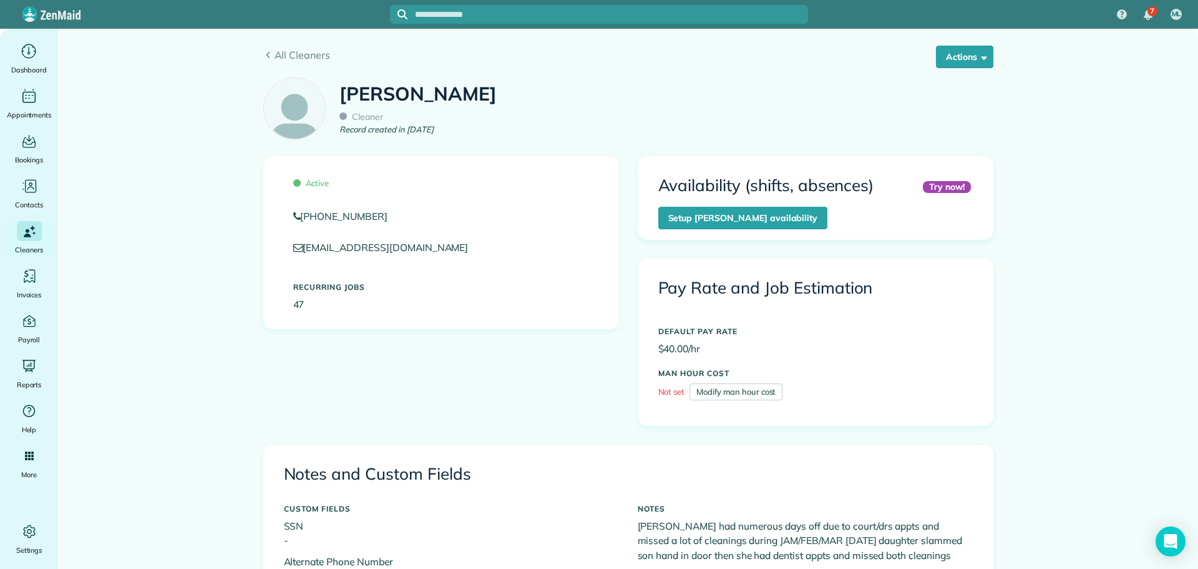
scroll to position [624, 0]
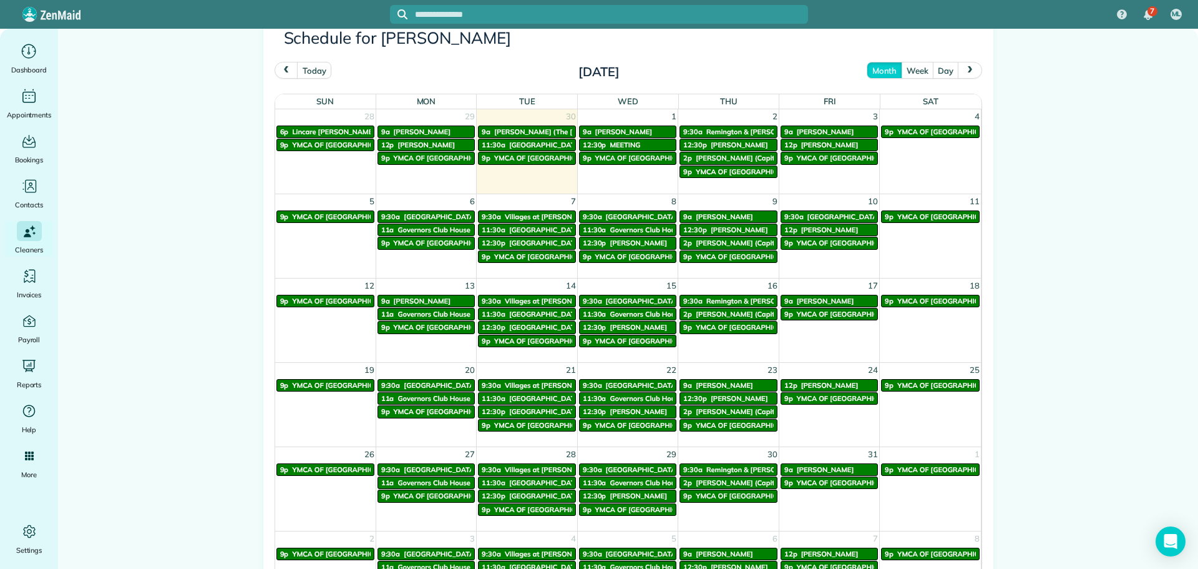
click at [969, 71] on span "next" at bounding box center [971, 70] width 10 height 8
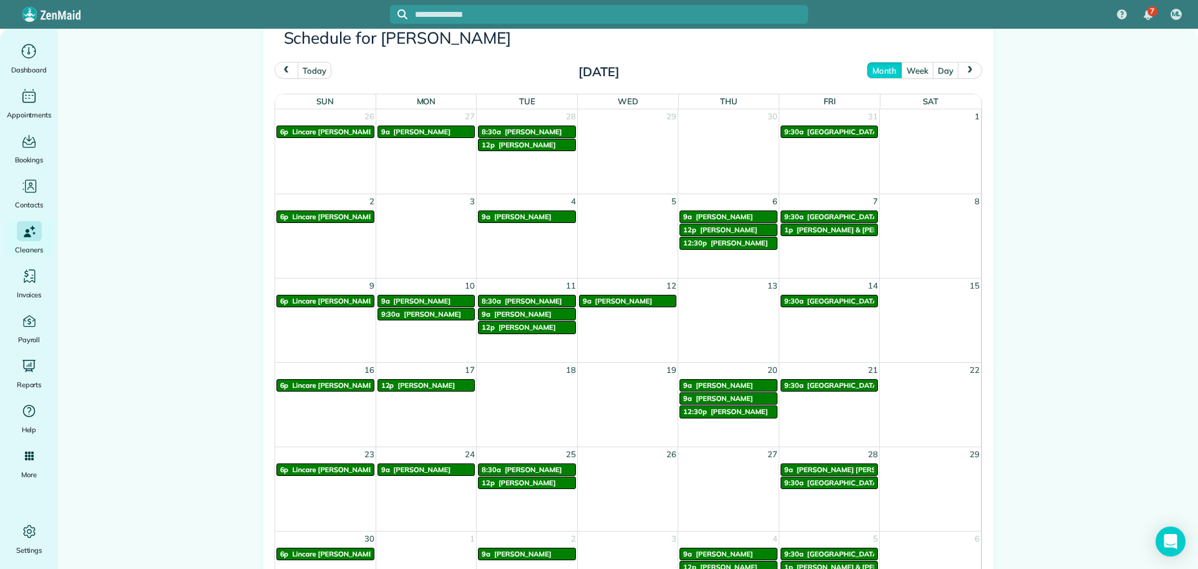
click at [281, 67] on span "prev" at bounding box center [286, 70] width 10 height 8
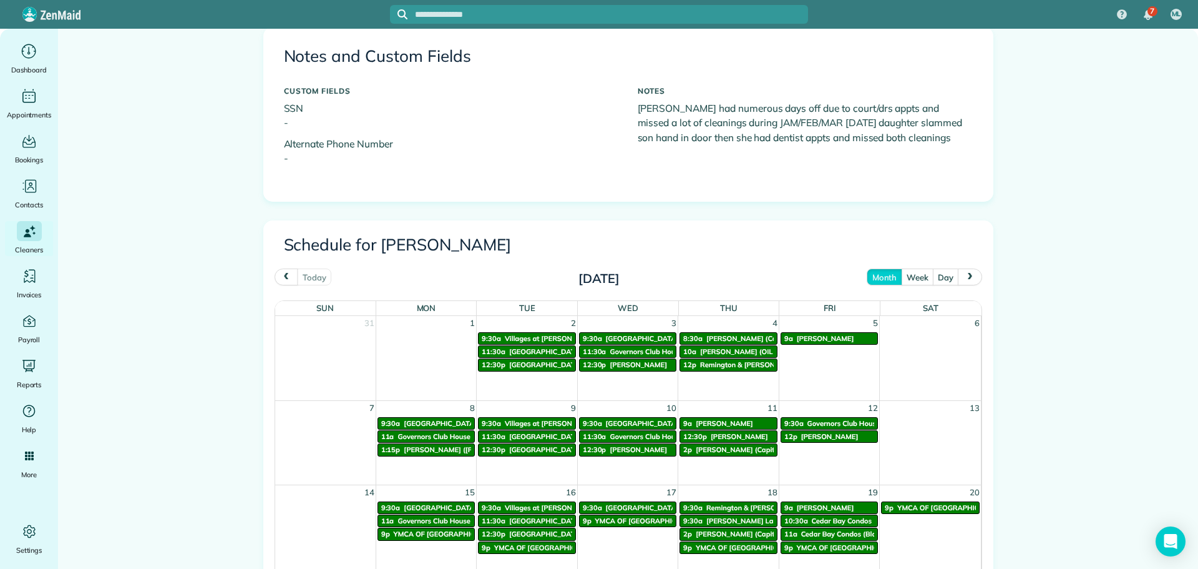
scroll to position [437, 0]
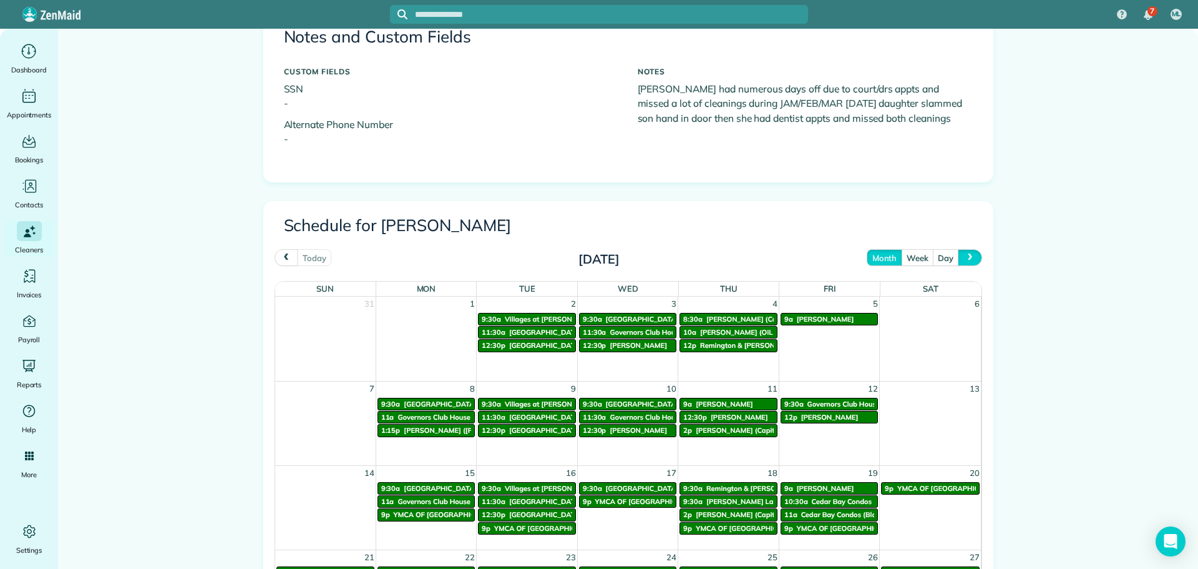
click at [967, 262] on button "next" at bounding box center [970, 257] width 24 height 17
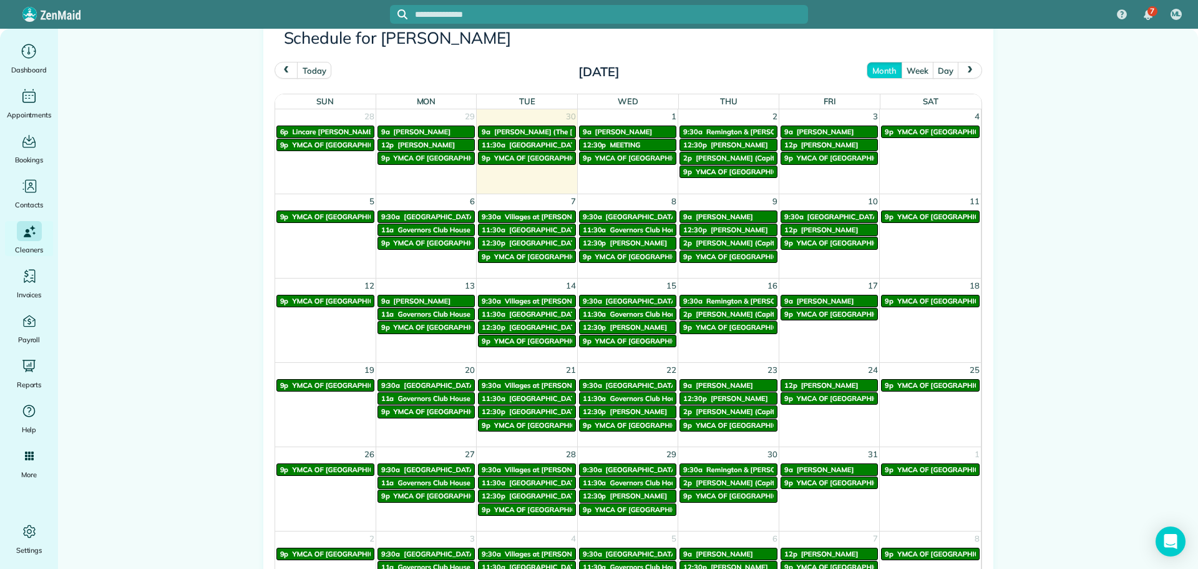
scroll to position [562, 0]
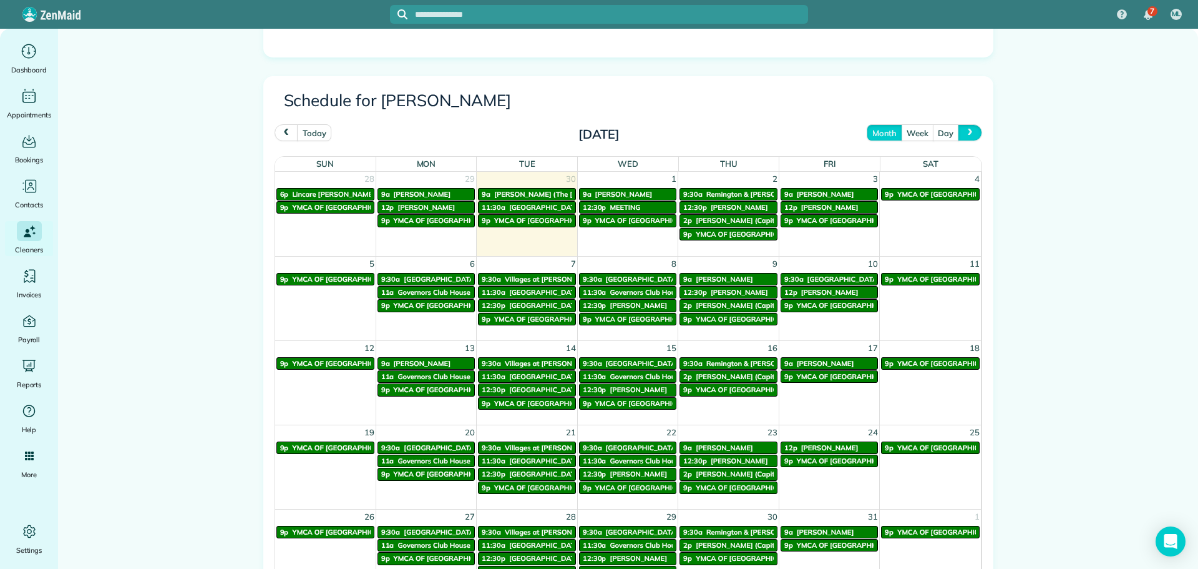
click at [970, 137] on button "next" at bounding box center [970, 132] width 24 height 17
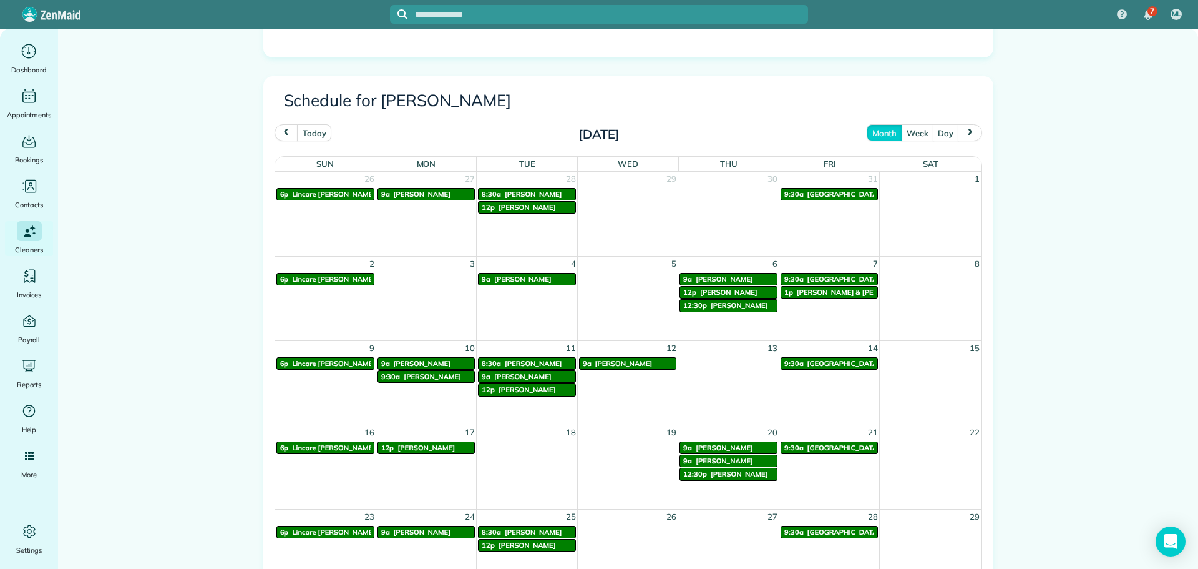
click at [812, 294] on span "[PERSON_NAME] & [PERSON_NAME]" at bounding box center [858, 292] width 123 height 9
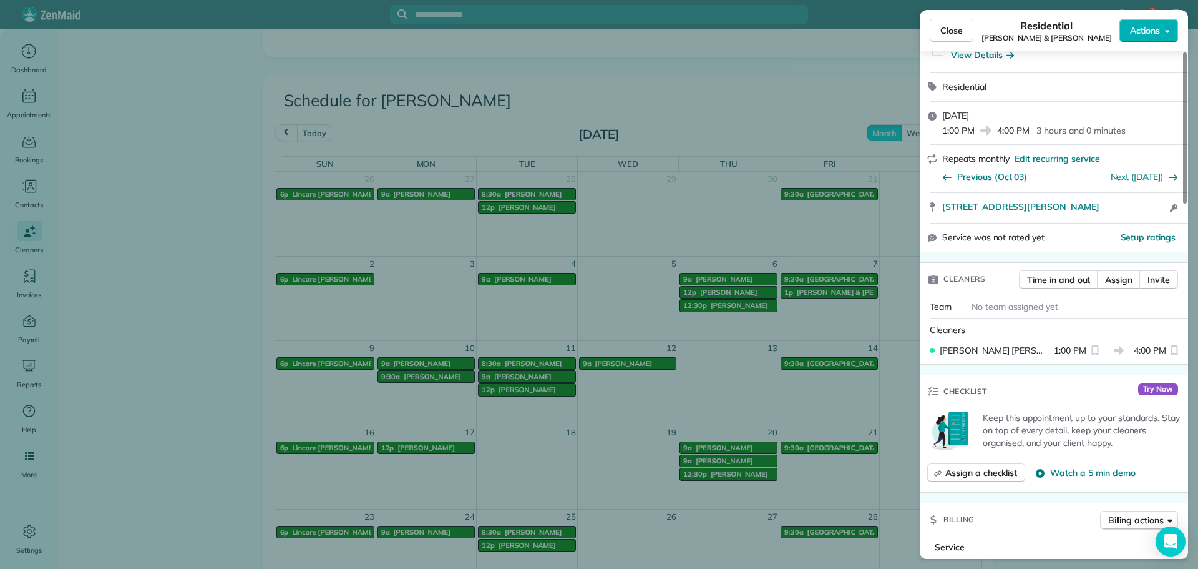
scroll to position [62, 0]
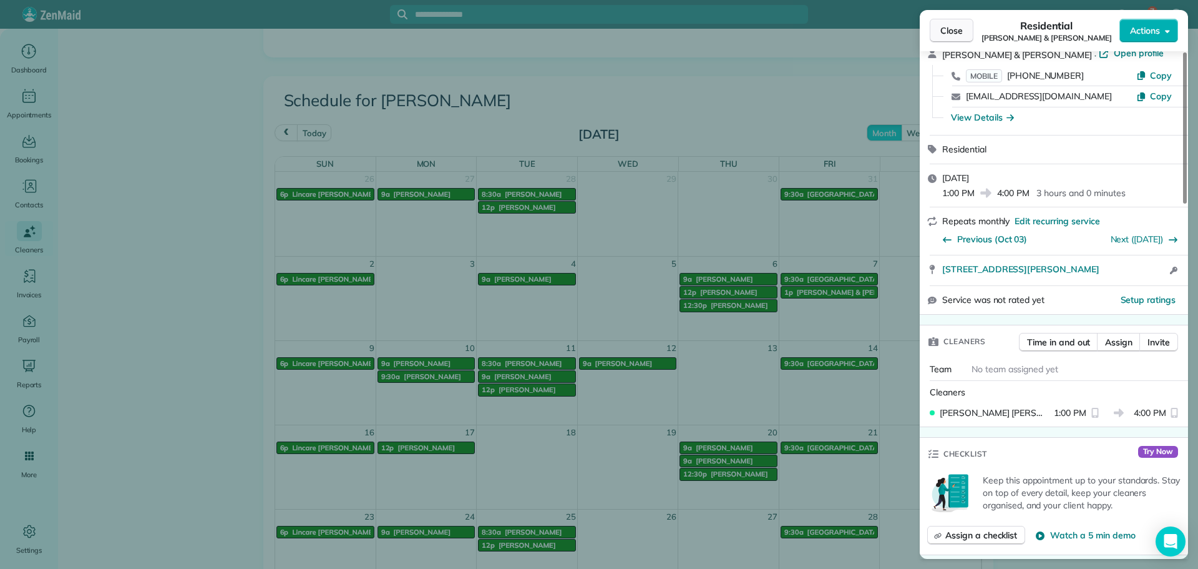
click at [954, 33] on span "Close" at bounding box center [952, 30] width 22 height 12
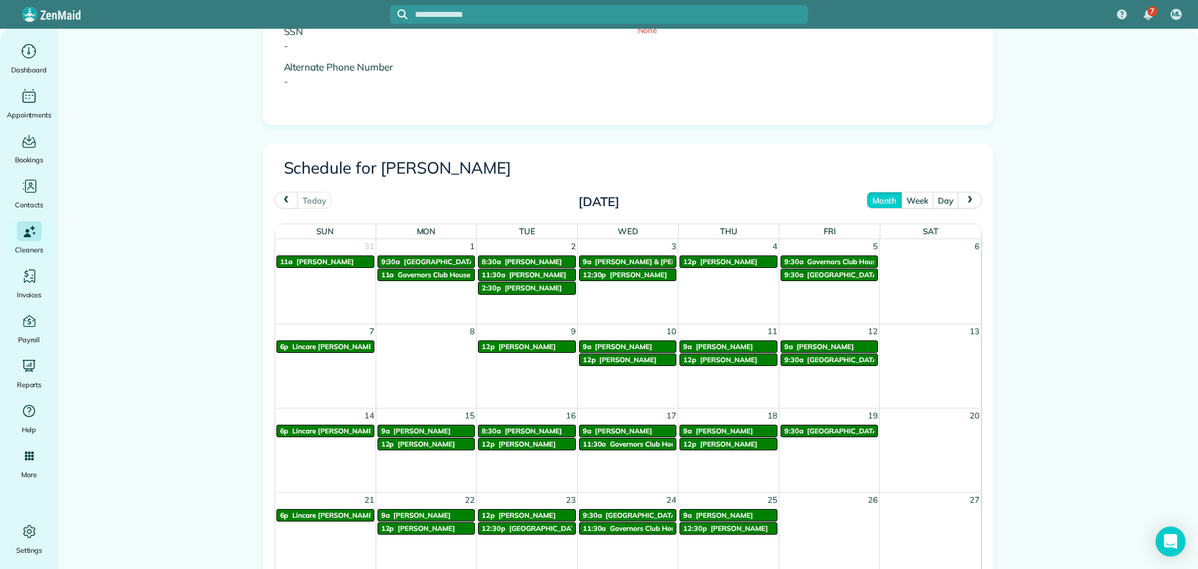
scroll to position [499, 0]
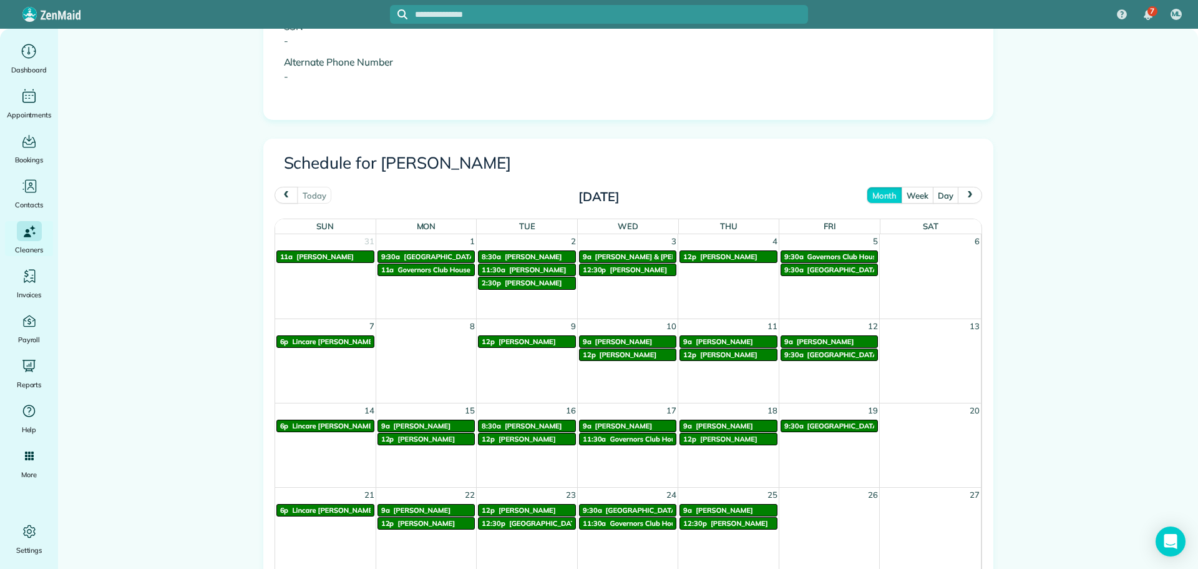
click at [966, 195] on span "next" at bounding box center [971, 195] width 10 height 8
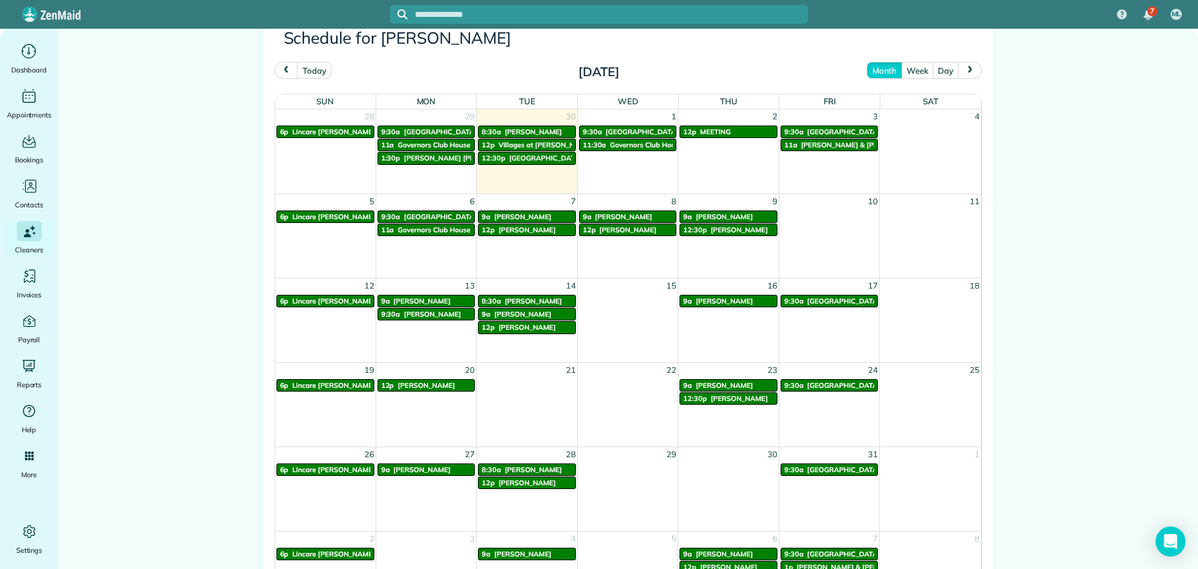
scroll to position [687, 0]
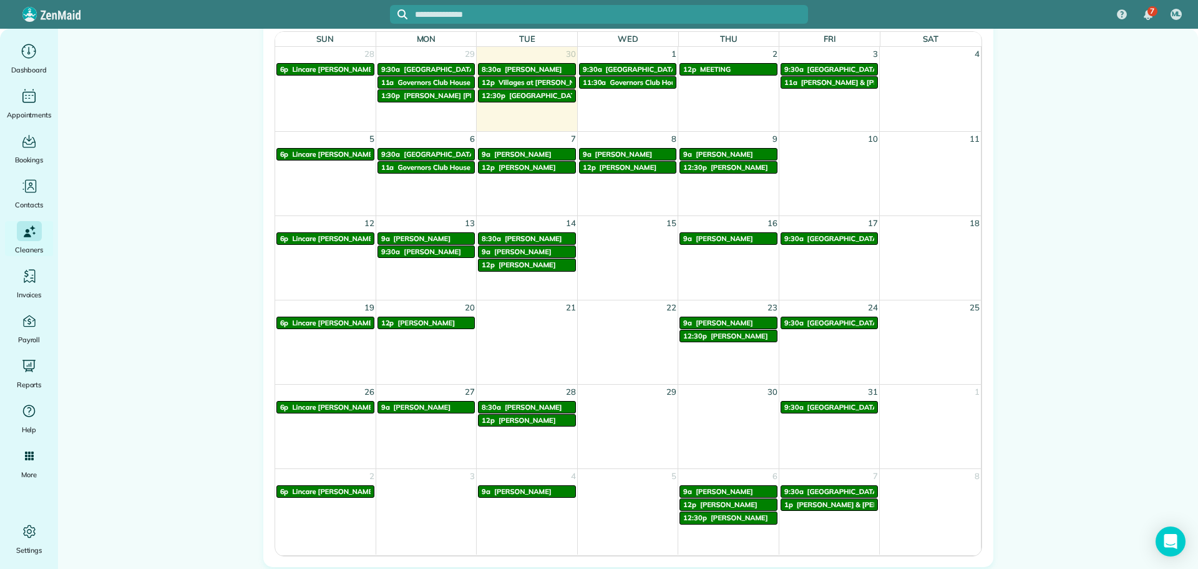
click at [741, 337] on span "[PERSON_NAME]" at bounding box center [739, 335] width 57 height 9
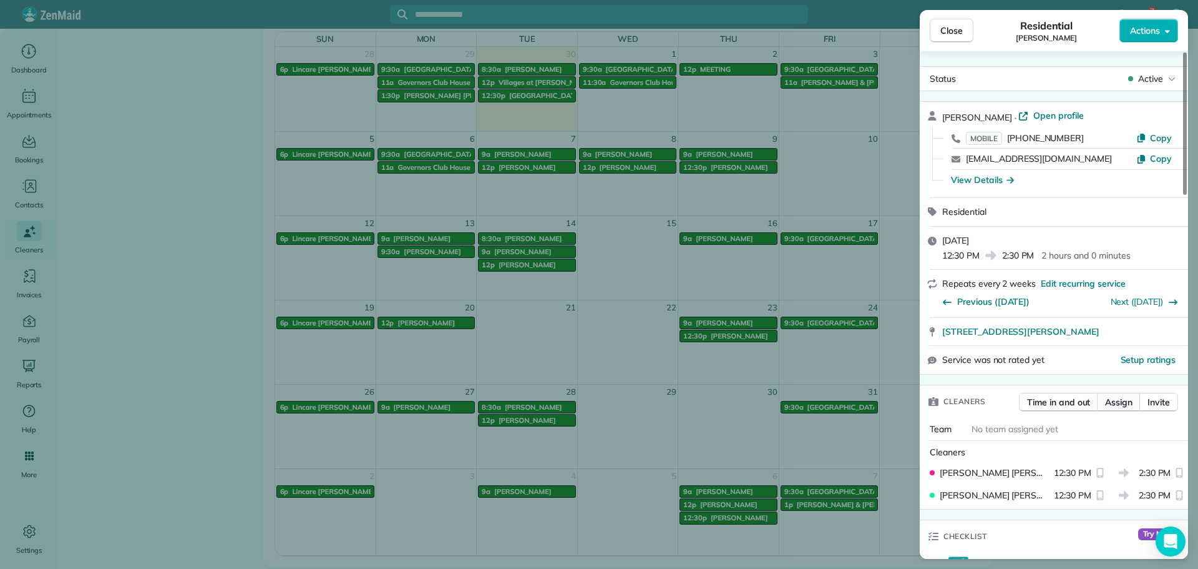
click at [1125, 406] on span "Assign" at bounding box center [1118, 402] width 27 height 12
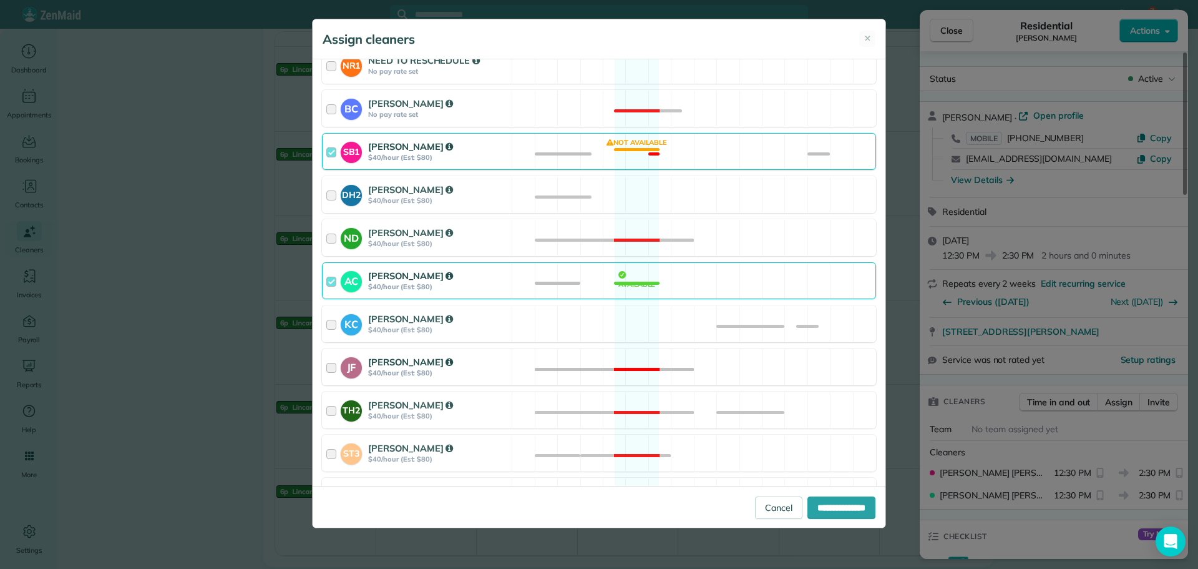
scroll to position [312, 0]
click at [454, 280] on div "[PERSON_NAME]" at bounding box center [438, 274] width 140 height 14
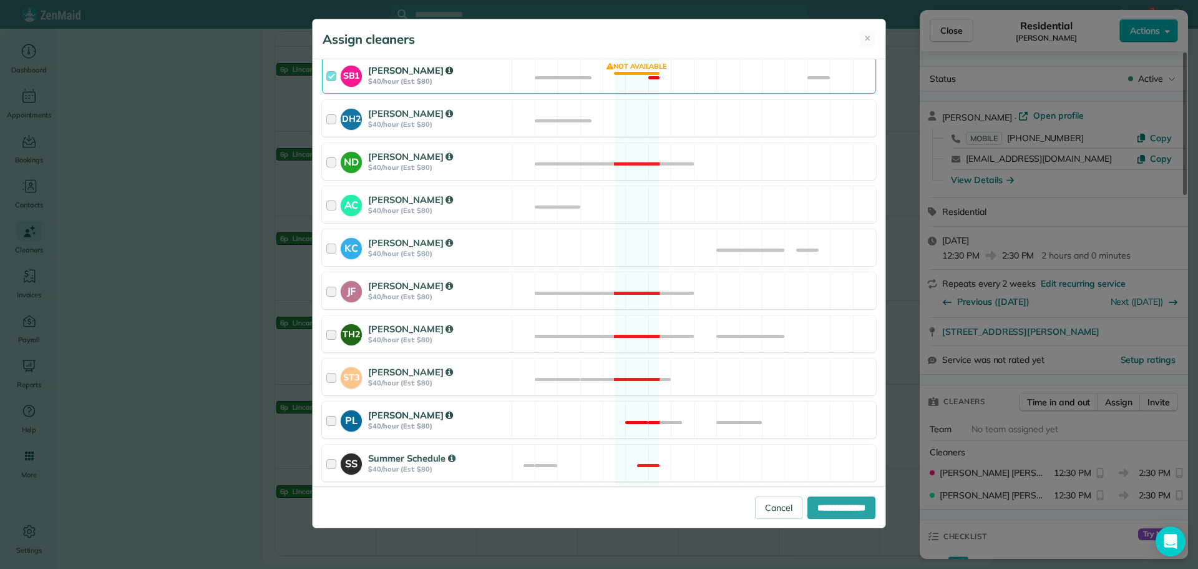
scroll to position [471, 0]
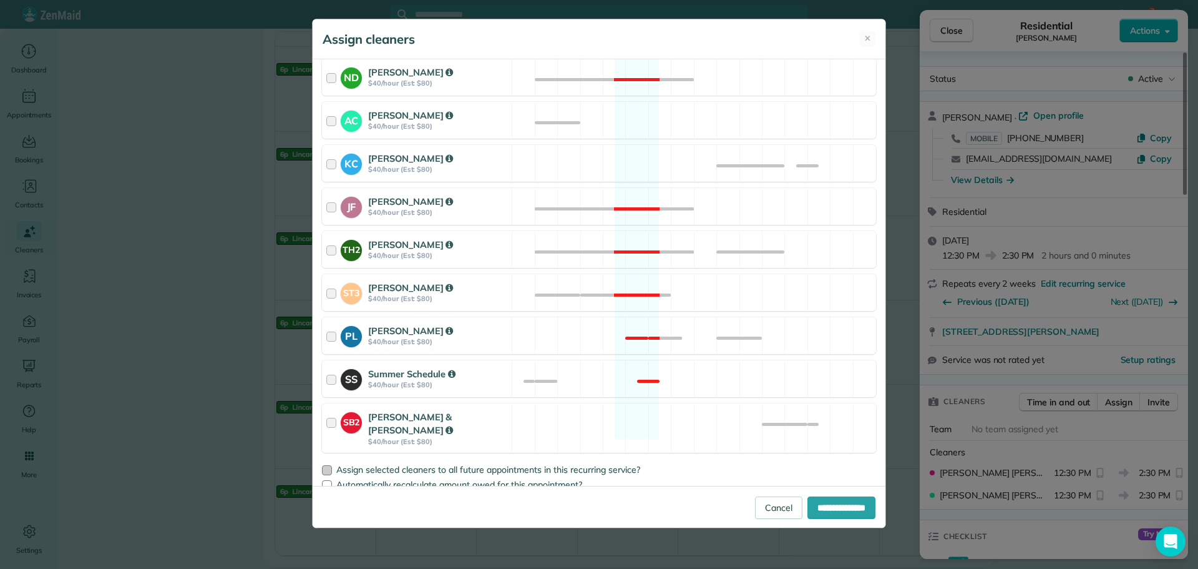
click at [326, 465] on div at bounding box center [327, 470] width 10 height 10
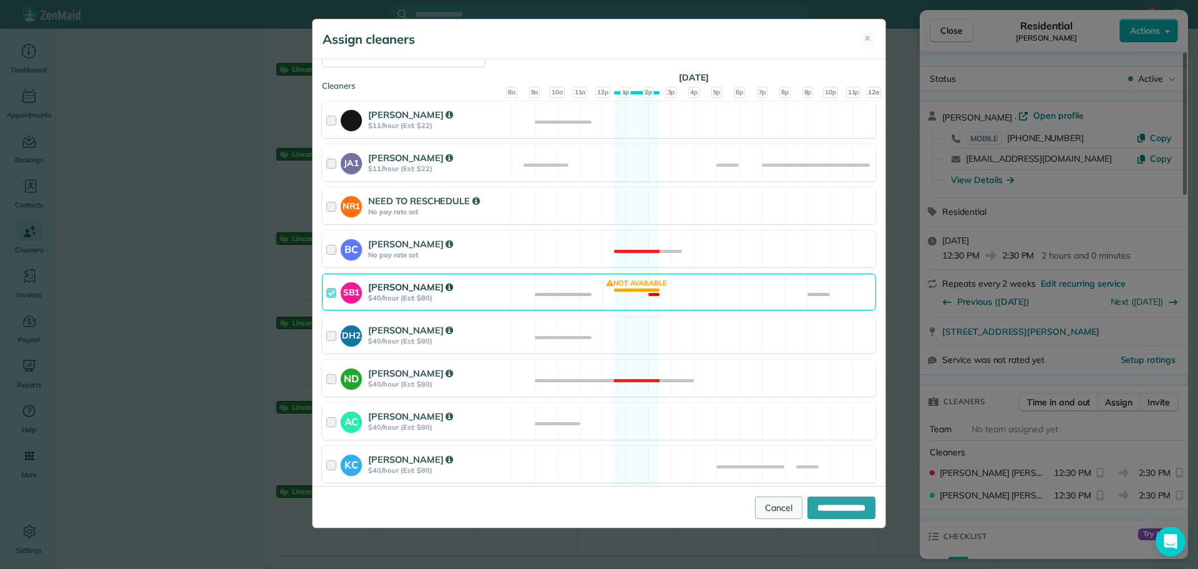
scroll to position [187, 0]
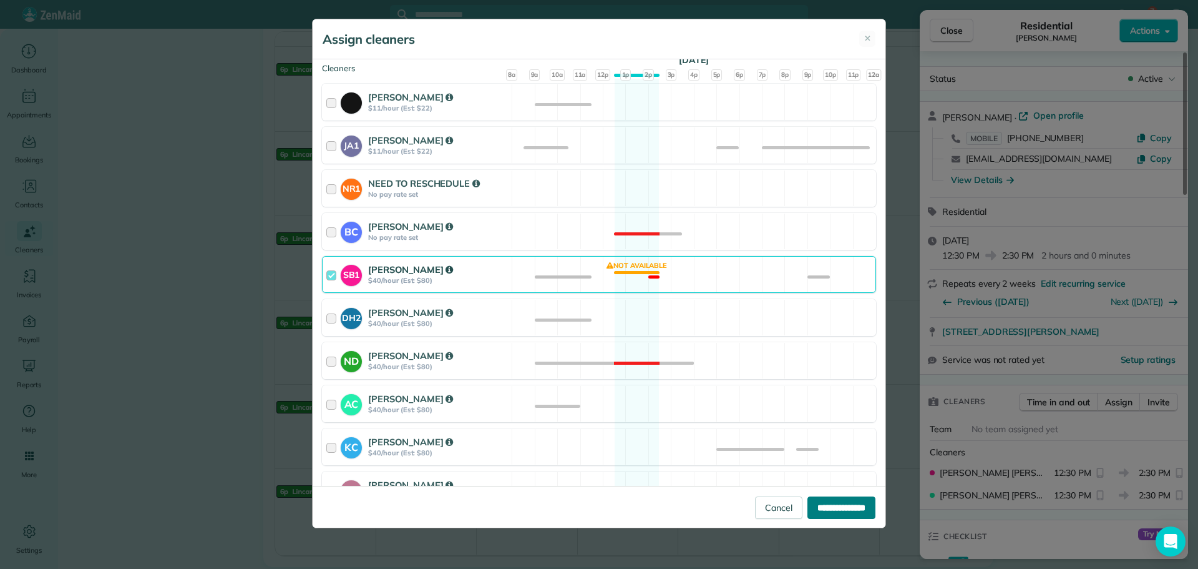
click at [830, 506] on input "**********" at bounding box center [842, 507] width 68 height 22
type input "**********"
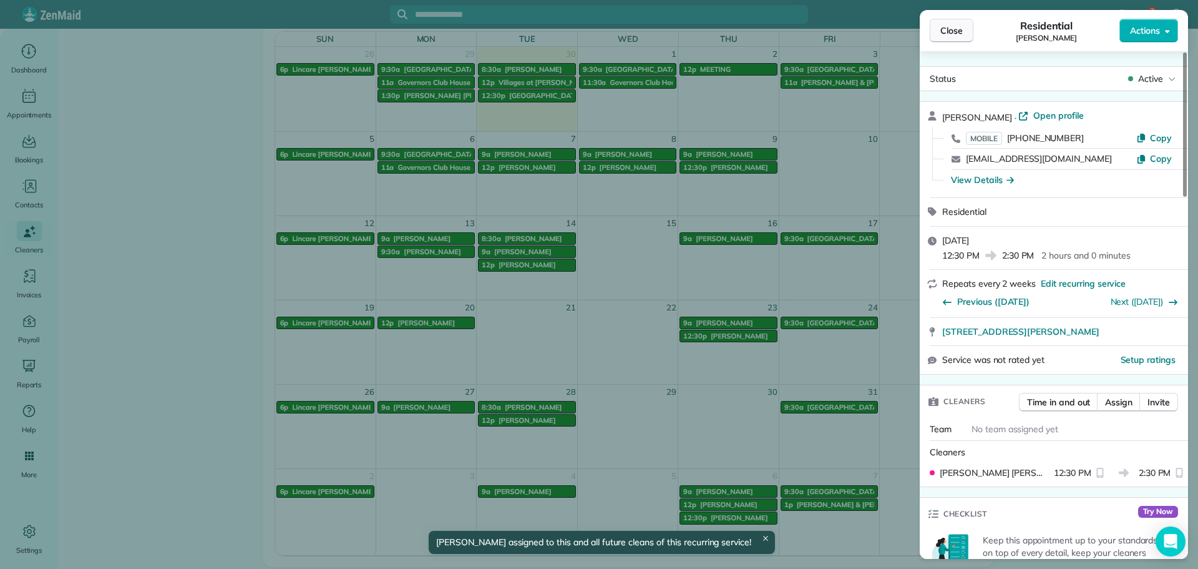
click at [947, 31] on span "Close" at bounding box center [952, 30] width 22 height 12
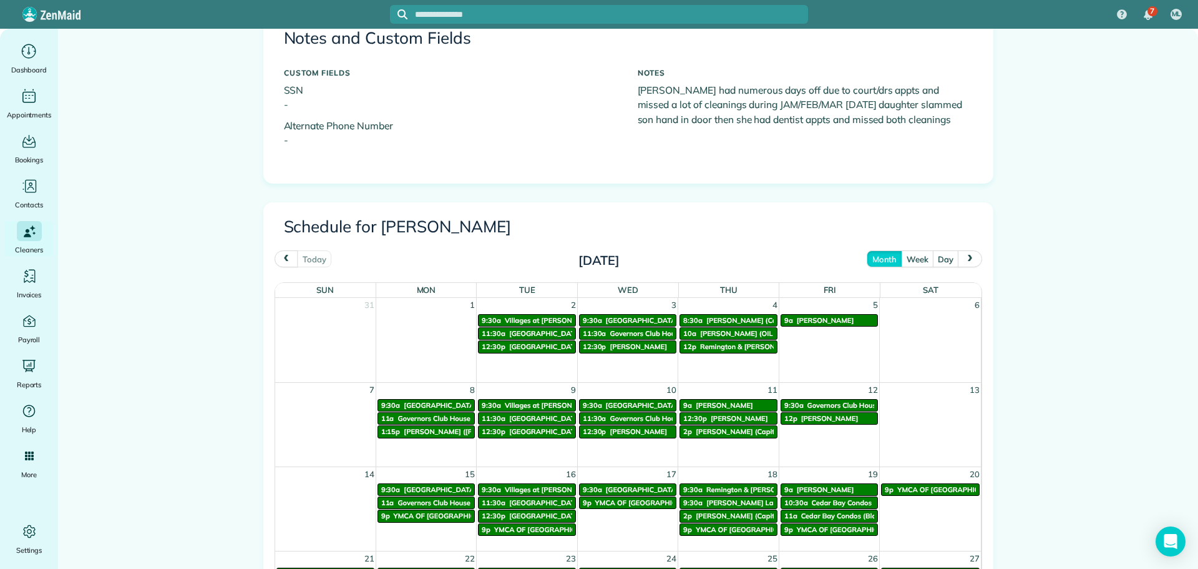
scroll to position [437, 0]
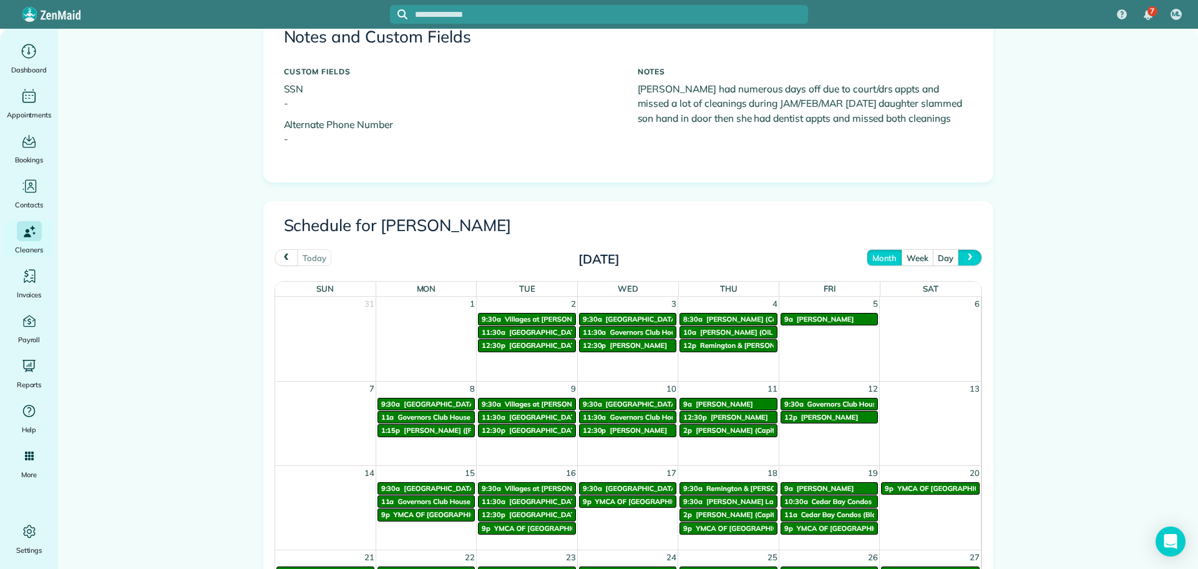
click at [964, 252] on button "next" at bounding box center [970, 257] width 24 height 17
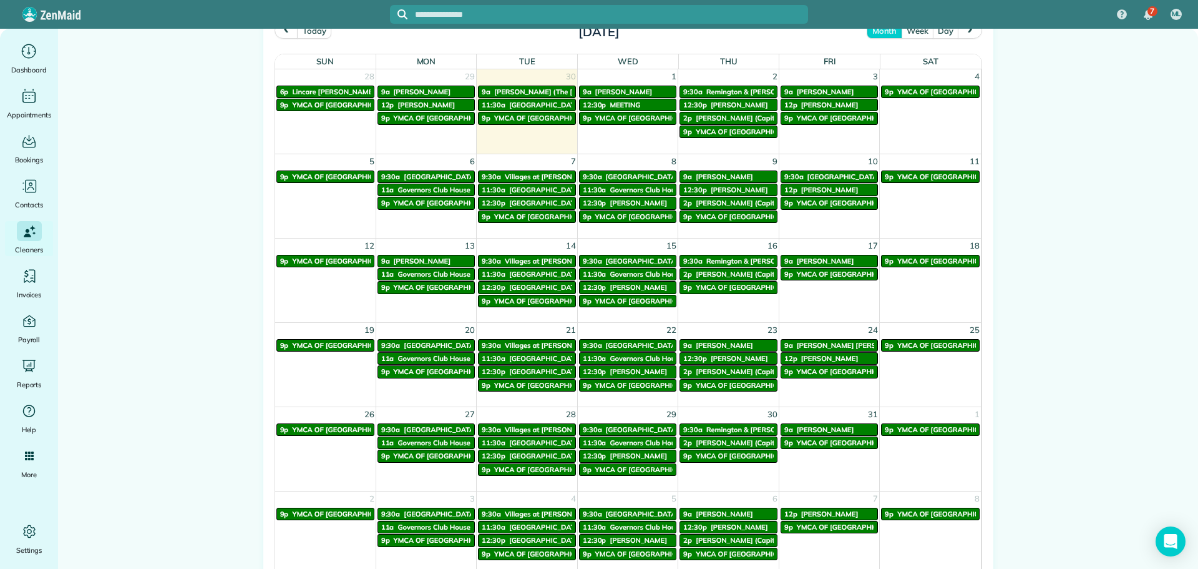
scroll to position [687, 0]
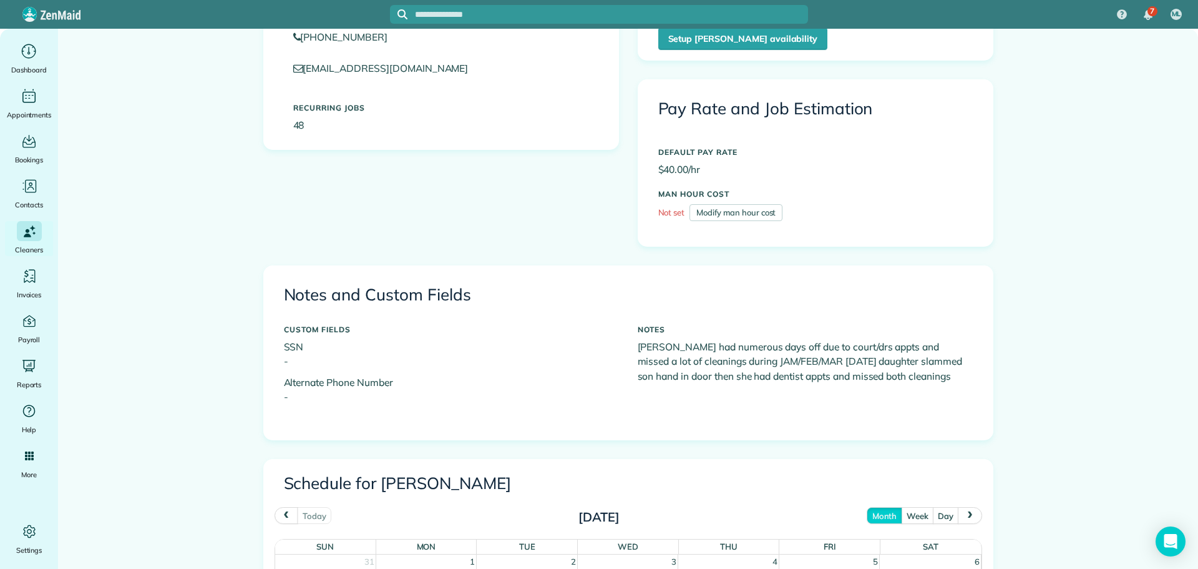
scroll to position [187, 0]
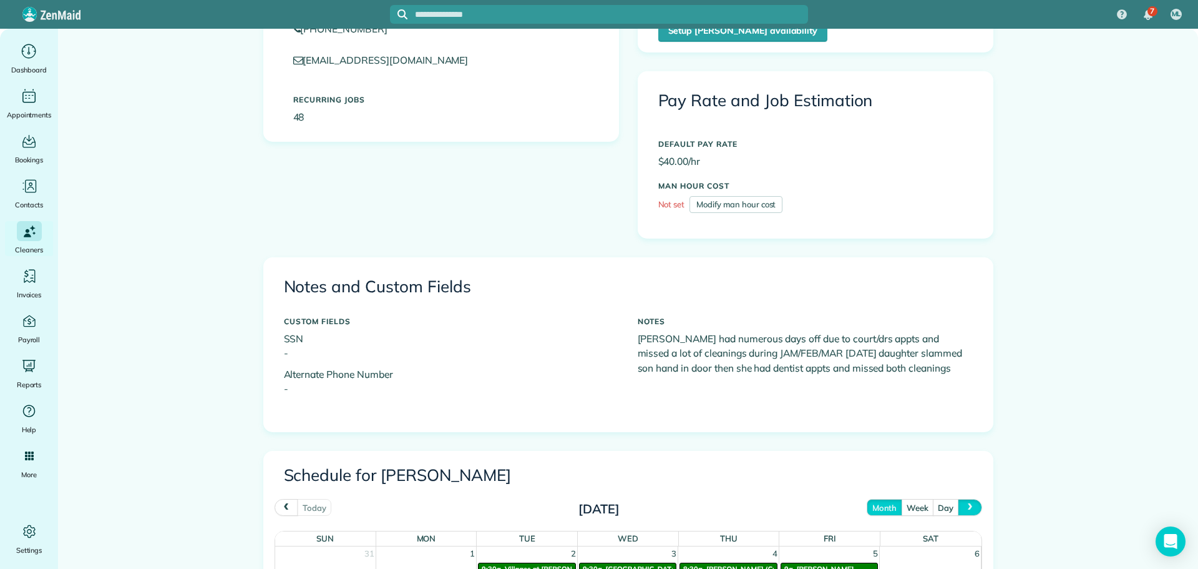
click at [966, 509] on span "next" at bounding box center [971, 507] width 10 height 8
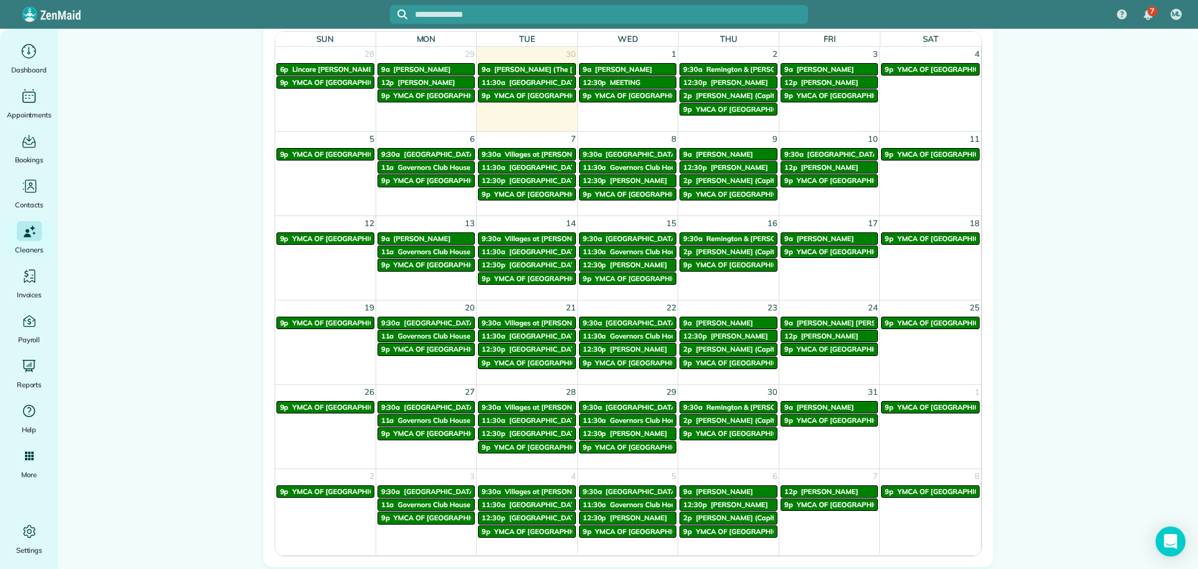
scroll to position [624, 0]
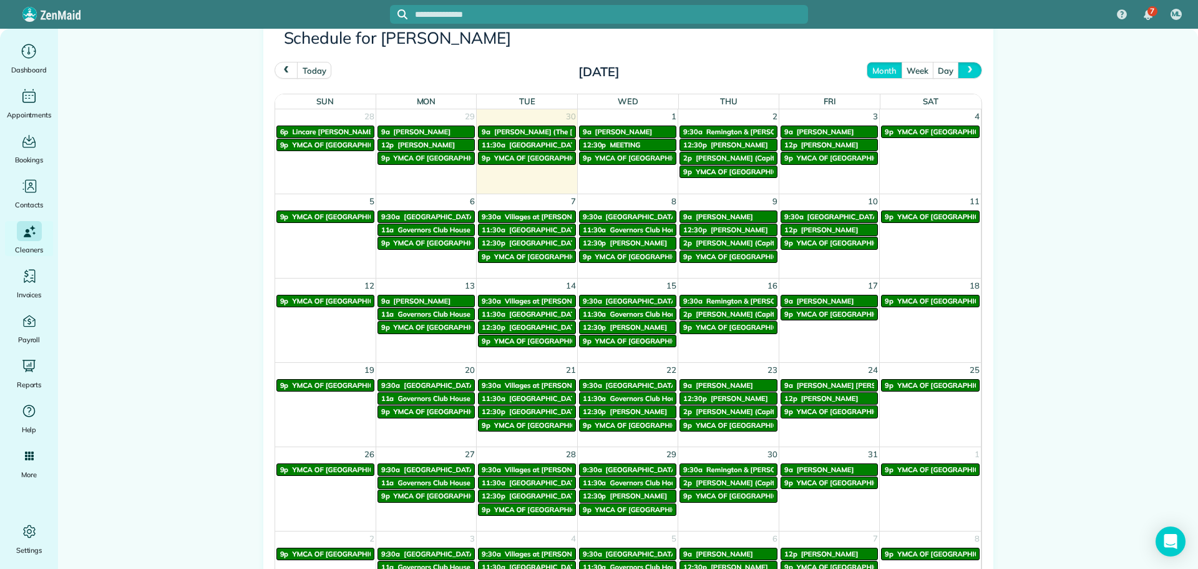
click at [966, 71] on span "next" at bounding box center [971, 70] width 10 height 8
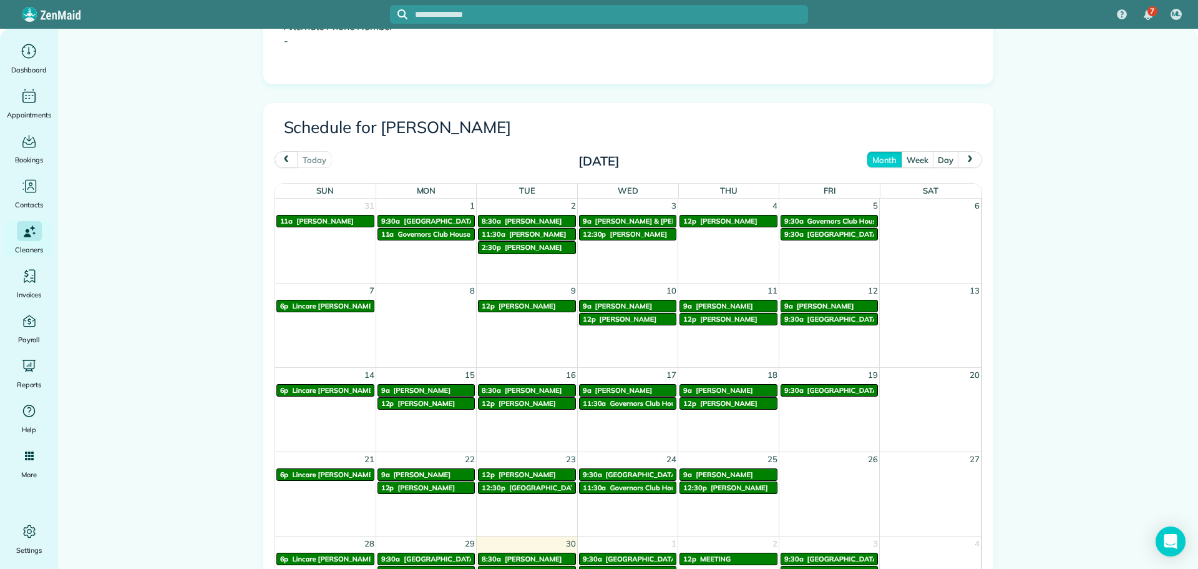
scroll to position [624, 0]
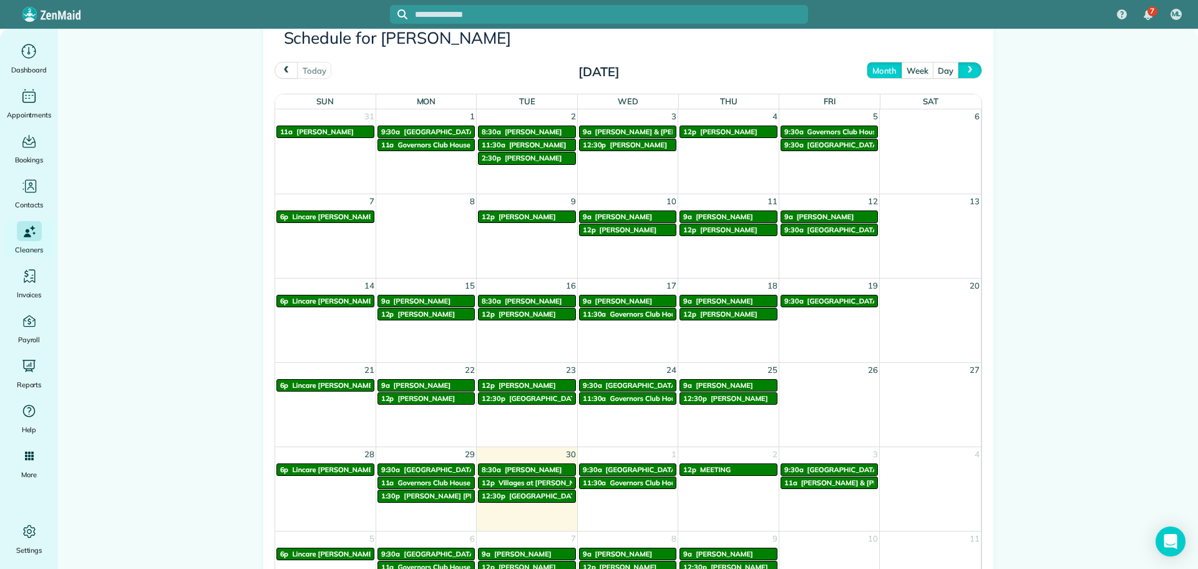
click at [970, 64] on button "next" at bounding box center [970, 70] width 24 height 17
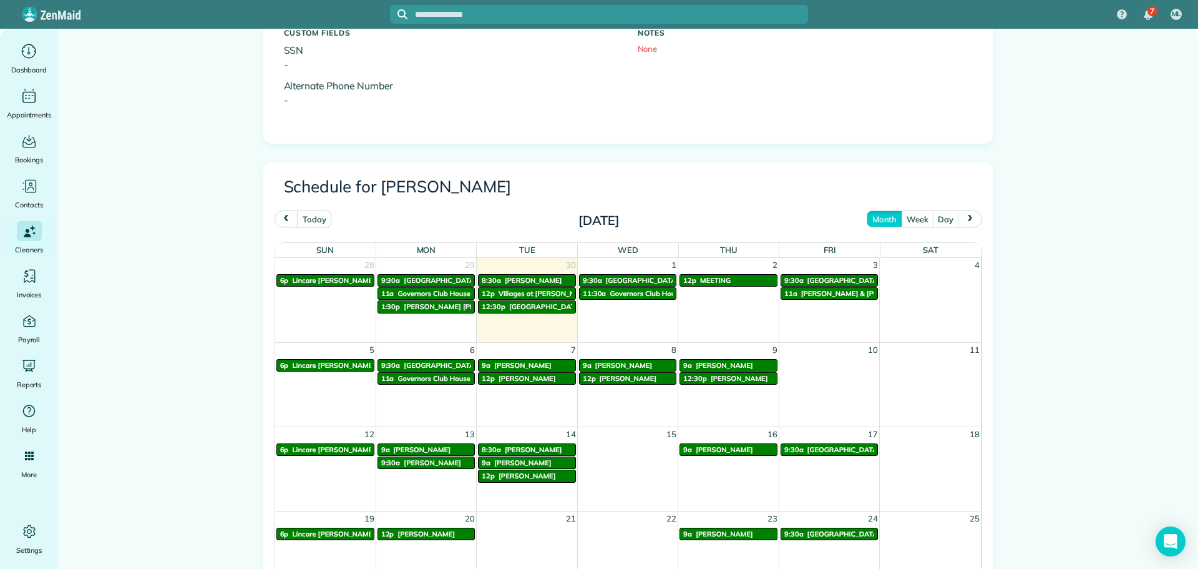
scroll to position [687, 0]
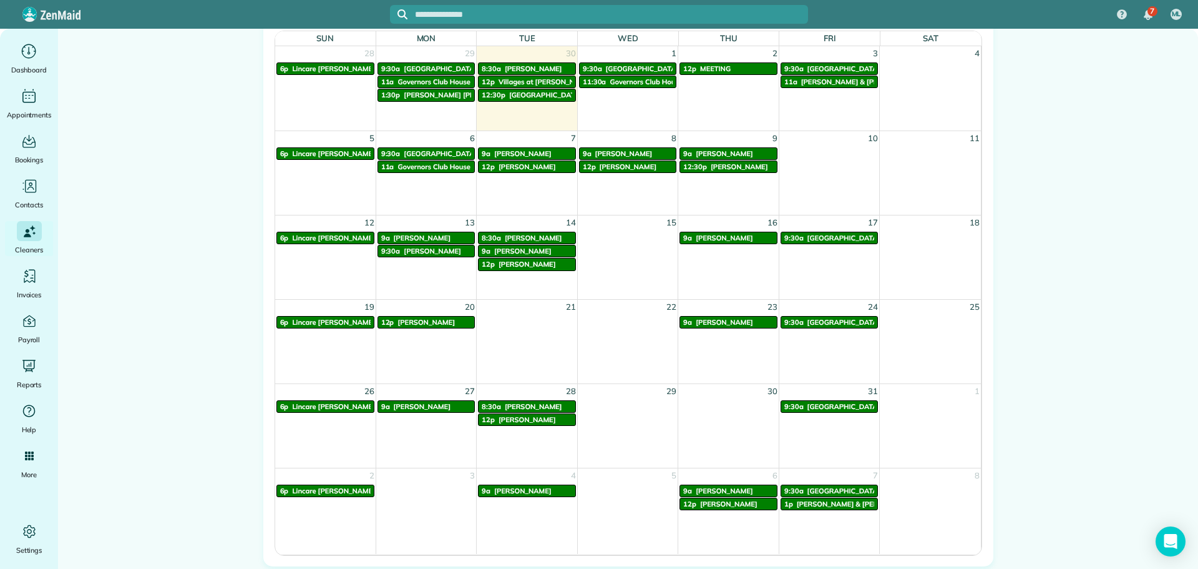
click at [523, 422] on span "[PERSON_NAME]" at bounding box center [527, 419] width 57 height 9
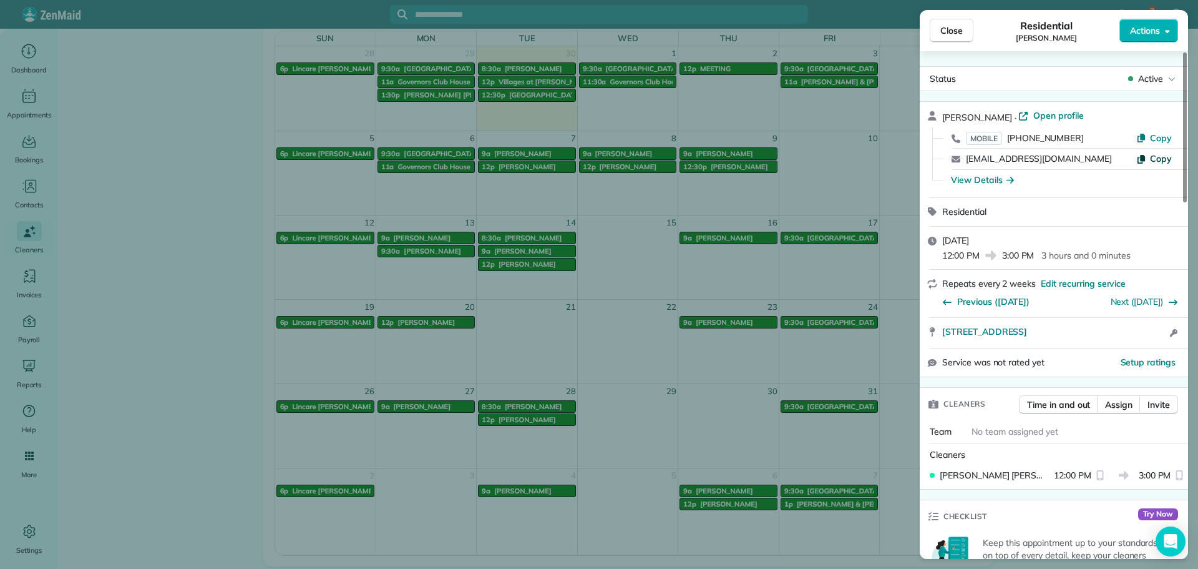
click at [1159, 155] on span "Copy" at bounding box center [1161, 158] width 22 height 11
click at [956, 36] on span "Close" at bounding box center [952, 30] width 22 height 12
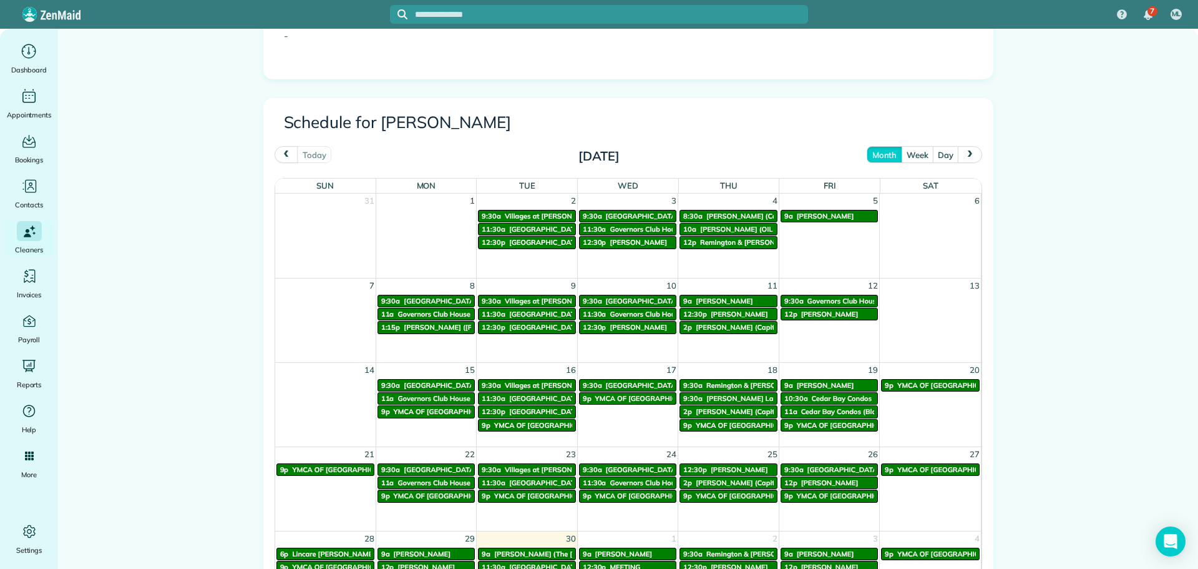
scroll to position [562, 0]
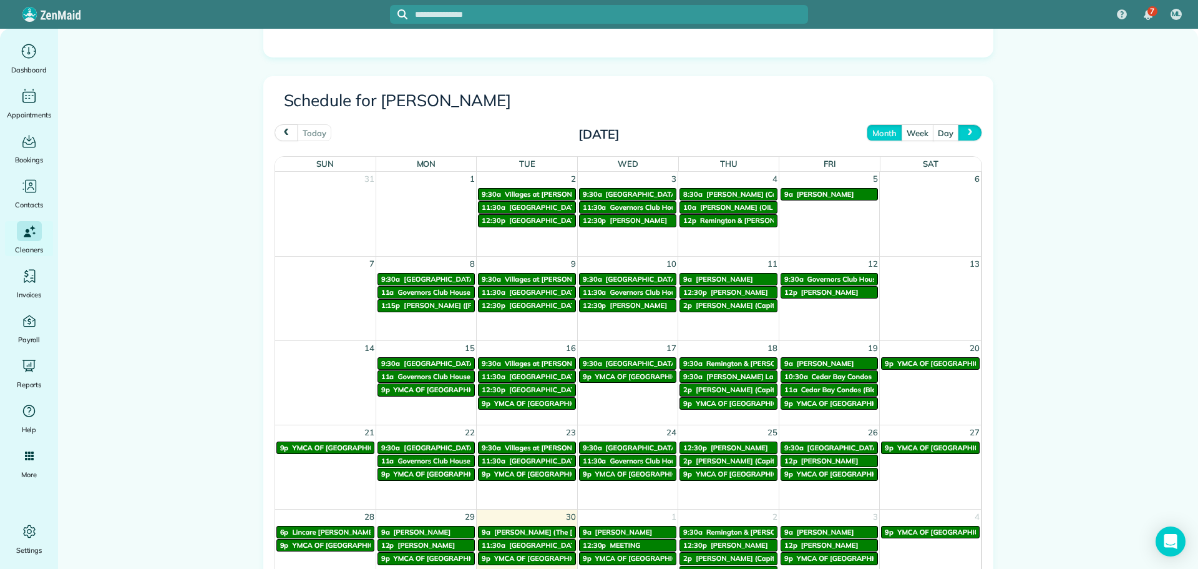
click at [973, 135] on button "next" at bounding box center [970, 132] width 24 height 17
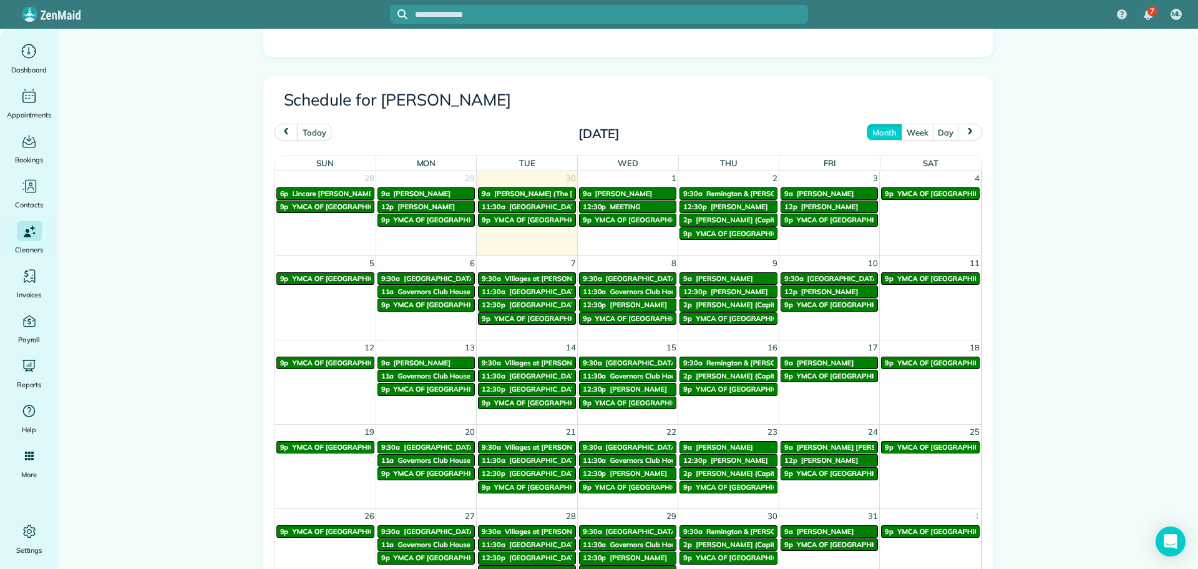
scroll to position [438, 0]
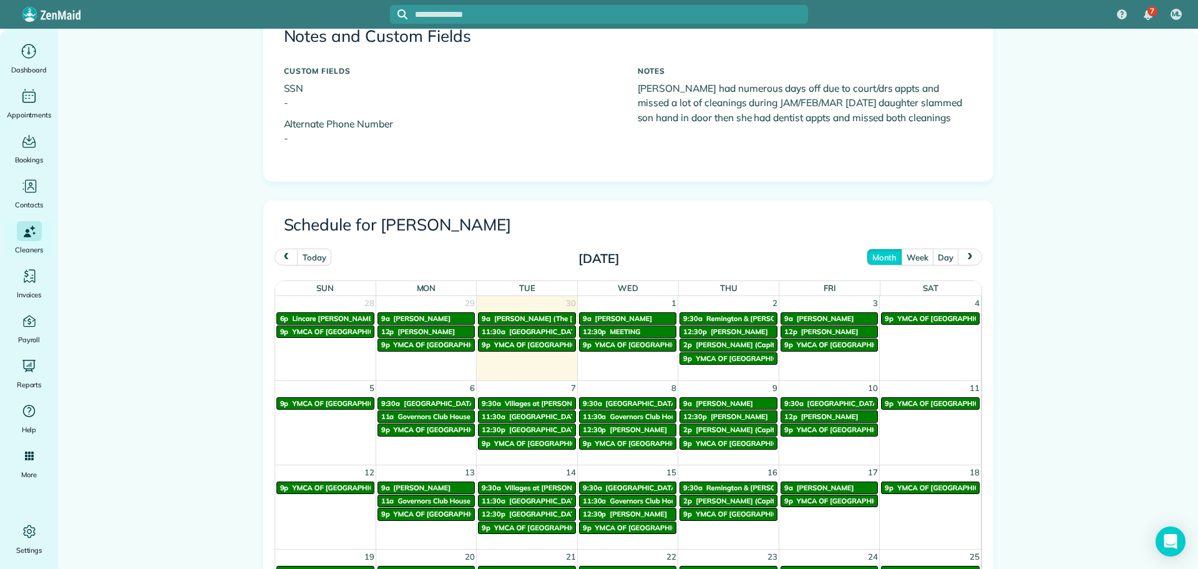
click at [966, 254] on span "next" at bounding box center [971, 257] width 10 height 8
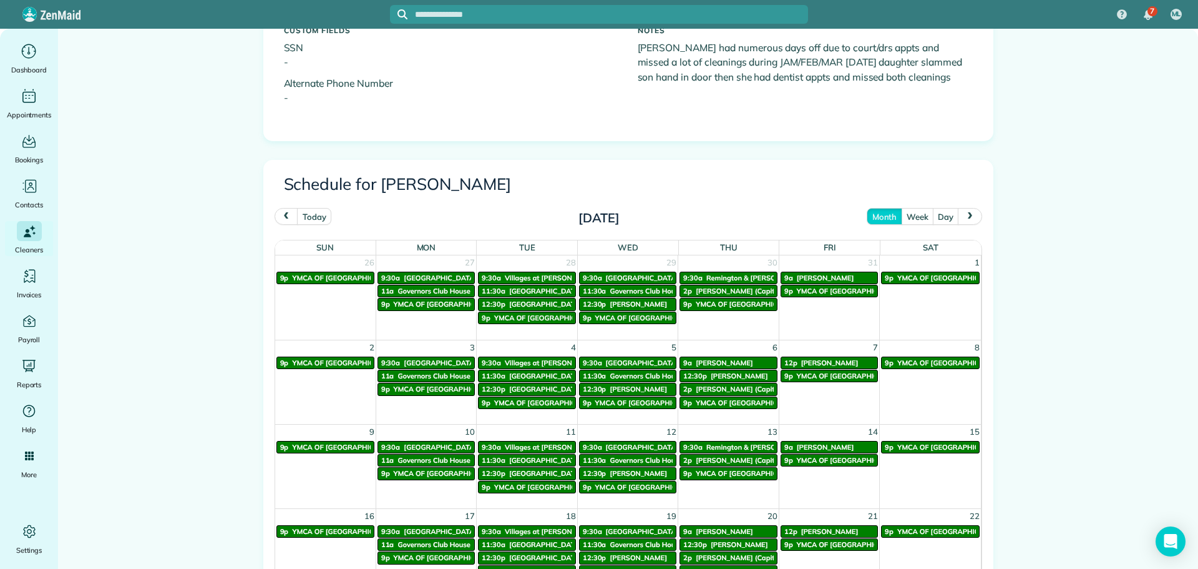
scroll to position [500, 0]
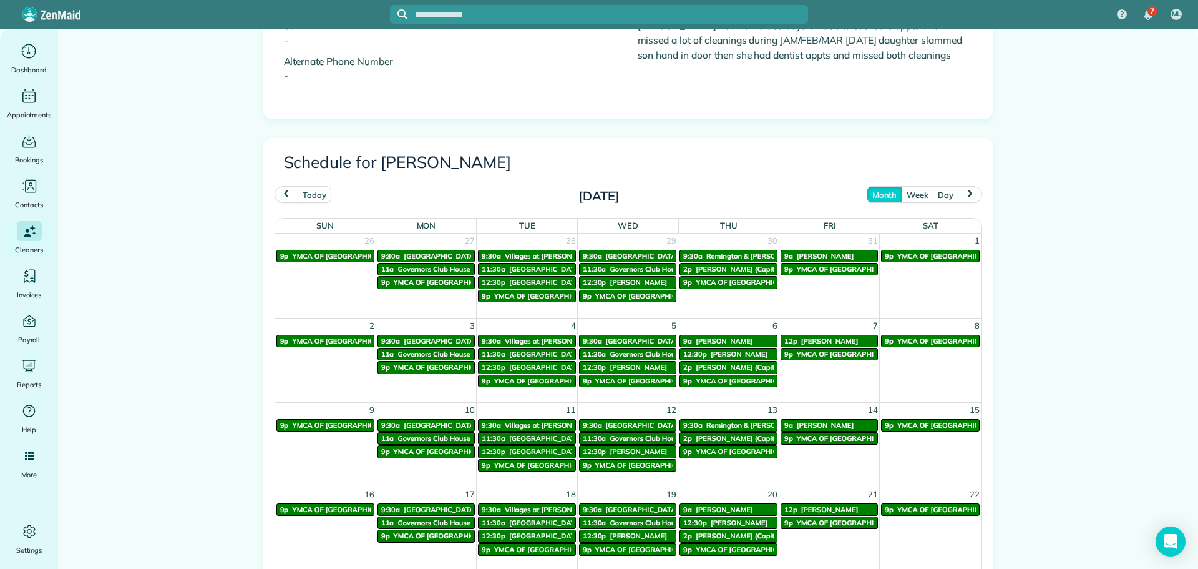
click at [281, 192] on span "prev" at bounding box center [286, 194] width 10 height 8
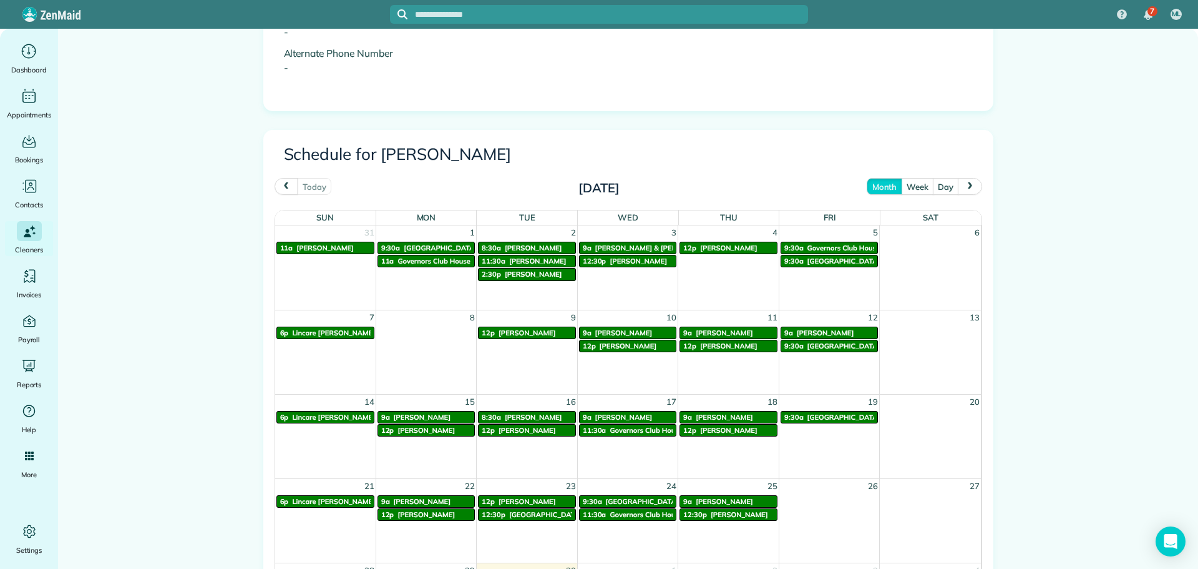
scroll to position [562, 0]
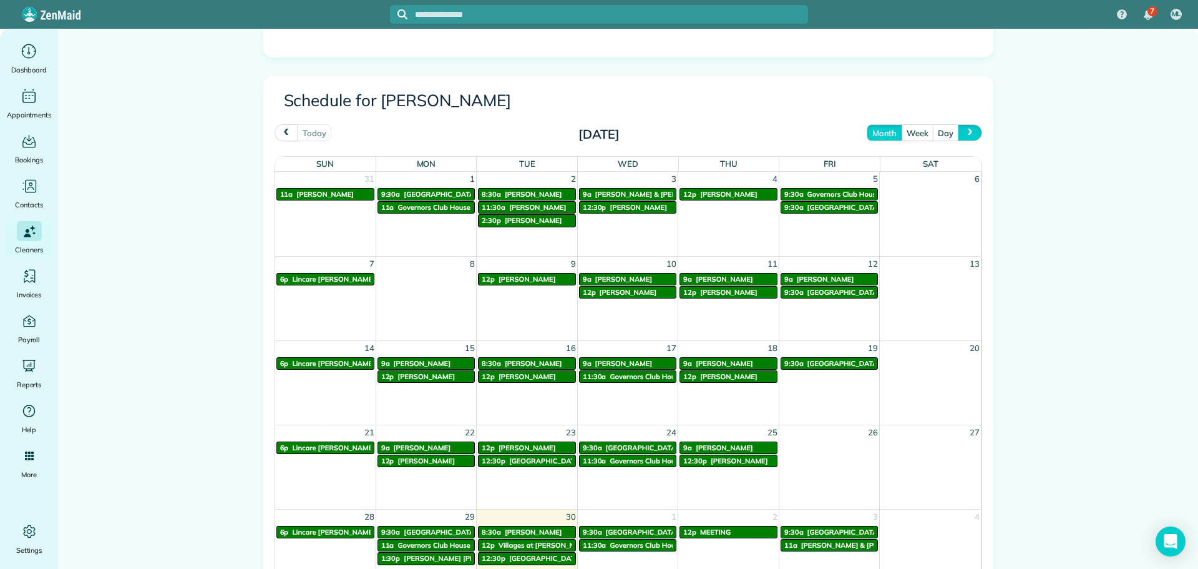
click at [967, 134] on span "next" at bounding box center [971, 133] width 10 height 8
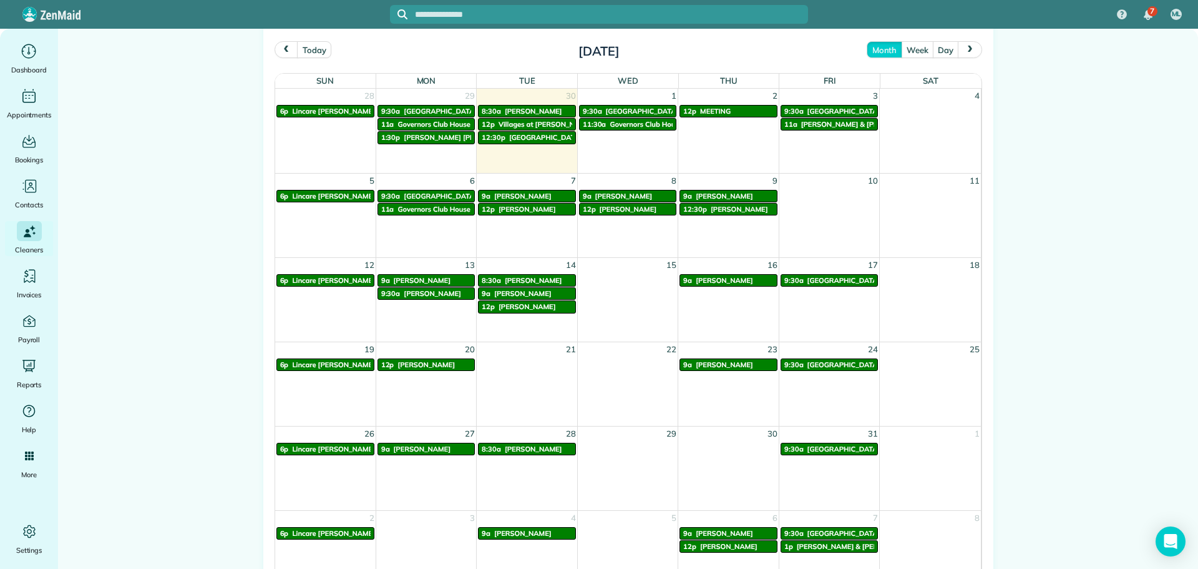
scroll to position [687, 0]
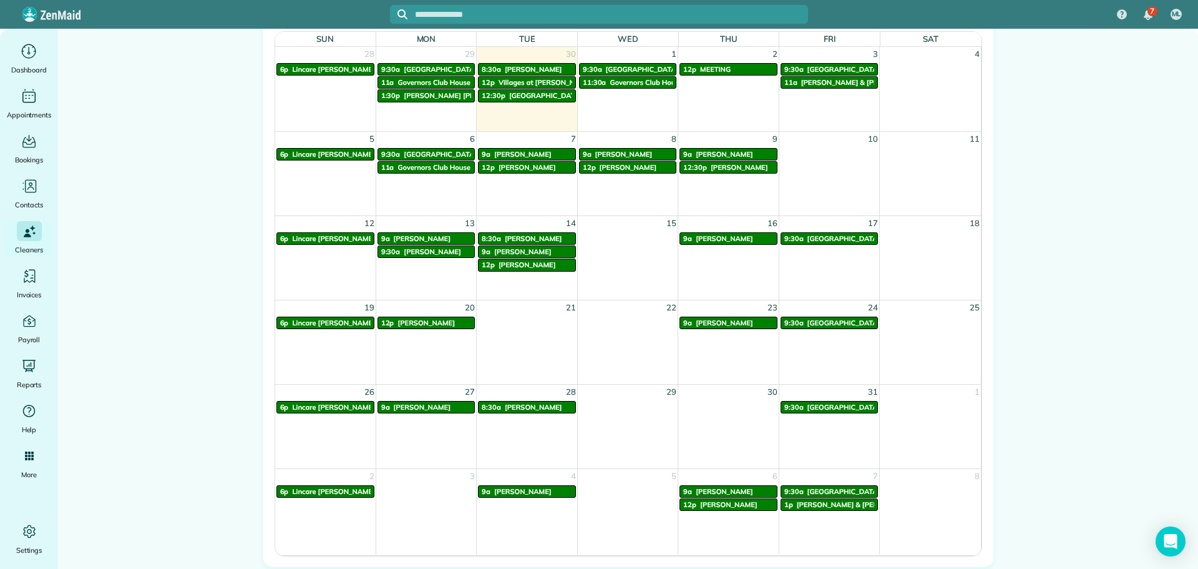
click at [816, 506] on span "[PERSON_NAME] & [PERSON_NAME]" at bounding box center [858, 504] width 123 height 9
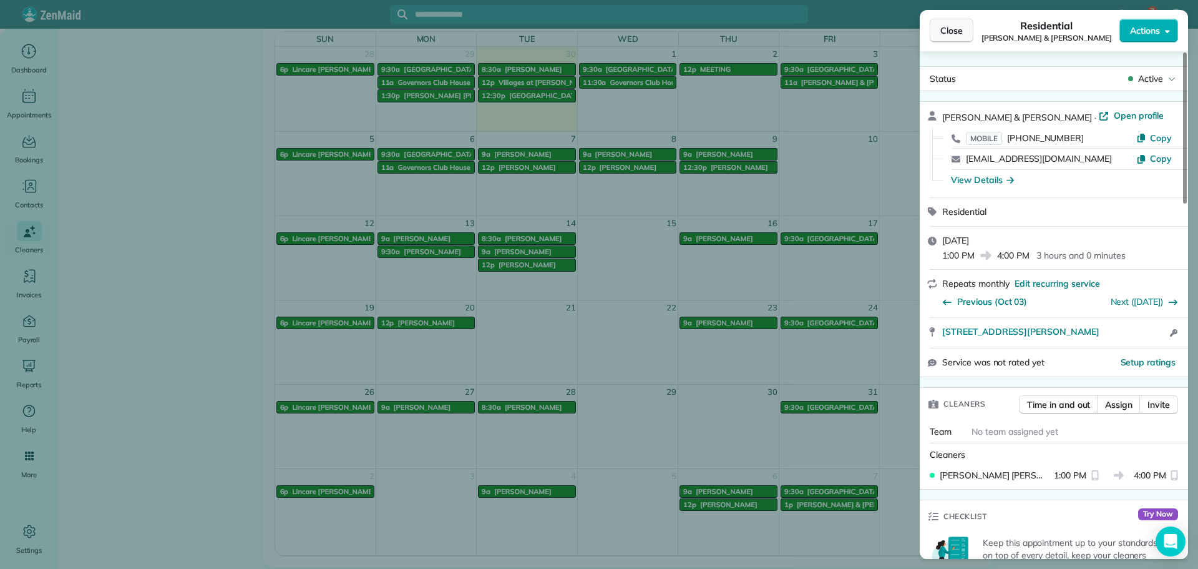
click at [934, 29] on button "Close" at bounding box center [952, 31] width 44 height 24
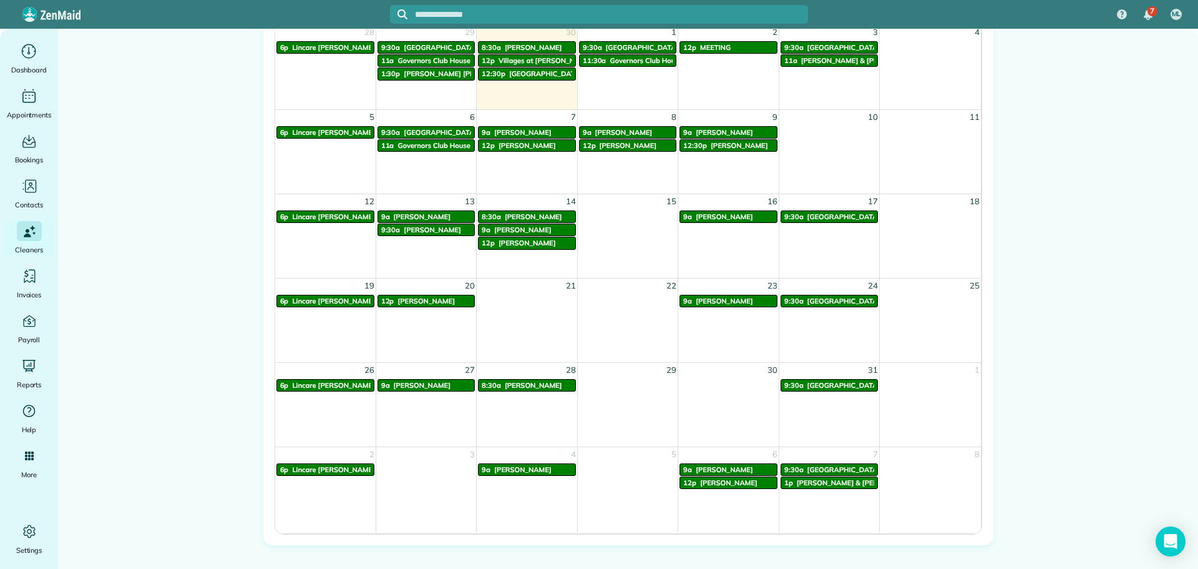
scroll to position [687, 0]
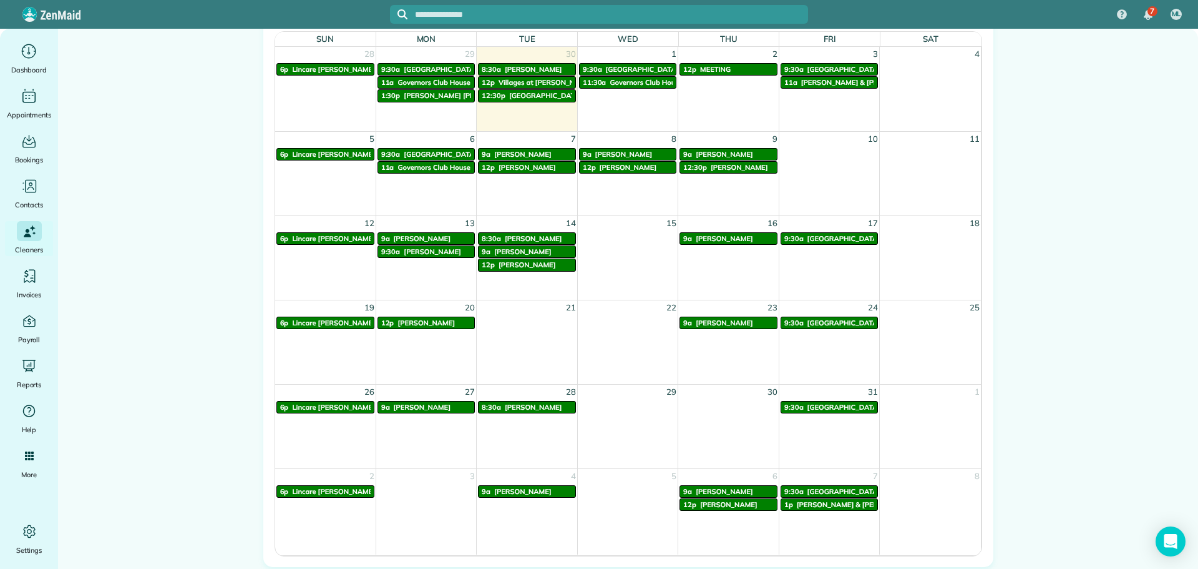
click at [408, 324] on span "[PERSON_NAME]" at bounding box center [426, 322] width 57 height 9
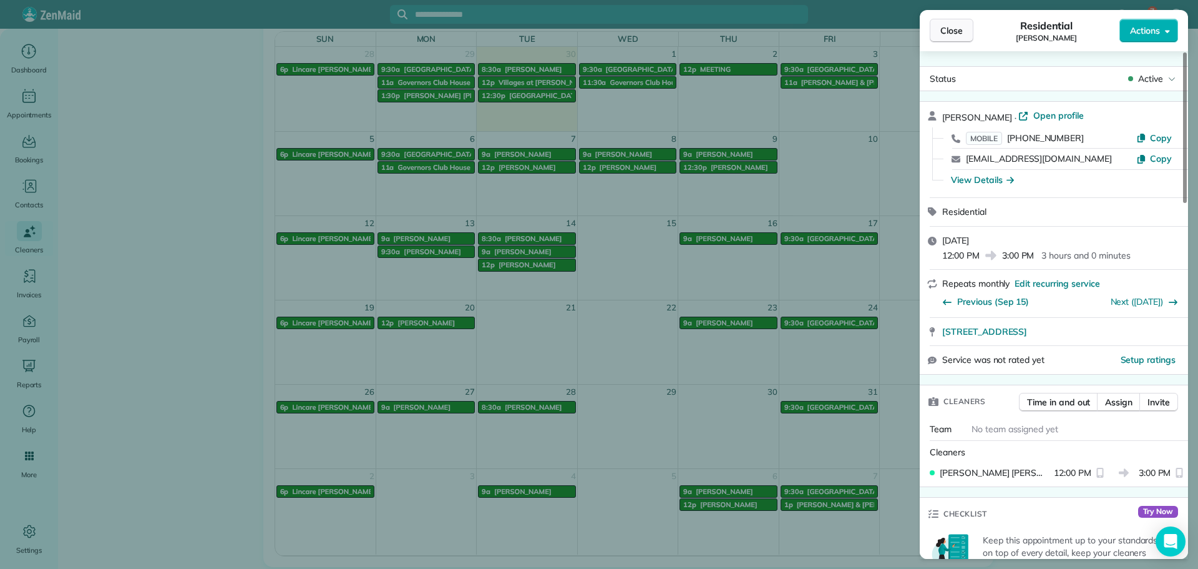
click at [943, 25] on span "Close" at bounding box center [952, 30] width 22 height 12
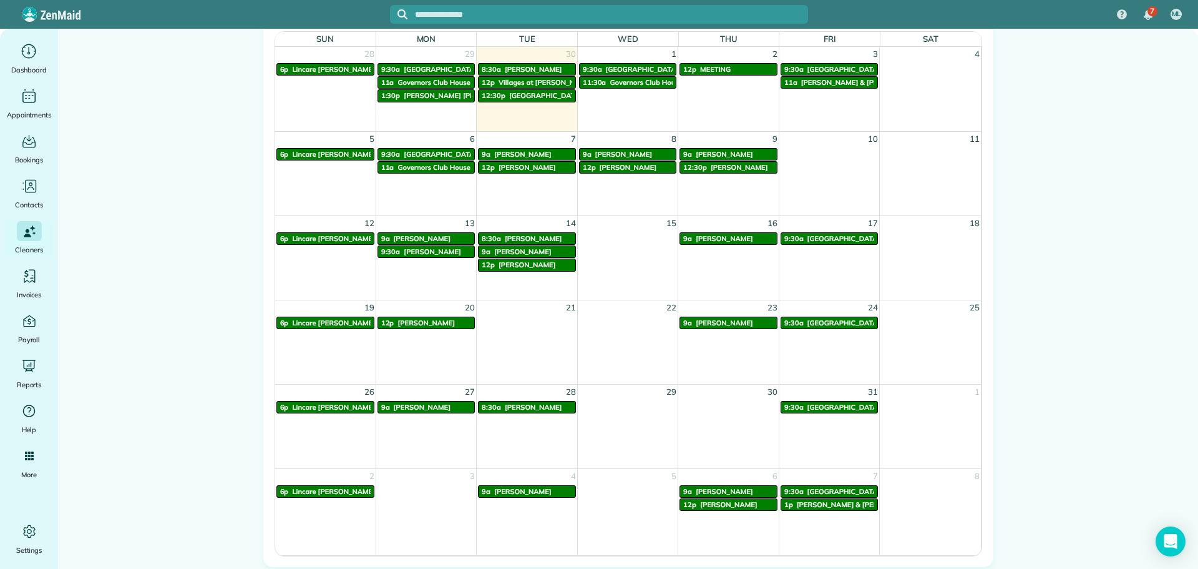
click at [398, 320] on span "[PERSON_NAME]" at bounding box center [426, 322] width 57 height 9
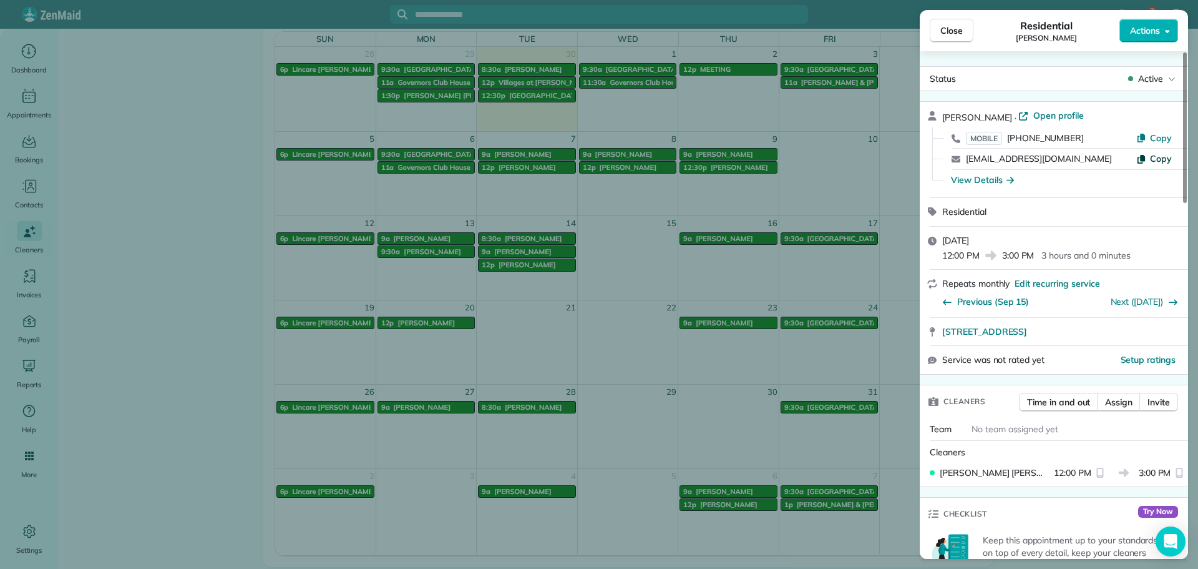
click at [1166, 164] on span "Copy" at bounding box center [1161, 158] width 22 height 11
click at [958, 36] on span "Close" at bounding box center [952, 30] width 22 height 12
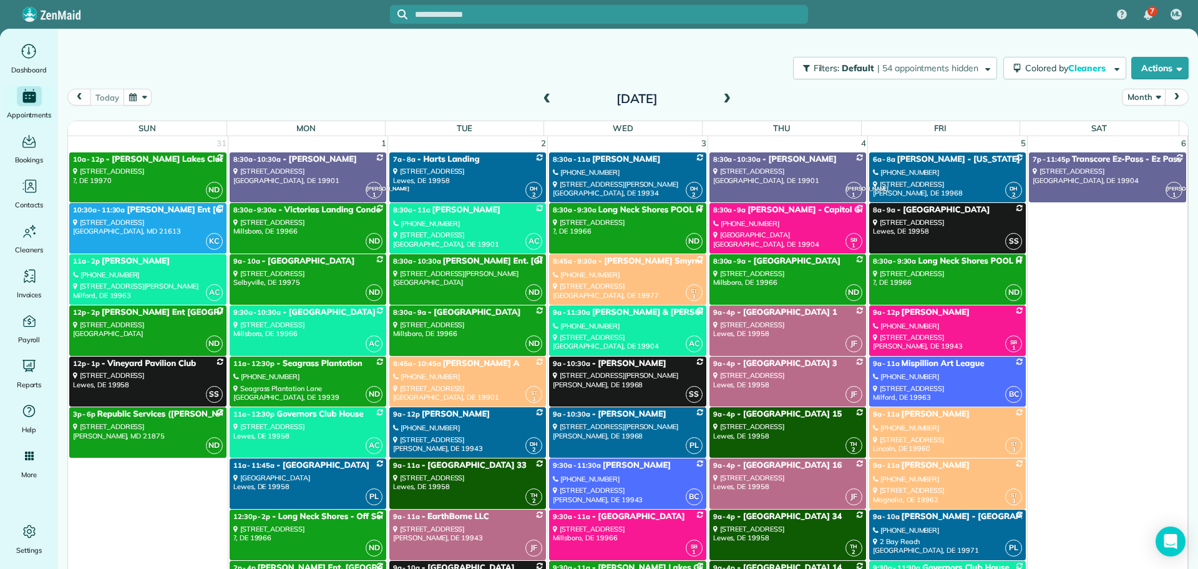
click at [720, 104] on span at bounding box center [727, 99] width 14 height 11
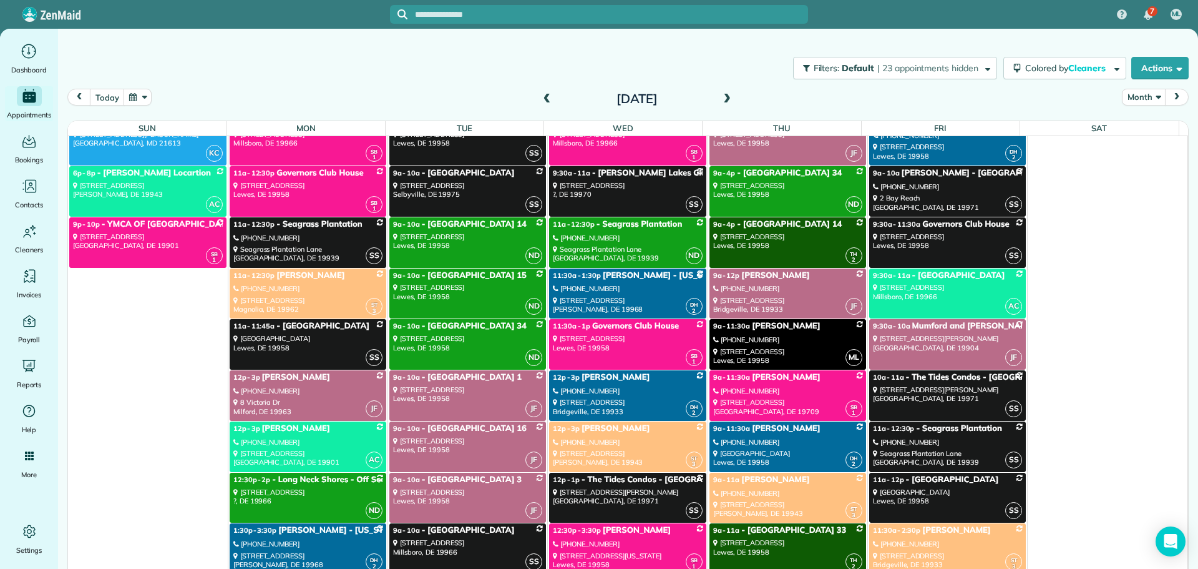
scroll to position [6803, 0]
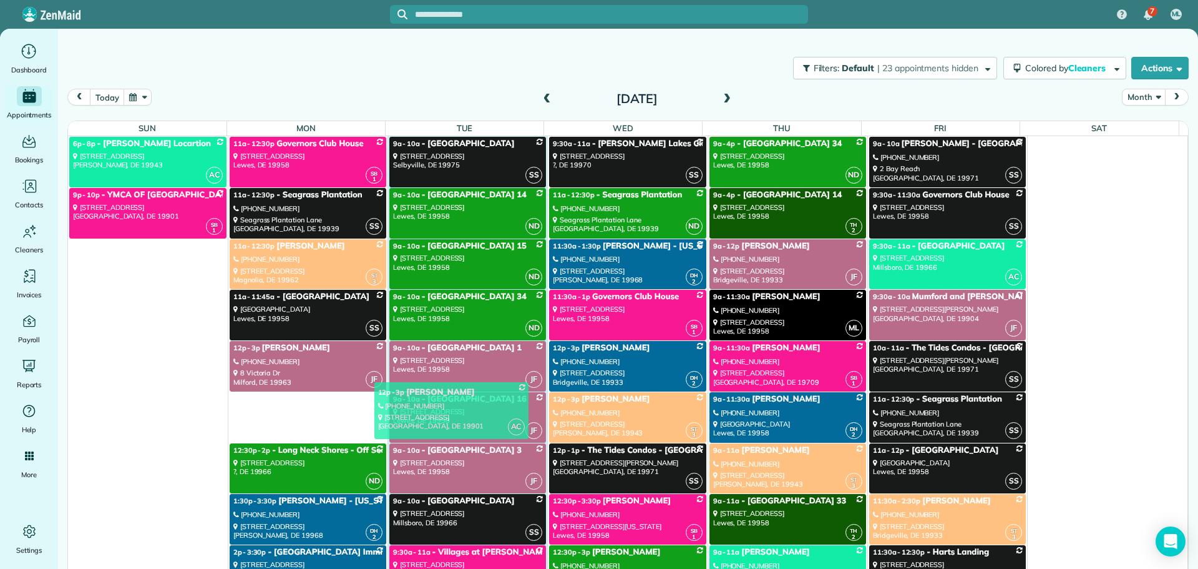
drag, startPoint x: 317, startPoint y: 413, endPoint x: 470, endPoint y: 405, distance: 153.1
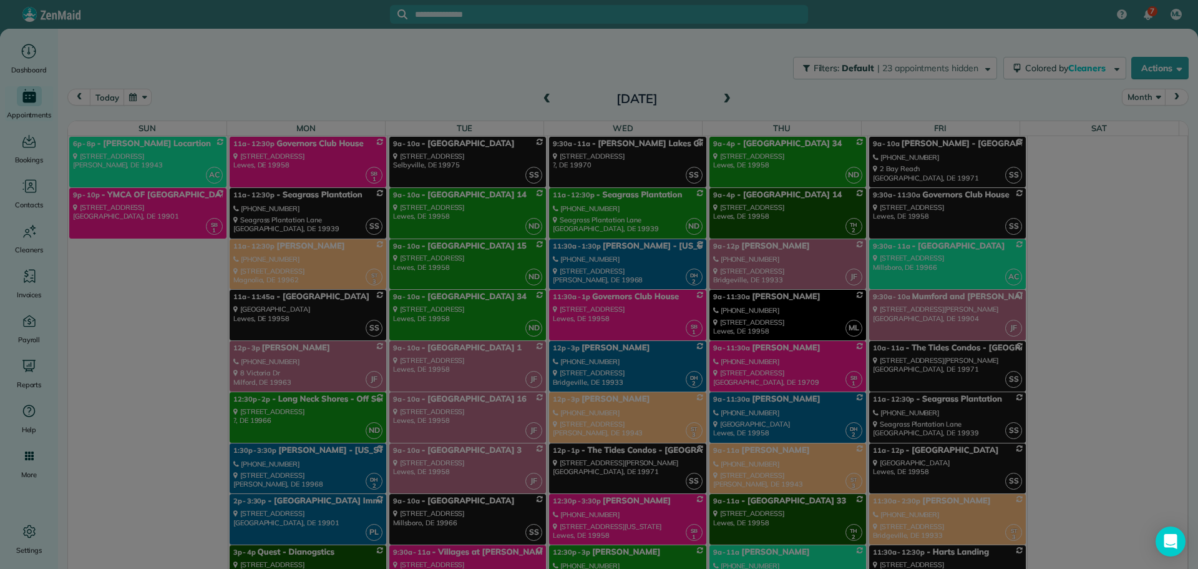
scroll to position [7701, 0]
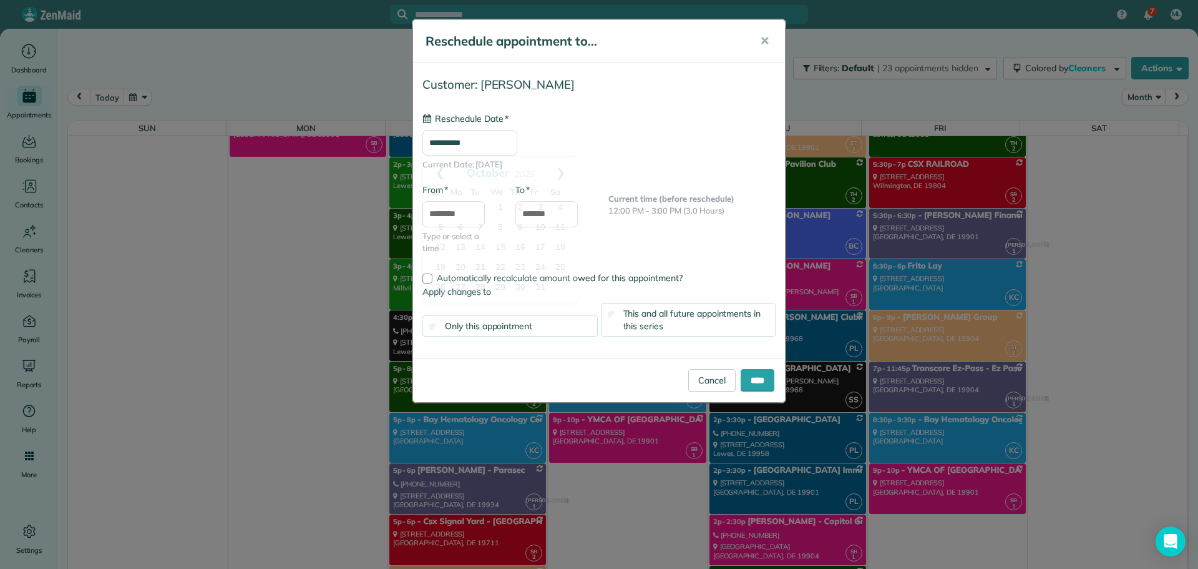
click at [486, 147] on input "**********" at bounding box center [470, 143] width 95 height 26
click at [455, 286] on link "27" at bounding box center [461, 288] width 20 height 20
type input "**********"
click at [463, 220] on body "7 ML Dashboard Appointments Bookings Contacts Cleaners Invoices Payroll Reports…" at bounding box center [599, 284] width 1198 height 569
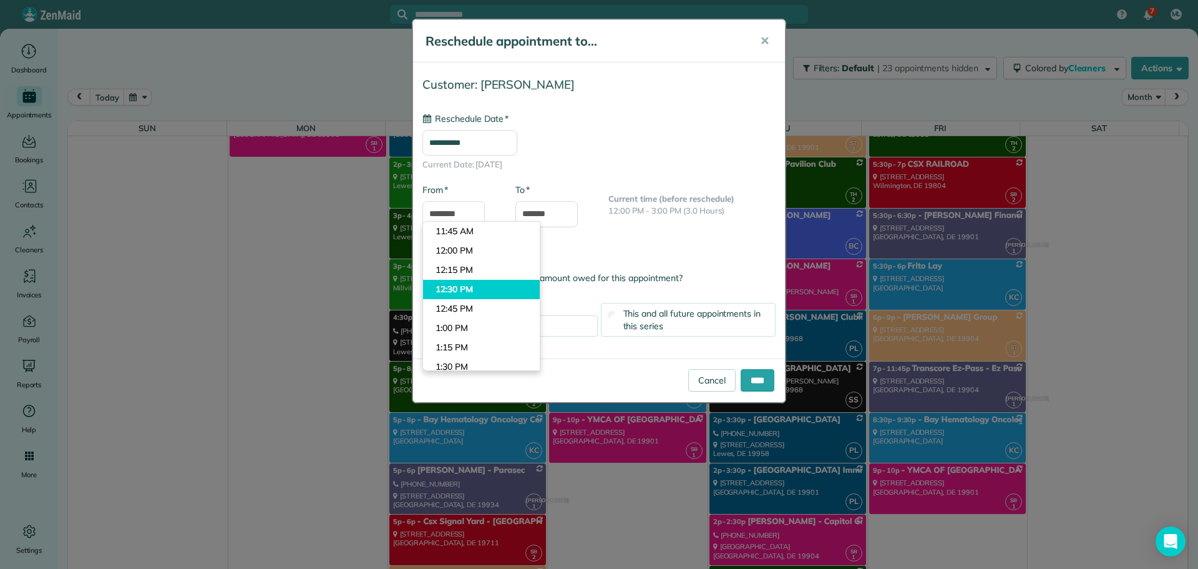
type input "********"
click at [461, 285] on body "7 ML Dashboard Appointments Bookings Contacts Cleaners Invoices Payroll Reports…" at bounding box center [599, 284] width 1198 height 569
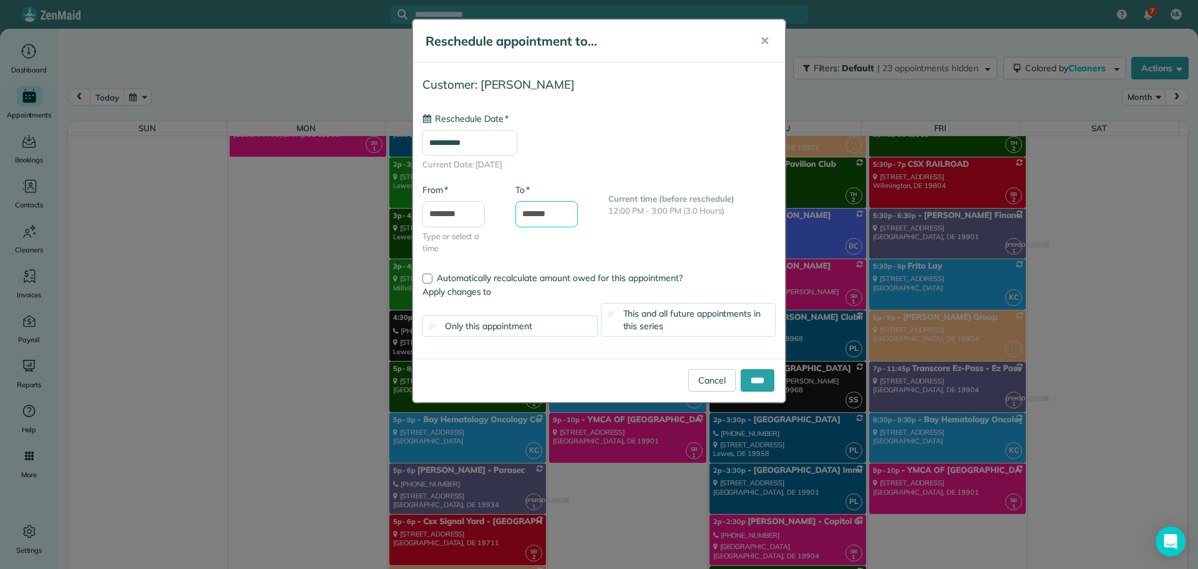
click at [532, 214] on input "*******" at bounding box center [547, 214] width 62 height 26
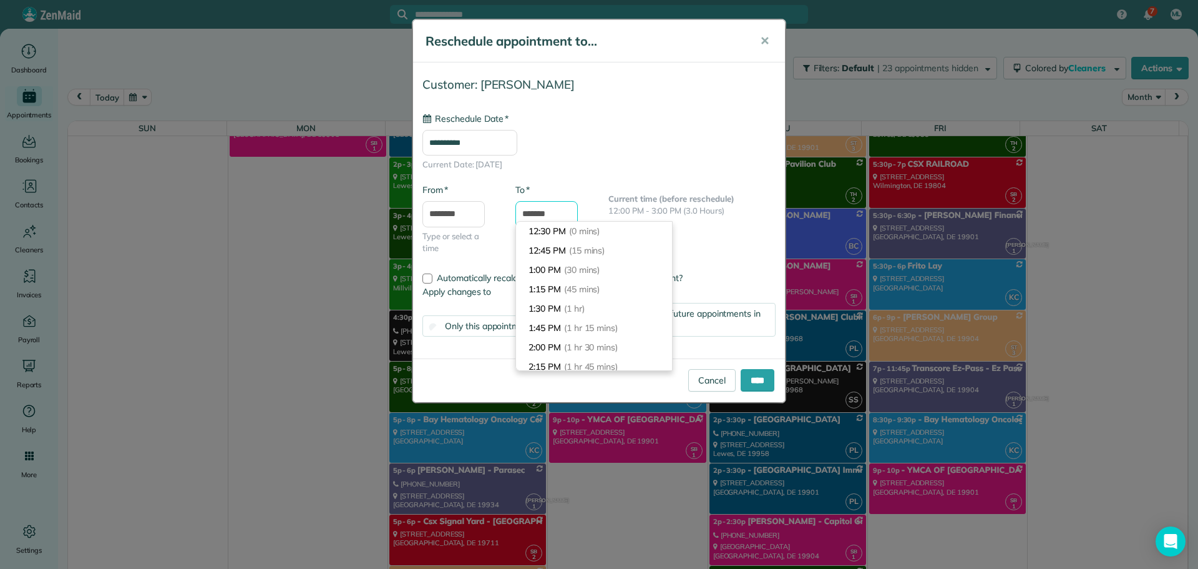
scroll to position [174, 0]
click at [646, 150] on div "**********" at bounding box center [599, 141] width 353 height 59
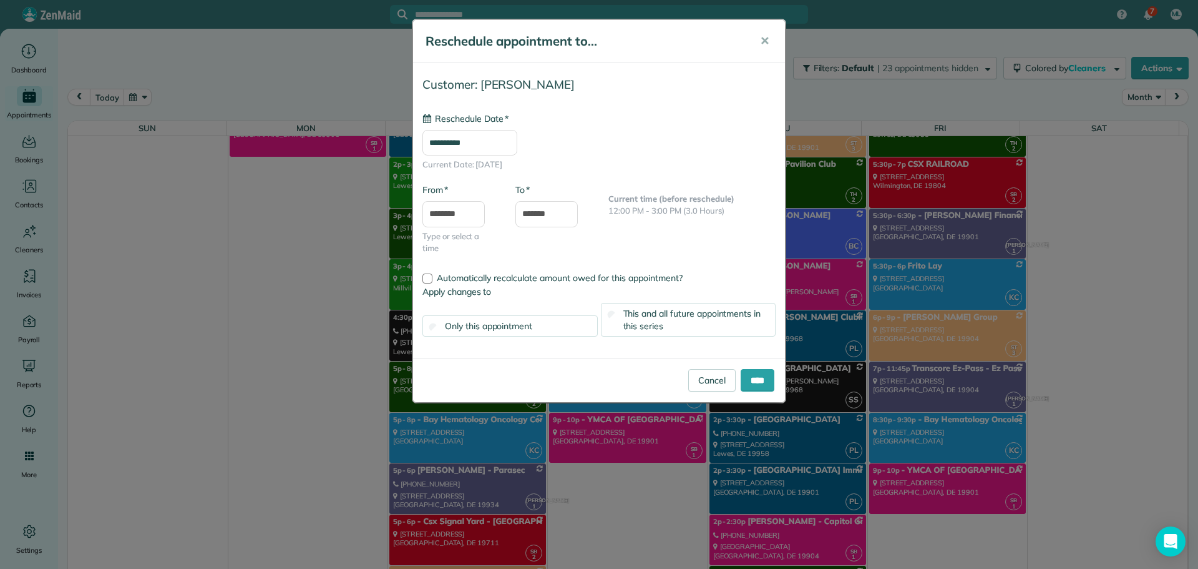
click at [667, 308] on span "This and all future appointments in this series" at bounding box center [693, 320] width 138 height 24
click at [752, 386] on input "****" at bounding box center [758, 380] width 34 height 22
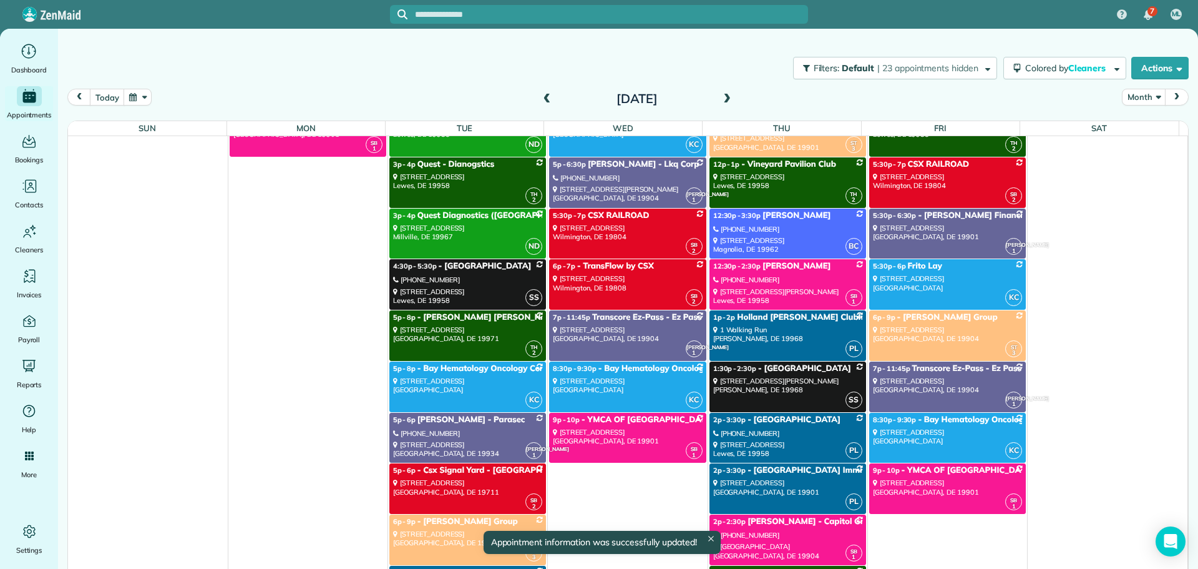
scroll to position [7701, 0]
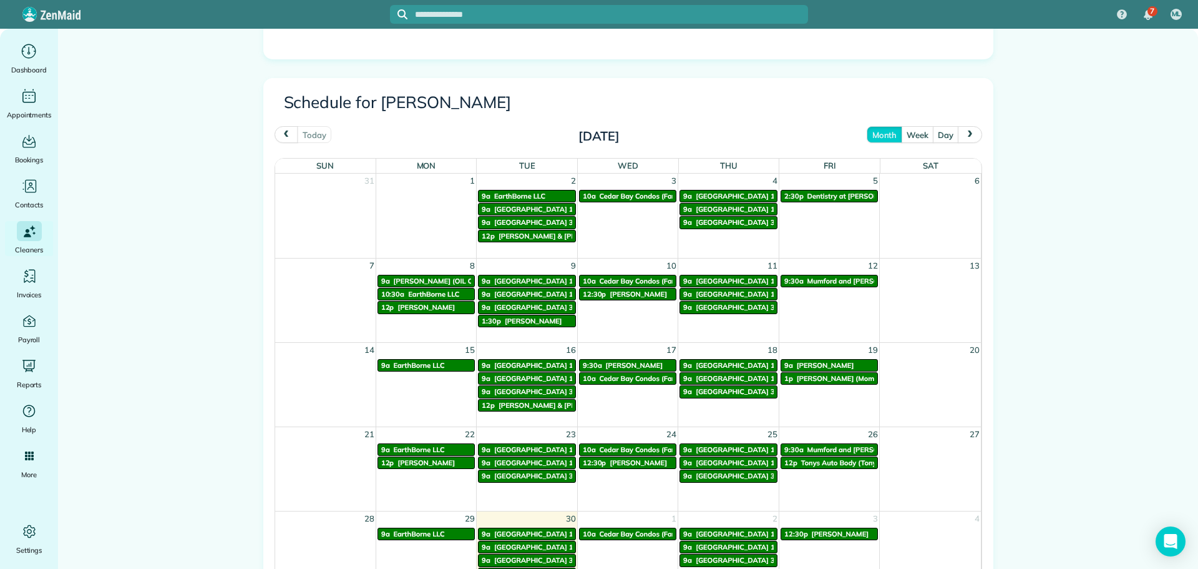
scroll to position [562, 0]
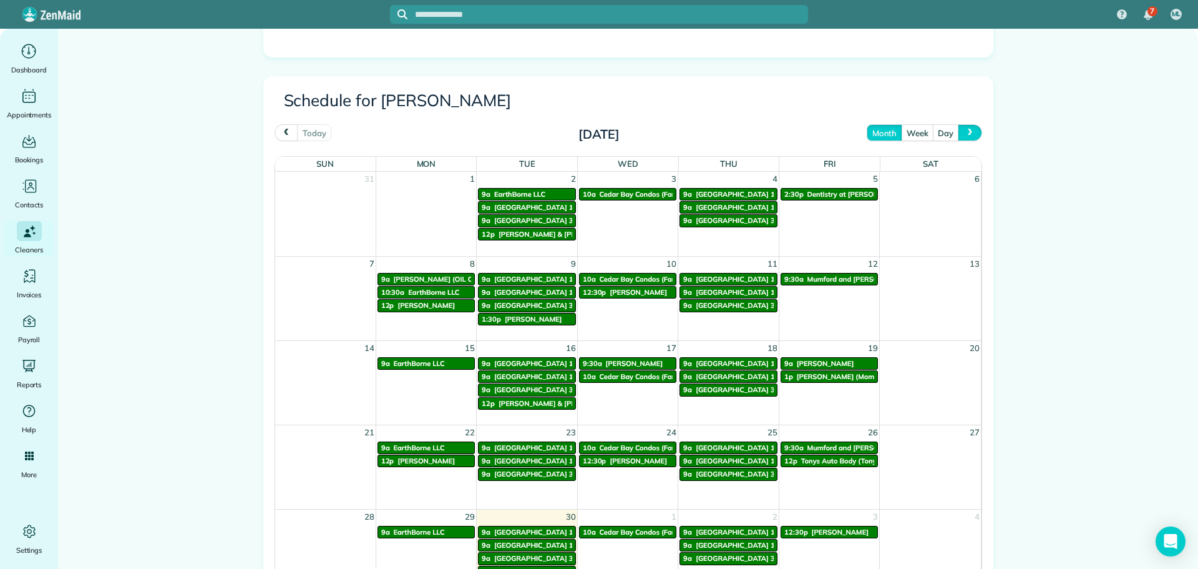
click at [966, 133] on span "next" at bounding box center [971, 133] width 10 height 8
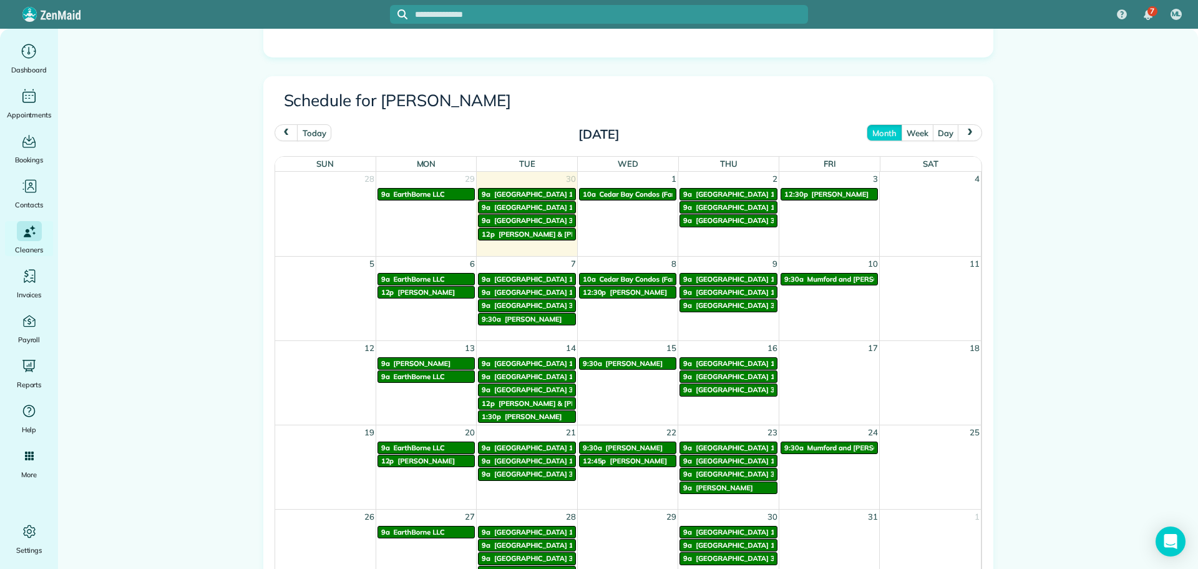
click at [968, 135] on span "next" at bounding box center [971, 133] width 10 height 8
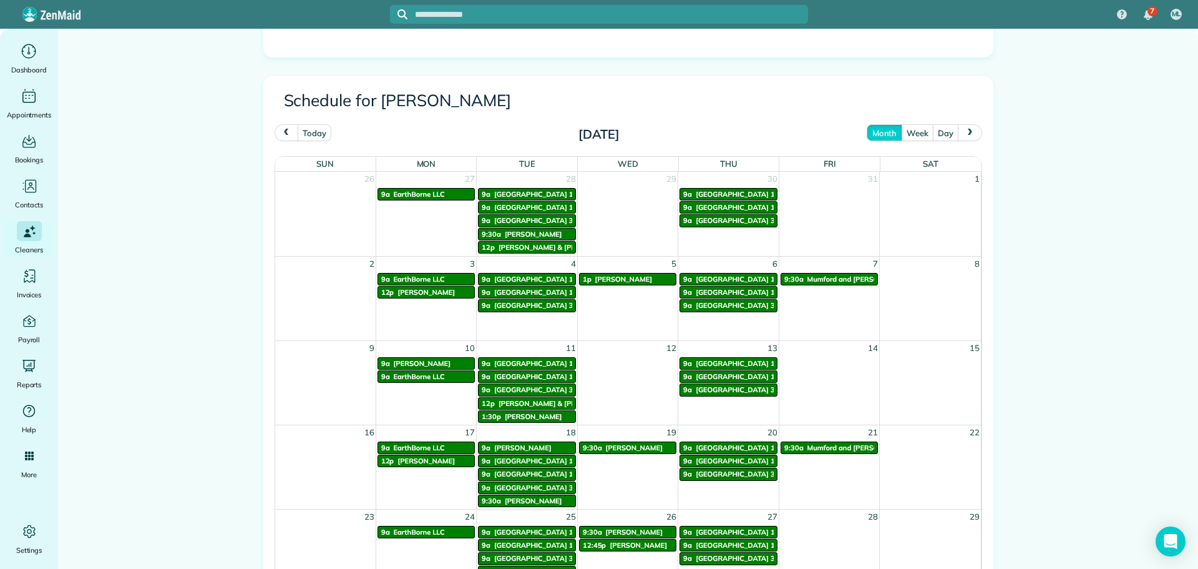
click at [288, 131] on button "prev" at bounding box center [287, 132] width 24 height 17
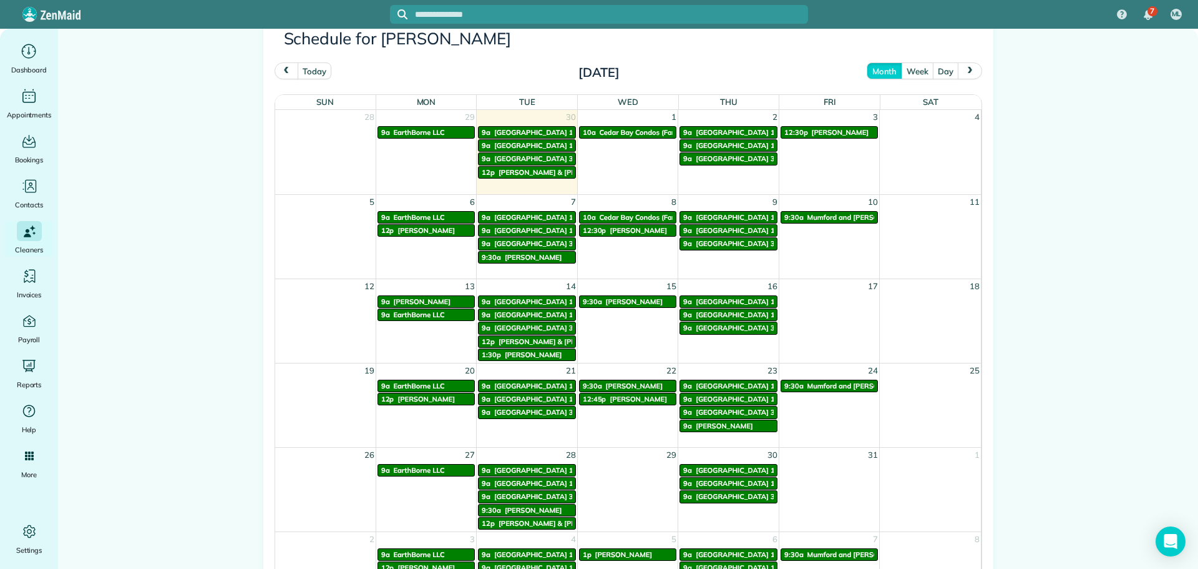
scroll to position [624, 0]
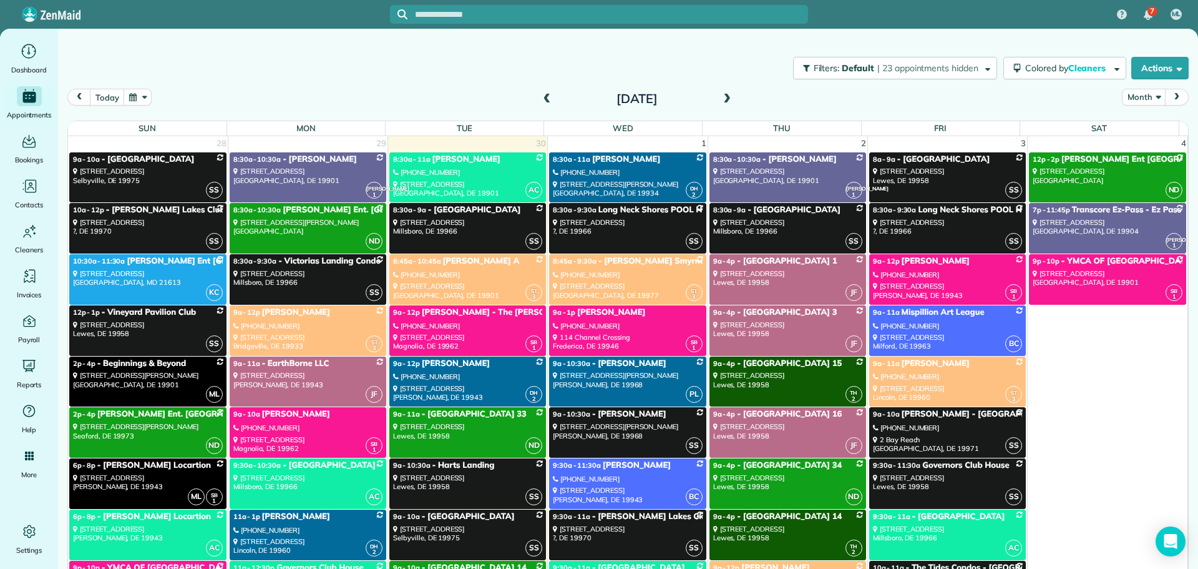
scroll to position [6553, 0]
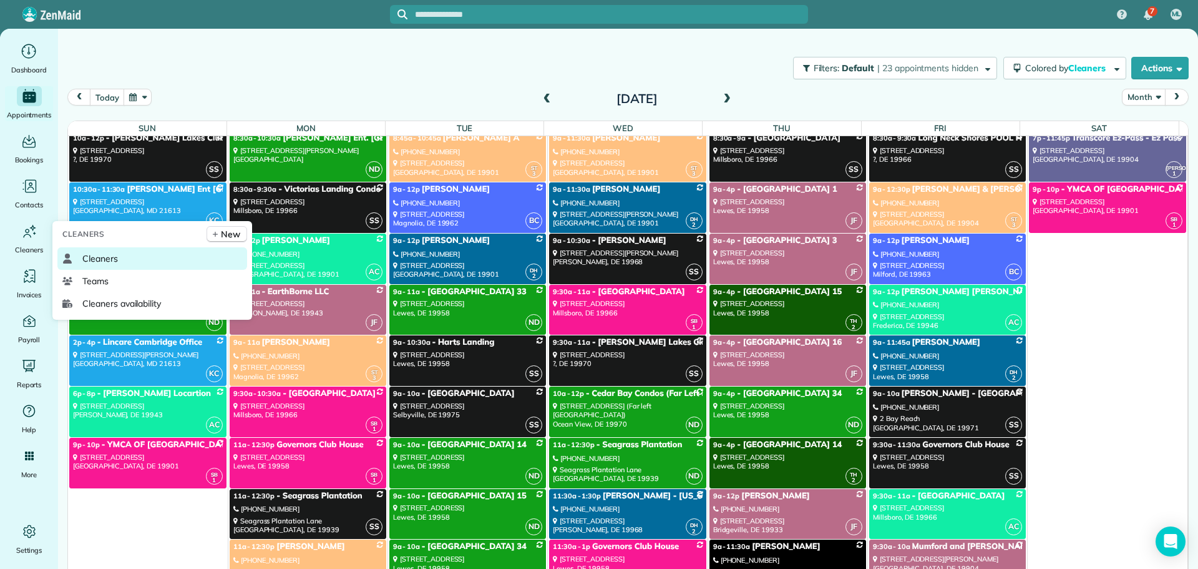
click at [82, 250] on link "Cleaners" at bounding box center [152, 258] width 190 height 22
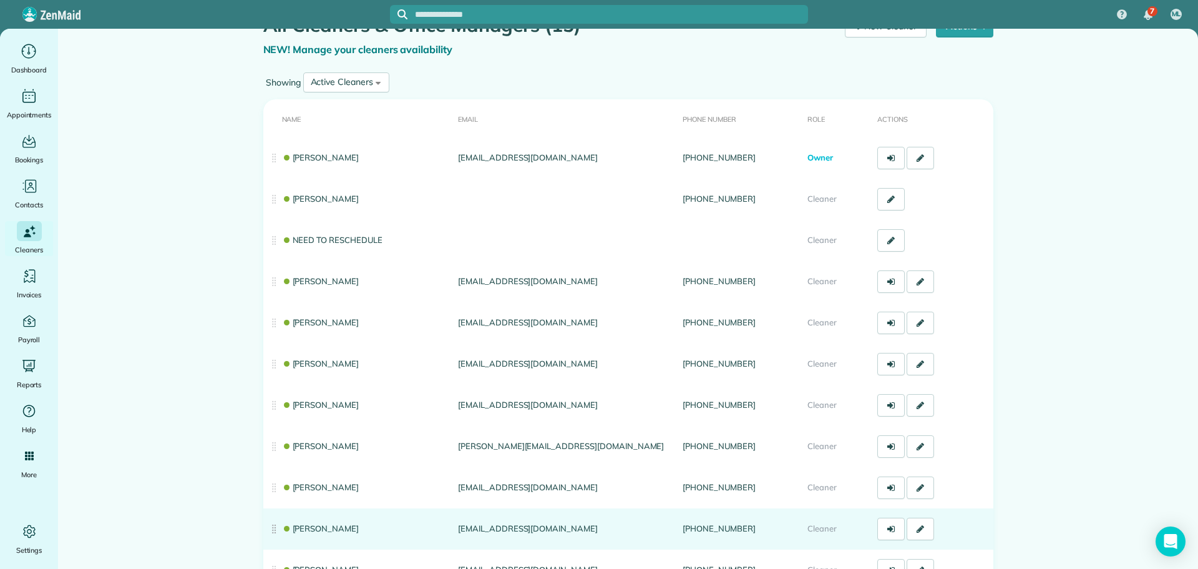
scroll to position [62, 0]
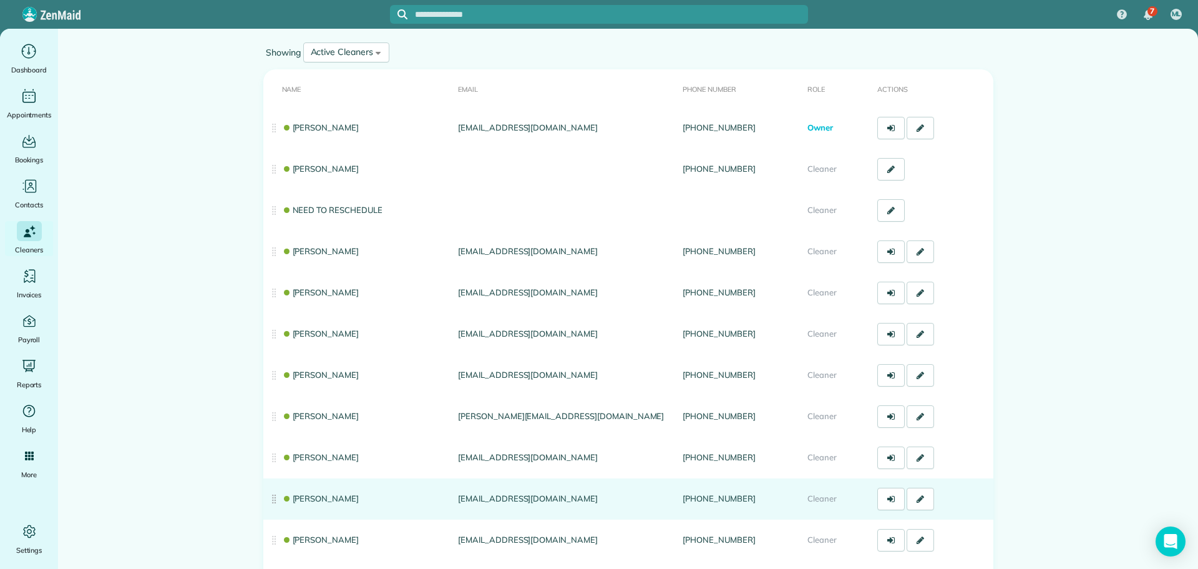
click at [300, 500] on link "[PERSON_NAME]" at bounding box center [320, 498] width 77 height 10
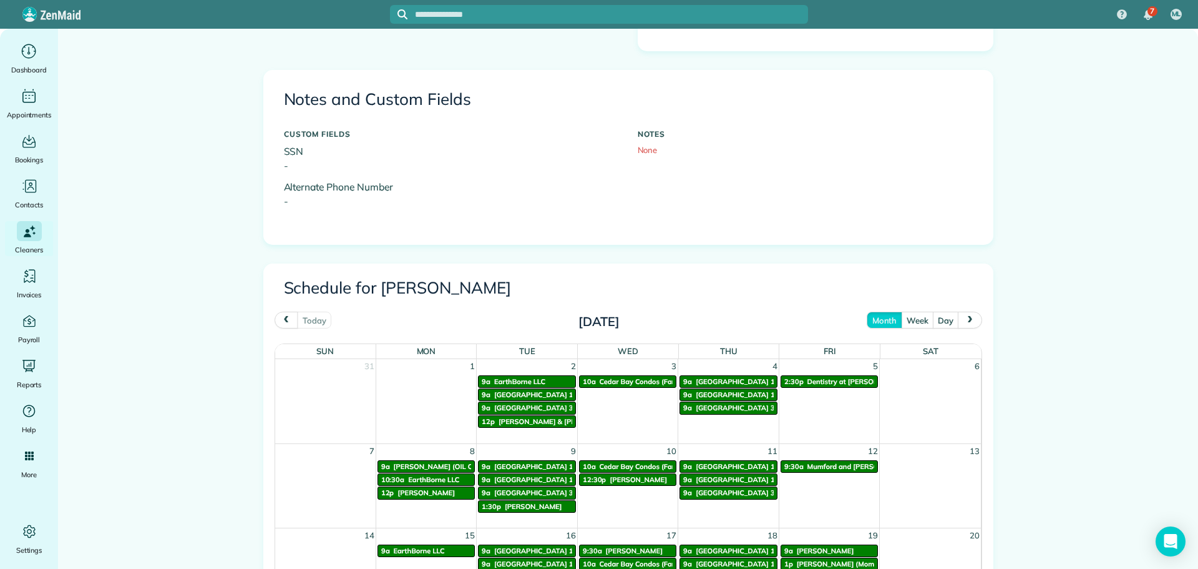
scroll to position [437, 0]
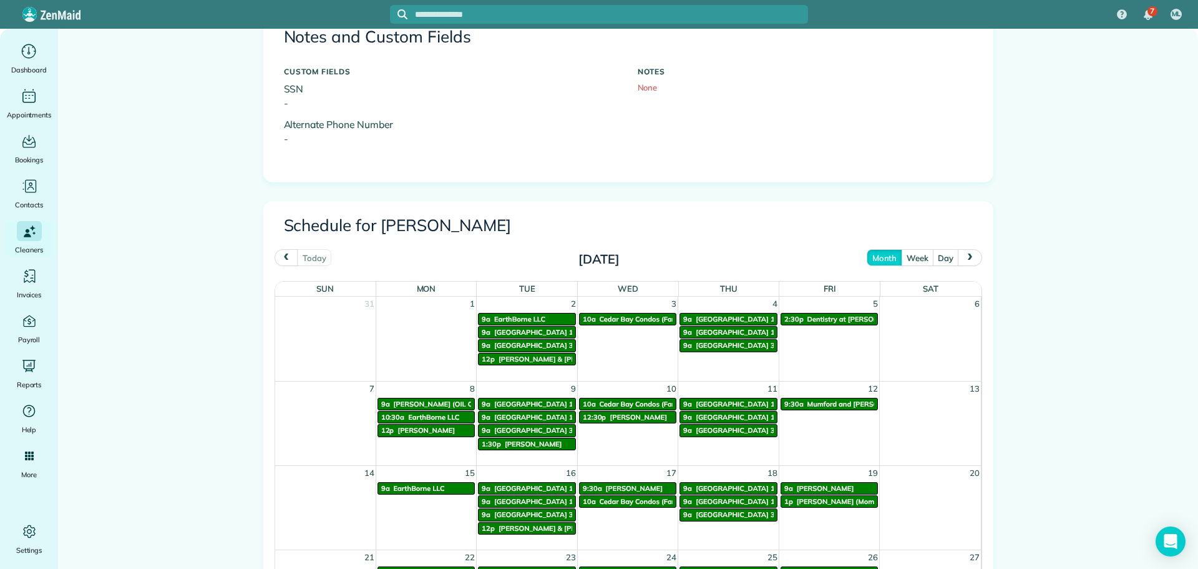
click at [966, 253] on span "next" at bounding box center [971, 257] width 10 height 8
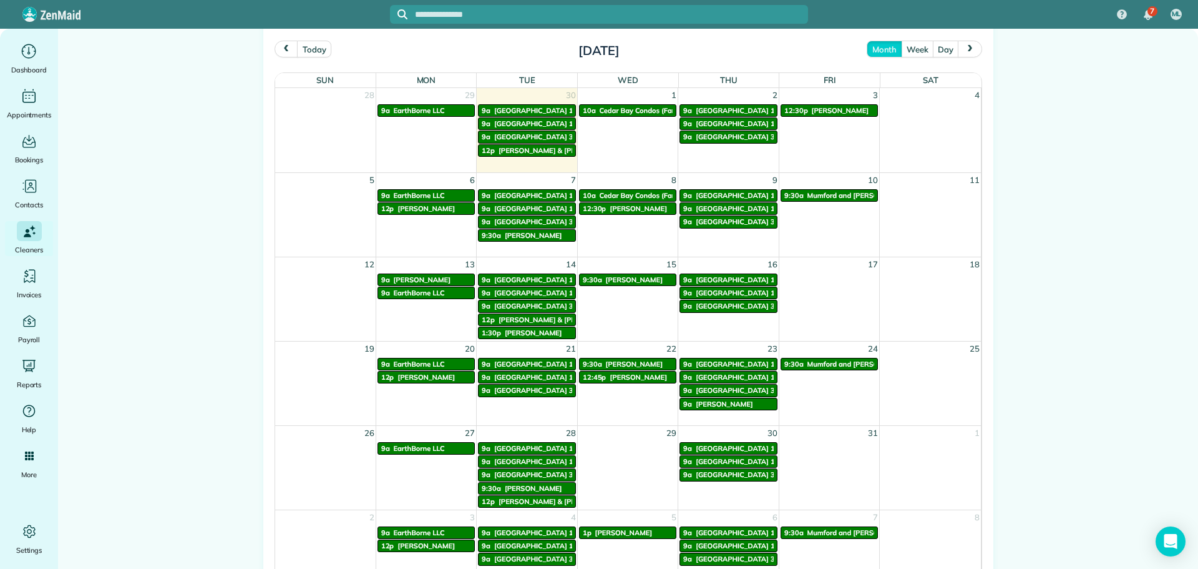
scroll to position [687, 0]
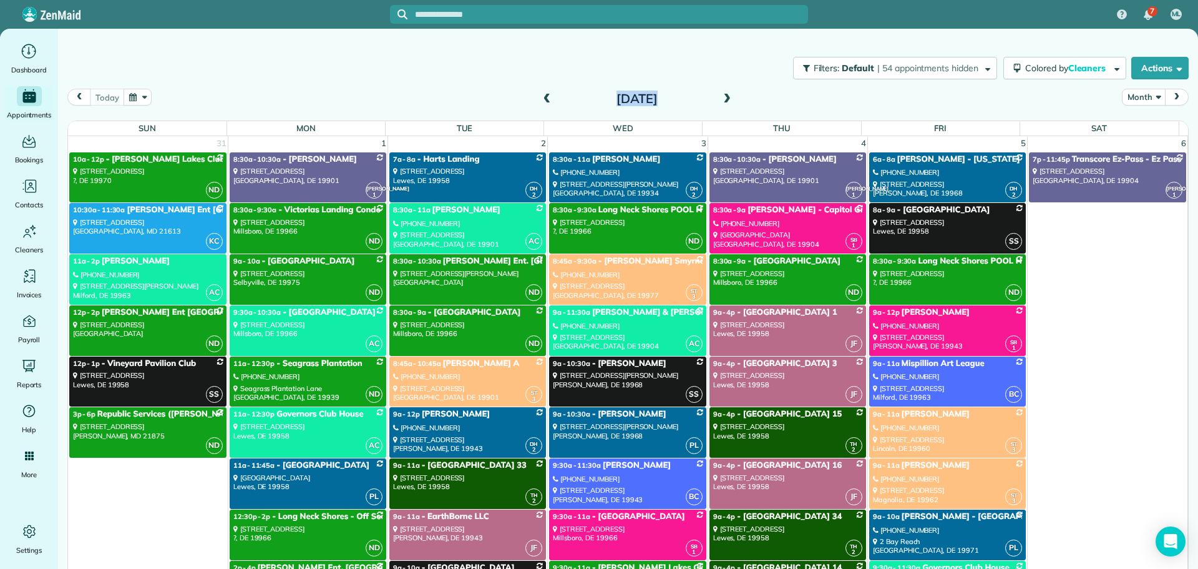
click at [729, 104] on div "[DATE]" at bounding box center [637, 99] width 200 height 20
click at [720, 105] on span at bounding box center [727, 99] width 14 height 19
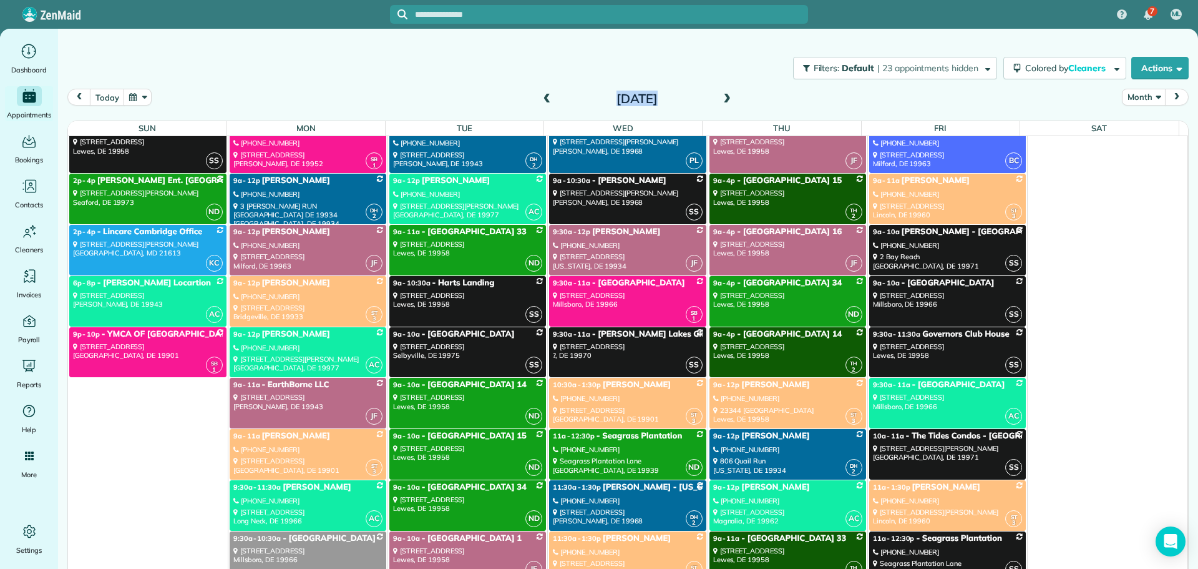
scroll to position [4494, 0]
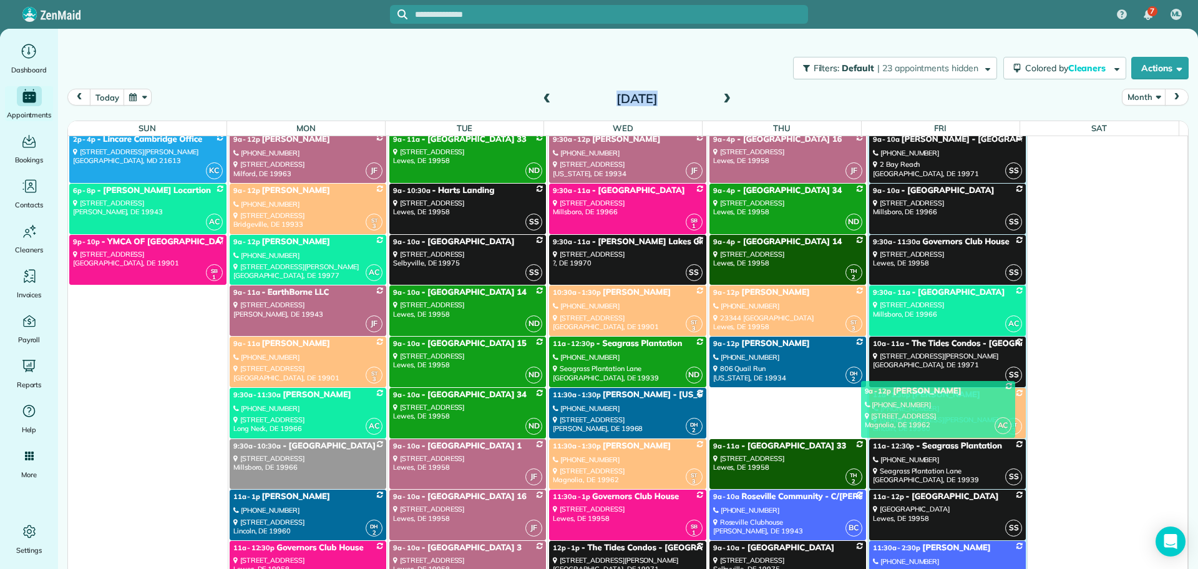
drag, startPoint x: 738, startPoint y: 413, endPoint x: 900, endPoint y: 406, distance: 161.8
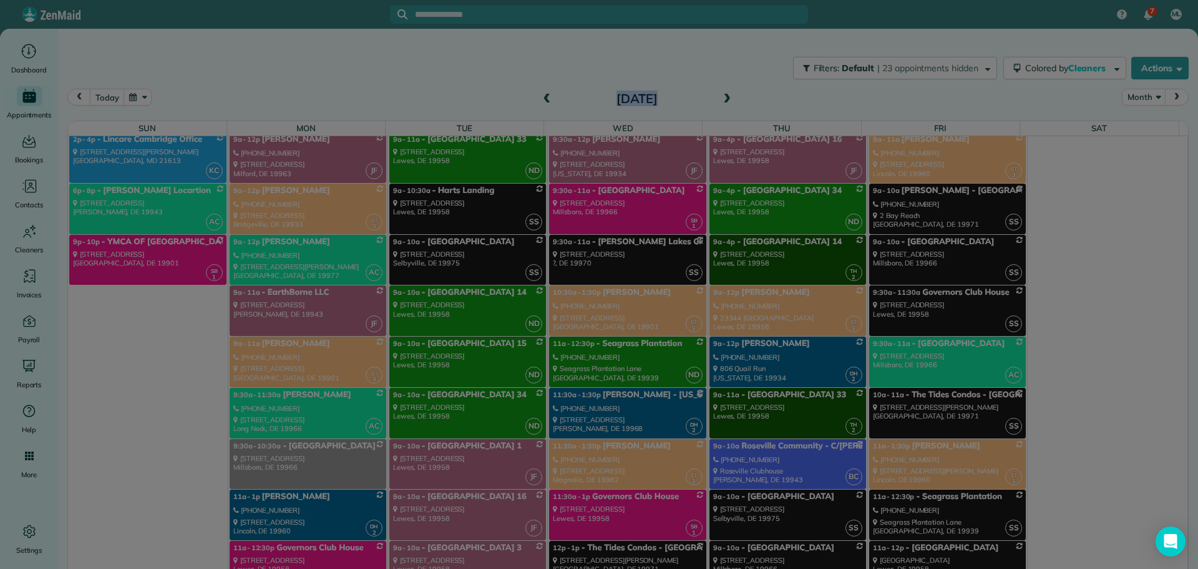
scroll to position [5116, 0]
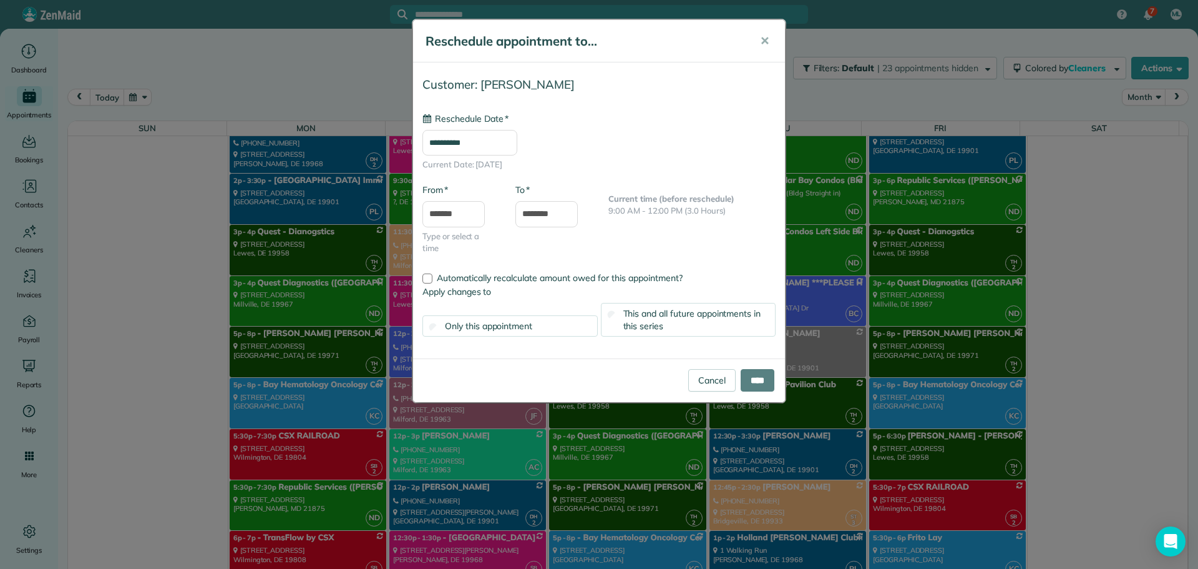
type input "**********"
click at [643, 322] on span "This and all future appointments in this series" at bounding box center [693, 320] width 138 height 24
click at [746, 381] on input "****" at bounding box center [758, 380] width 34 height 22
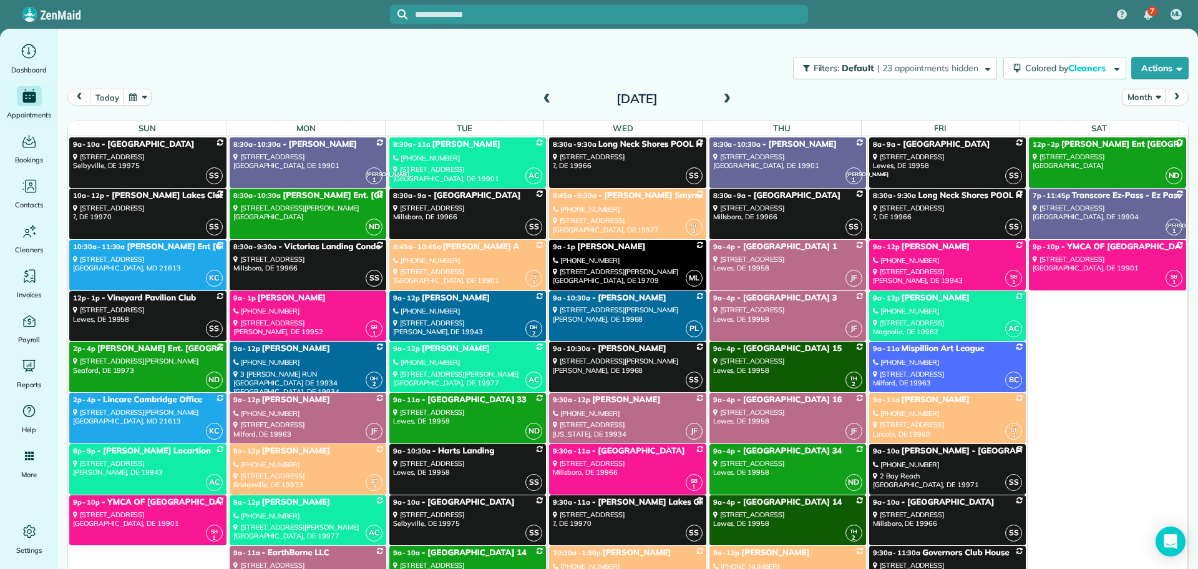
scroll to position [4180, 0]
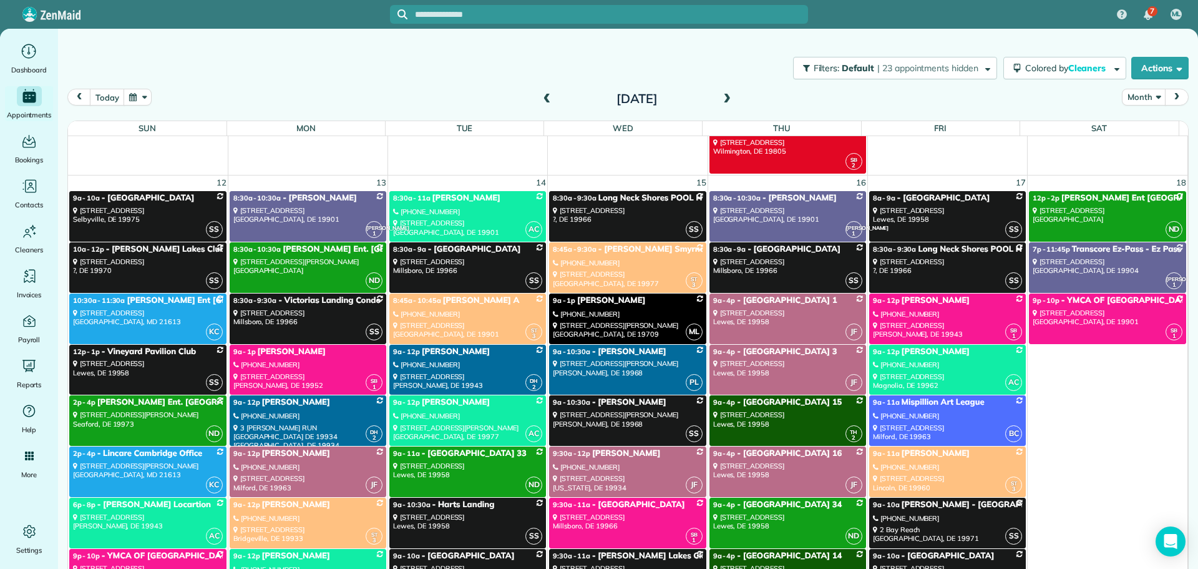
click at [921, 367] on div "(302) 690-1808" at bounding box center [947, 364] width 149 height 9
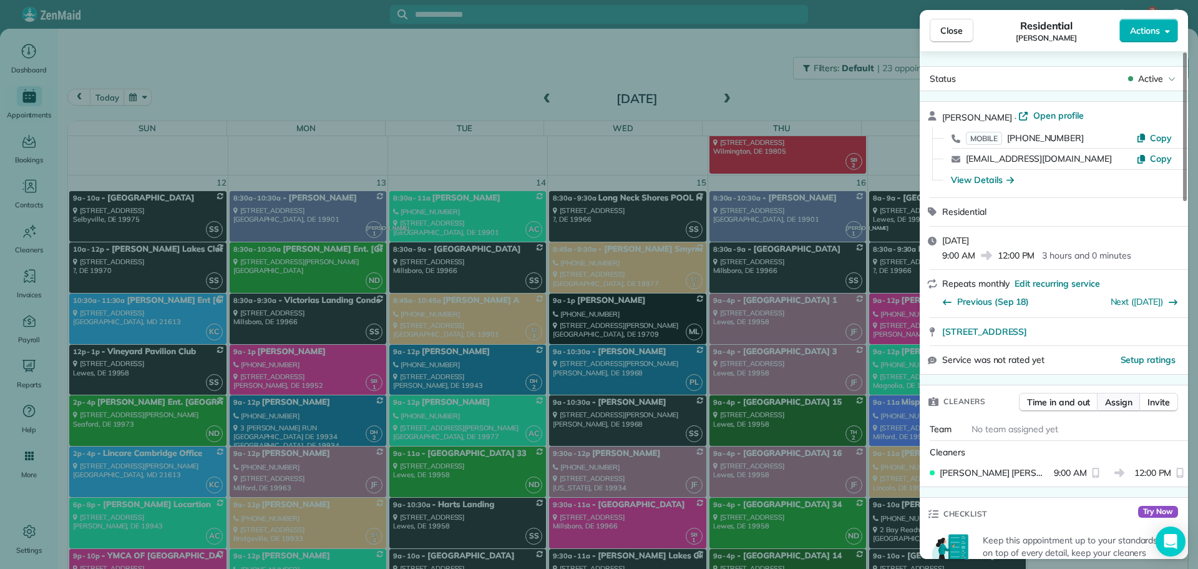
click at [1117, 397] on span "Assign" at bounding box center [1118, 402] width 27 height 12
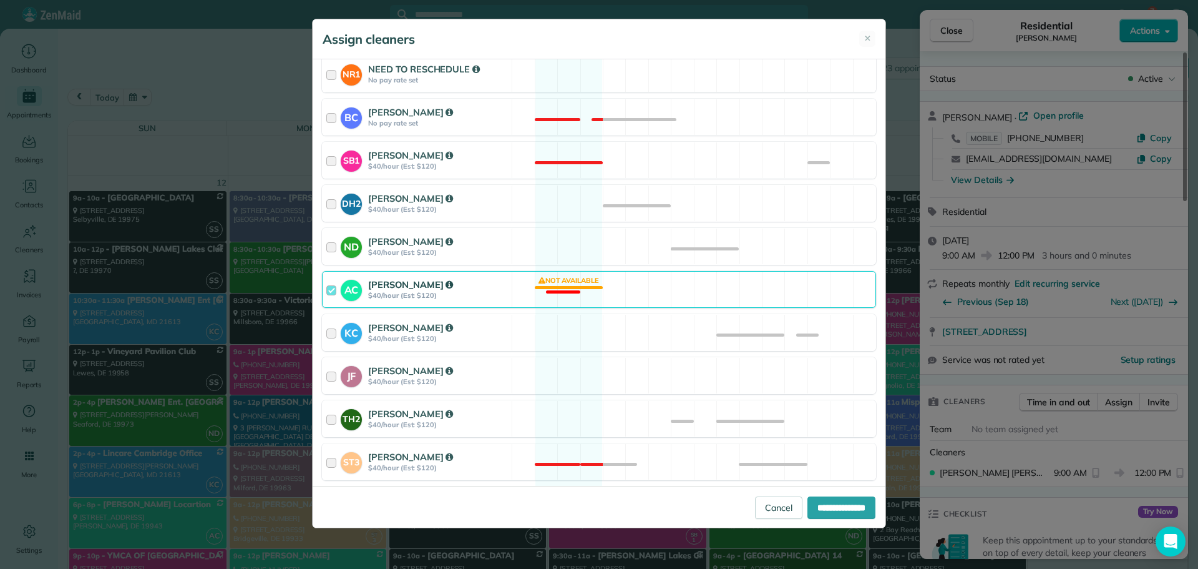
scroll to position [312, 0]
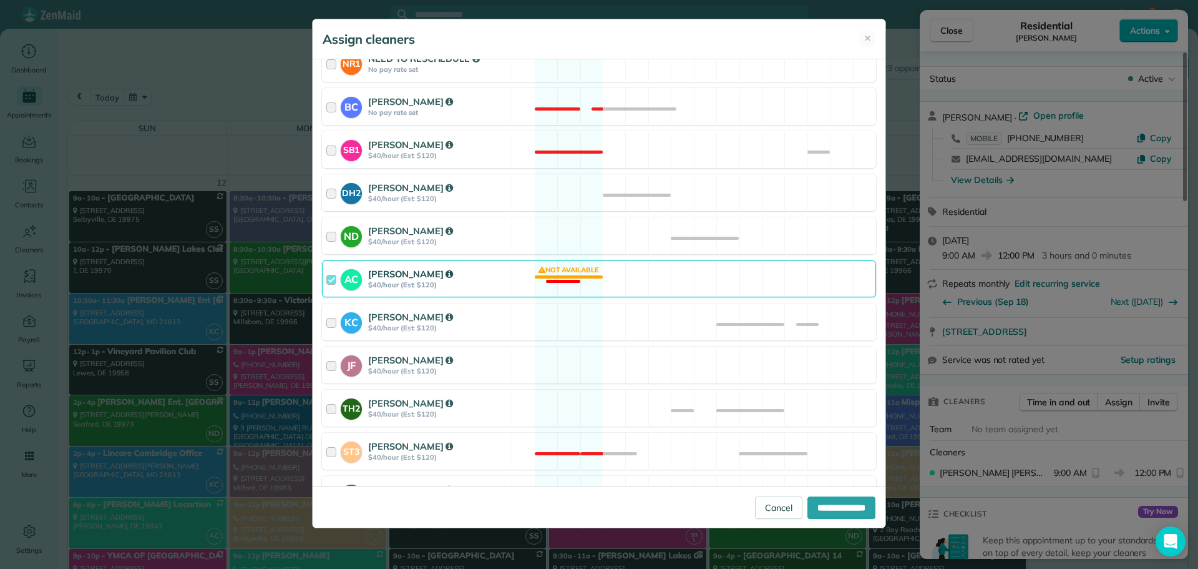
click at [489, 273] on div "[PERSON_NAME]" at bounding box center [438, 274] width 140 height 14
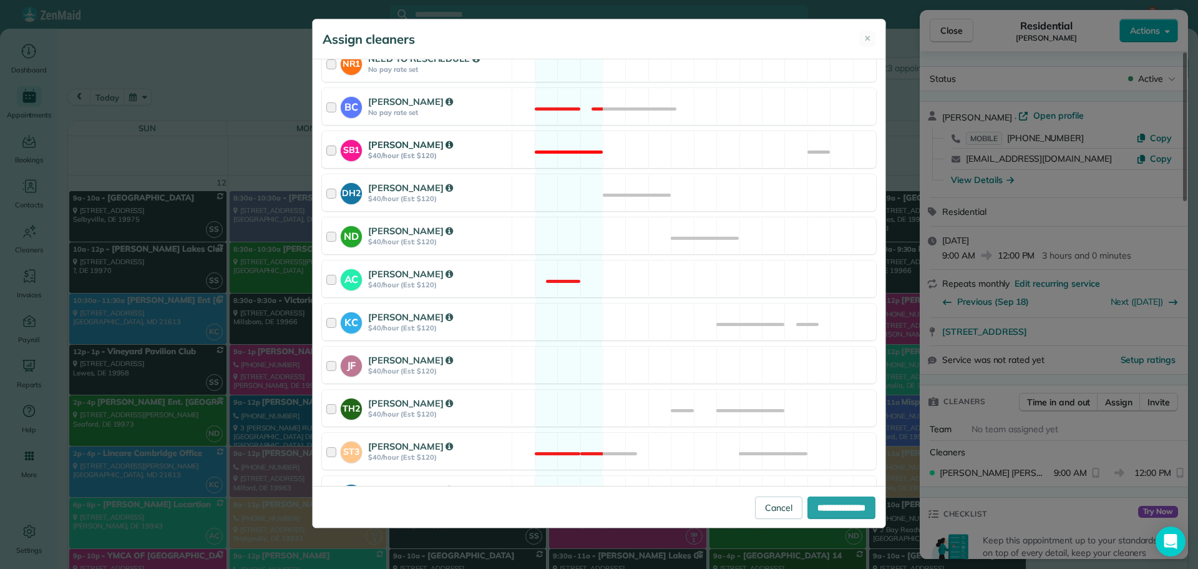
click at [483, 149] on div "Shelly Bates" at bounding box center [438, 145] width 140 height 14
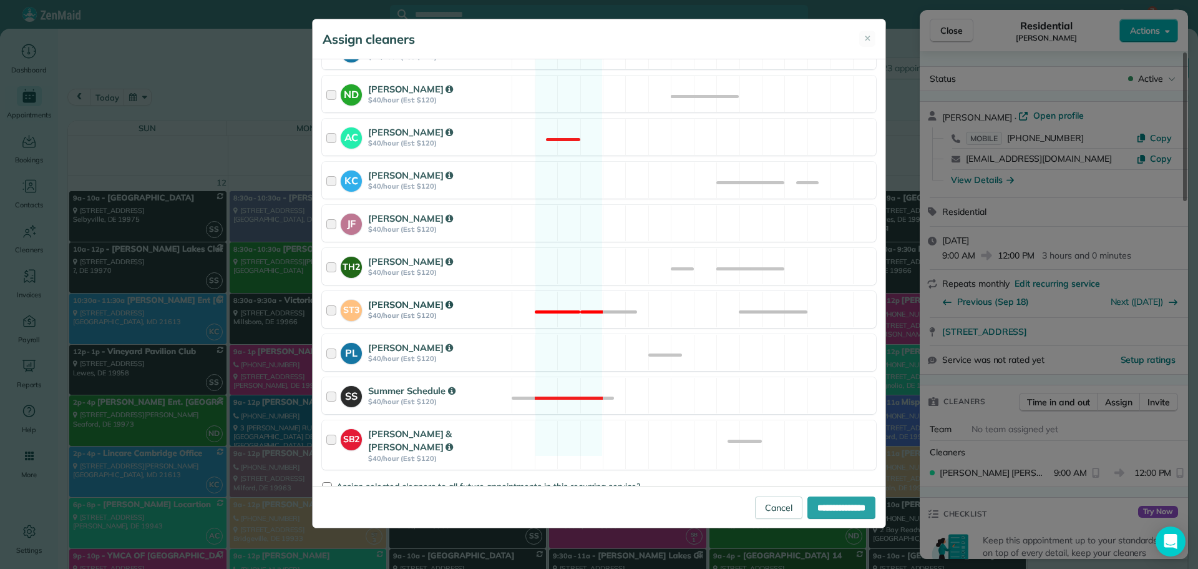
scroll to position [471, 0]
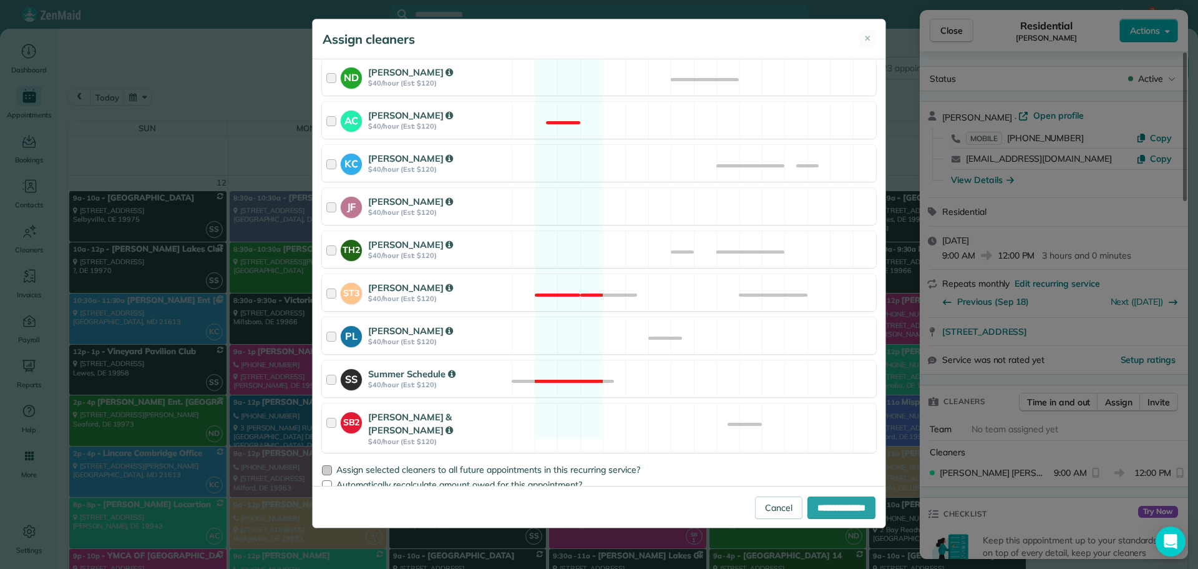
click at [323, 465] on div at bounding box center [327, 470] width 10 height 10
click at [808, 503] on input "**********" at bounding box center [842, 507] width 68 height 22
type input "**********"
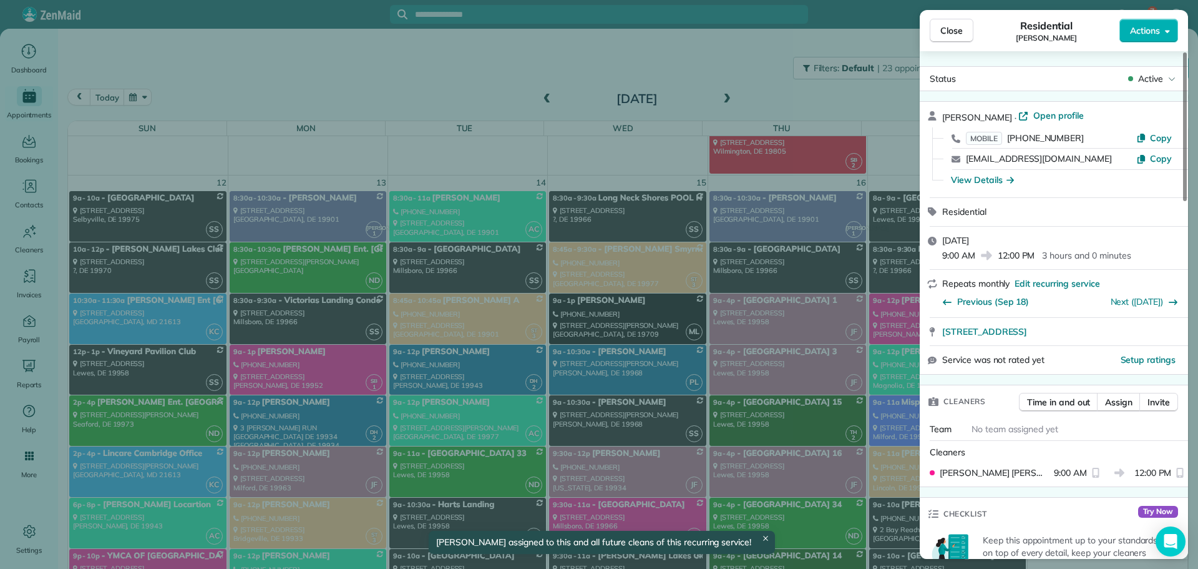
click at [957, 36] on span "Close" at bounding box center [952, 30] width 22 height 12
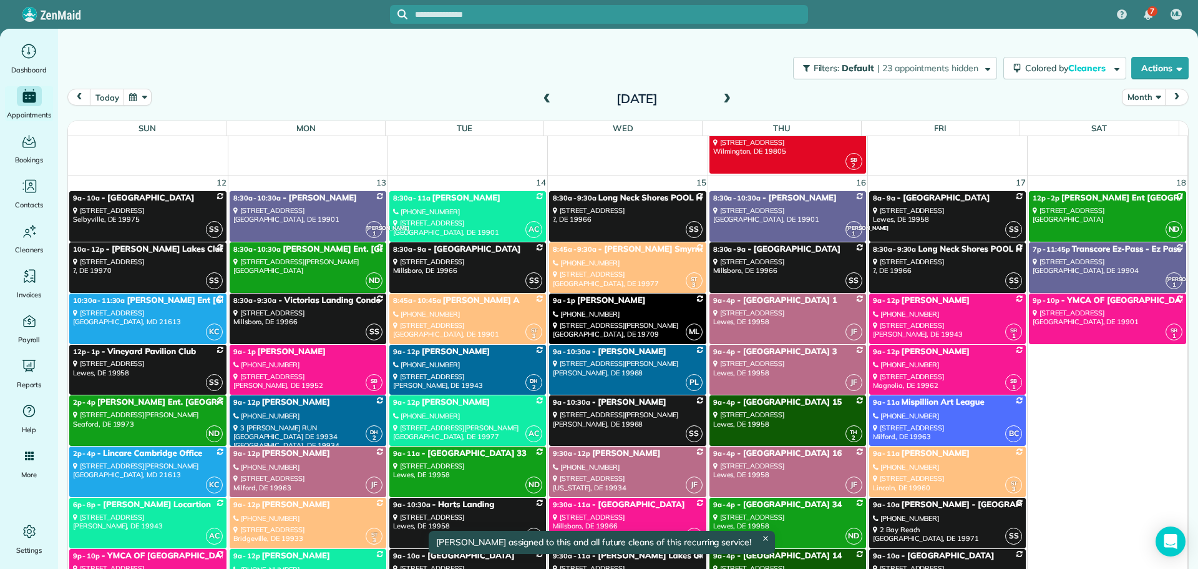
scroll to position [4180, 0]
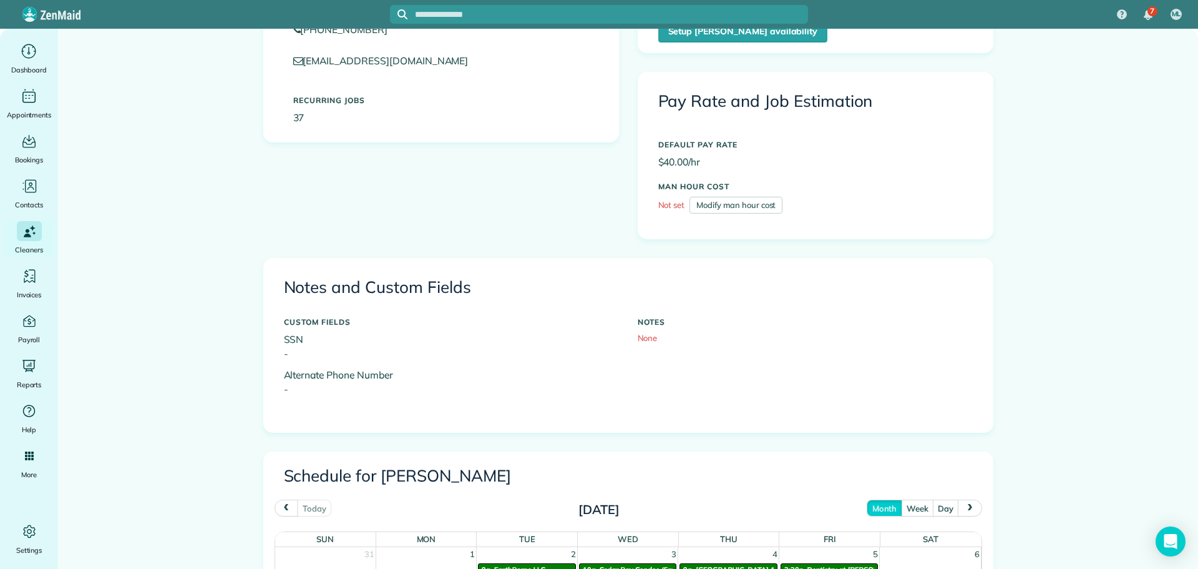
scroll to position [187, 0]
click at [961, 502] on button "next" at bounding box center [970, 507] width 24 height 17
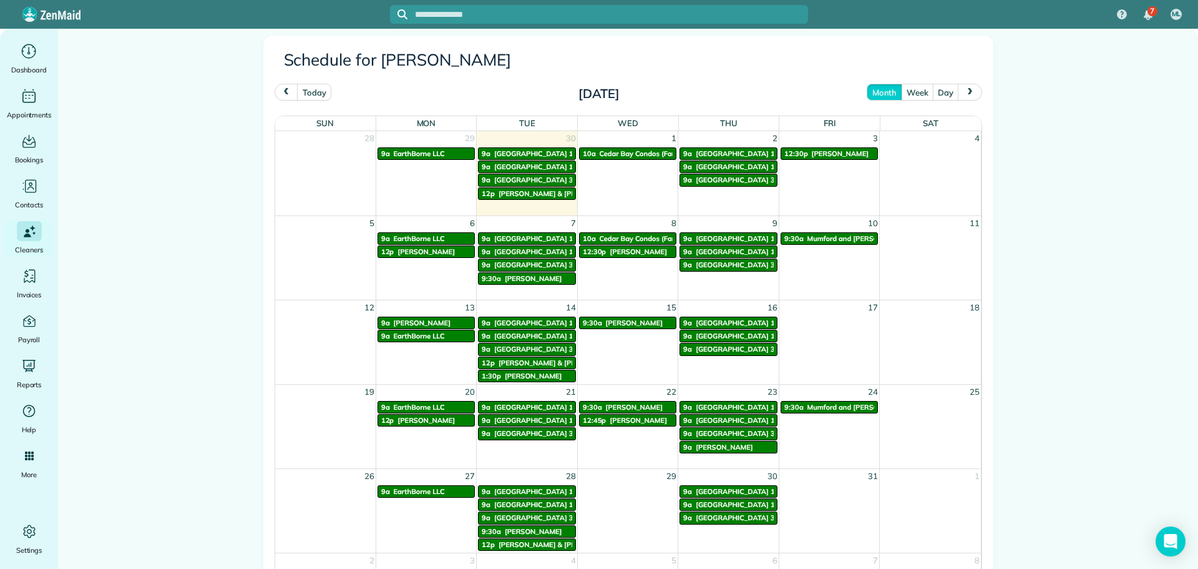
scroll to position [624, 0]
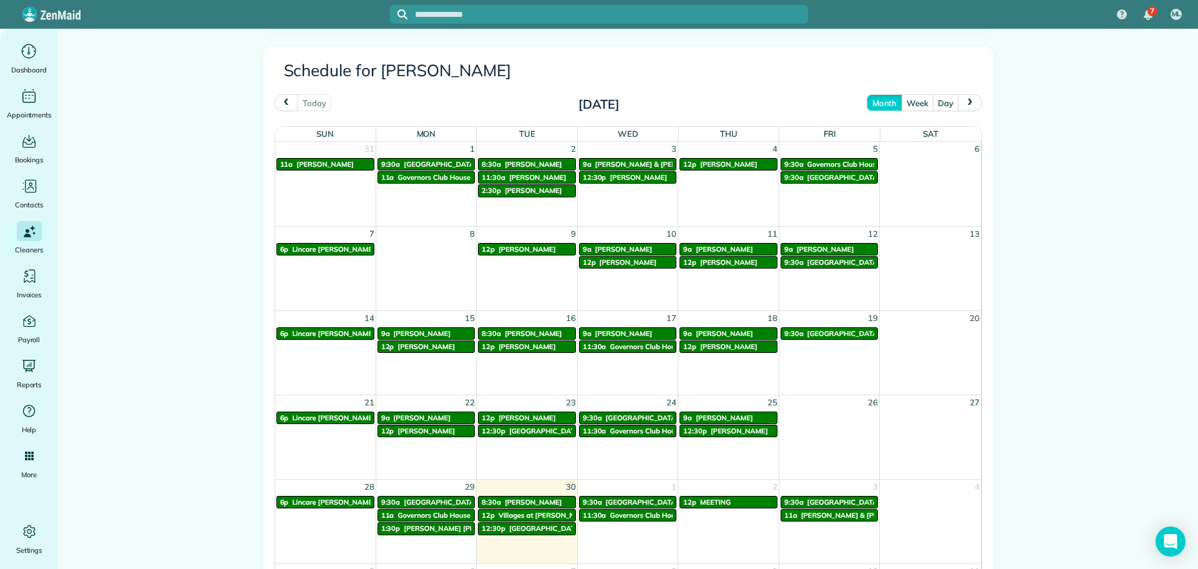
scroll to position [562, 0]
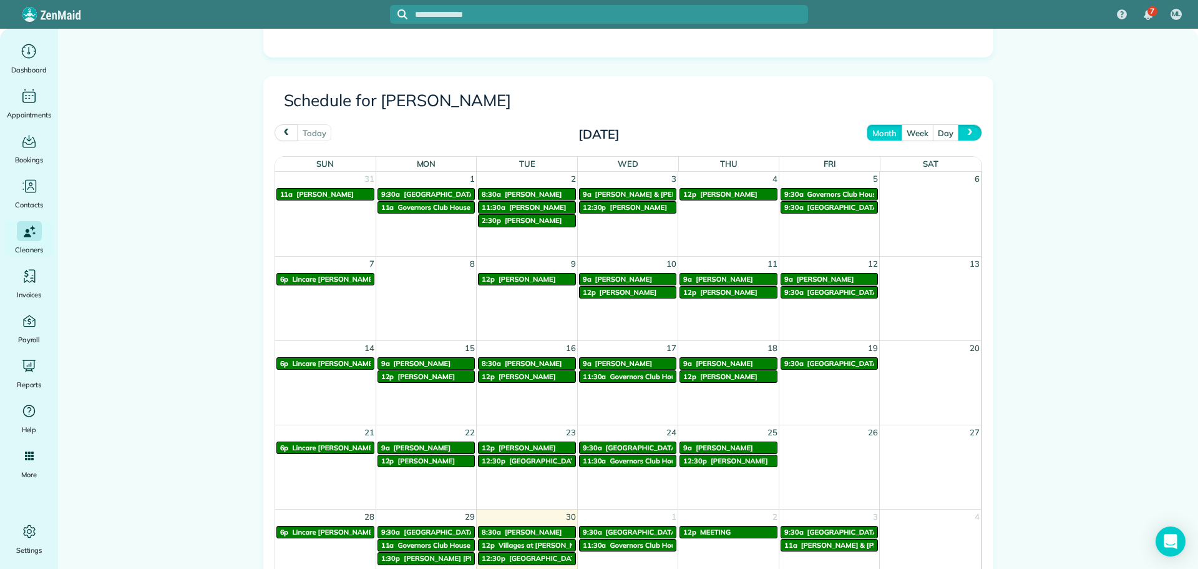
click at [967, 136] on span "next" at bounding box center [971, 133] width 10 height 8
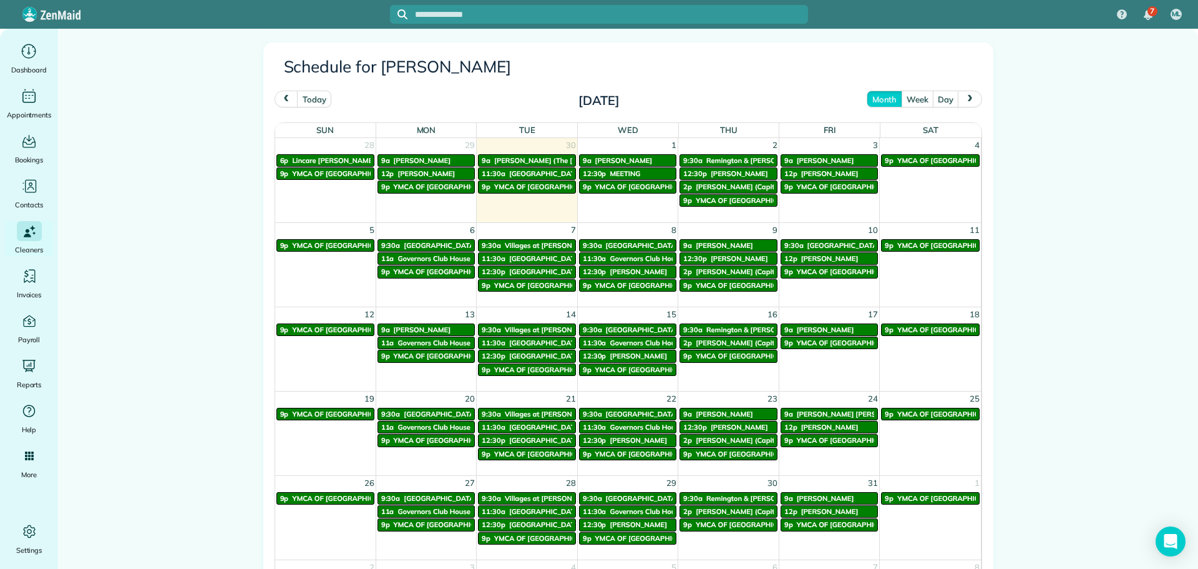
scroll to position [687, 0]
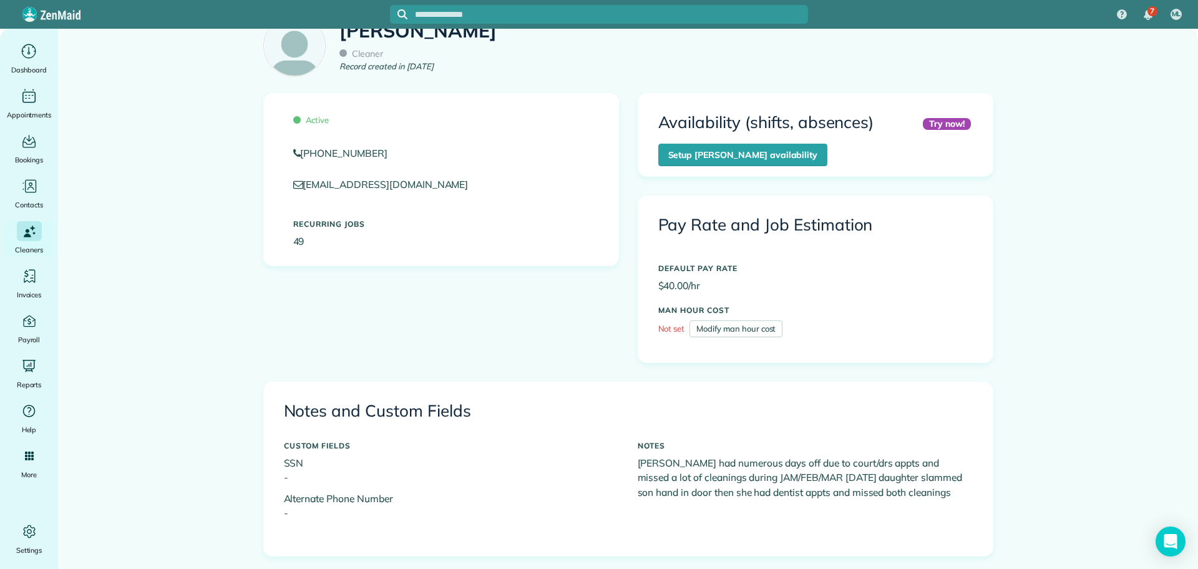
scroll to position [312, 0]
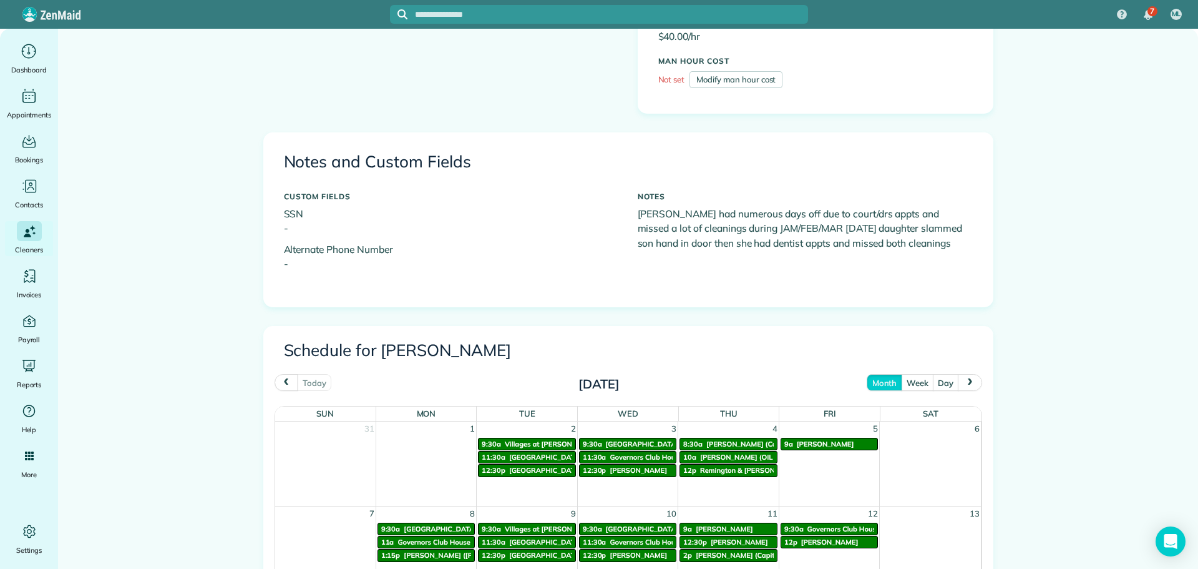
click at [967, 386] on button "next" at bounding box center [970, 382] width 24 height 17
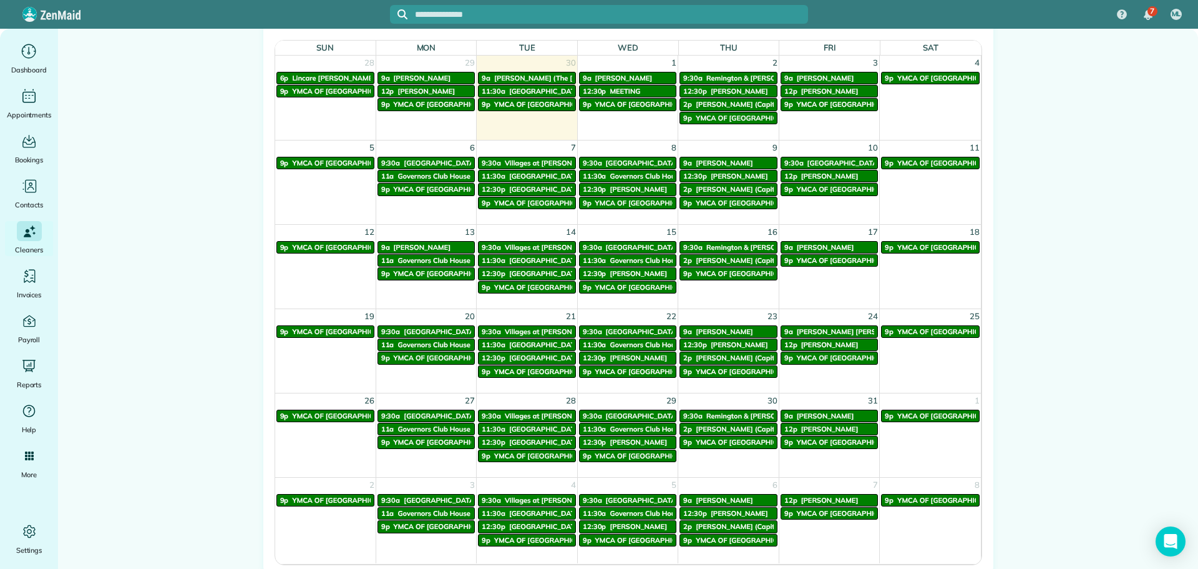
scroll to position [625, 0]
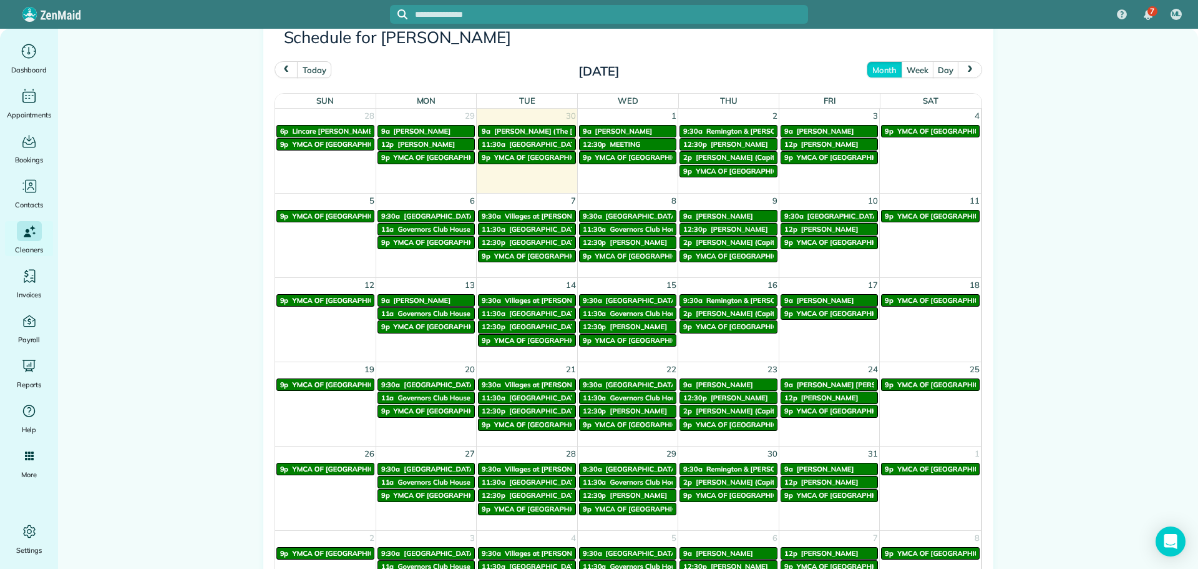
click at [426, 301] on span "[PERSON_NAME]" at bounding box center [421, 300] width 57 height 9
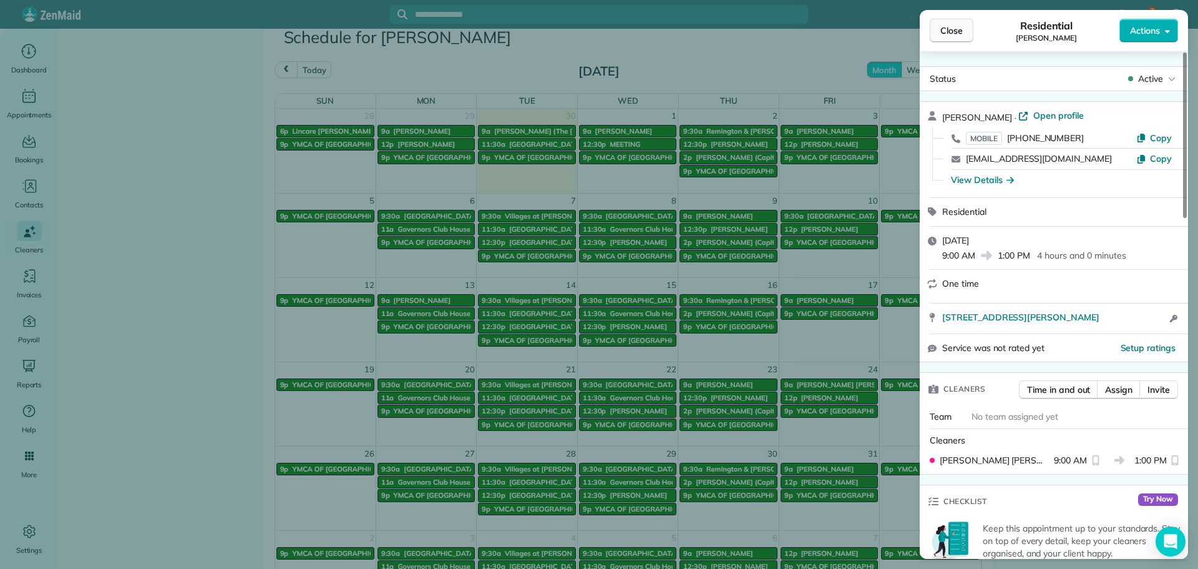
click at [949, 29] on span "Close" at bounding box center [952, 30] width 22 height 12
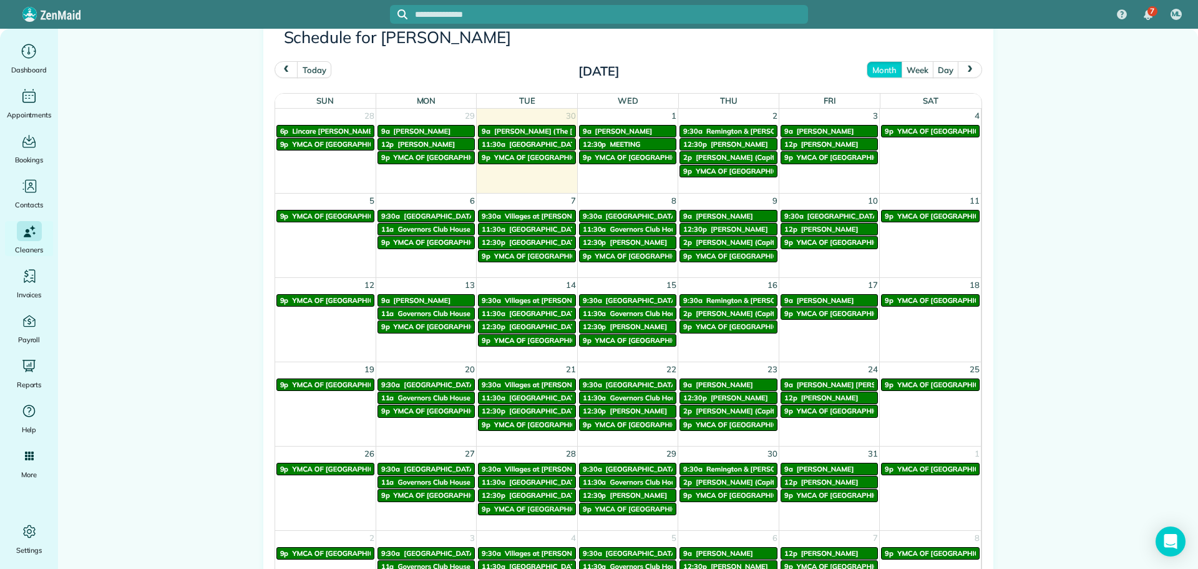
click at [824, 215] on span "[GEOGRAPHIC_DATA]" at bounding box center [844, 216] width 73 height 9
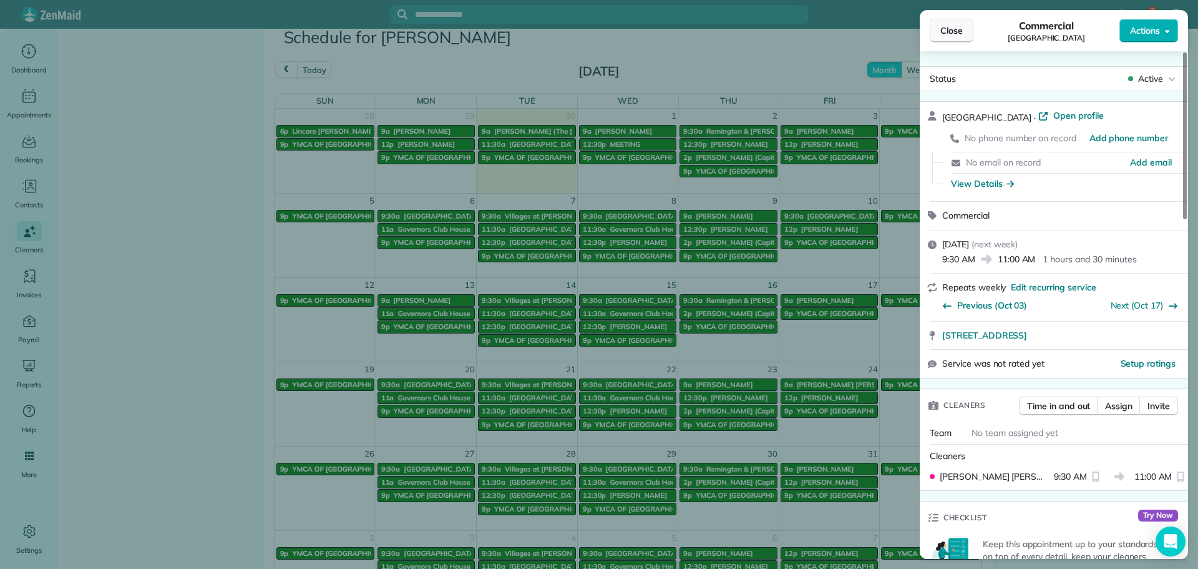
click at [937, 36] on button "Close" at bounding box center [952, 31] width 44 height 24
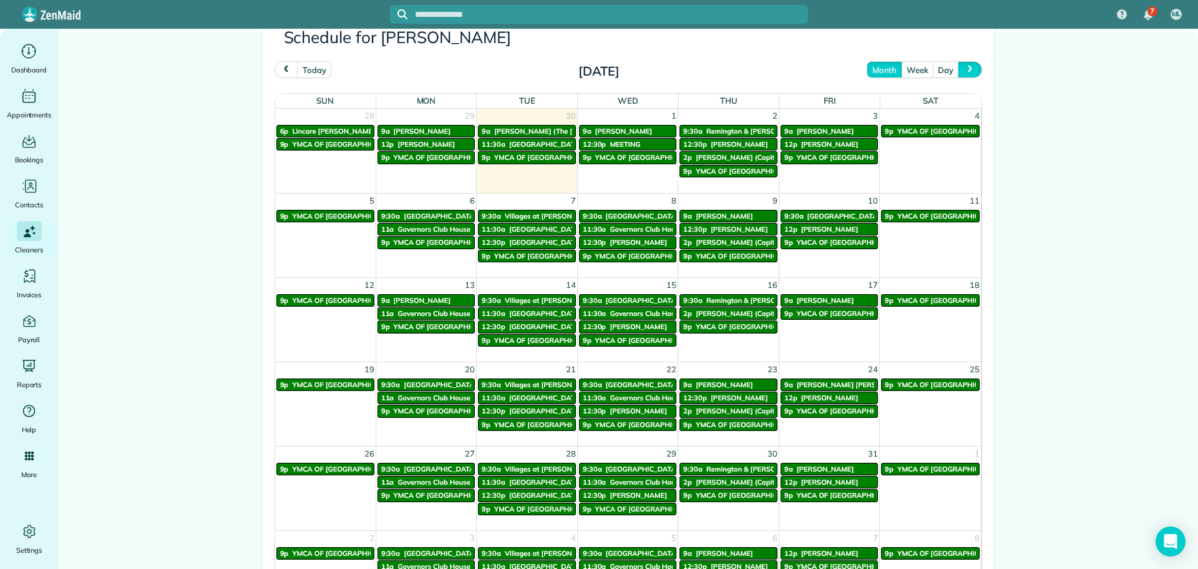
click at [971, 71] on button "next" at bounding box center [970, 69] width 24 height 17
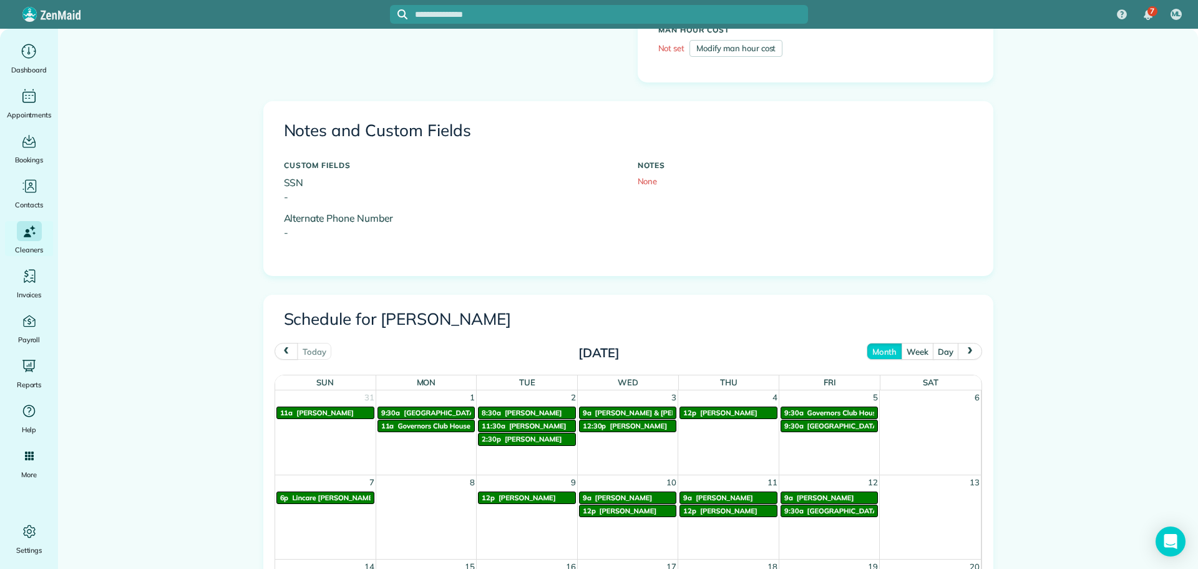
scroll to position [499, 0]
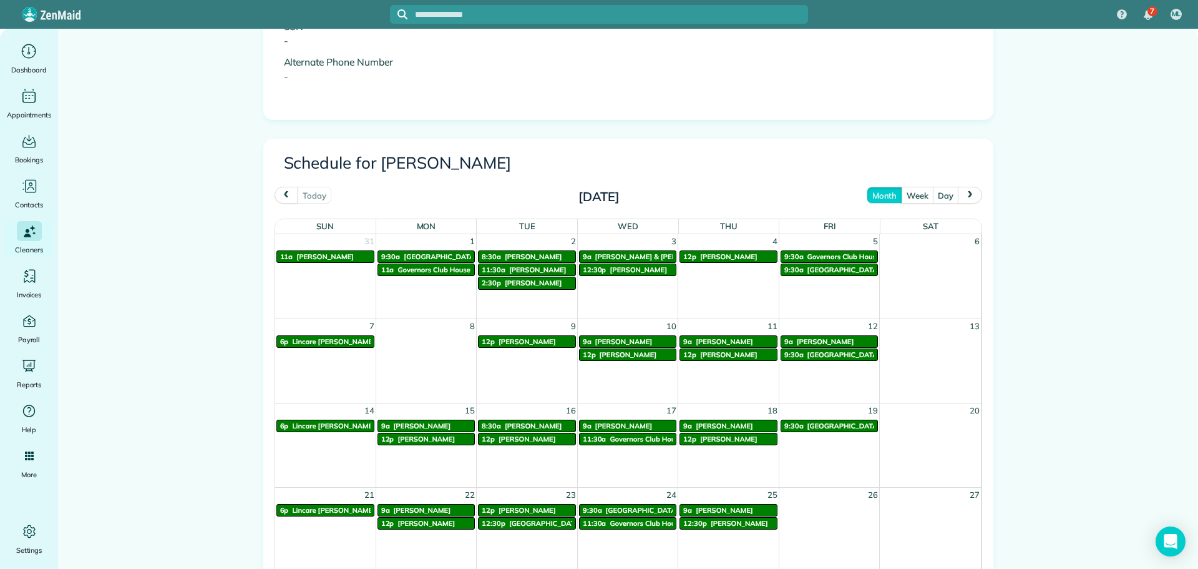
click at [966, 195] on span "next" at bounding box center [971, 195] width 10 height 8
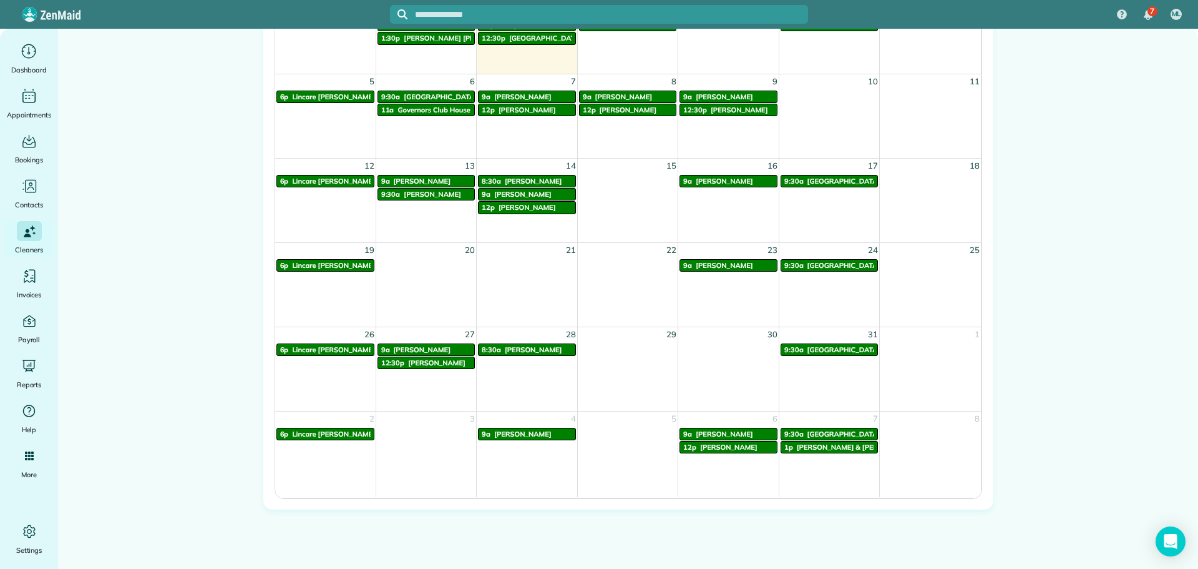
scroll to position [749, 0]
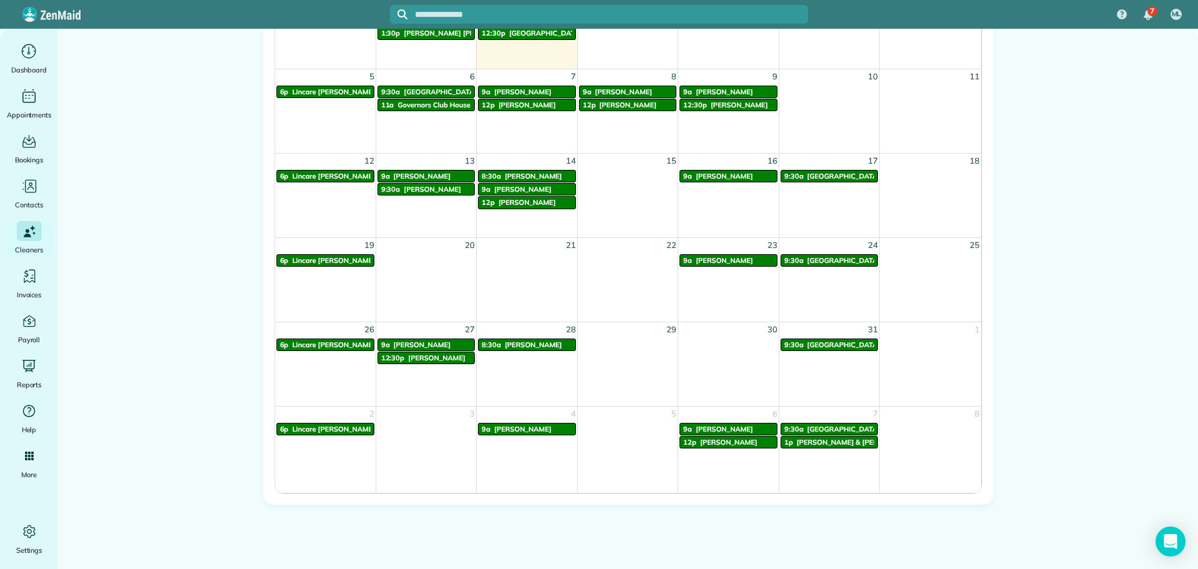
click at [725, 177] on span "[PERSON_NAME]" at bounding box center [724, 176] width 57 height 9
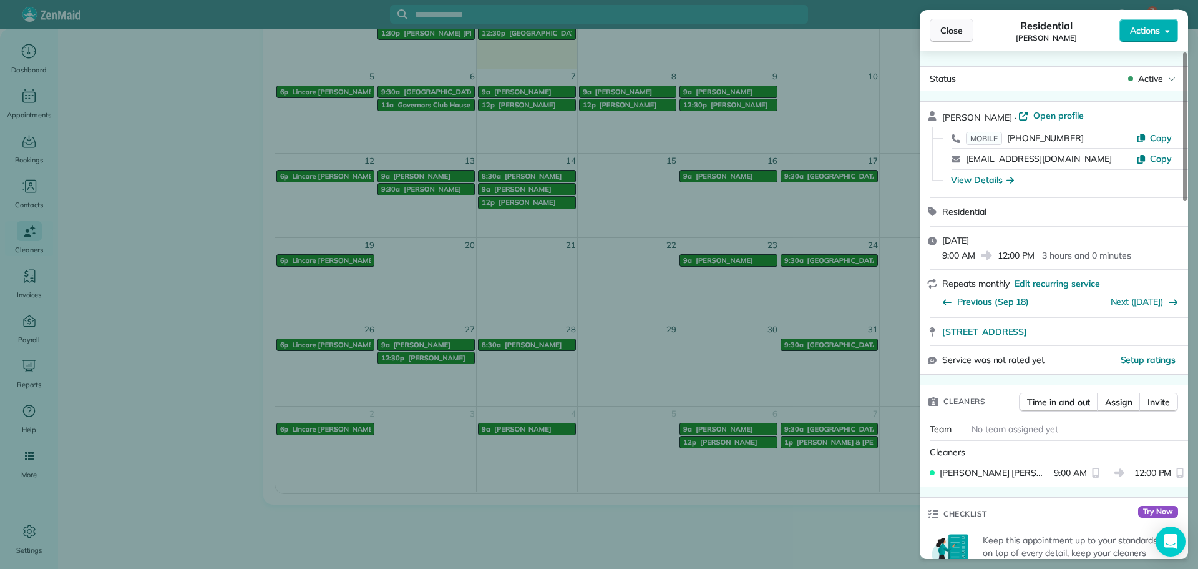
click at [942, 30] on span "Close" at bounding box center [952, 30] width 22 height 12
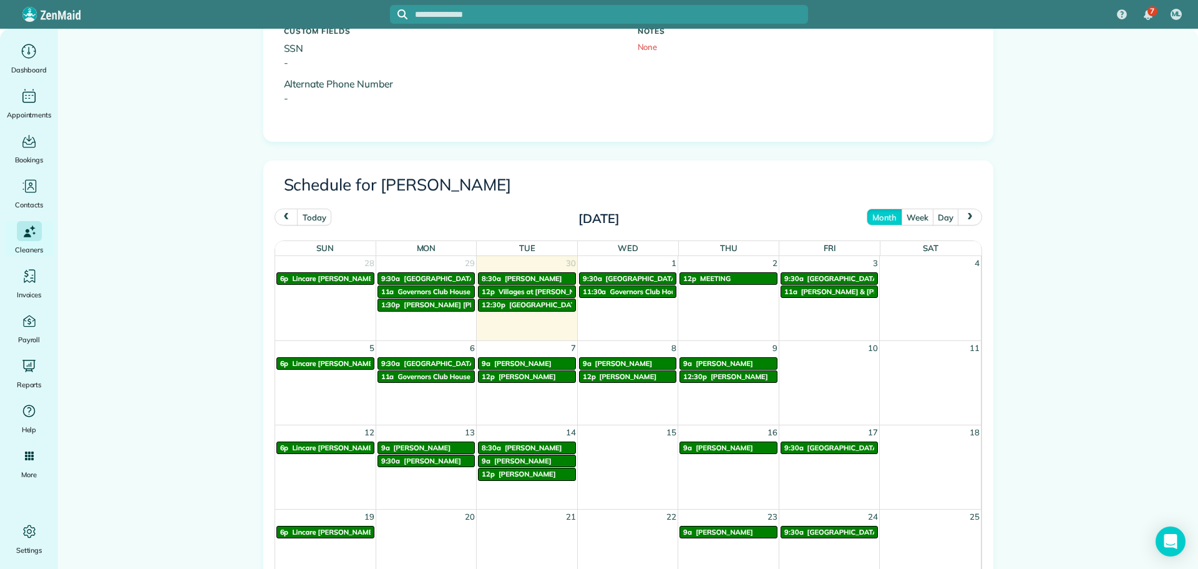
scroll to position [499, 0]
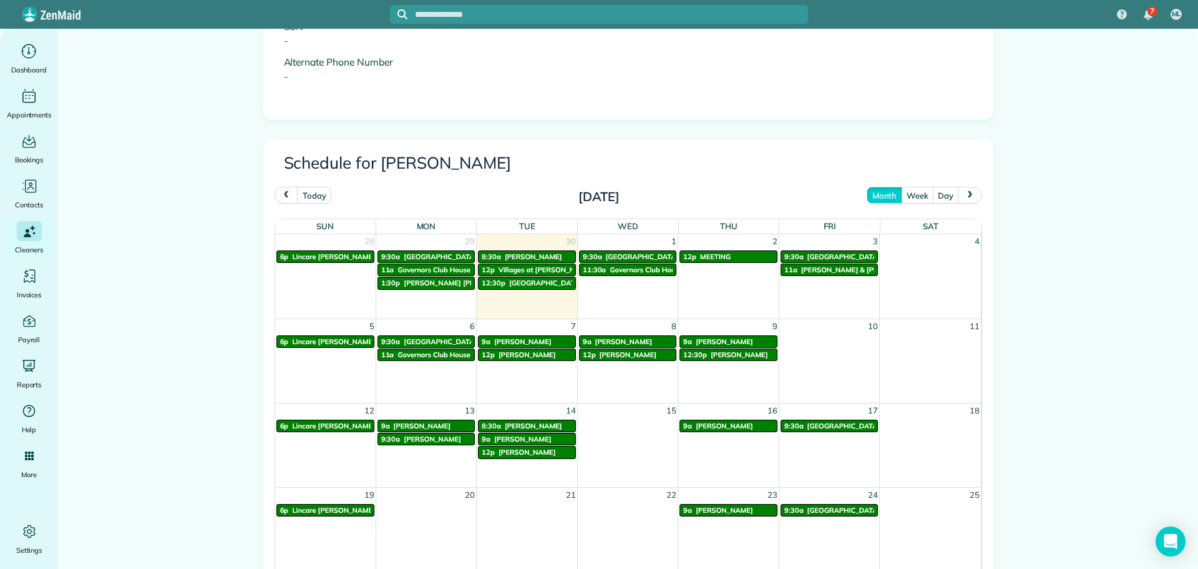
click at [730, 429] on span "[PERSON_NAME]" at bounding box center [724, 425] width 57 height 9
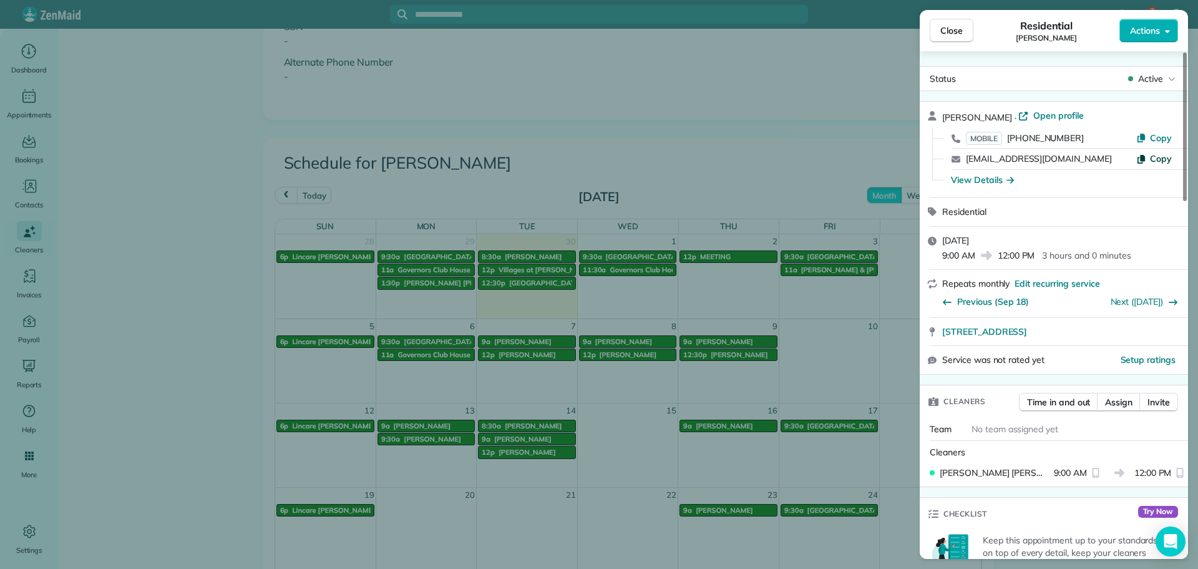
click at [1150, 159] on button "Copy" at bounding box center [1155, 158] width 36 height 12
click at [944, 32] on span "Close" at bounding box center [952, 30] width 22 height 12
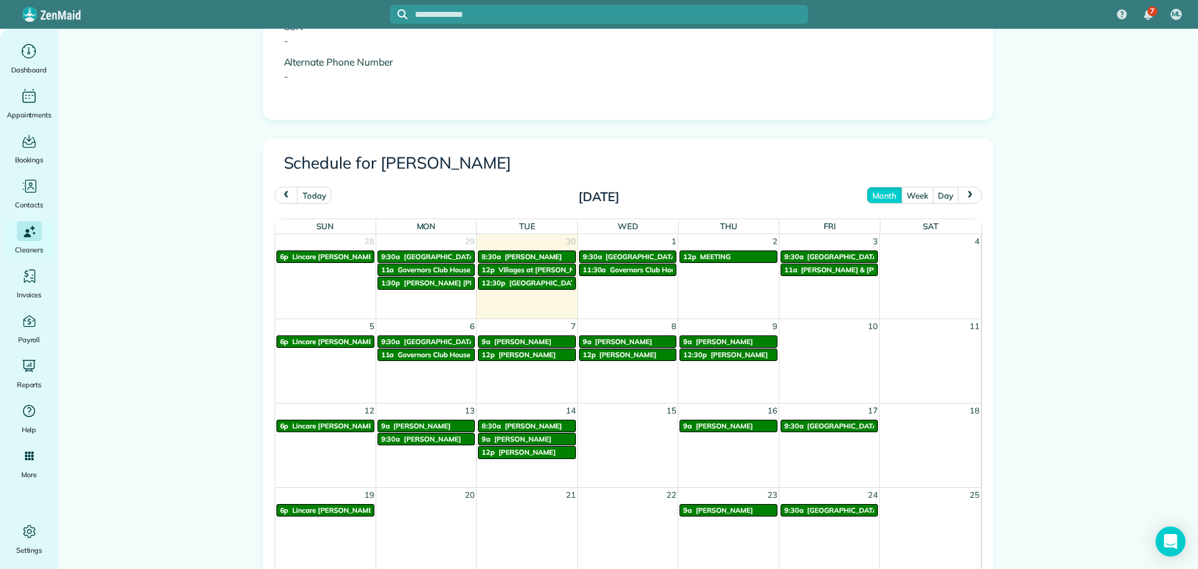
click at [745, 424] on span "[PERSON_NAME]" at bounding box center [724, 425] width 57 height 9
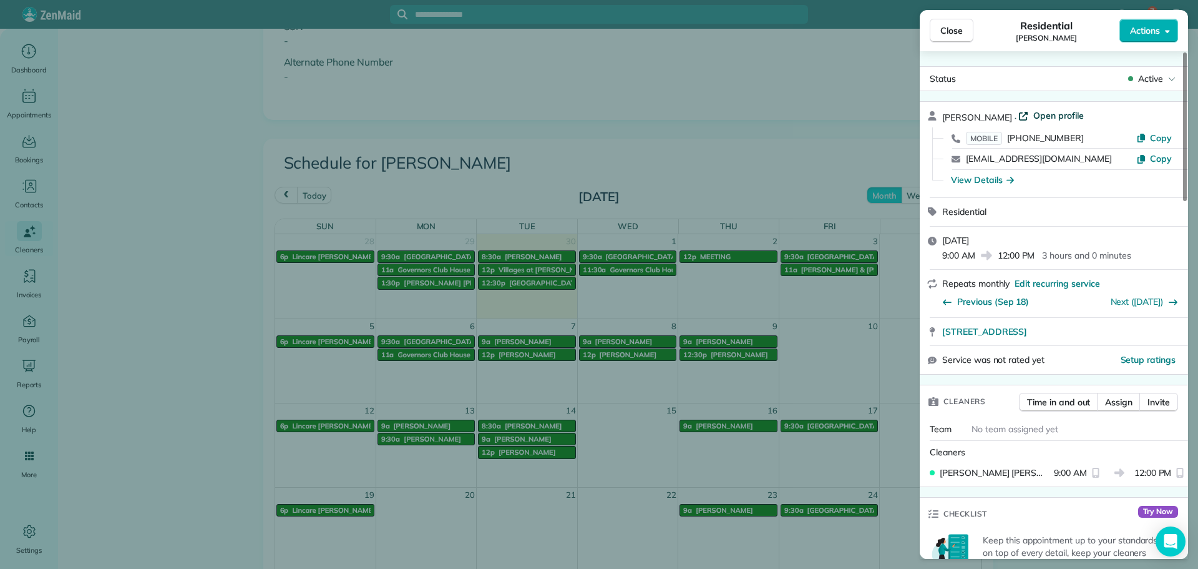
click at [1078, 118] on span "Open profile" at bounding box center [1059, 115] width 51 height 12
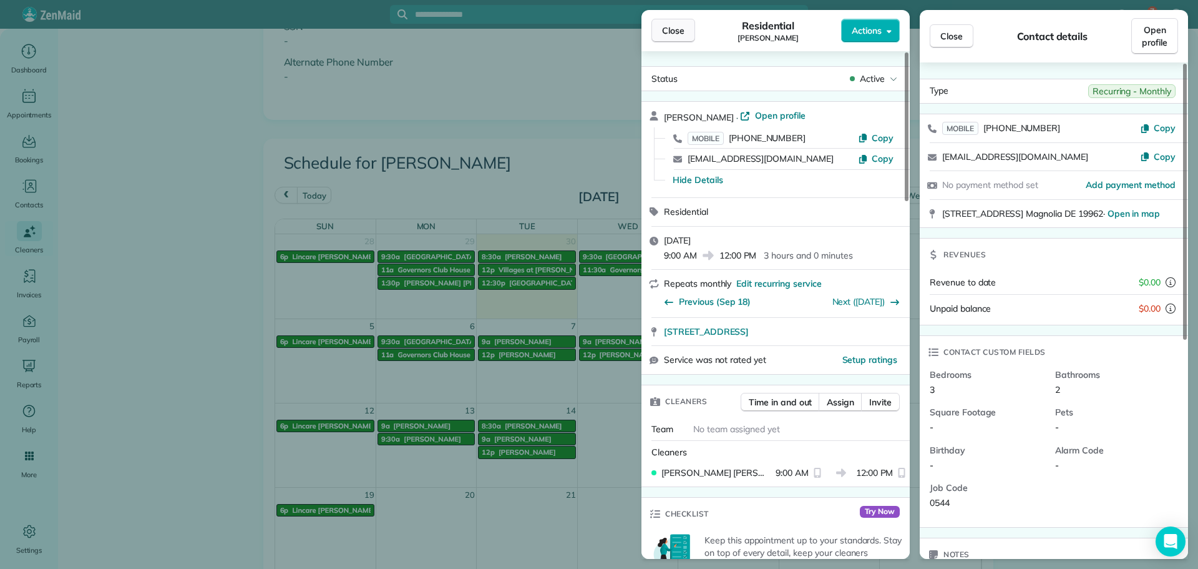
click at [660, 37] on button "Close" at bounding box center [674, 31] width 44 height 24
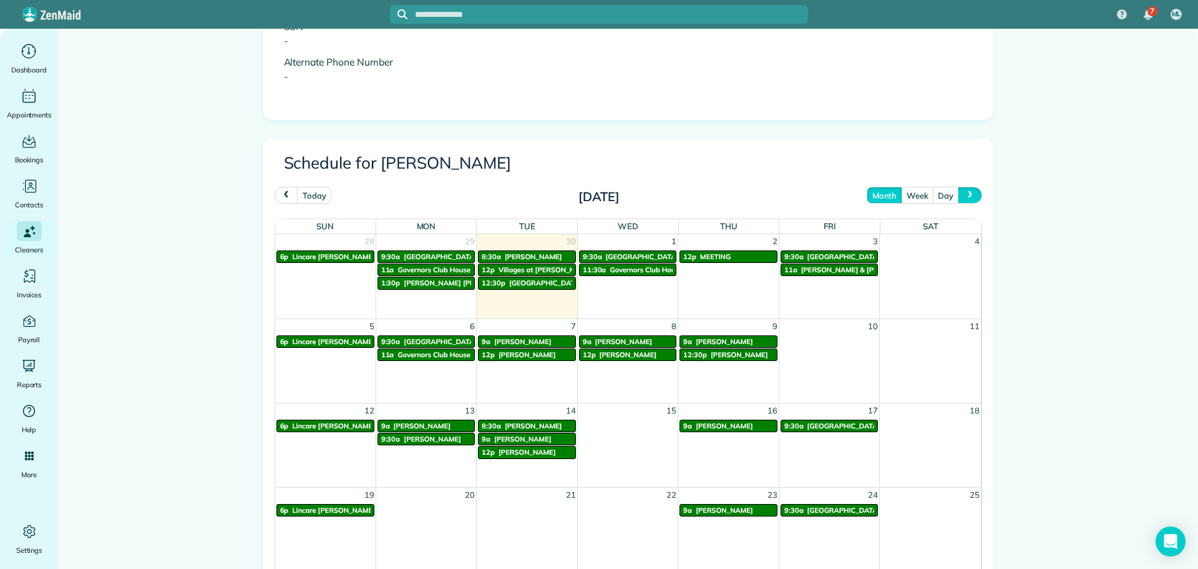
click at [968, 201] on button "next" at bounding box center [970, 195] width 24 height 17
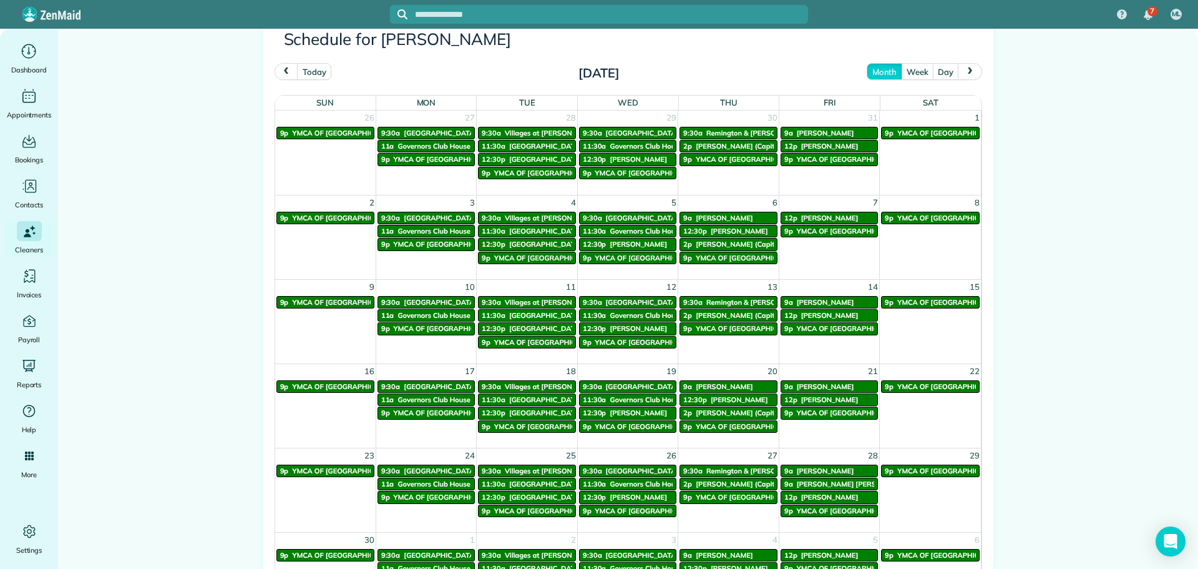
scroll to position [624, 0]
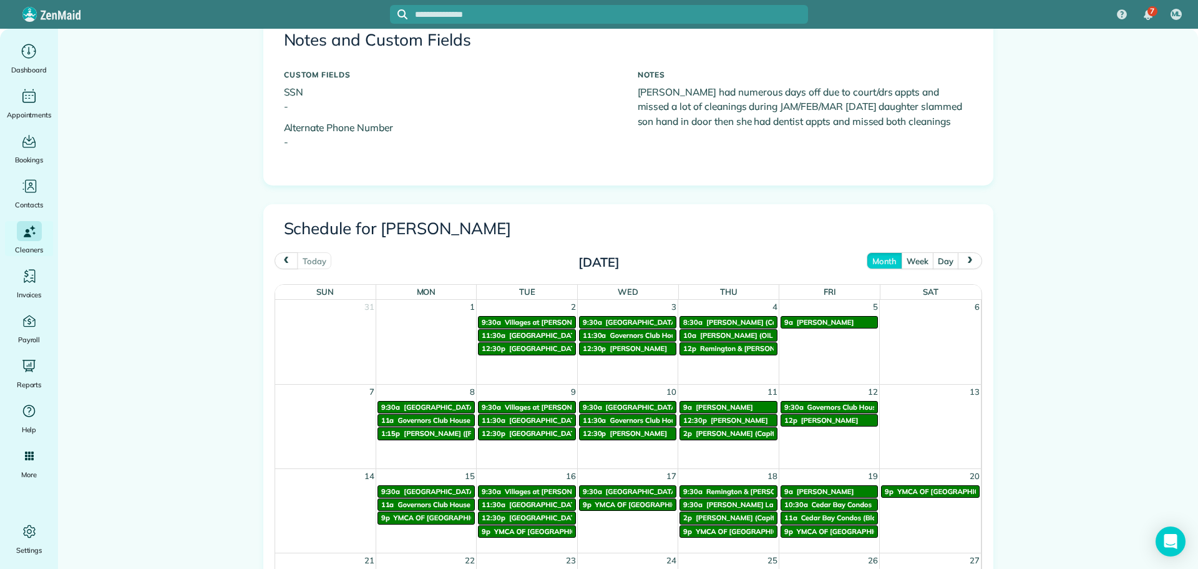
scroll to position [437, 0]
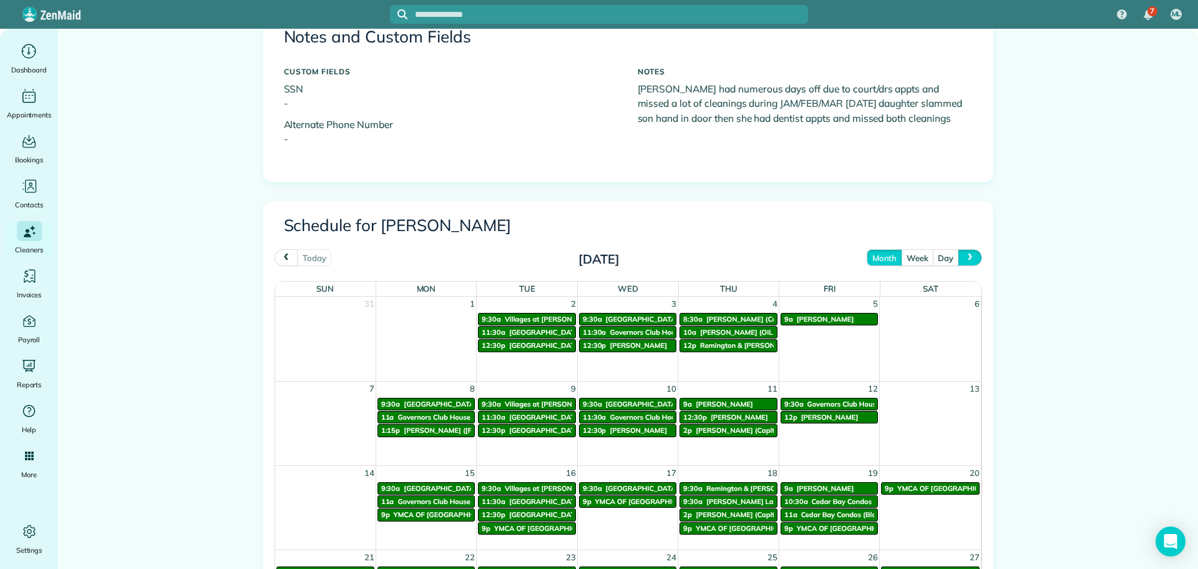
click at [966, 257] on span "next" at bounding box center [971, 257] width 10 height 8
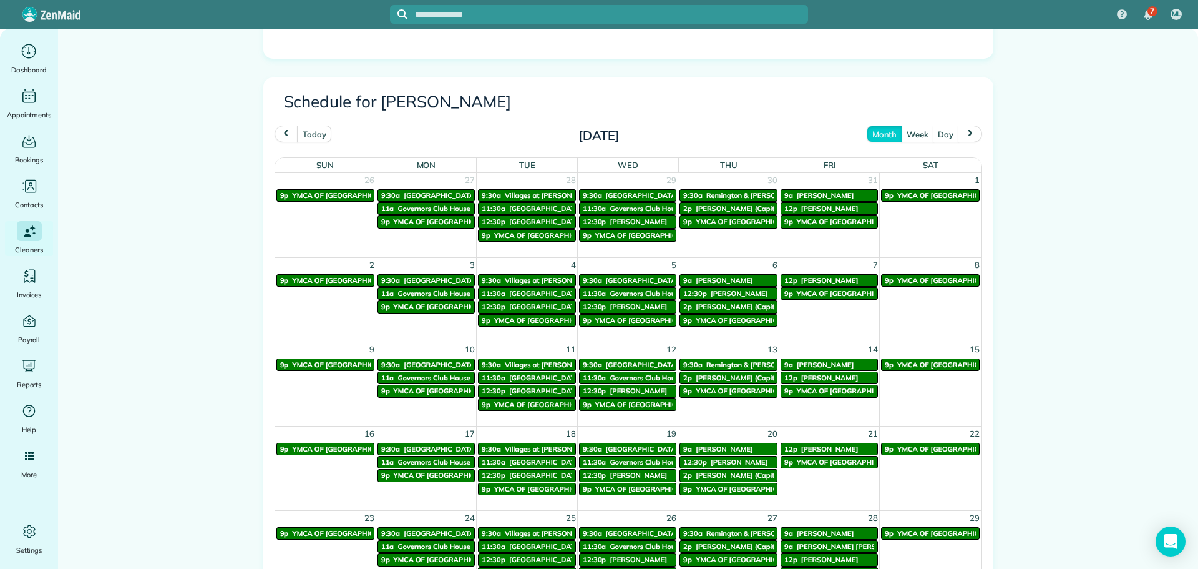
scroll to position [562, 0]
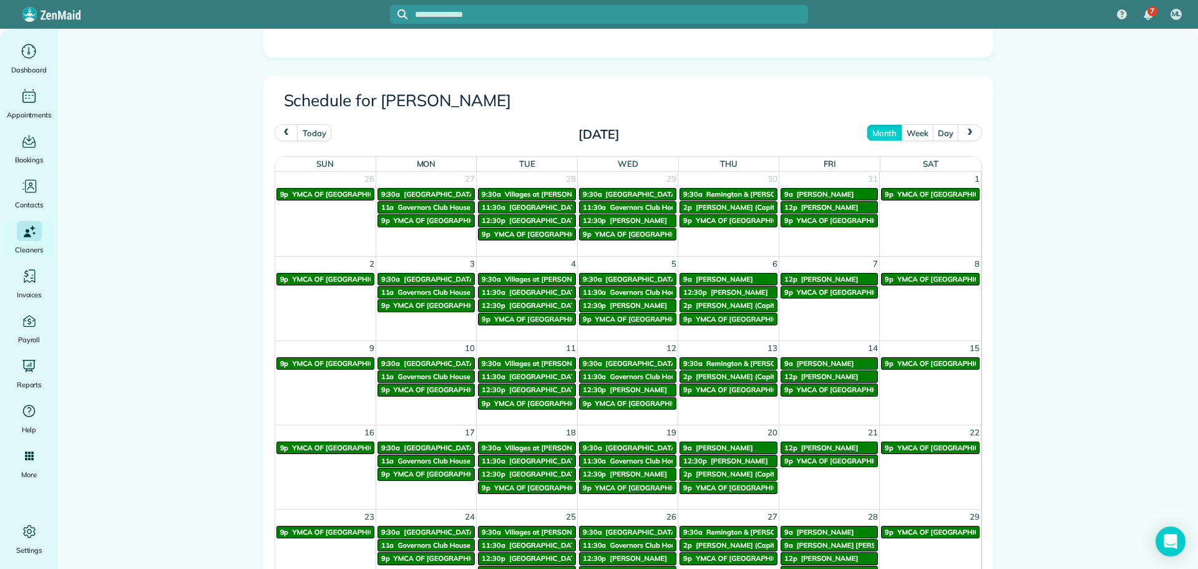
click at [966, 133] on span "next" at bounding box center [971, 133] width 10 height 8
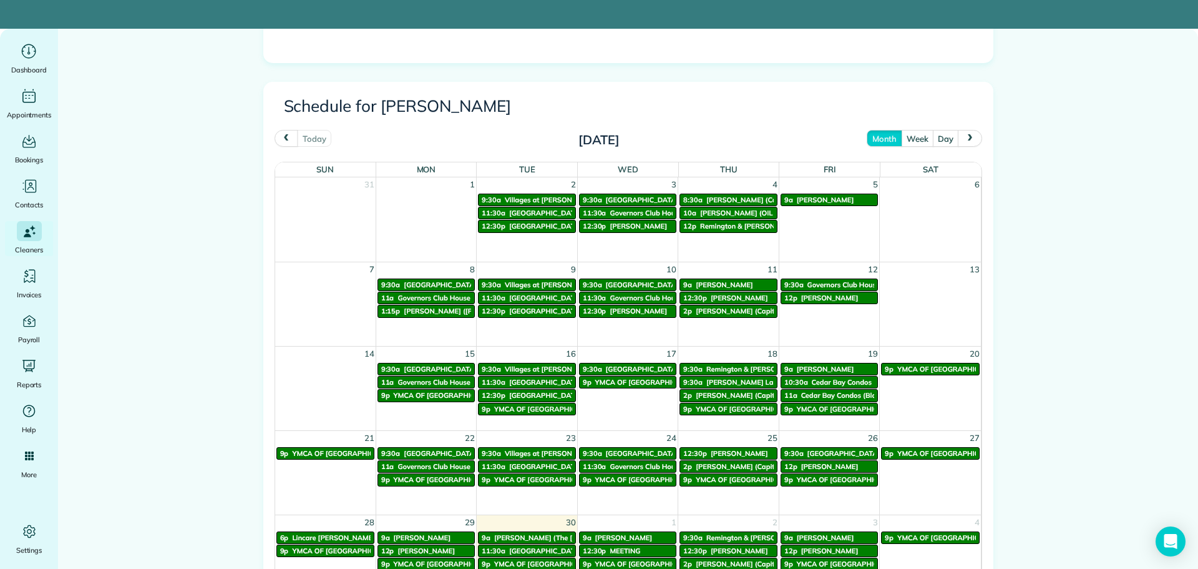
scroll to position [562, 0]
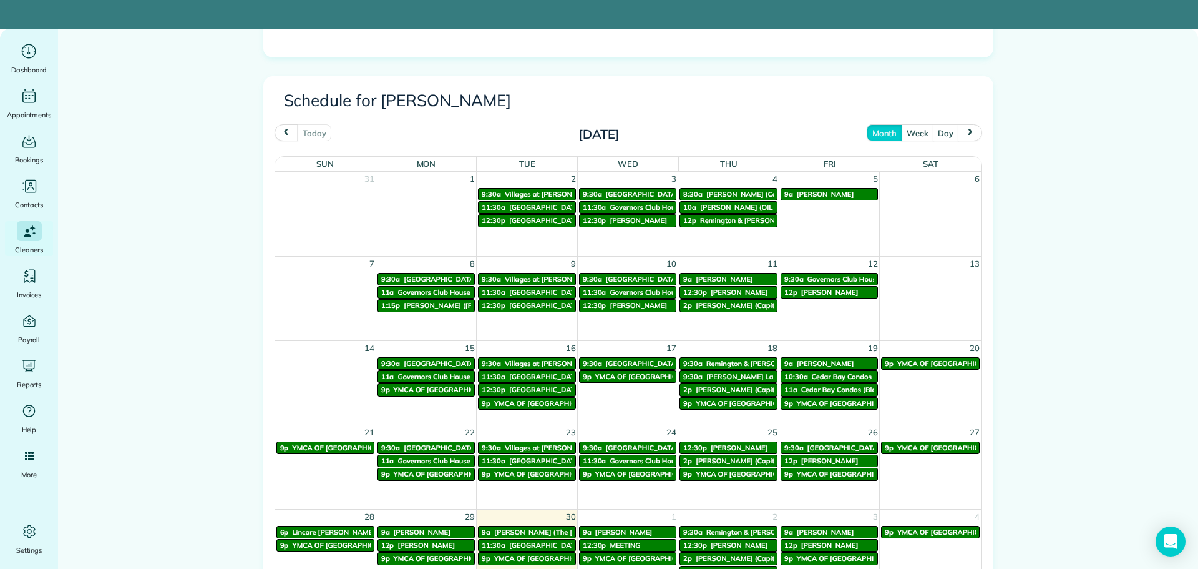
click at [968, 130] on span "next" at bounding box center [971, 133] width 10 height 8
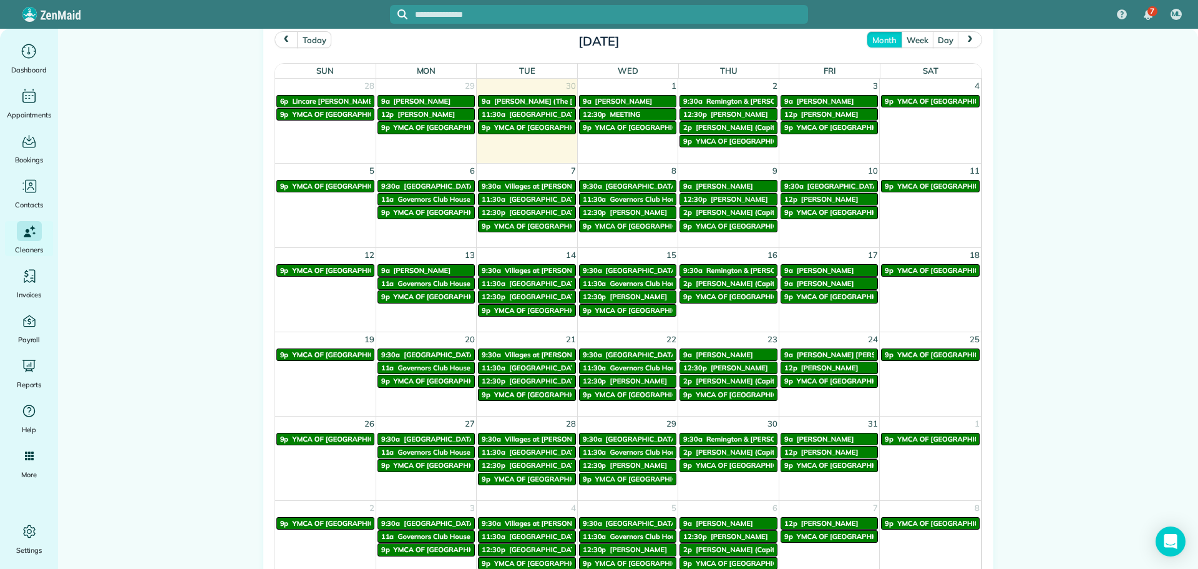
scroll to position [624, 0]
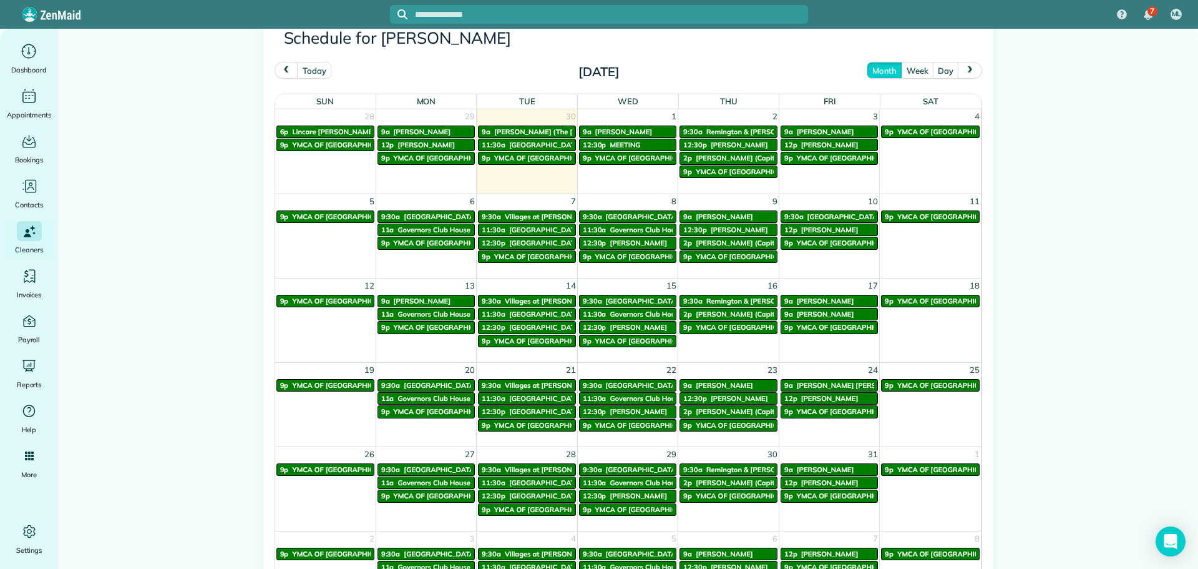
click at [837, 316] on span "[PERSON_NAME]" at bounding box center [825, 314] width 57 height 9
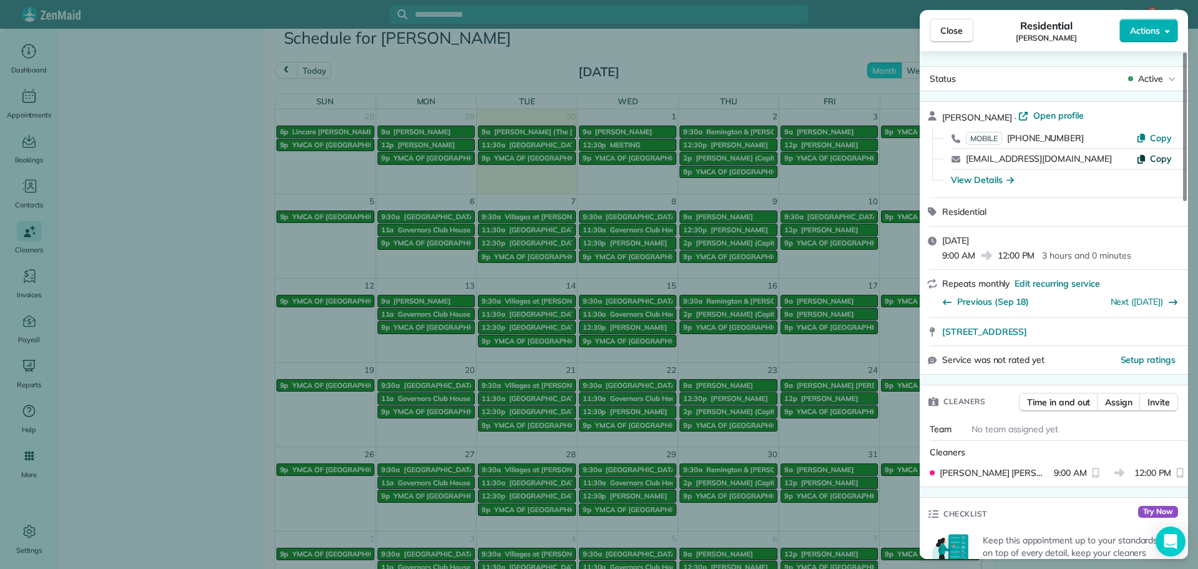
click at [1155, 161] on span "Copy" at bounding box center [1161, 158] width 22 height 11
click at [946, 33] on span "Close" at bounding box center [952, 30] width 22 height 12
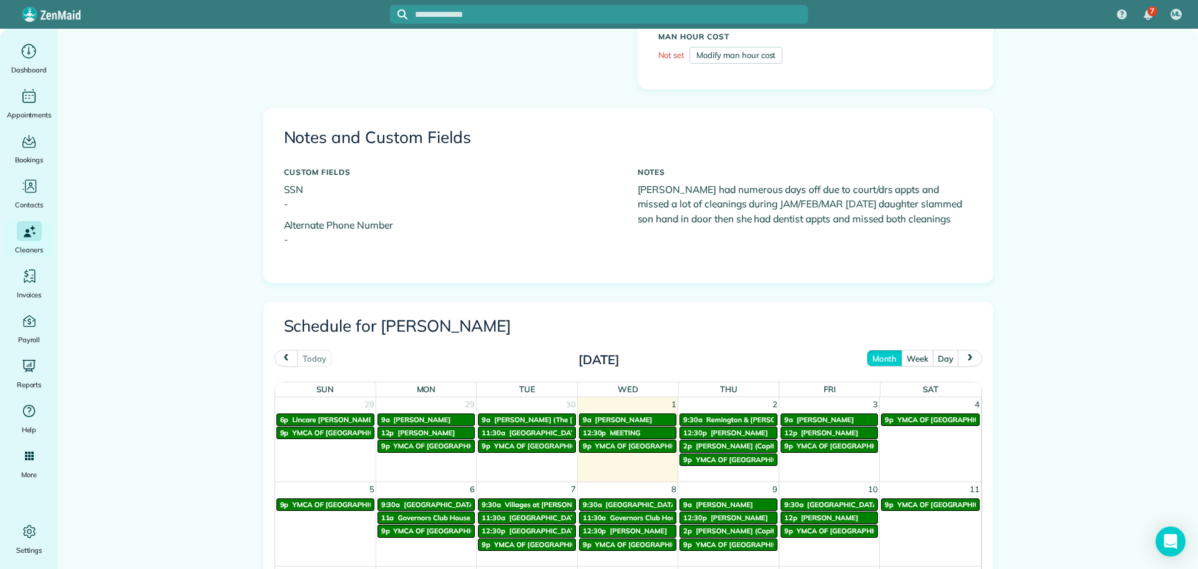
scroll to position [374, 0]
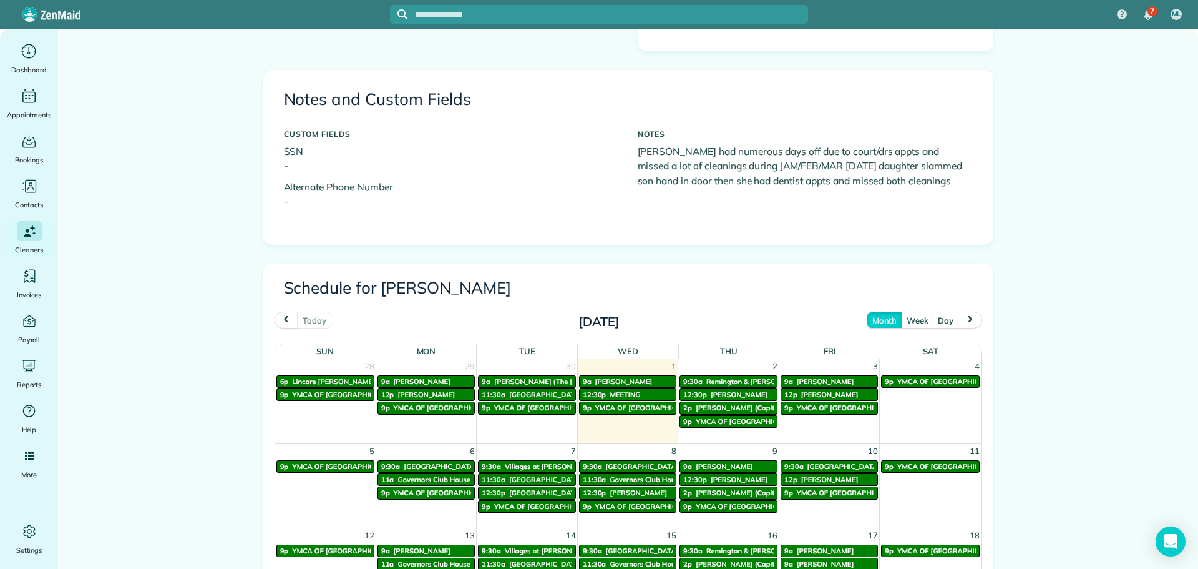
click at [968, 316] on span "next" at bounding box center [971, 320] width 10 height 8
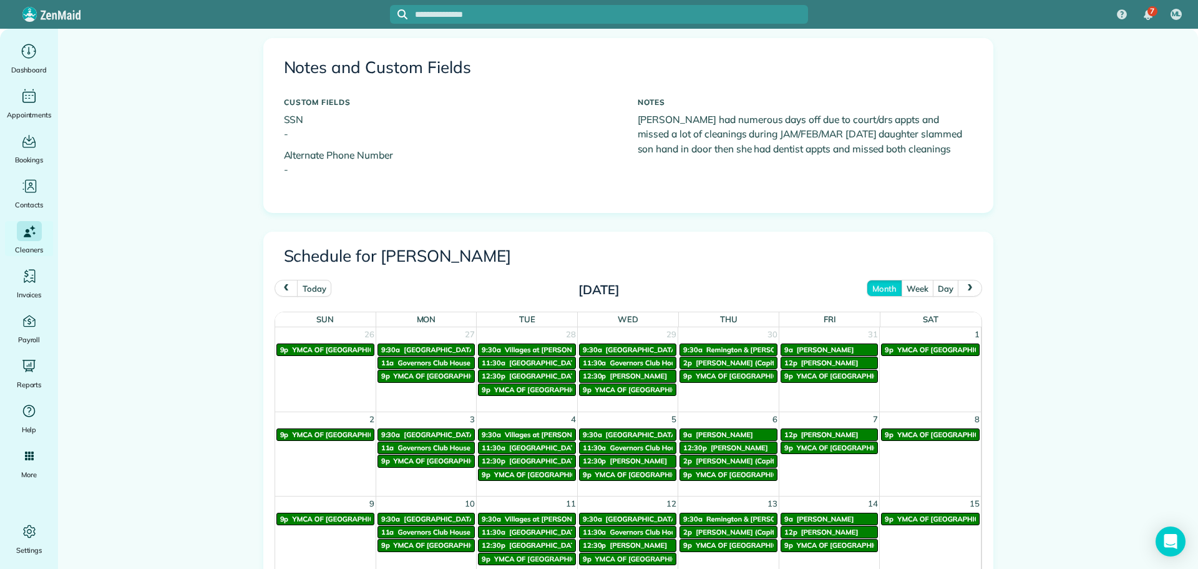
scroll to position [437, 0]
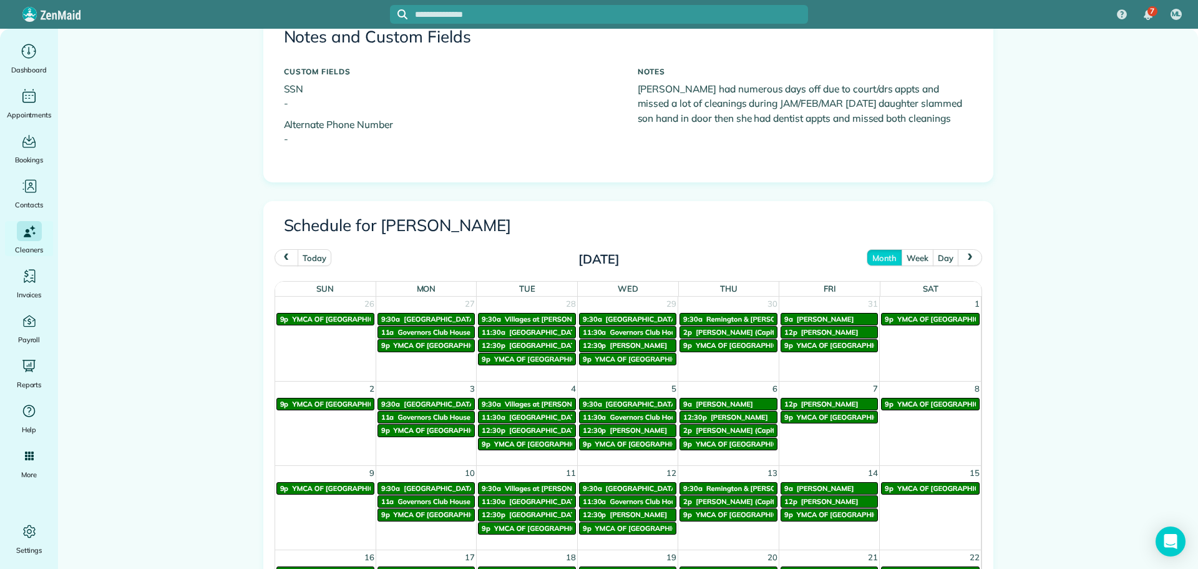
click at [281, 254] on span "prev" at bounding box center [286, 257] width 10 height 8
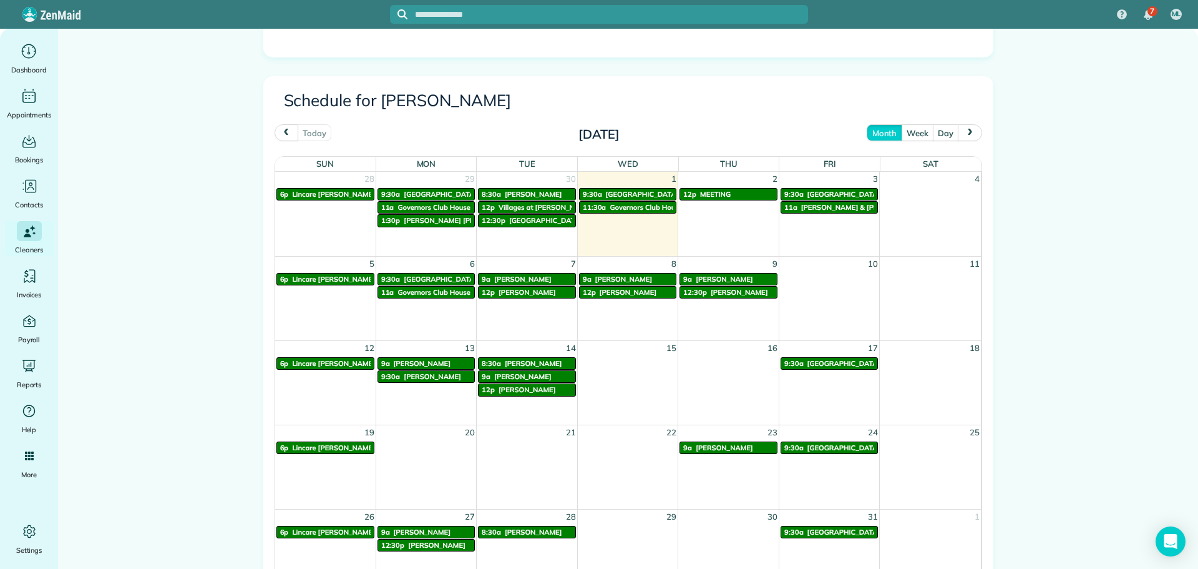
scroll to position [624, 0]
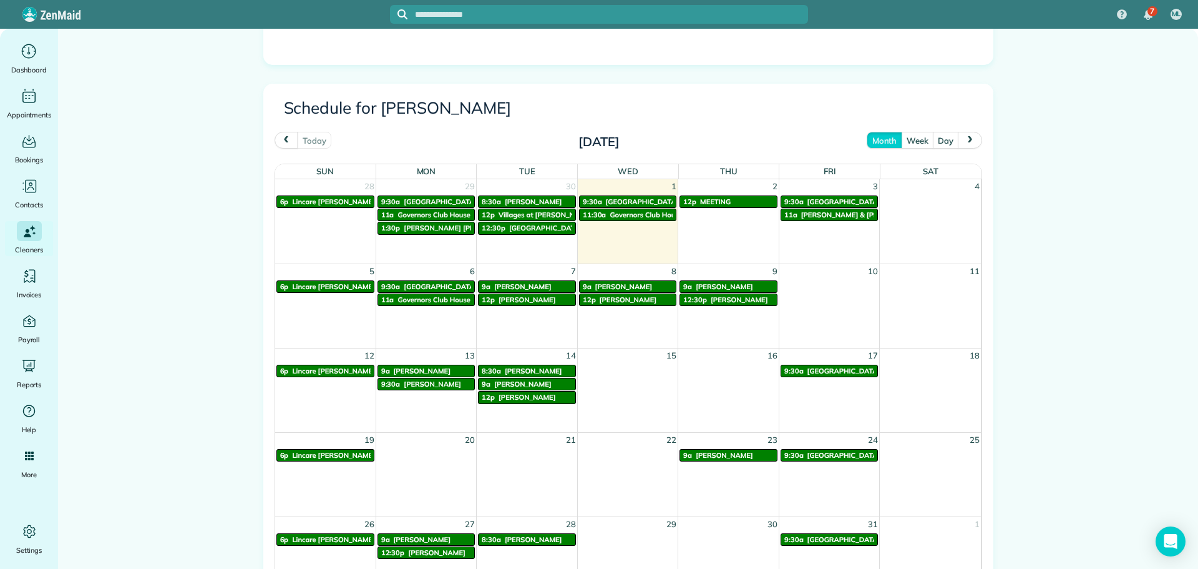
scroll to position [562, 0]
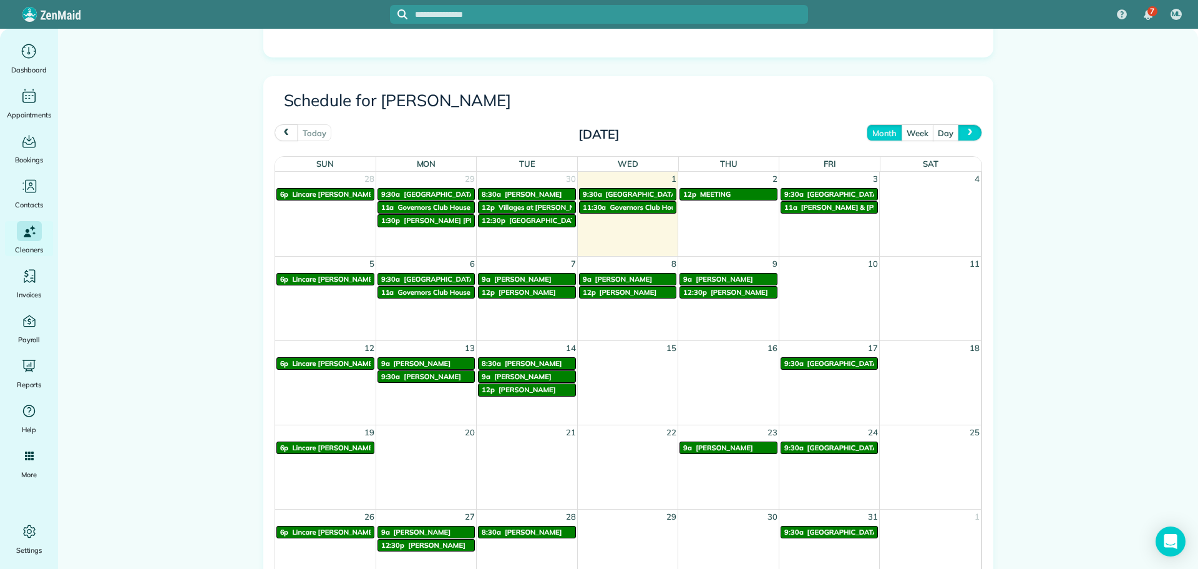
click at [966, 130] on span "next" at bounding box center [971, 133] width 10 height 8
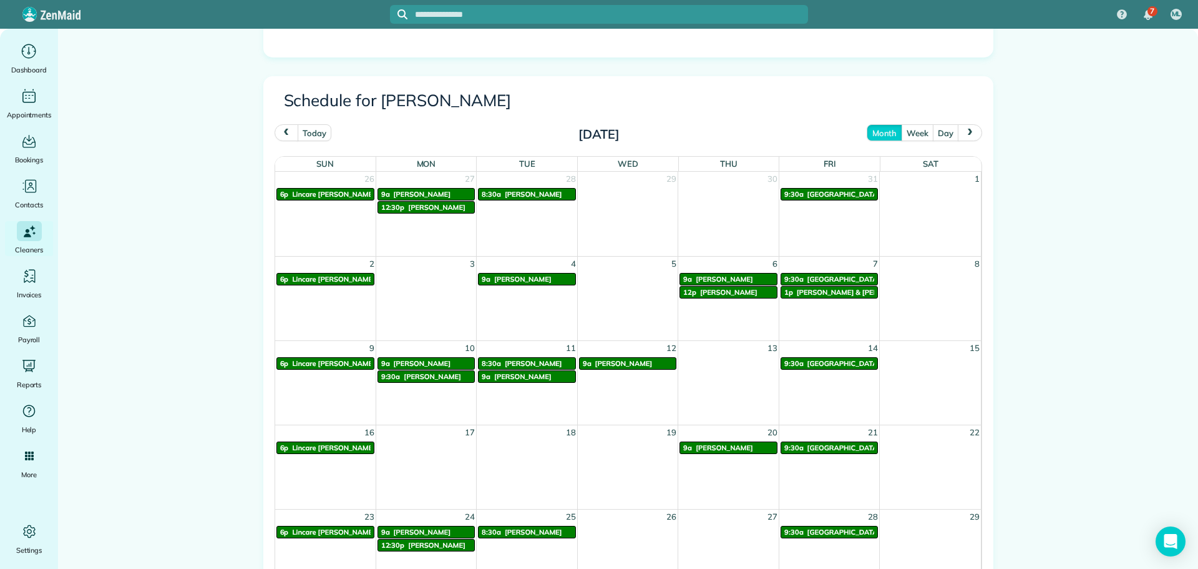
click at [284, 132] on span "prev" at bounding box center [286, 133] width 10 height 8
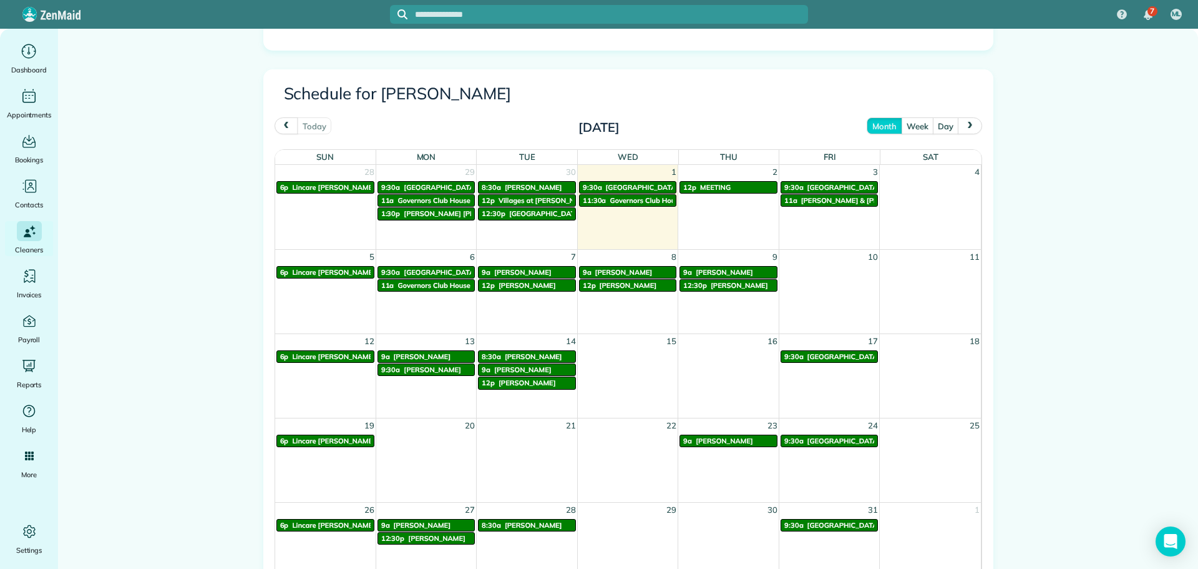
scroll to position [562, 0]
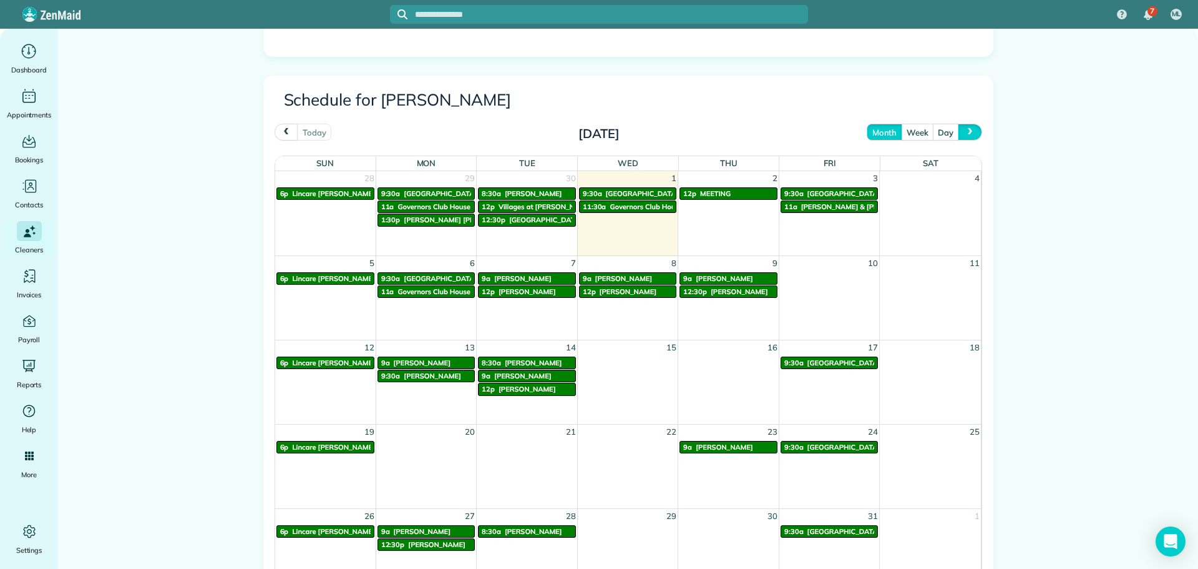
click at [967, 134] on span "next" at bounding box center [971, 132] width 10 height 8
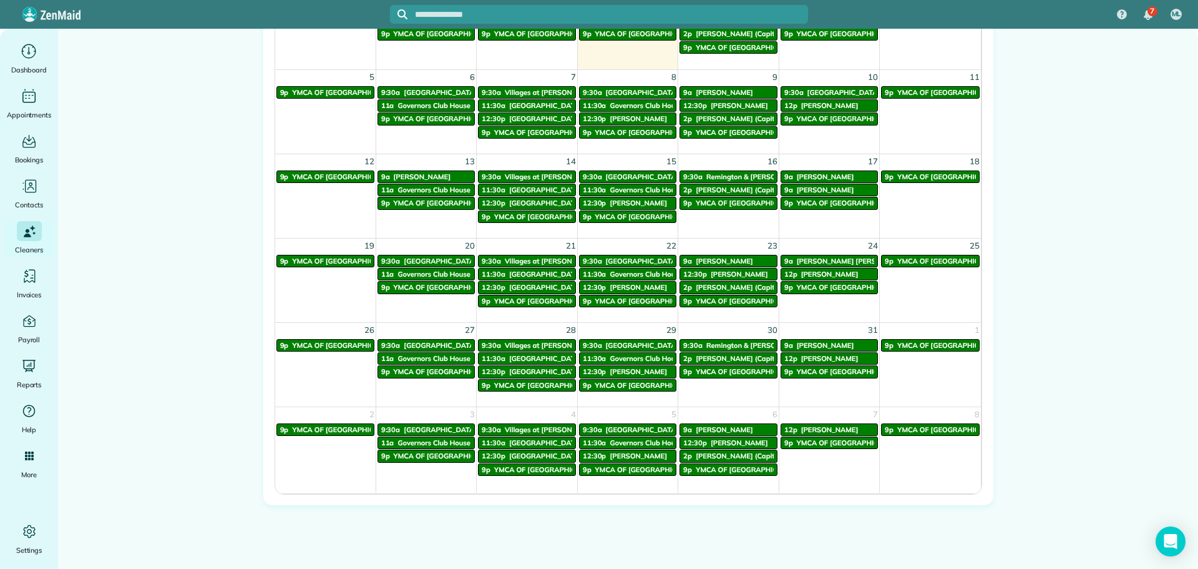
scroll to position [749, 0]
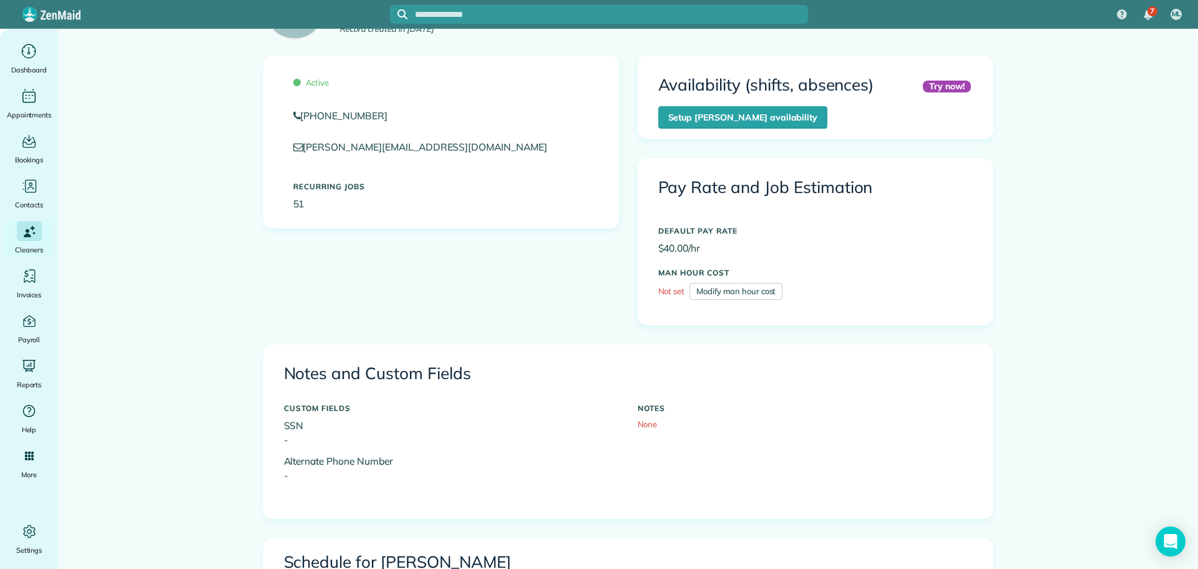
scroll to position [374, 0]
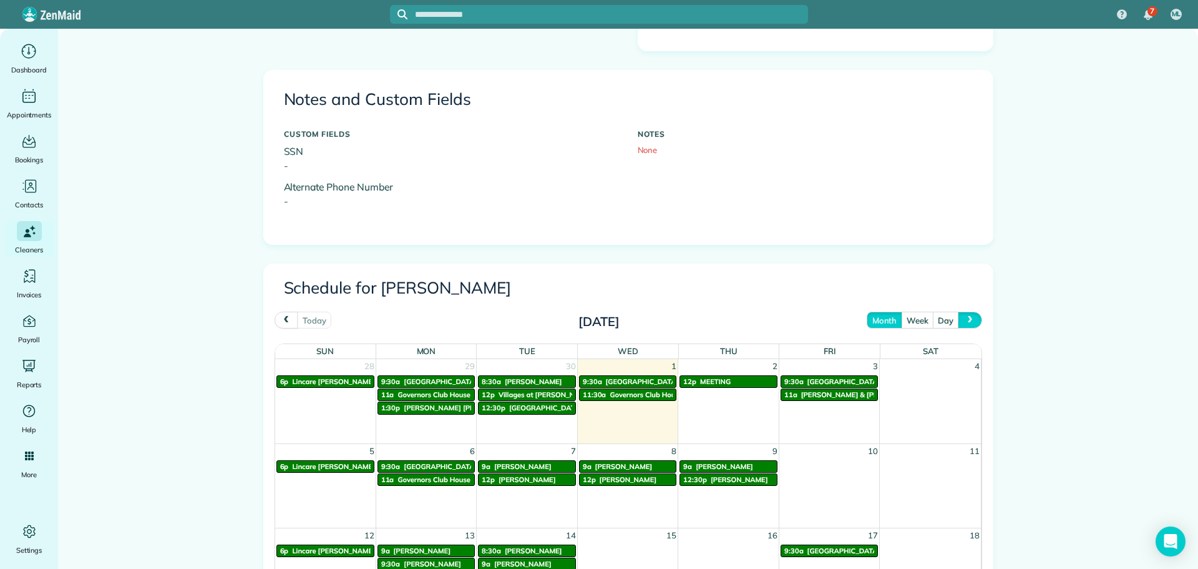
click at [970, 323] on span "next" at bounding box center [971, 320] width 10 height 8
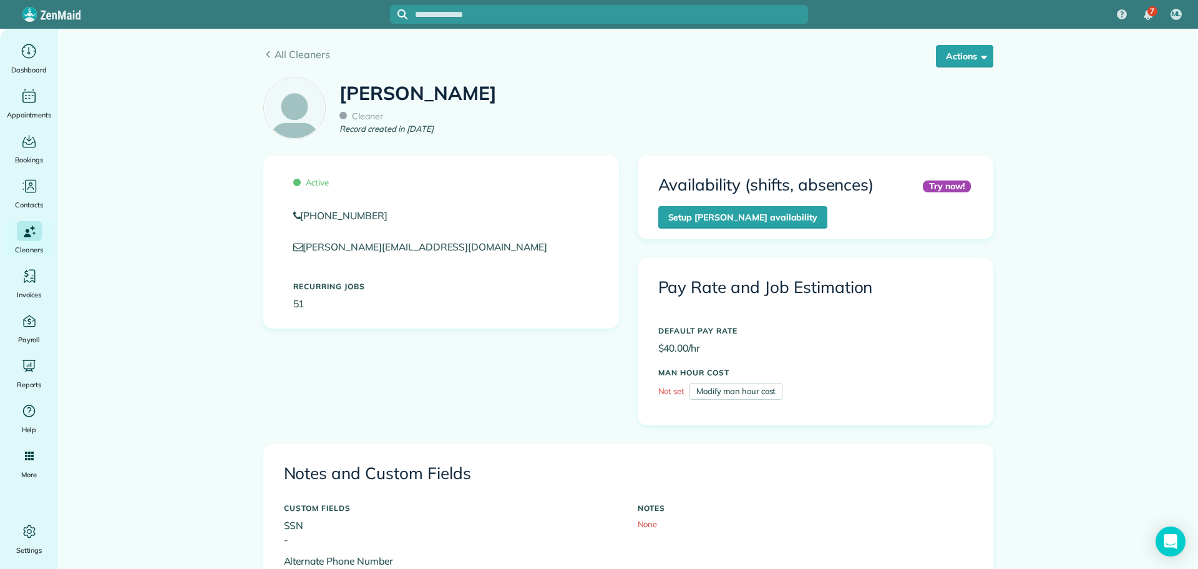
scroll to position [0, 0]
